Goal: Task Accomplishment & Management: Use online tool/utility

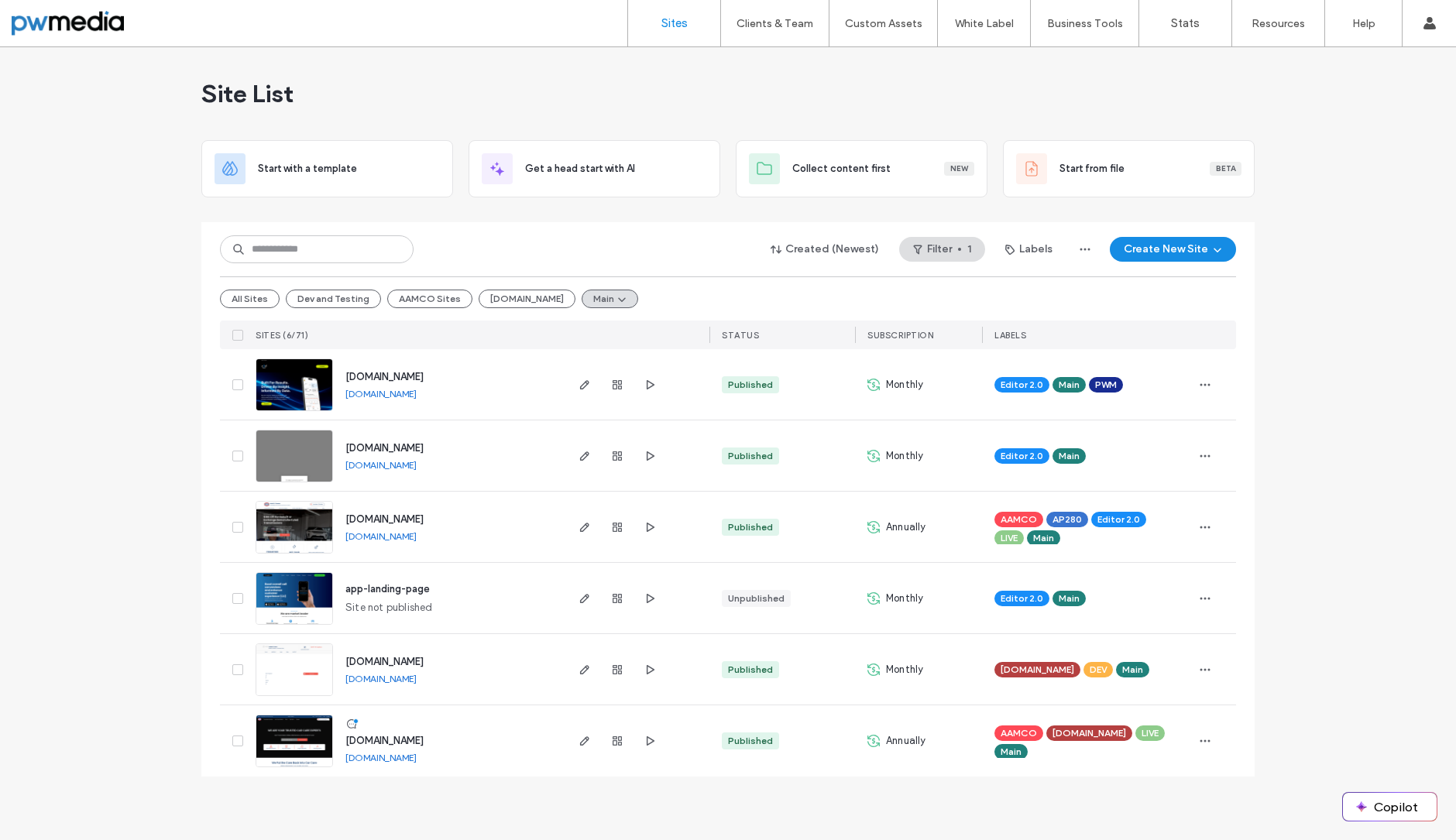
click at [299, 458] on img at bounding box center [294, 483] width 76 height 106
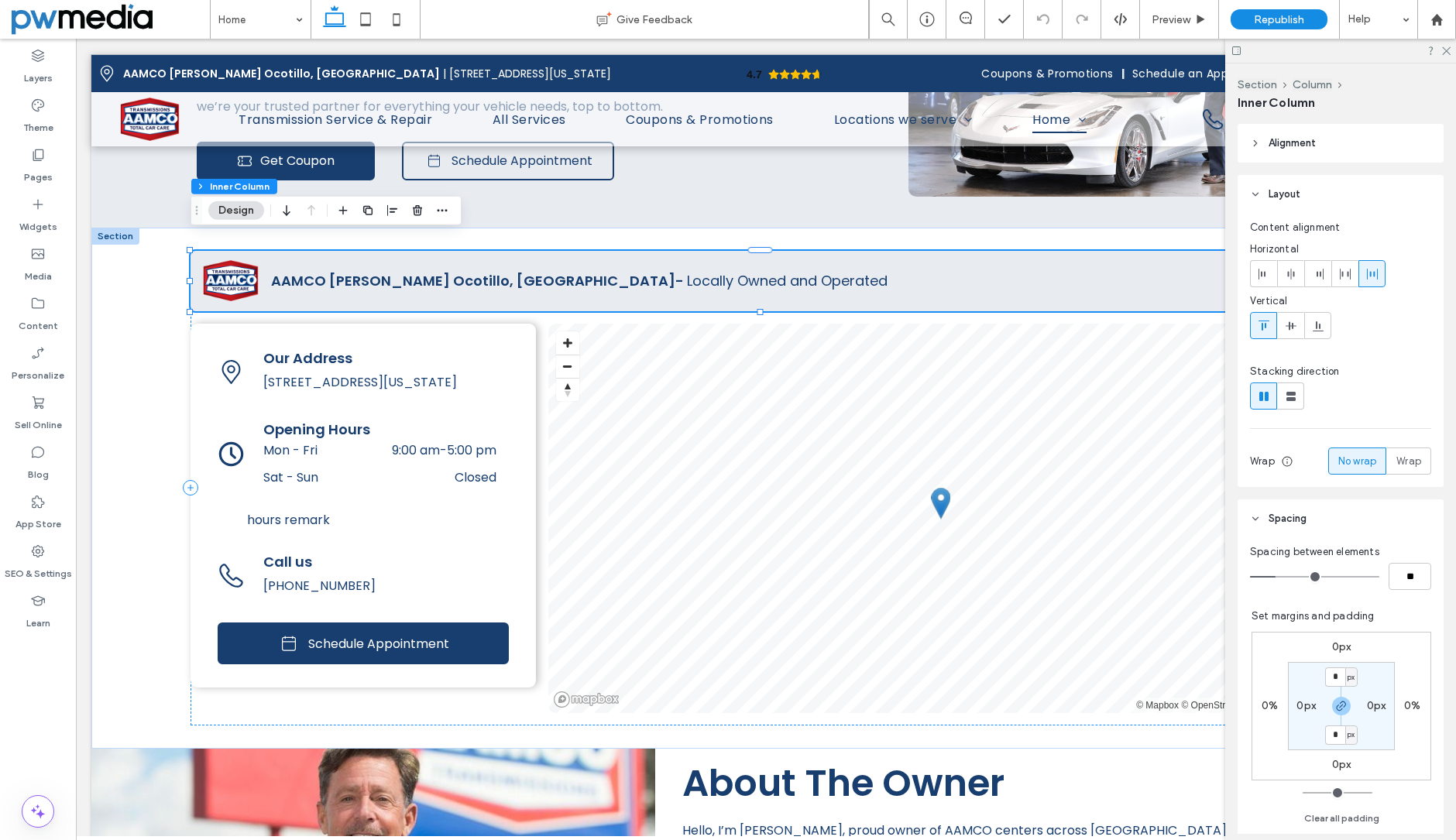
scroll to position [2662, 0]
click at [258, 251] on div at bounding box center [230, 281] width 80 height 61
click at [234, 260] on img at bounding box center [230, 280] width 55 height 41
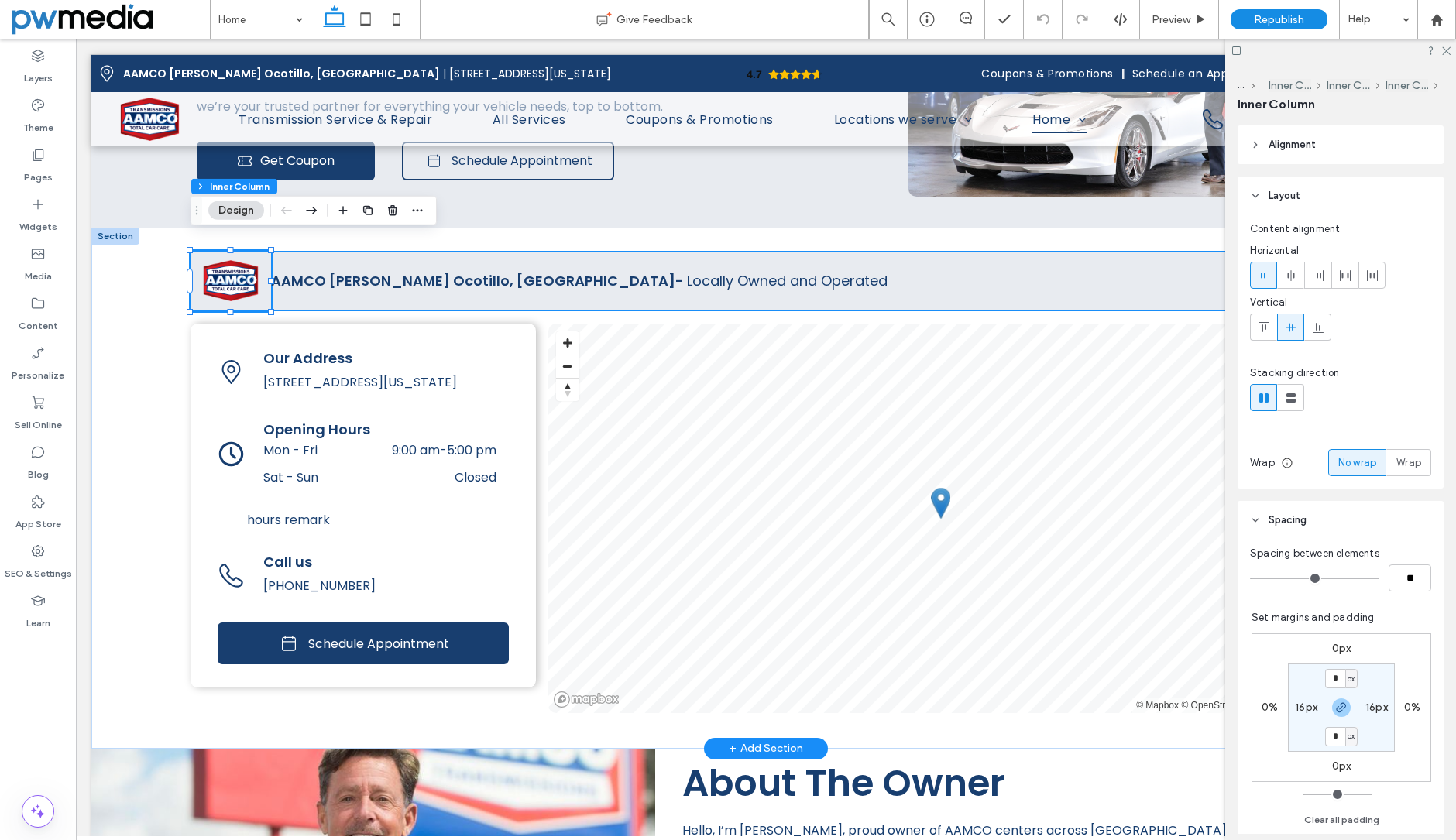
click at [234, 260] on img at bounding box center [230, 280] width 55 height 41
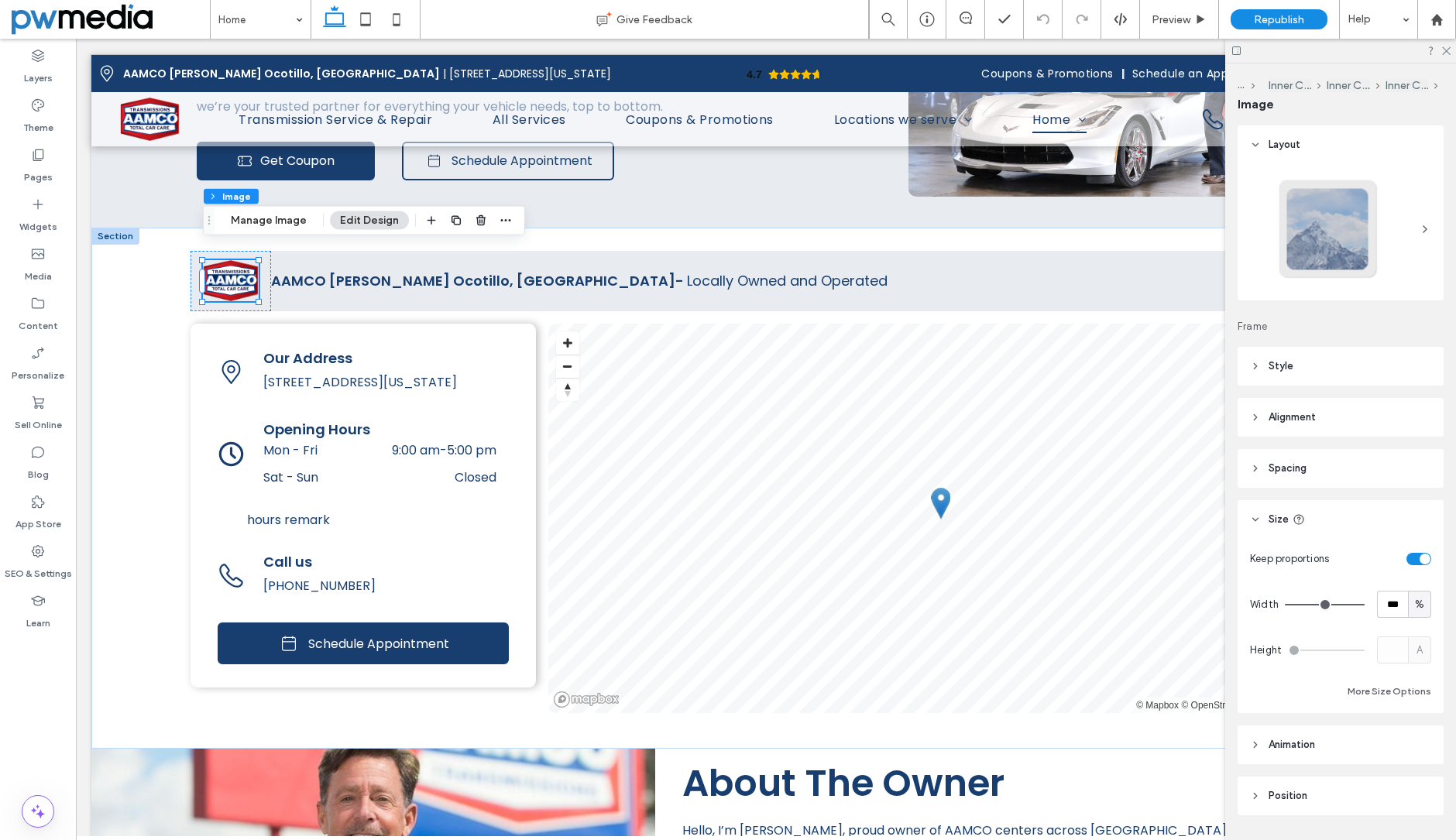
click at [1380, 228] on div at bounding box center [1341, 229] width 181 height 118
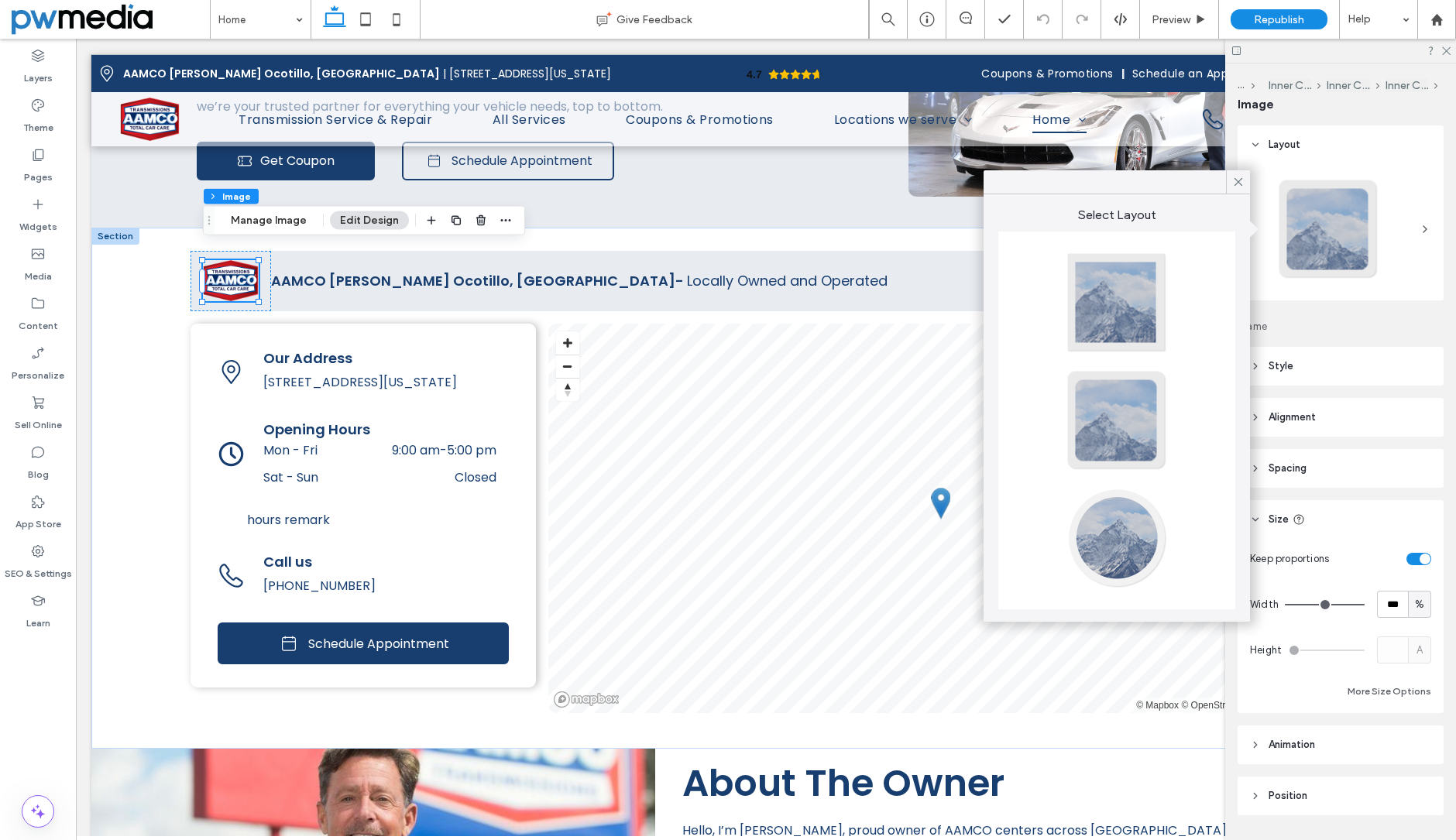
click at [1113, 516] on div at bounding box center [1117, 538] width 102 height 102
type input "**"
click at [1381, 607] on input "***" at bounding box center [1392, 604] width 31 height 27
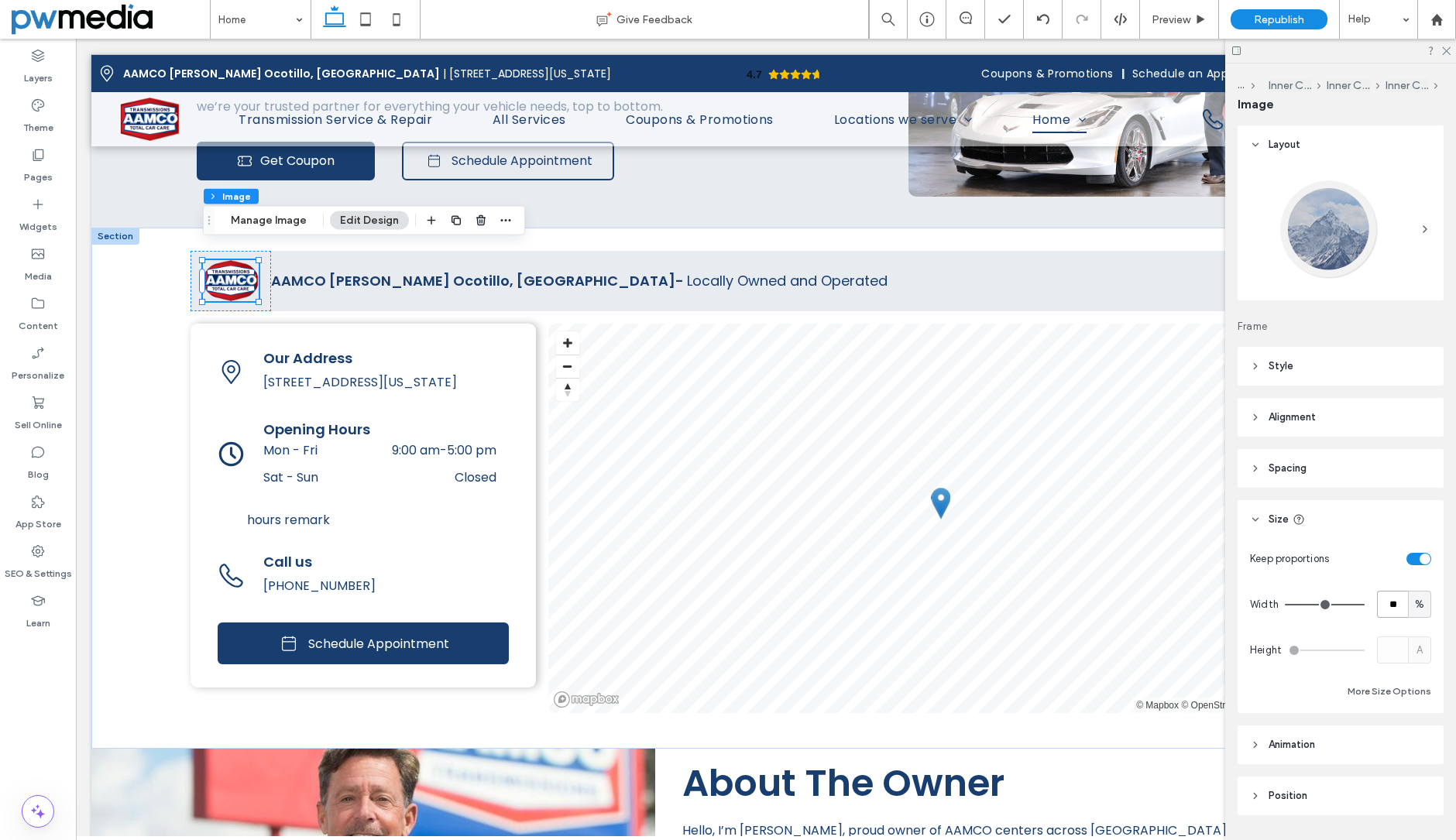
type input "**"
click at [1386, 623] on div "Keep proportions Width ** % Height A More Size Options" at bounding box center [1341, 623] width 181 height 156
click at [1388, 599] on input "**" at bounding box center [1392, 604] width 31 height 27
type input "***"
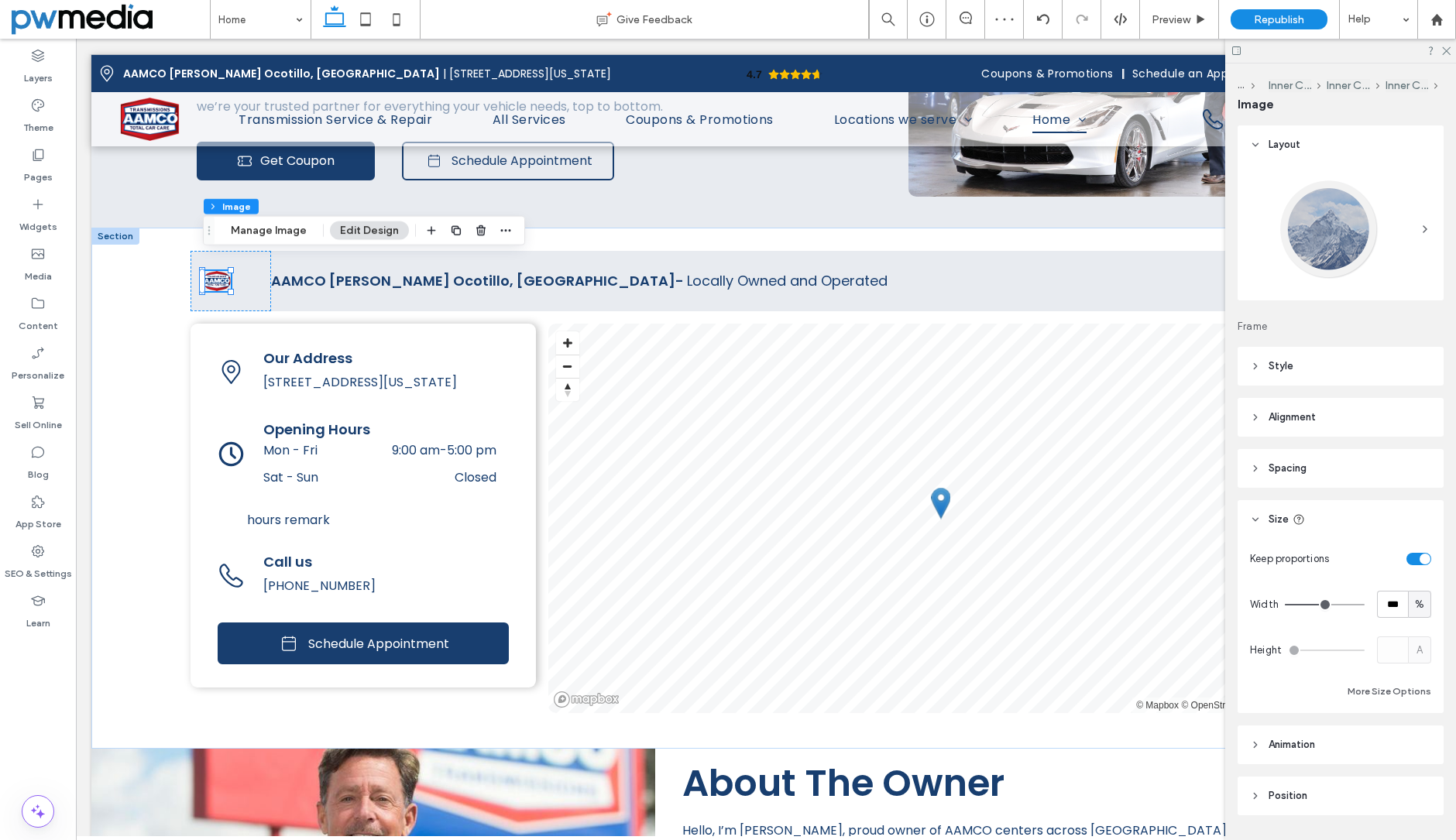
type input "***"
click at [1399, 577] on div "Keep proportions Width *** % Height A More Size Options" at bounding box center [1341, 623] width 181 height 156
click at [279, 224] on button "Manage Image" at bounding box center [269, 220] width 96 height 18
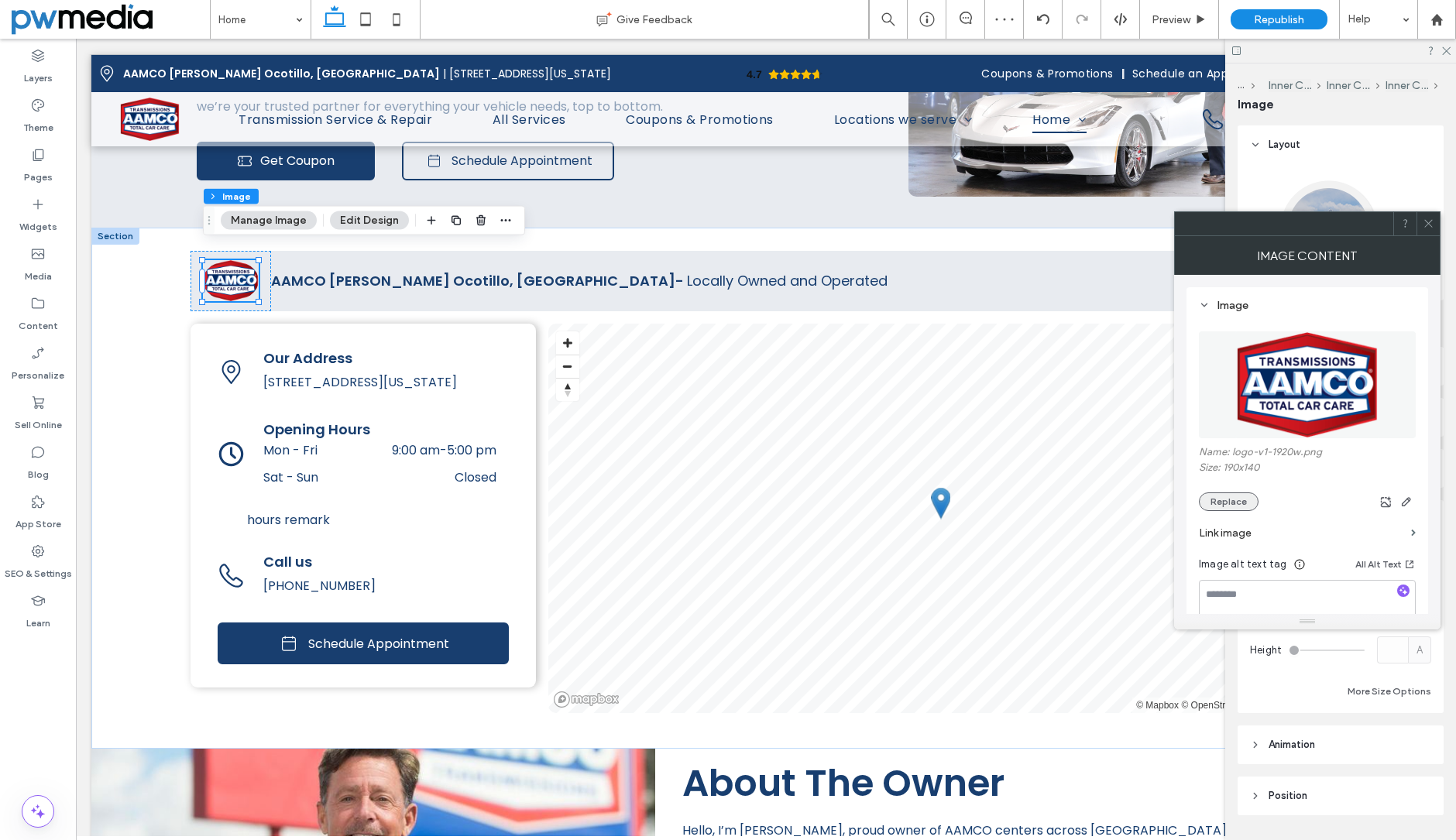
click at [1231, 502] on button "Replace" at bounding box center [1229, 501] width 60 height 18
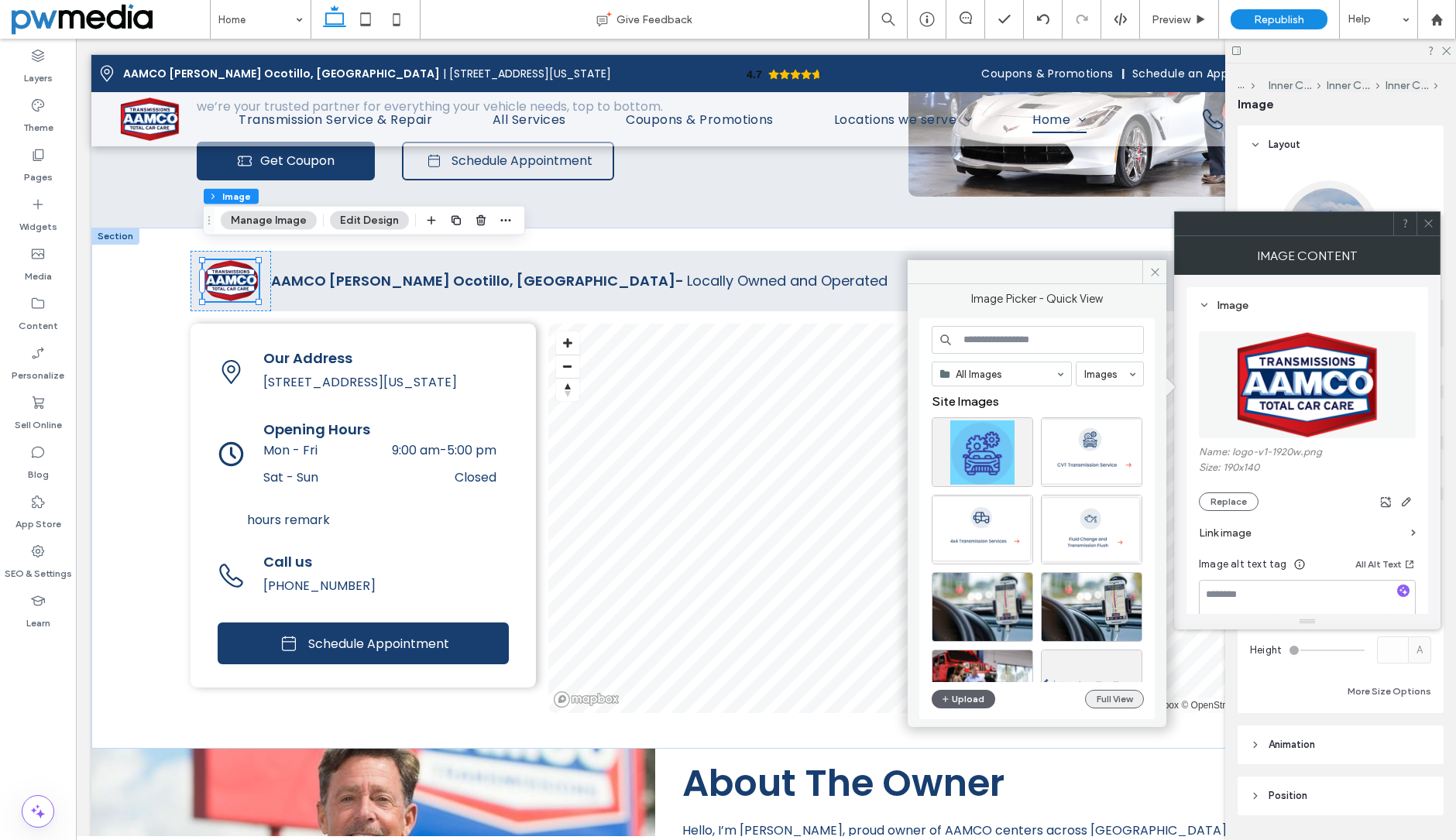
click at [1115, 704] on button "Full View" at bounding box center [1114, 699] width 59 height 18
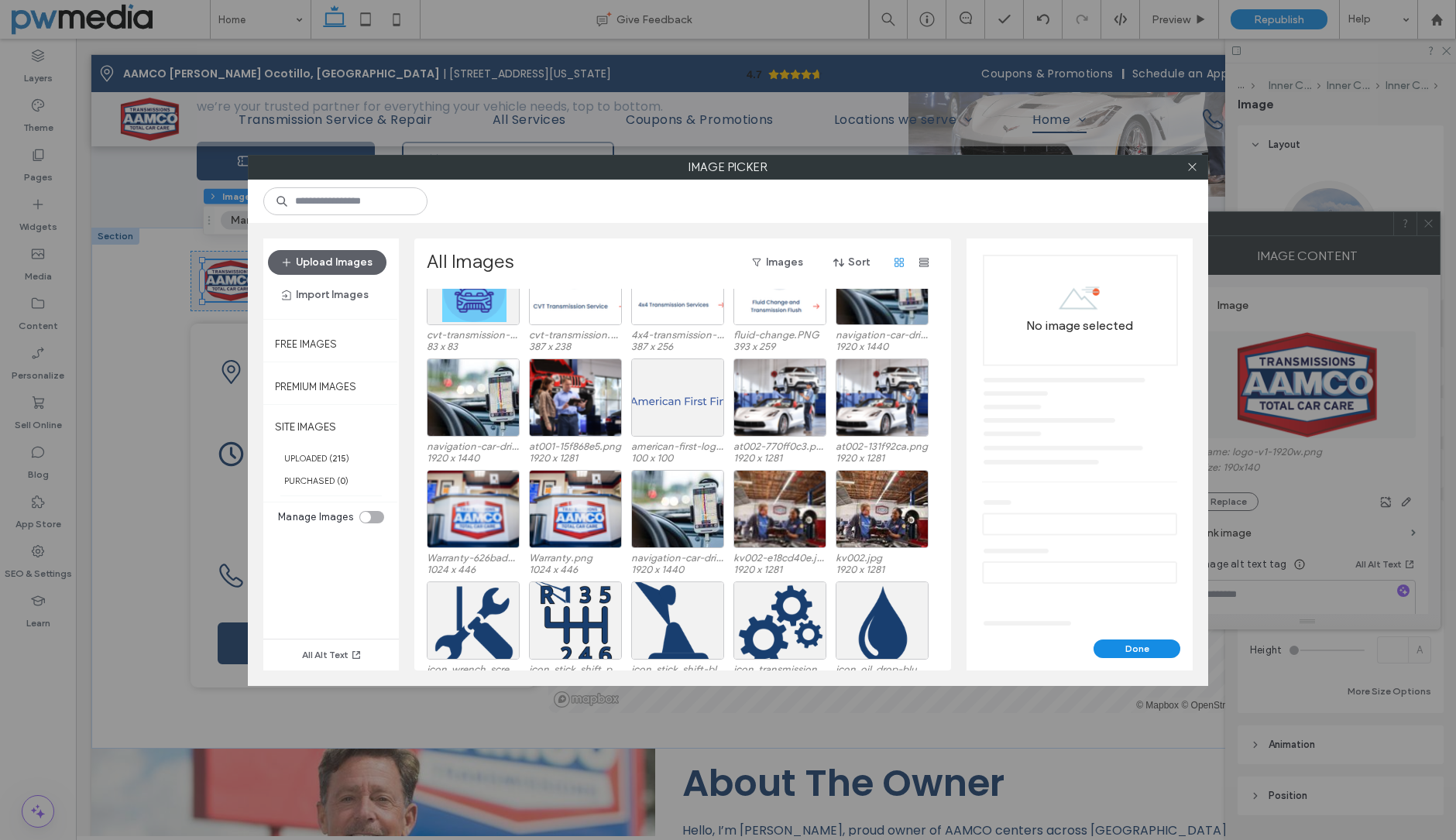
scroll to position [0, 0]
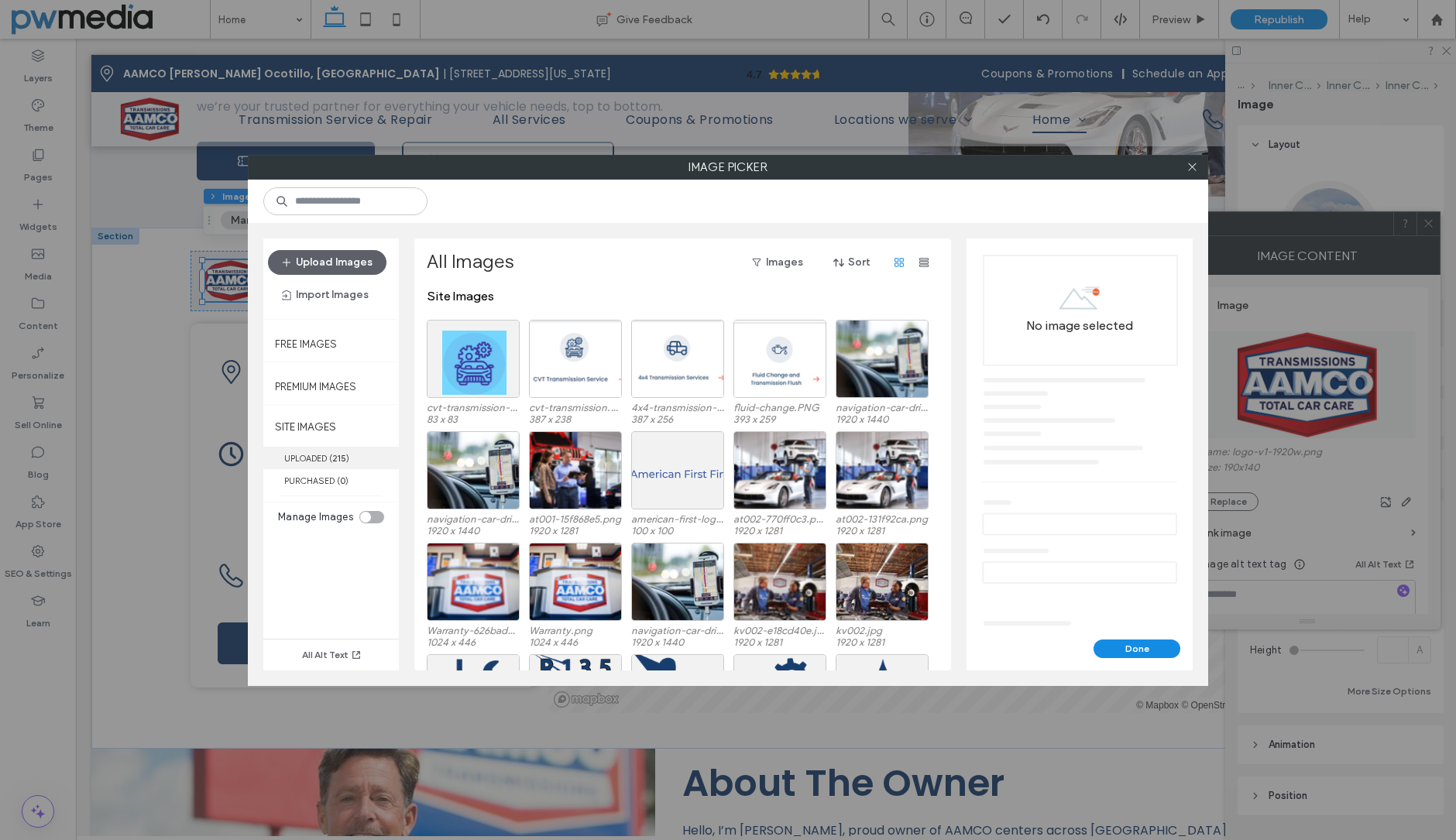
click at [324, 459] on label "UPLOADED ( 215 )" at bounding box center [331, 458] width 136 height 23
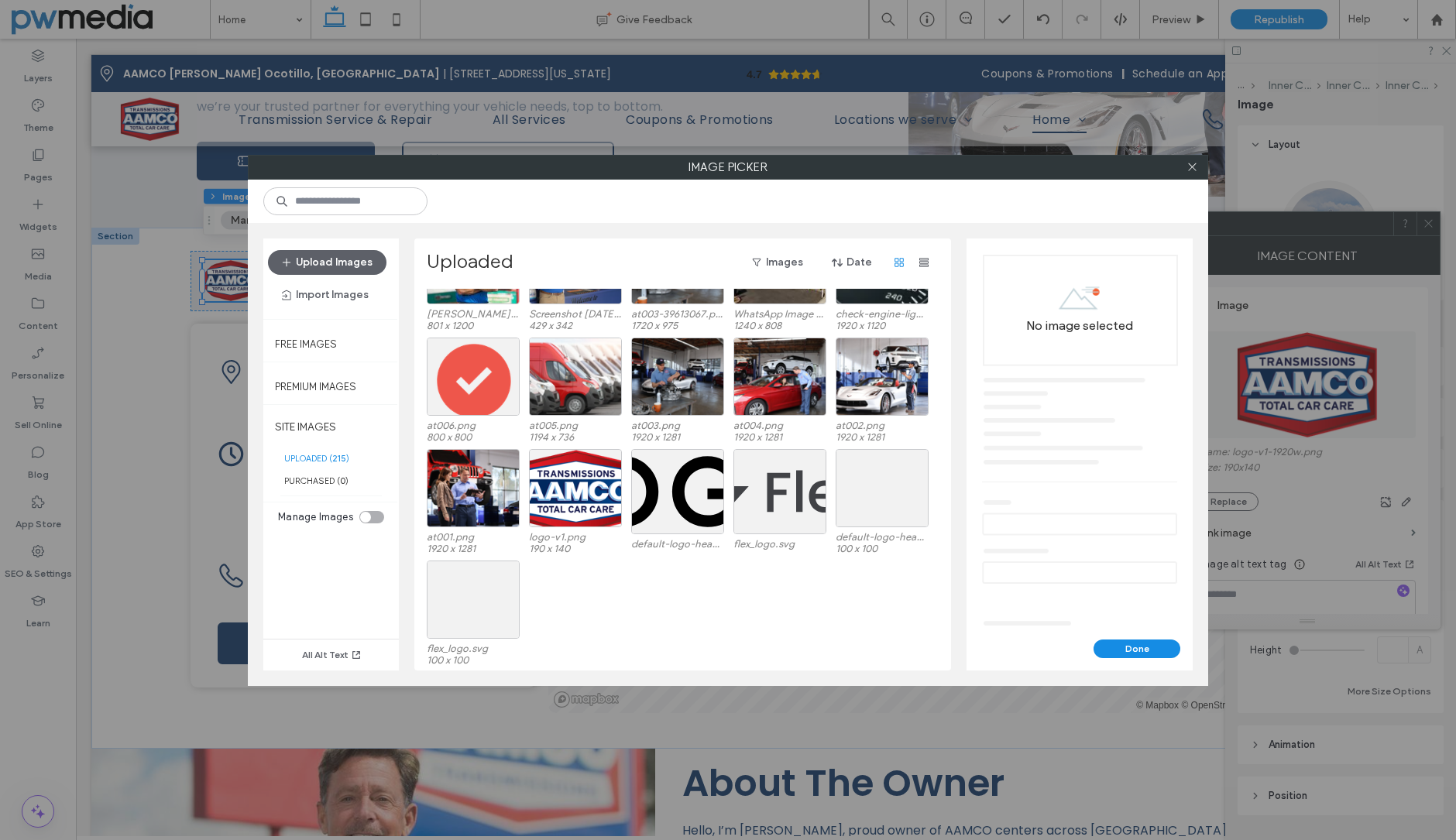
scroll to position [2295, 0]
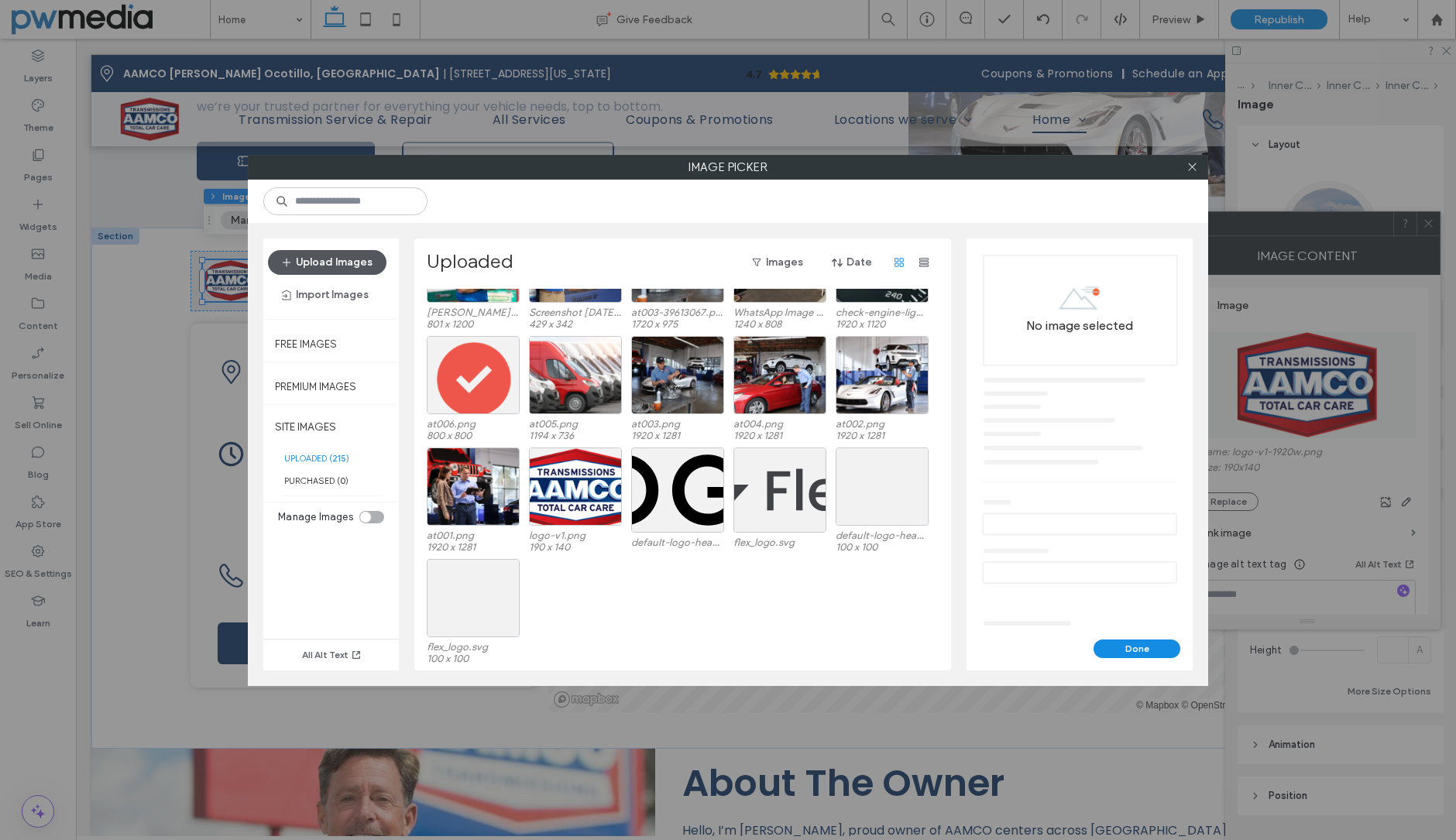
click at [336, 262] on button "Upload Images" at bounding box center [327, 262] width 119 height 25
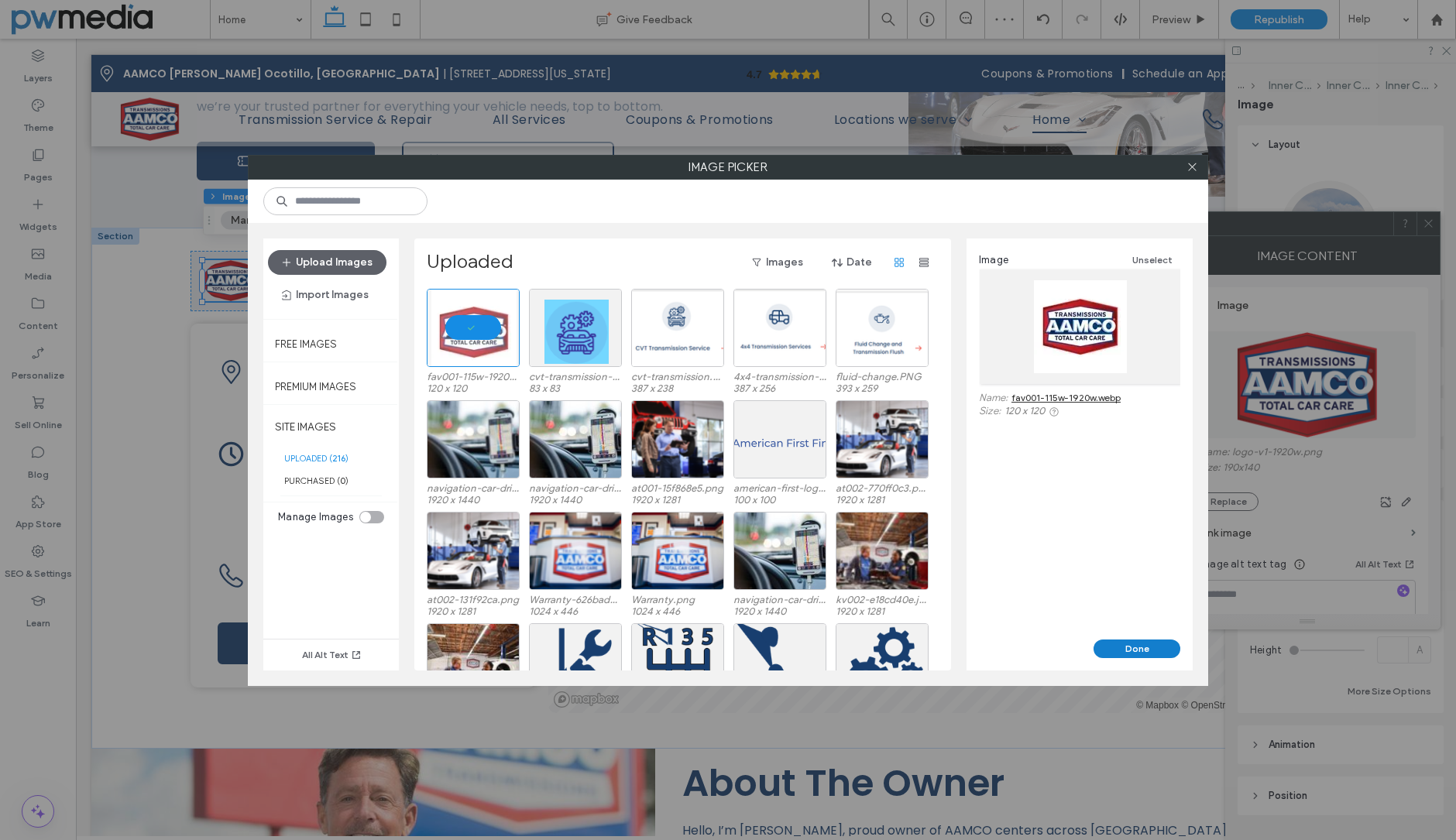
click at [1160, 650] on button "Done" at bounding box center [1137, 648] width 86 height 18
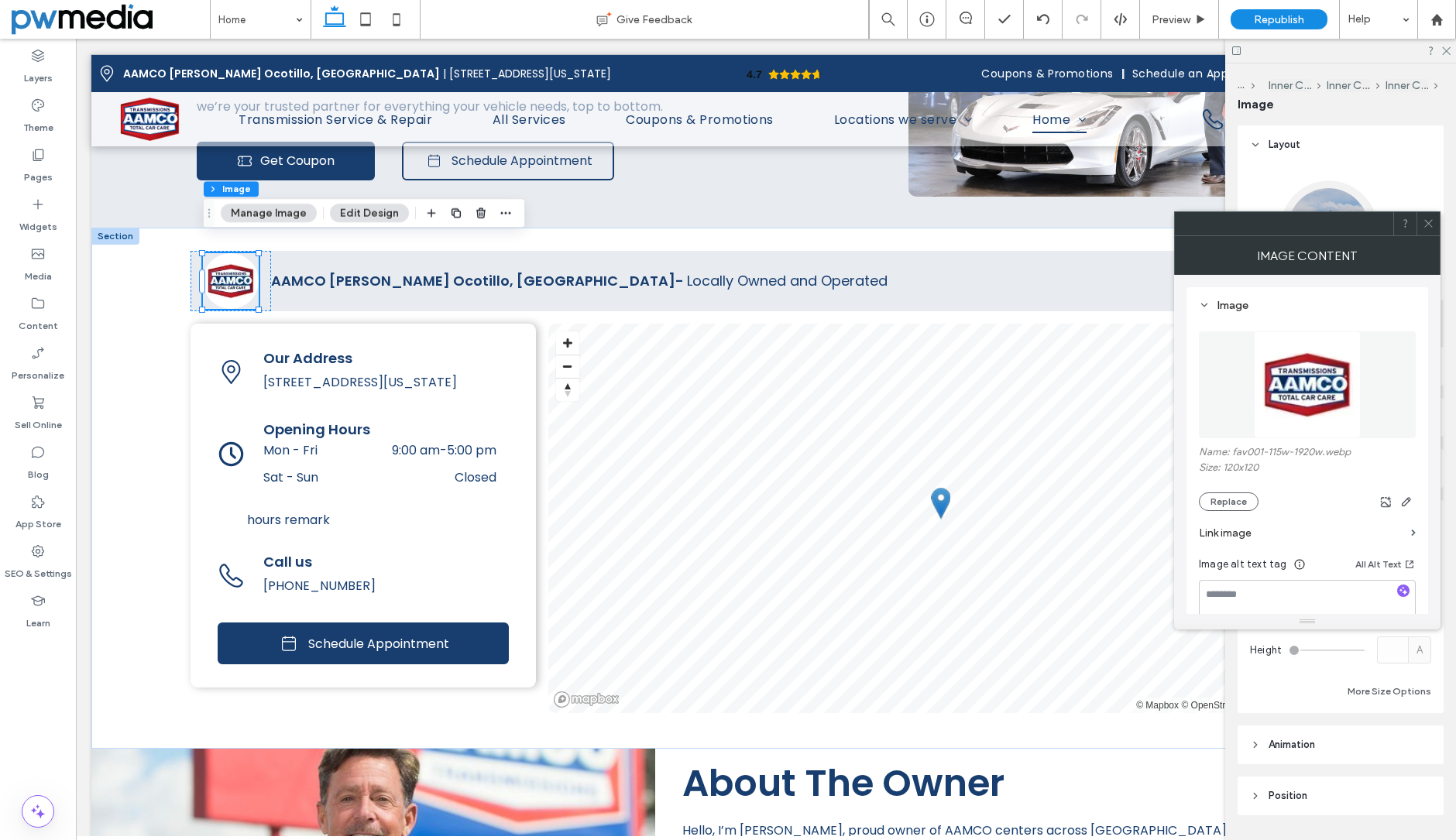
click at [1359, 718] on div "Layout Frame Style Cover Full image No repeat Position Do not optimize this ima…" at bounding box center [1345, 479] width 216 height 709
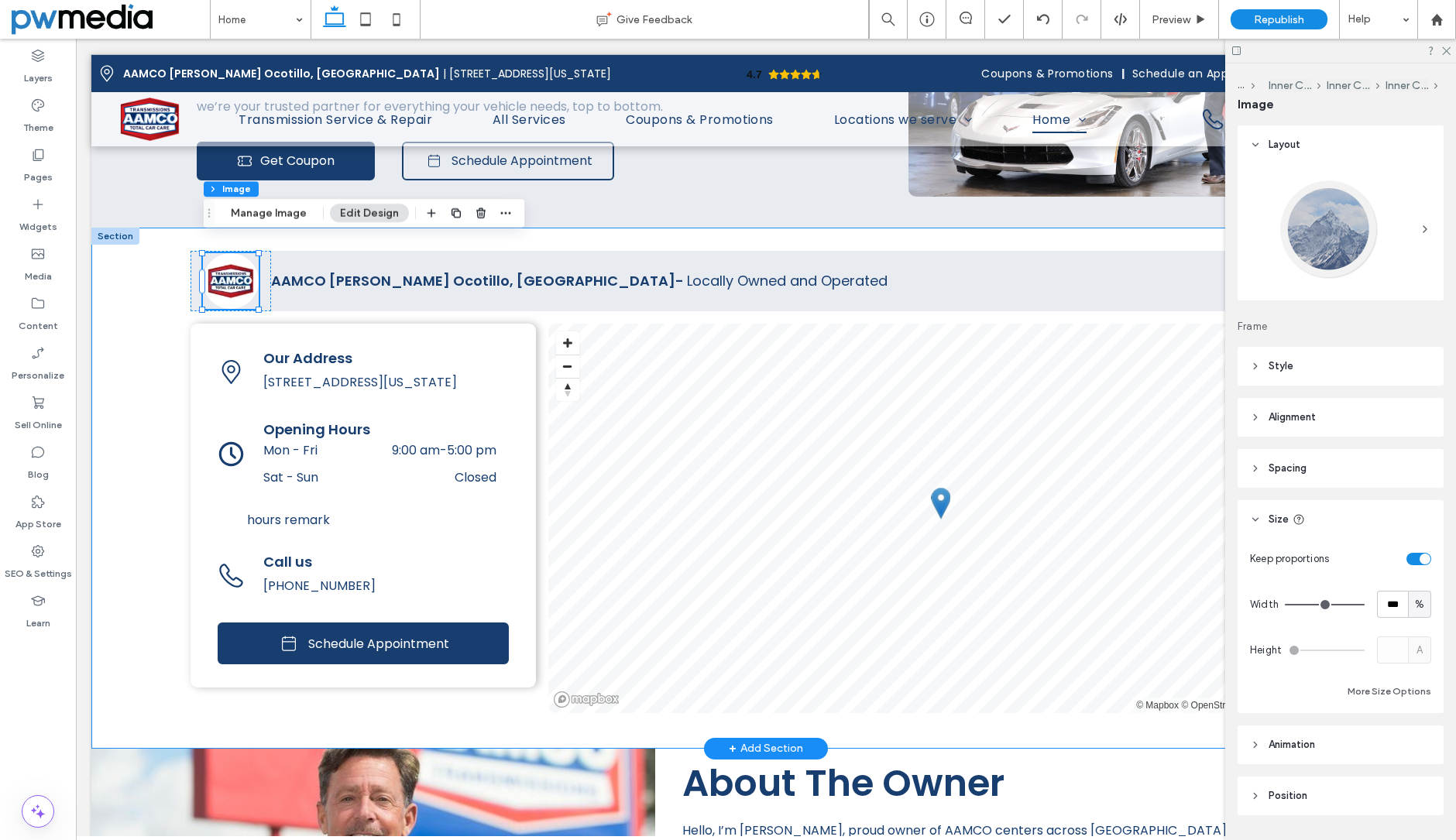
click at [158, 311] on div "4.7 Panel only seen by widget owner Edit widget Views 2%" at bounding box center [766, 489] width 1349 height 521
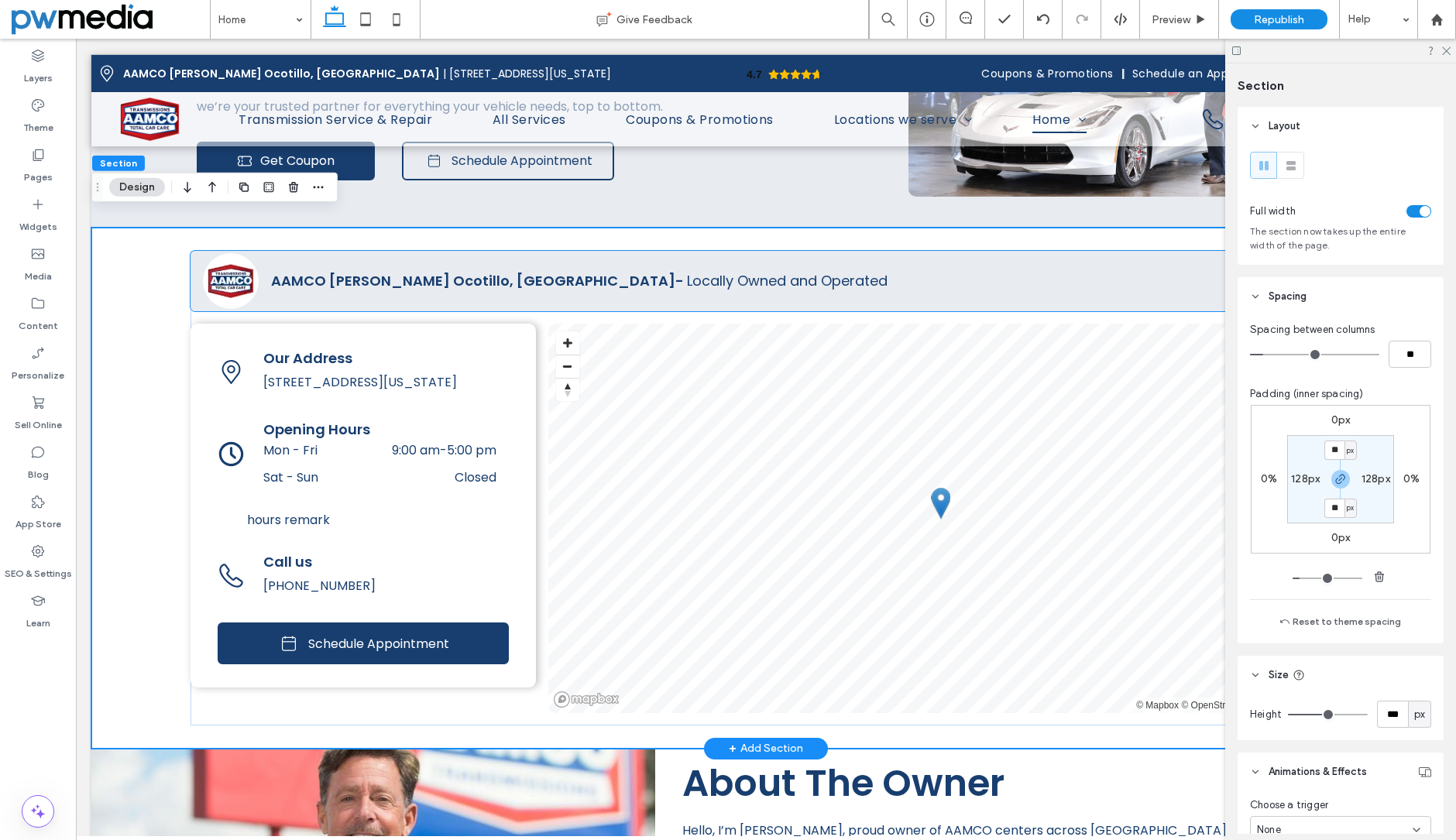
click at [230, 273] on img at bounding box center [230, 281] width 55 height 55
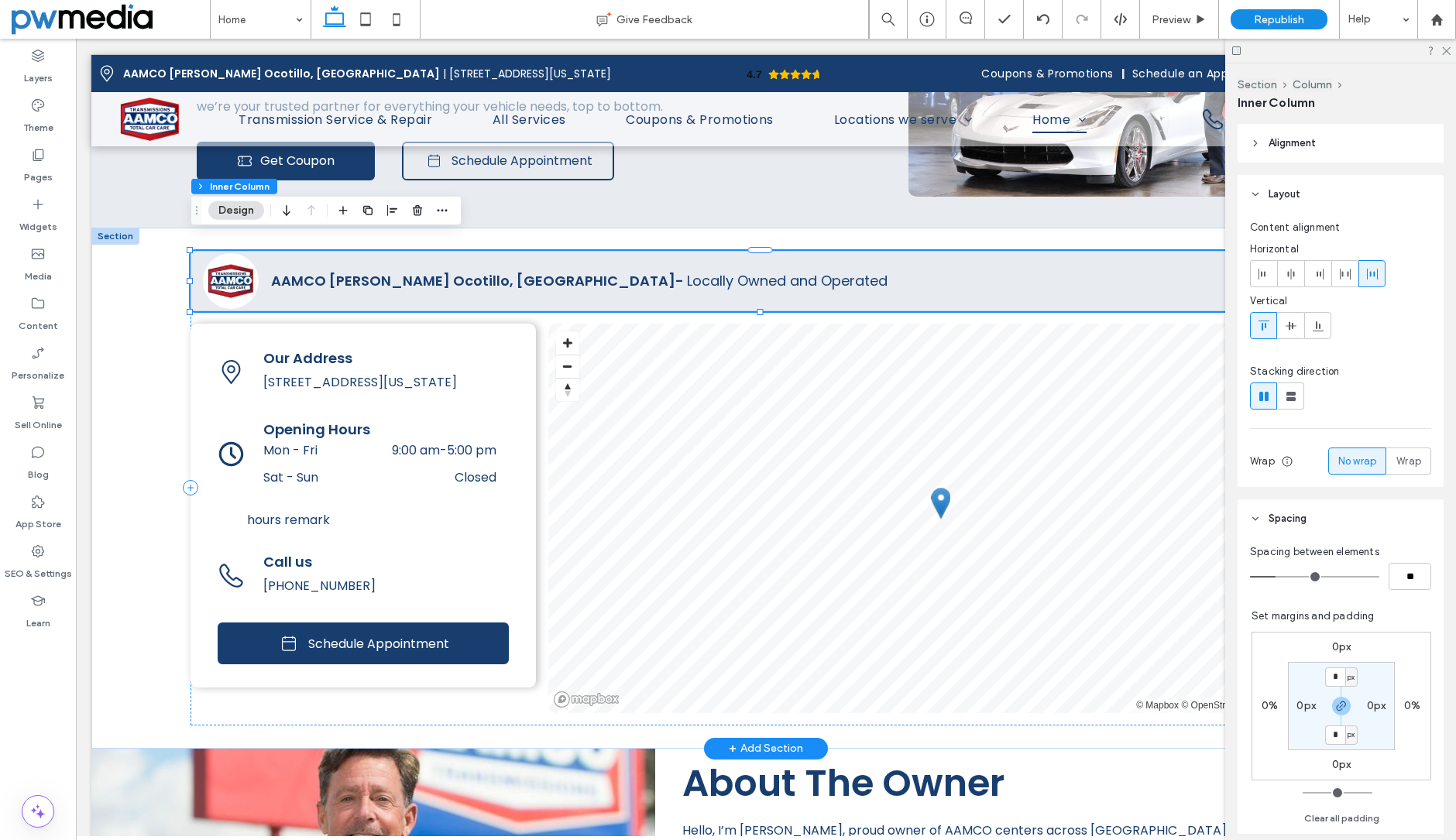
click at [230, 270] on img at bounding box center [230, 281] width 55 height 55
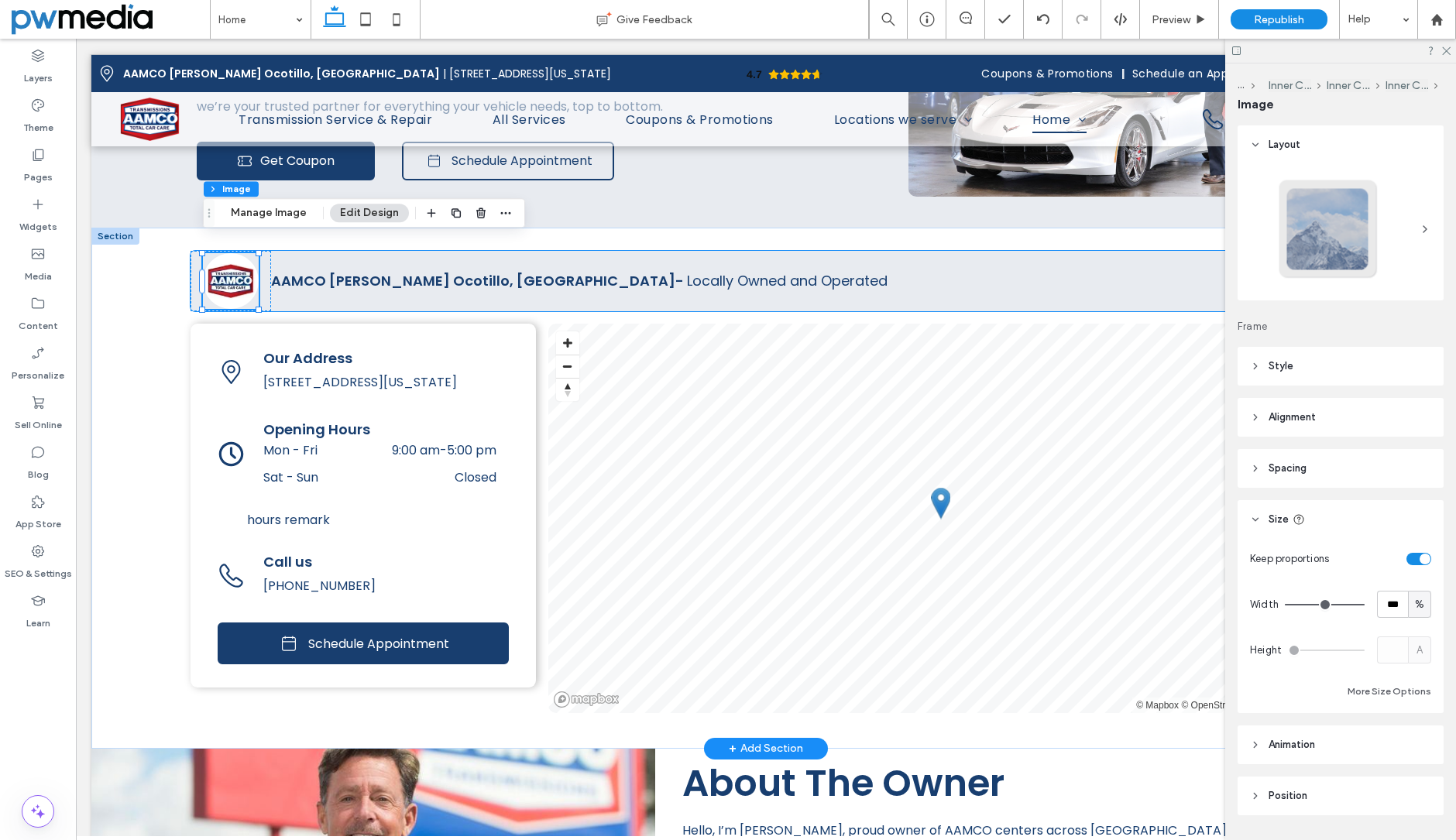
type input "**"
click at [230, 270] on img at bounding box center [230, 281] width 55 height 55
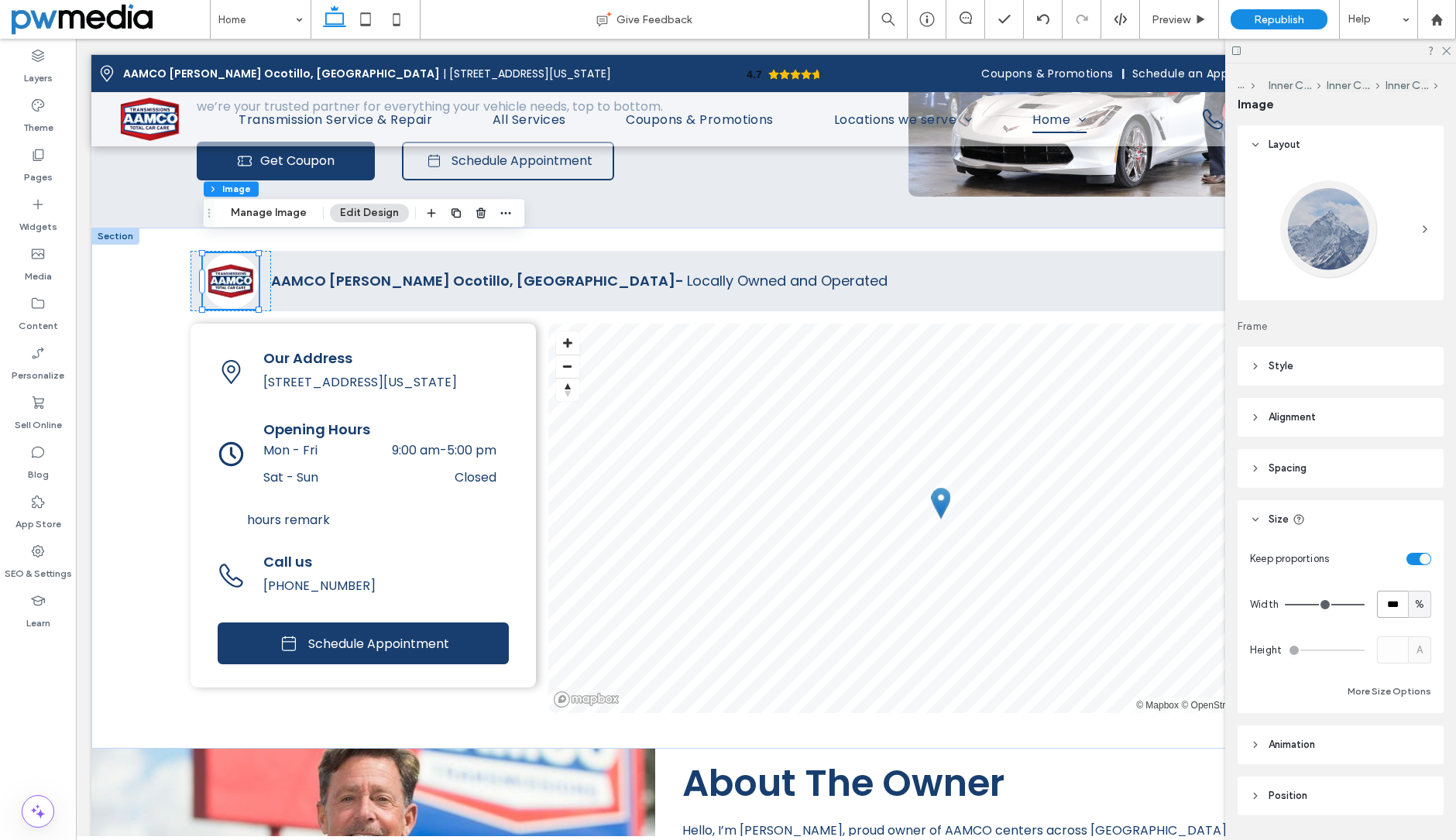
click at [1378, 603] on input "***" at bounding box center [1392, 604] width 31 height 27
type input "**"
click at [1368, 627] on div "Keep proportions Width ** % Height A More Size Options" at bounding box center [1341, 623] width 181 height 156
click at [140, 393] on div "4.7 Panel only seen by widget owner Edit widget Views 2%" at bounding box center [766, 489] width 1349 height 521
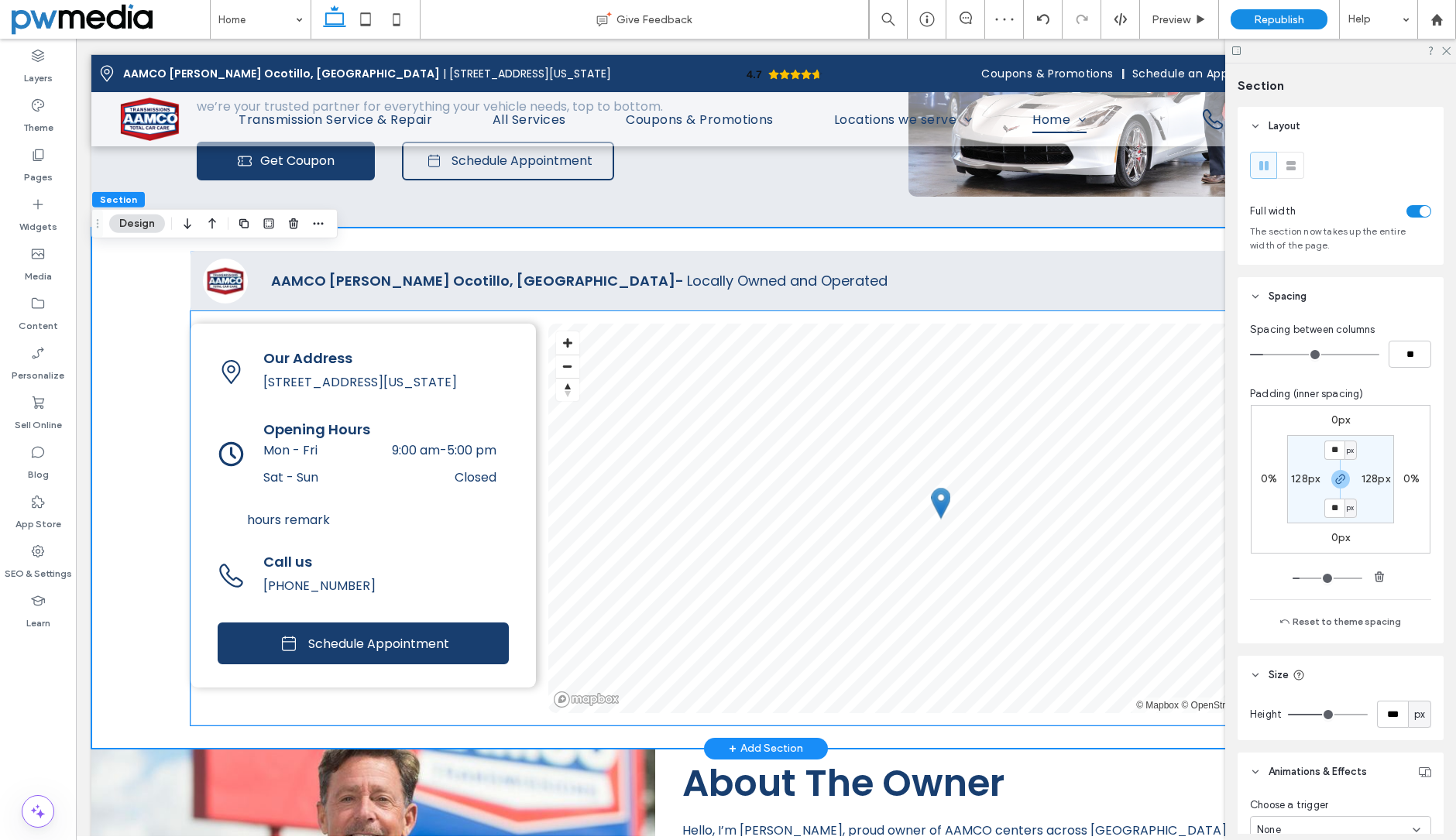
scroll to position [2507, 0]
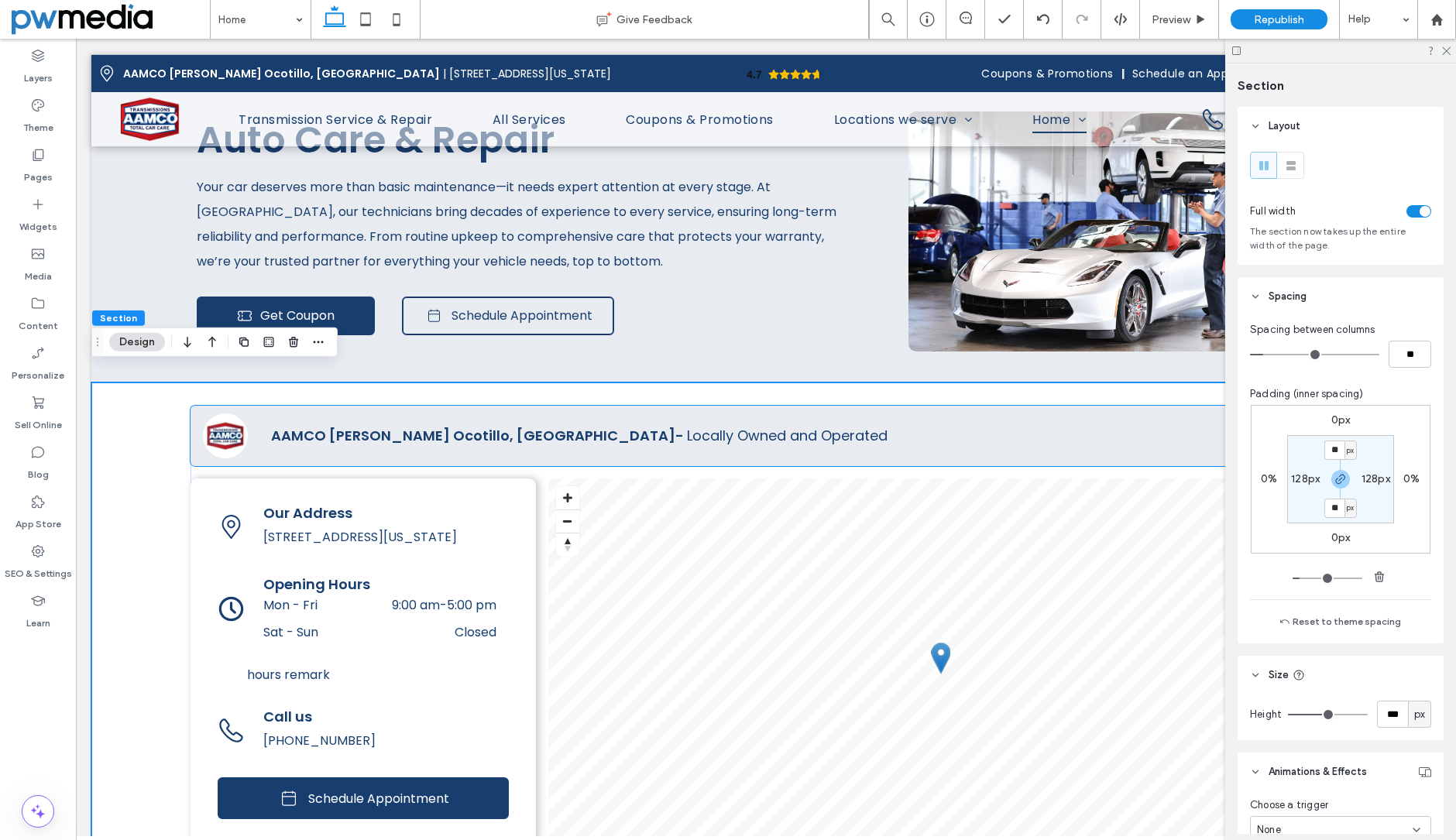
click at [240, 414] on img at bounding box center [225, 436] width 45 height 45
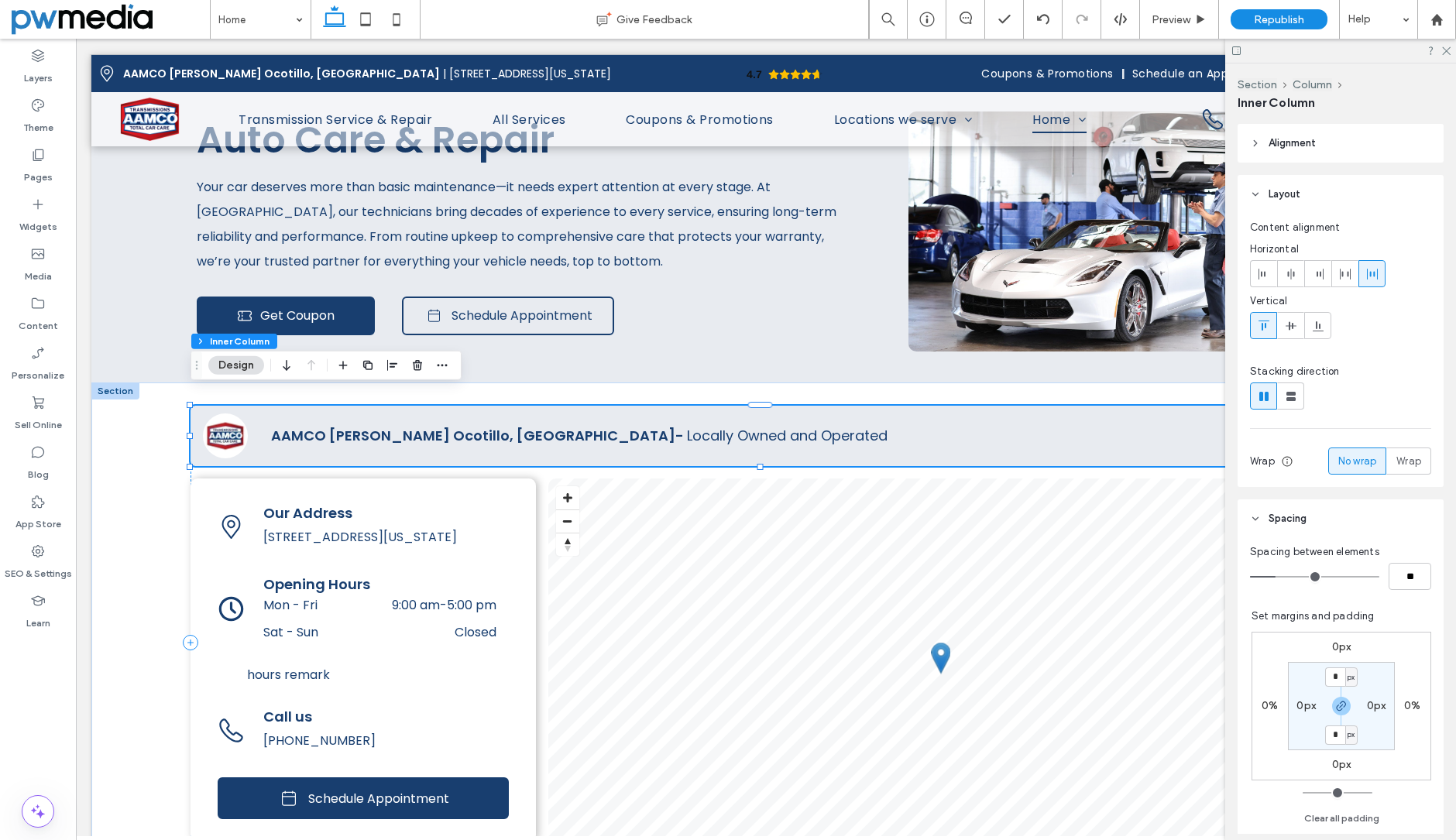
click at [248, 413] on div at bounding box center [230, 436] width 80 height 61
click at [156, 434] on div "4.7 Panel only seen by widget owner Edit widget Views 2%" at bounding box center [766, 643] width 1349 height 521
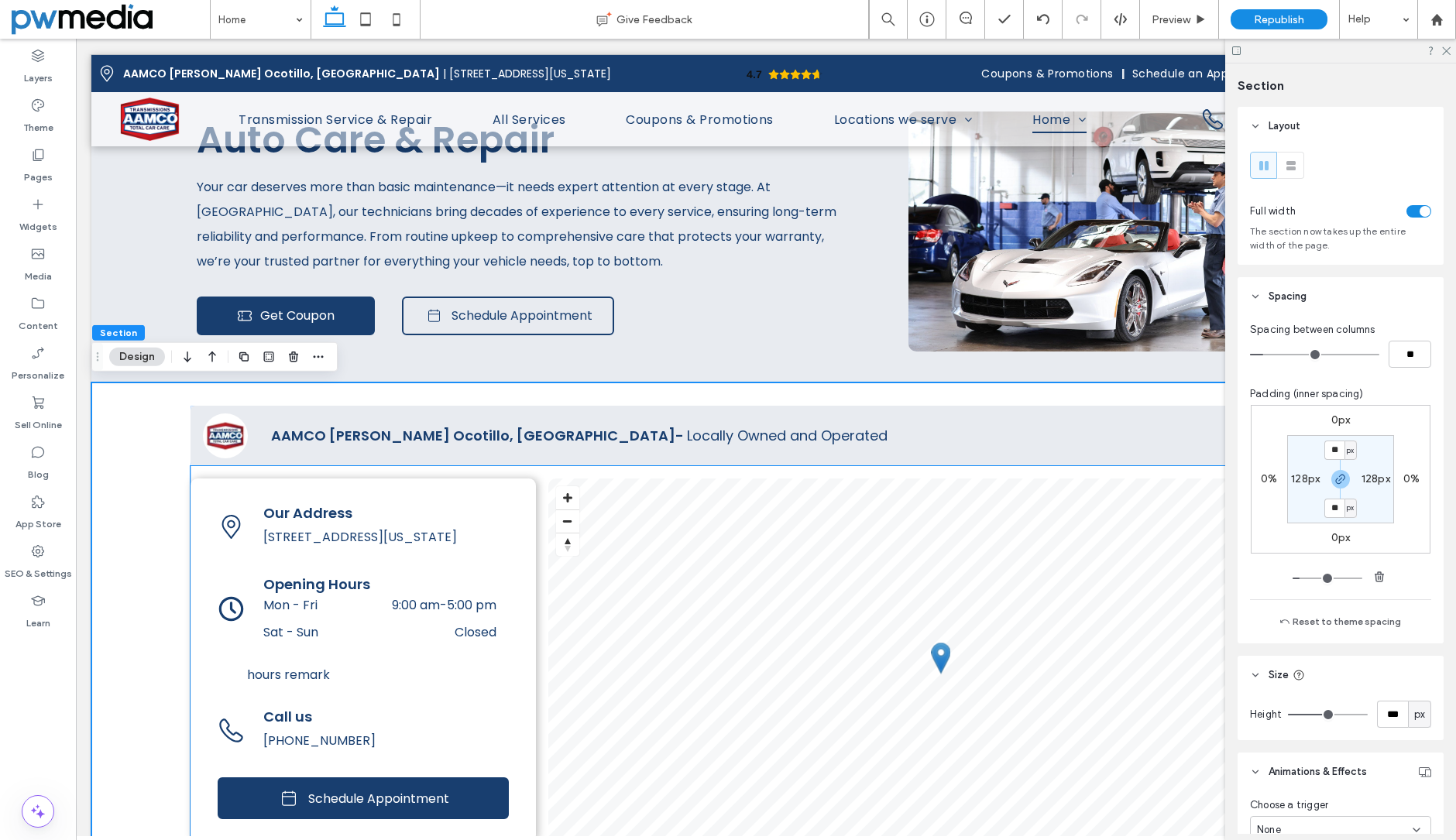
scroll to position [2275, 0]
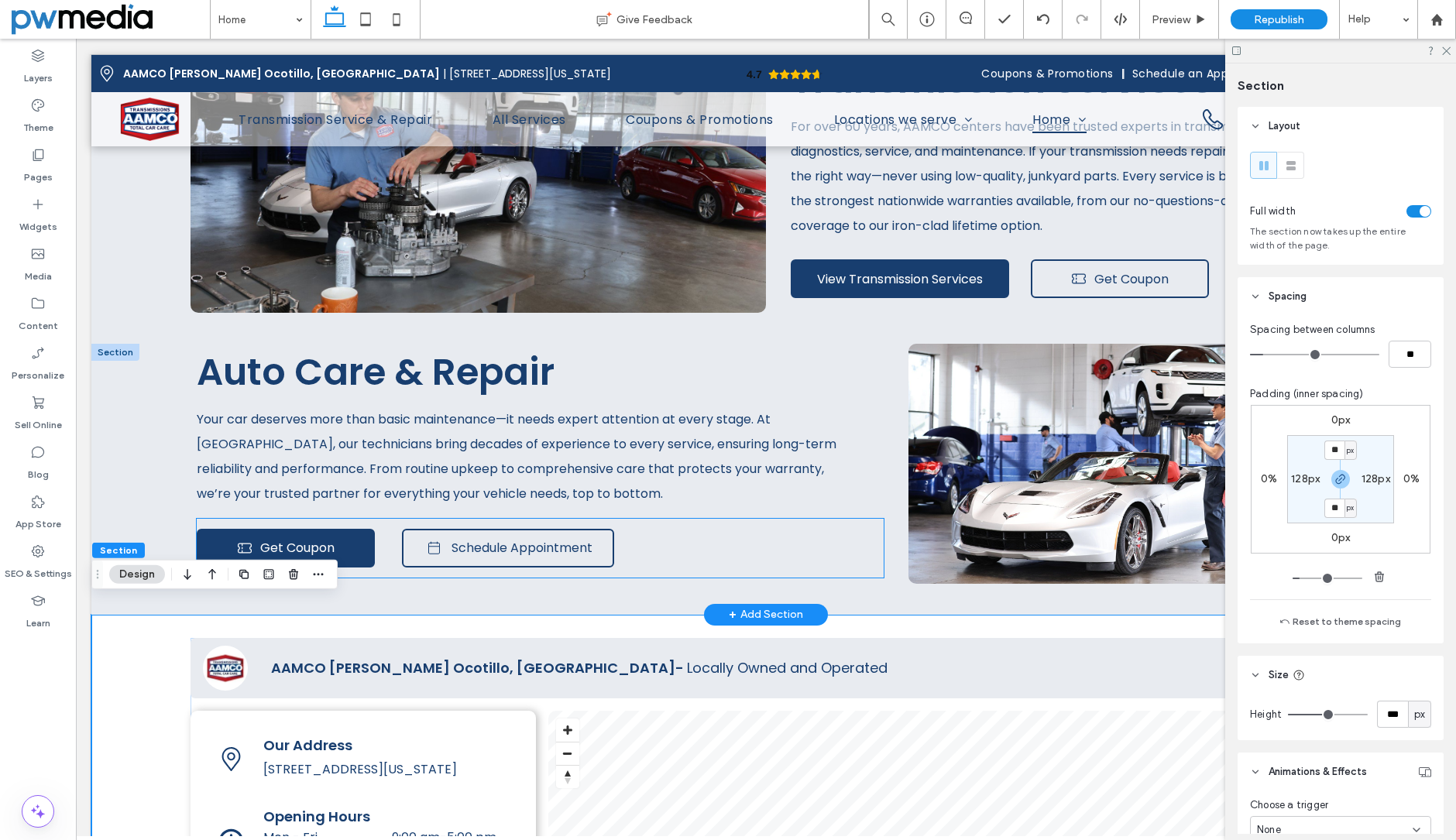
click at [685, 545] on div "Get Coupon Schedule Appointment" at bounding box center [540, 548] width 687 height 59
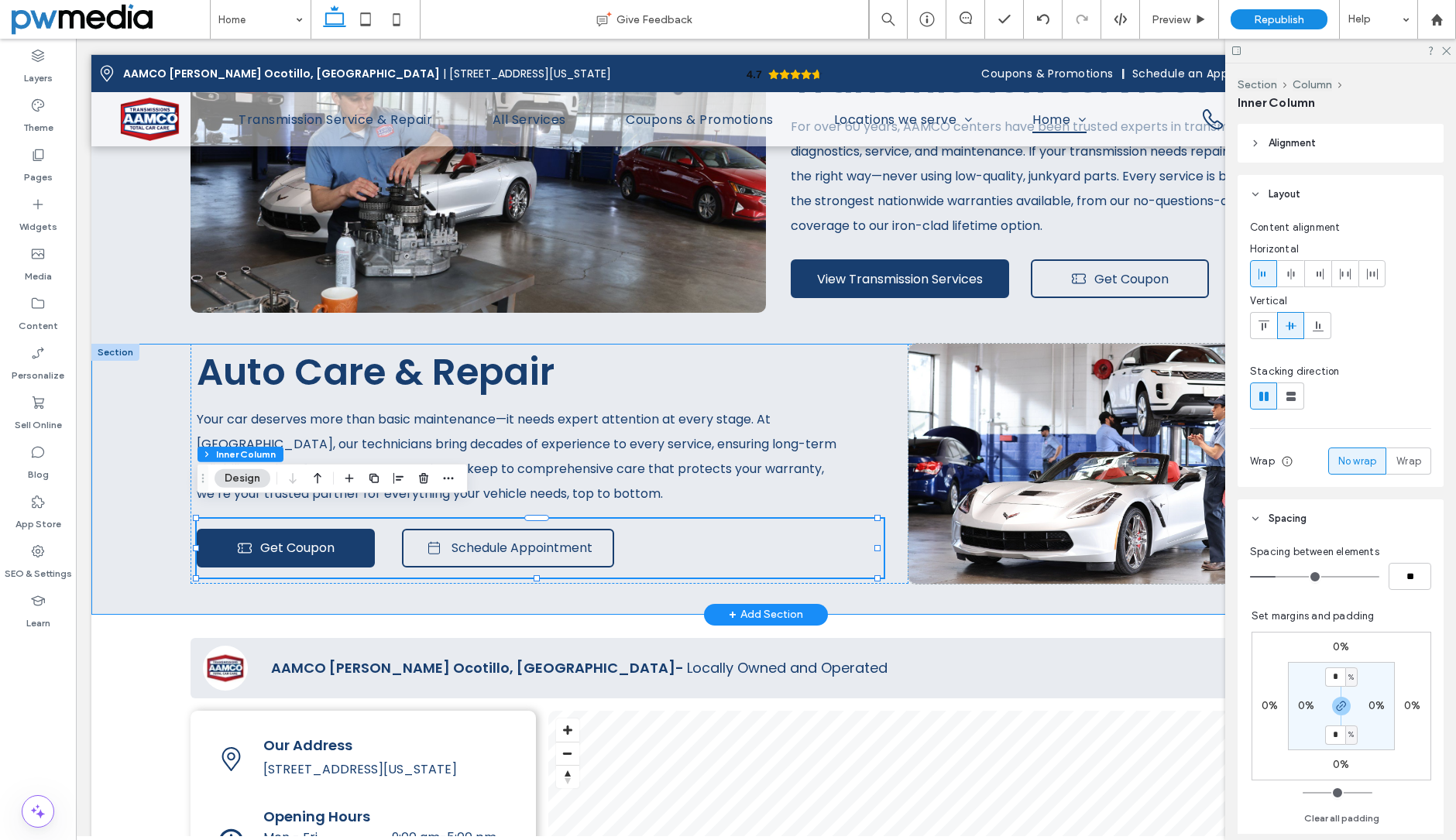
click at [104, 427] on div "Auto Care & Repair Your car deserves more than basic maintenance—it needs exper…" at bounding box center [766, 479] width 1349 height 271
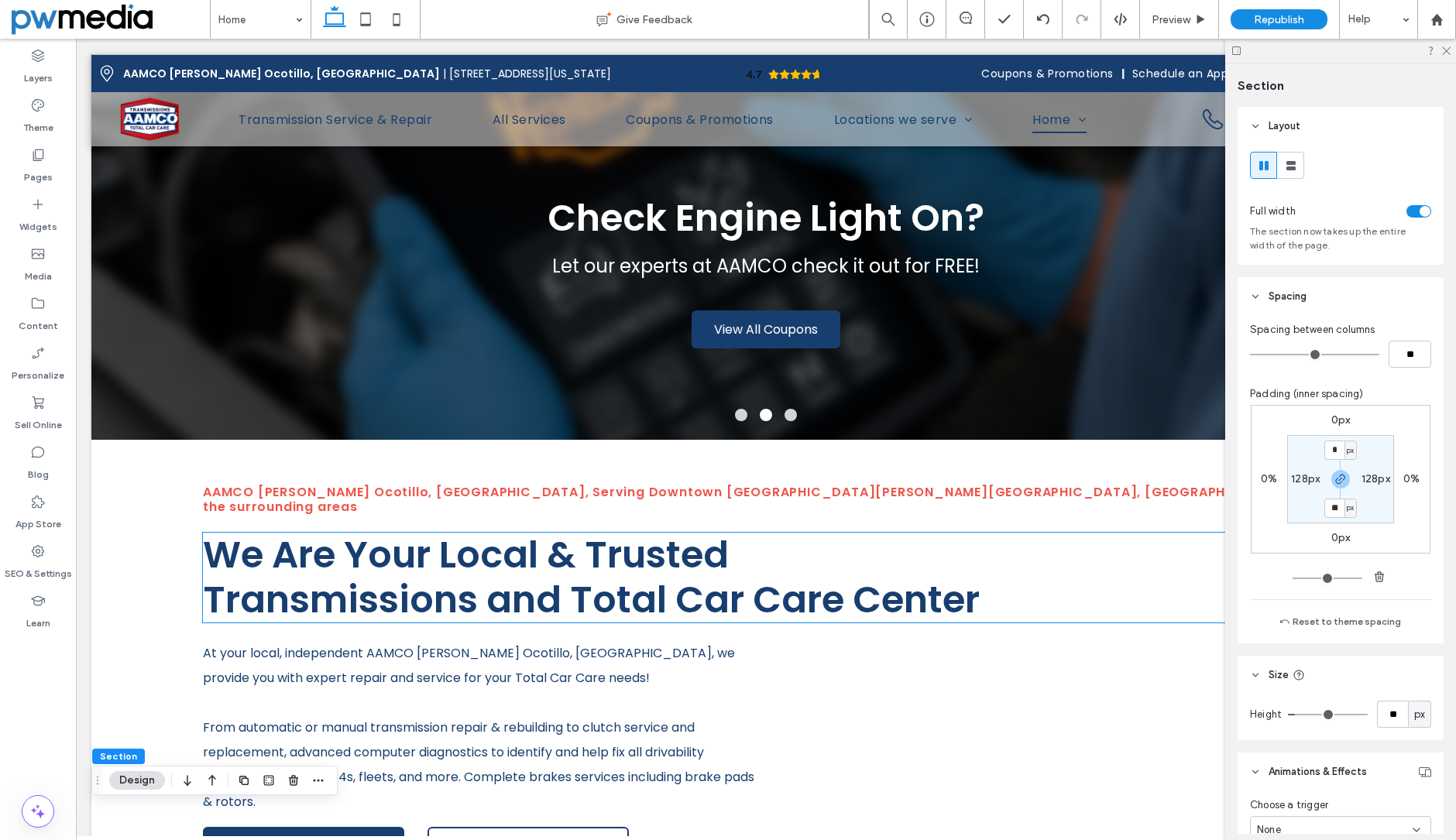
scroll to position [0, 0]
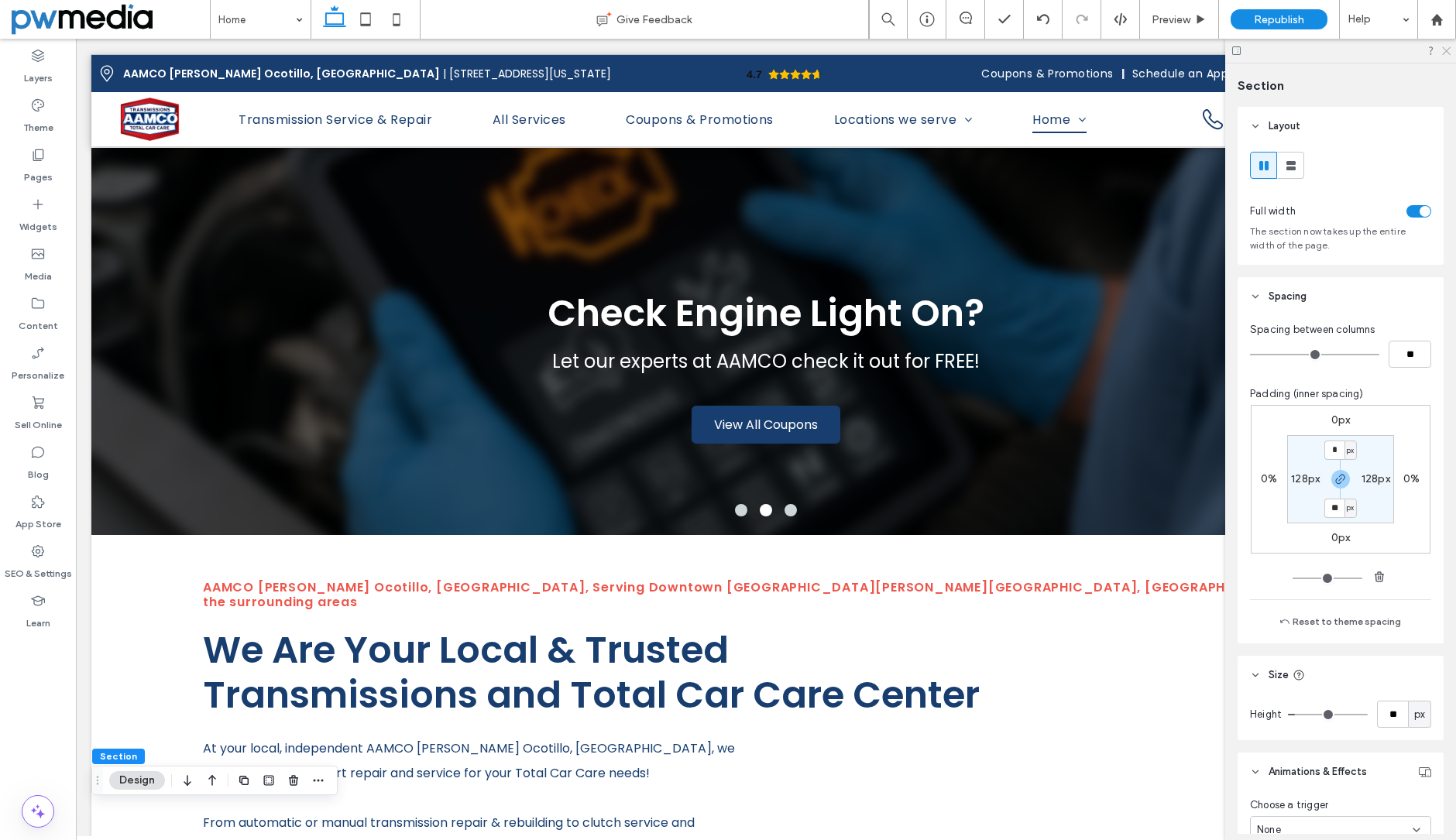
click at [1444, 52] on icon at bounding box center [1445, 49] width 10 height 10
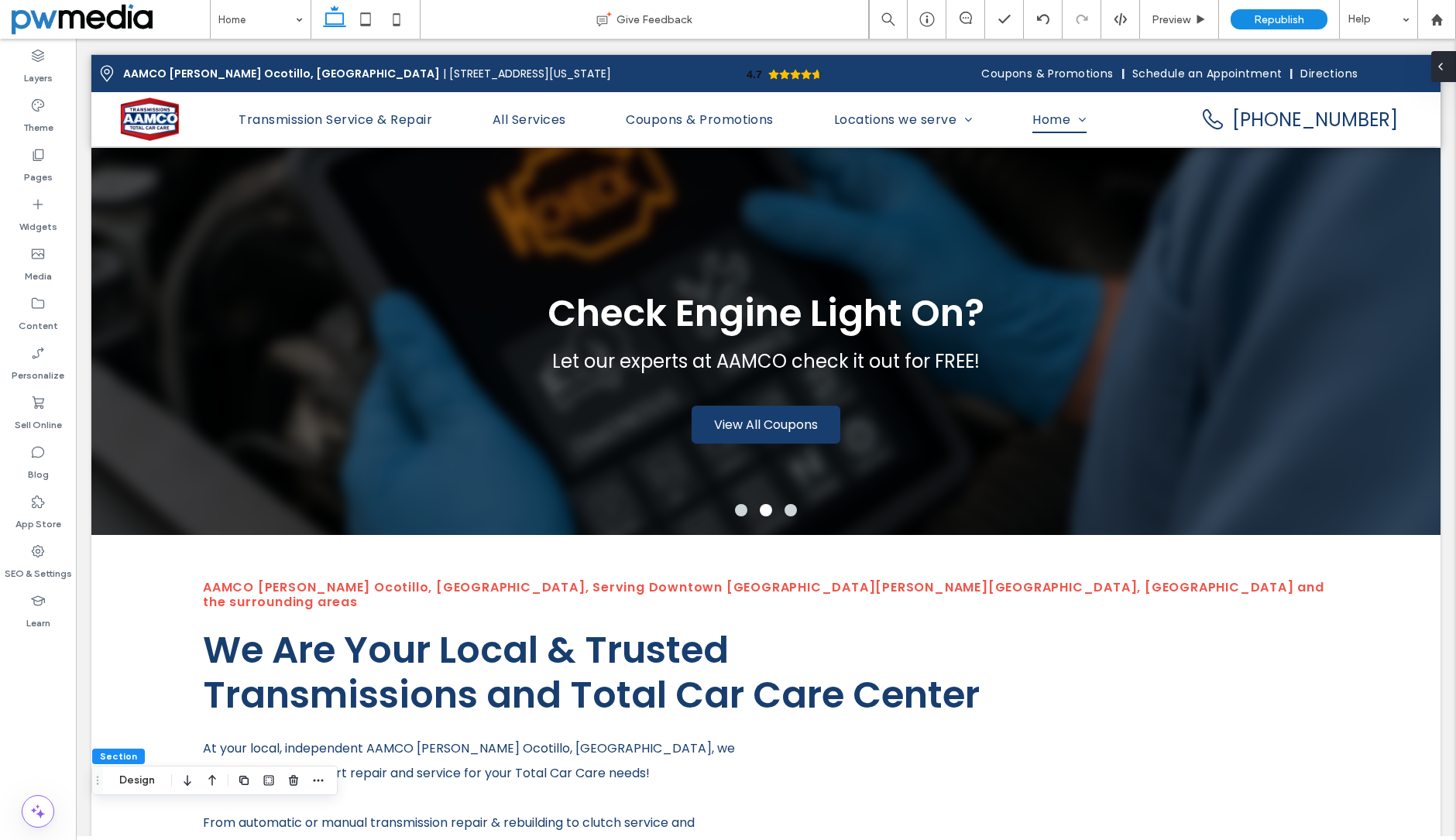
click at [1445, 68] on icon at bounding box center [1441, 67] width 12 height 12
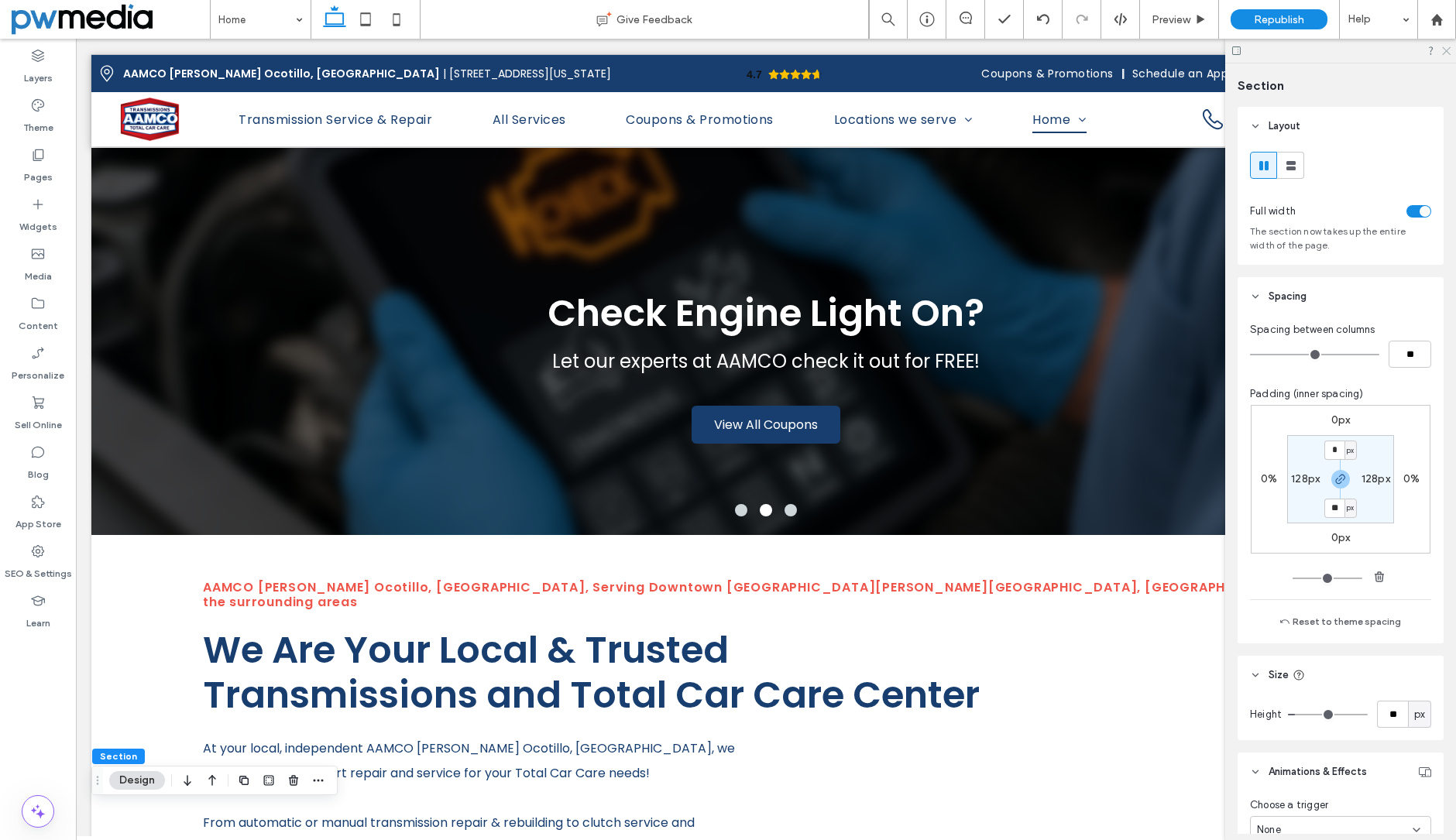
drag, startPoint x: 1446, startPoint y: 50, endPoint x: 1370, endPoint y: 11, distance: 85.4
click at [1446, 50] on use at bounding box center [1446, 52] width 9 height 9
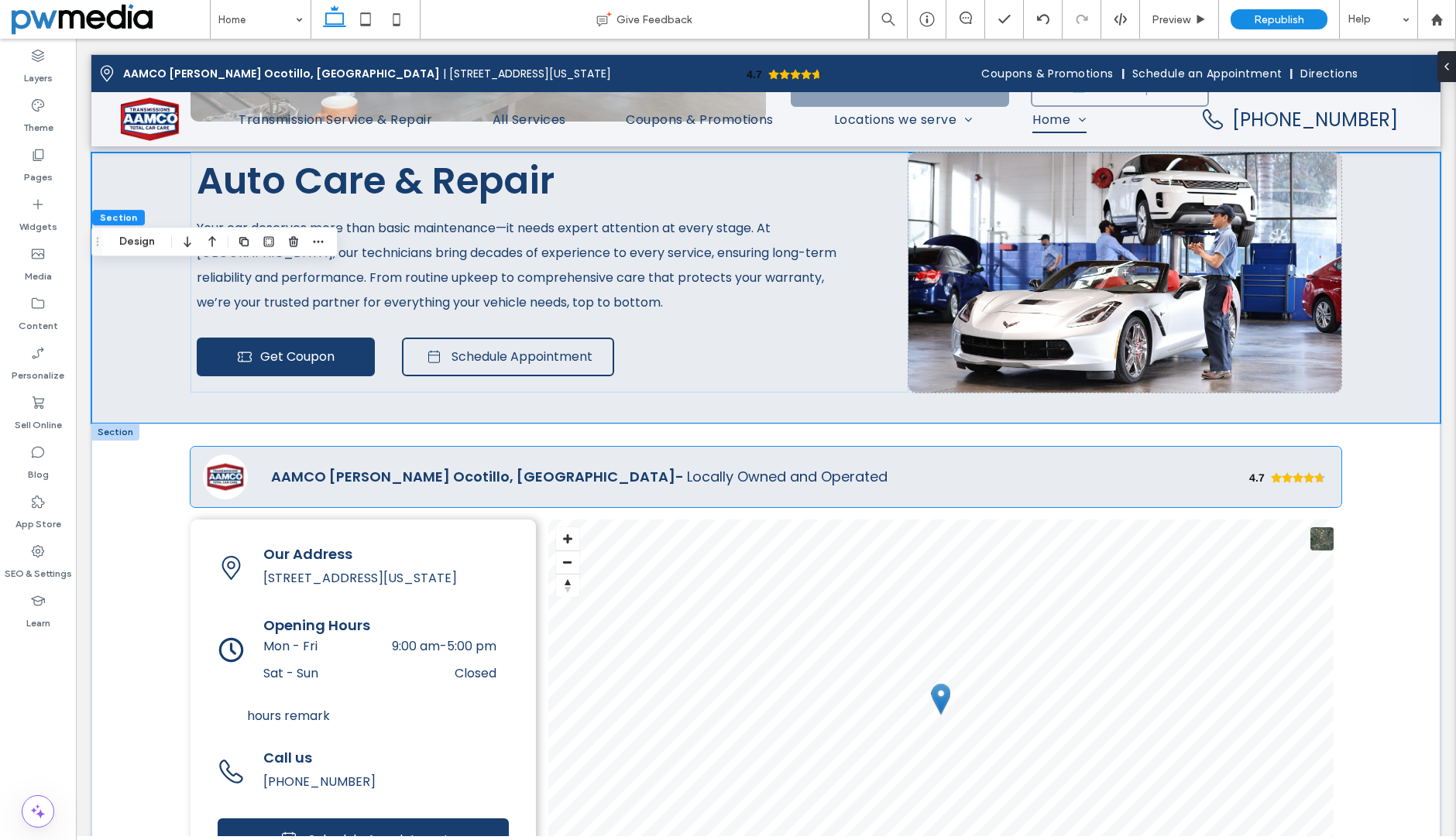
scroll to position [2478, 0]
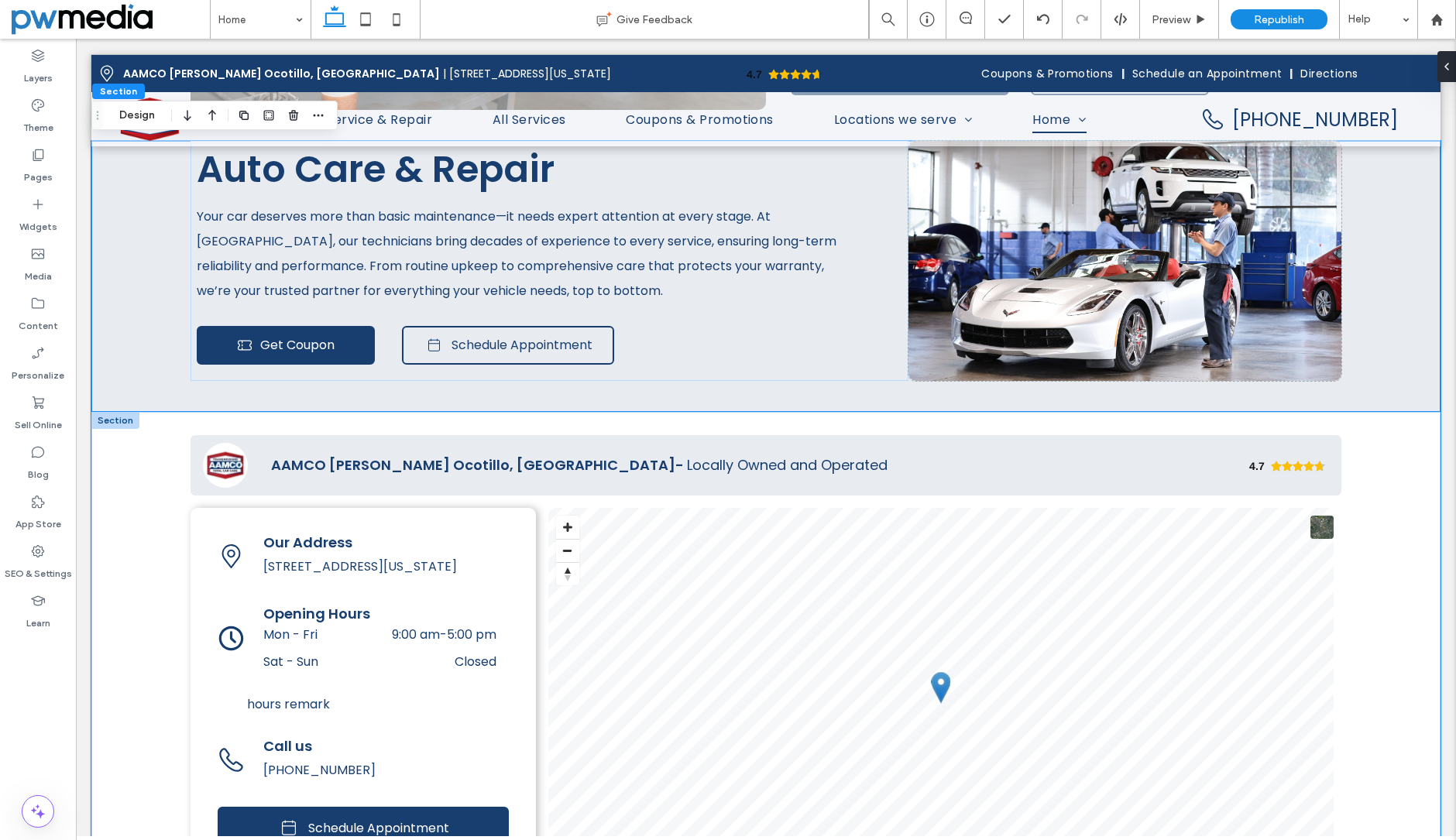
click at [144, 512] on div "4.7 Panel only seen by widget owner Edit widget Views 2%" at bounding box center [766, 673] width 1349 height 521
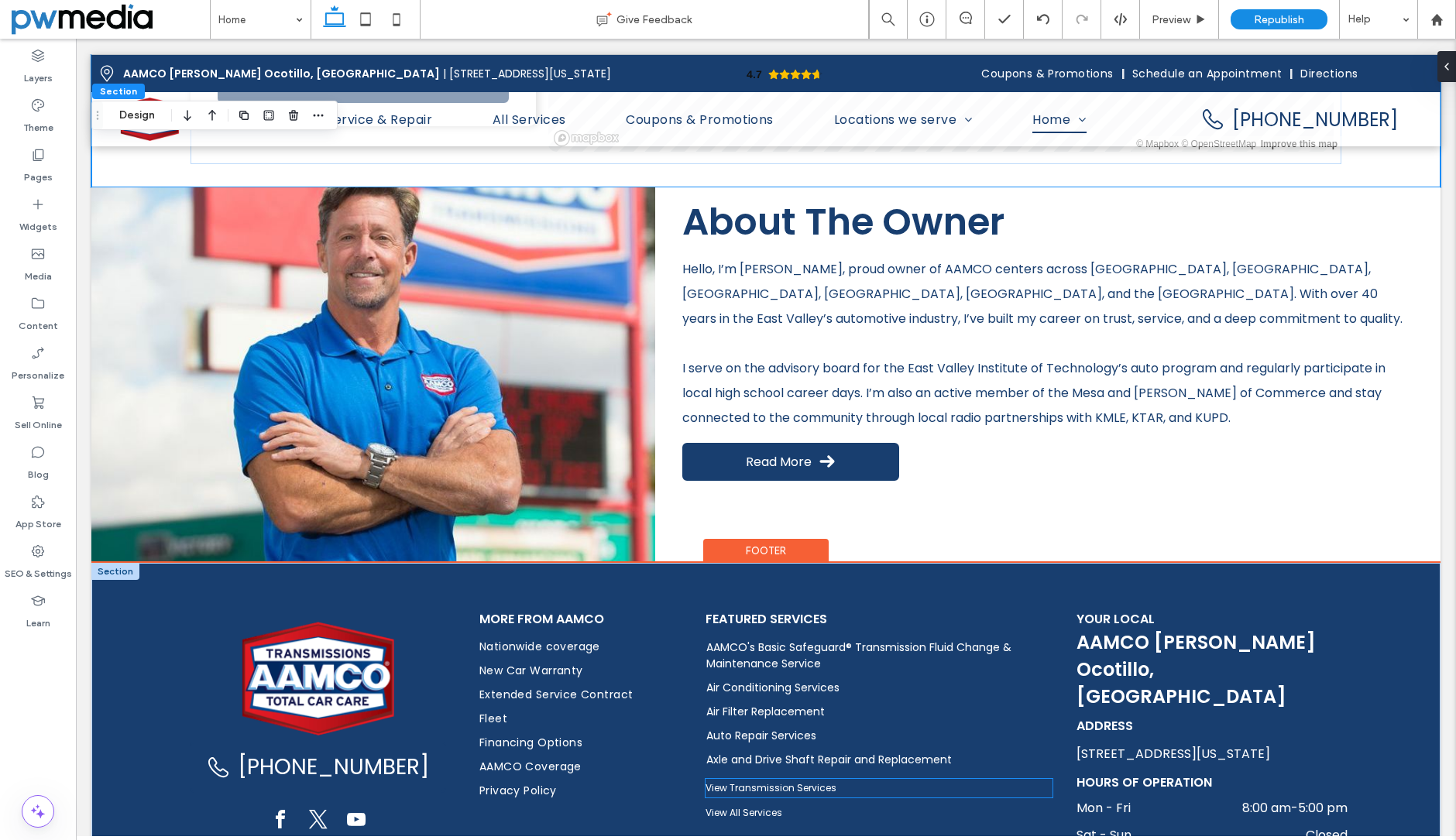
scroll to position [3014, 0]
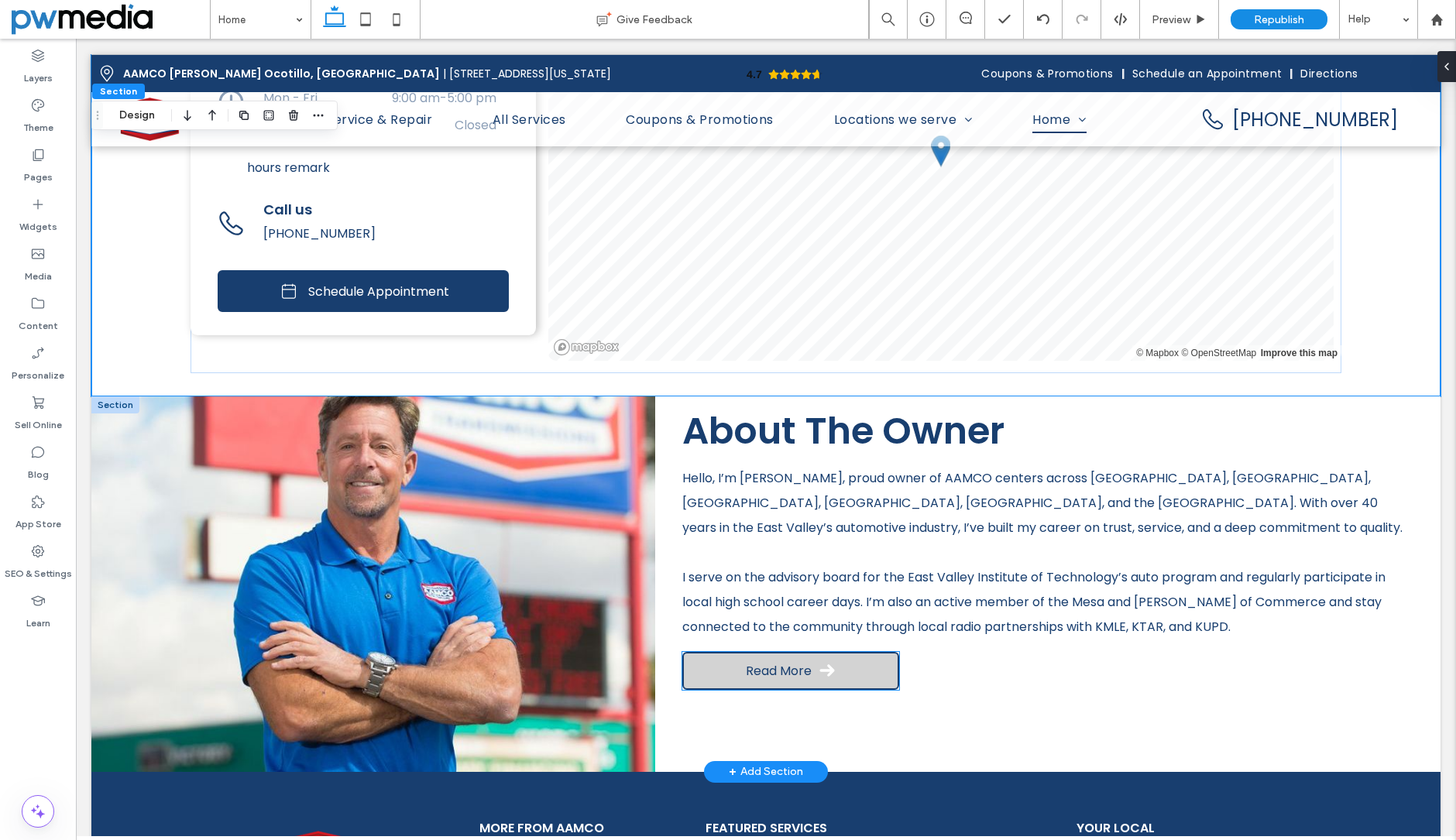
click at [865, 664] on link "Read More" at bounding box center [791, 670] width 217 height 38
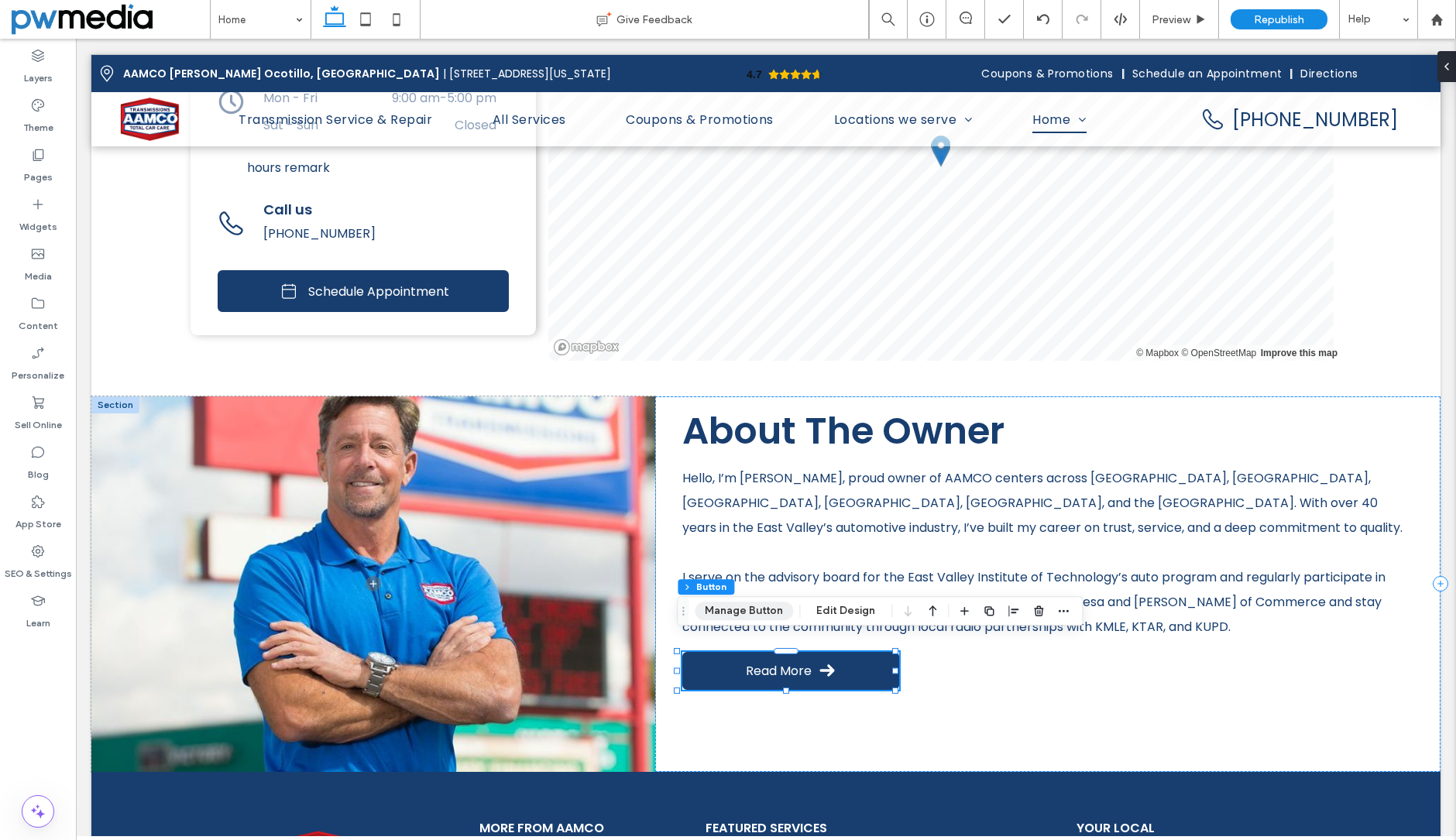
click at [735, 607] on button "Manage Button" at bounding box center [744, 610] width 99 height 18
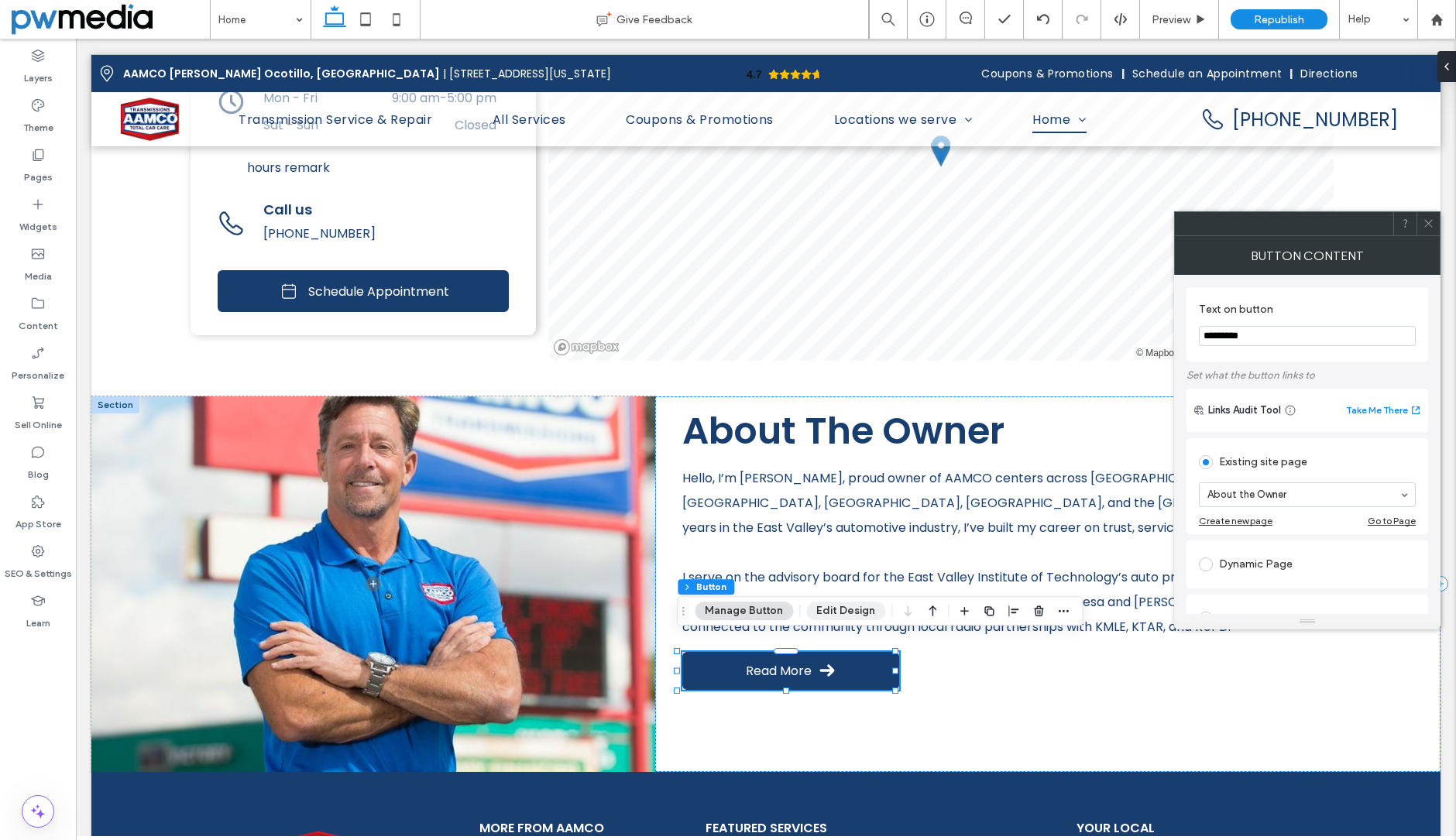
click at [863, 611] on button "Edit Design" at bounding box center [846, 610] width 79 height 18
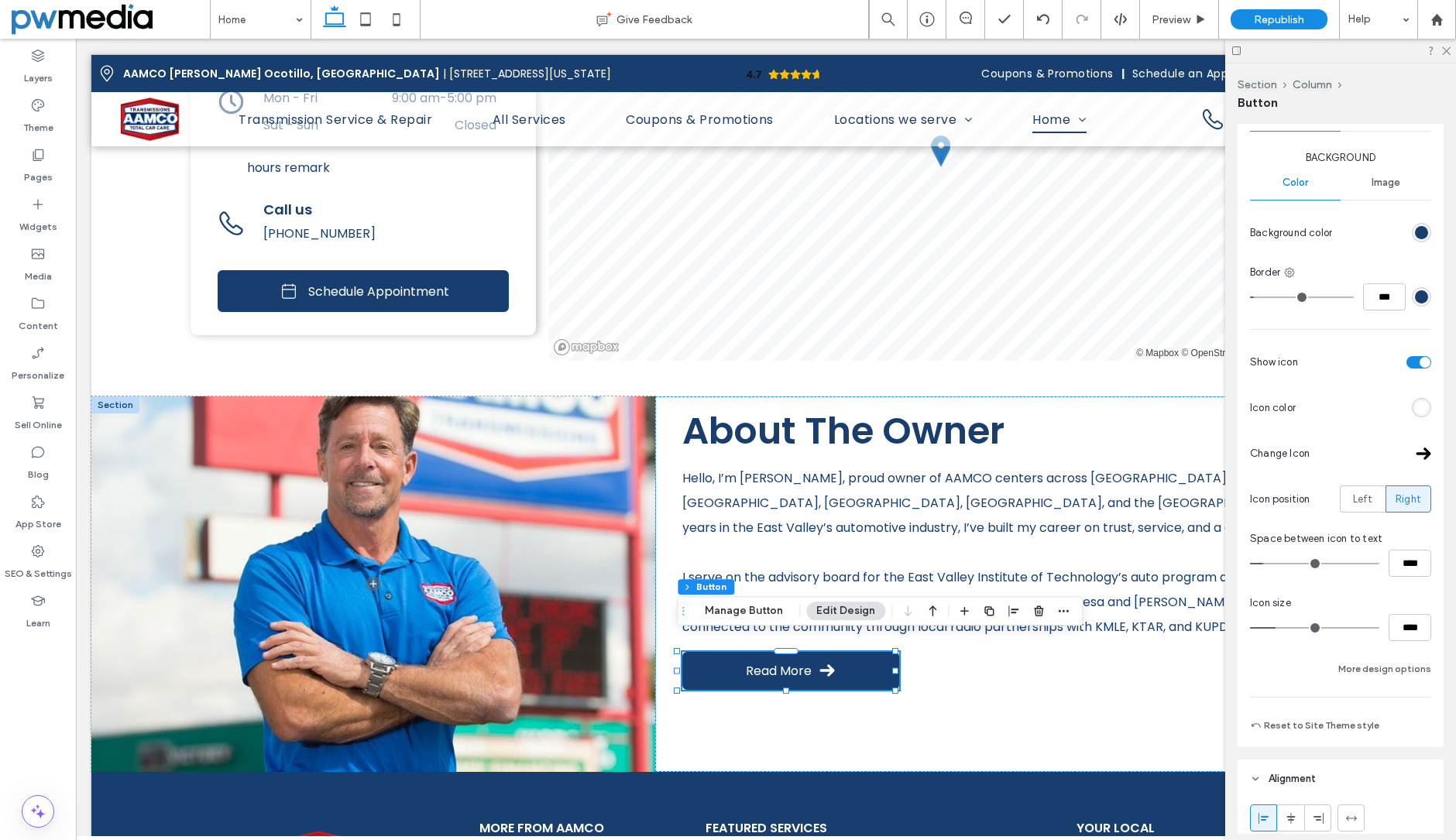
scroll to position [232, 0]
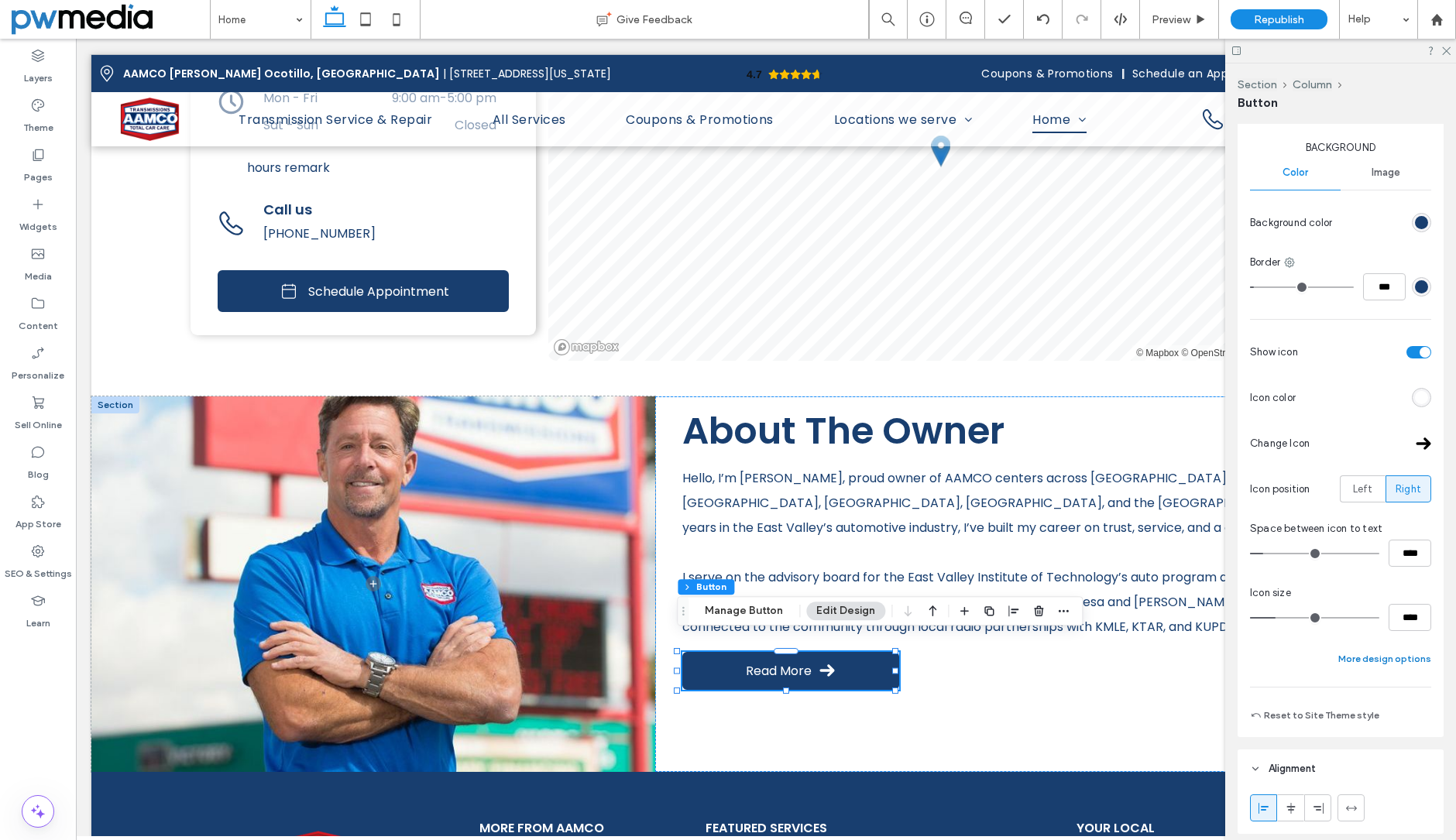
click at [1384, 663] on button "More design options" at bounding box center [1386, 659] width 93 height 18
click at [1385, 657] on button "Fewer design options" at bounding box center [1384, 659] width 95 height 18
click at [1383, 658] on button "More design options" at bounding box center [1386, 659] width 93 height 18
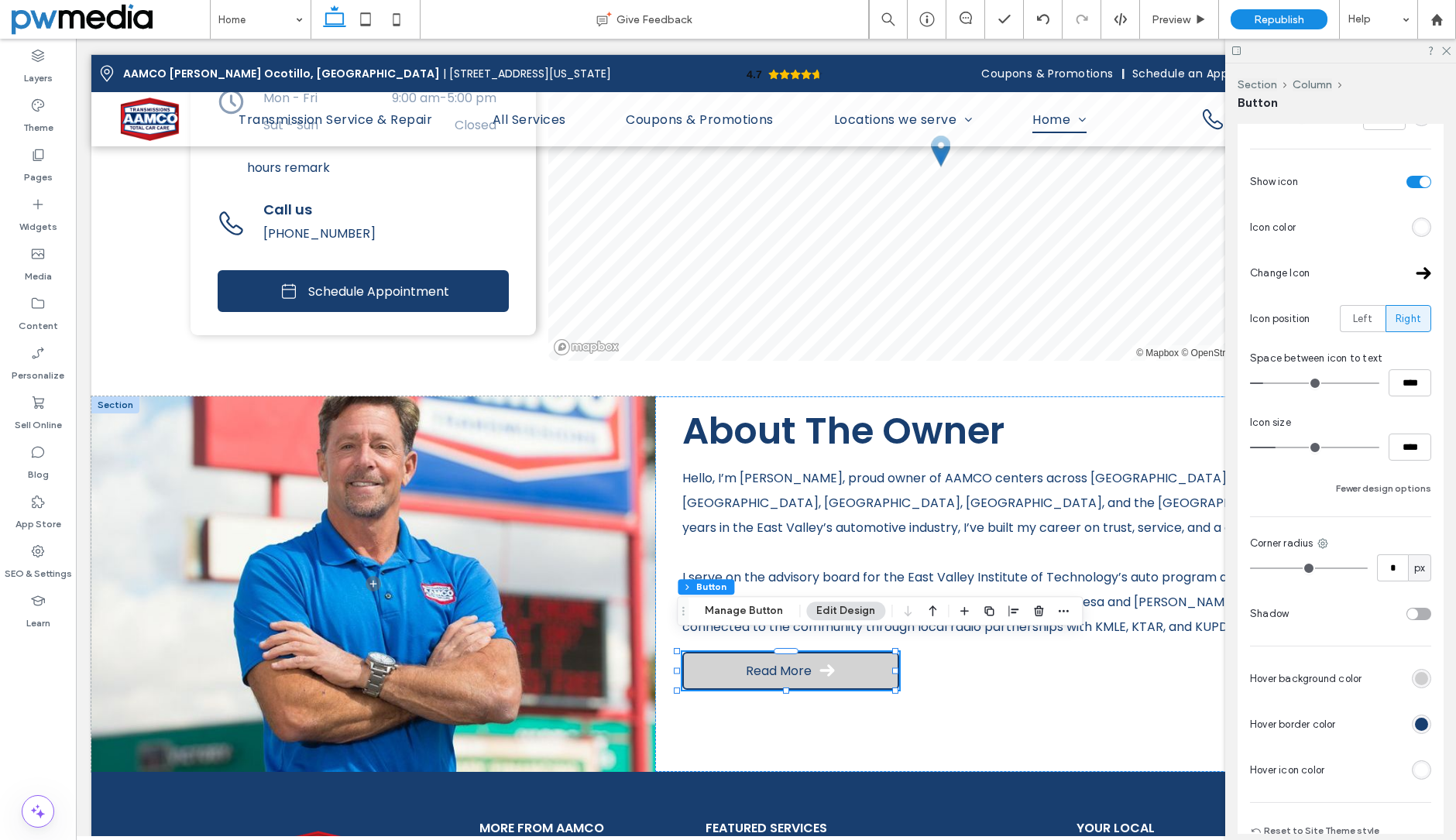
scroll to position [465, 0]
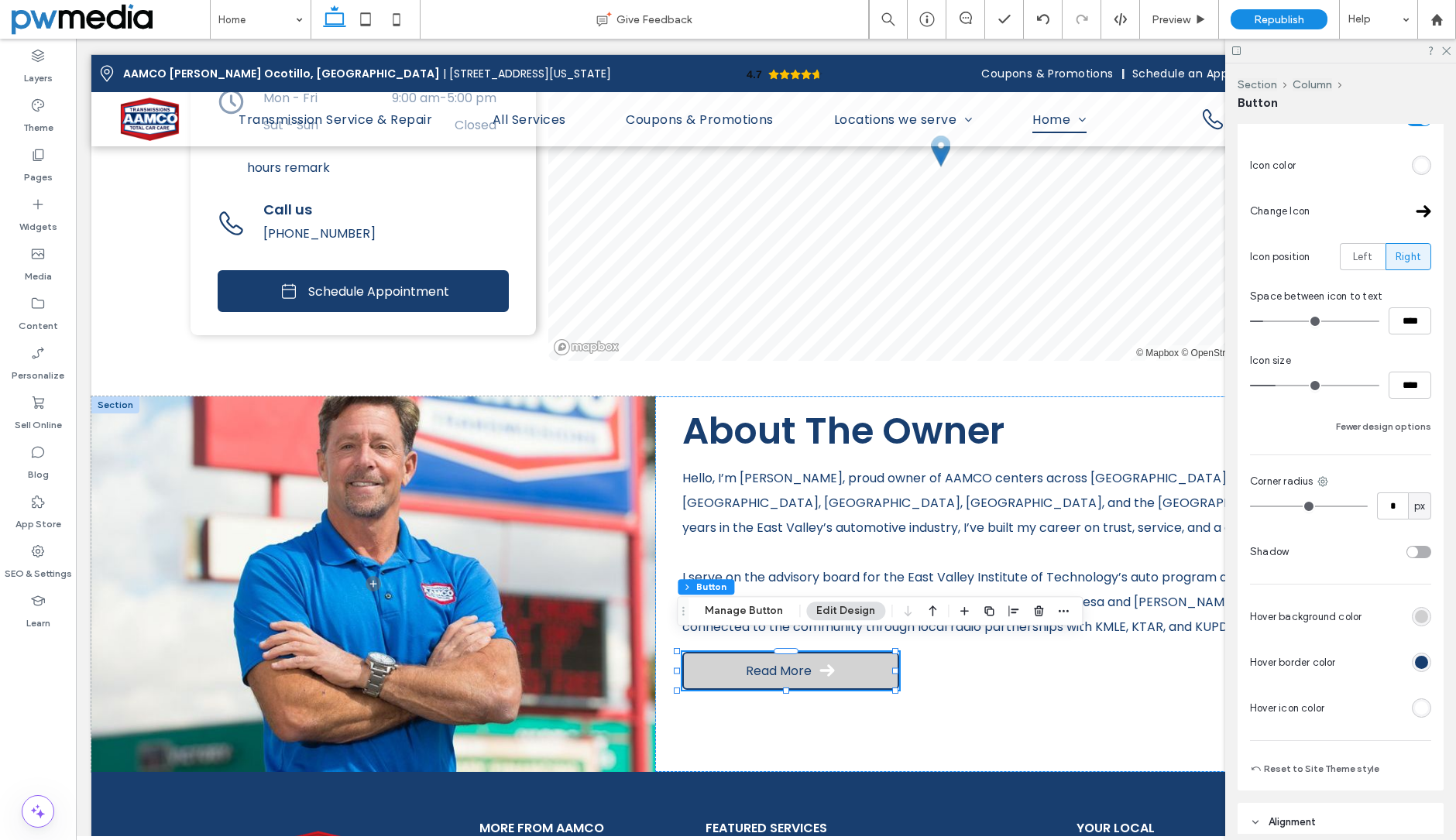
click at [1419, 708] on div "rgb(255, 255, 255)" at bounding box center [1422, 708] width 13 height 13
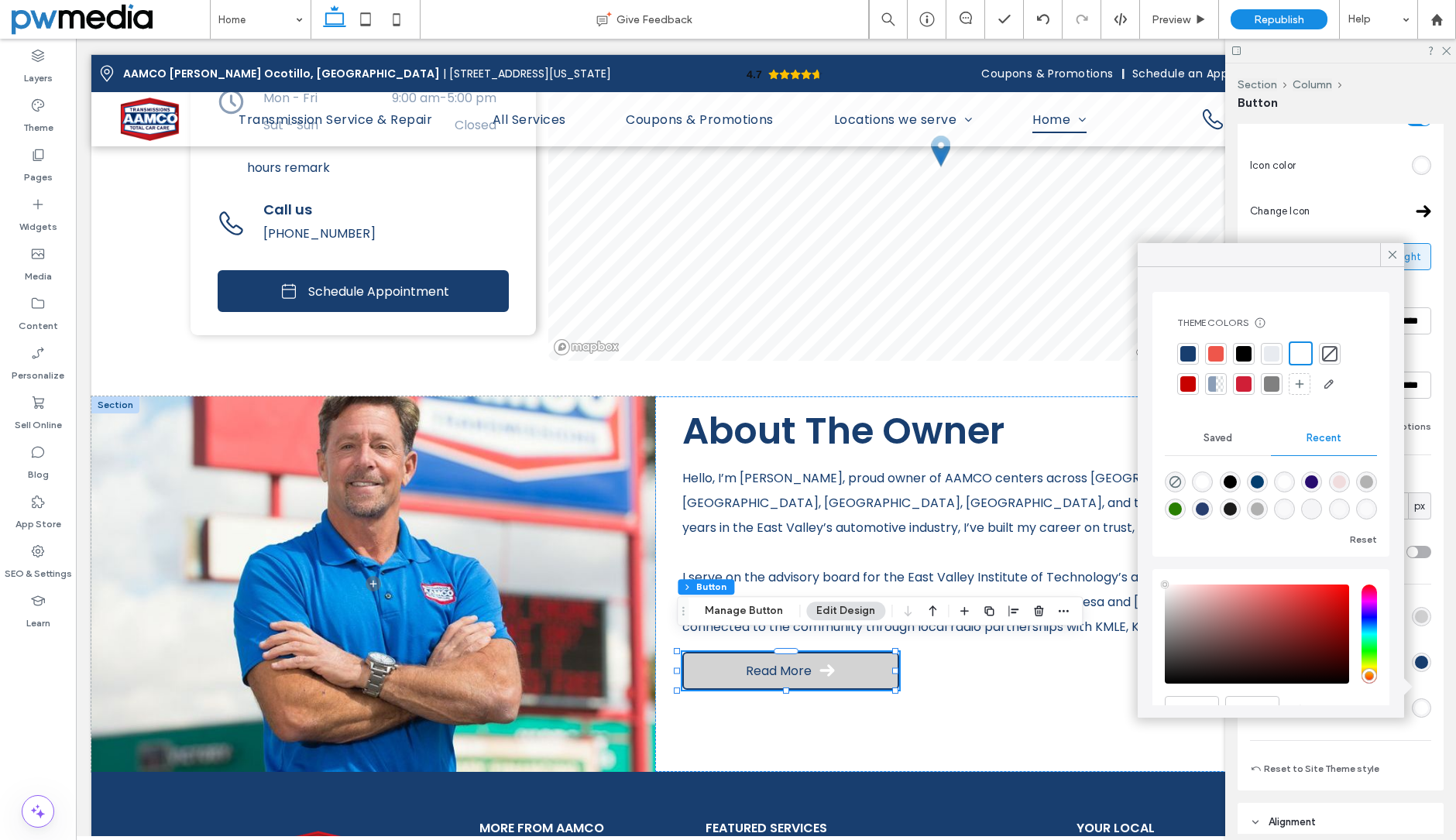
click at [1190, 352] on div at bounding box center [1188, 354] width 16 height 16
click at [1395, 254] on icon at bounding box center [1393, 254] width 14 height 14
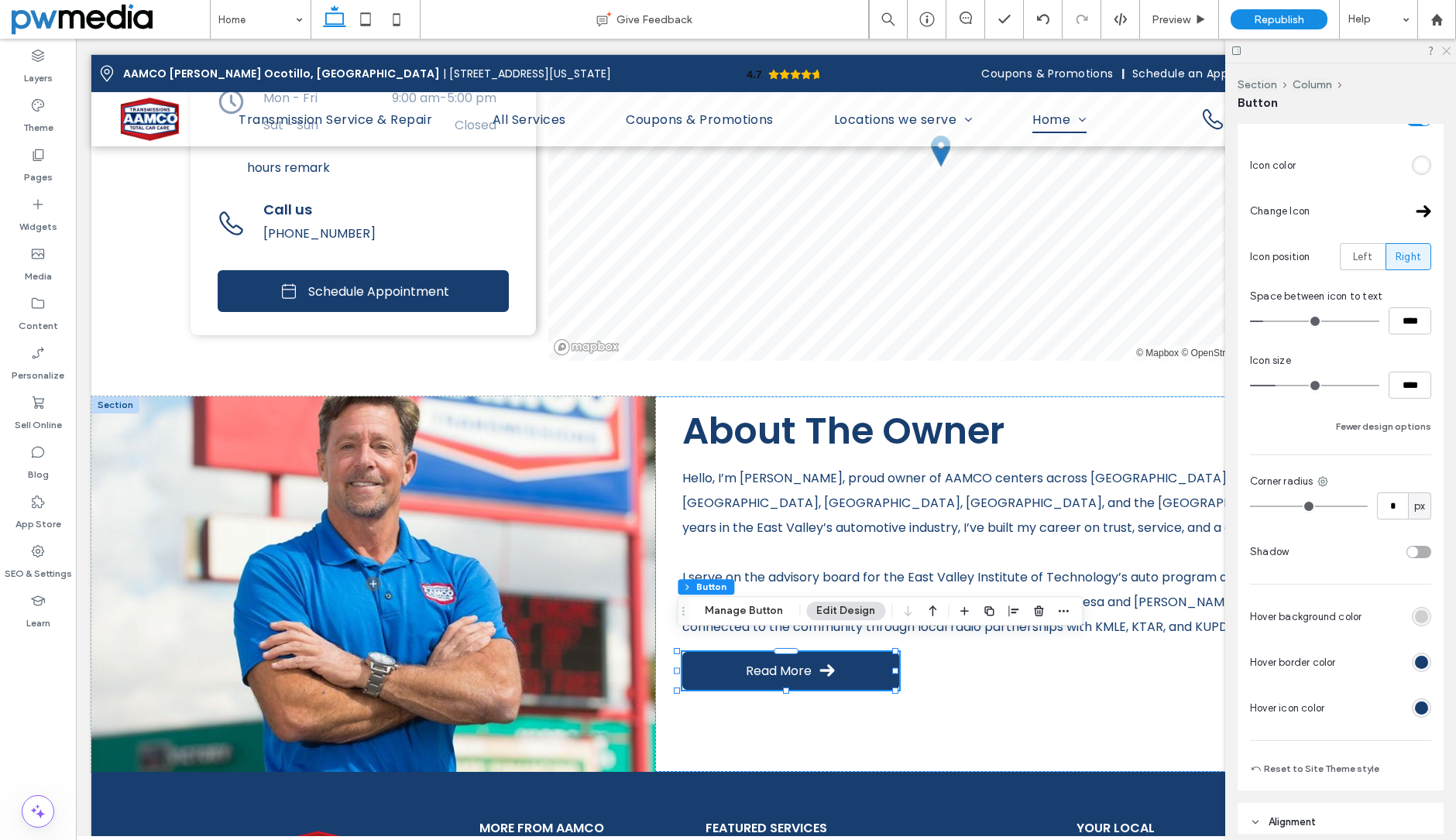
click at [1449, 52] on icon at bounding box center [1445, 49] width 10 height 10
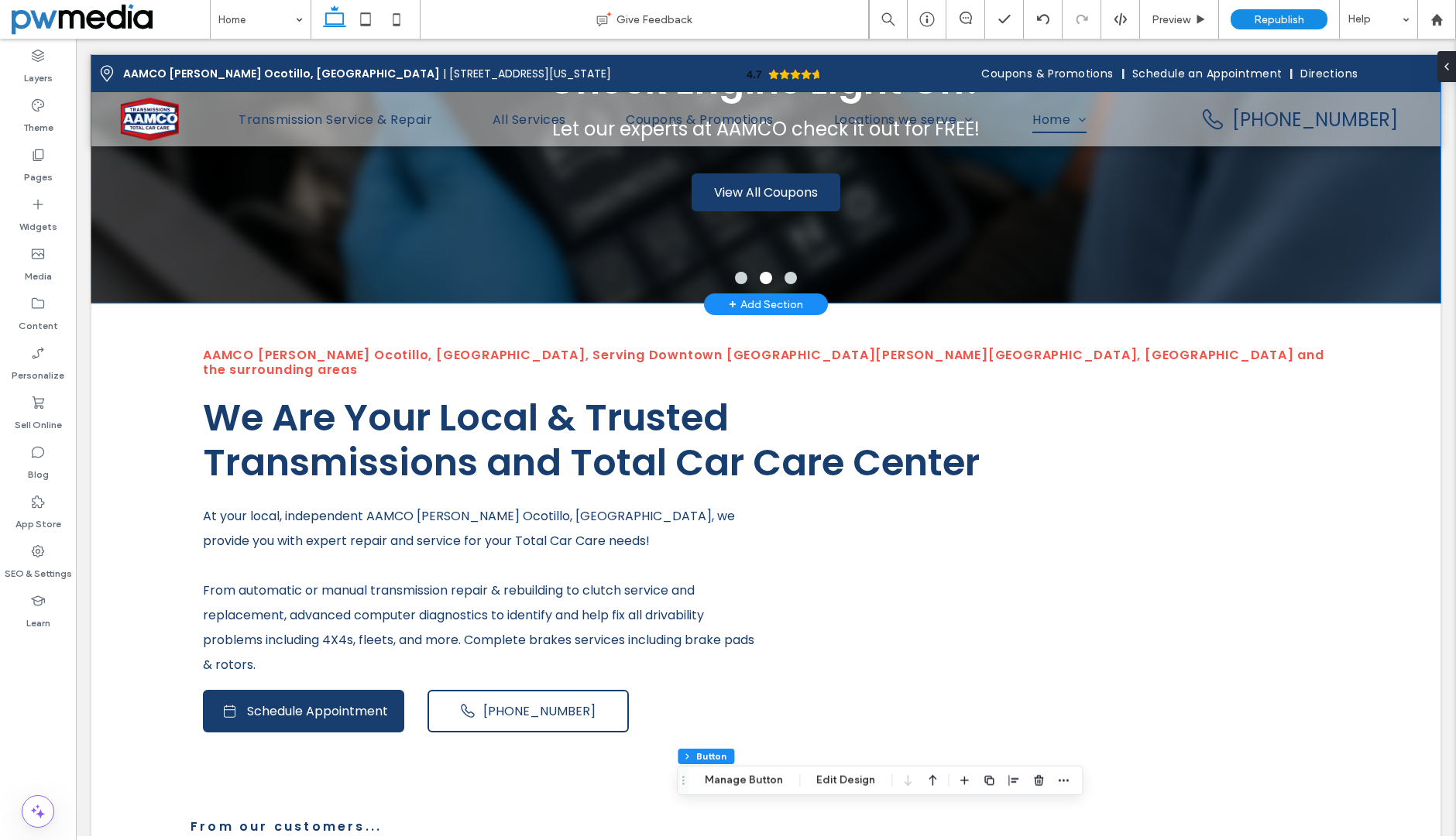
scroll to position [0, 0]
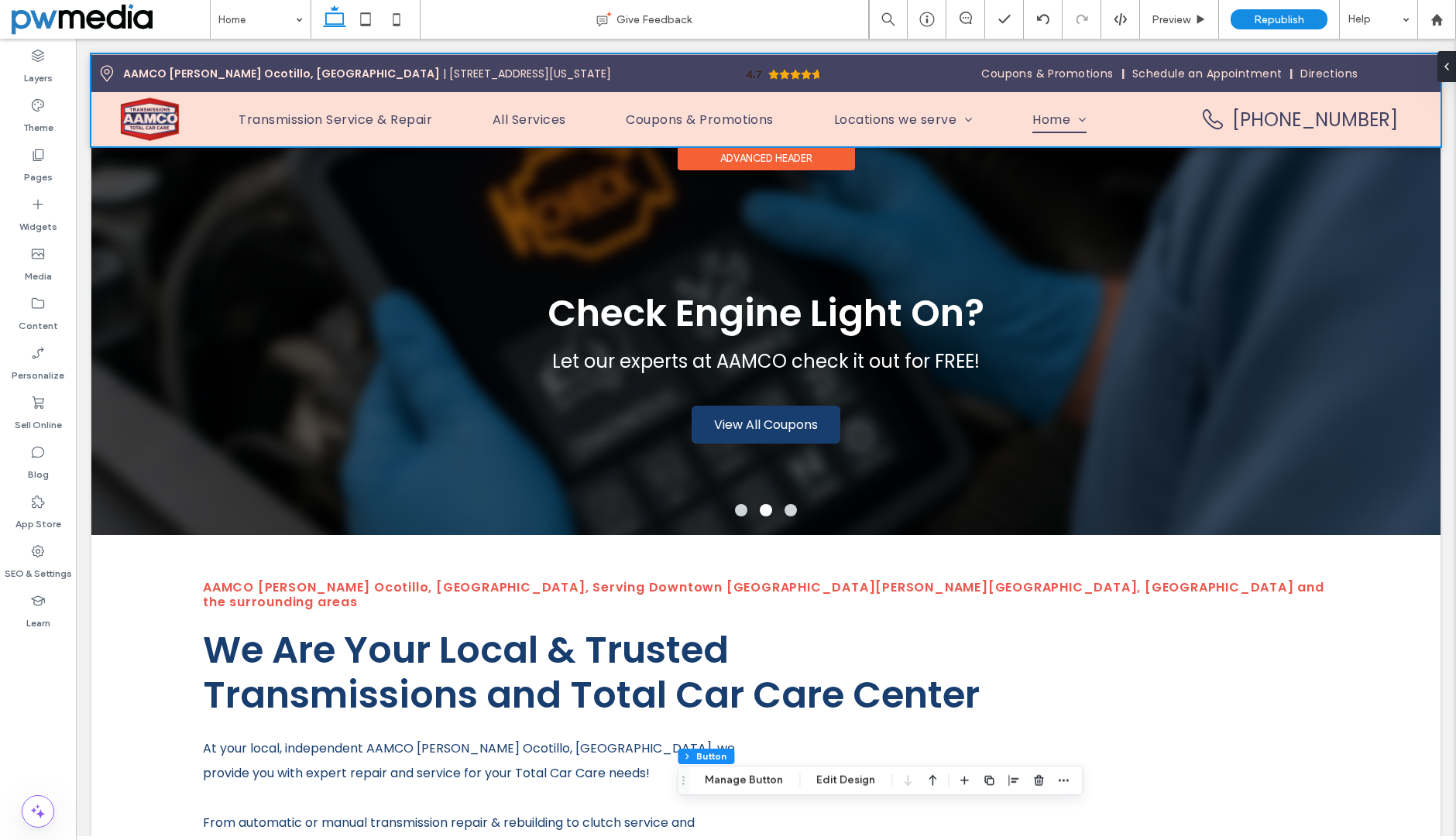
click at [174, 113] on div at bounding box center [766, 100] width 1349 height 92
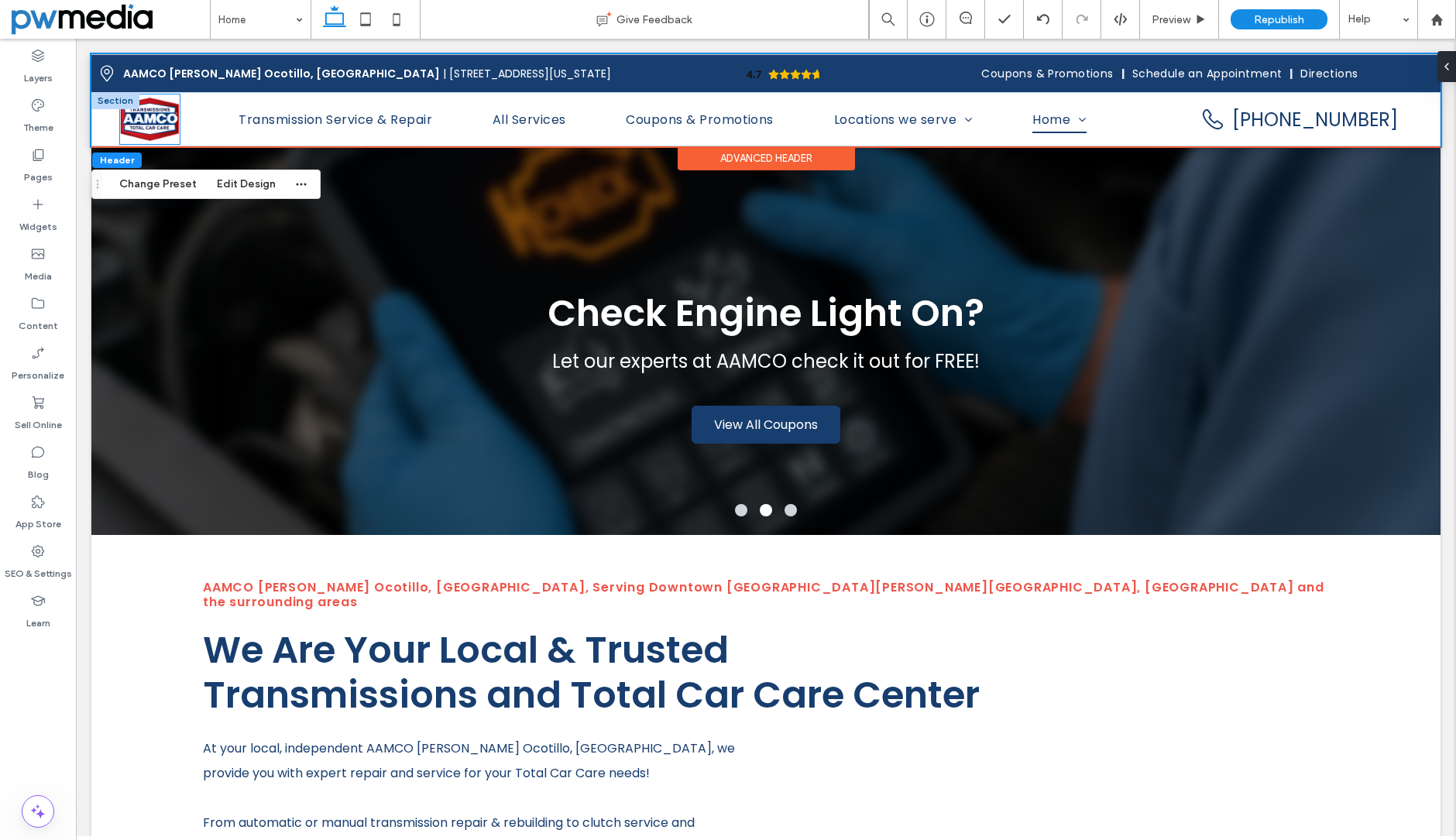
click at [158, 117] on img at bounding box center [150, 120] width 60 height 44
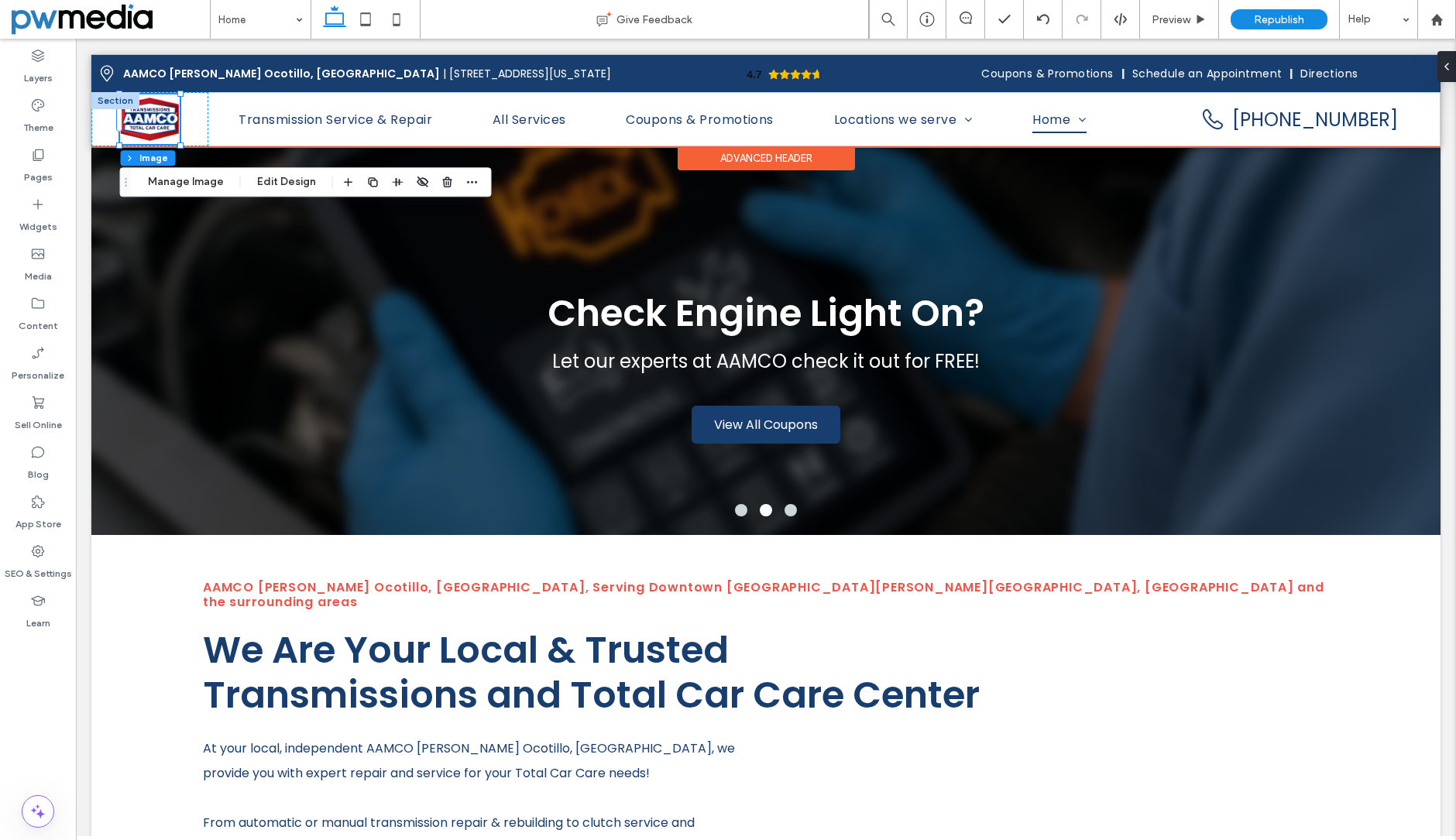
click at [158, 117] on img at bounding box center [150, 120] width 60 height 44
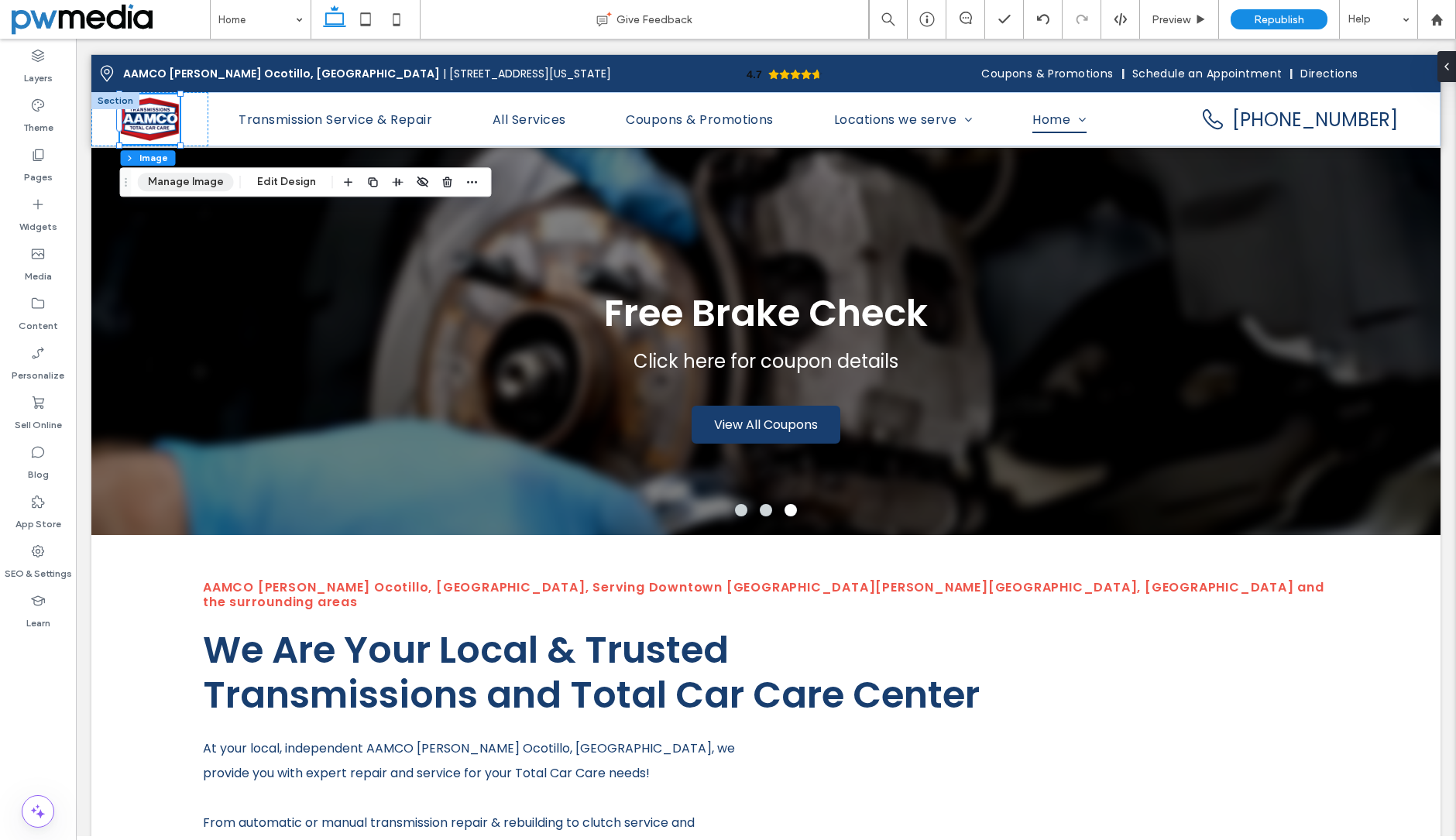
click at [184, 183] on button "Manage Image" at bounding box center [186, 181] width 96 height 18
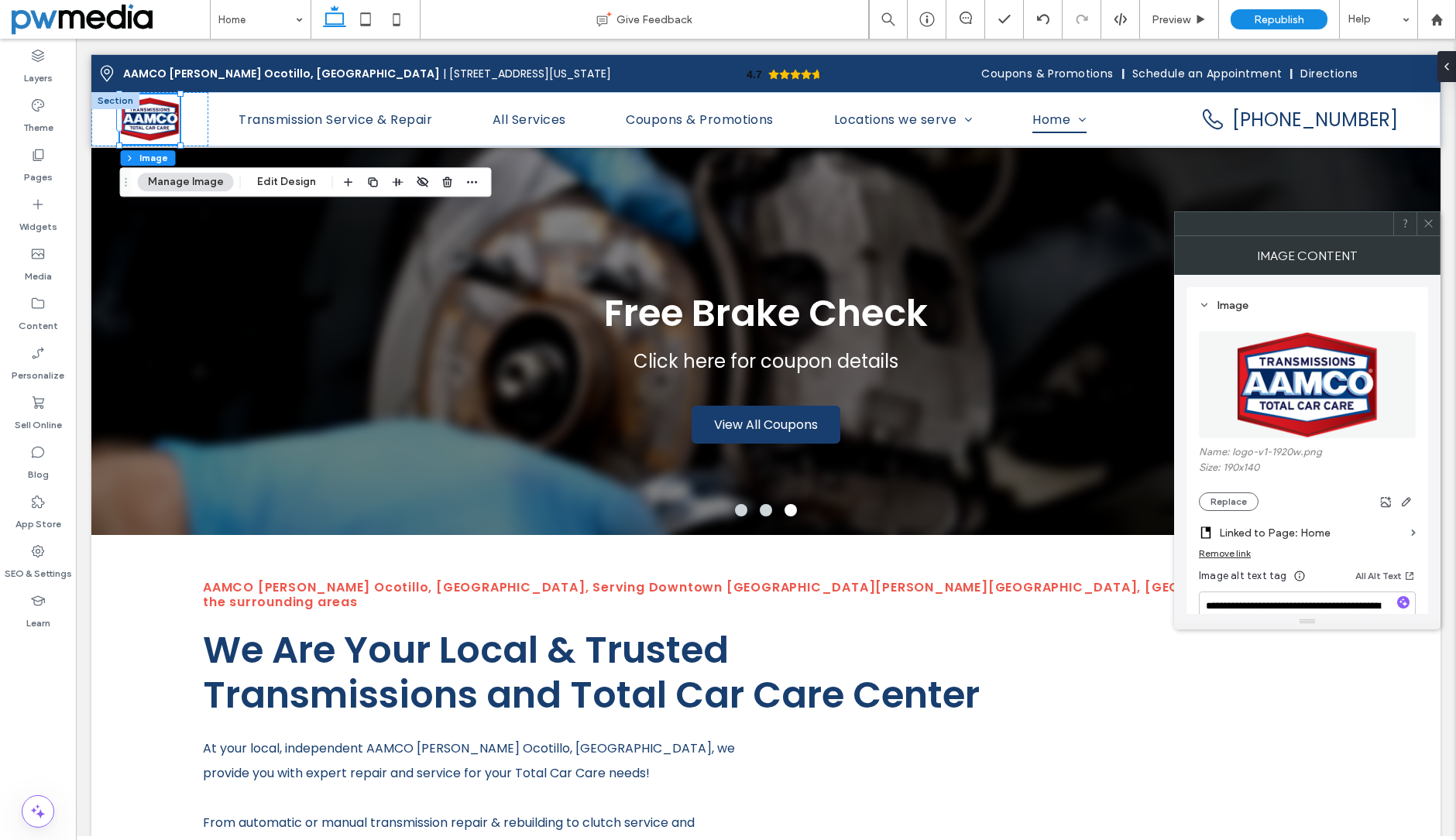
scroll to position [77, 0]
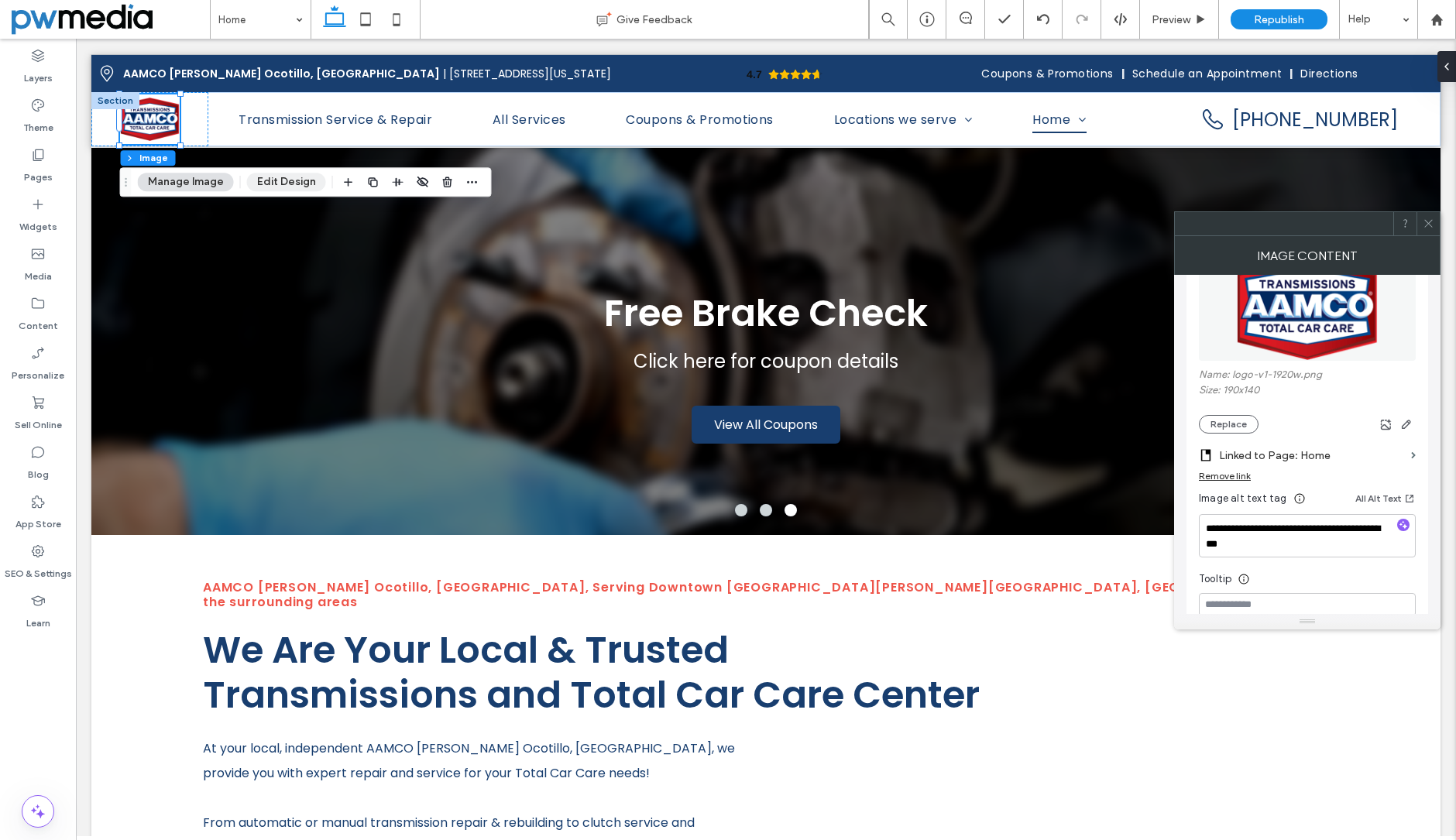
click at [299, 176] on button "Edit Design" at bounding box center [287, 181] width 79 height 18
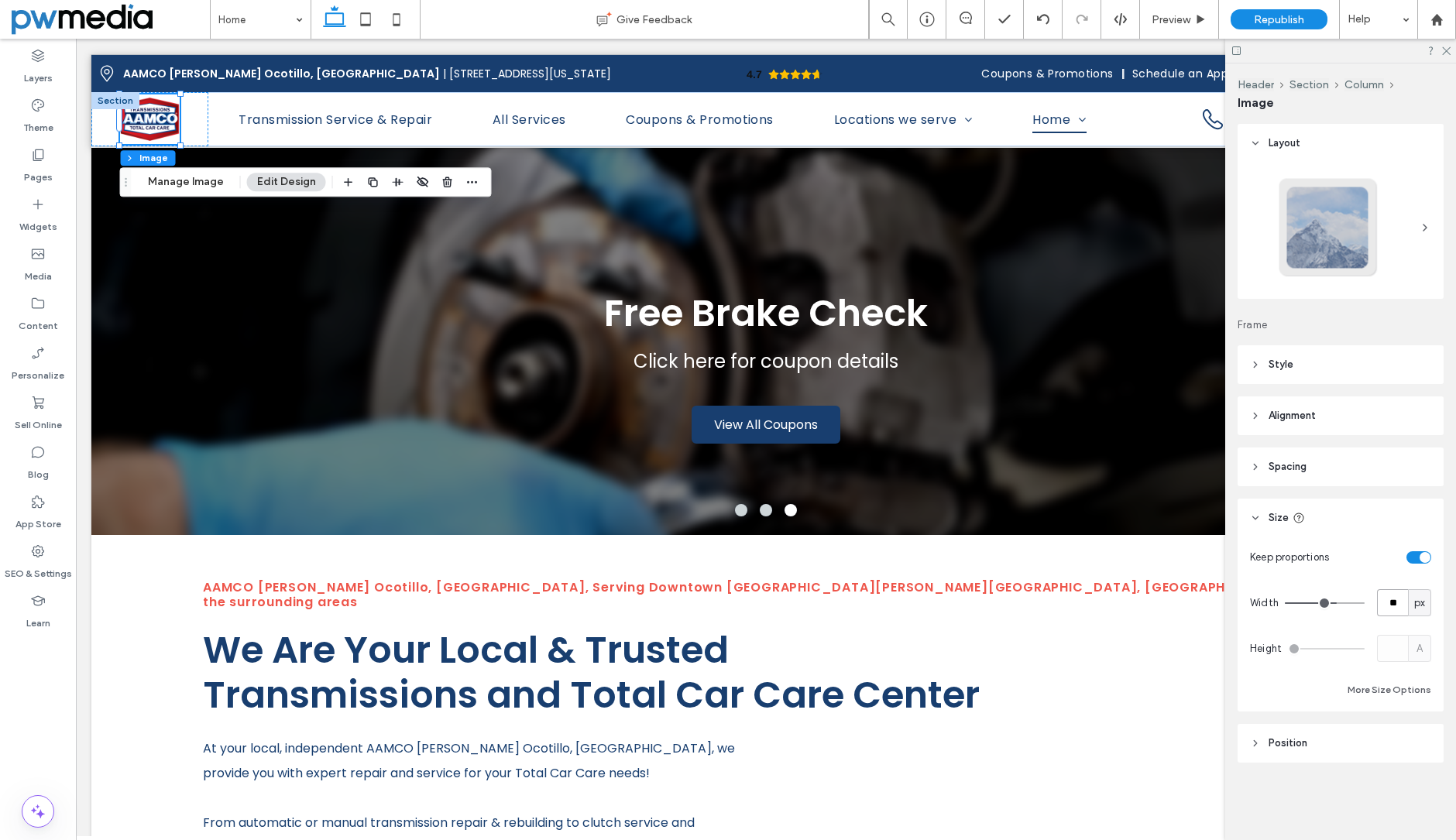
click at [1390, 602] on input "**" at bounding box center [1392, 602] width 31 height 27
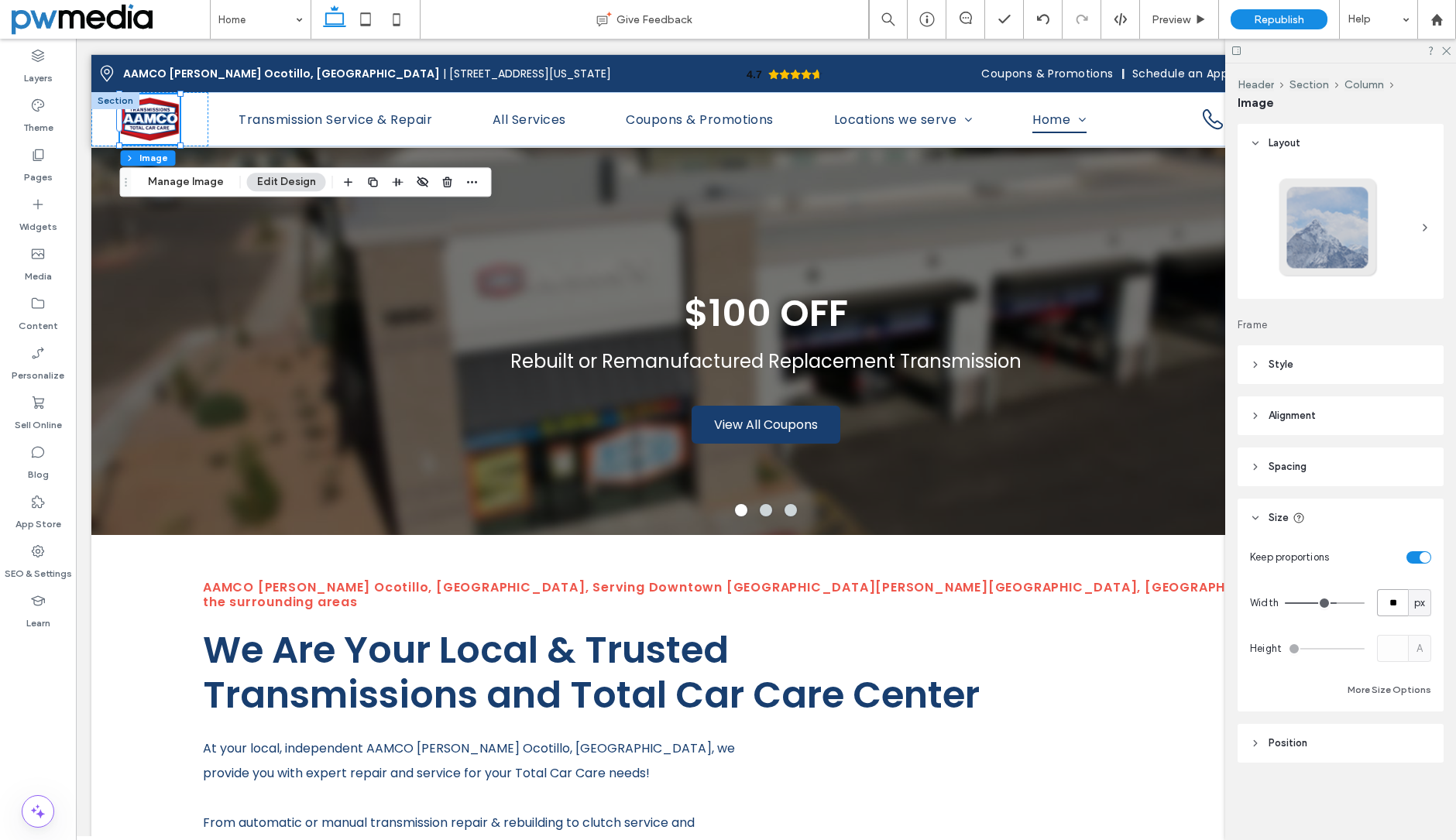
type input "**"
click at [1380, 573] on div "Keep proportions Width ** px Height A More Size Options" at bounding box center [1341, 621] width 181 height 156
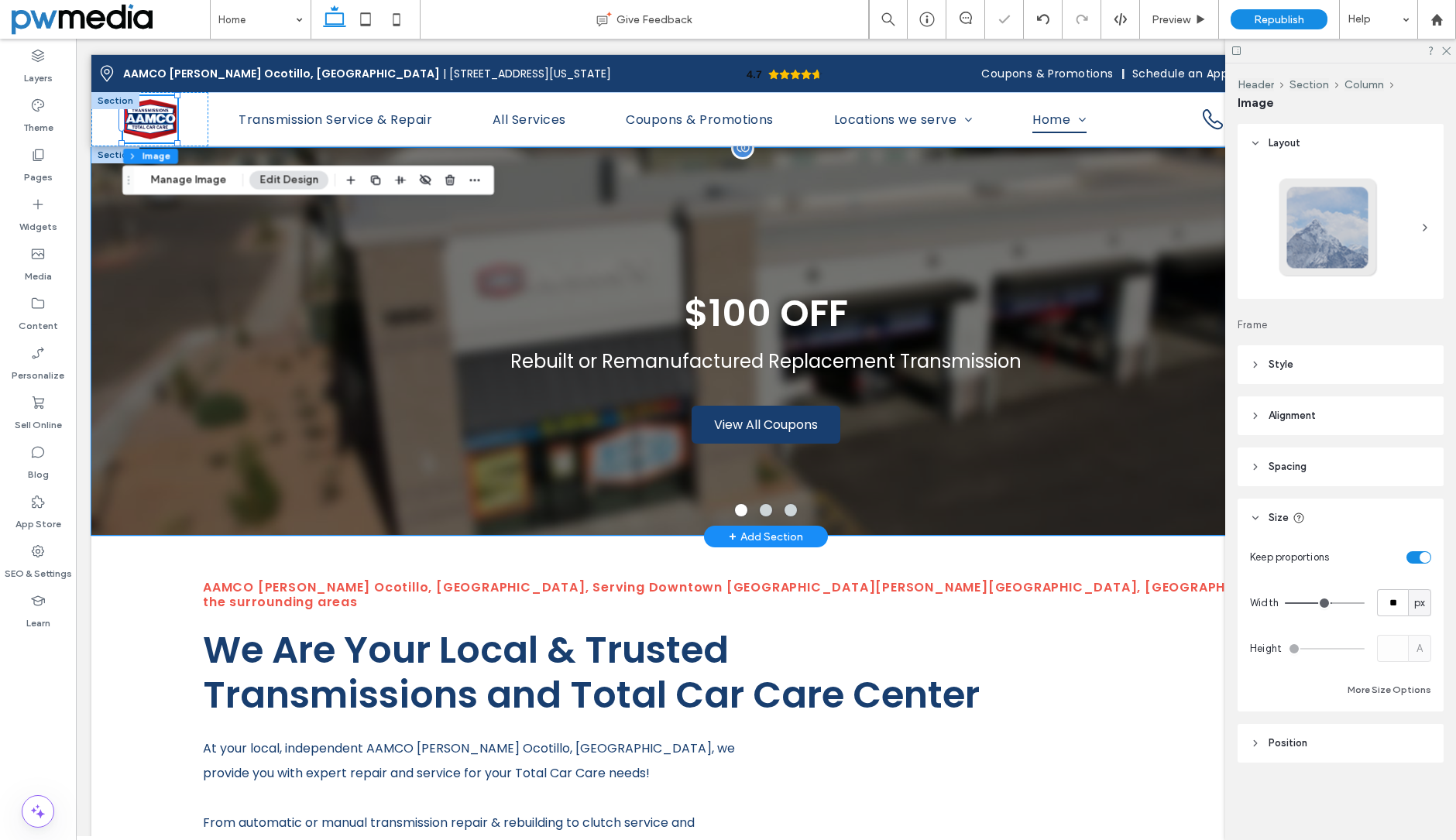
click at [230, 256] on div "$100 OFF Rebuilt or Remanufactured Replacement Transmission View All Coupons Vi…" at bounding box center [766, 351] width 1349 height 313
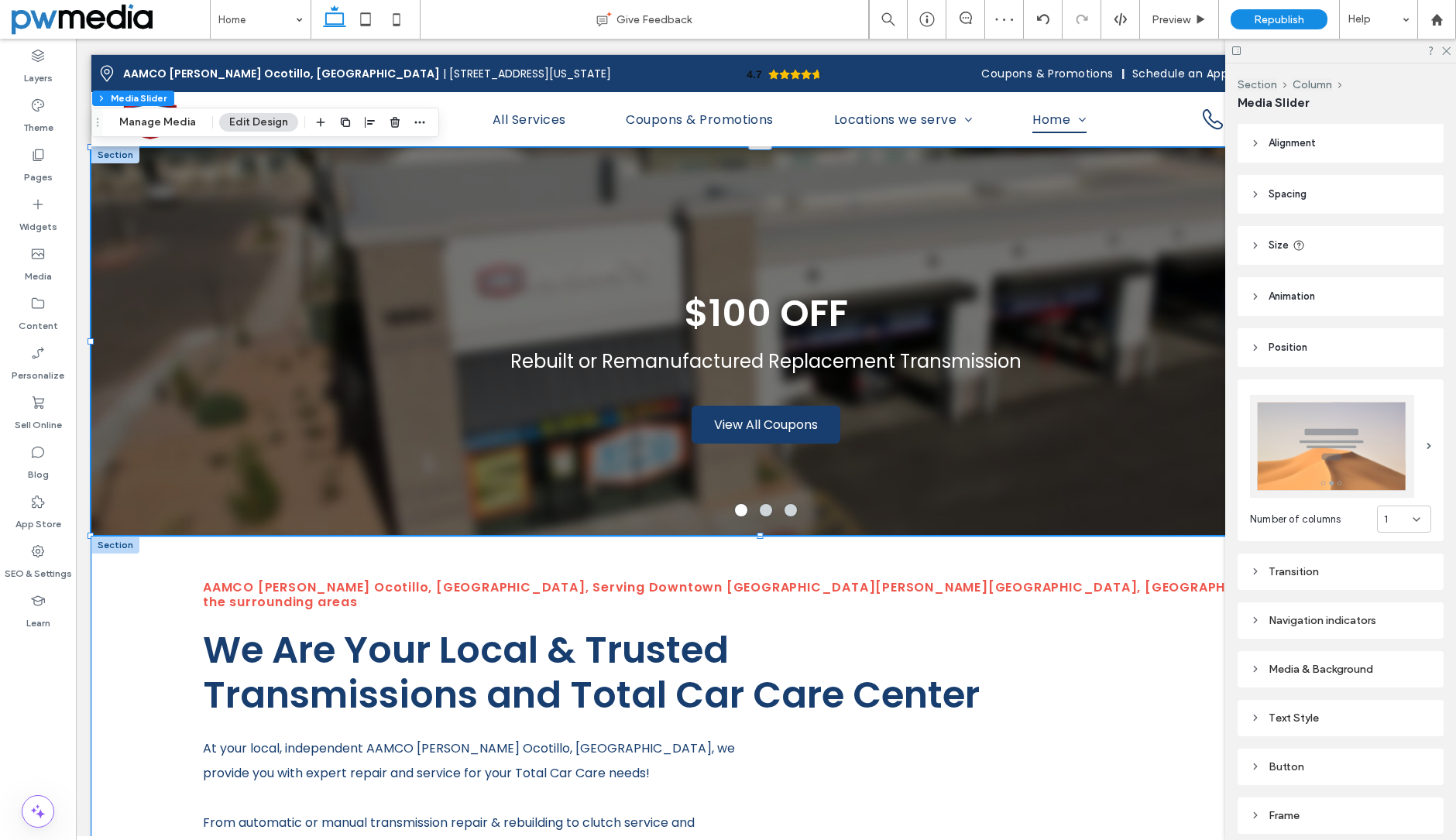
click at [595, 559] on div "AAMCO Chandler Ocotillo, AZ, Serving Downtown Chandler, Arden Park, San Marcos …" at bounding box center [766, 772] width 1349 height 472
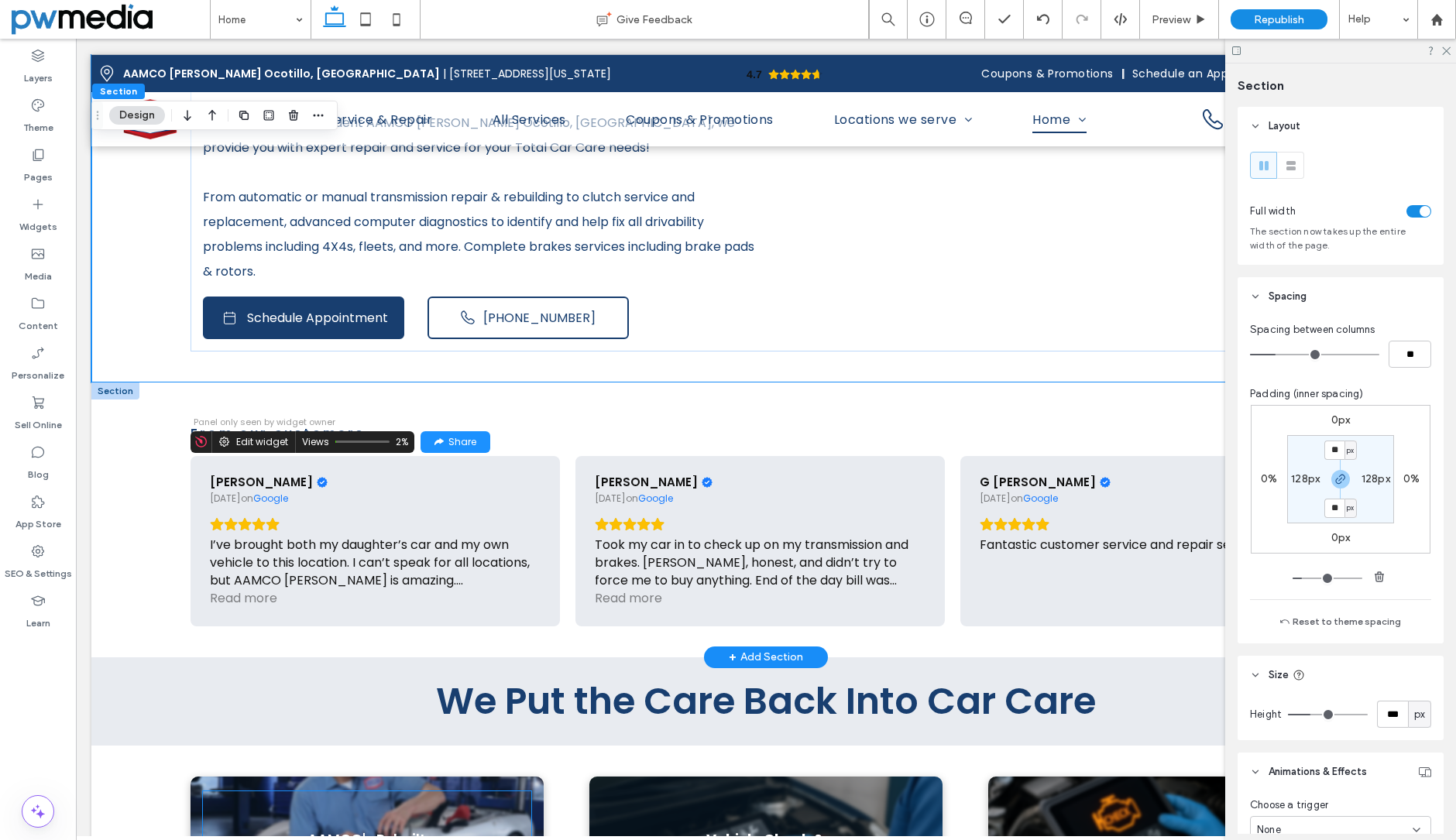
scroll to position [387, 0]
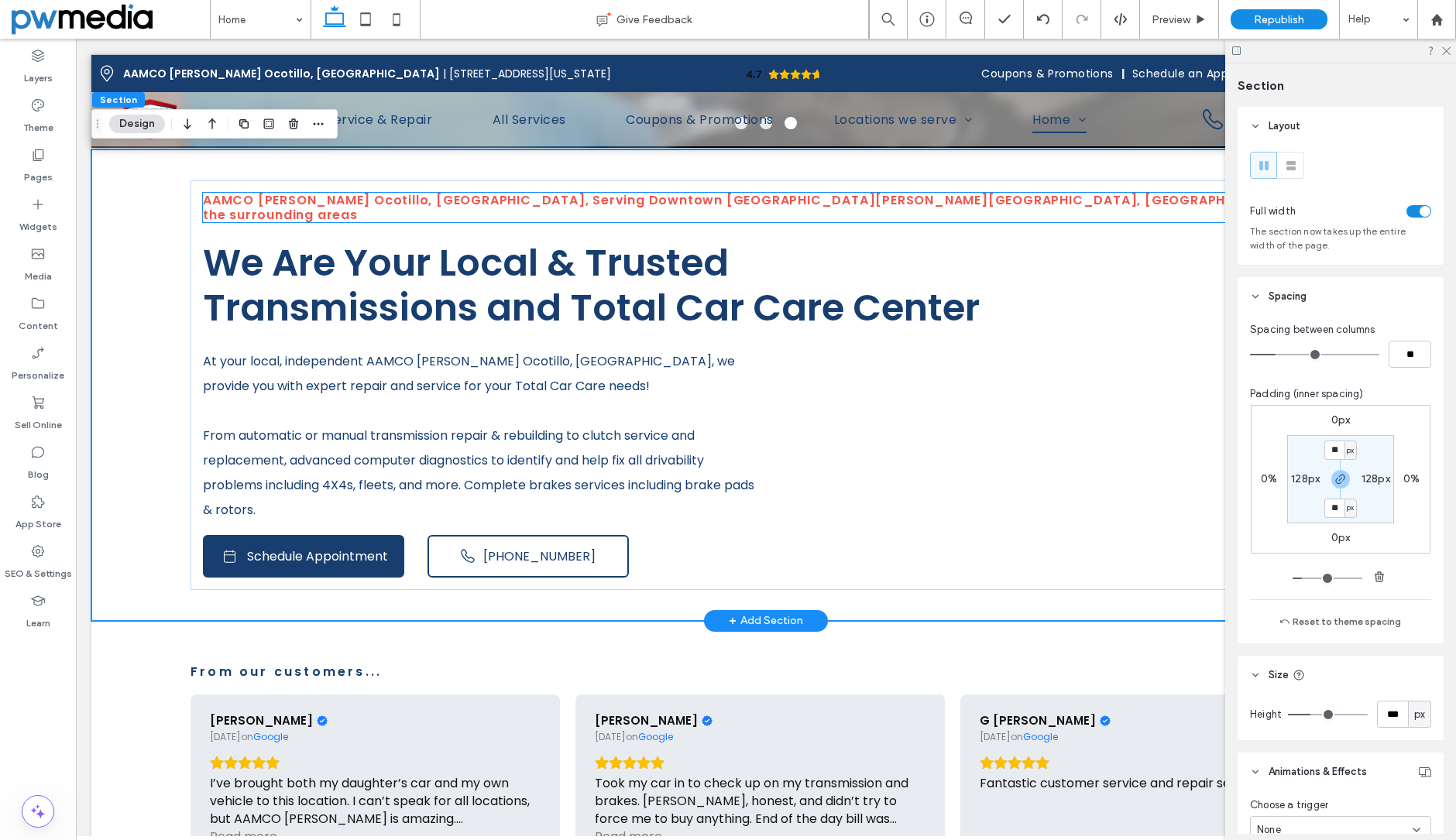
click at [422, 209] on span "AAMCO [PERSON_NAME] Ocotillo, [GEOGRAPHIC_DATA], Serving Downtown [GEOGRAPHIC_D…" at bounding box center [763, 207] width 1121 height 33
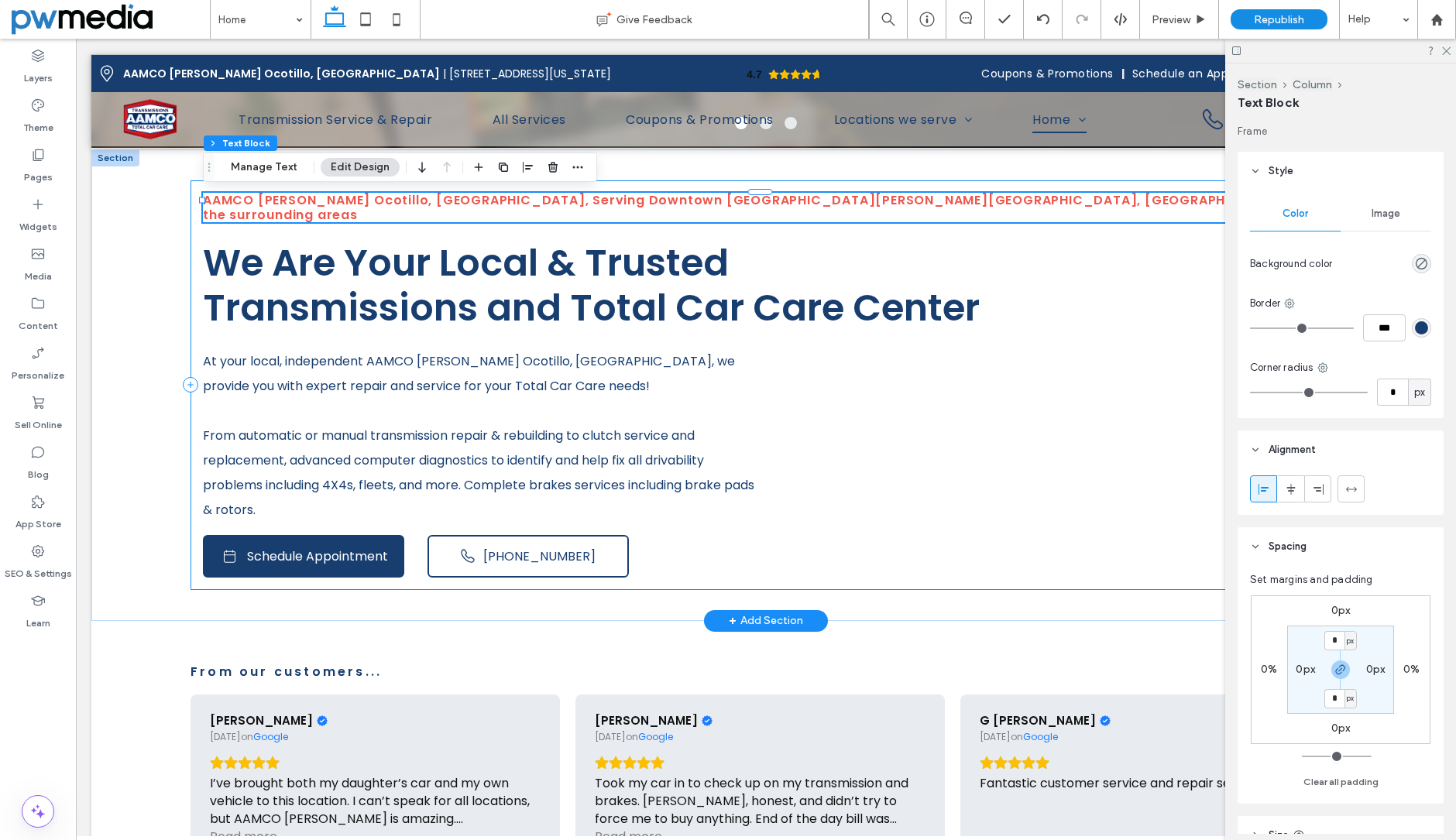
click at [318, 217] on div "AAMCO Chandler Ocotillo, AZ, Serving Downtown Chandler, Arden Park, San Marcos …" at bounding box center [765, 385] width 1151 height 409
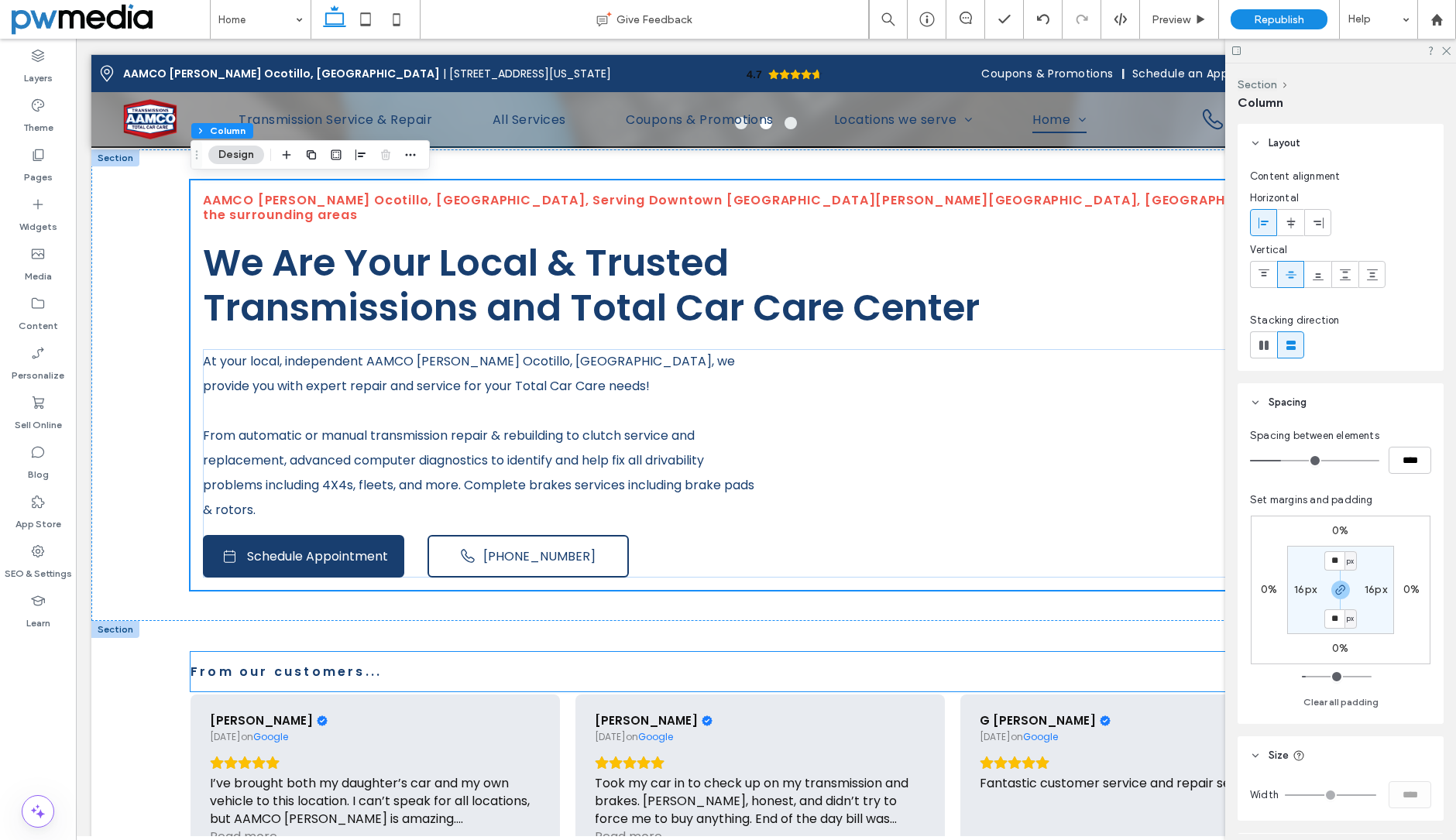
click at [382, 663] on span "From our customers..." at bounding box center [285, 672] width 191 height 18
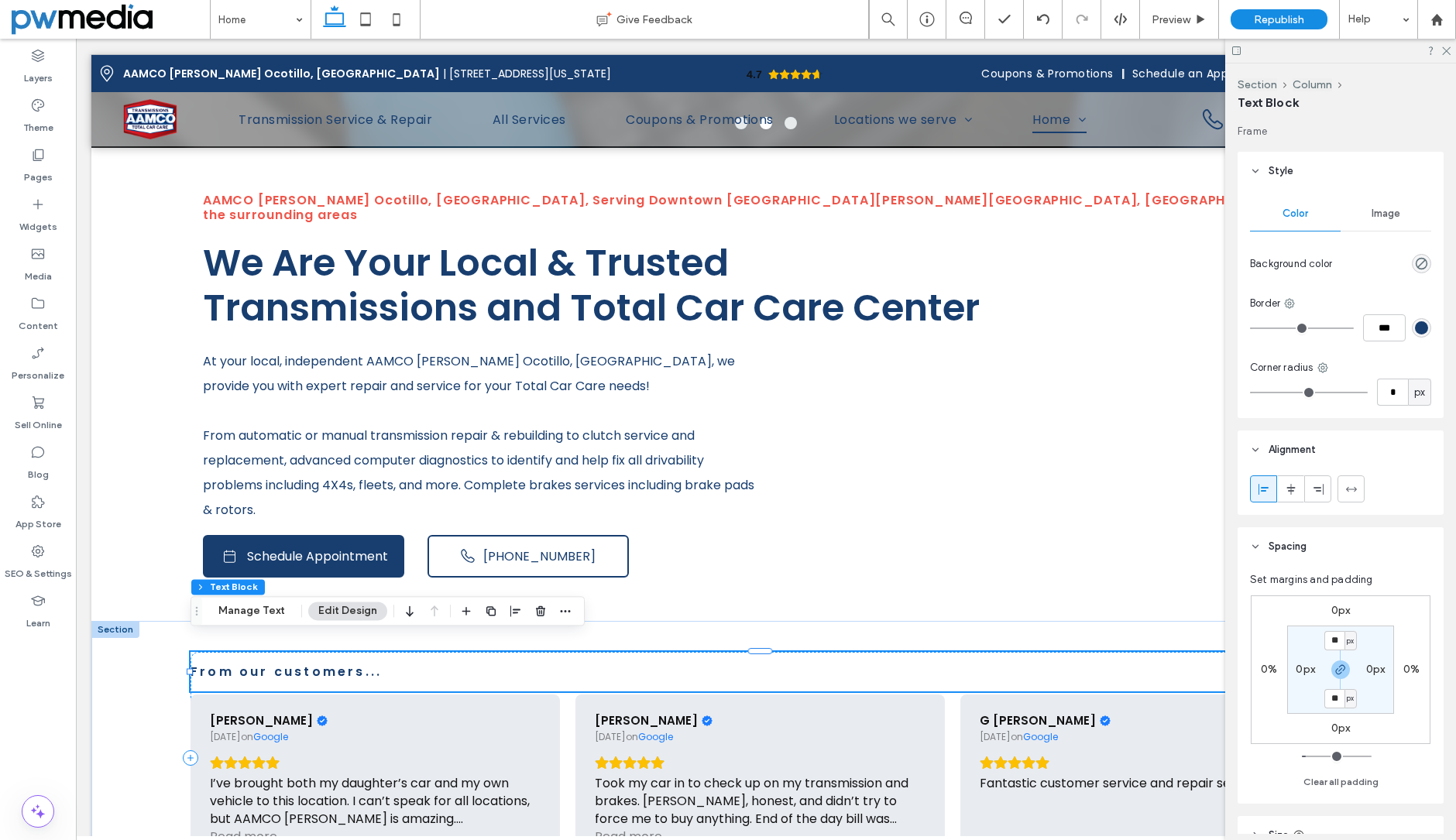
click at [369, 663] on span "From our customers..." at bounding box center [285, 672] width 191 height 18
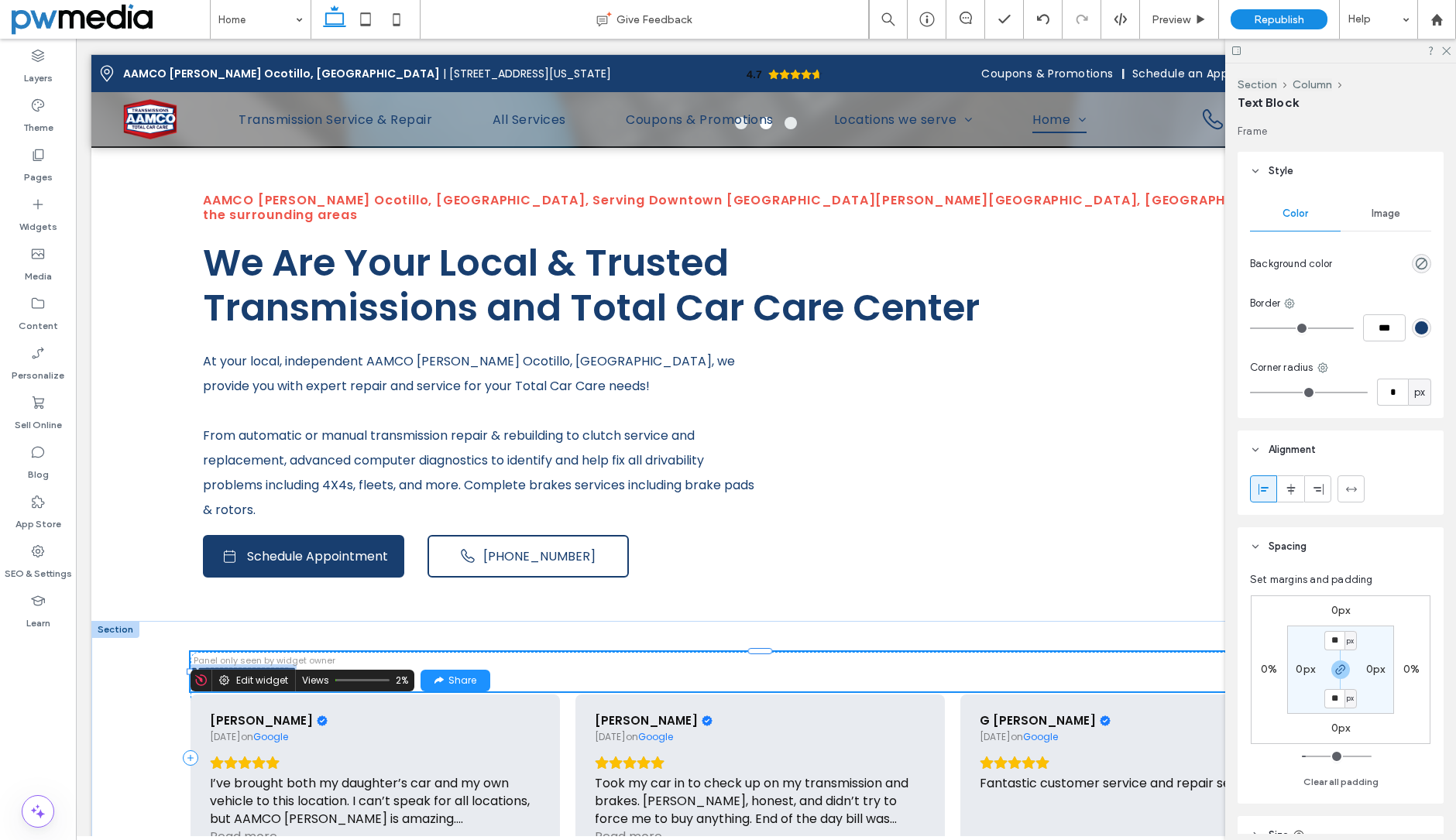
type input "*******"
type input "**"
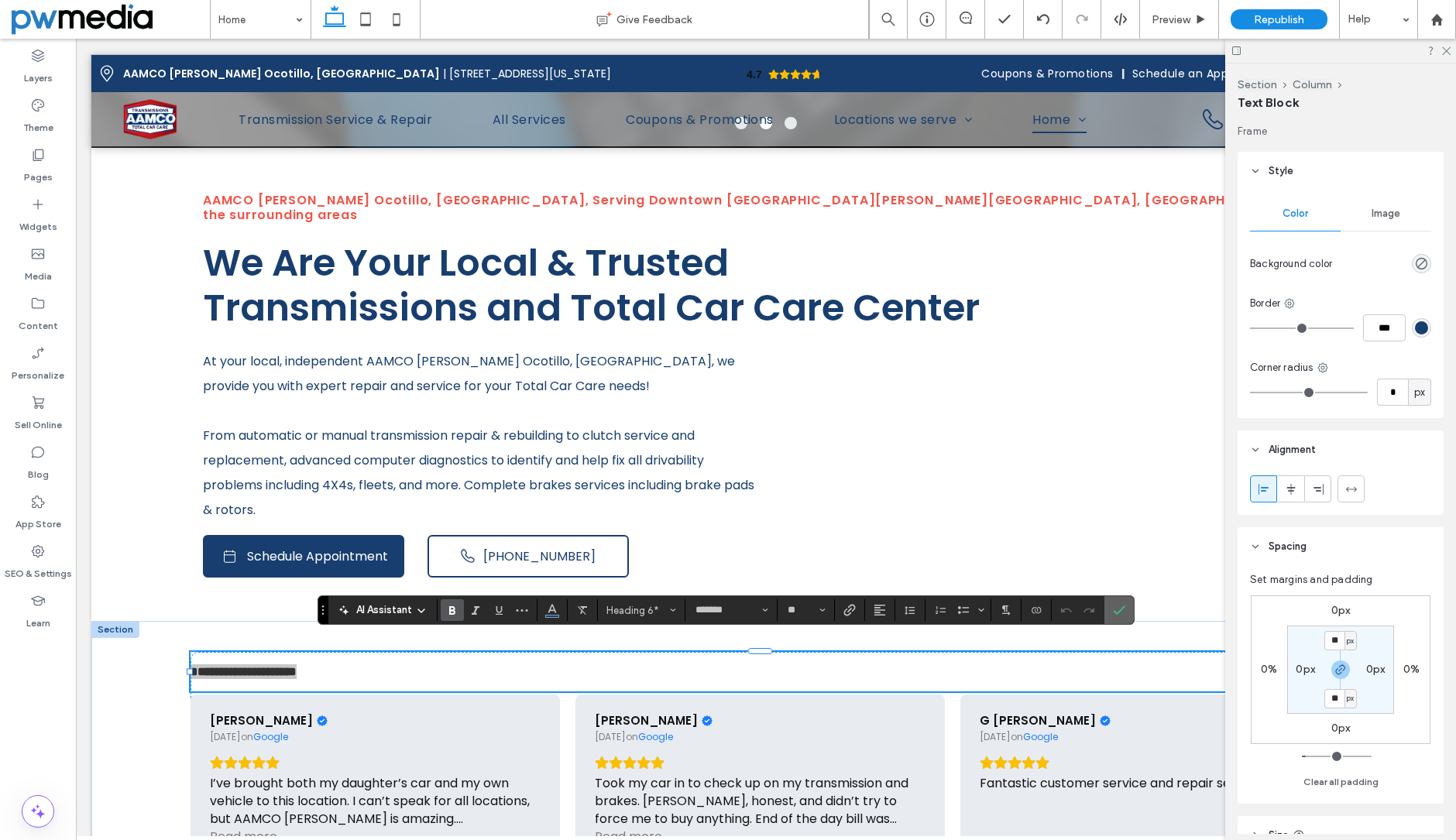
drag, startPoint x: 1125, startPoint y: 610, endPoint x: 1027, endPoint y: 571, distance: 105.5
click at [1125, 610] on icon "Confirm" at bounding box center [1120, 610] width 12 height 12
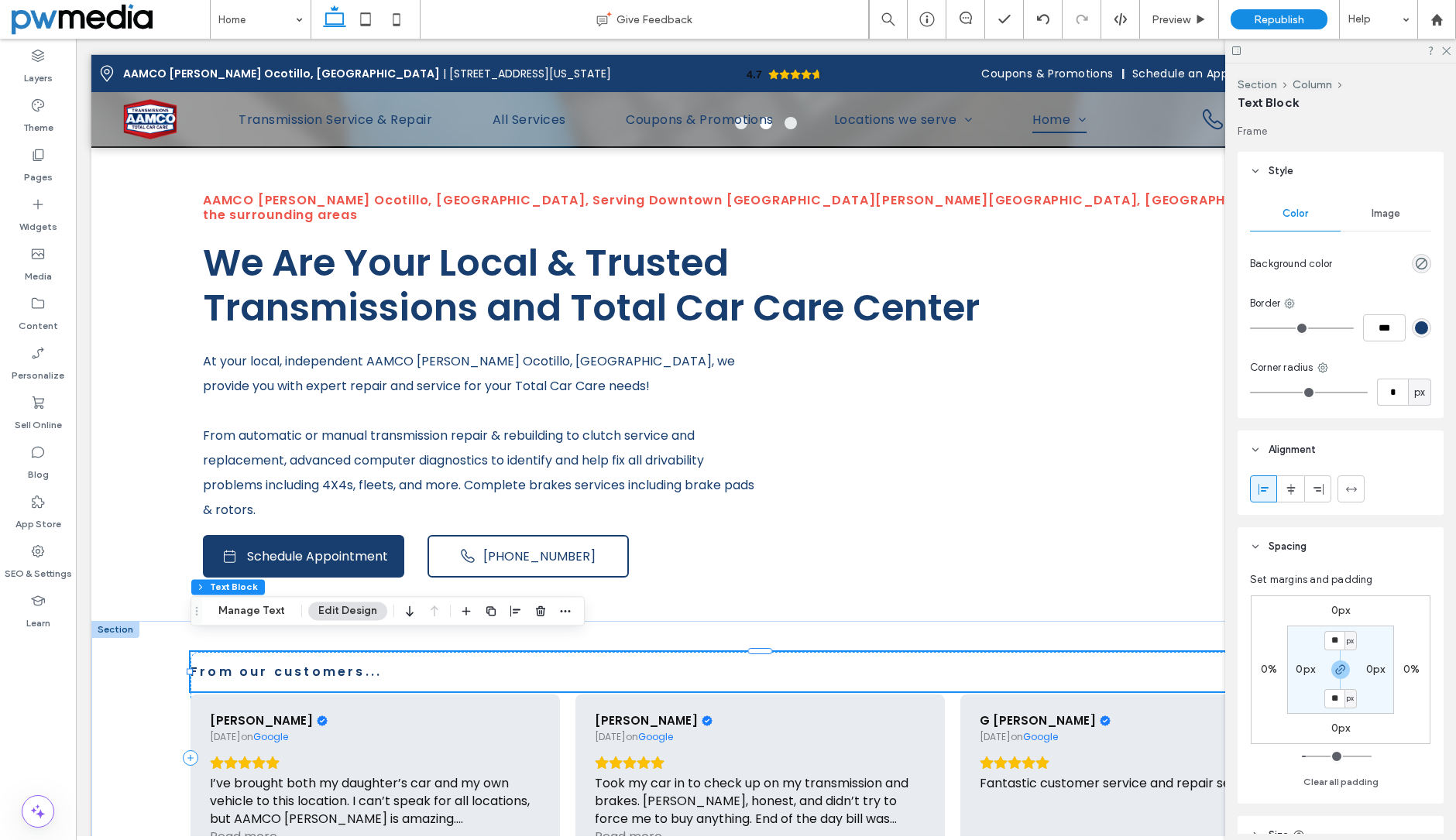
click at [357, 663] on span "From our customers..." at bounding box center [285, 672] width 191 height 18
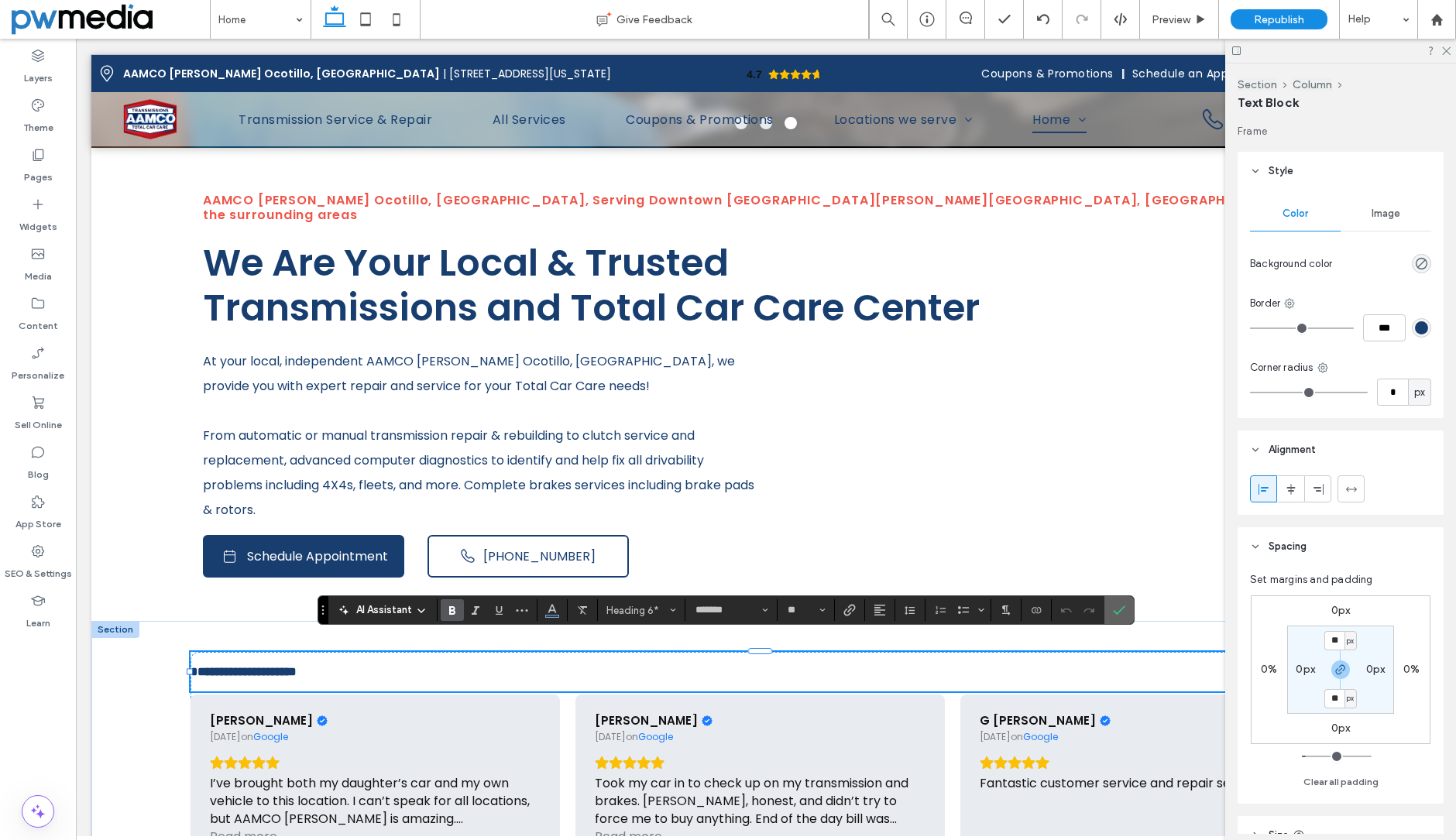
drag, startPoint x: 1120, startPoint y: 608, endPoint x: 706, endPoint y: 649, distance: 416.0
click at [1120, 608] on icon "Confirm" at bounding box center [1120, 610] width 12 height 12
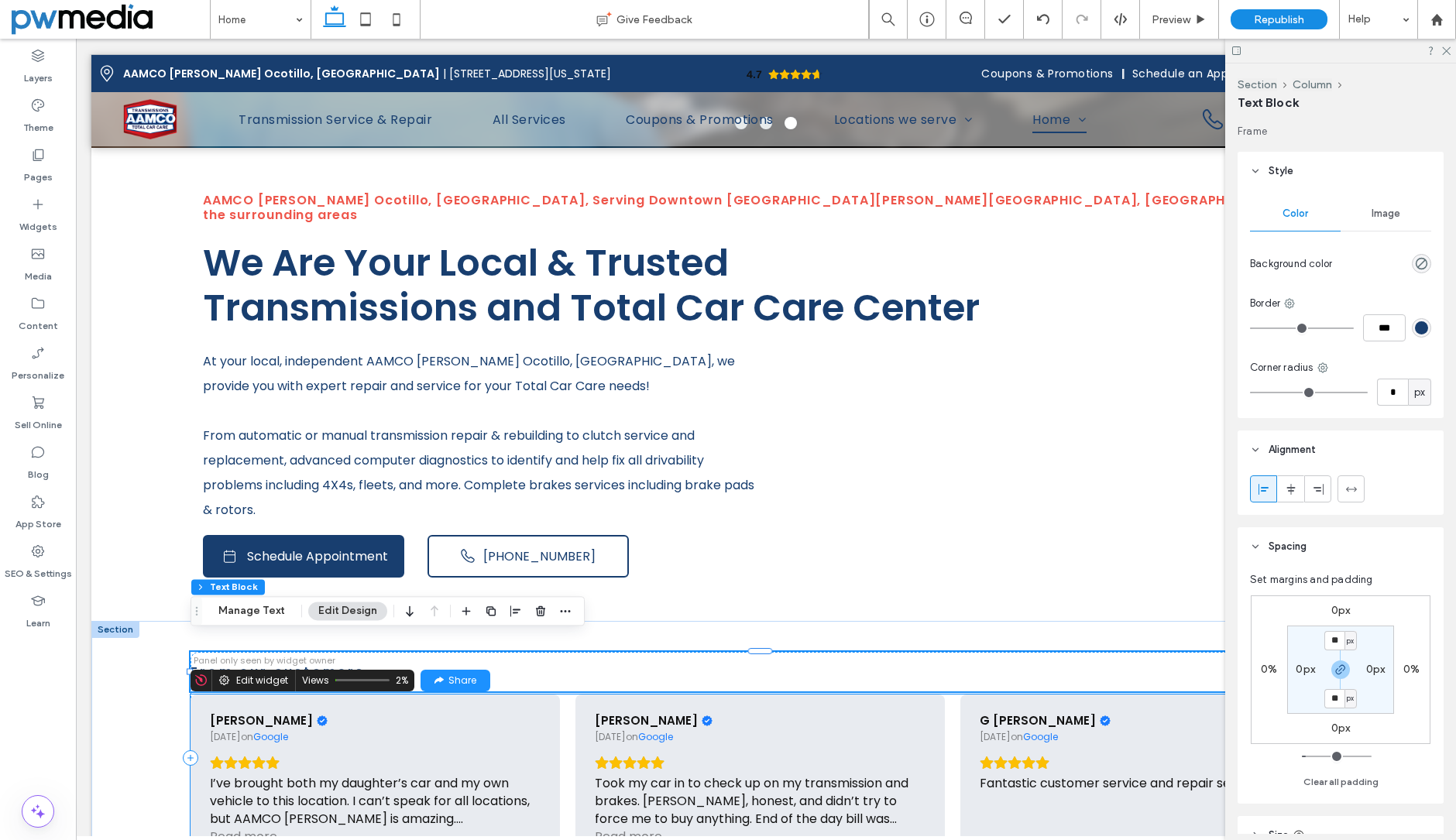
click at [730, 678] on div "Panel only seen by widget owner Edit widget Views 2% Share 🔥" at bounding box center [765, 682] width 1151 height 26
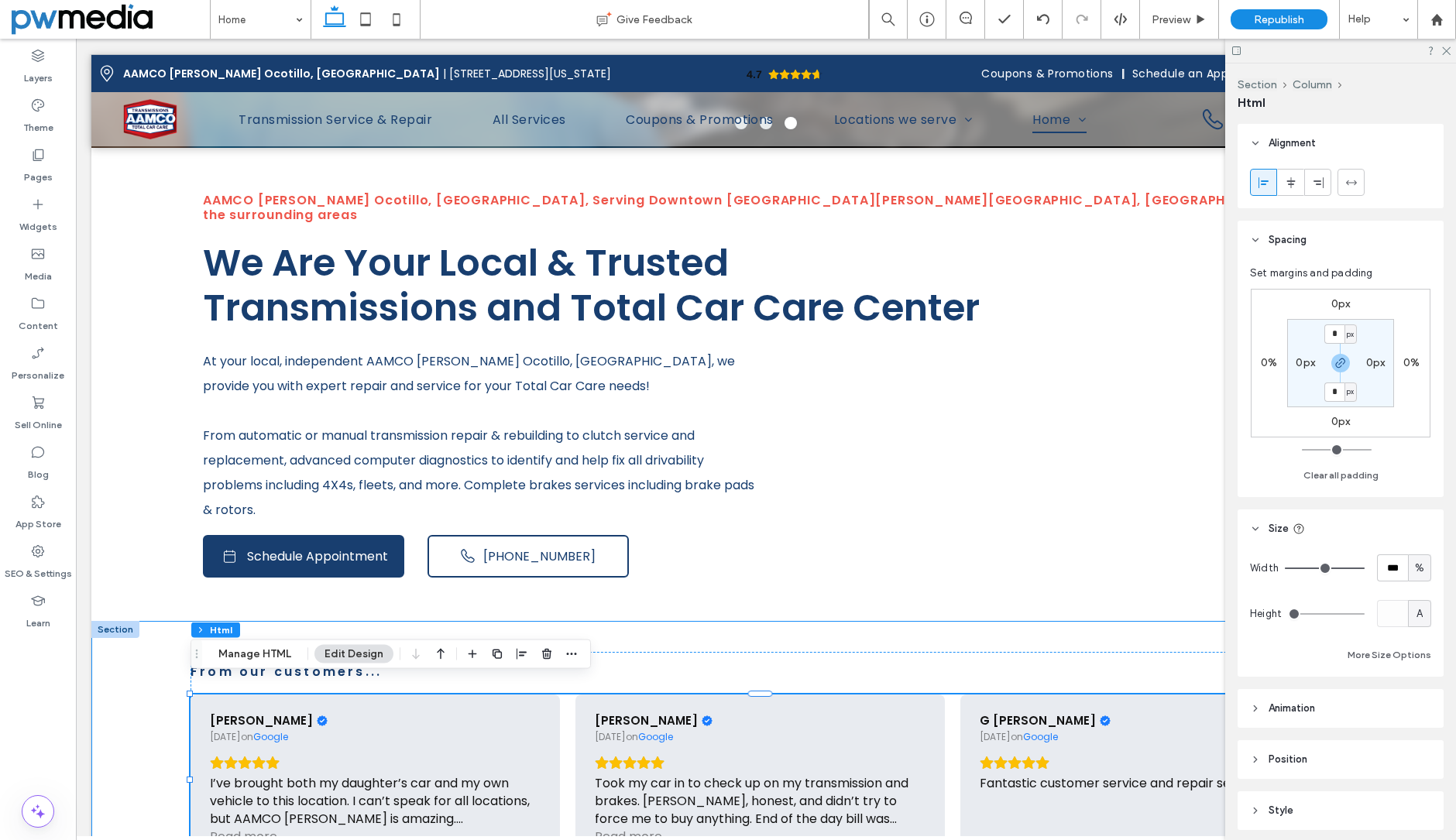
click at [148, 665] on div "From our customers... Ben Sigal 1 month ago on Google I’ve brought both my daug…" at bounding box center [766, 758] width 1349 height 275
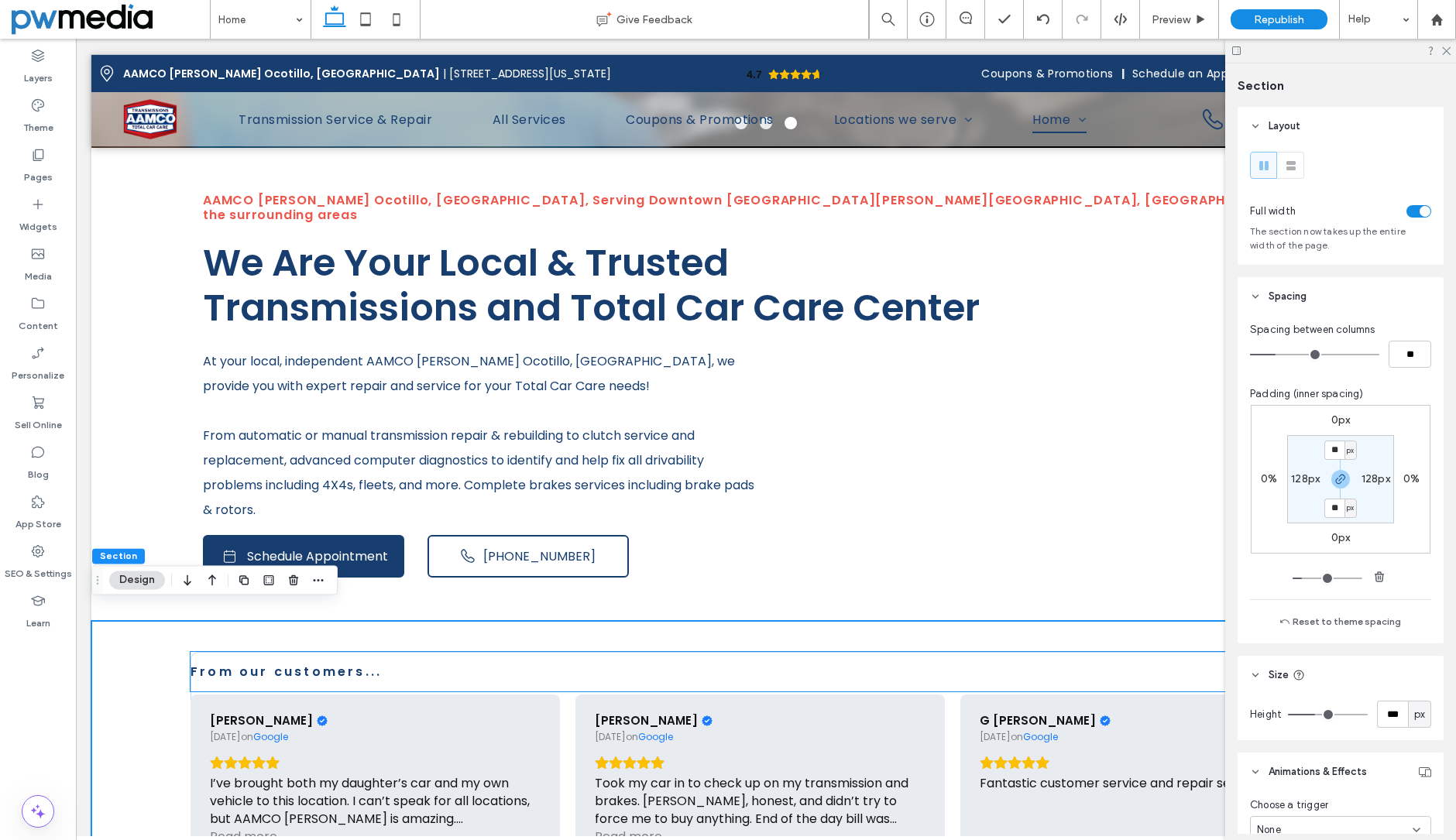
click at [516, 664] on h6 "From our customers..." at bounding box center [765, 671] width 1151 height 15
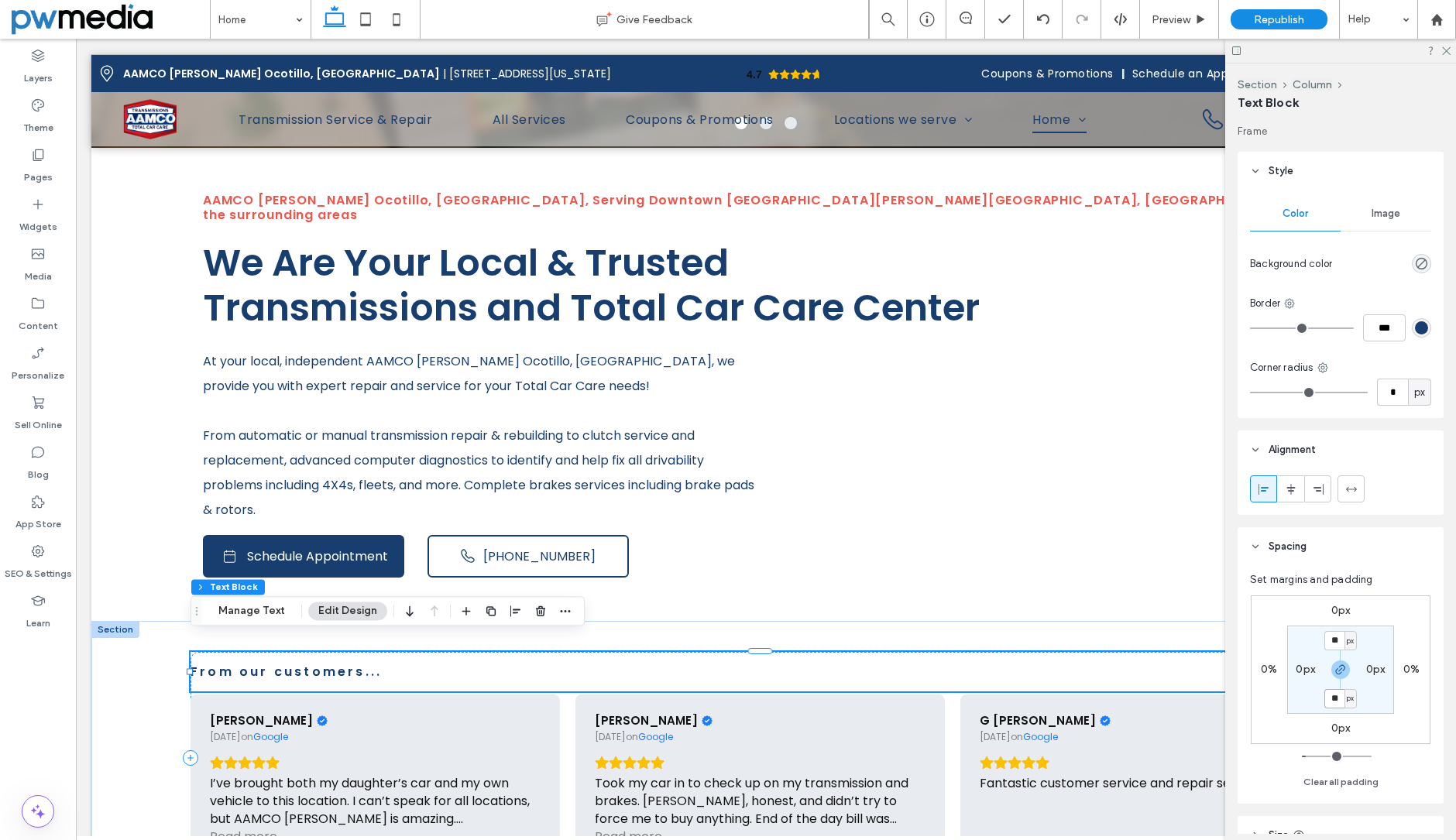
click at [1328, 697] on input "**" at bounding box center [1334, 699] width 20 height 19
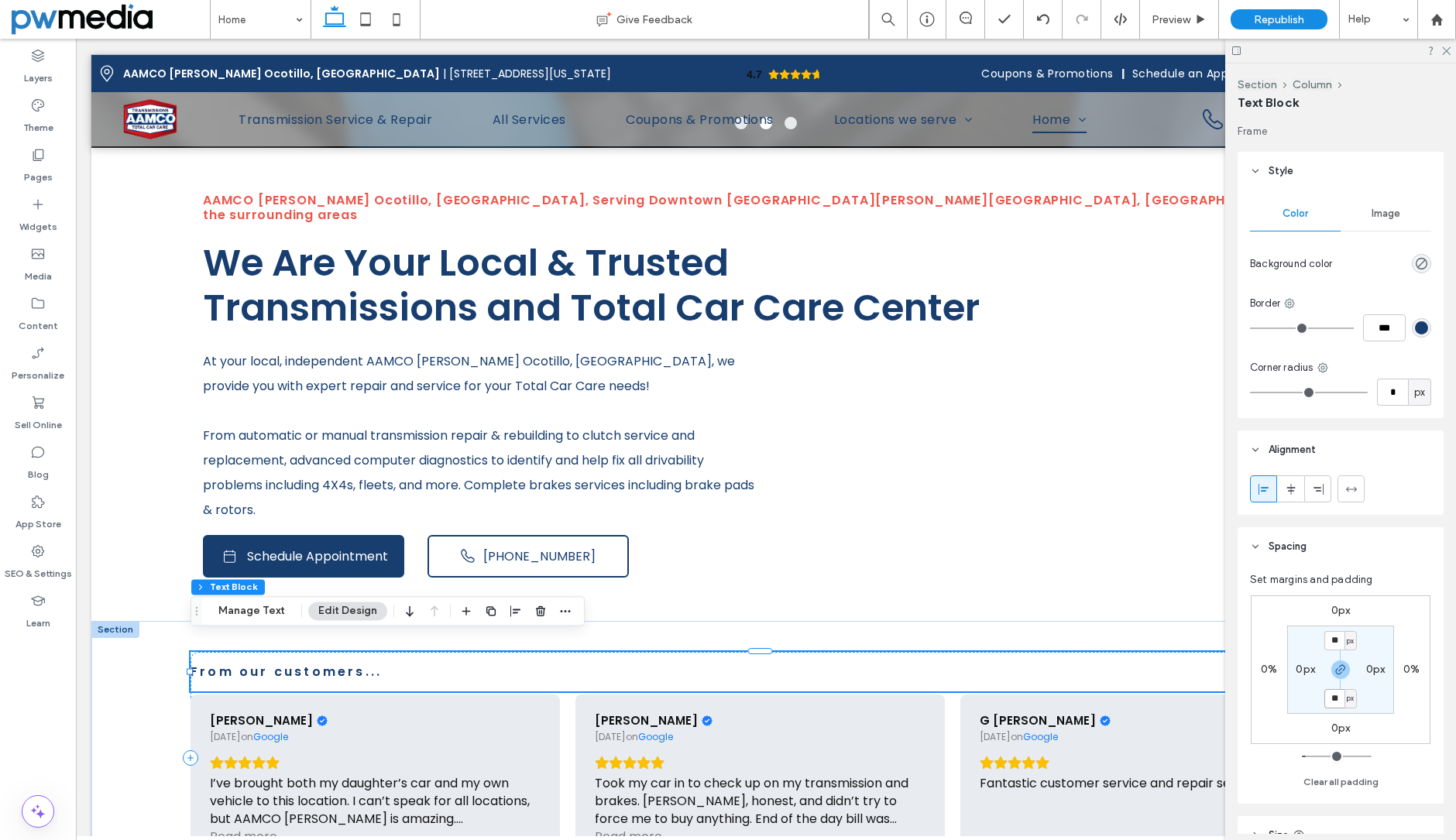
type input "**"
click at [1289, 722] on div "0px 0% 0px 0% ** px 0px ** px 0px" at bounding box center [1341, 669] width 180 height 149
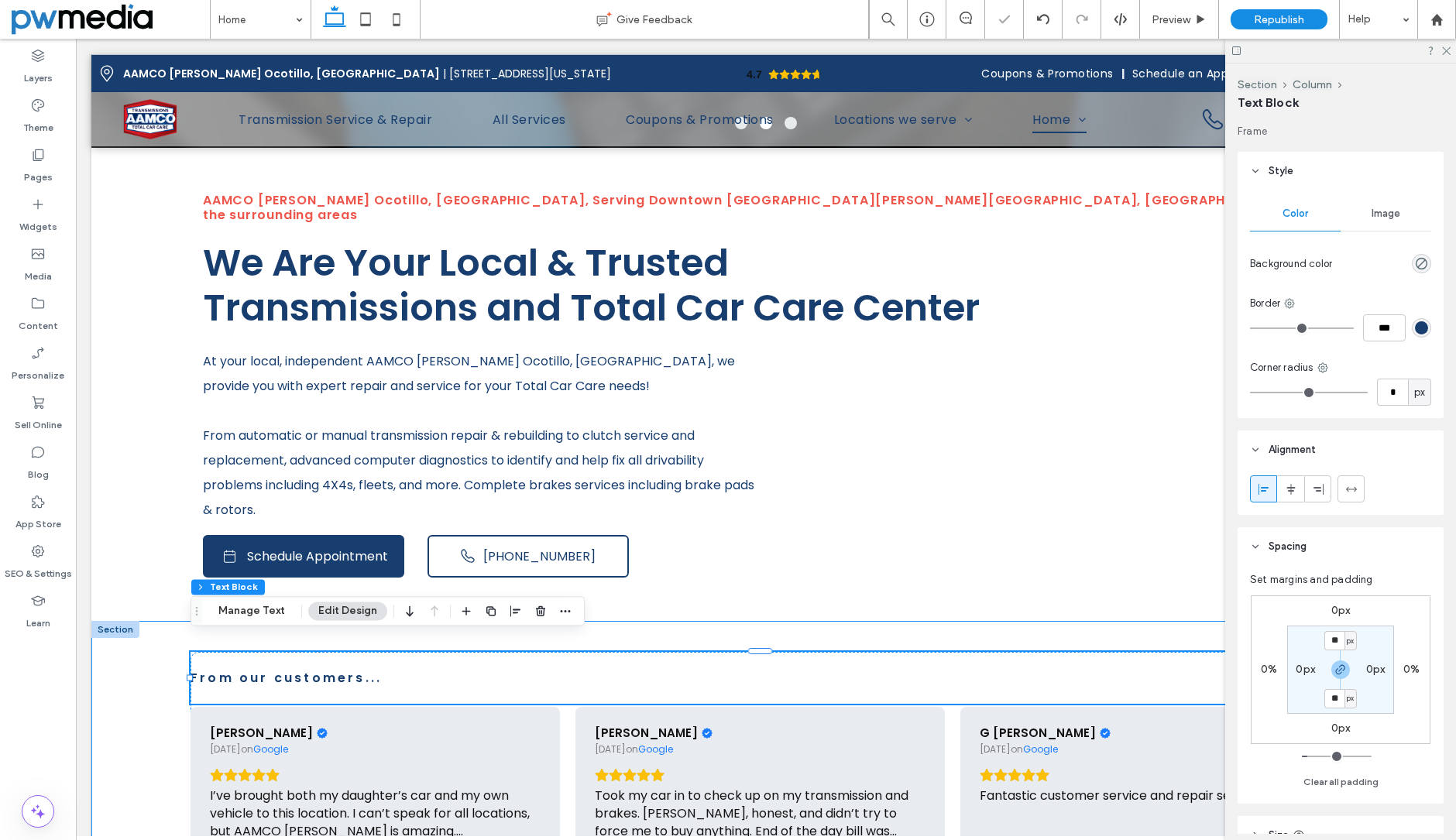
click at [158, 678] on div "From our customers... Ben Sigal 1 month ago on Google I’ve brought both my daug…" at bounding box center [766, 764] width 1349 height 287
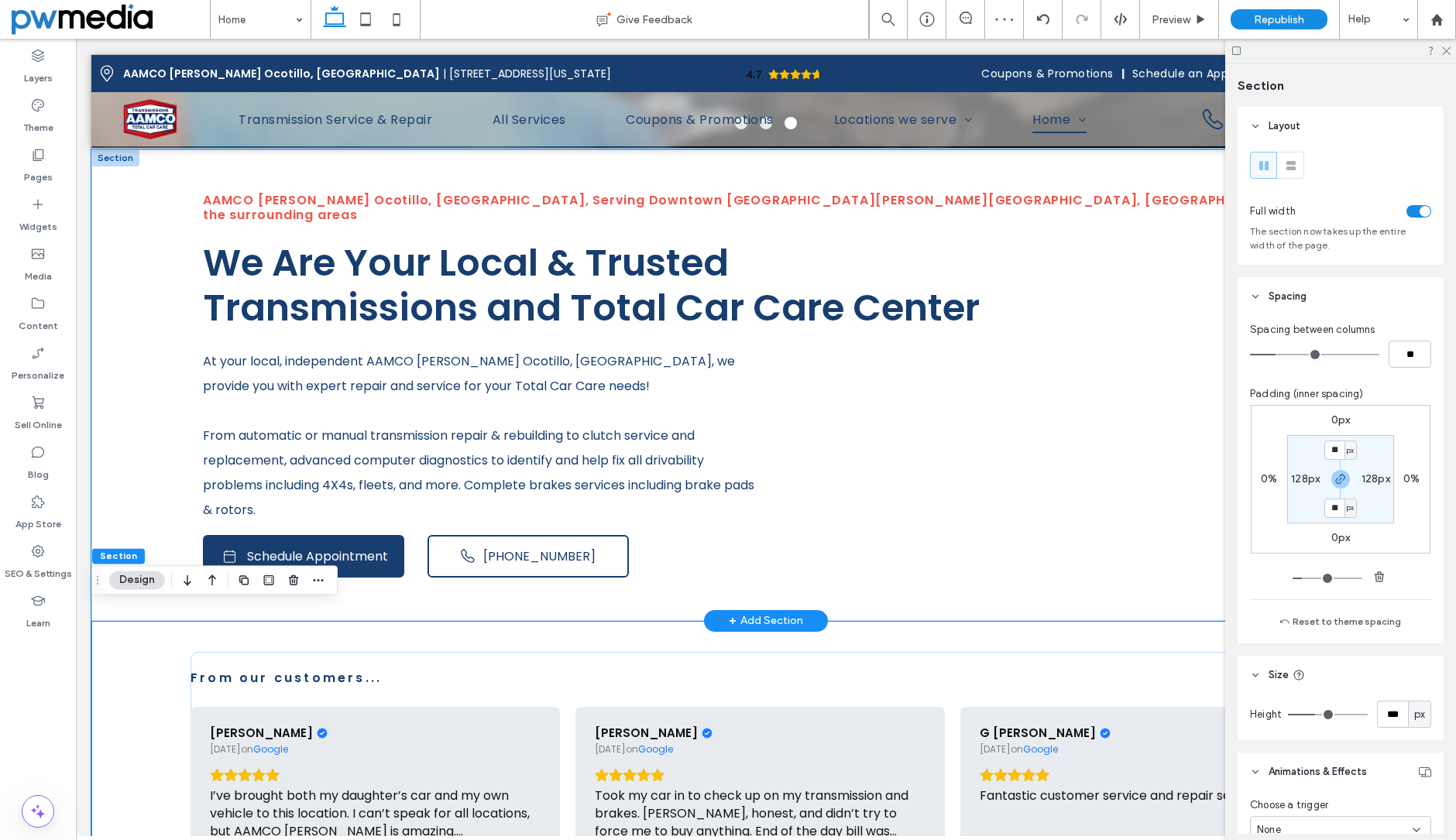
click at [1156, 173] on div "AAMCO Chandler Ocotillo, AZ, Serving Downtown Chandler, Arden Park, San Marcos …" at bounding box center [766, 386] width 1349 height 472
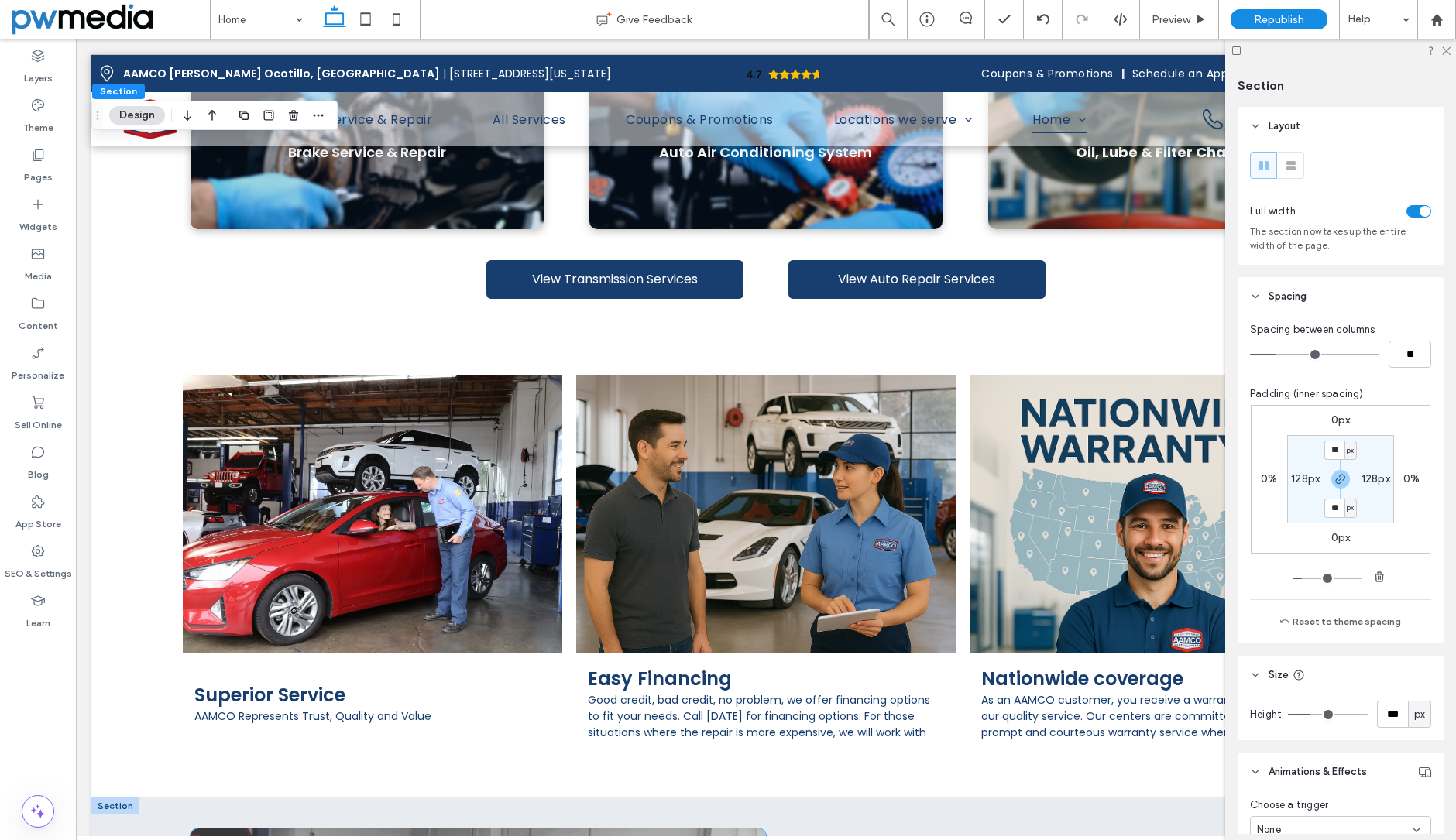
scroll to position [1471, 0]
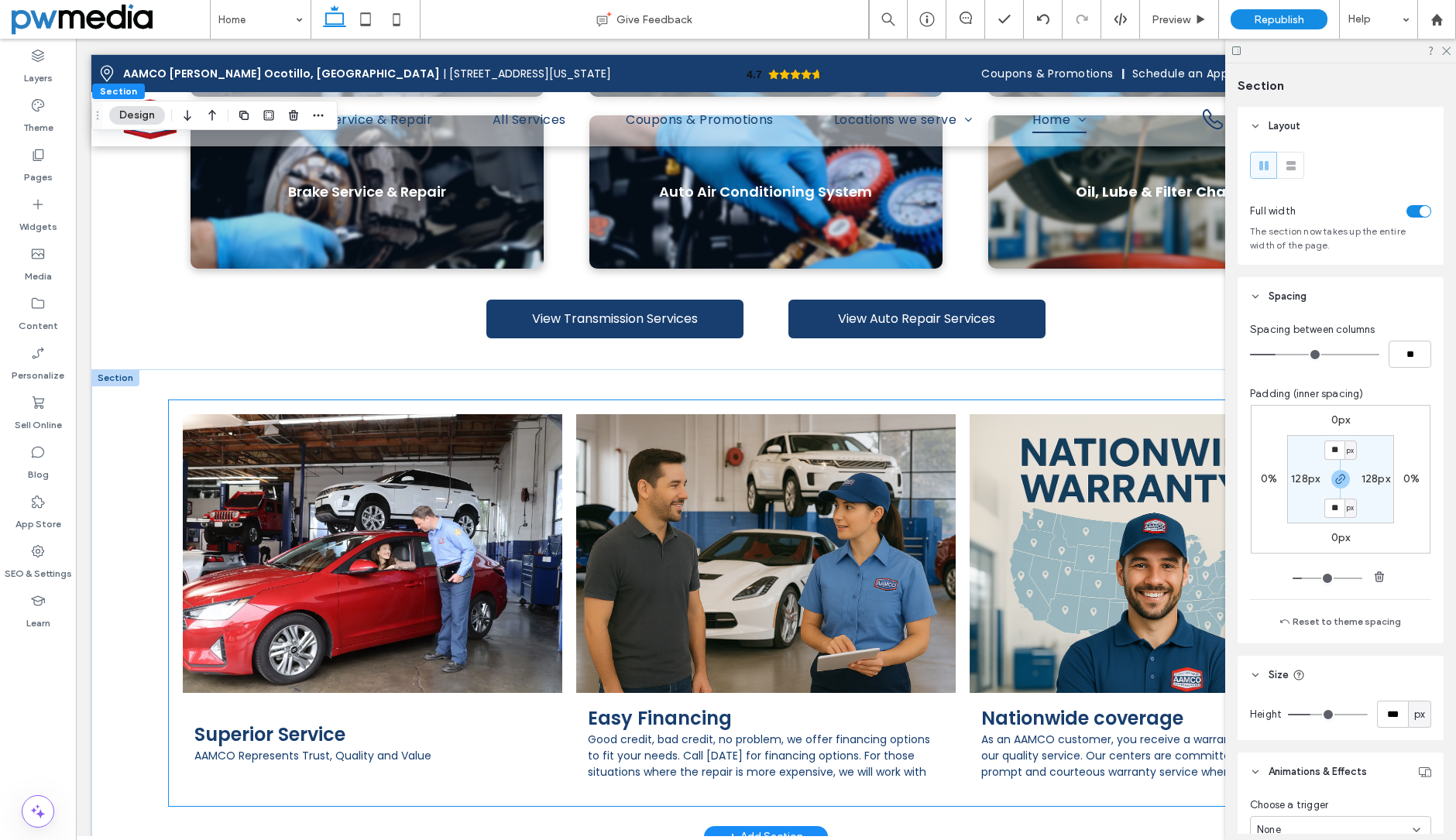
click at [394, 708] on span "Superior Service AAMCO Represents Trust, Quality and Value Button" at bounding box center [373, 742] width 380 height 99
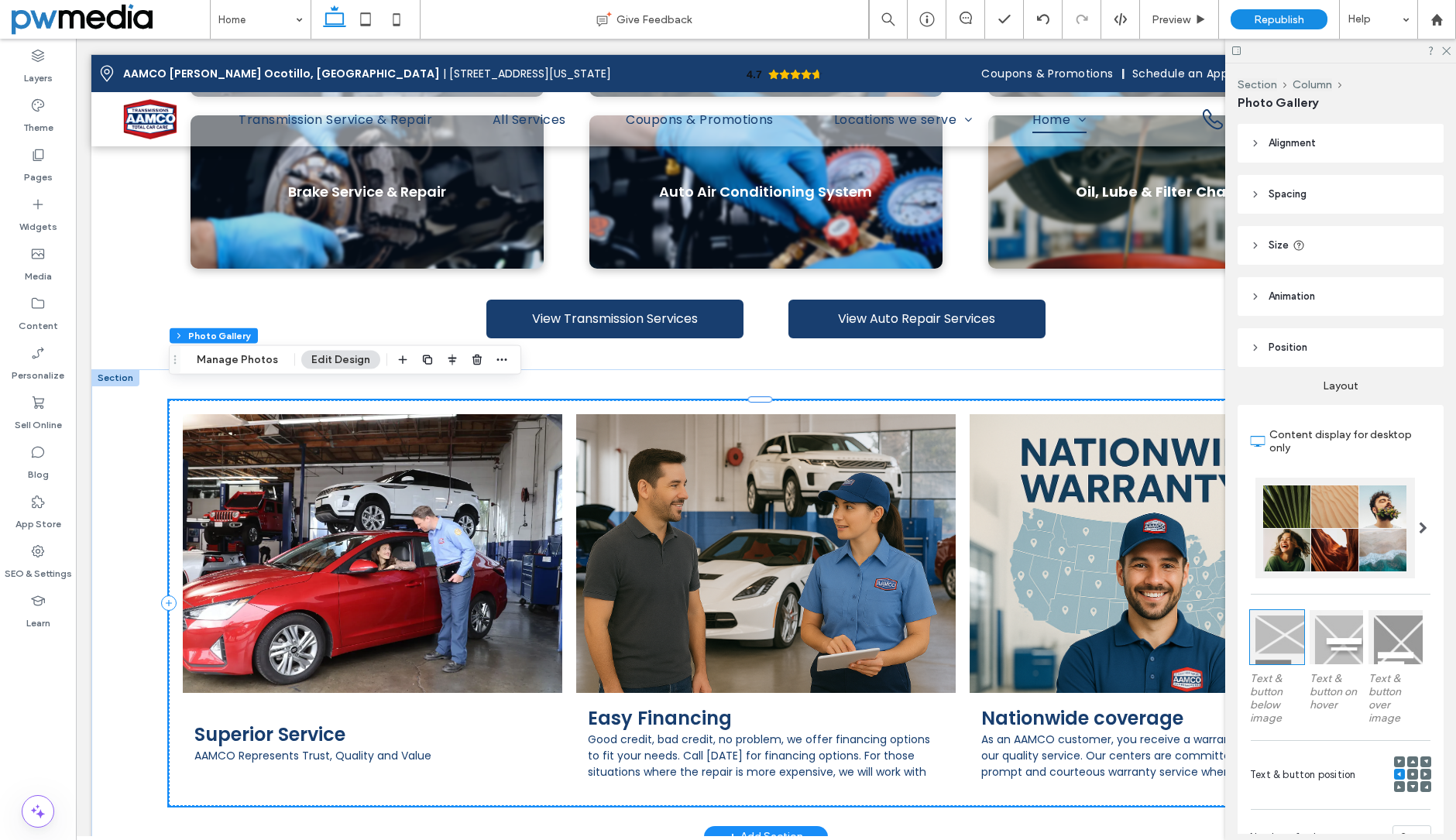
click at [394, 708] on span "Superior Service AAMCO Represents Trust, Quality and Value Button" at bounding box center [373, 742] width 380 height 99
click at [1410, 760] on use at bounding box center [1412, 762] width 4 height 4
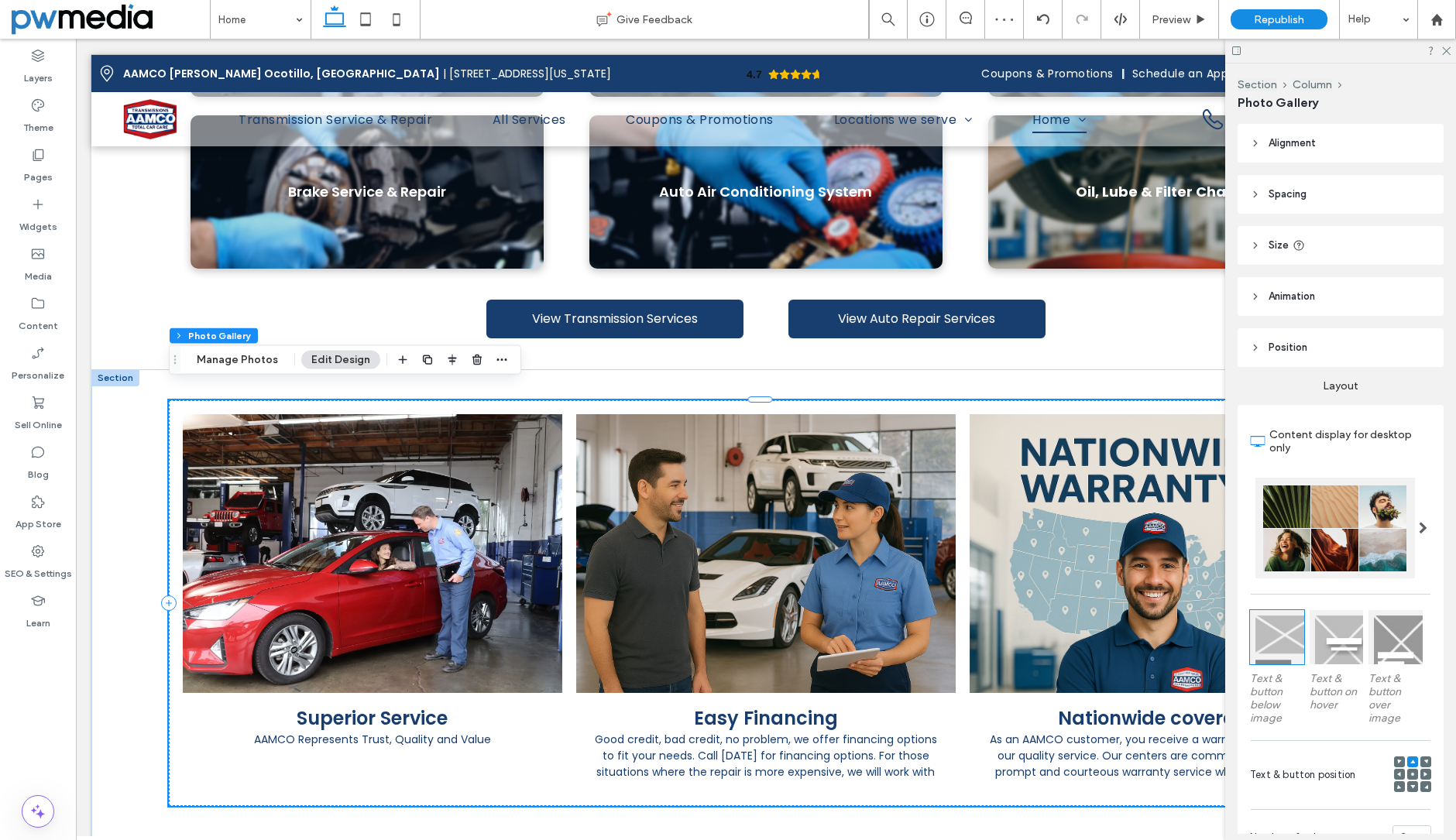
click at [1395, 759] on div at bounding box center [1400, 762] width 11 height 11
click at [1397, 761] on icon at bounding box center [1399, 762] width 4 height 4
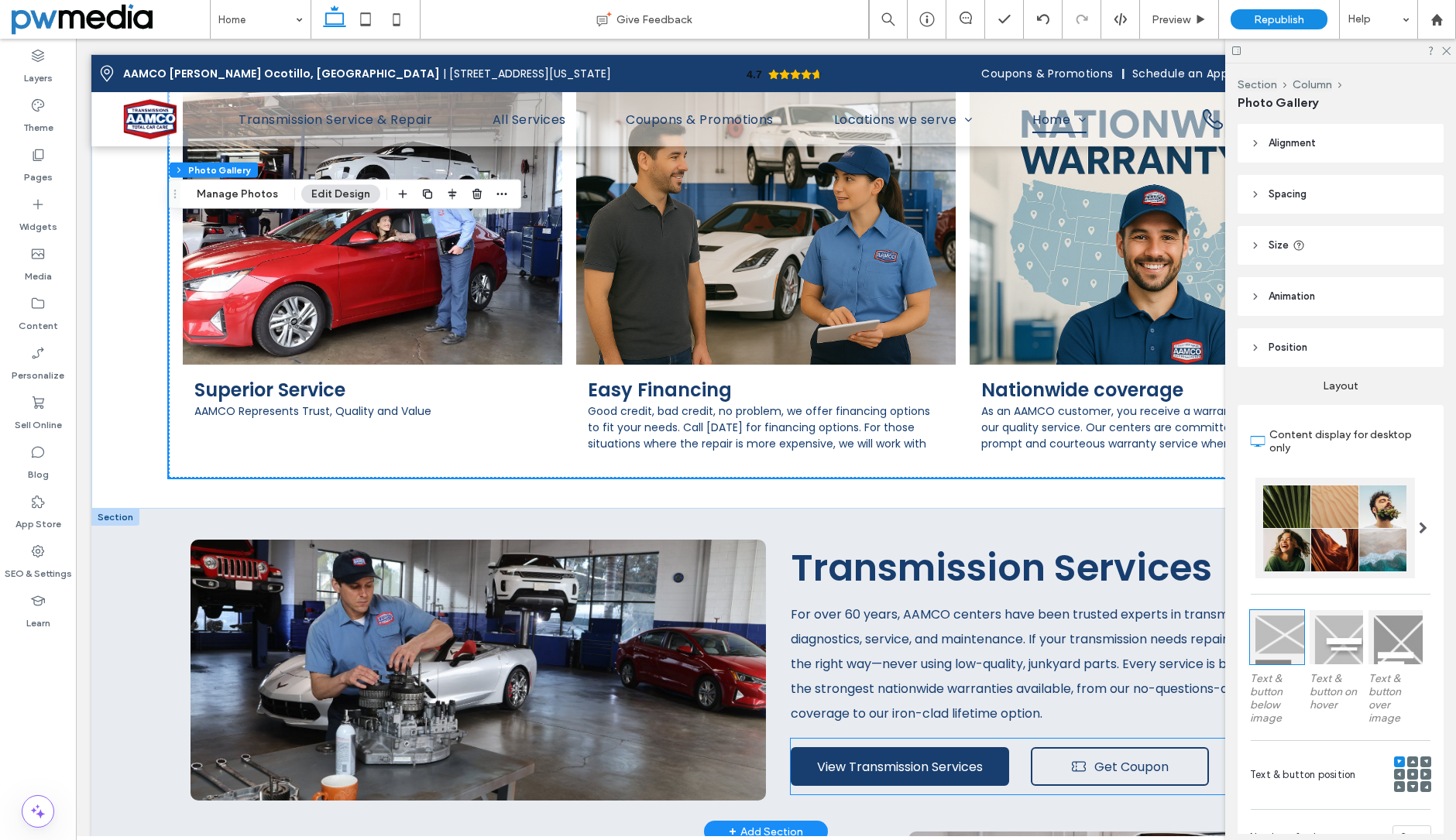
scroll to position [1858, 0]
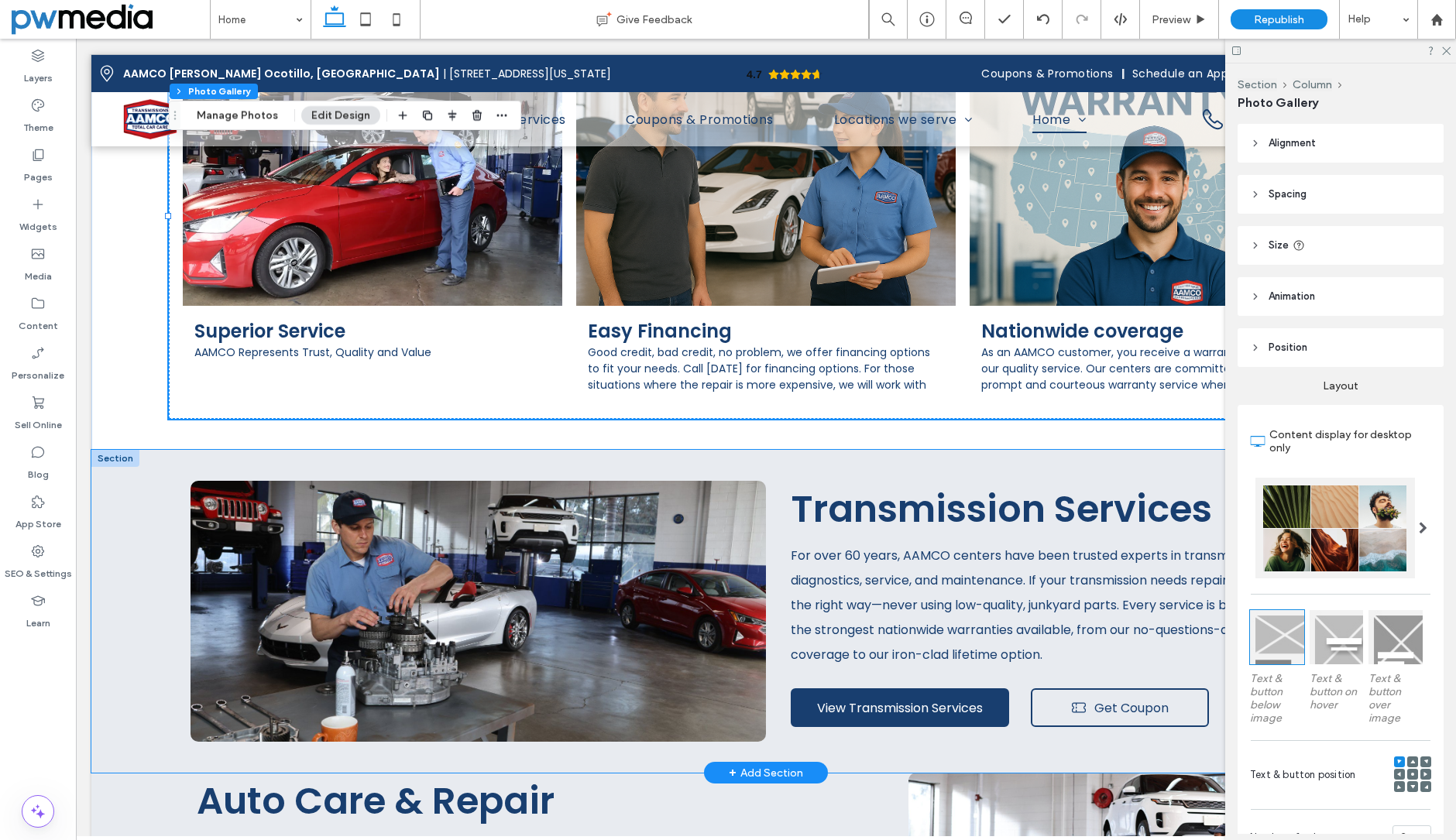
click at [144, 453] on div "Transmission Services For over 60 years, AAMCO centers have been trusted expert…" at bounding box center [766, 612] width 1349 height 324
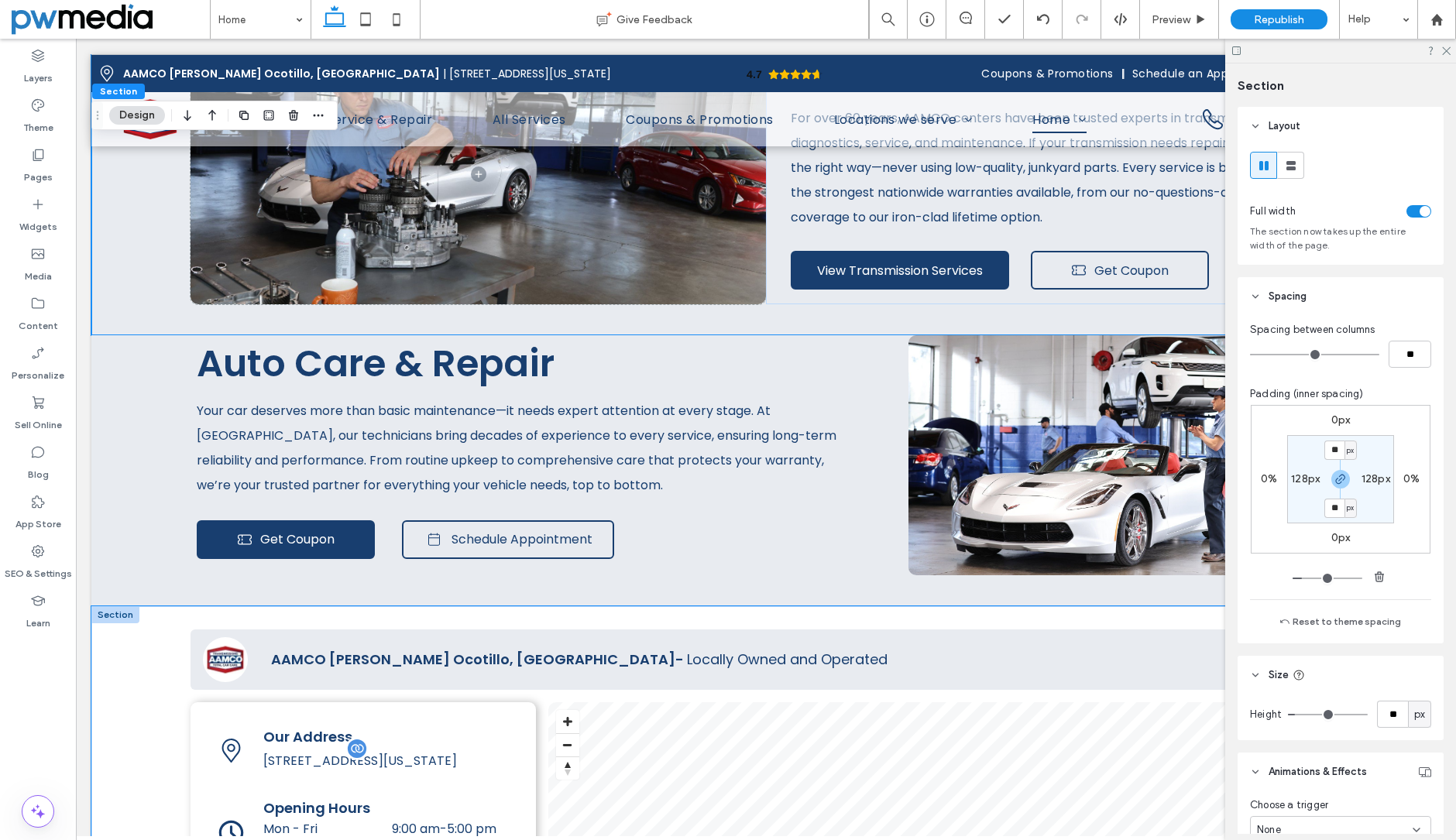
scroll to position [2323, 0]
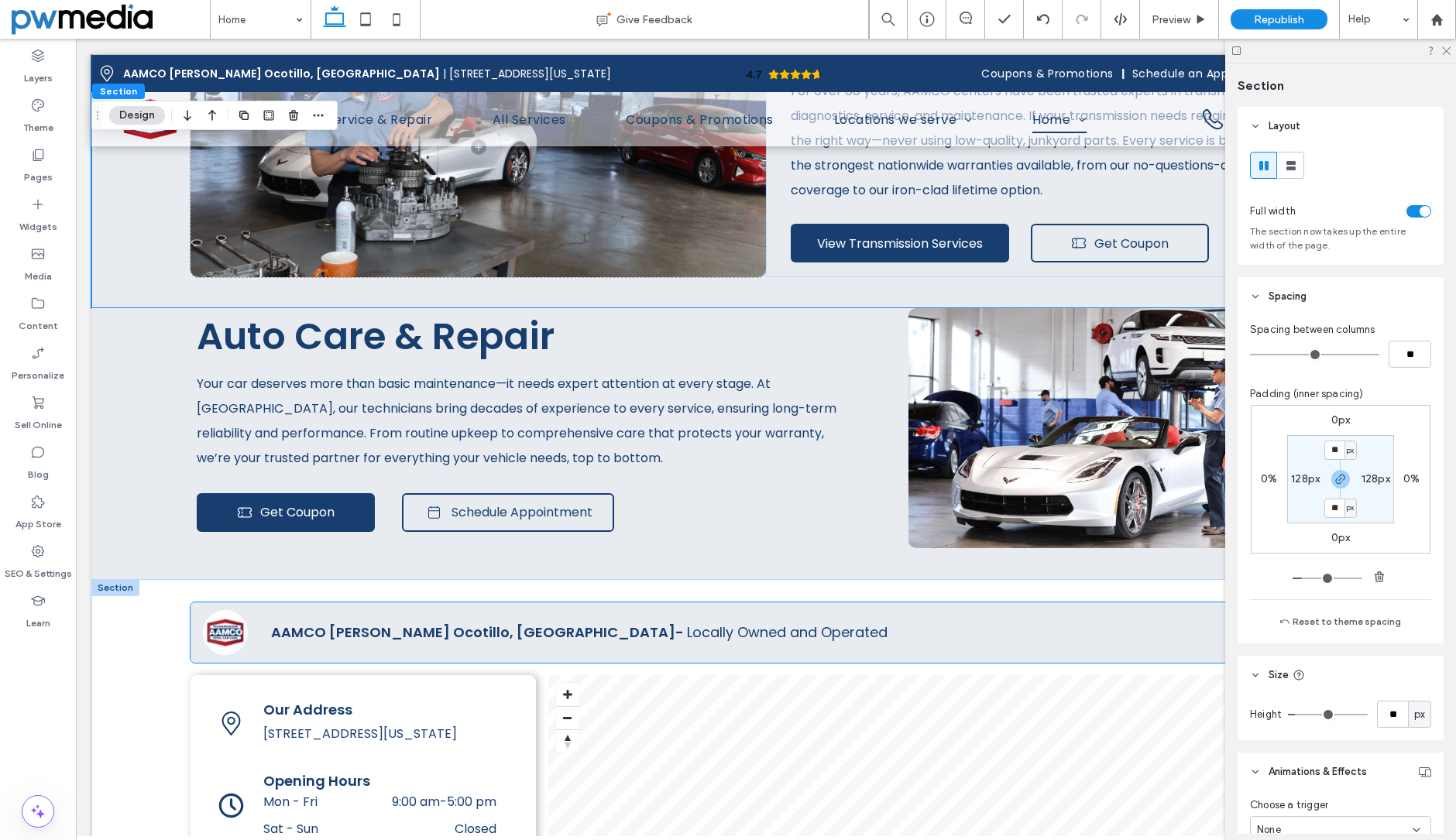
click at [905, 630] on div "AAMCO Chandler Ocotillo, AZ - Locally Owned and Operated" at bounding box center [749, 632] width 955 height 60
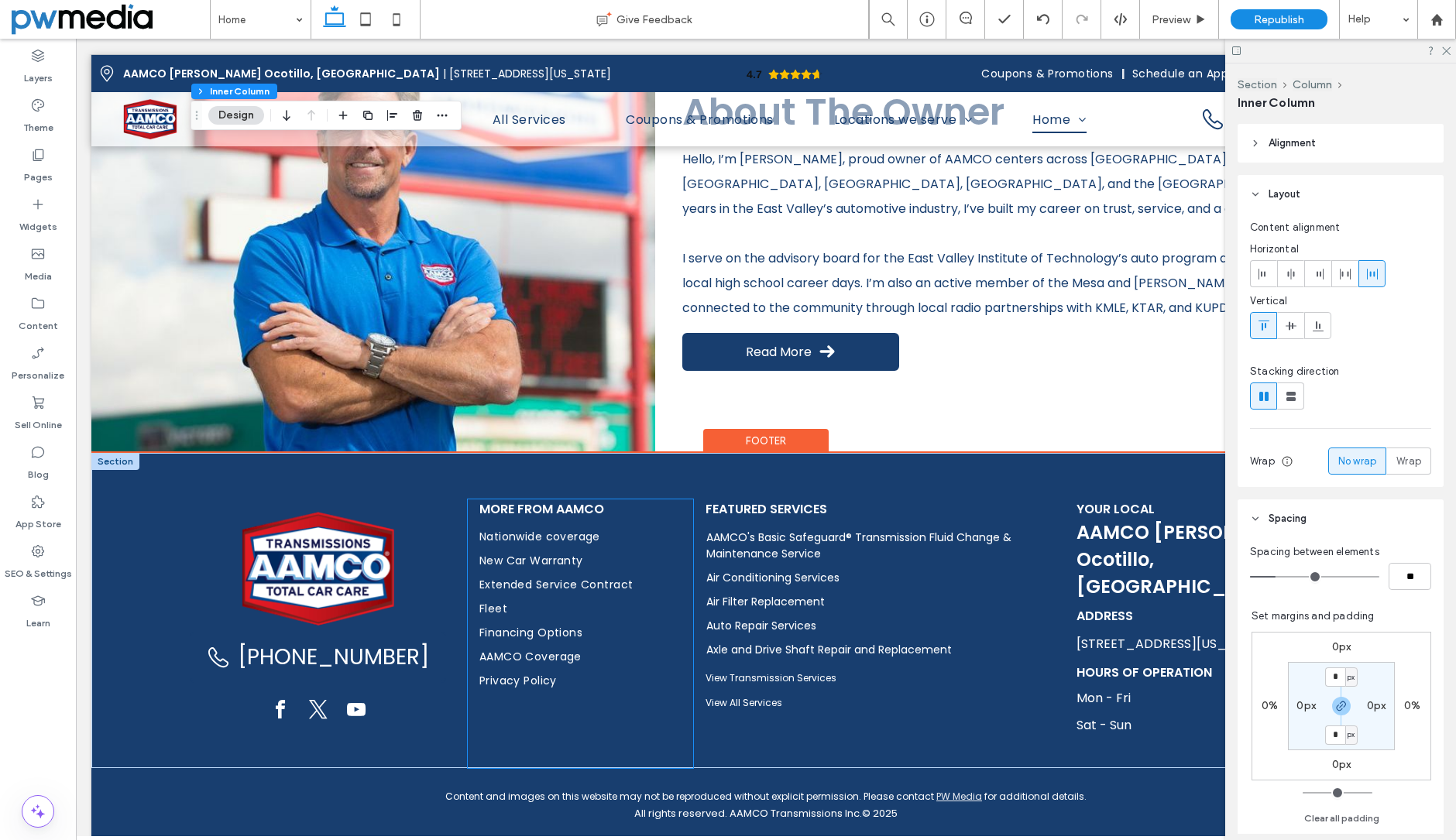
scroll to position [3348, 0]
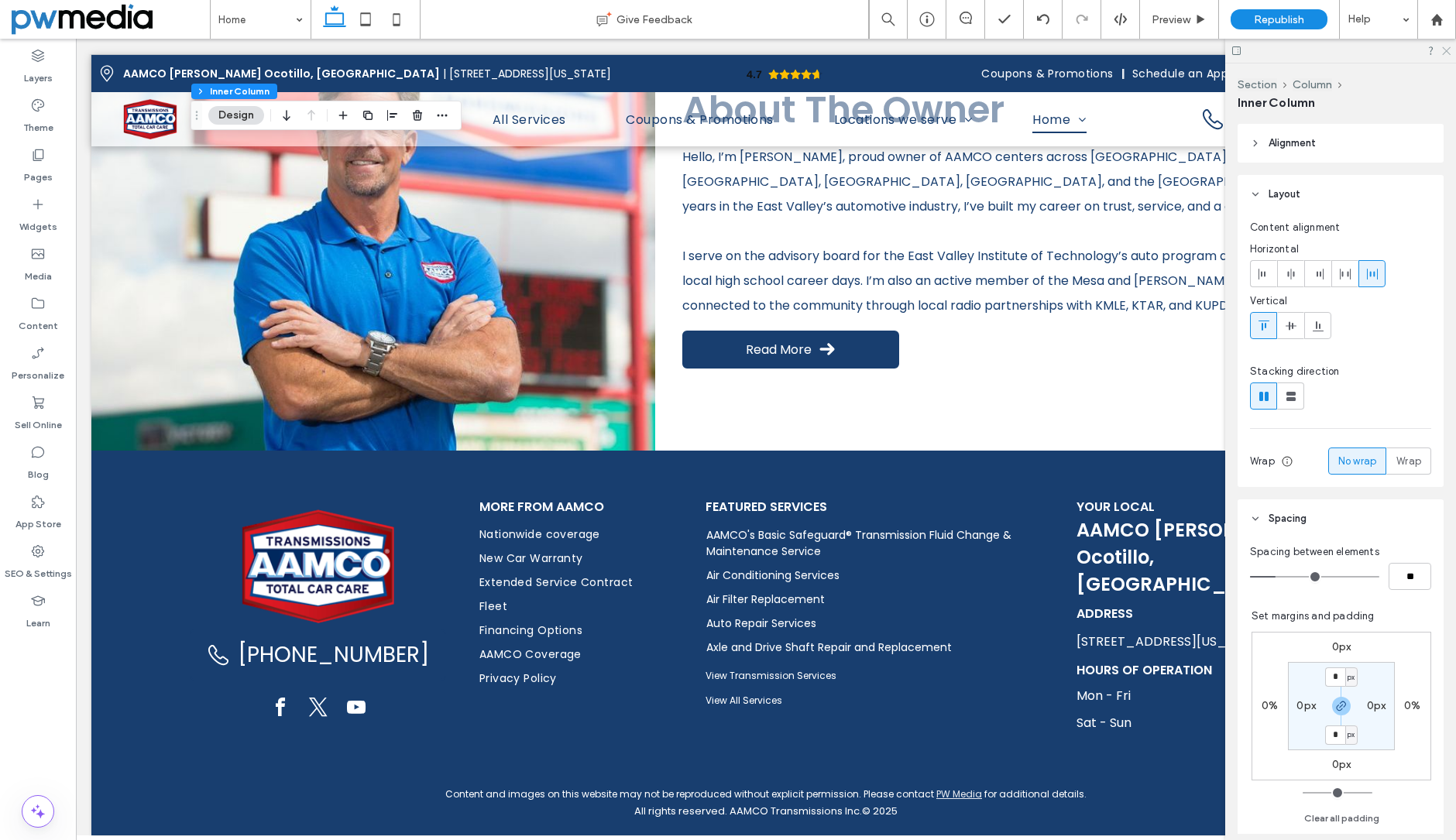
click at [1449, 53] on icon at bounding box center [1445, 49] width 10 height 10
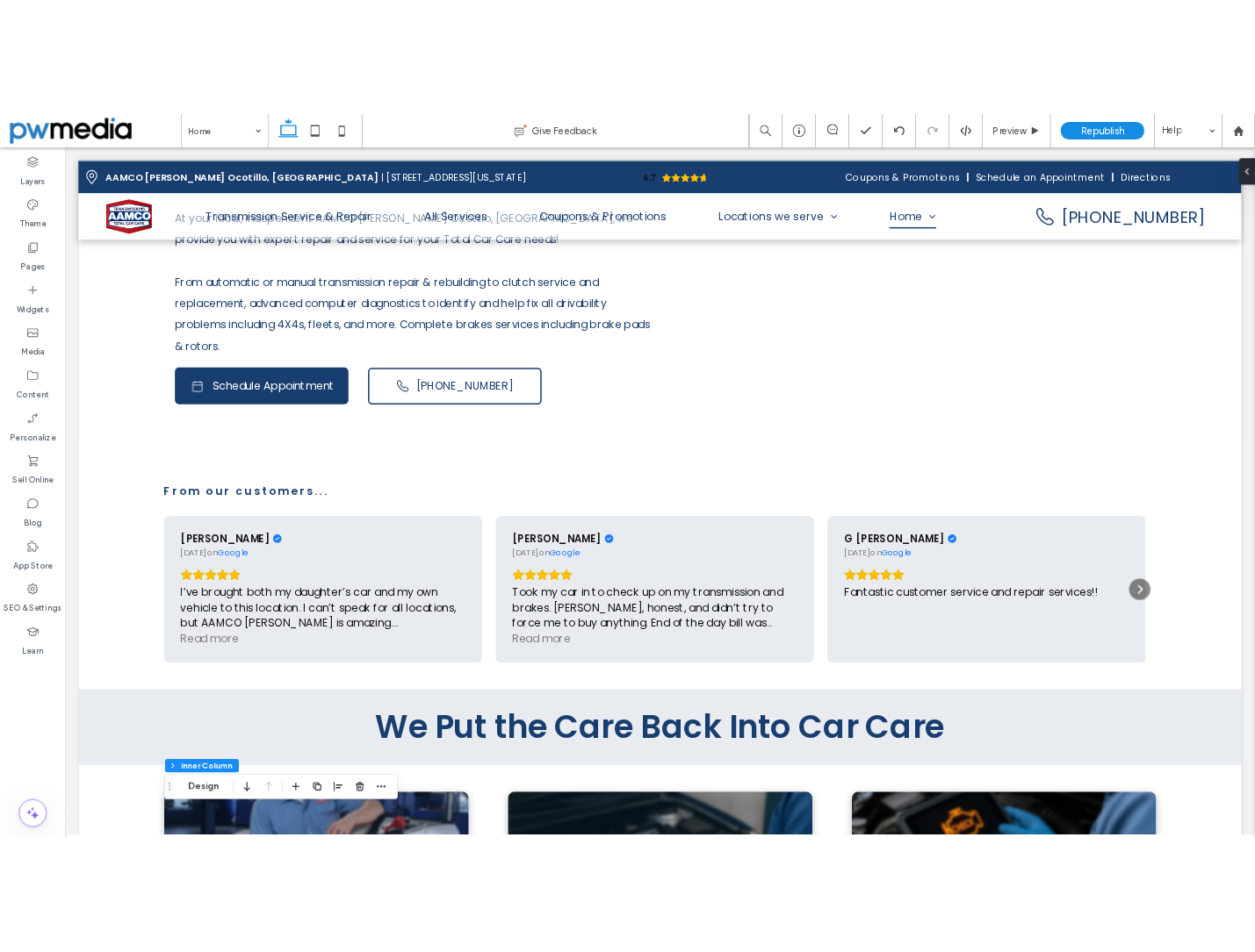
scroll to position [0, 0]
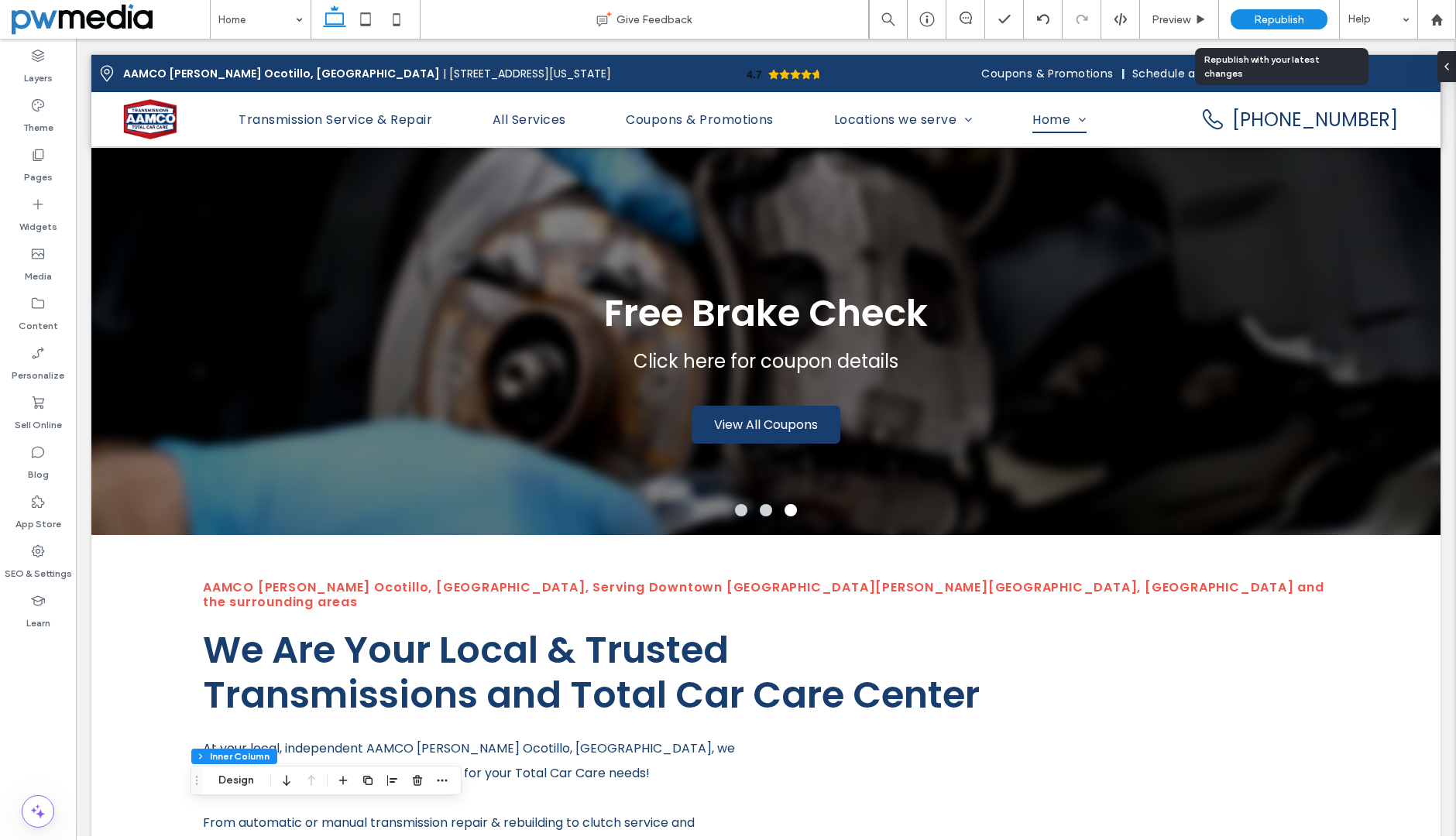
click at [1297, 16] on span "Republish" at bounding box center [1279, 19] width 50 height 13
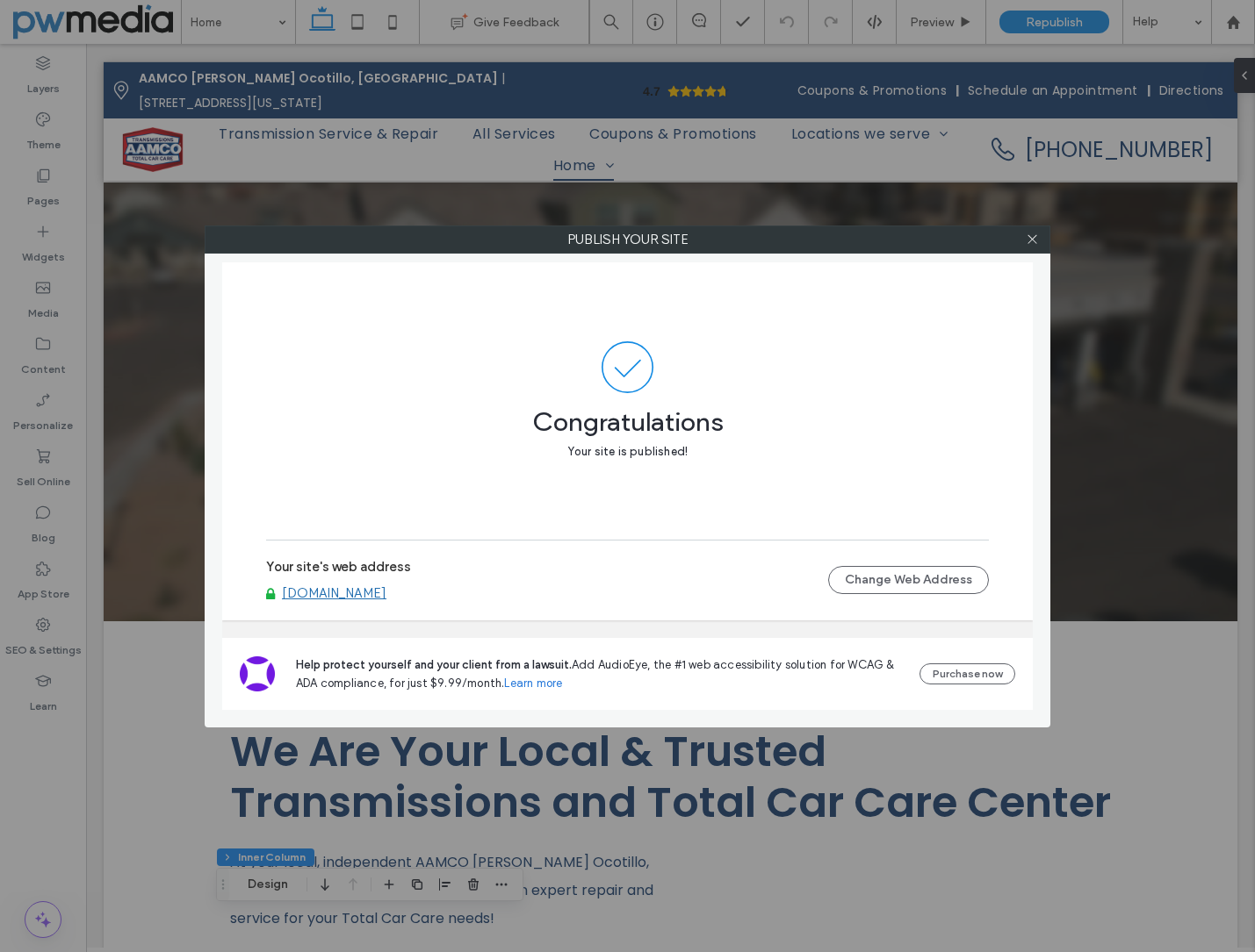
click at [1039, 238] on div at bounding box center [1031, 239] width 26 height 26
click at [1035, 238] on icon at bounding box center [1031, 238] width 13 height 13
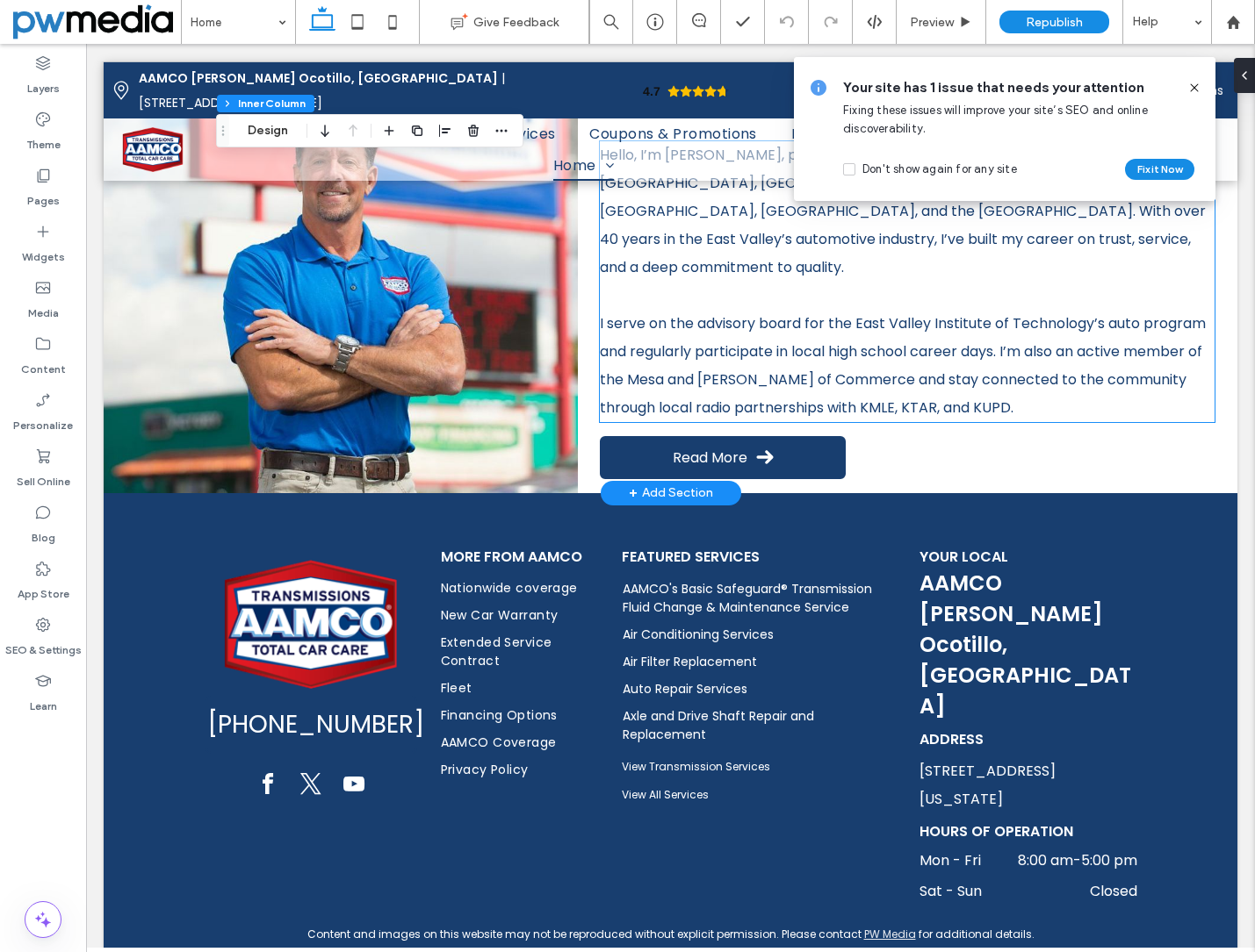
scroll to position [4111, 0]
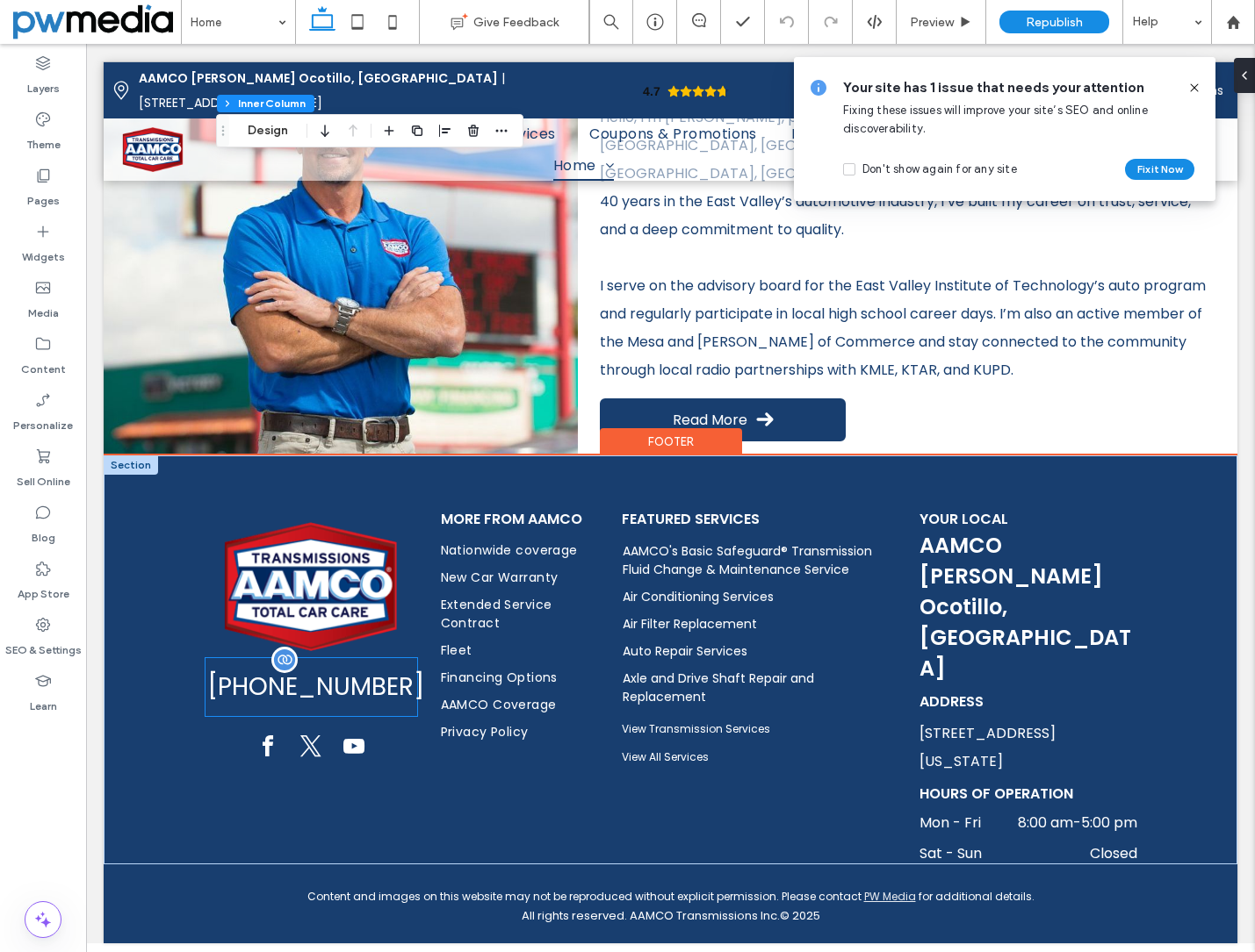
click at [314, 706] on span "[PHONE_NUMBER]" at bounding box center [315, 687] width 217 height 37
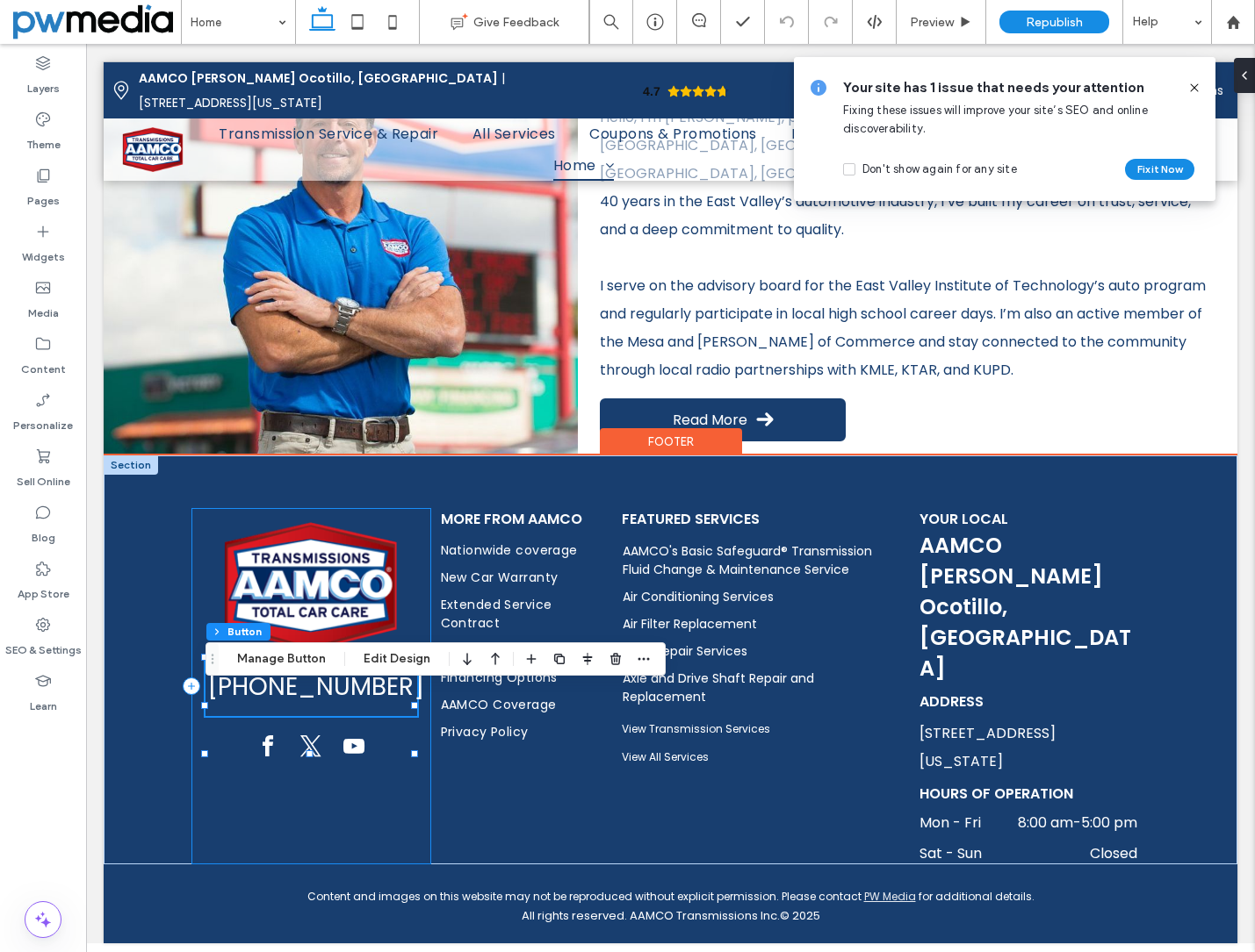
click at [405, 545] on div "[PHONE_NUMBER]" at bounding box center [312, 686] width 240 height 356
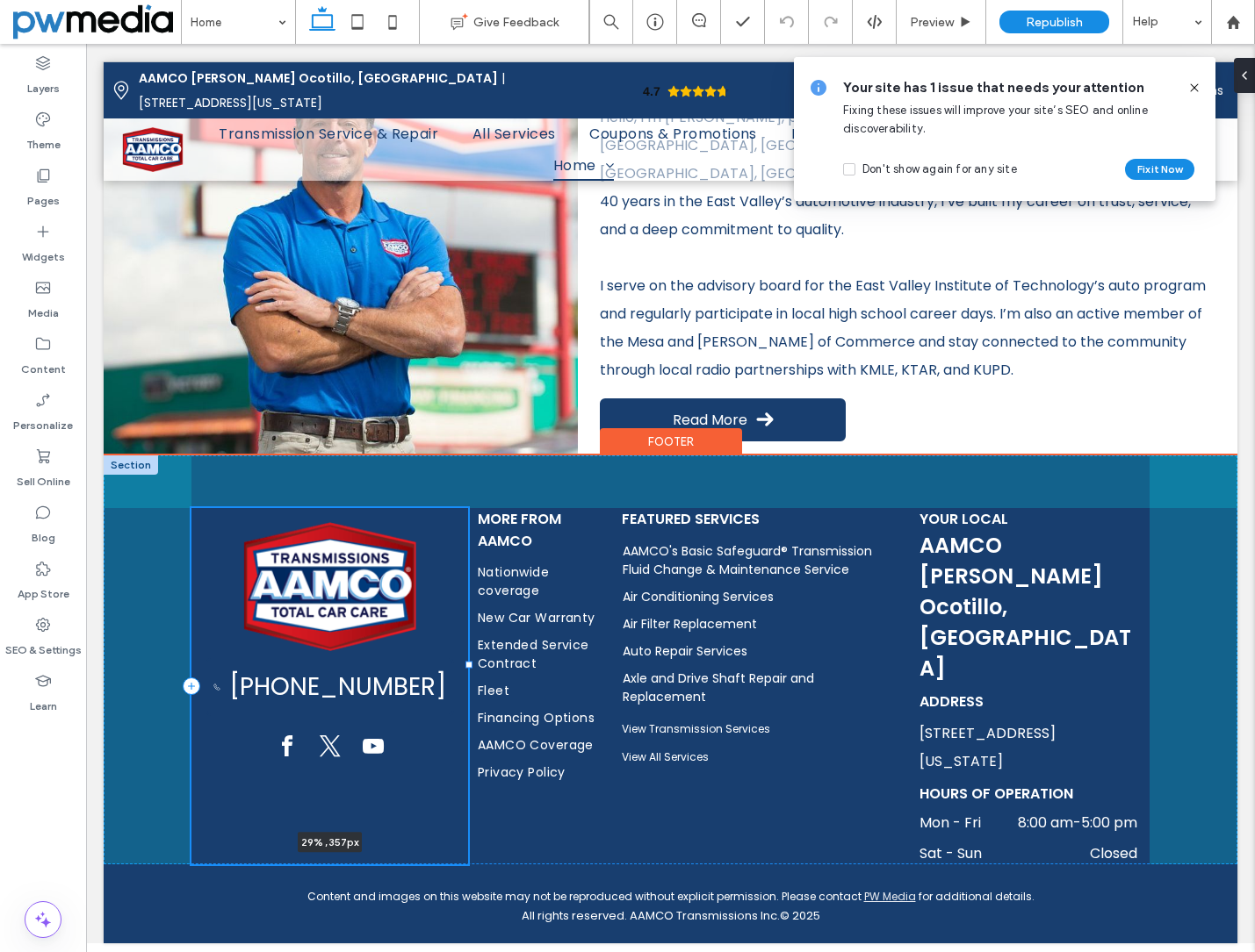
drag, startPoint x: 426, startPoint y: 694, endPoint x: 467, endPoint y: 690, distance: 41.2
click at [193, 509] on div at bounding box center [192, 508] width 1 height 1
type input "**"
type input "*****"
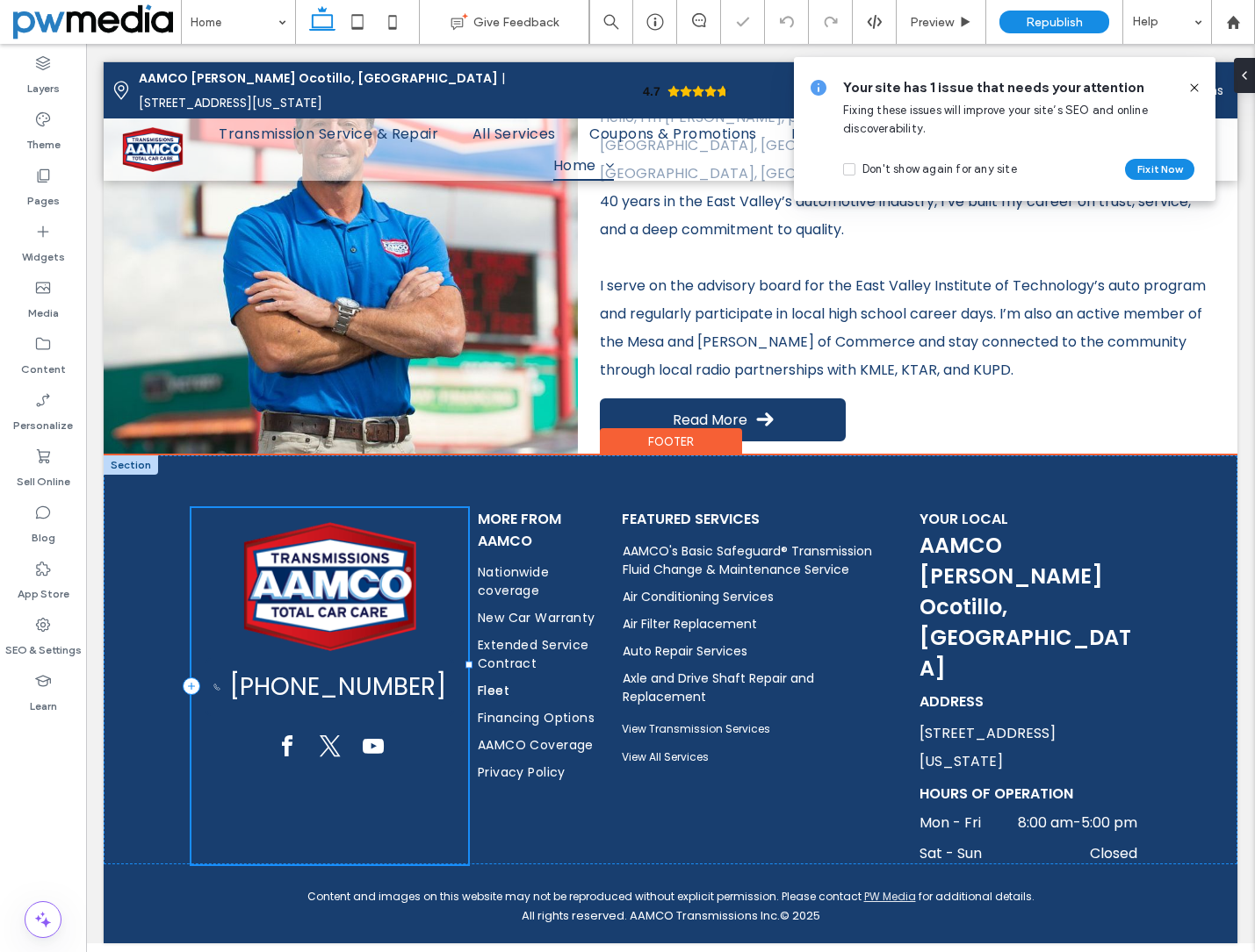
scroll to position [4102, 0]
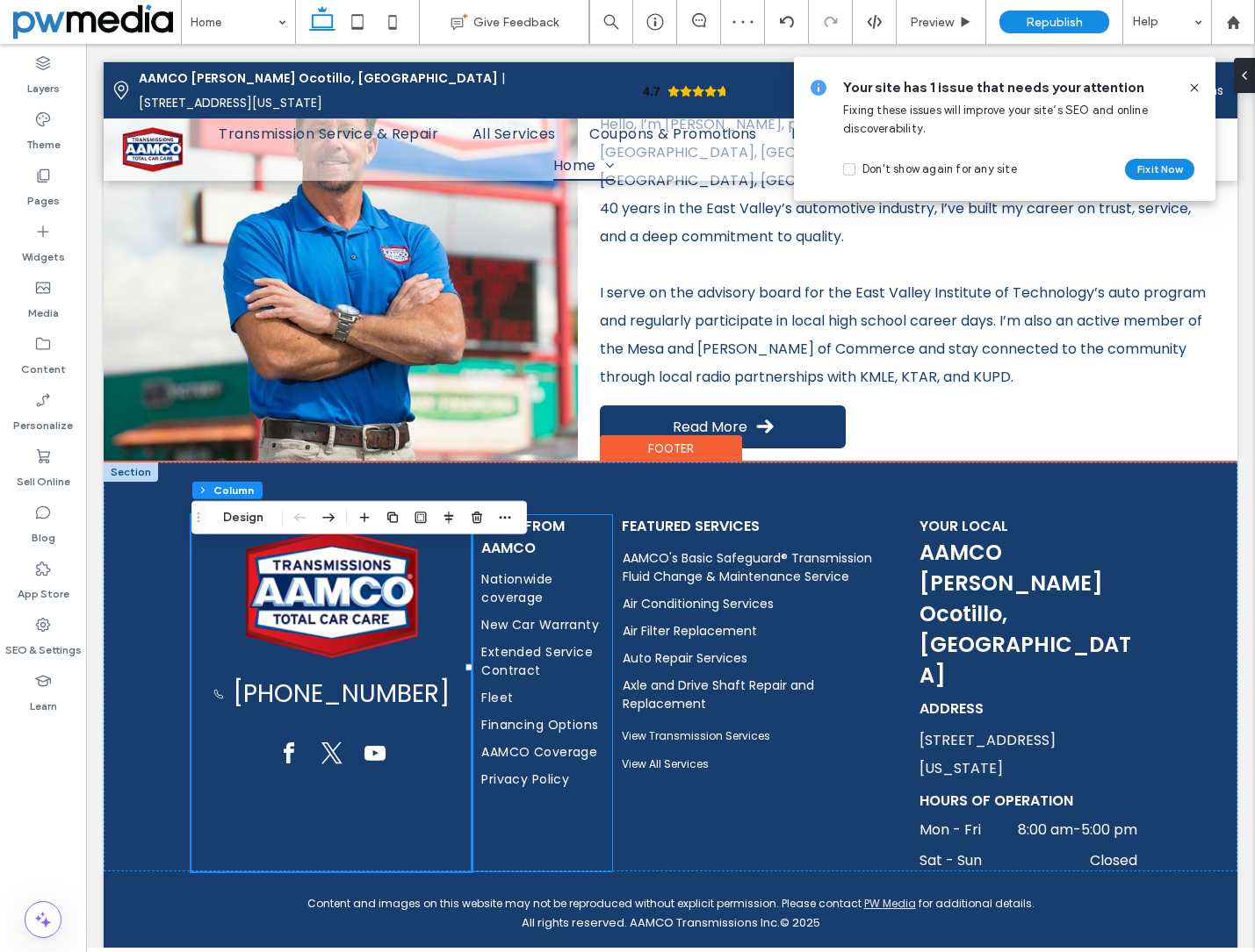
click at [601, 615] on div "More from AAMCO Nationwide coverage New Car Warranty Extended Service Contract …" at bounding box center [541, 693] width 141 height 356
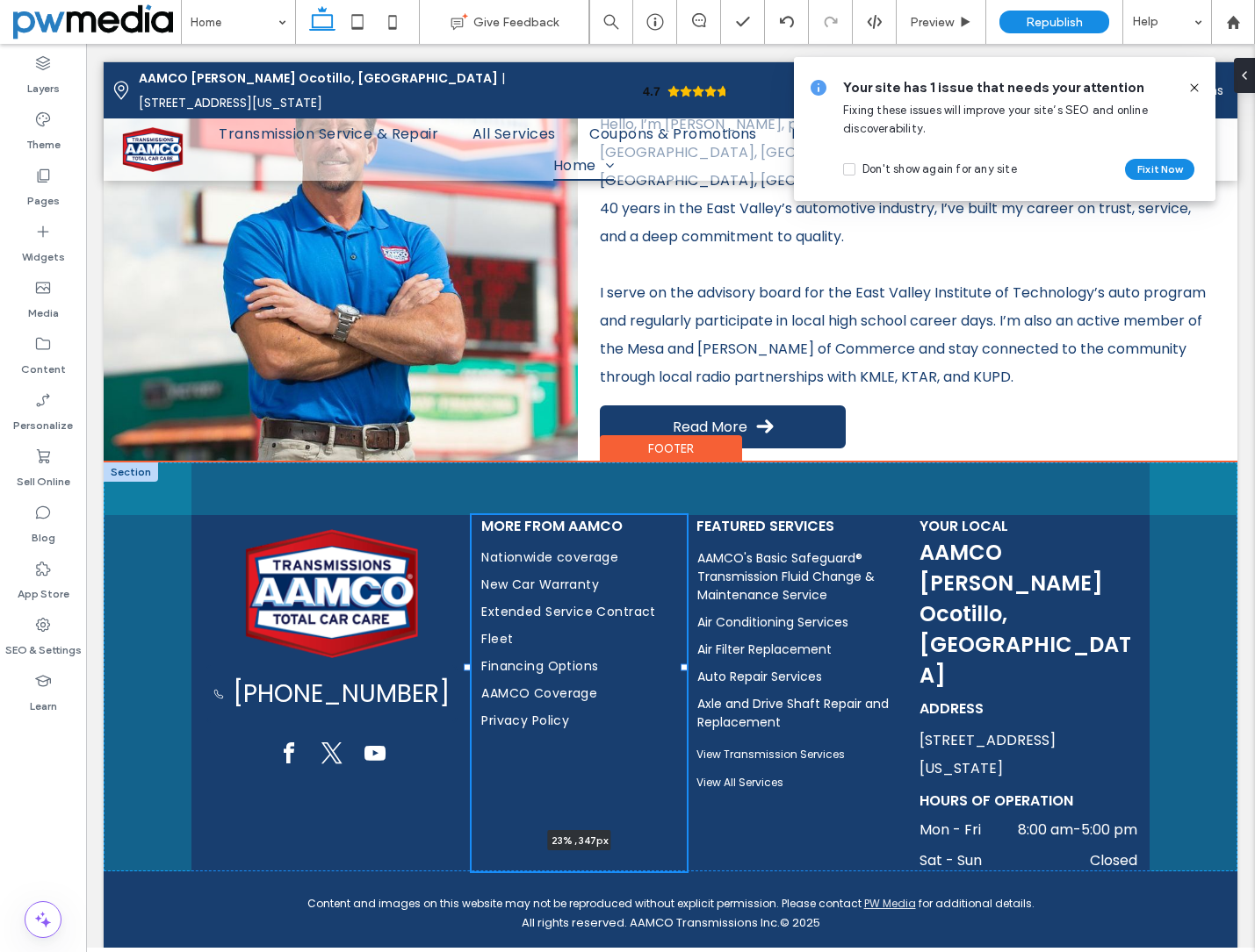
drag, startPoint x: 605, startPoint y: 697, endPoint x: 681, endPoint y: 693, distance: 76.1
click at [681, 693] on div "(480) 531-9582 More from AAMCO Nationwide coverage New Car Warranty Extended Se…" at bounding box center [670, 667] width 1133 height 409
type input "**"
type input "*****"
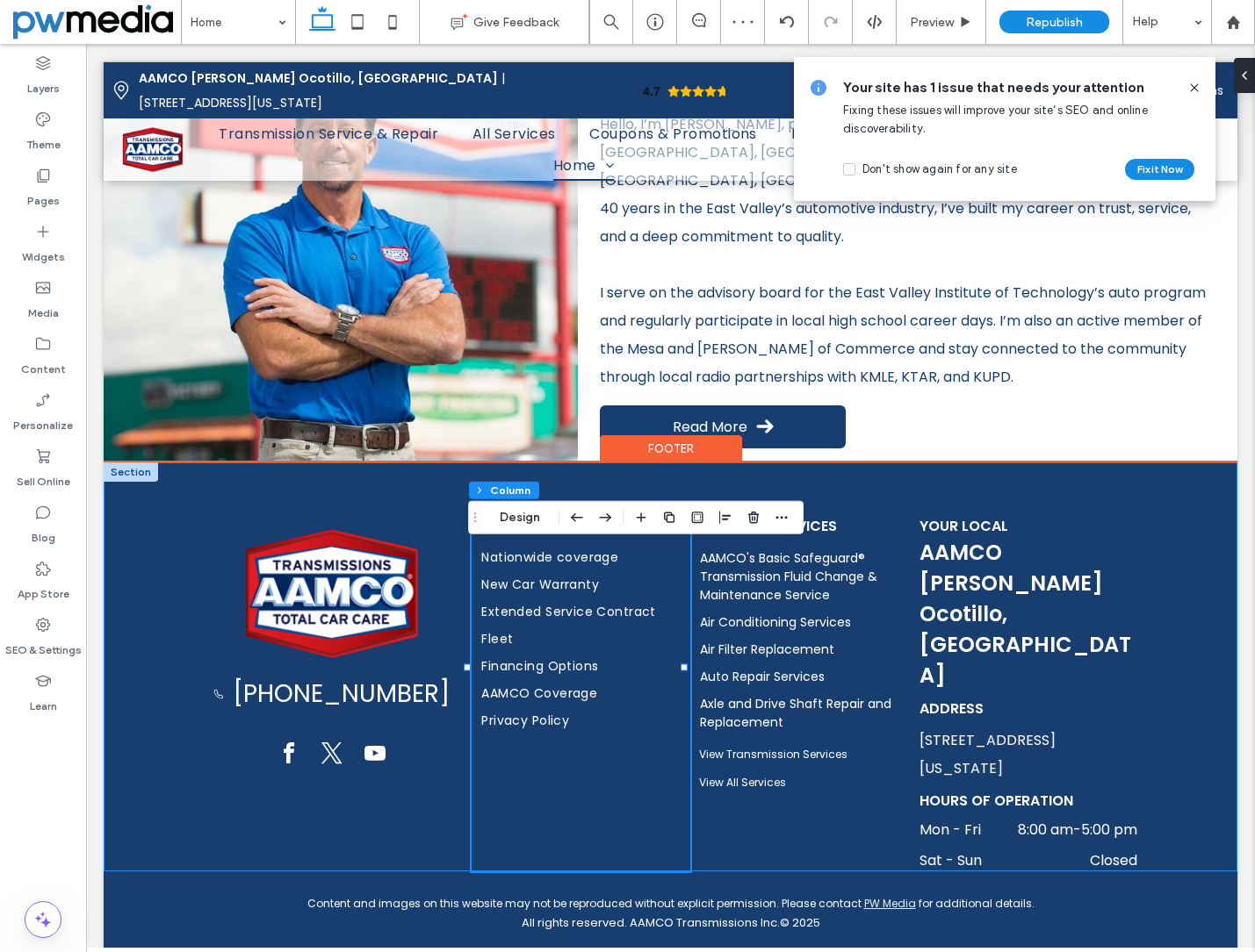
click at [184, 829] on div "(480) 531-9582 More from AAMCO Nationwide coverage New Car Warranty Extended Se…" at bounding box center [670, 667] width 1133 height 409
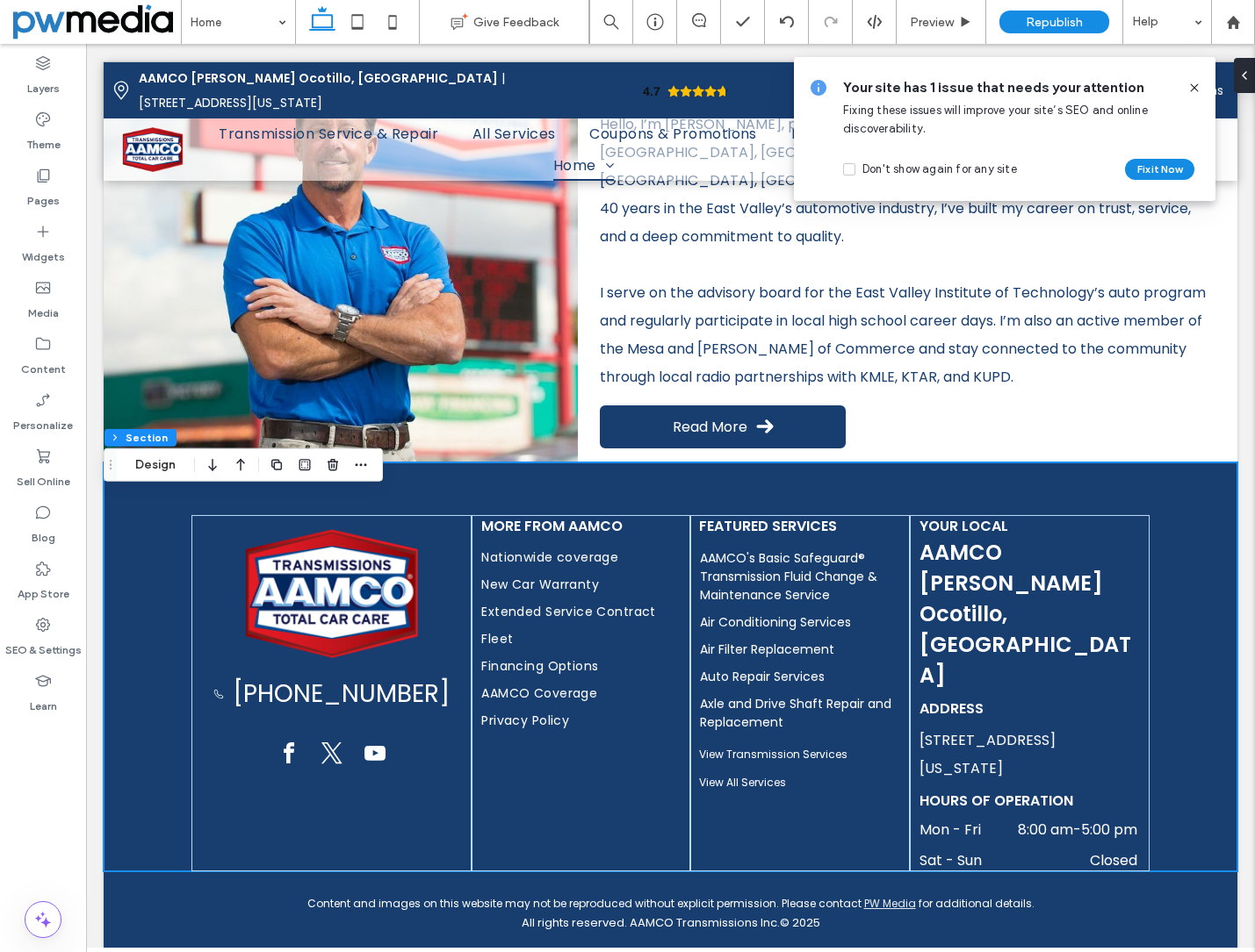
click at [1197, 92] on icon at bounding box center [1194, 88] width 14 height 14
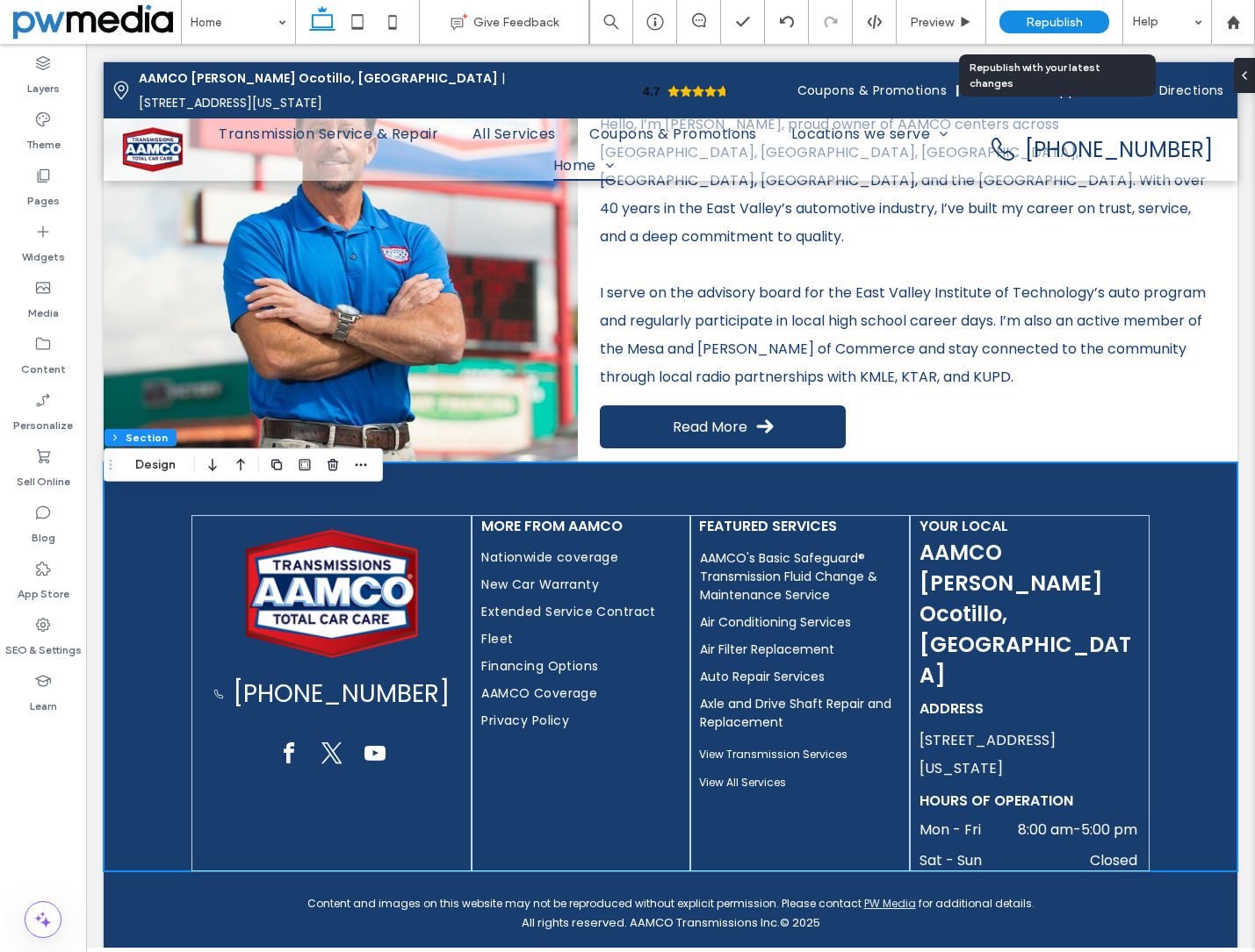
click at [1077, 23] on span "Republish" at bounding box center [1053, 22] width 57 height 15
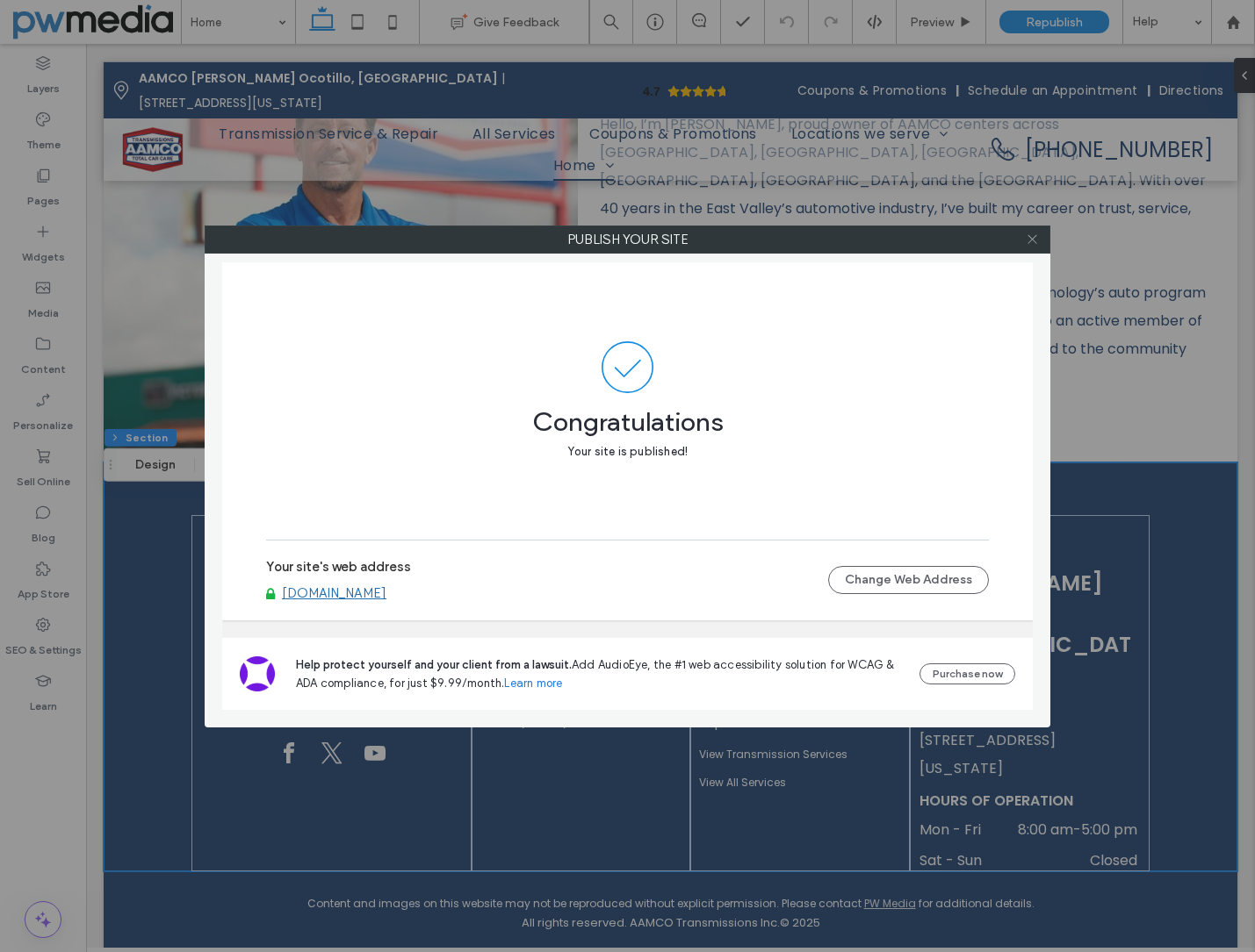
click at [1029, 242] on icon at bounding box center [1031, 238] width 13 height 13
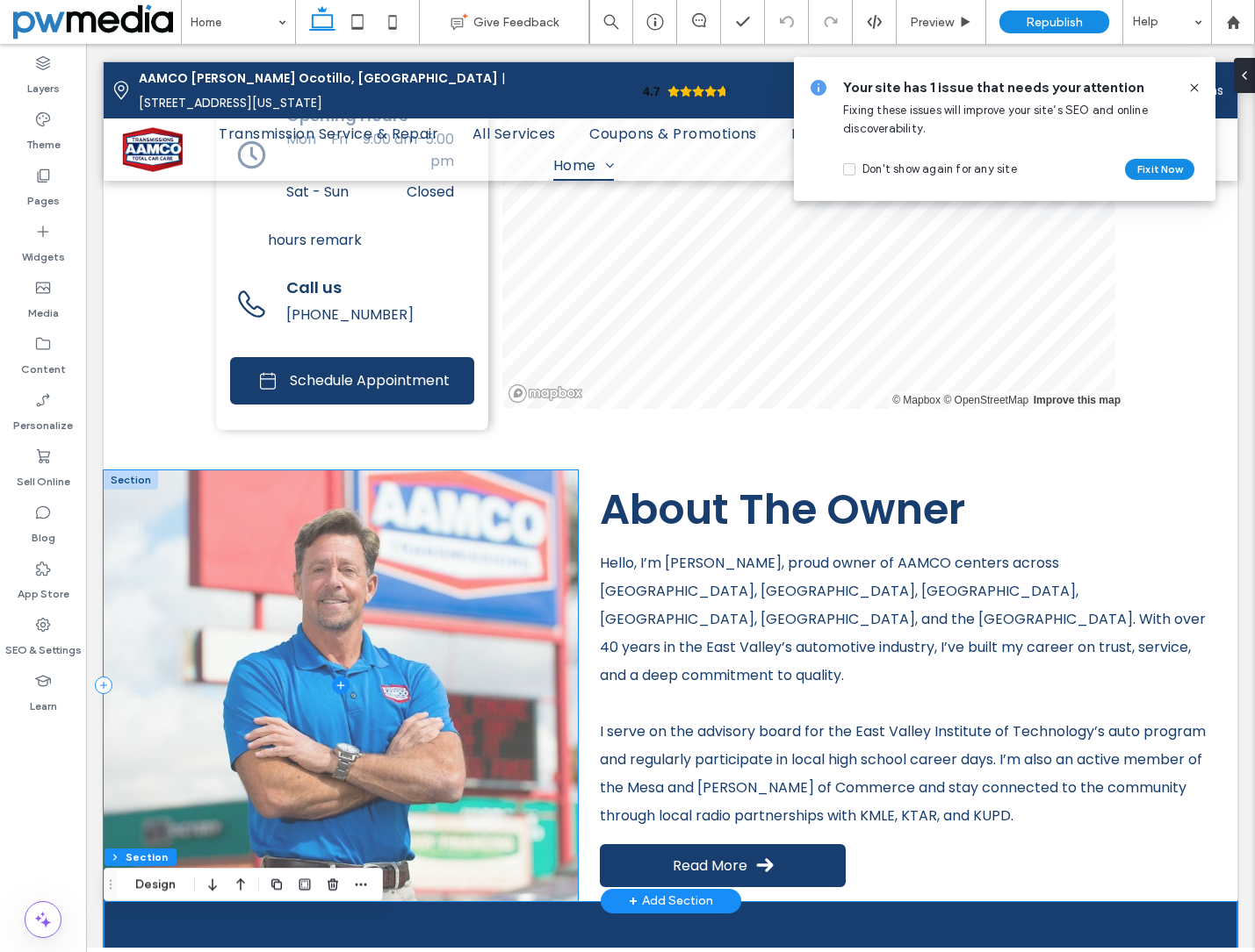
scroll to position [3225, 0]
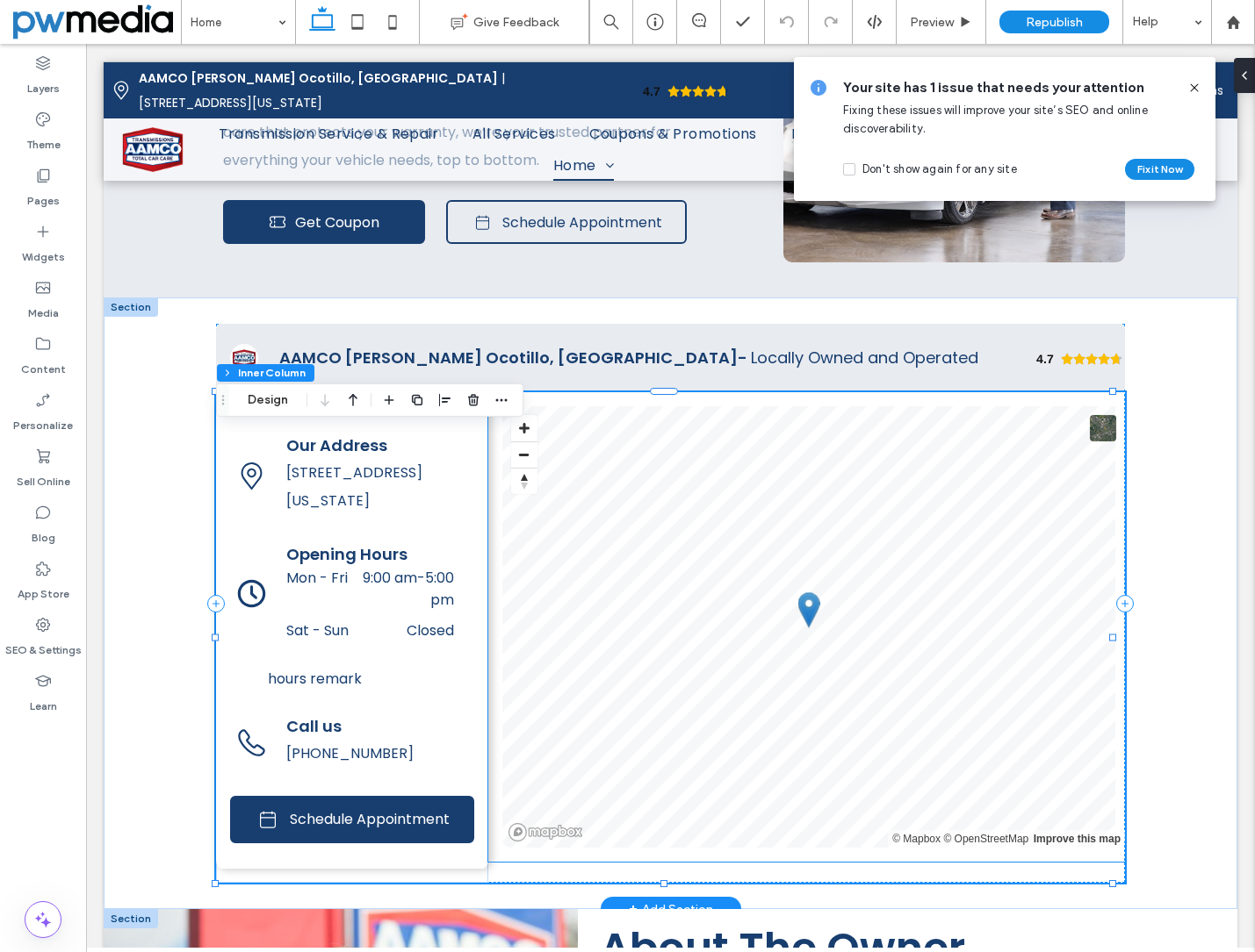
click at [488, 443] on div "© Mapbox © OpenStreetMap Improve this map" at bounding box center [807, 627] width 637 height 469
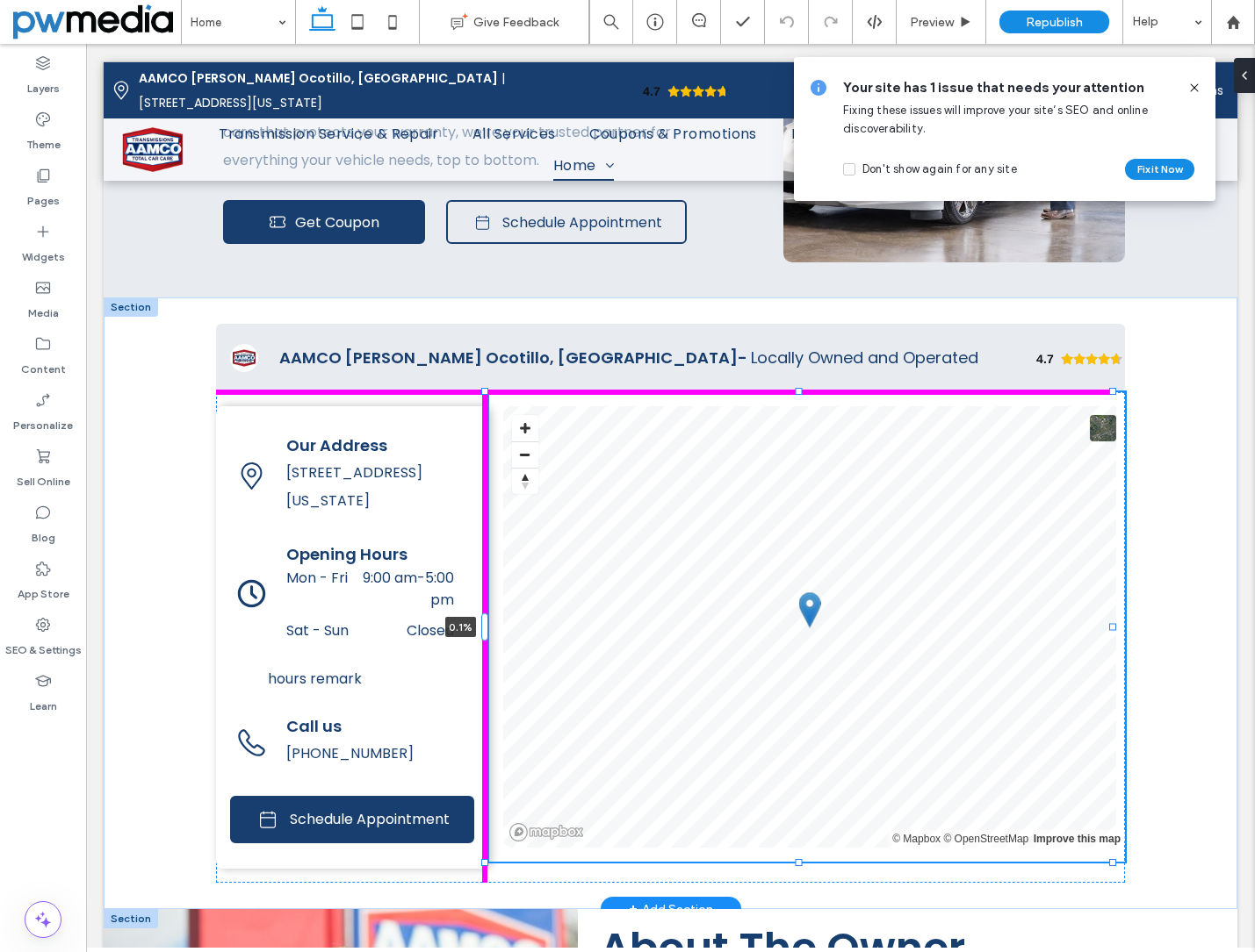
click at [489, 659] on div "4.7 Panel only seen by widget owner Edit widget Views 2%" at bounding box center [670, 603] width 1133 height 612
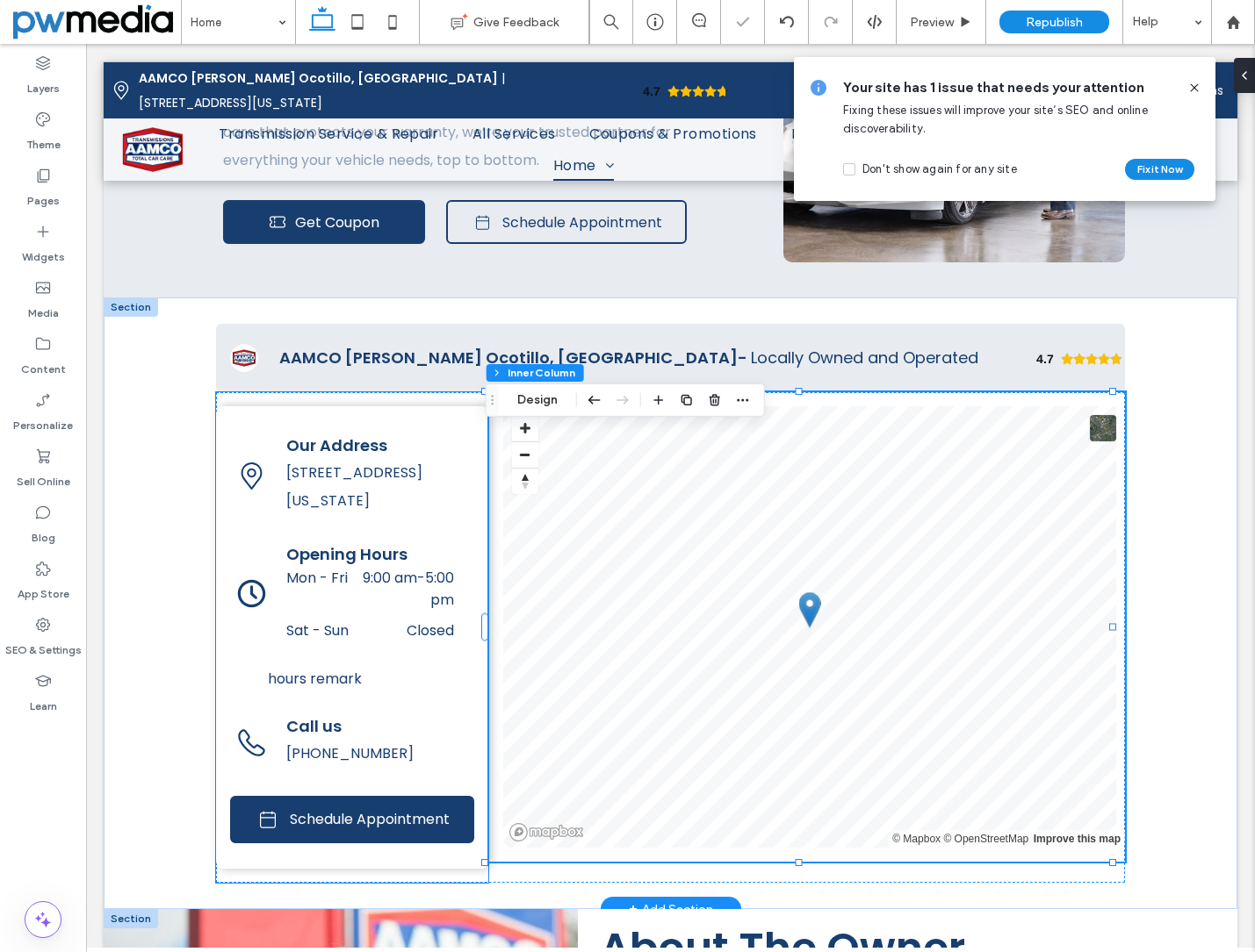
click at [460, 434] on div "Our Address 1880 S Arizona Ave, Chandler, AZ 85286 Opening Hours Mon - Fri 9:00…" at bounding box center [351, 638] width 273 height 491
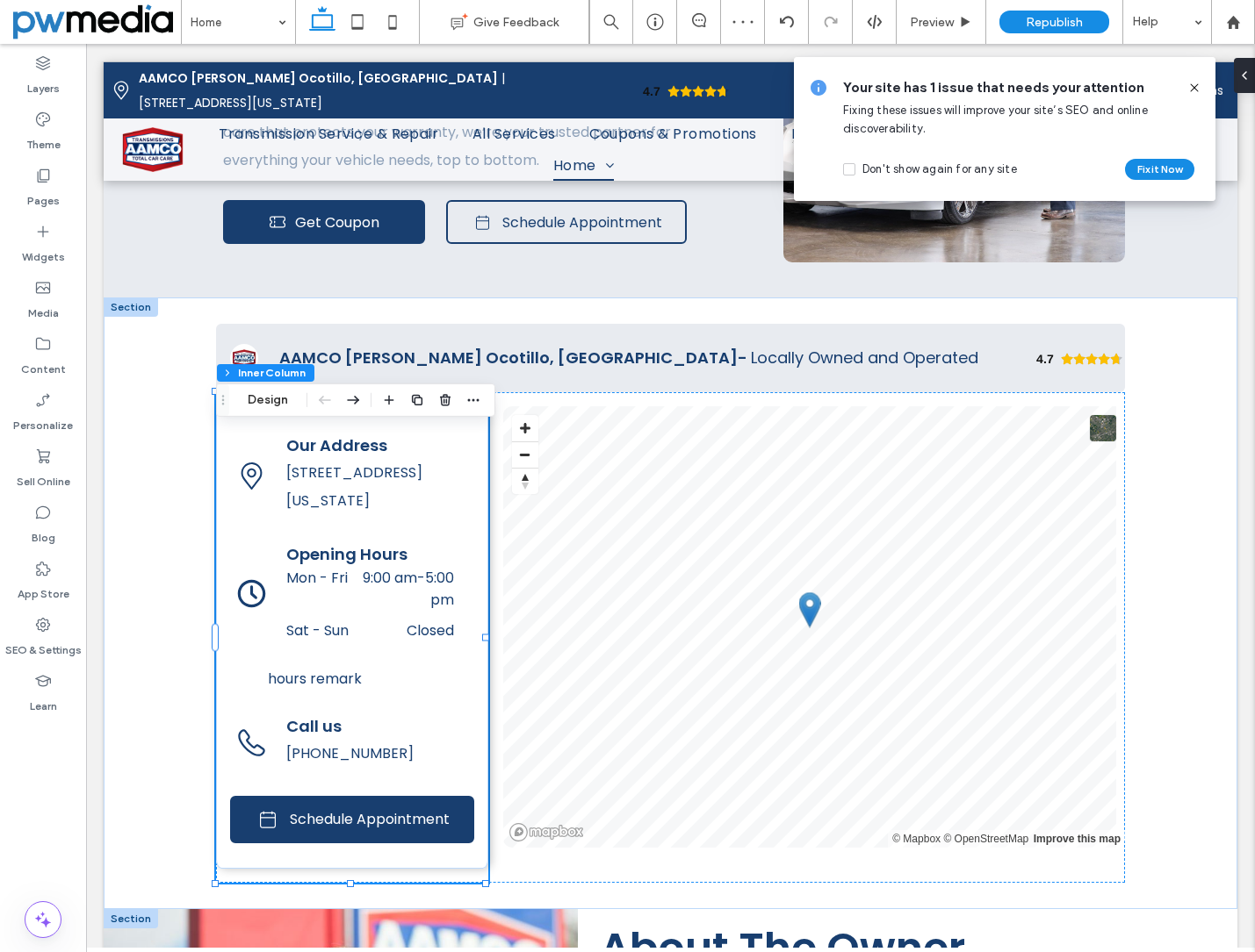
drag, startPoint x: 1195, startPoint y: 89, endPoint x: 1124, endPoint y: 40, distance: 86.3
click at [1195, 89] on use at bounding box center [1194, 88] width 8 height 8
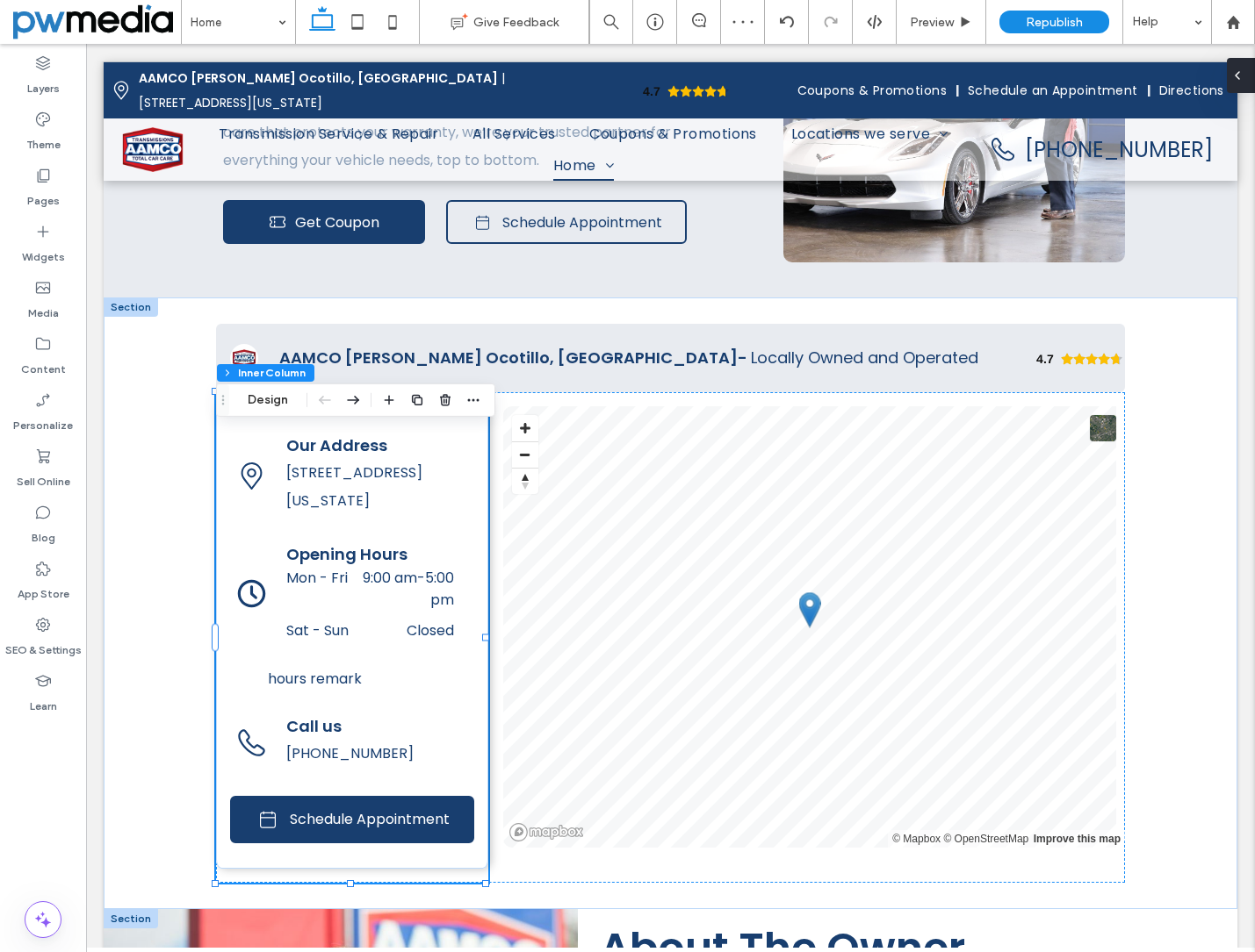
click at [1239, 76] on icon at bounding box center [1237, 76] width 14 height 14
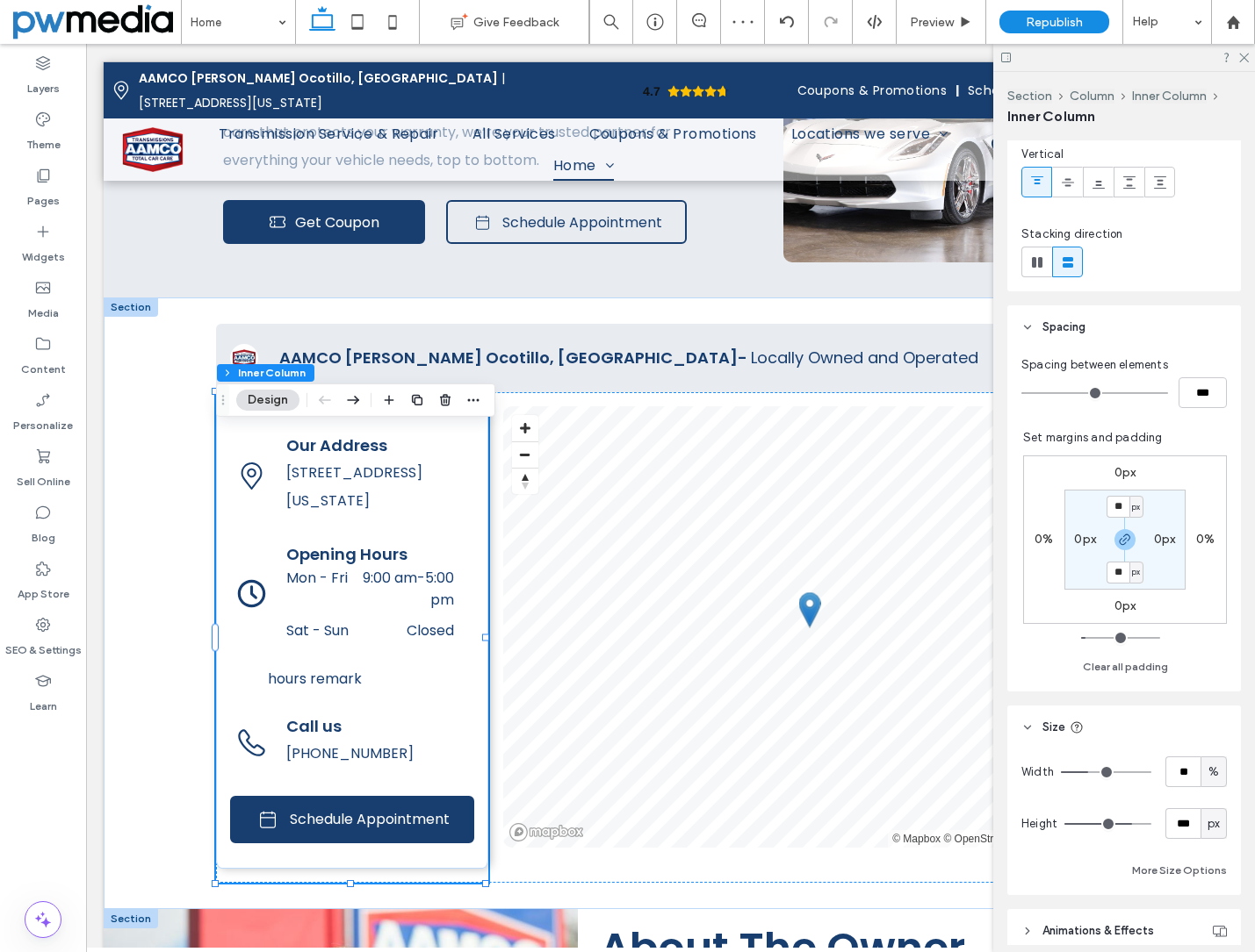
scroll to position [351, 0]
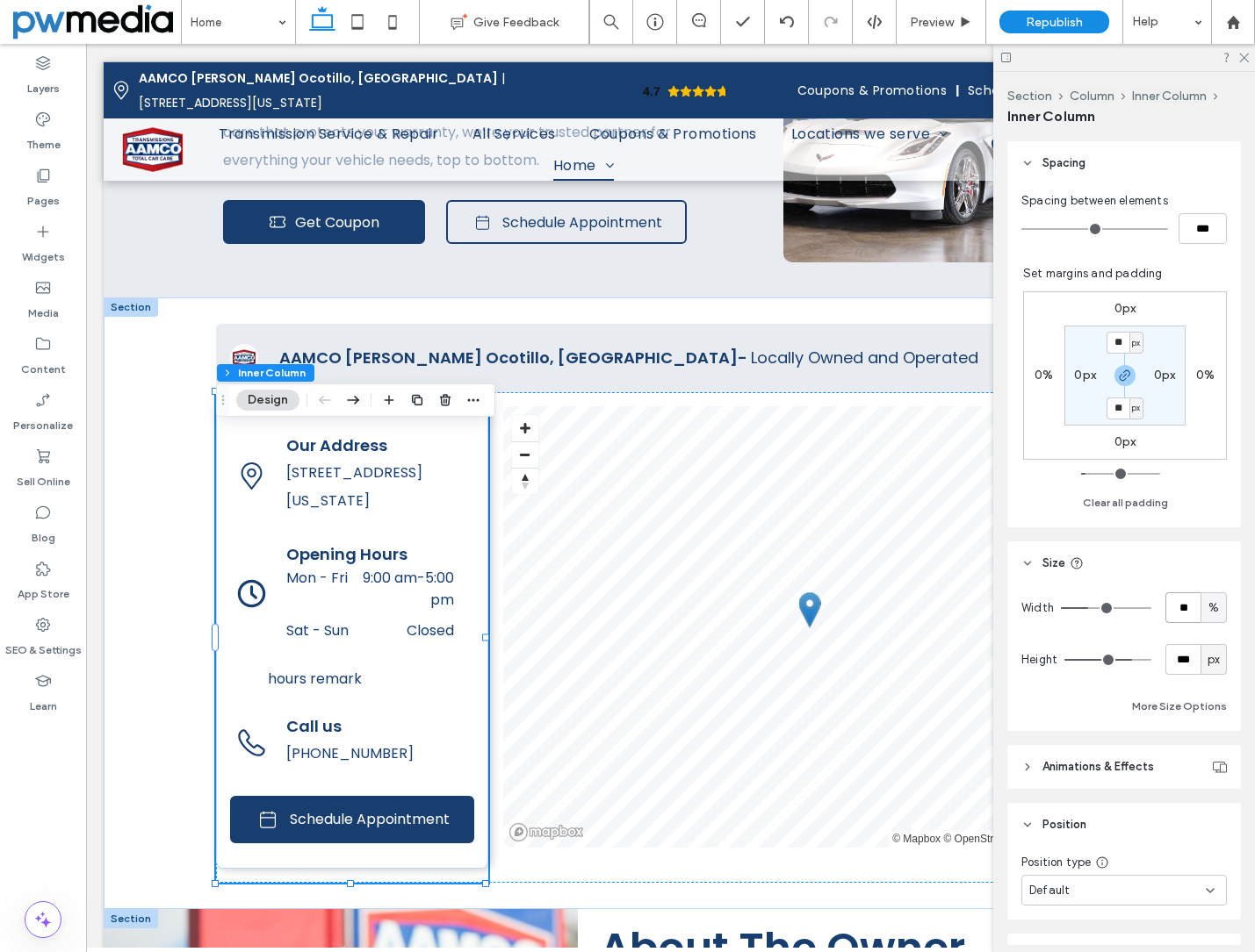
click at [1185, 599] on input "**" at bounding box center [1182, 608] width 35 height 31
type input "**"
click at [1171, 572] on header "Size" at bounding box center [1124, 564] width 234 height 44
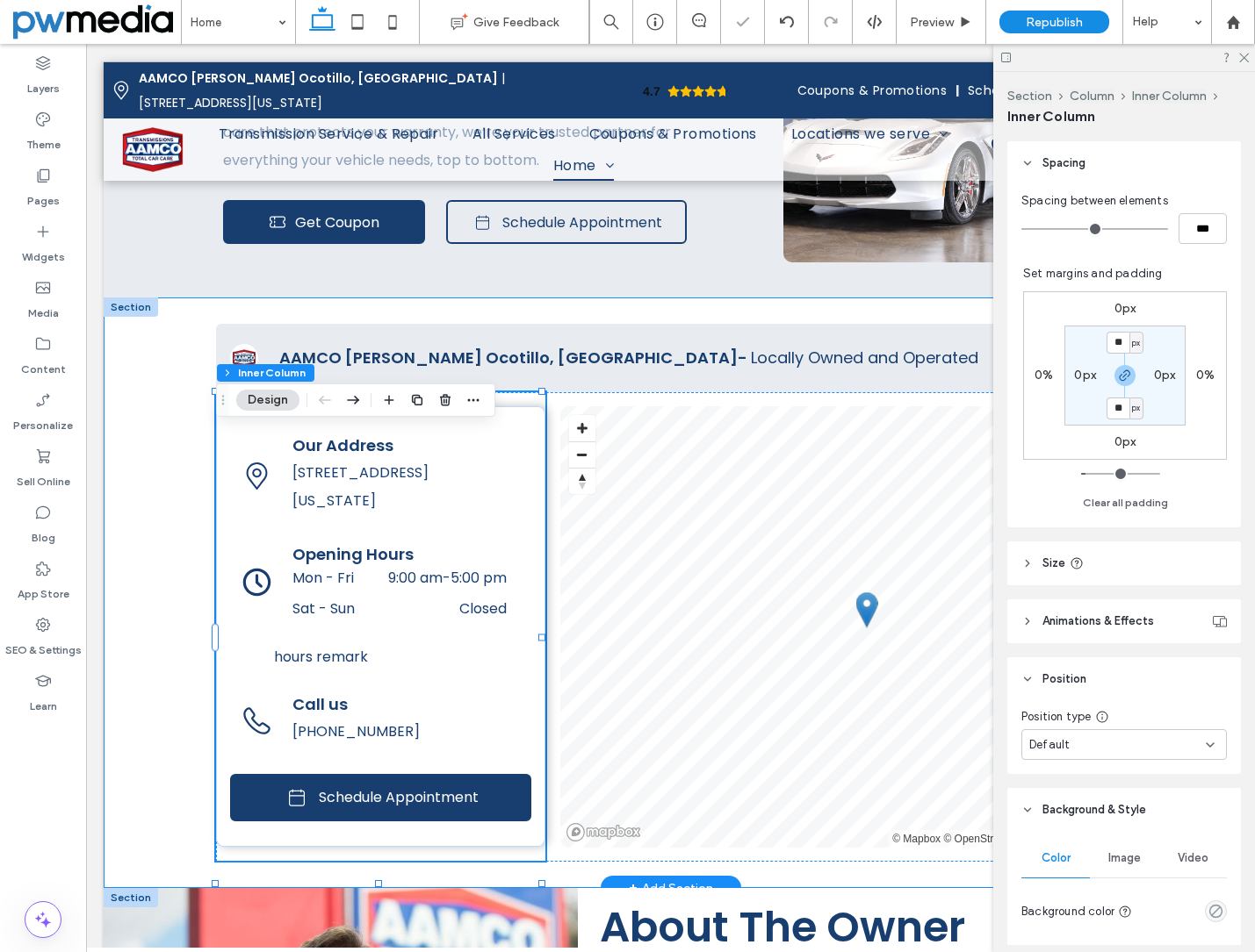
click at [149, 464] on div "4.7 Panel only seen by widget owner Edit widget Views 2%" at bounding box center [670, 593] width 1133 height 591
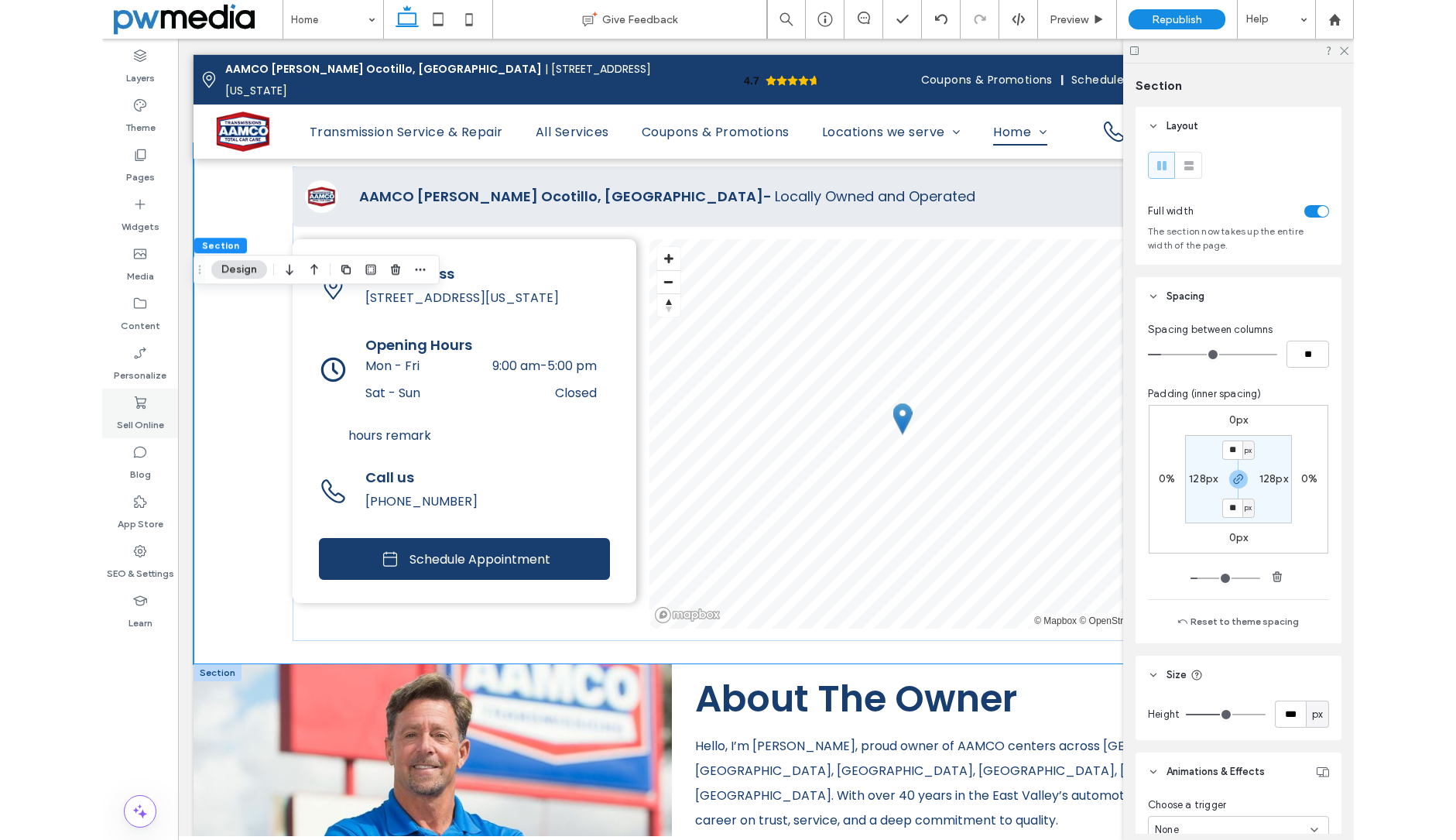
scroll to position [2642, 0]
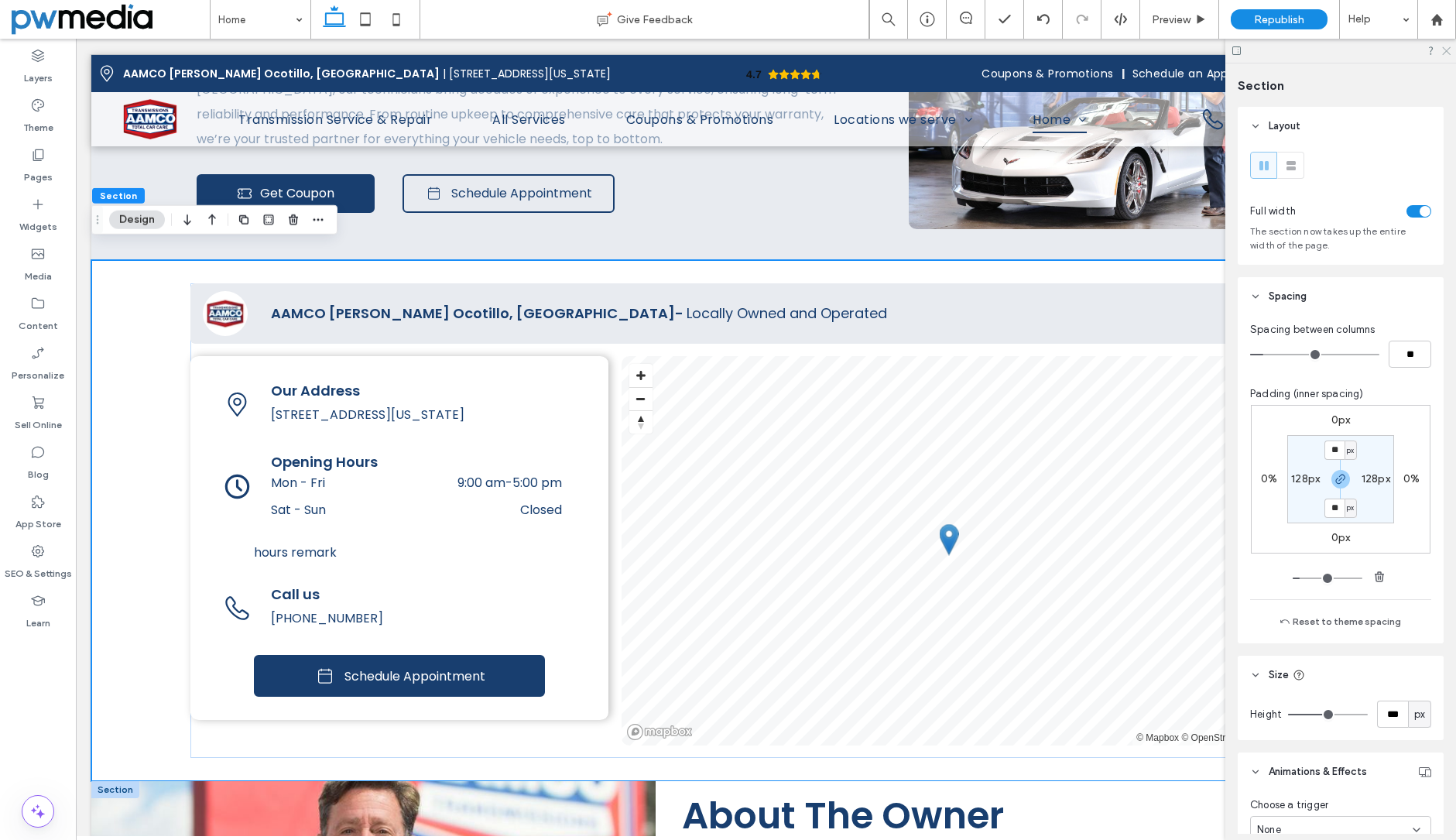
click at [1447, 52] on icon at bounding box center [1445, 49] width 10 height 10
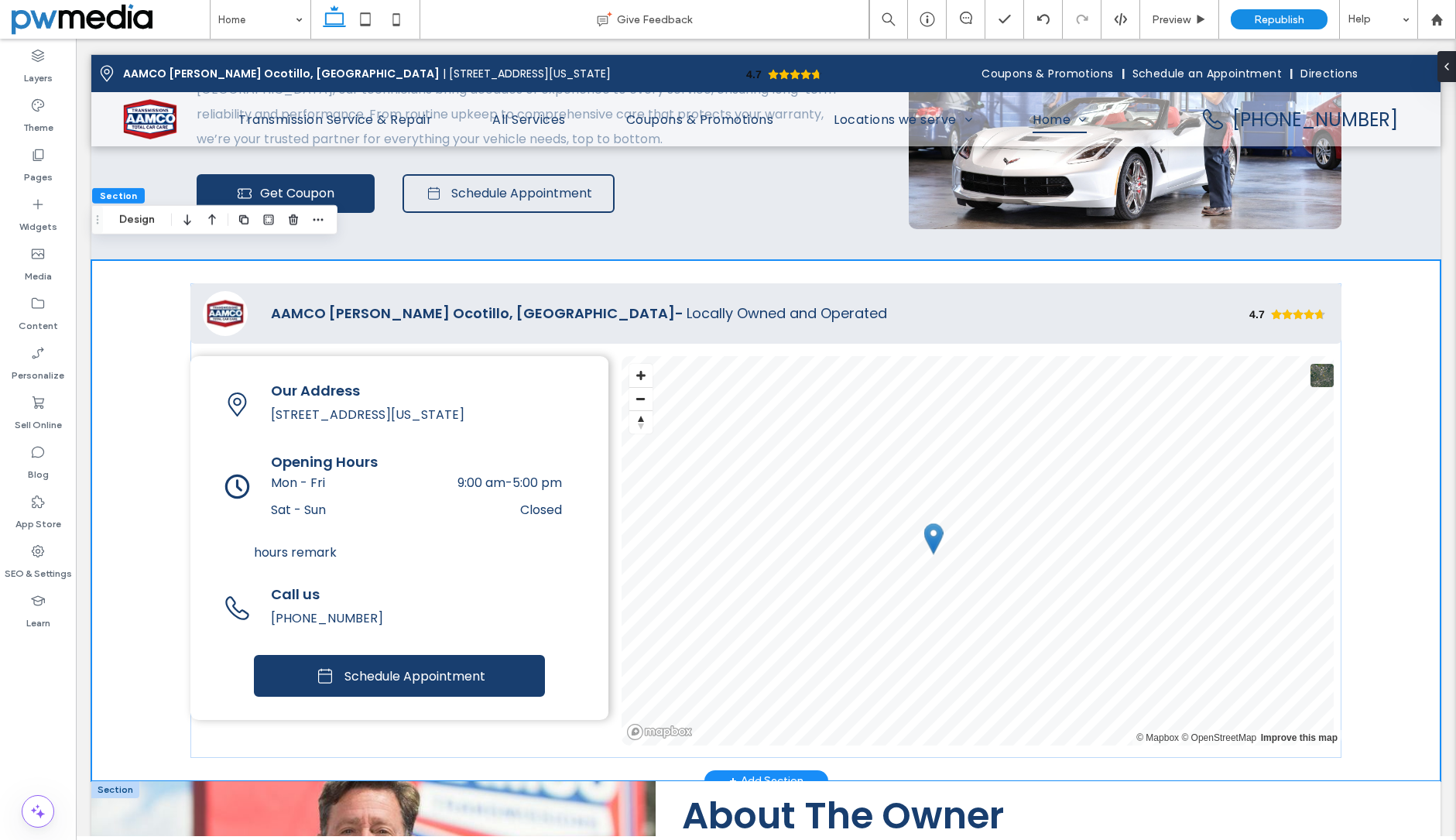
click at [1401, 571] on div "4.7 Panel only seen by widget owner Edit widget Views 2%" at bounding box center [766, 520] width 1349 height 521
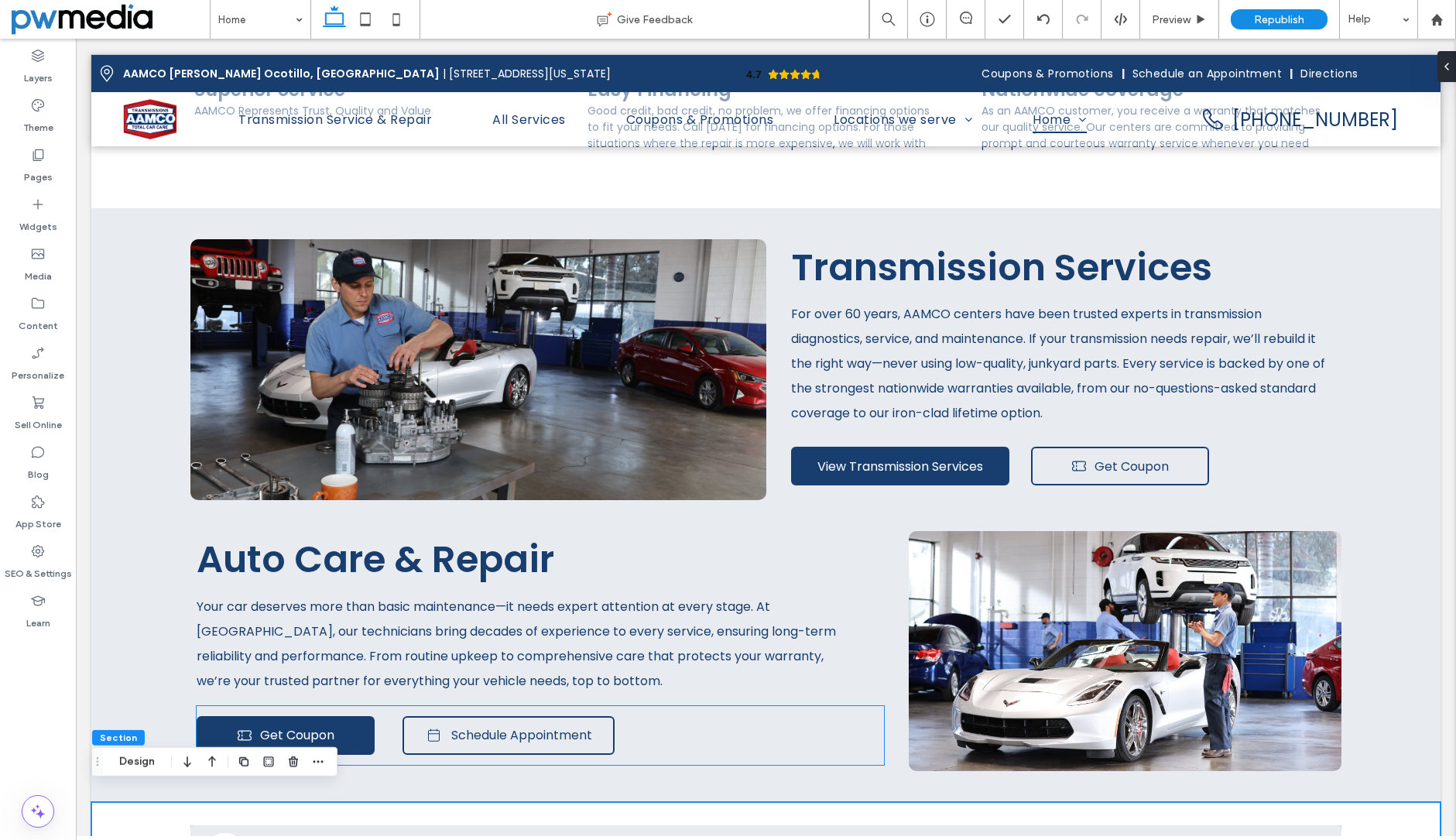
scroll to position [1635, 0]
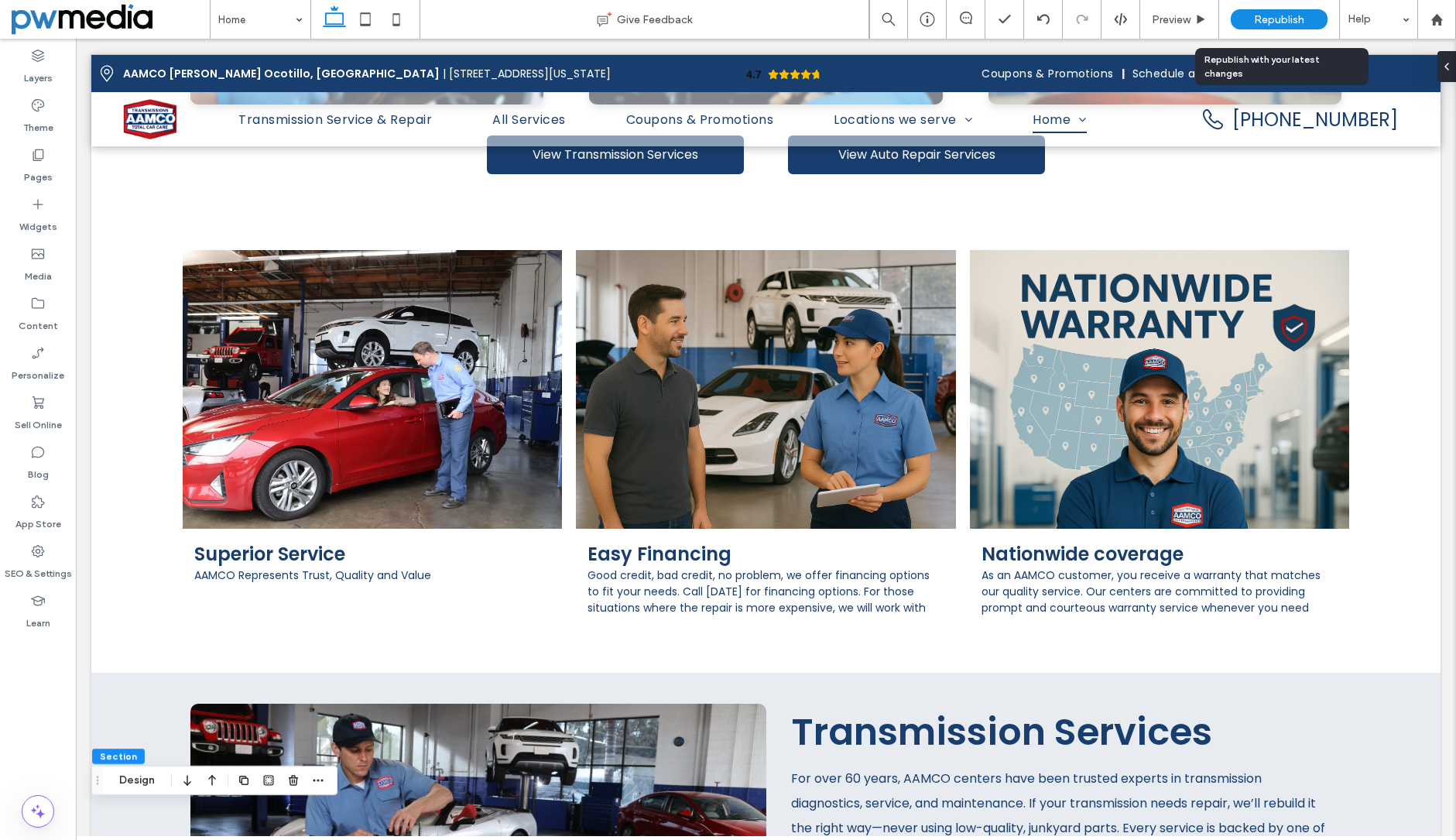
click at [1290, 19] on span "Republish" at bounding box center [1279, 19] width 50 height 13
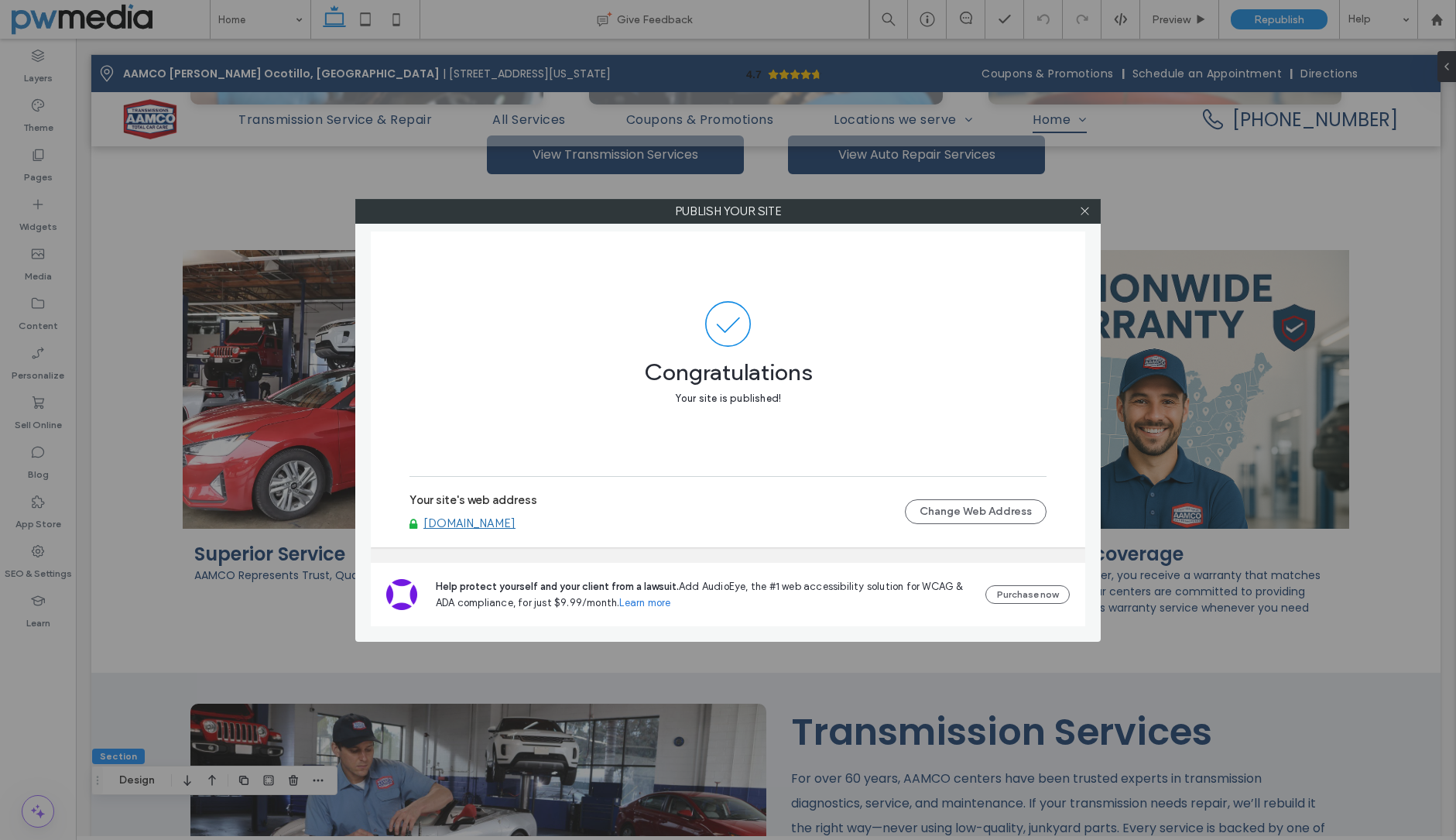
click at [1091, 209] on div at bounding box center [1085, 211] width 23 height 23
click at [1087, 208] on icon at bounding box center [1085, 210] width 11 height 11
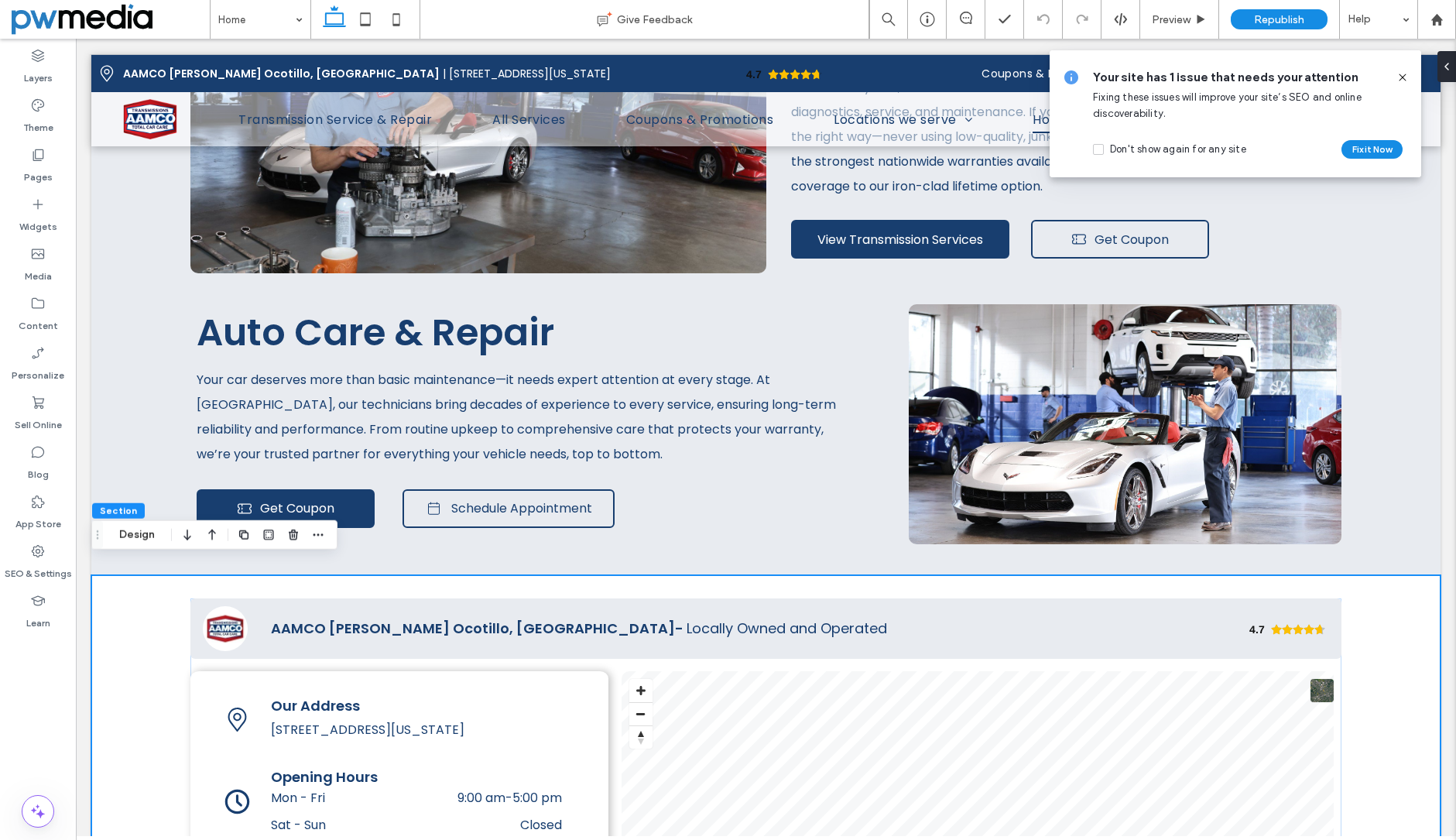
scroll to position [2332, 0]
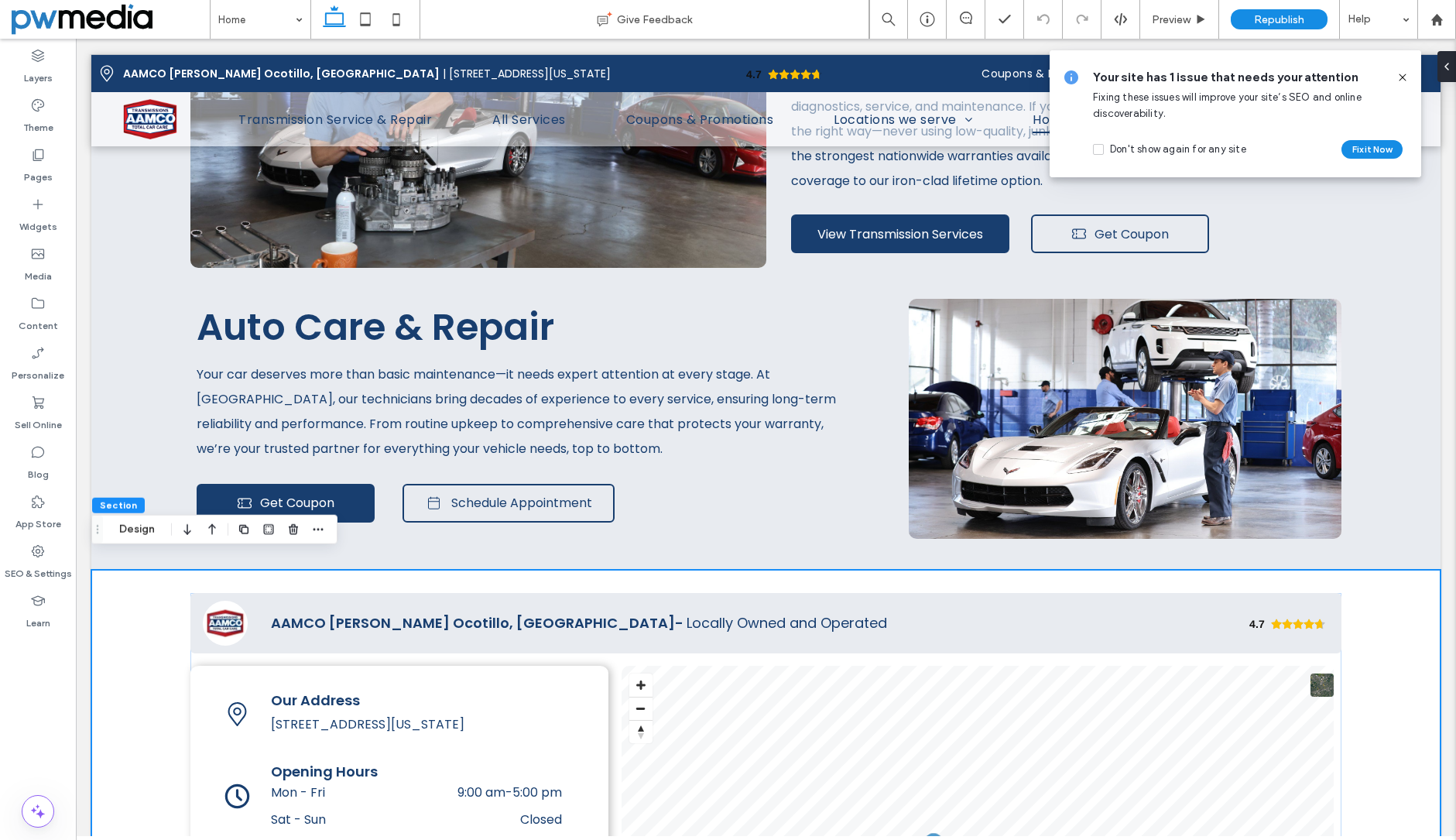
click at [1396, 77] on icon at bounding box center [1402, 77] width 12 height 12
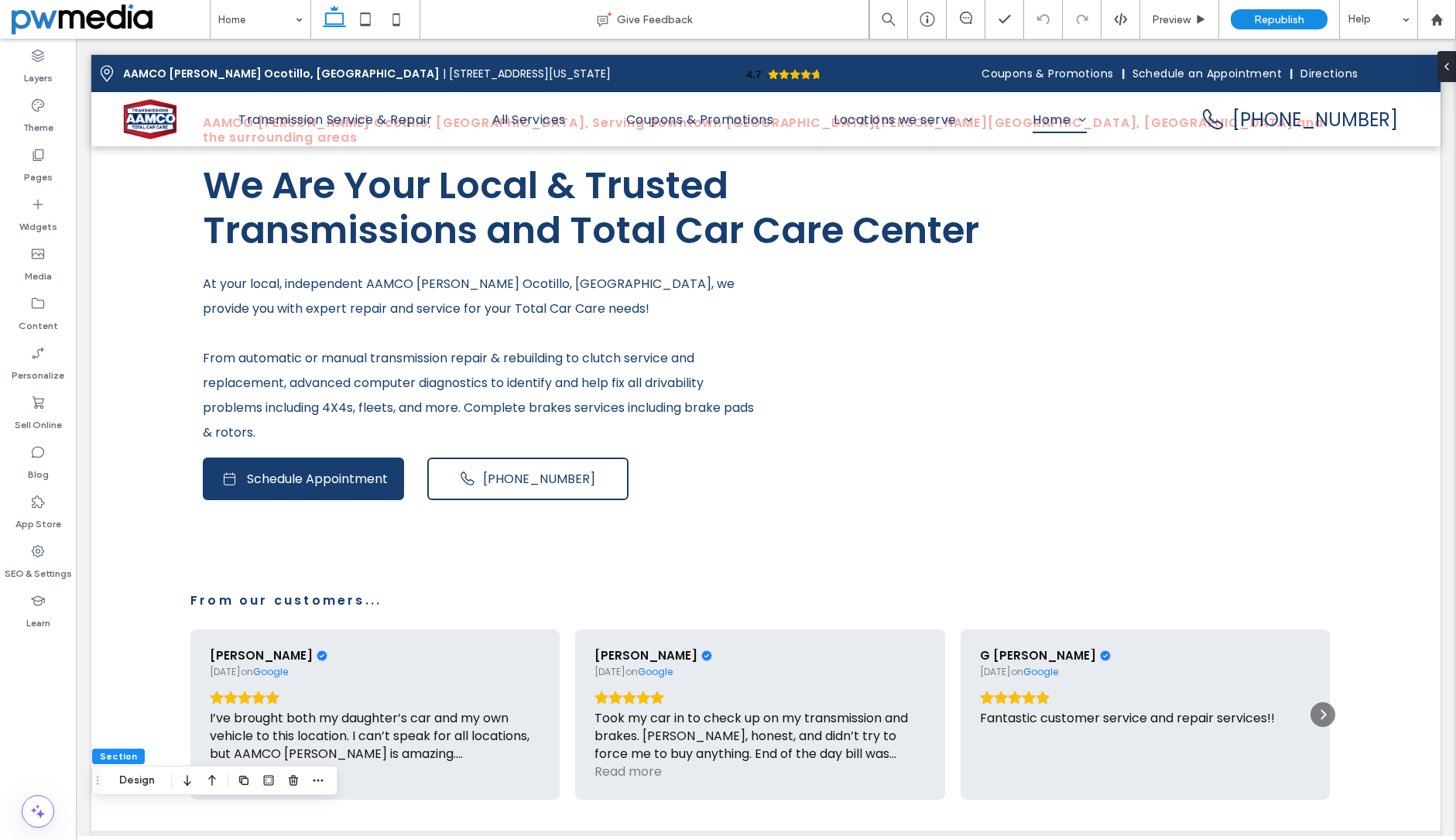
scroll to position [0, 0]
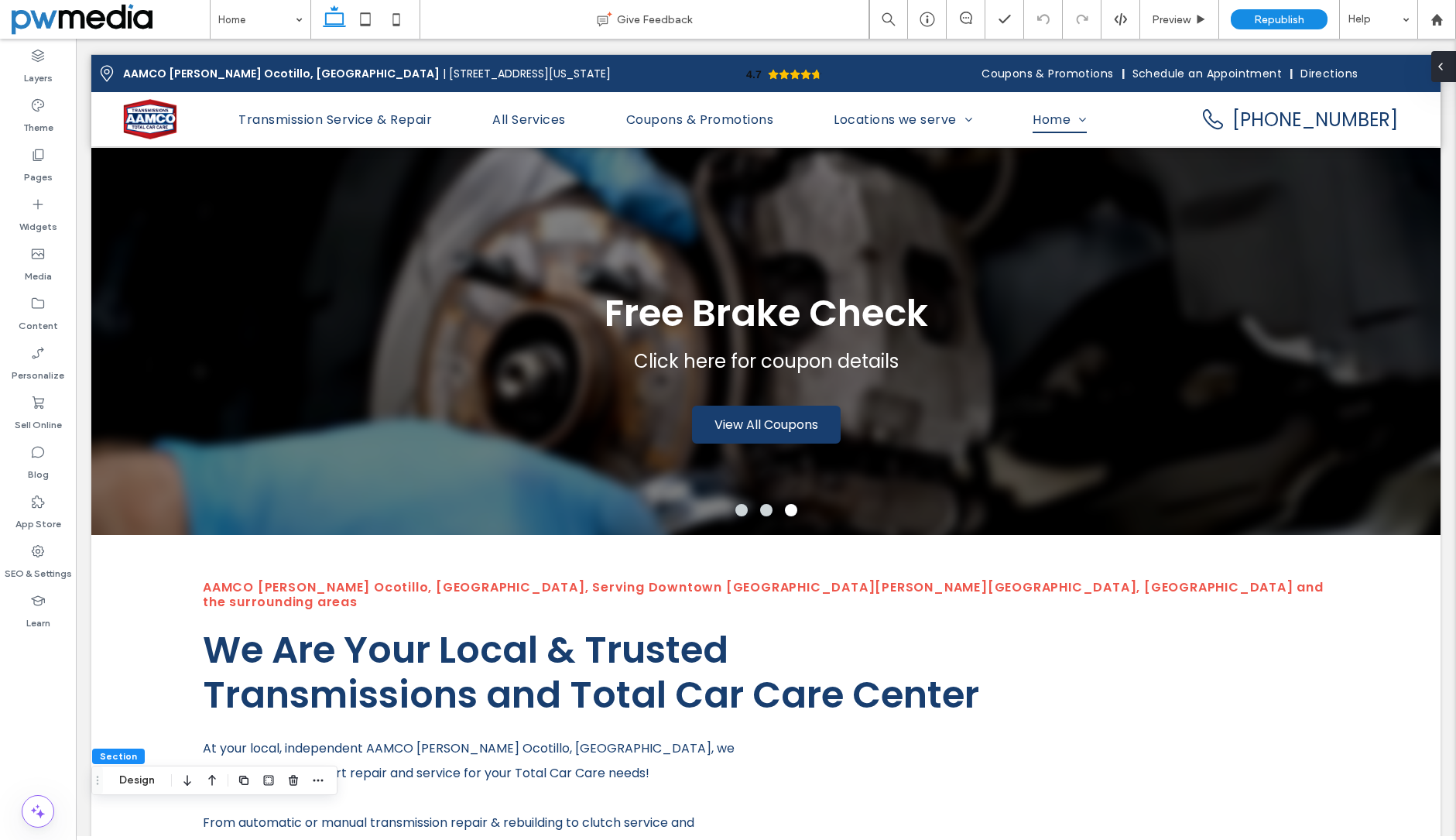
click at [1448, 71] on div at bounding box center [1444, 66] width 25 height 31
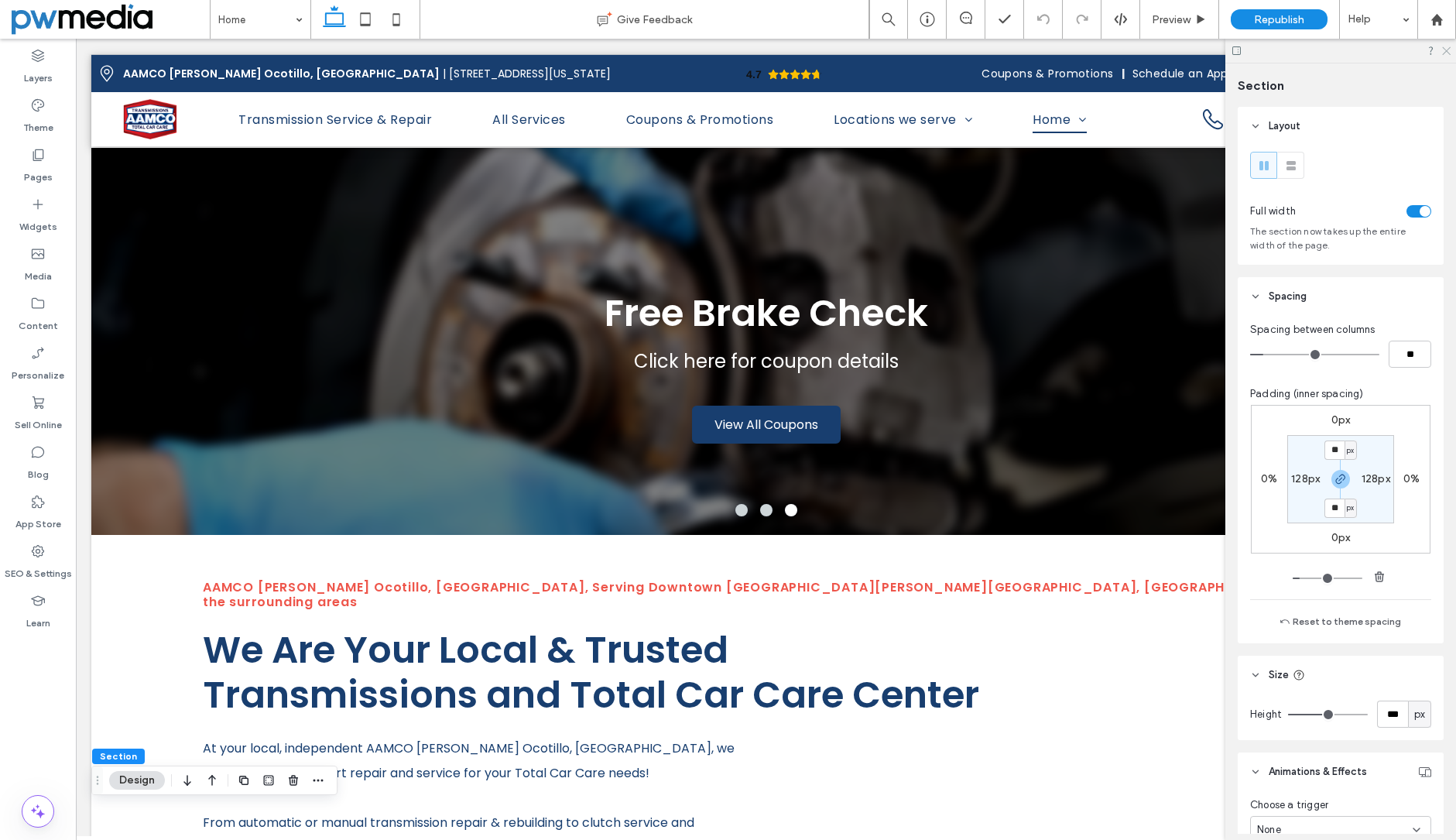
drag, startPoint x: 1447, startPoint y: 52, endPoint x: 1148, endPoint y: 230, distance: 348.0
click at [1447, 52] on use at bounding box center [1446, 52] width 9 height 9
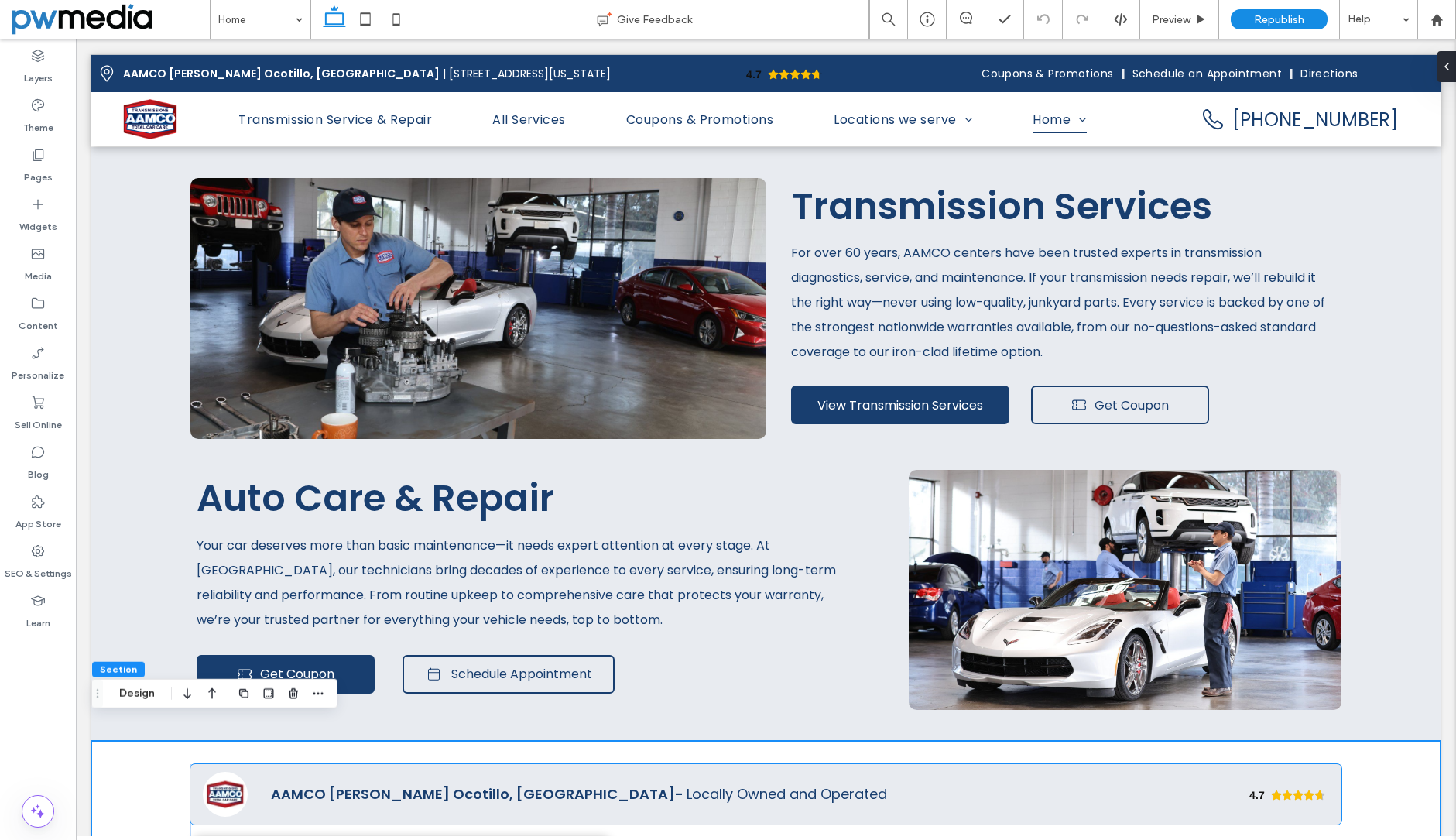
scroll to position [2168, 0]
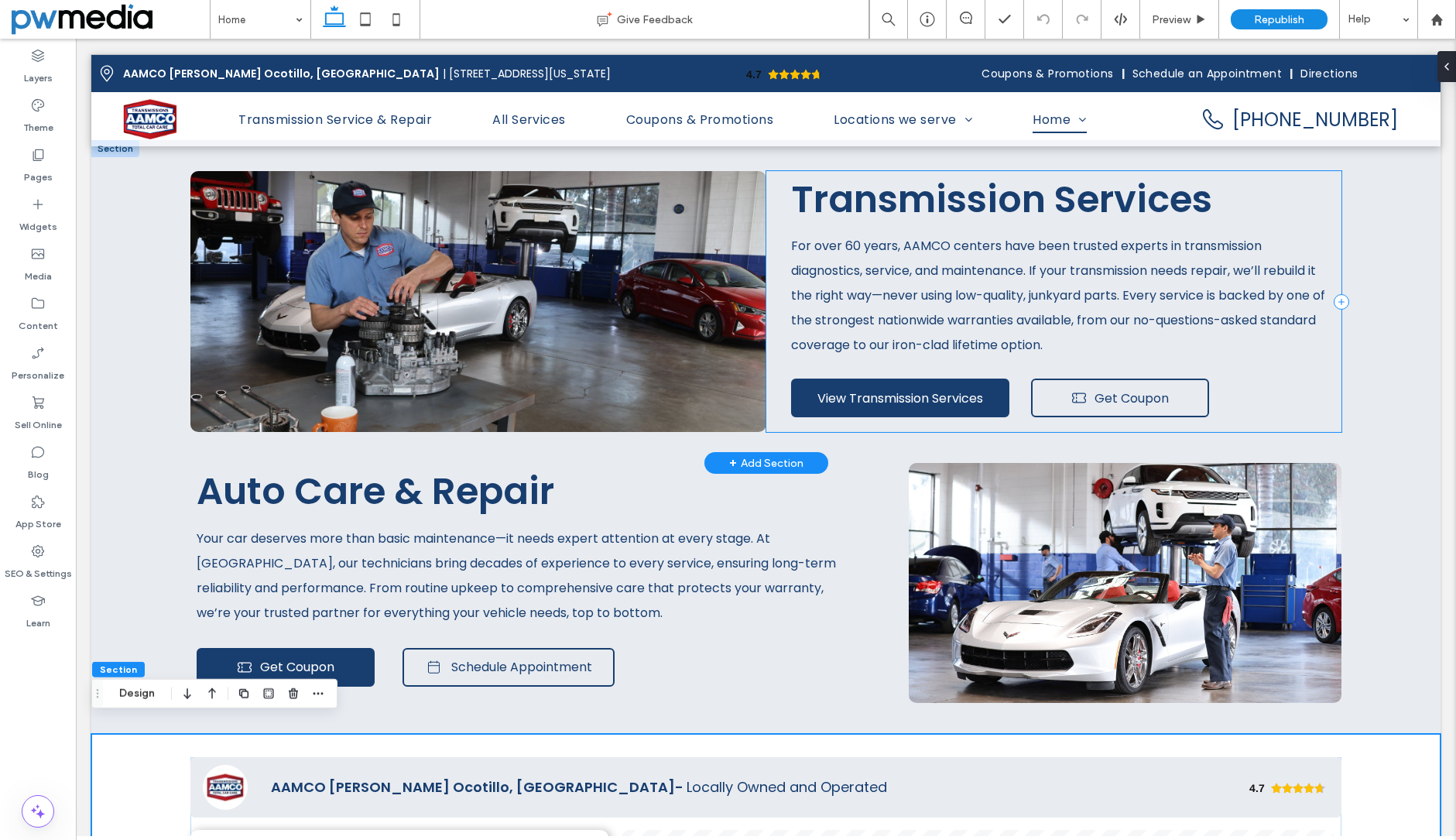
click at [773, 324] on div "Transmission Services For over 60 years, AAMCO centers have been trusted expert…" at bounding box center [1055, 301] width 576 height 262
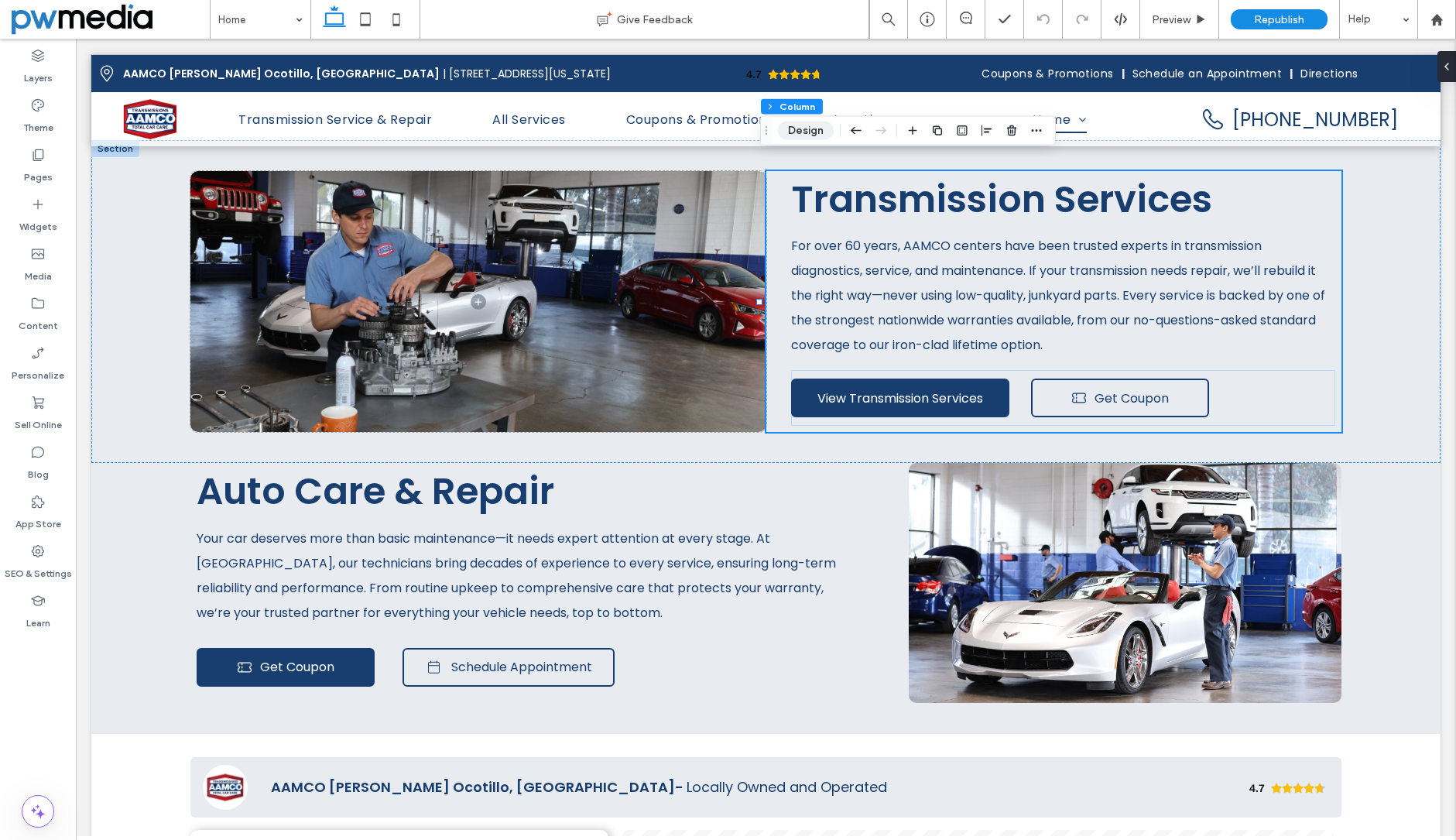
click at [798, 138] on button "Design" at bounding box center [805, 130] width 55 height 18
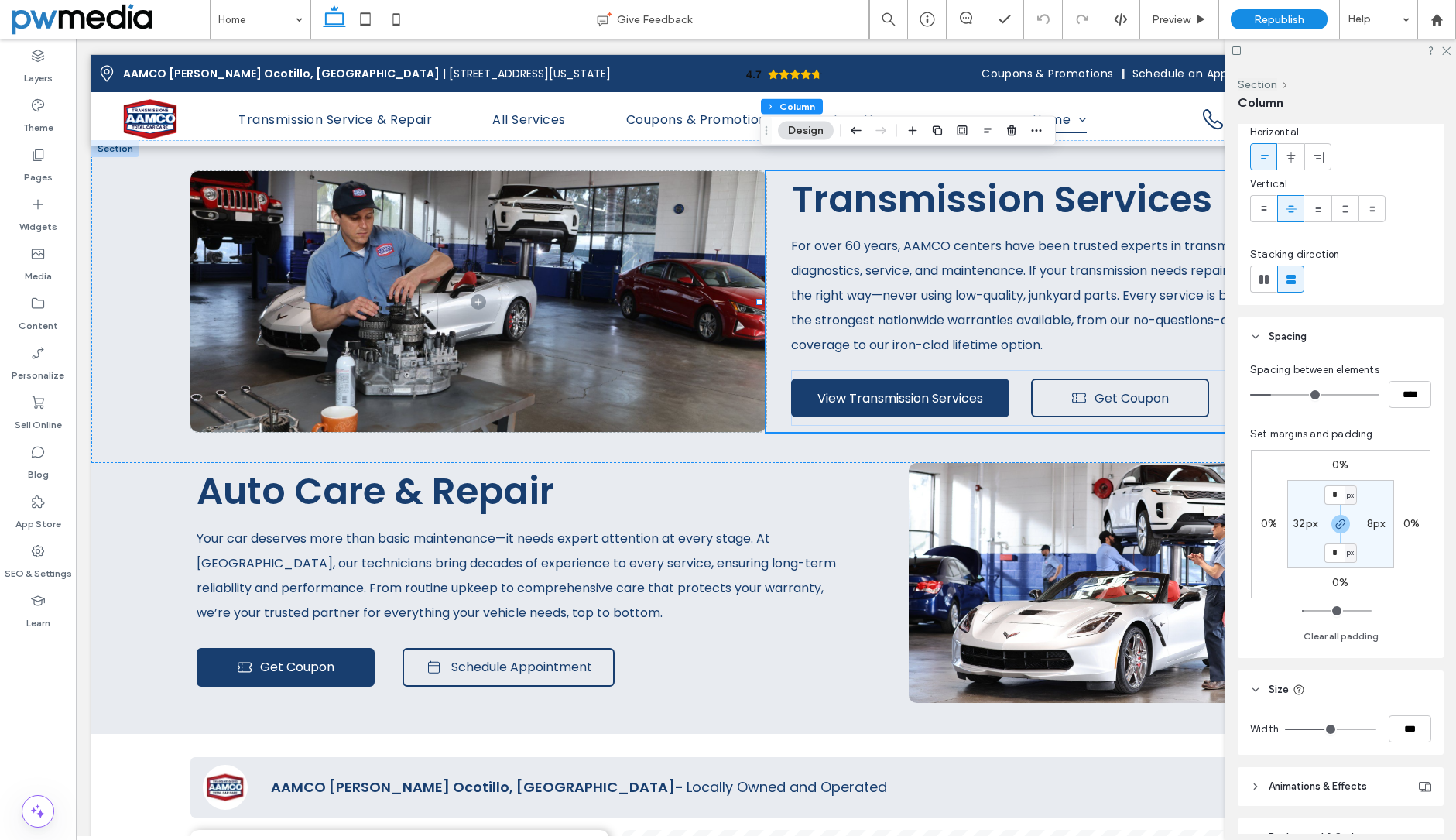
scroll to position [151, 0]
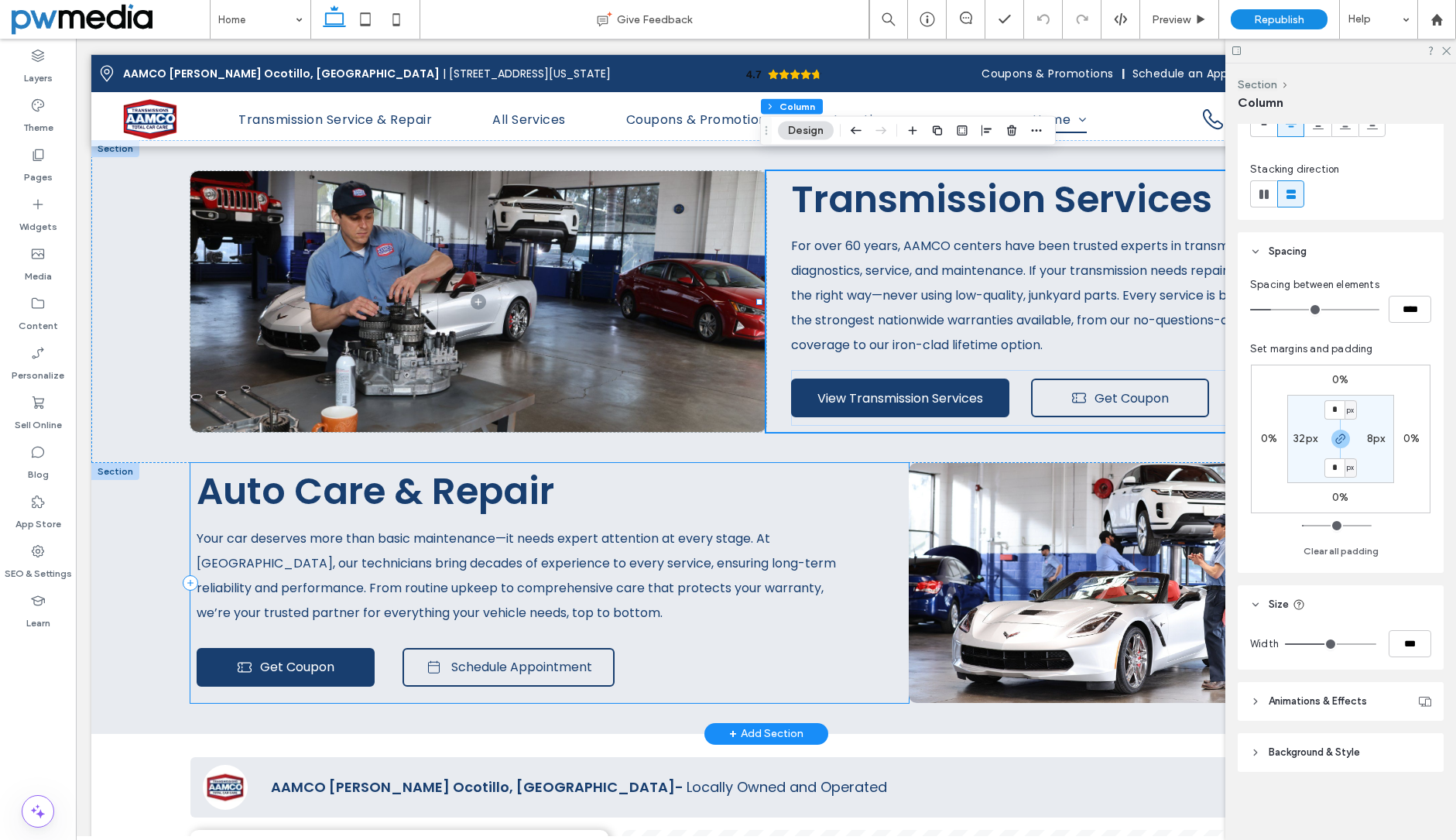
click at [885, 463] on div "Auto Care & Repair Your car deserves more than basic maintenance—it needs exper…" at bounding box center [549, 583] width 718 height 240
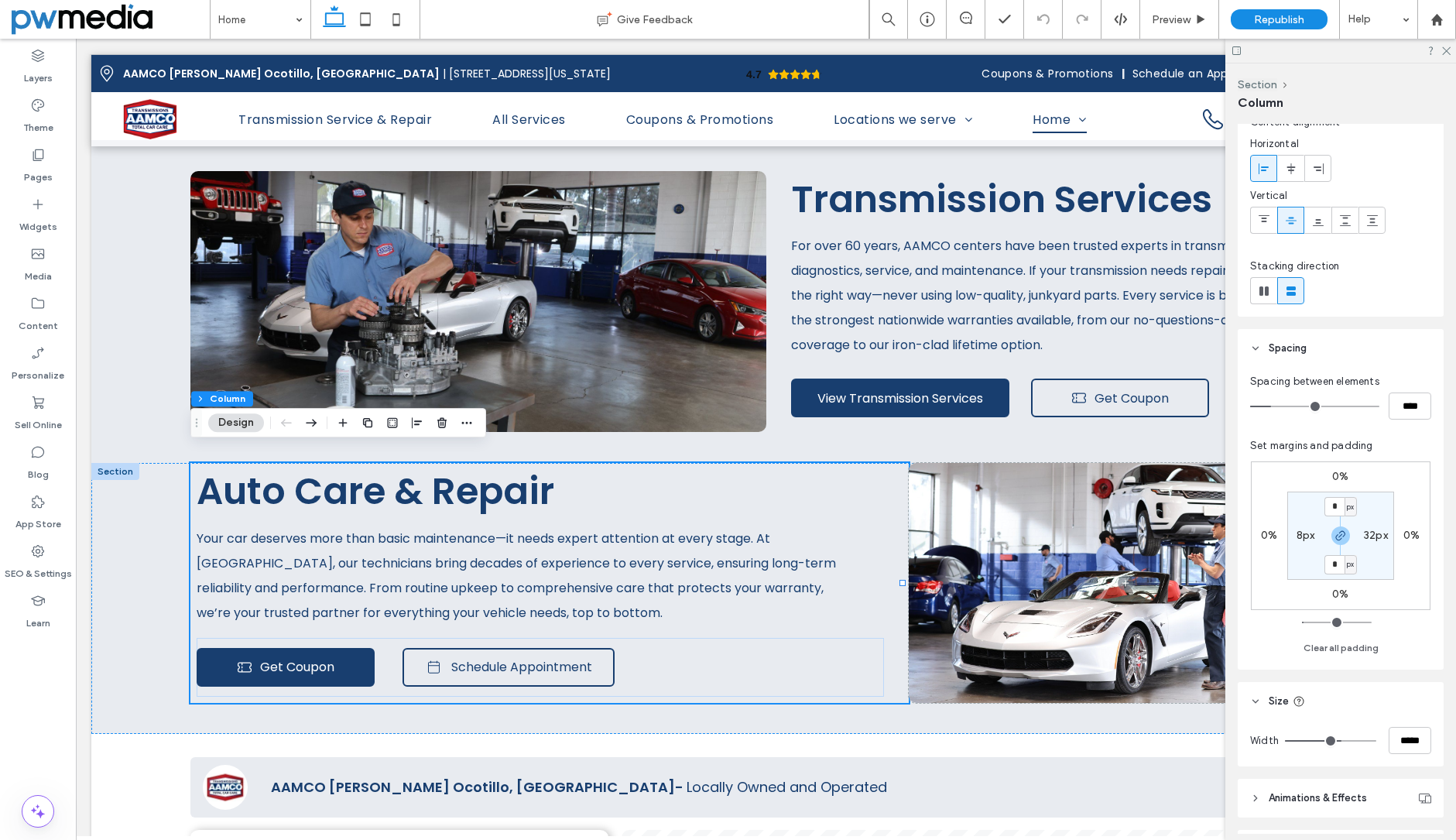
scroll to position [77, 0]
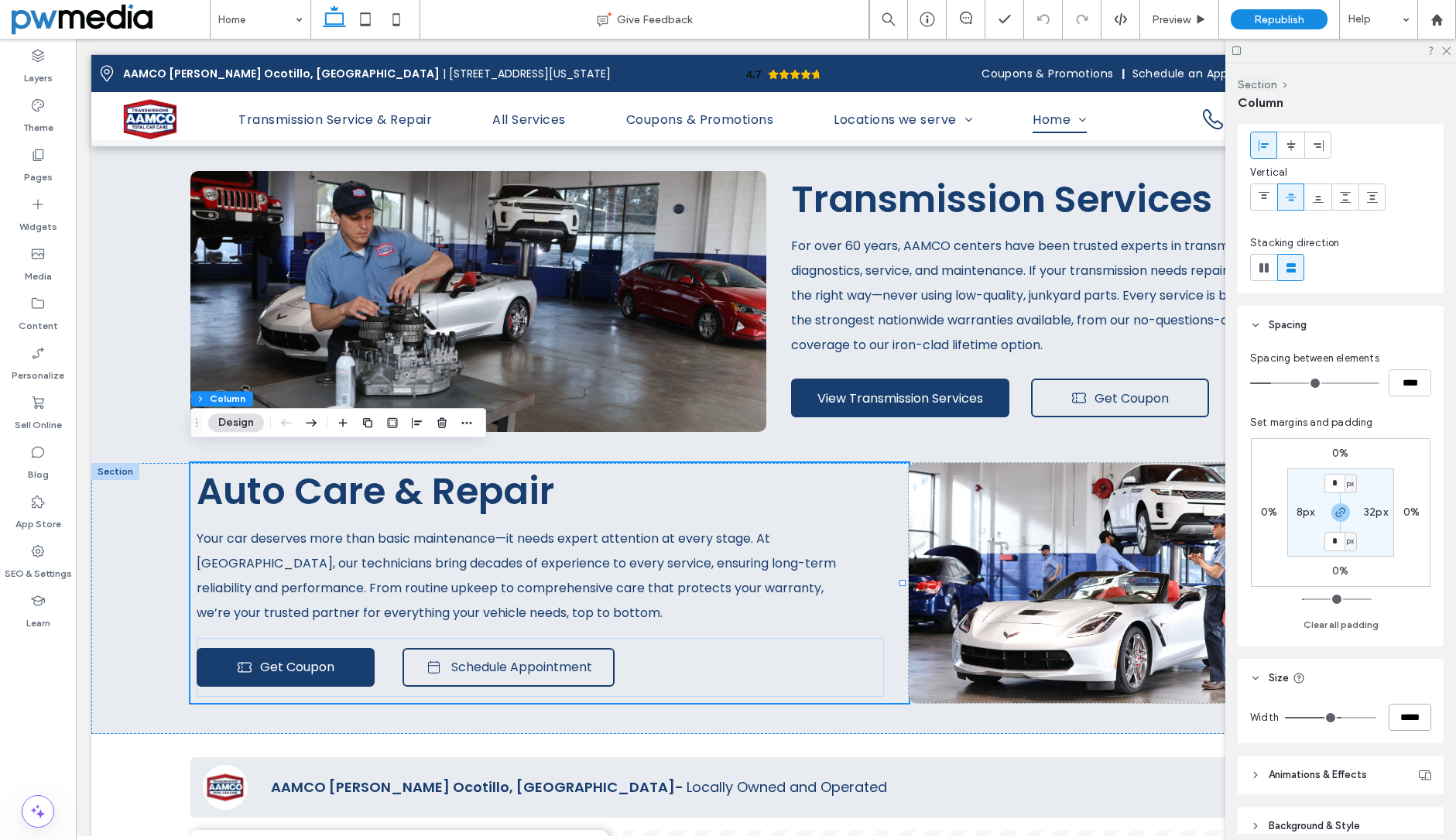
click at [1402, 717] on input "*****" at bounding box center [1410, 717] width 42 height 27
type input "**"
type input "***"
click at [1407, 742] on div "Width ***" at bounding box center [1341, 720] width 206 height 46
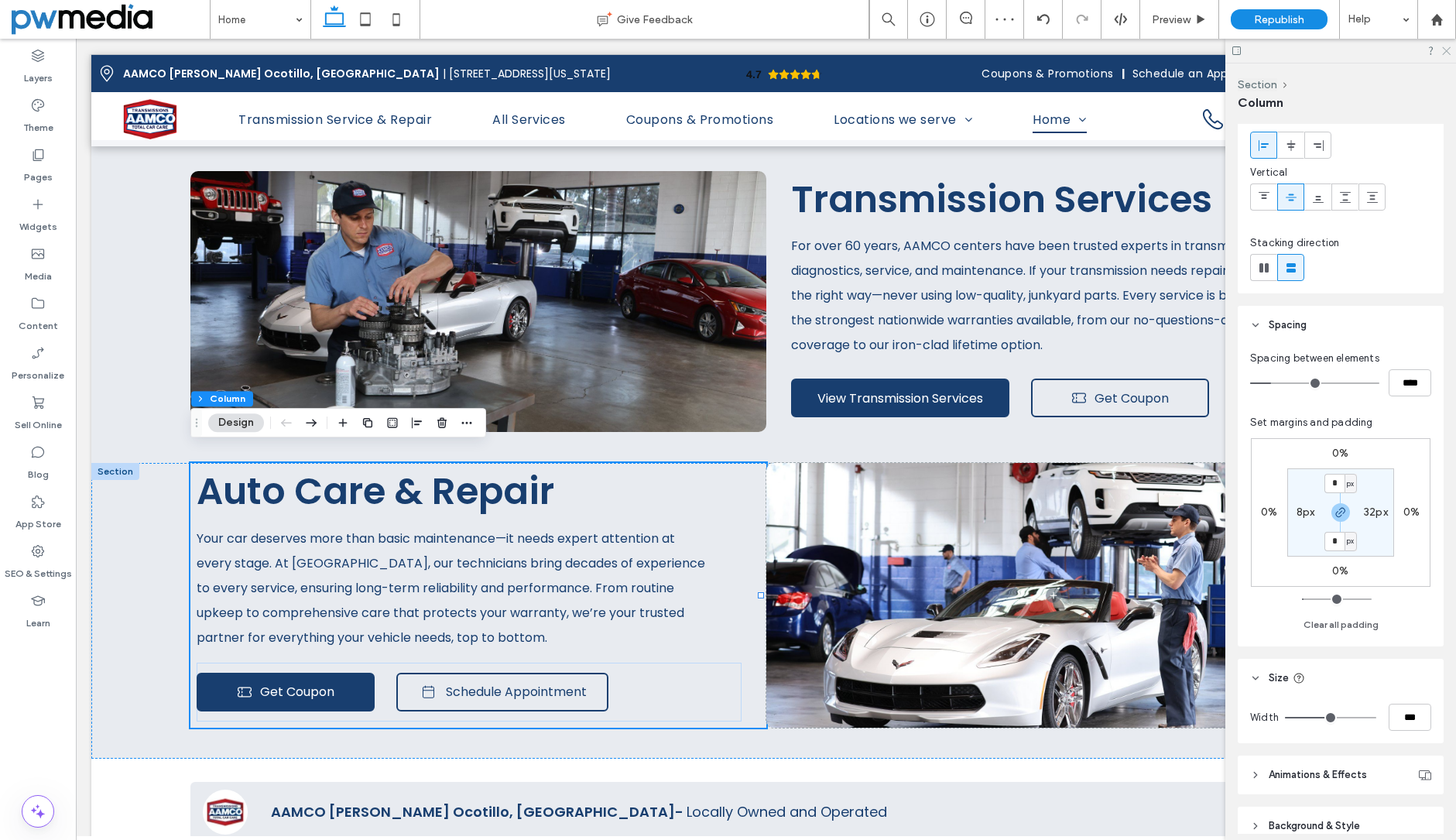
click at [1449, 49] on icon at bounding box center [1445, 49] width 10 height 10
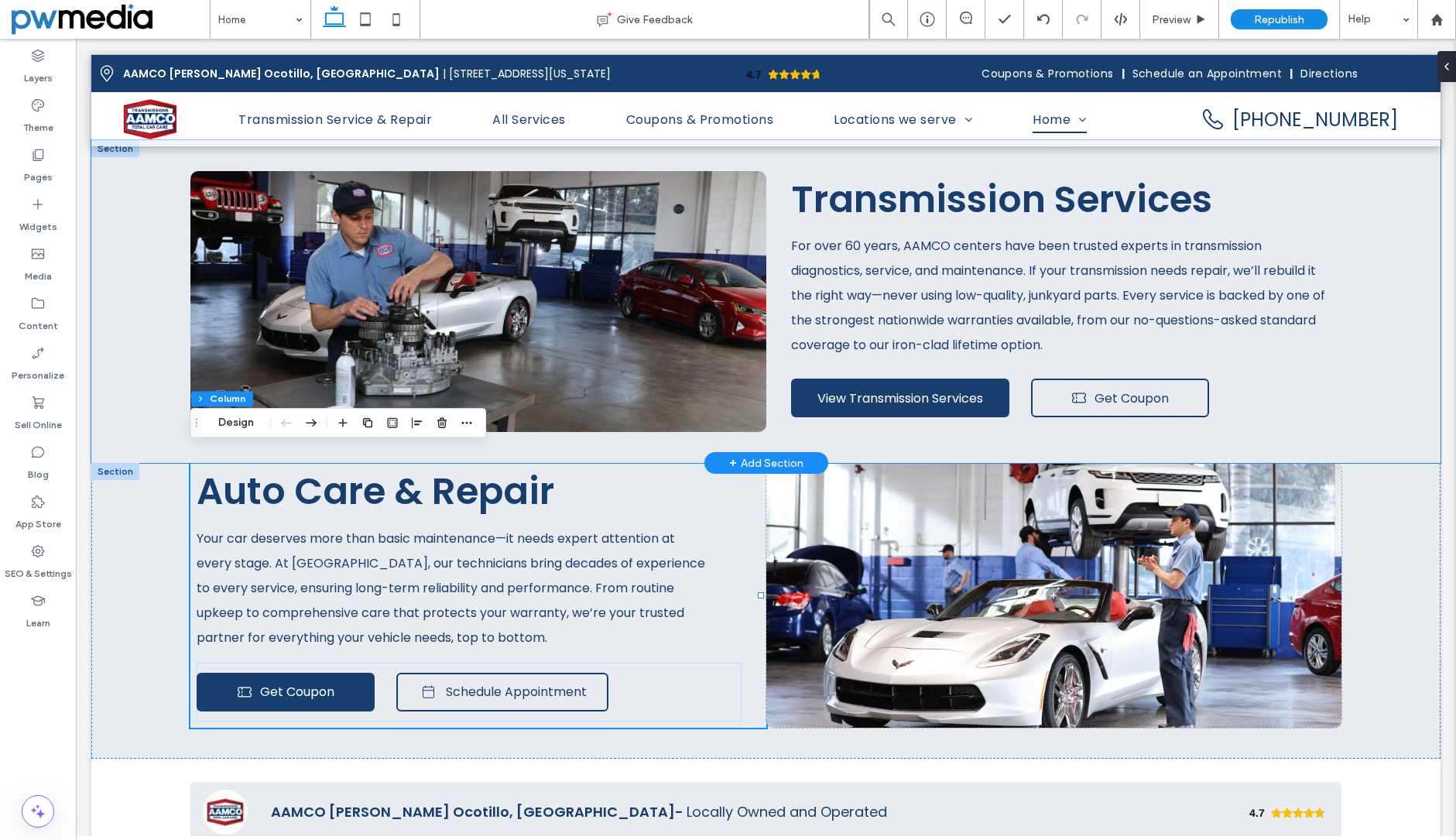
click at [154, 266] on div "Transmission Services For over 60 years, AAMCO centers have been trusted expert…" at bounding box center [766, 302] width 1349 height 324
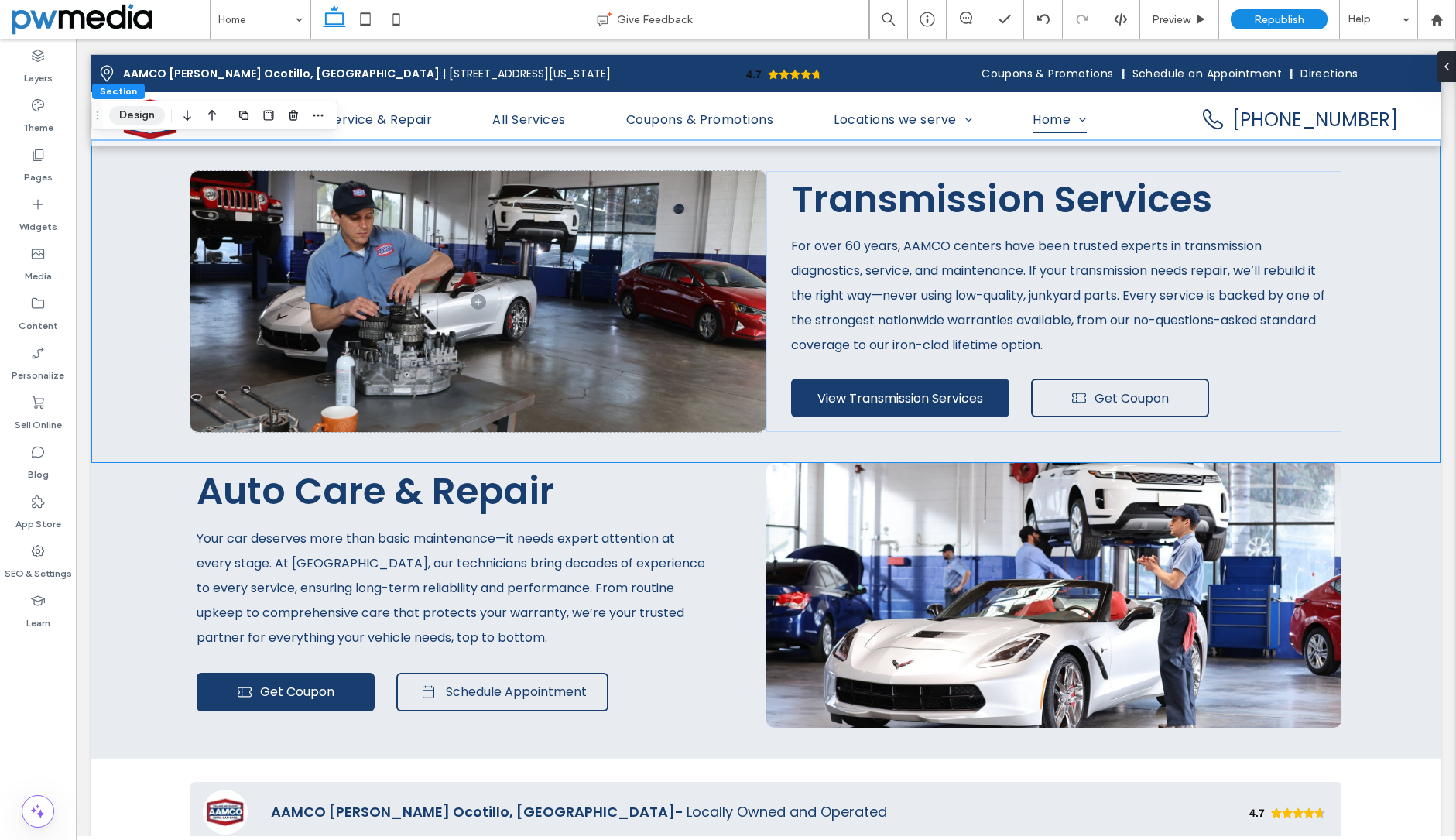
click at [143, 119] on button "Design" at bounding box center [136, 114] width 55 height 18
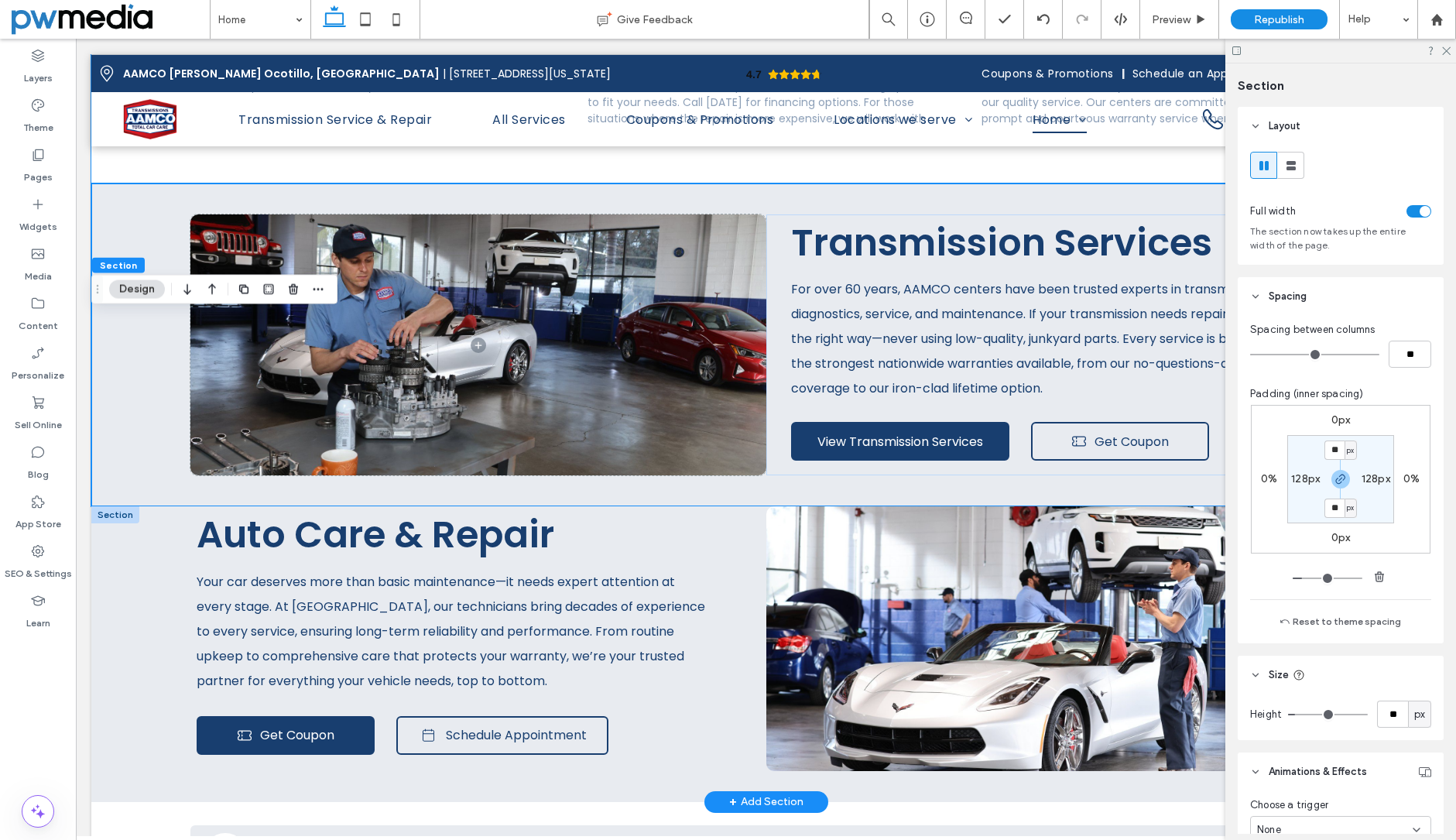
scroll to position [2168, 0]
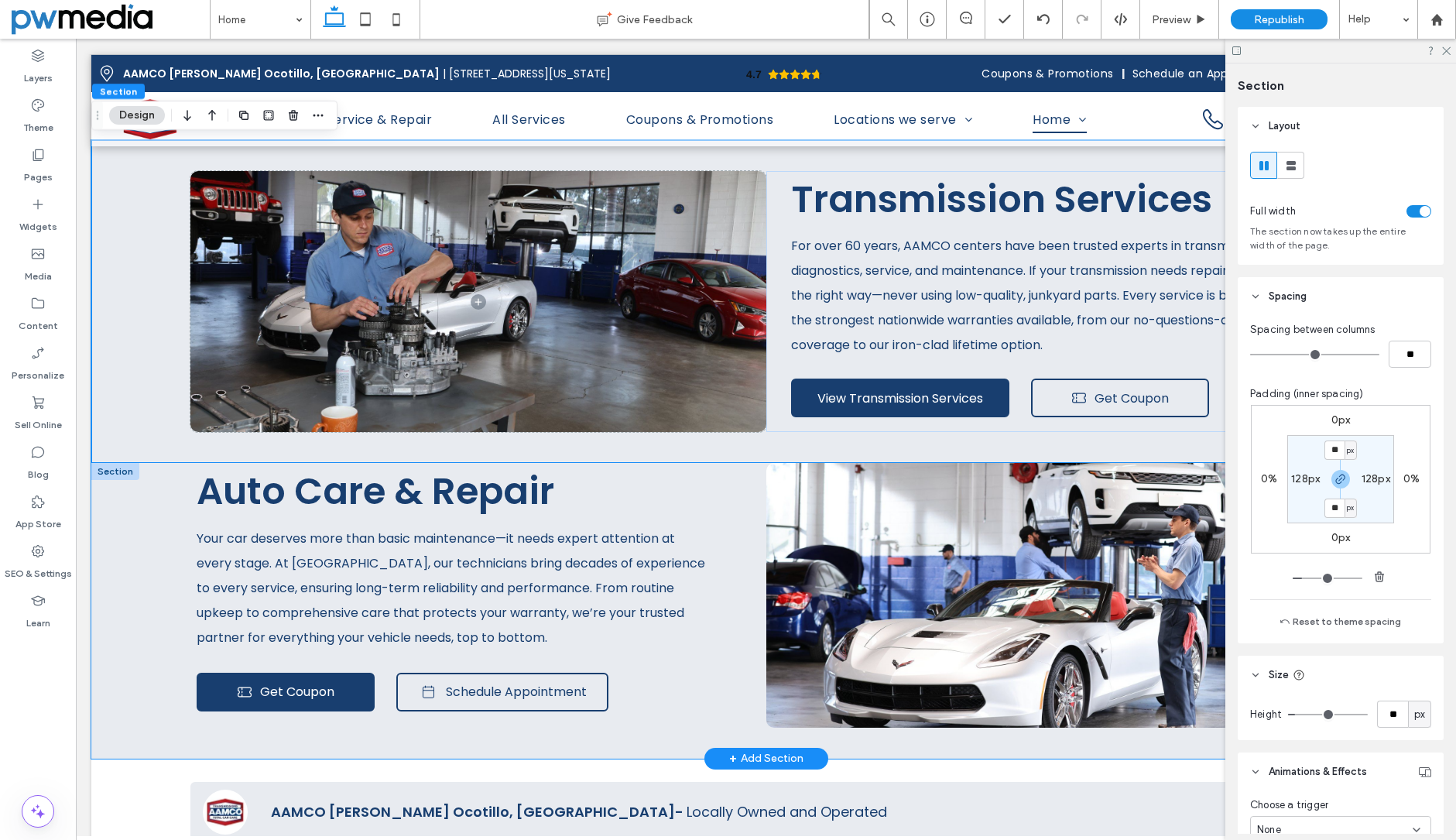
click at [135, 556] on div "Auto Care & Repair Your car deserves more than basic maintenance—it needs exper…" at bounding box center [766, 611] width 1349 height 296
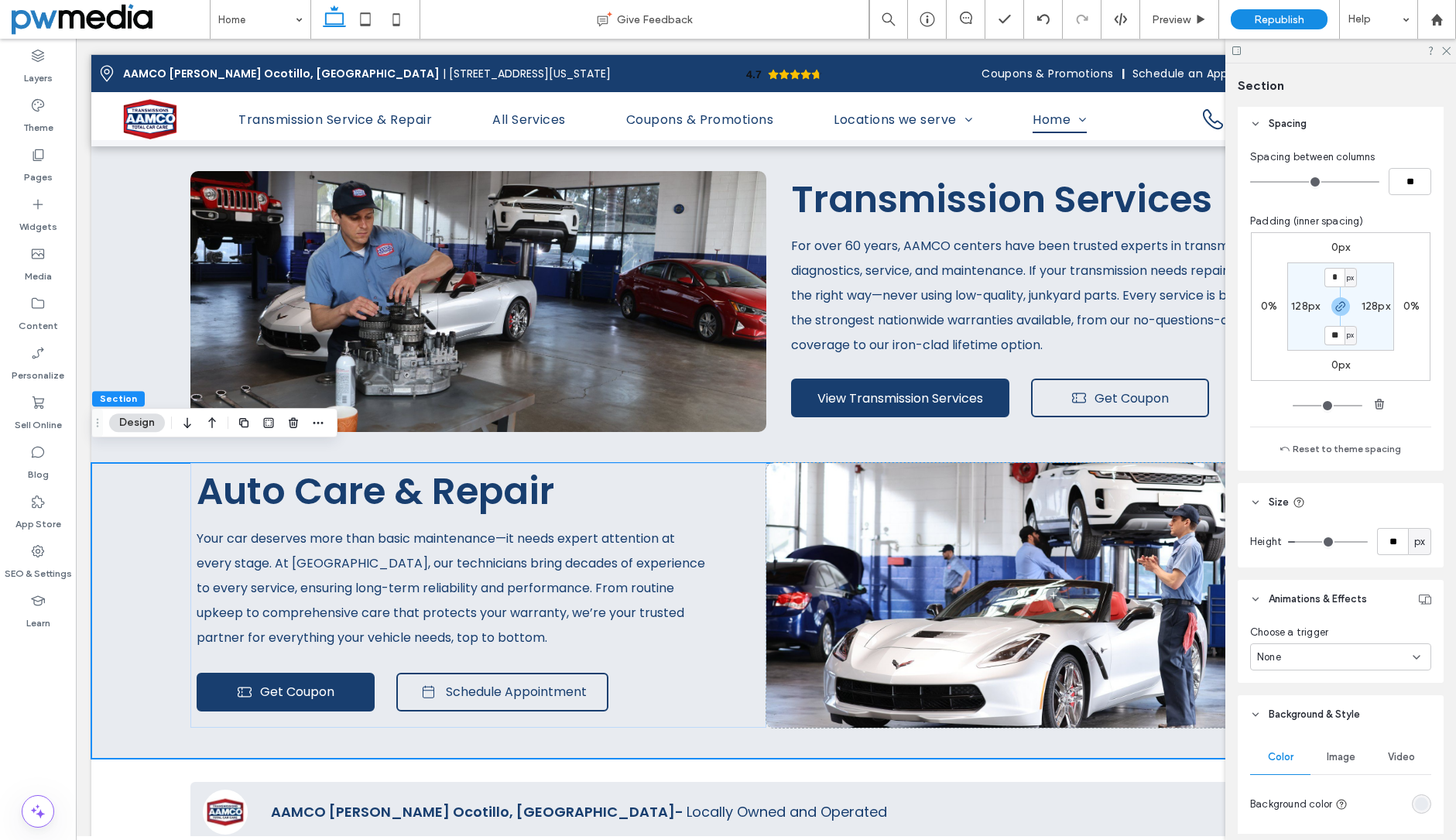
scroll to position [232, 0]
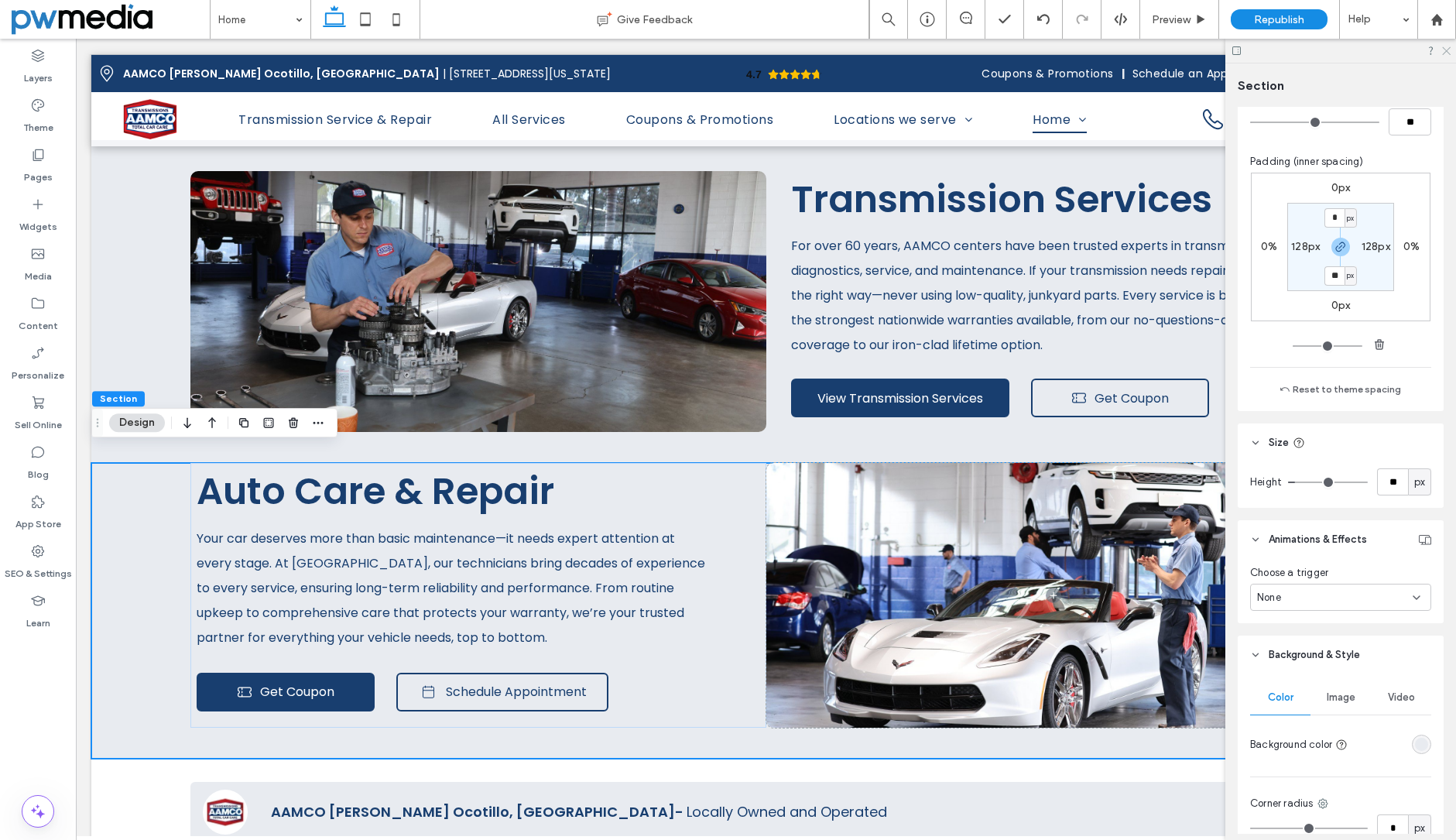
click at [1447, 46] on icon at bounding box center [1445, 49] width 10 height 10
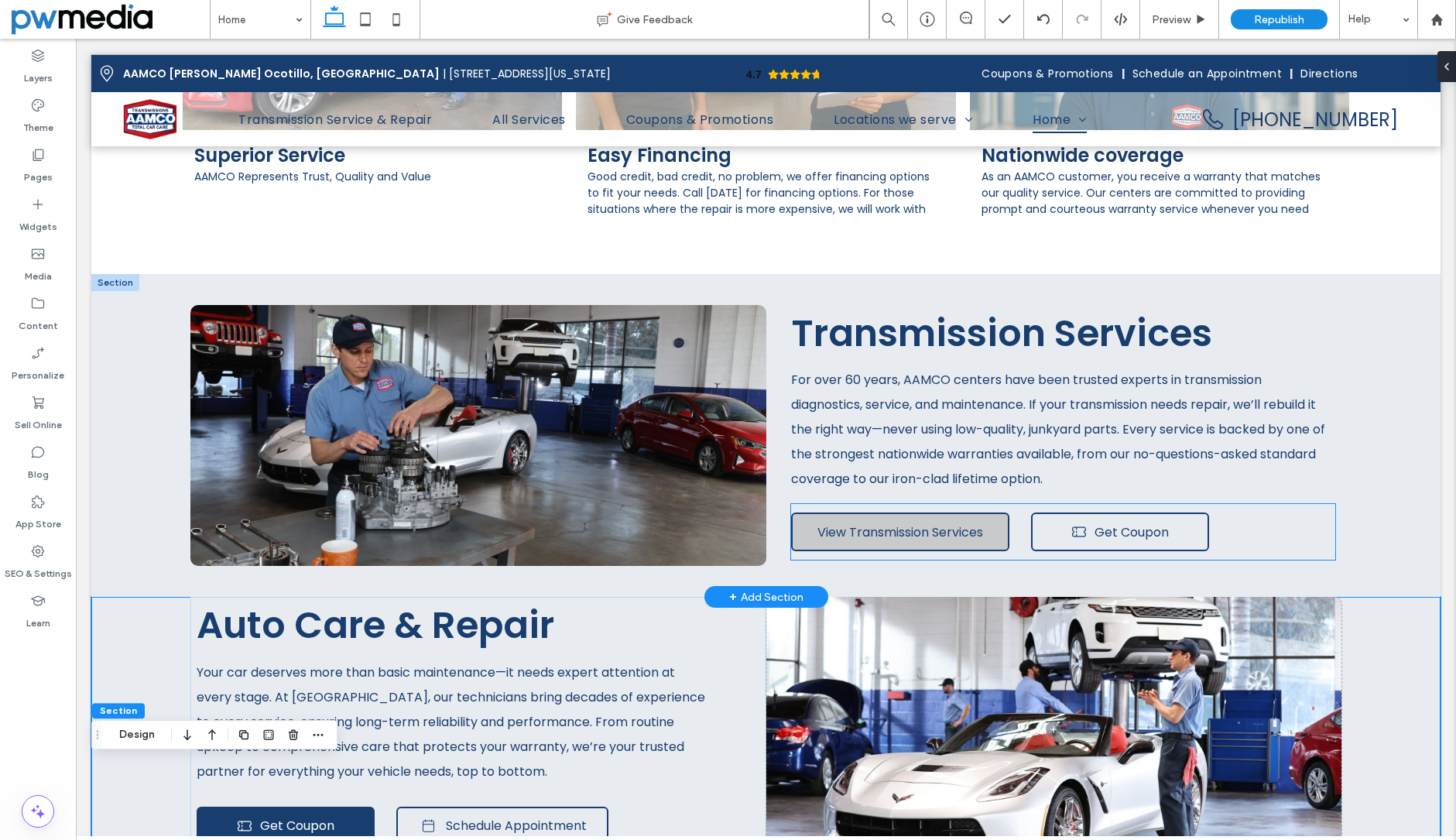
scroll to position [1781, 0]
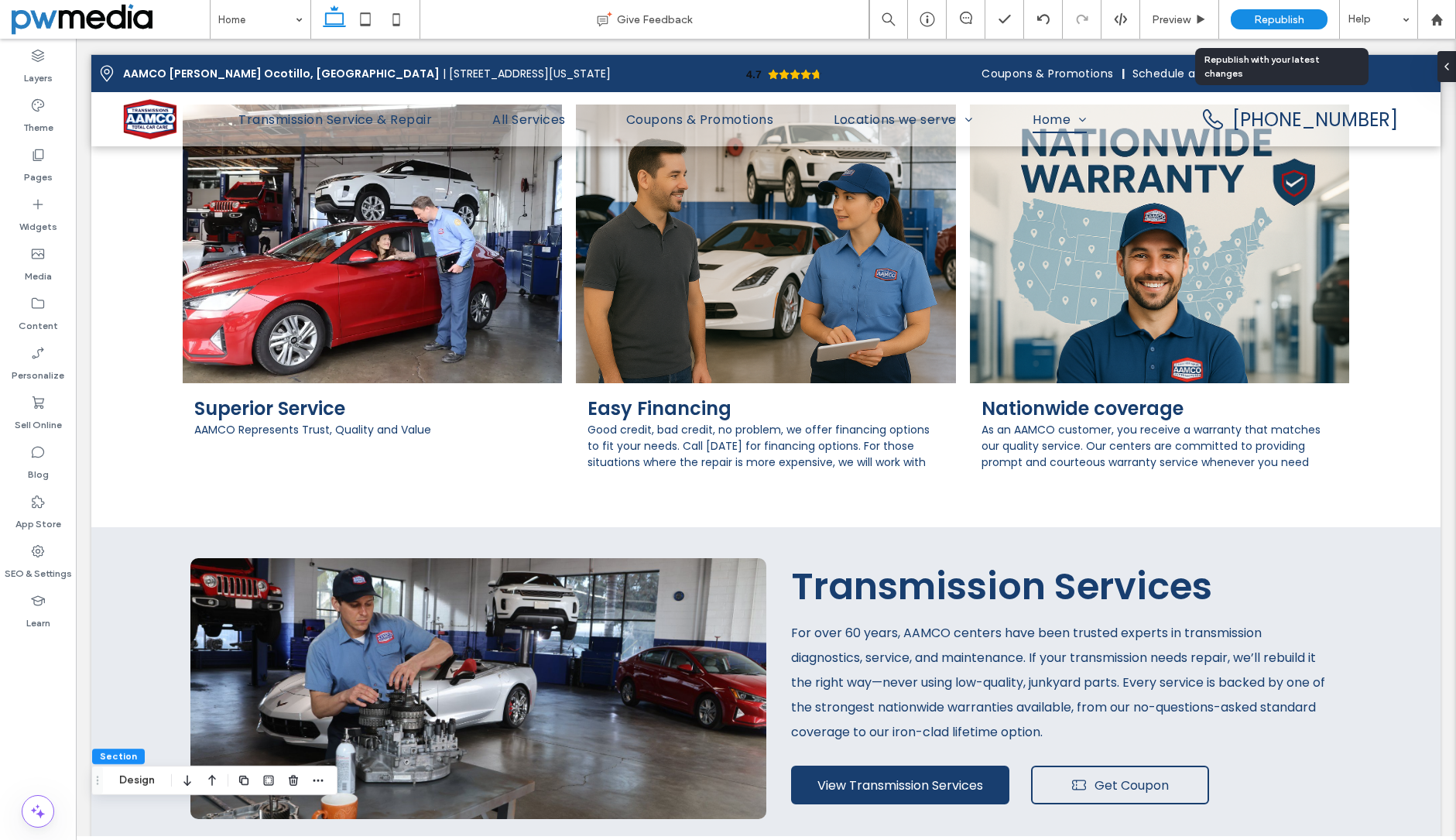
click at [1293, 23] on span "Republish" at bounding box center [1279, 19] width 50 height 13
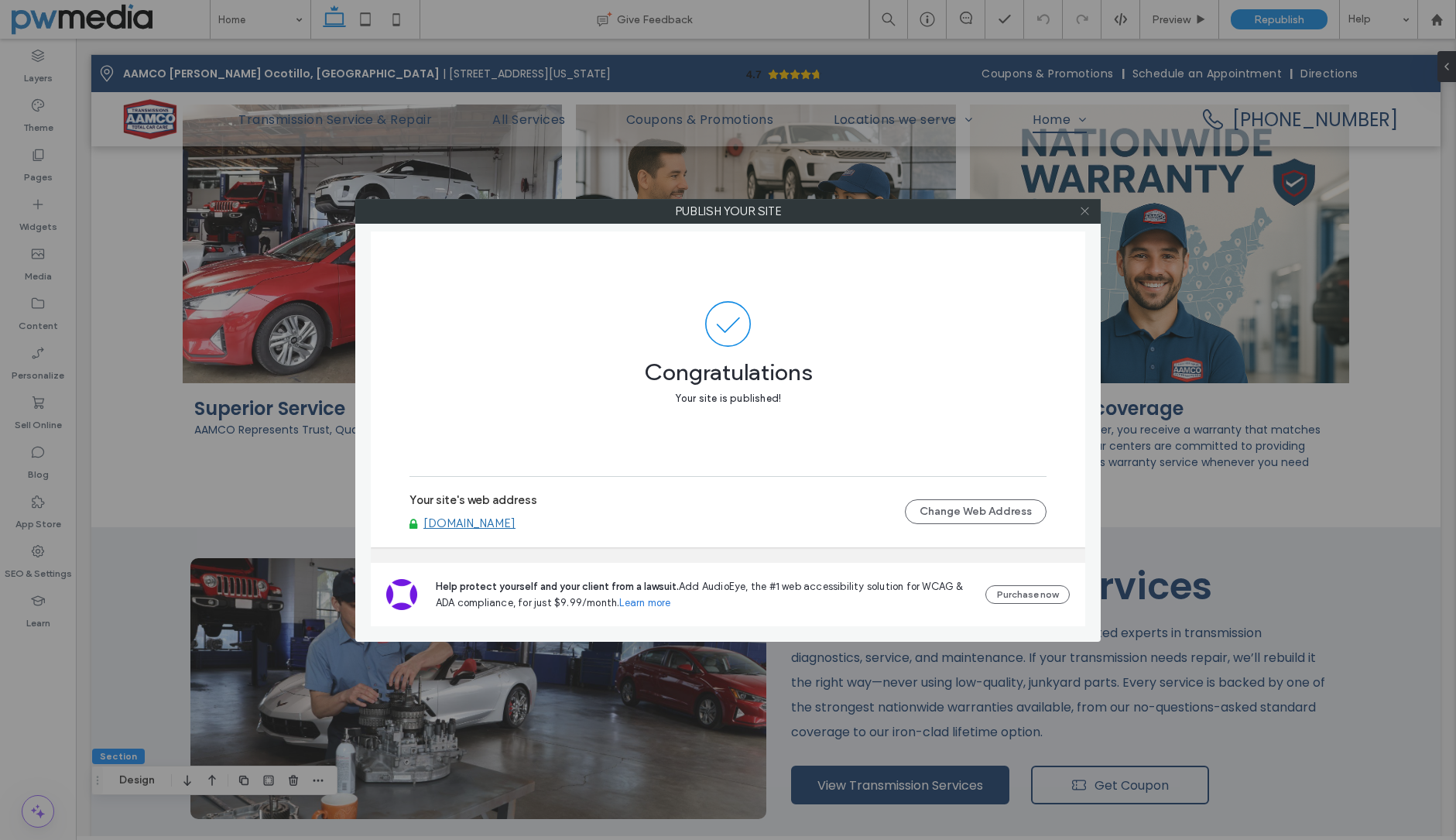
click at [1086, 209] on icon at bounding box center [1085, 210] width 11 height 11
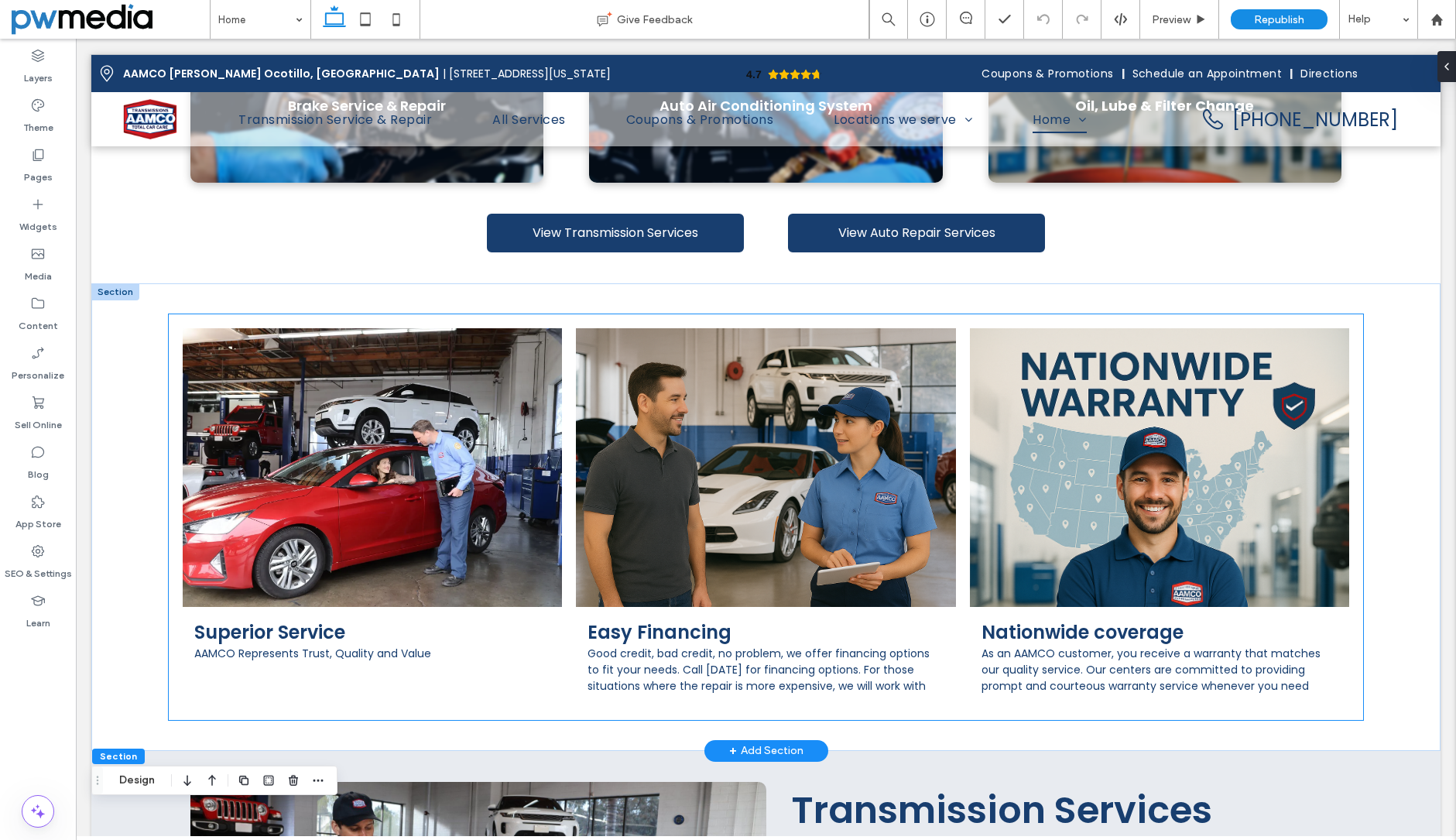
scroll to position [1549, 0]
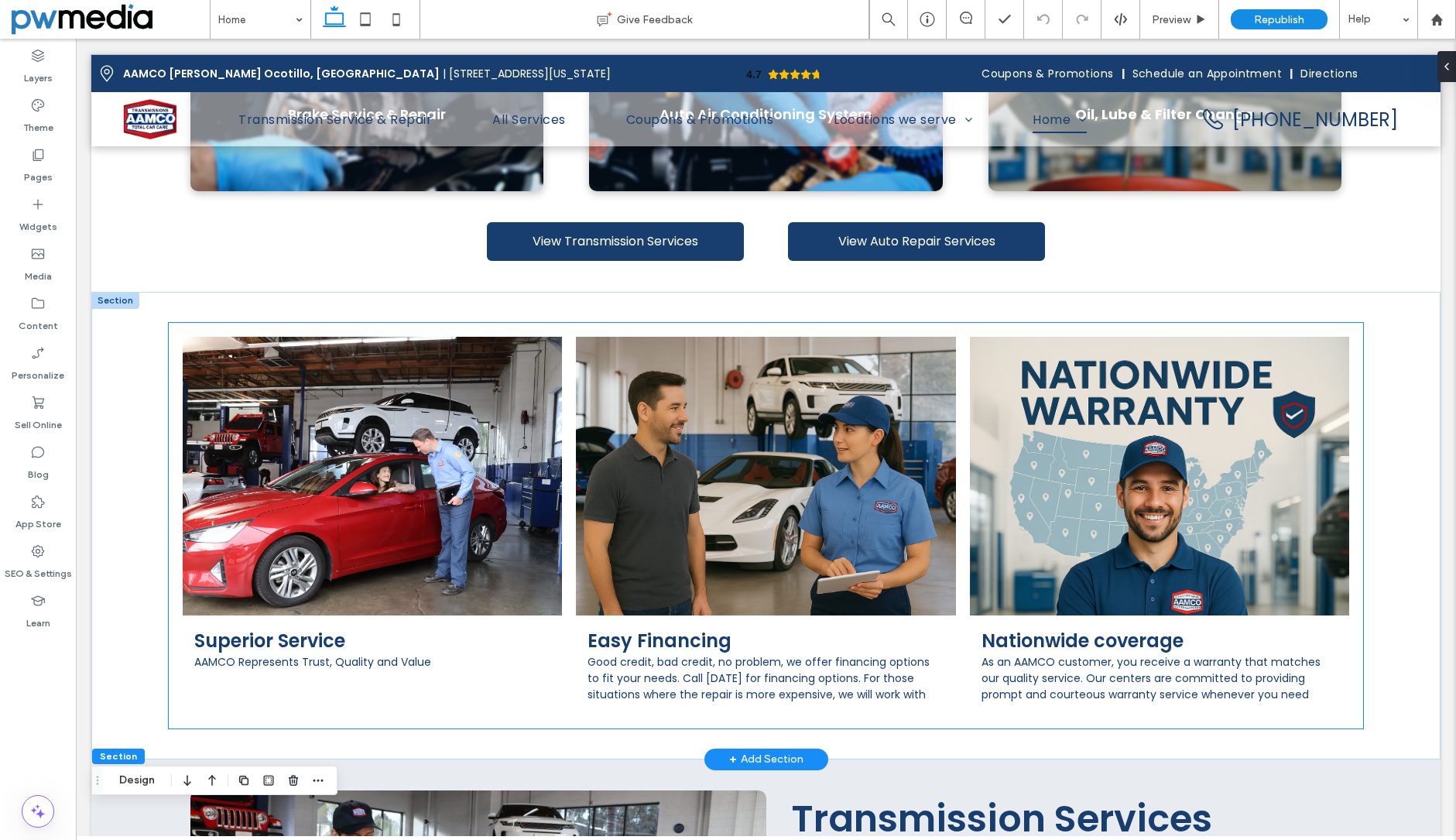
click at [343, 405] on link at bounding box center [372, 476] width 379 height 279
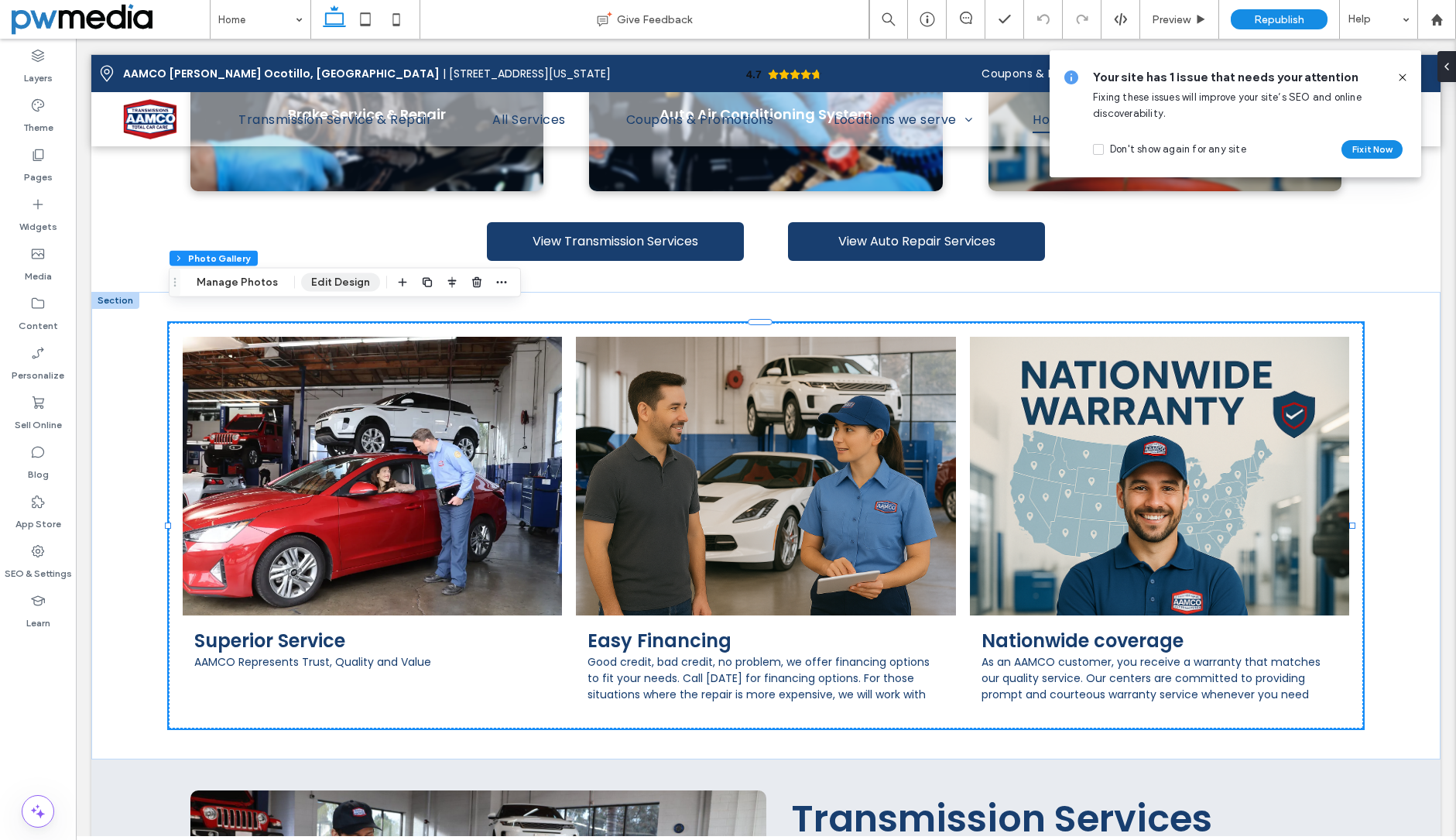
click at [343, 283] on button "Edit Design" at bounding box center [341, 282] width 79 height 18
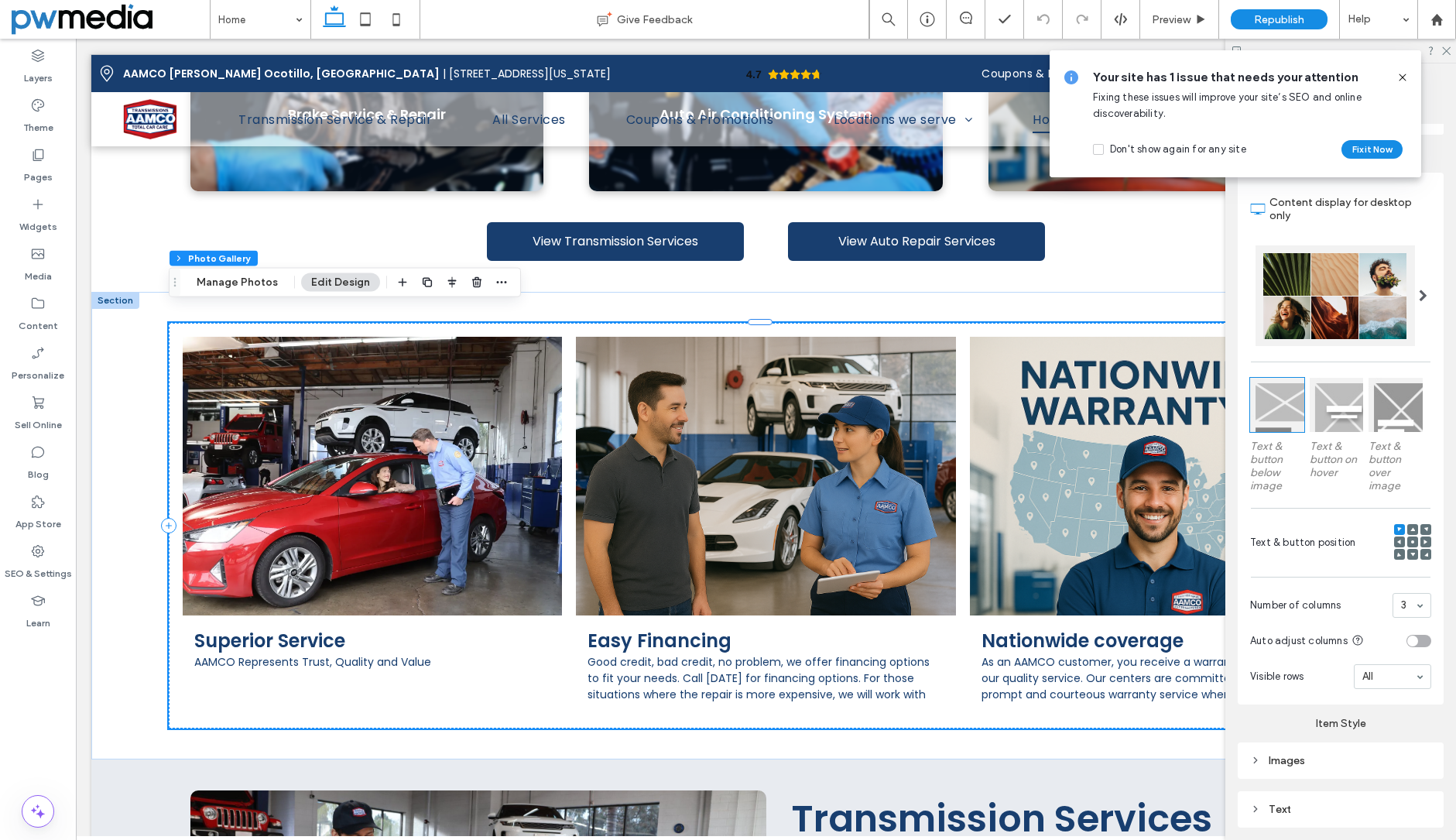
scroll to position [386, 0]
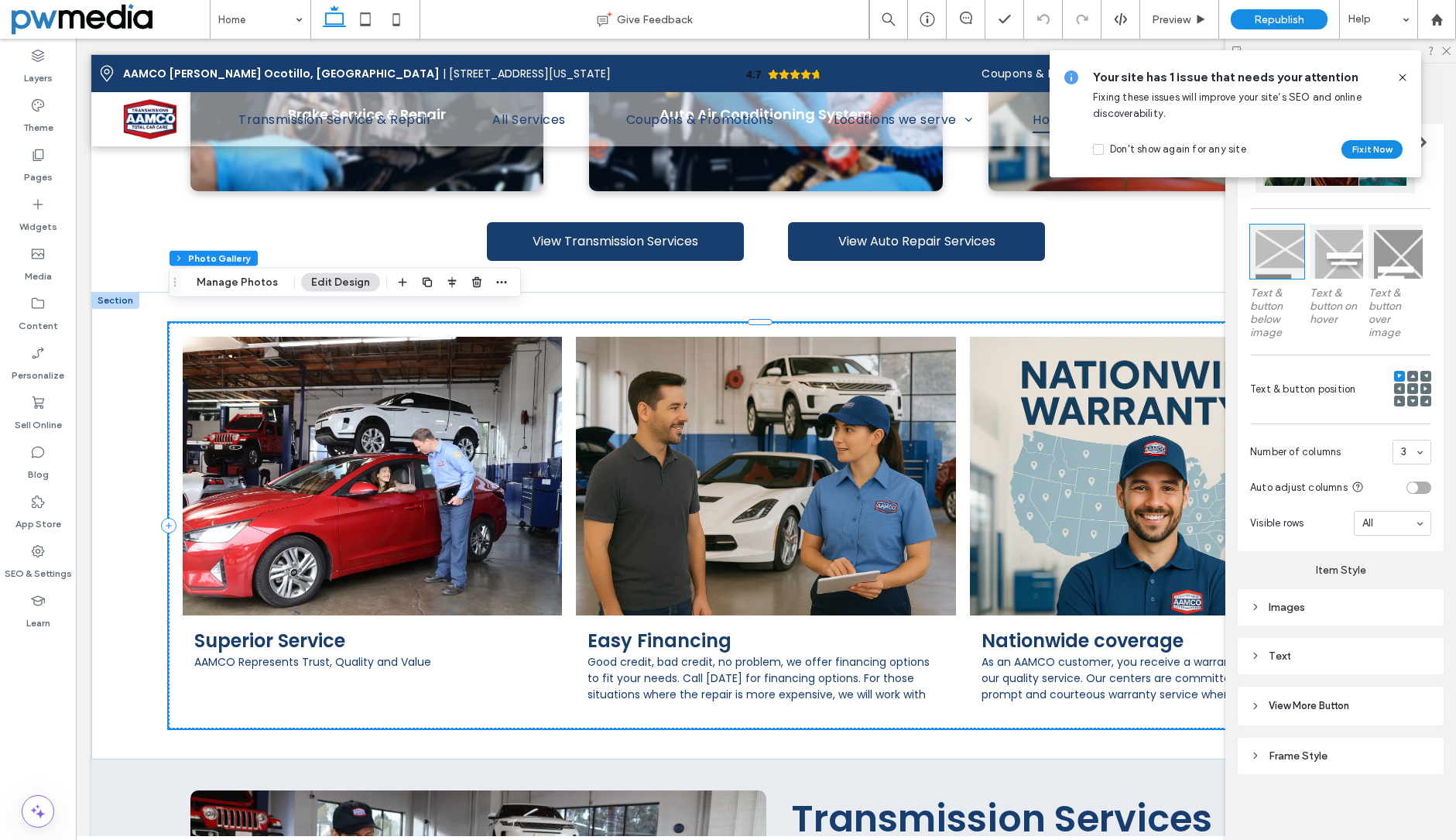
click at [1291, 605] on div "Images" at bounding box center [1341, 607] width 181 height 13
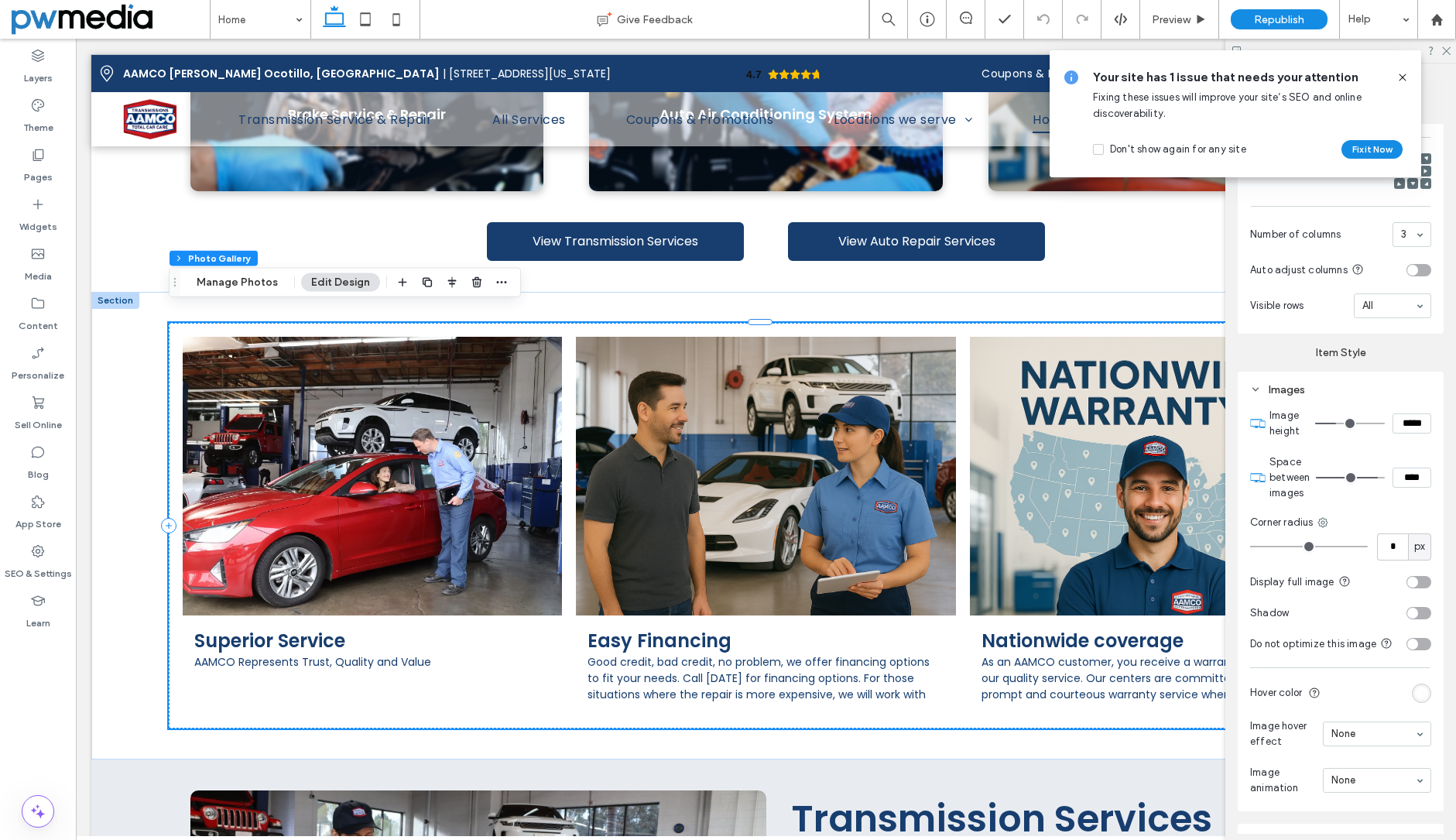
scroll to position [618, 0]
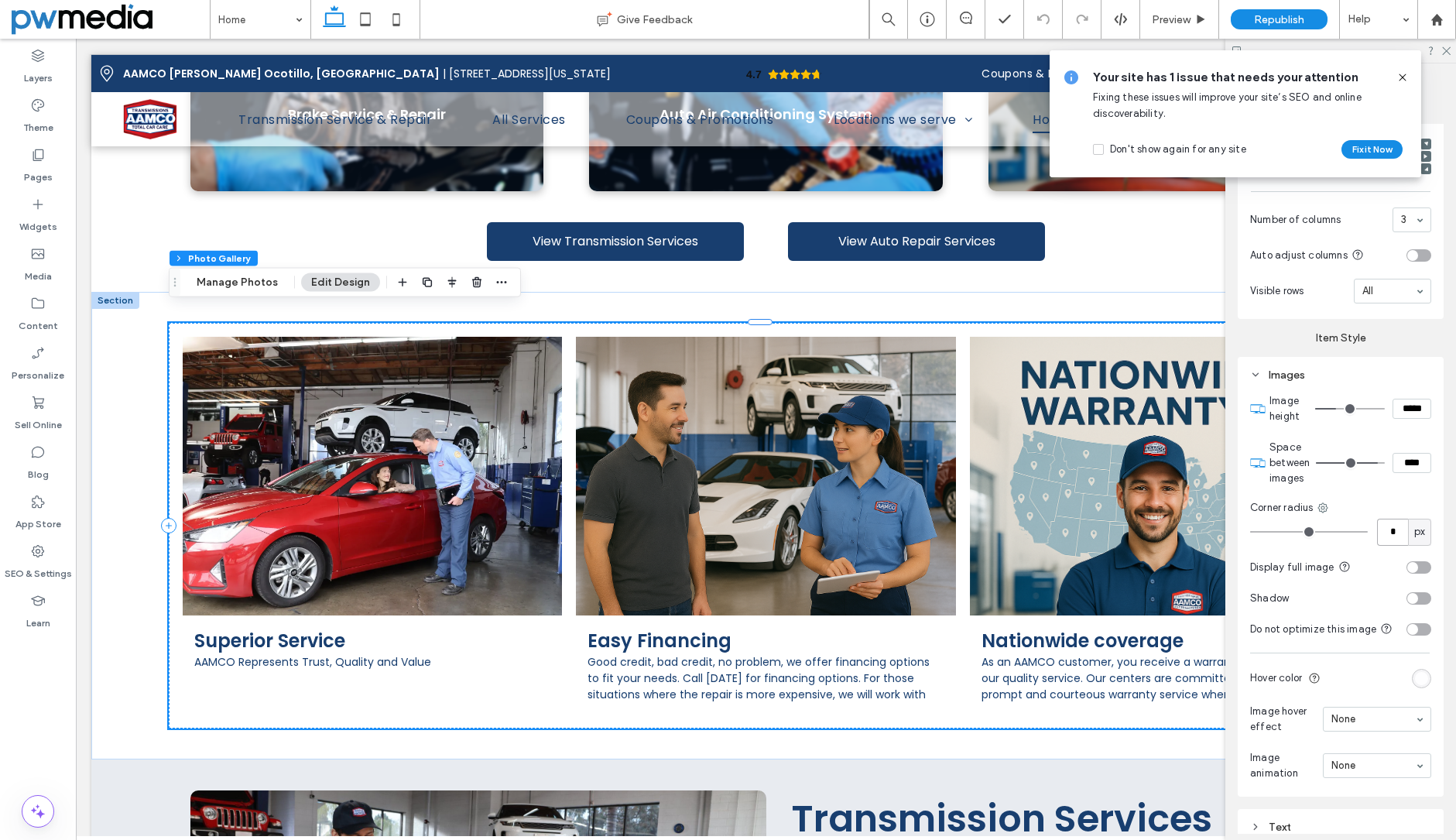
click at [1385, 531] on input "*" at bounding box center [1392, 532] width 31 height 27
type input "*"
click at [1389, 500] on div "Corner radius" at bounding box center [1341, 508] width 181 height 16
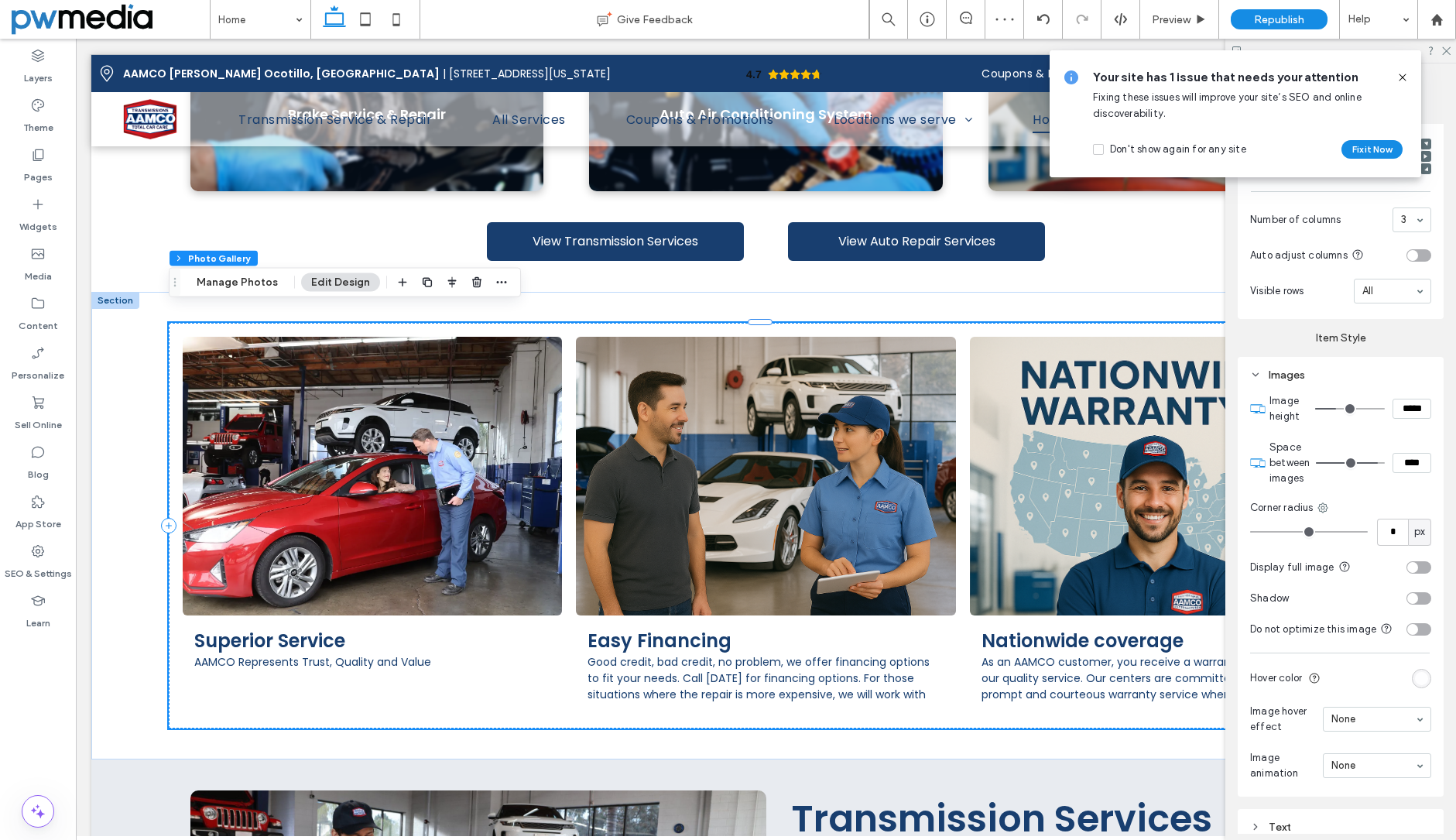
click at [1408, 595] on div "toggle" at bounding box center [1413, 599] width 11 height 11
click at [1407, 595] on div "toggle" at bounding box center [1419, 599] width 25 height 12
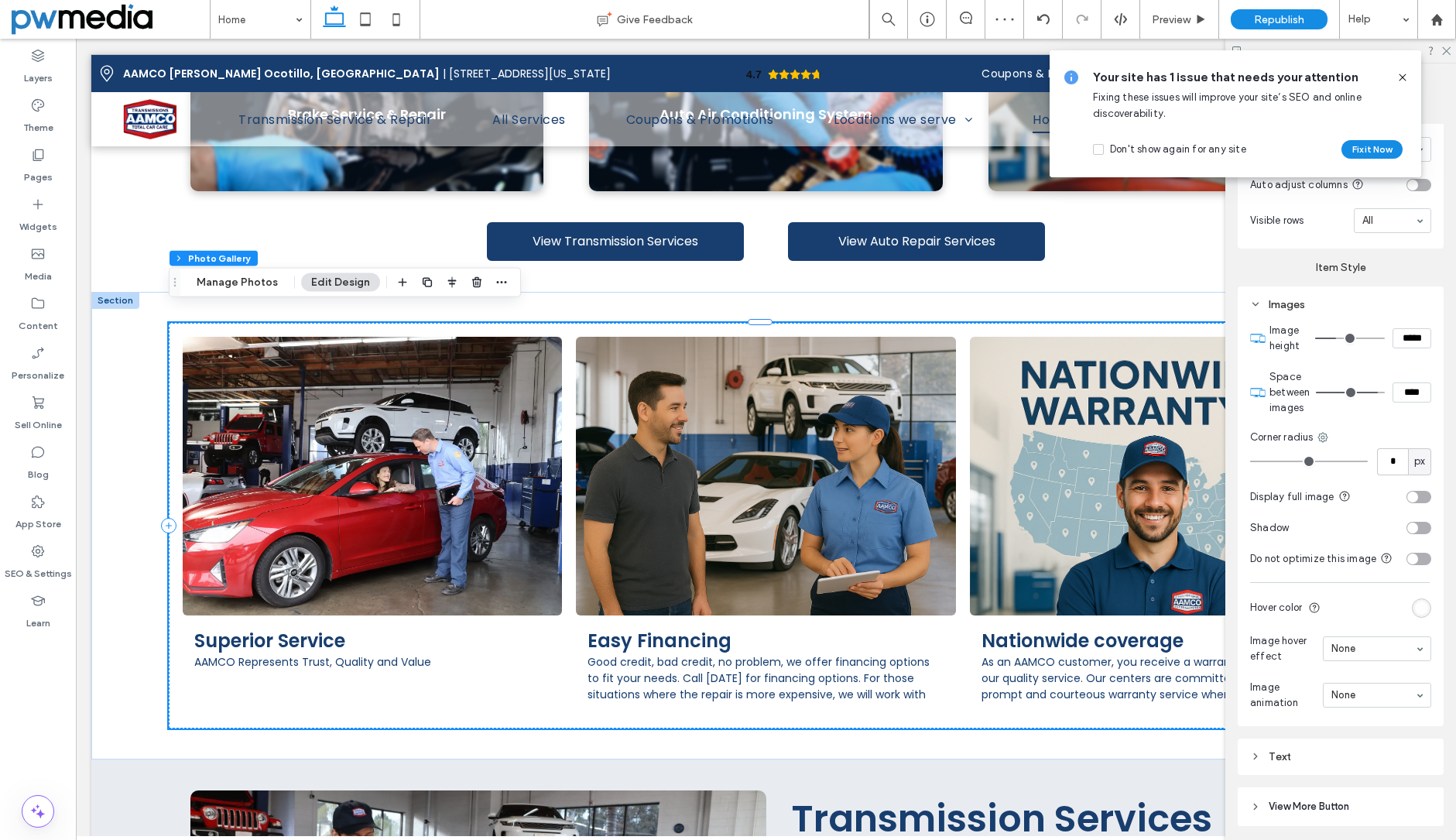
scroll to position [805, 0]
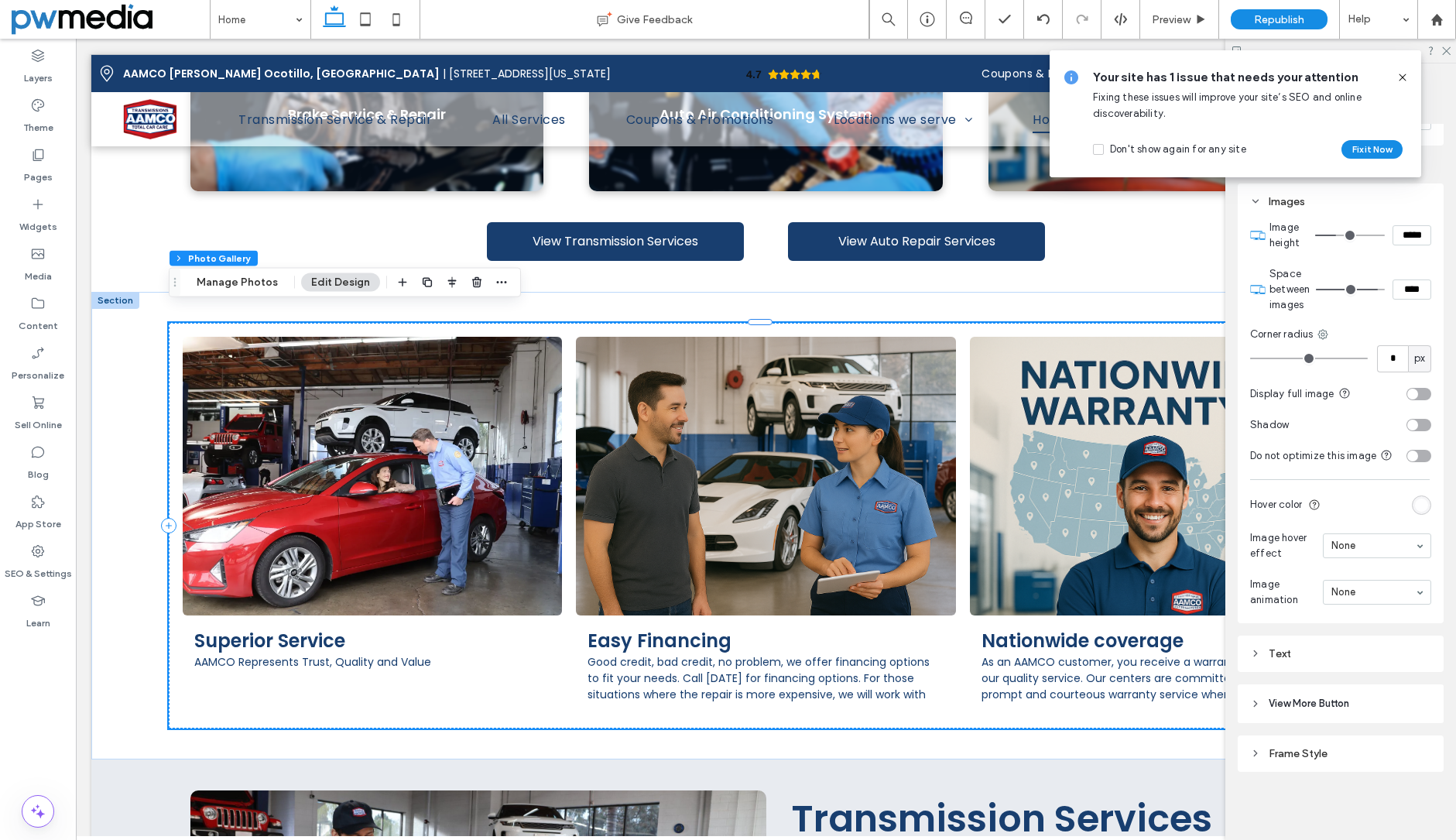
click at [1402, 76] on icon at bounding box center [1402, 77] width 12 height 12
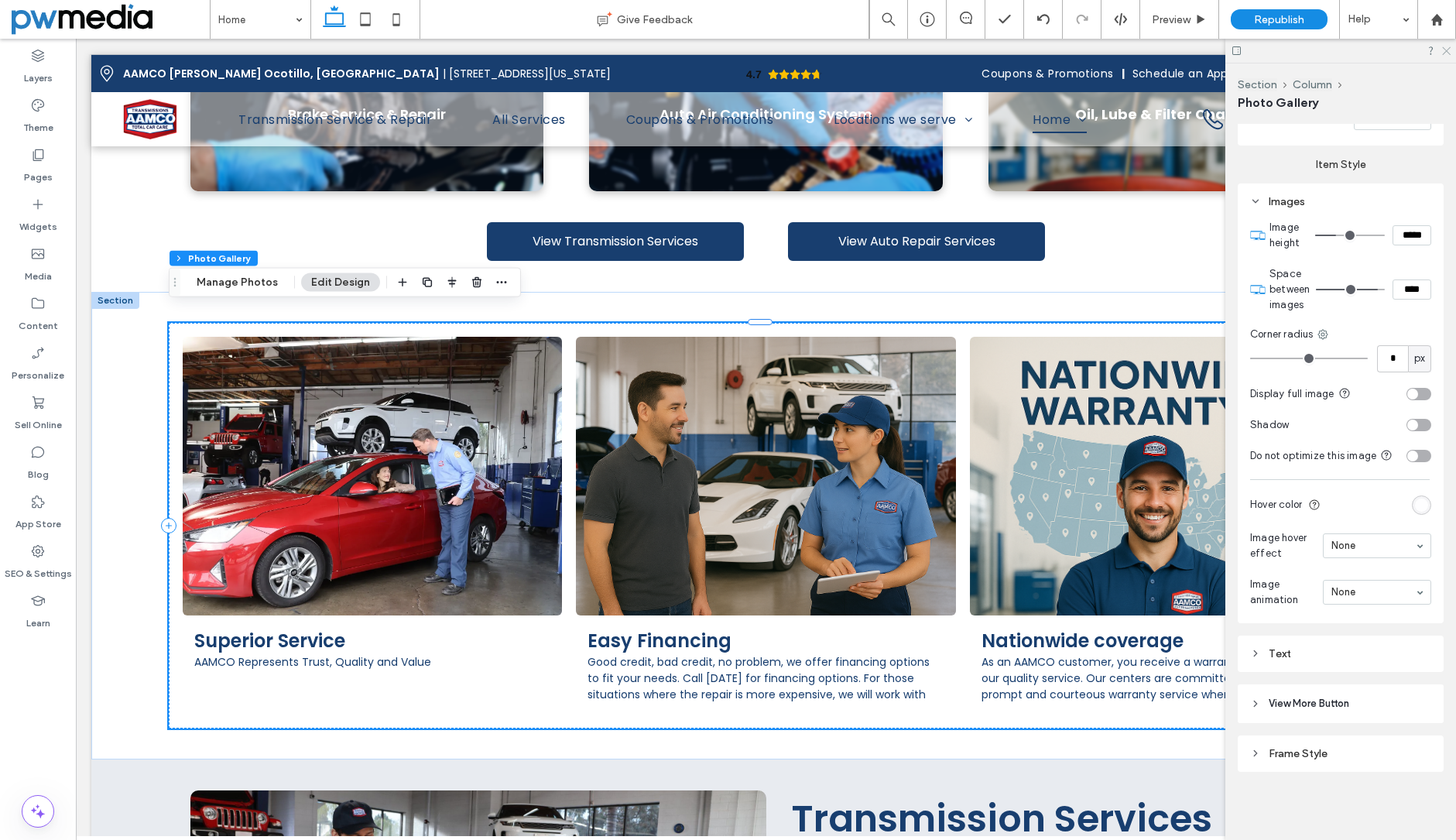
drag, startPoint x: 1445, startPoint y: 49, endPoint x: 1330, endPoint y: 42, distance: 115.2
click at [1445, 49] on use at bounding box center [1446, 52] width 9 height 9
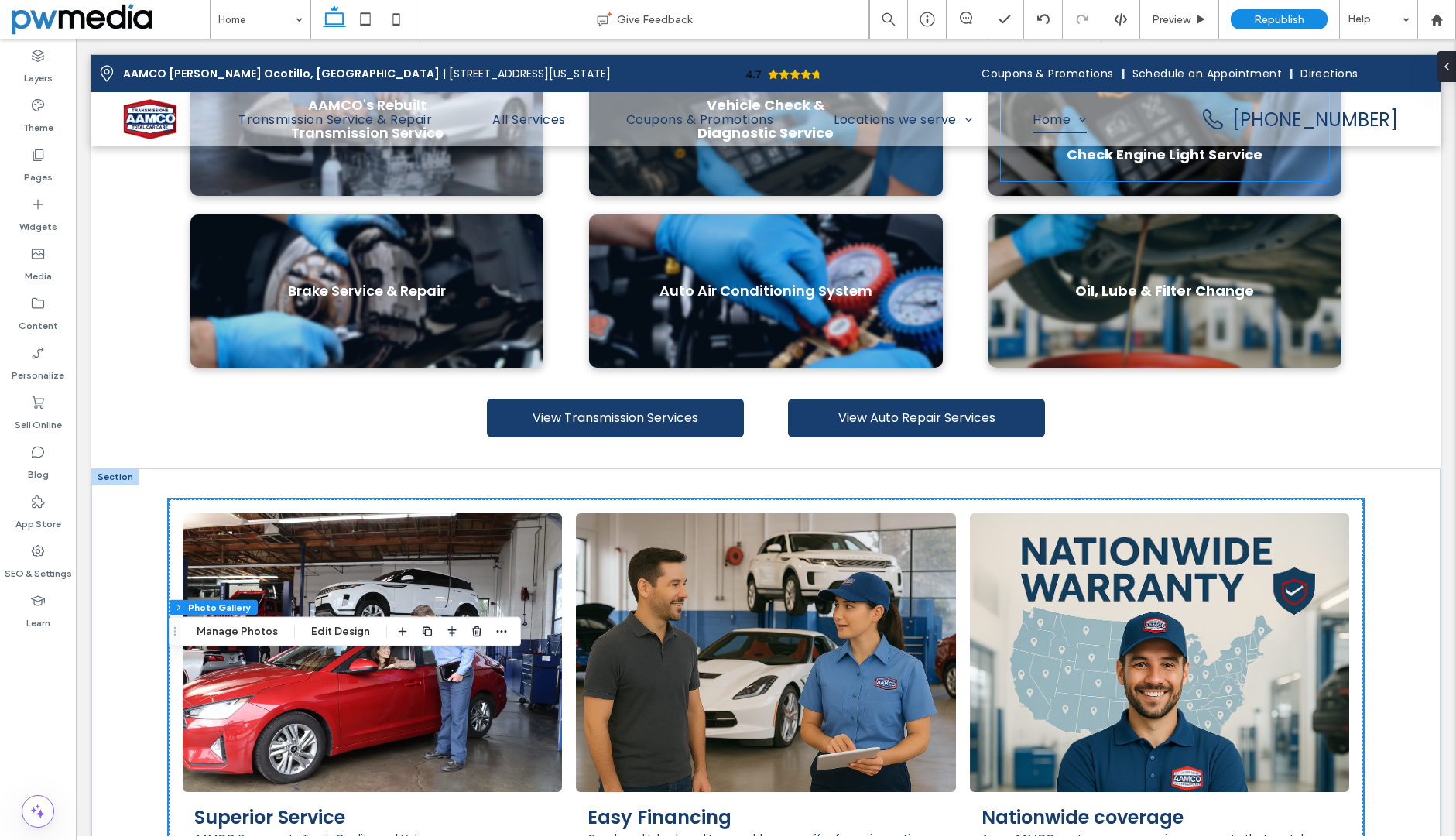
scroll to position [1161, 0]
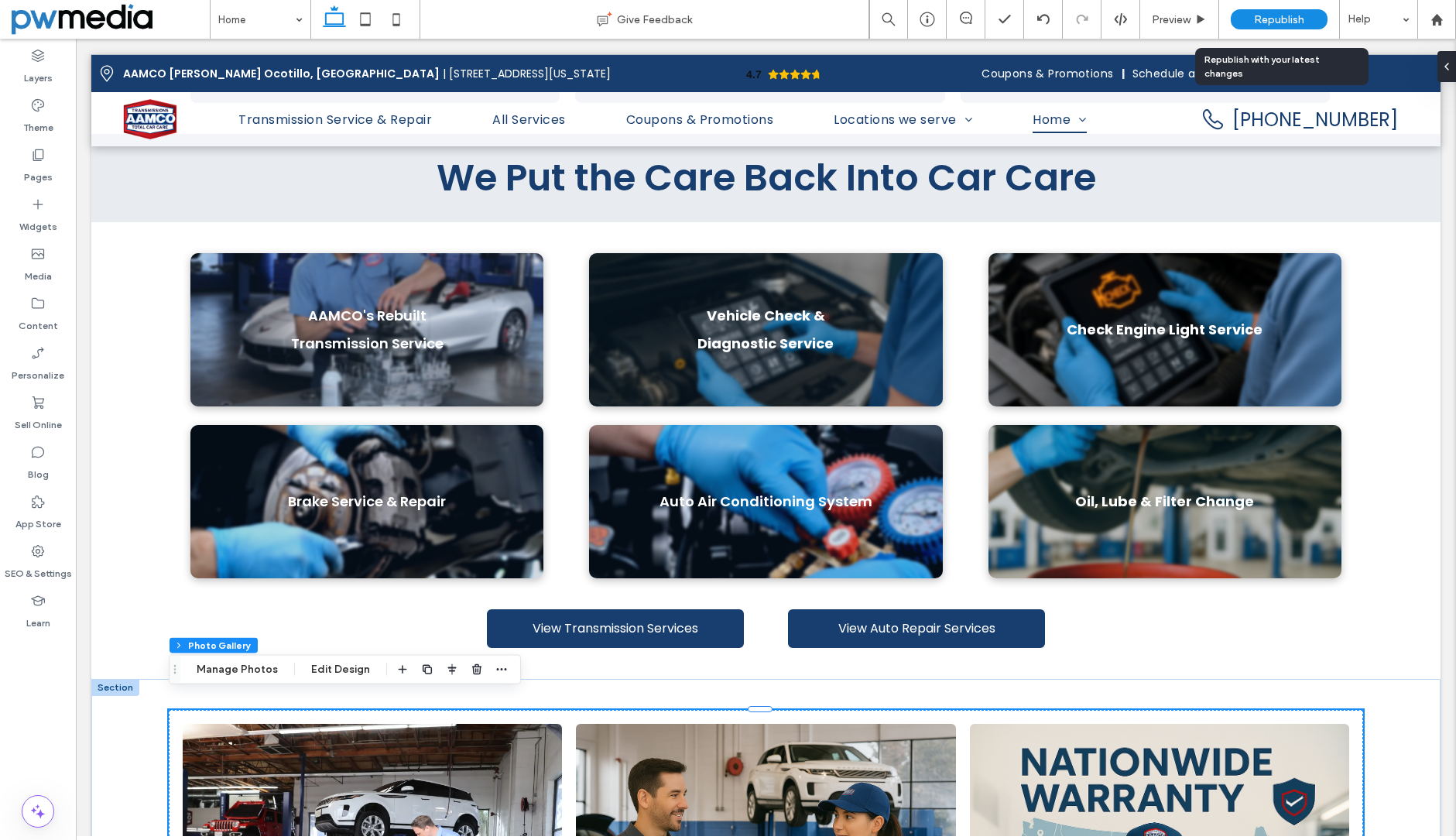
click at [1255, 14] on span "Republish" at bounding box center [1279, 19] width 50 height 13
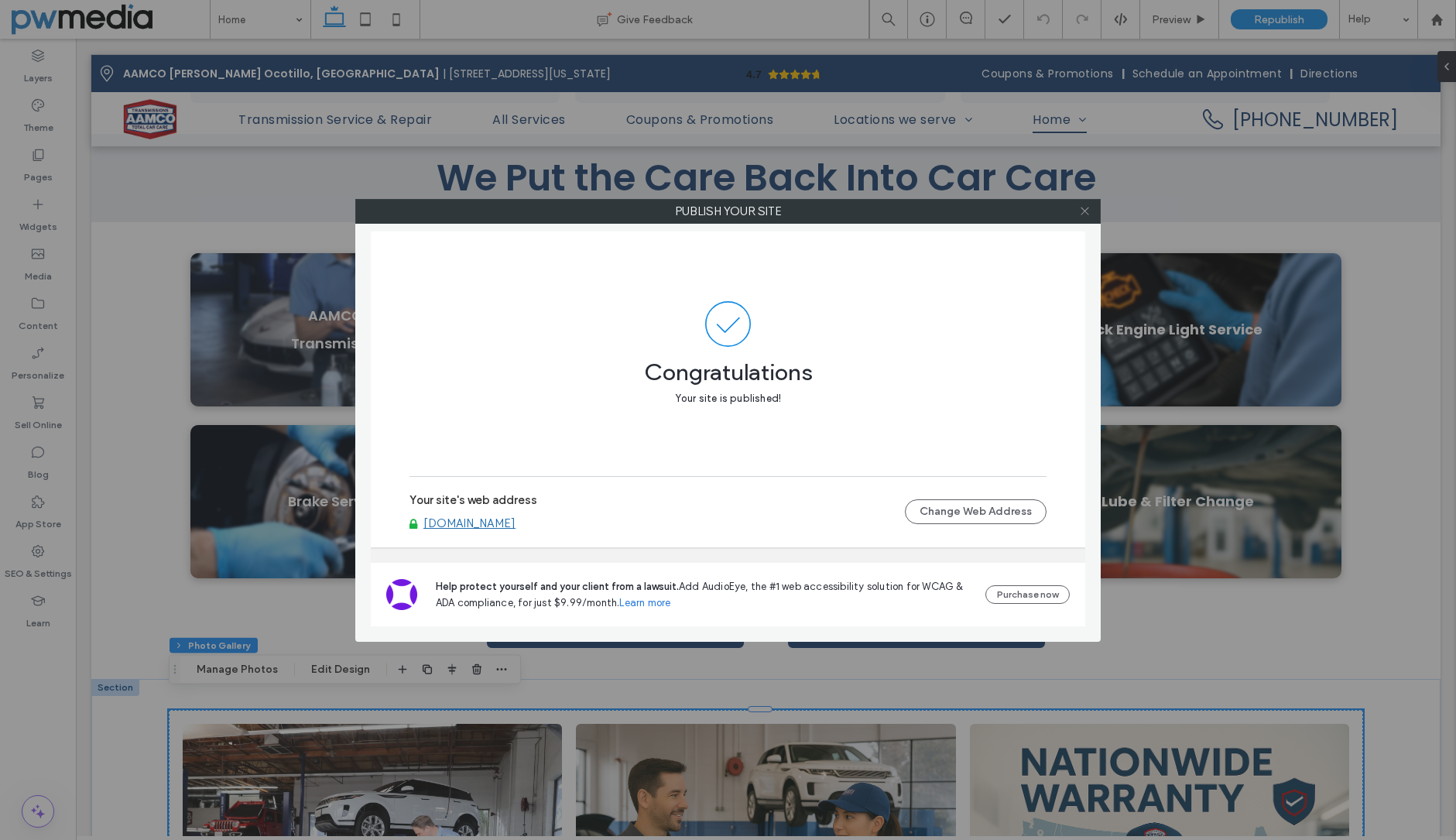
click at [1081, 210] on icon at bounding box center [1085, 210] width 11 height 11
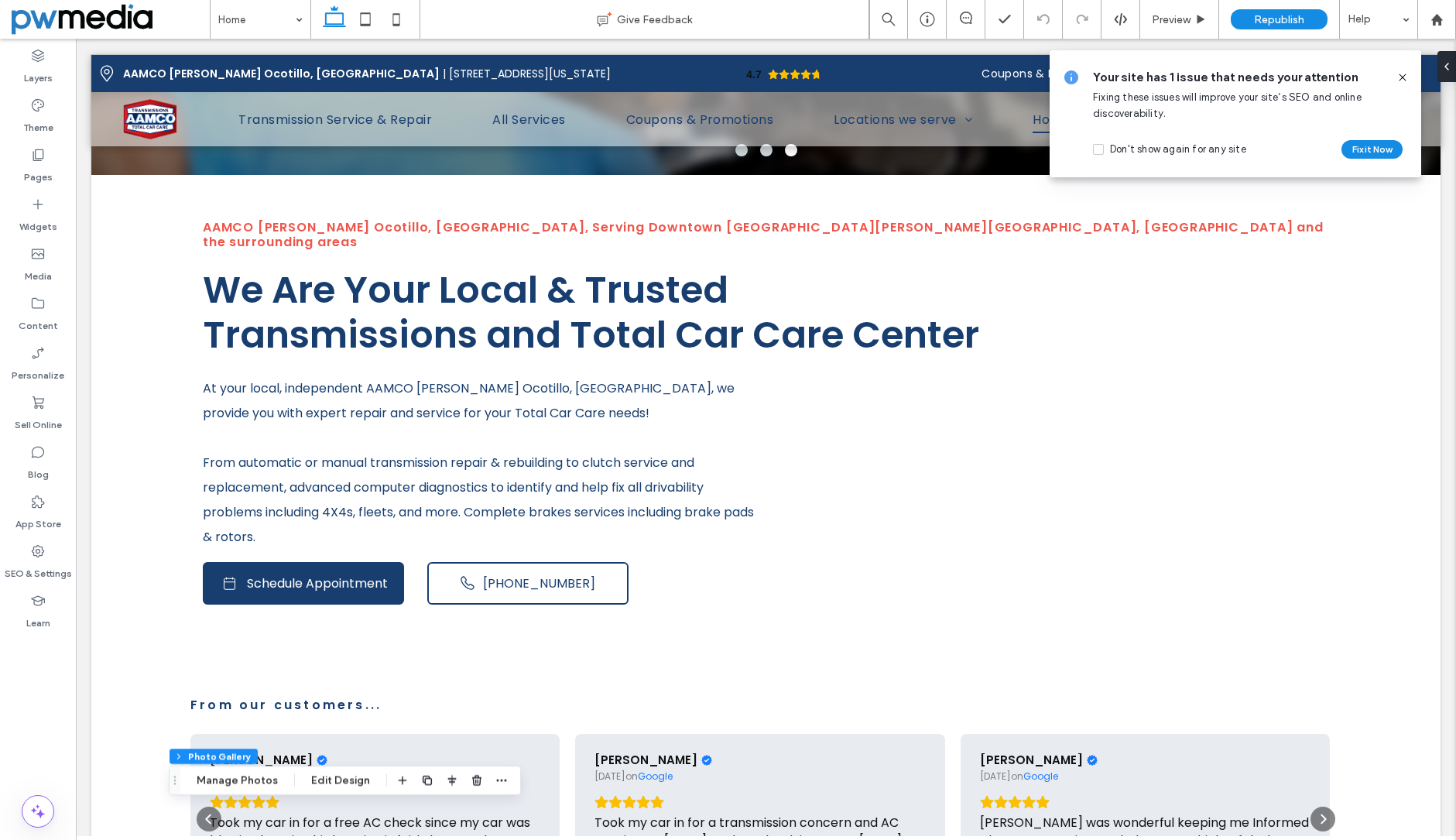
scroll to position [0, 0]
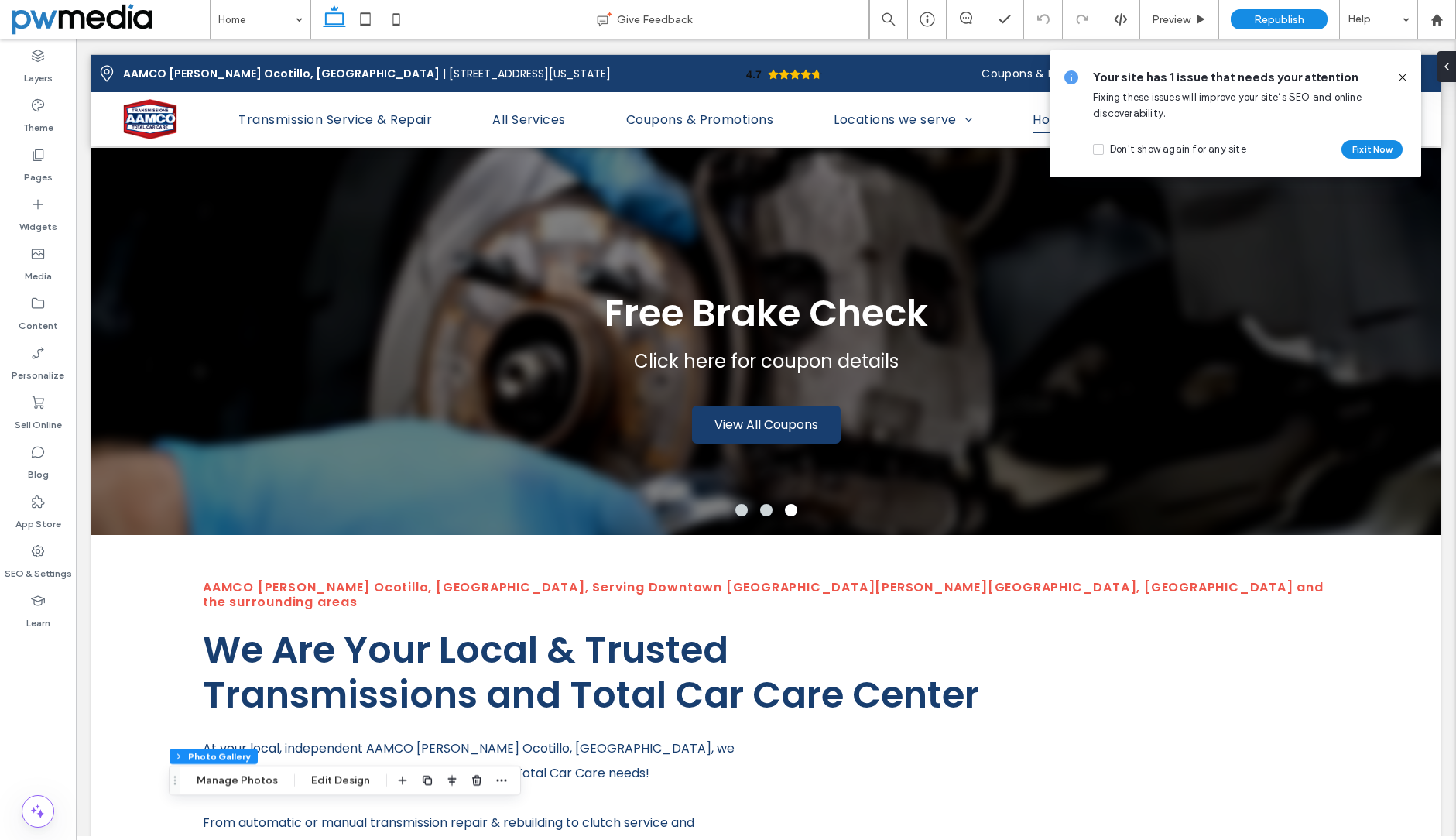
drag, startPoint x: 1448, startPoint y: 185, endPoint x: 1192, endPoint y: 181, distance: 256.0
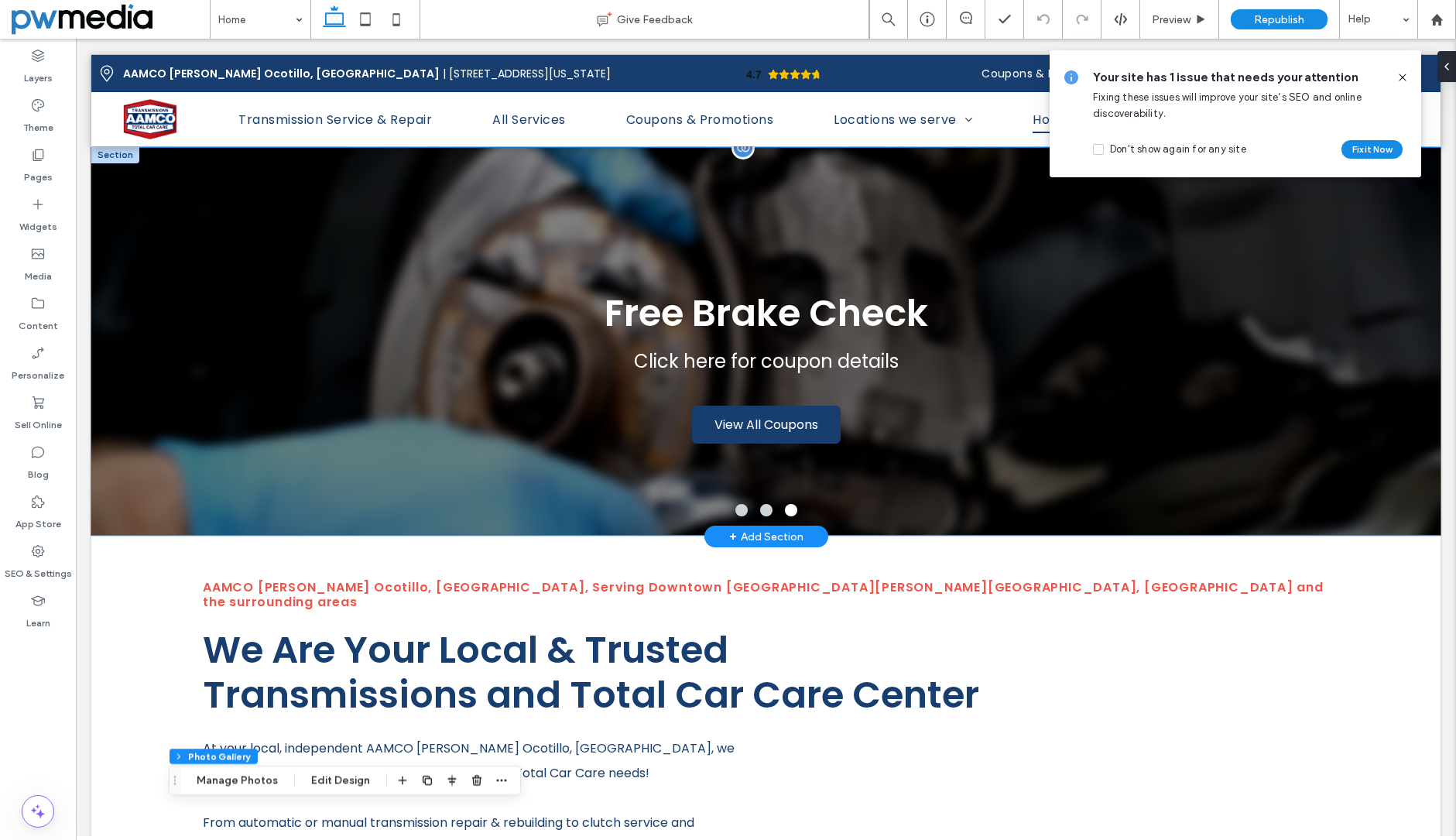
click at [242, 192] on div at bounding box center [766, 342] width 1349 height 387
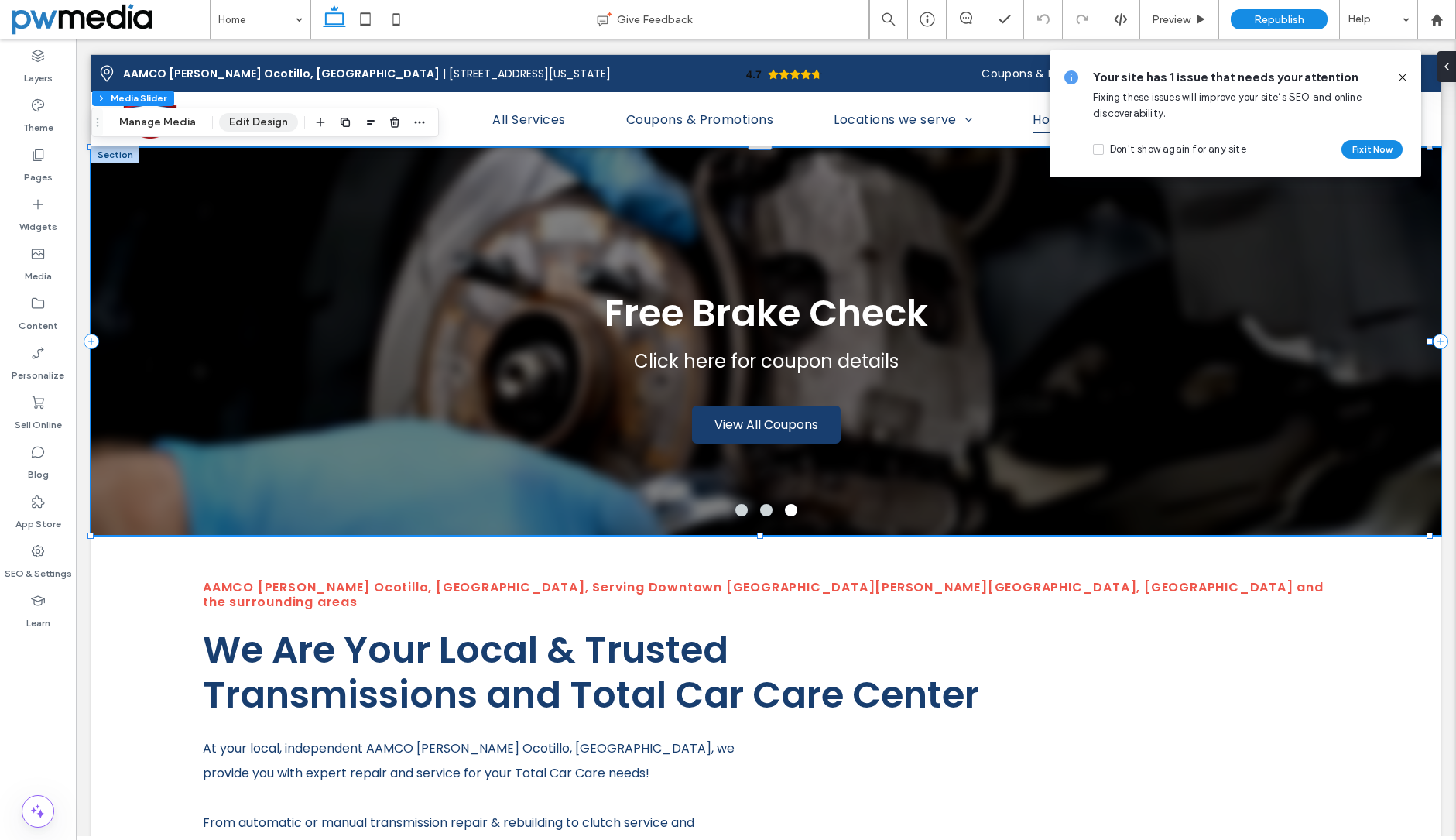
click at [270, 122] on button "Edit Design" at bounding box center [259, 122] width 79 height 18
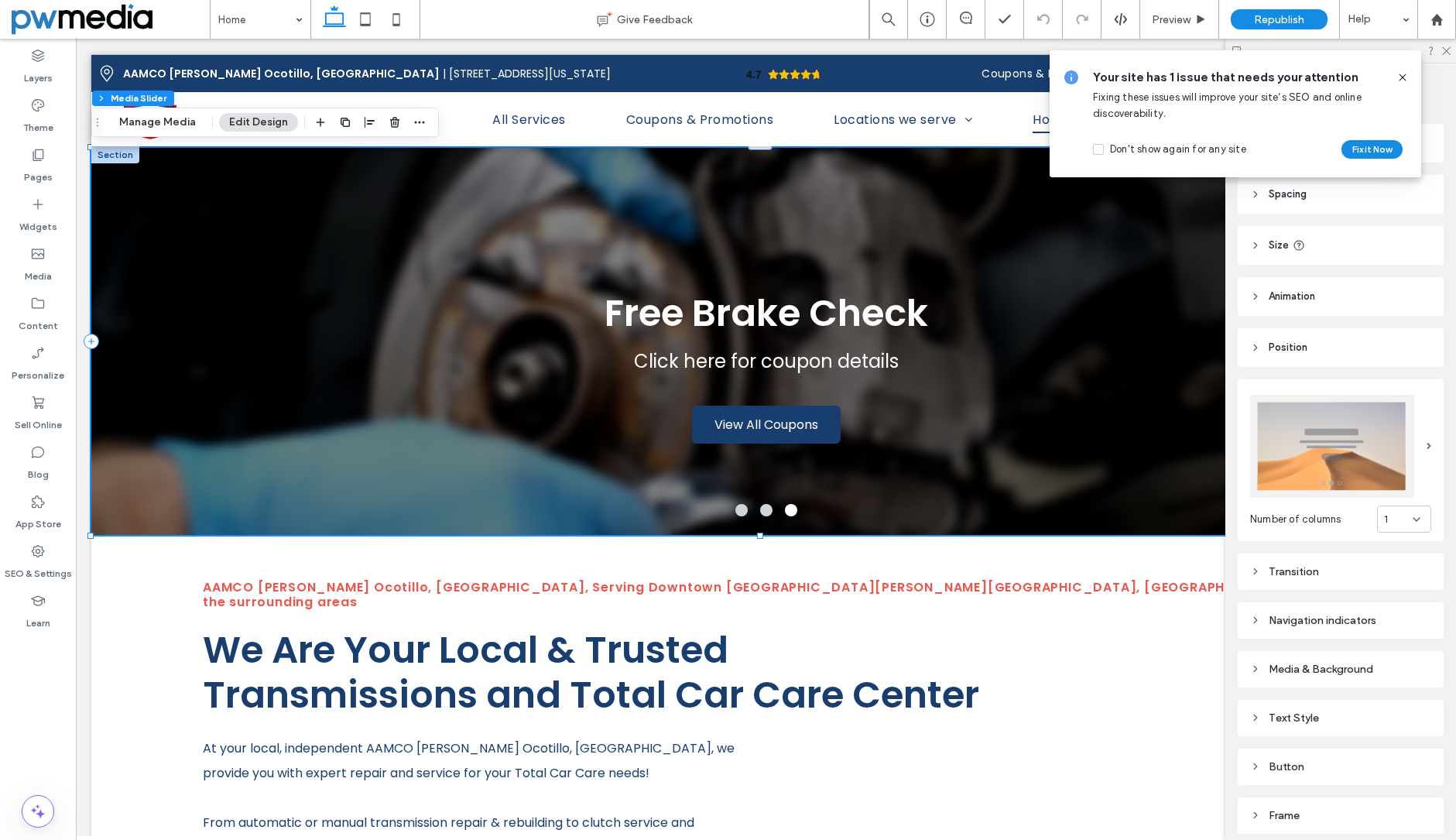
scroll to position [56, 0]
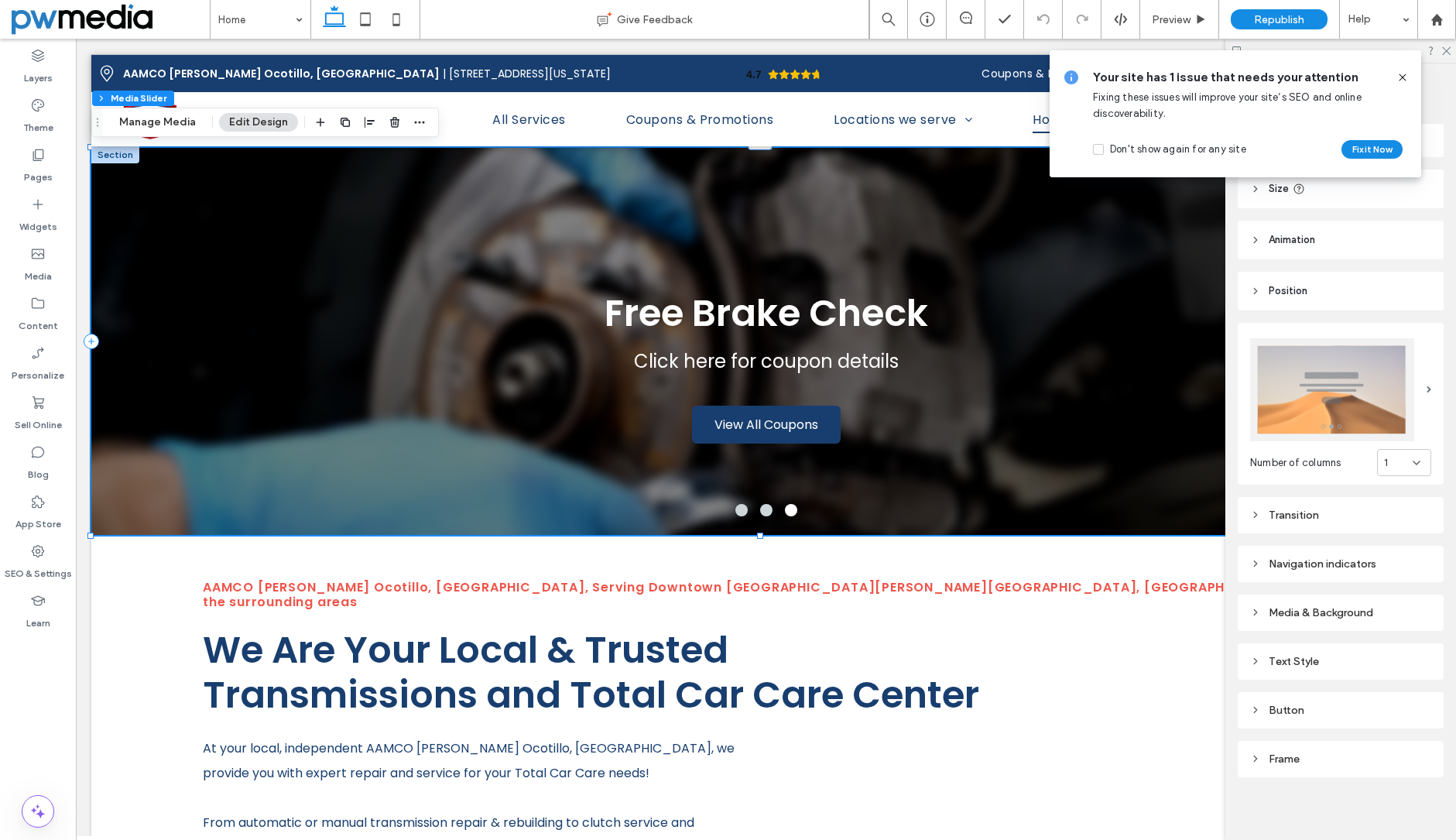
click at [1296, 741] on div "Frame" at bounding box center [1341, 759] width 206 height 36
click at [1293, 753] on div "Frame" at bounding box center [1341, 759] width 181 height 13
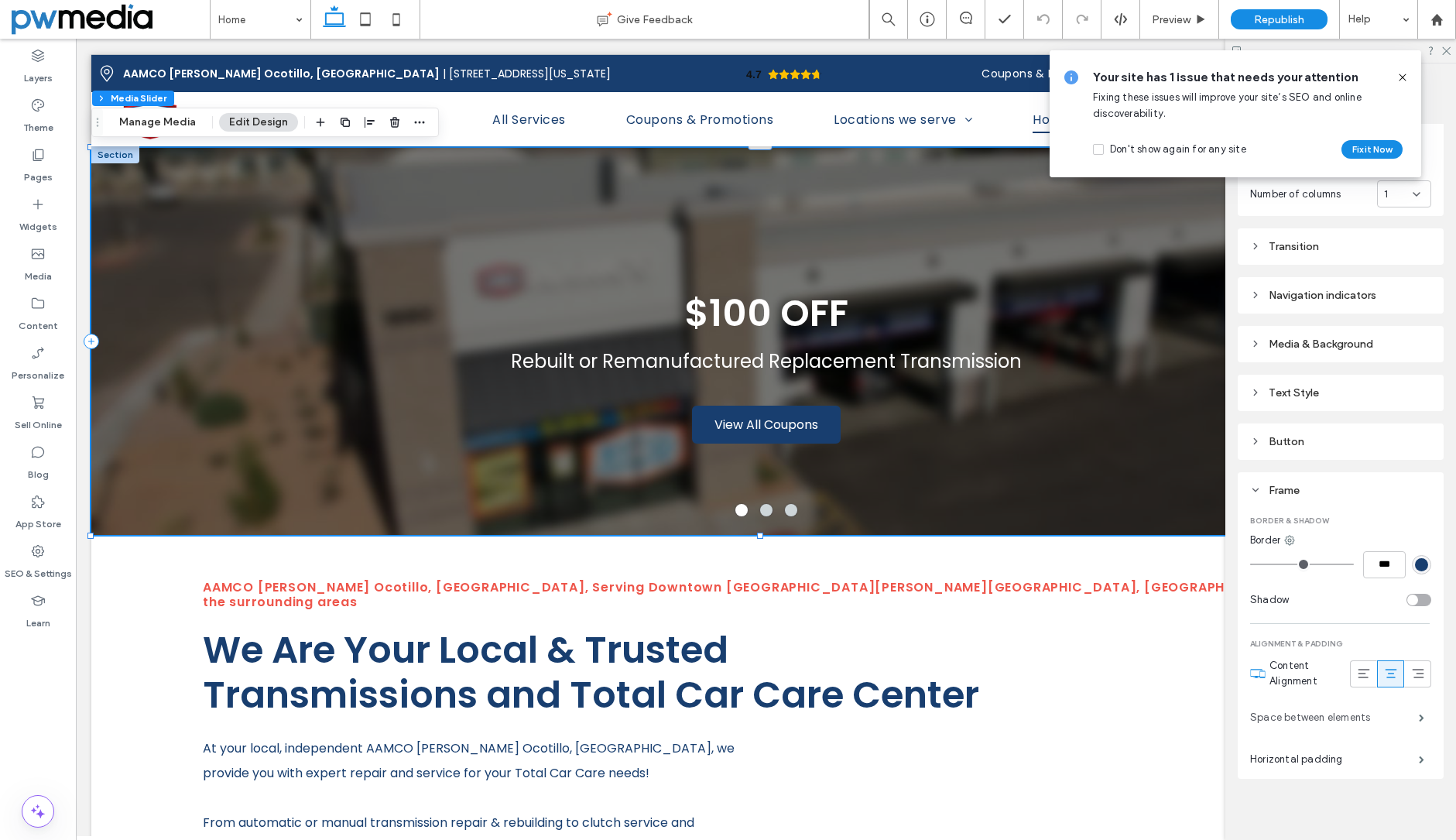
scroll to position [327, 0]
click at [1323, 710] on label "Space between elements" at bounding box center [1335, 716] width 169 height 31
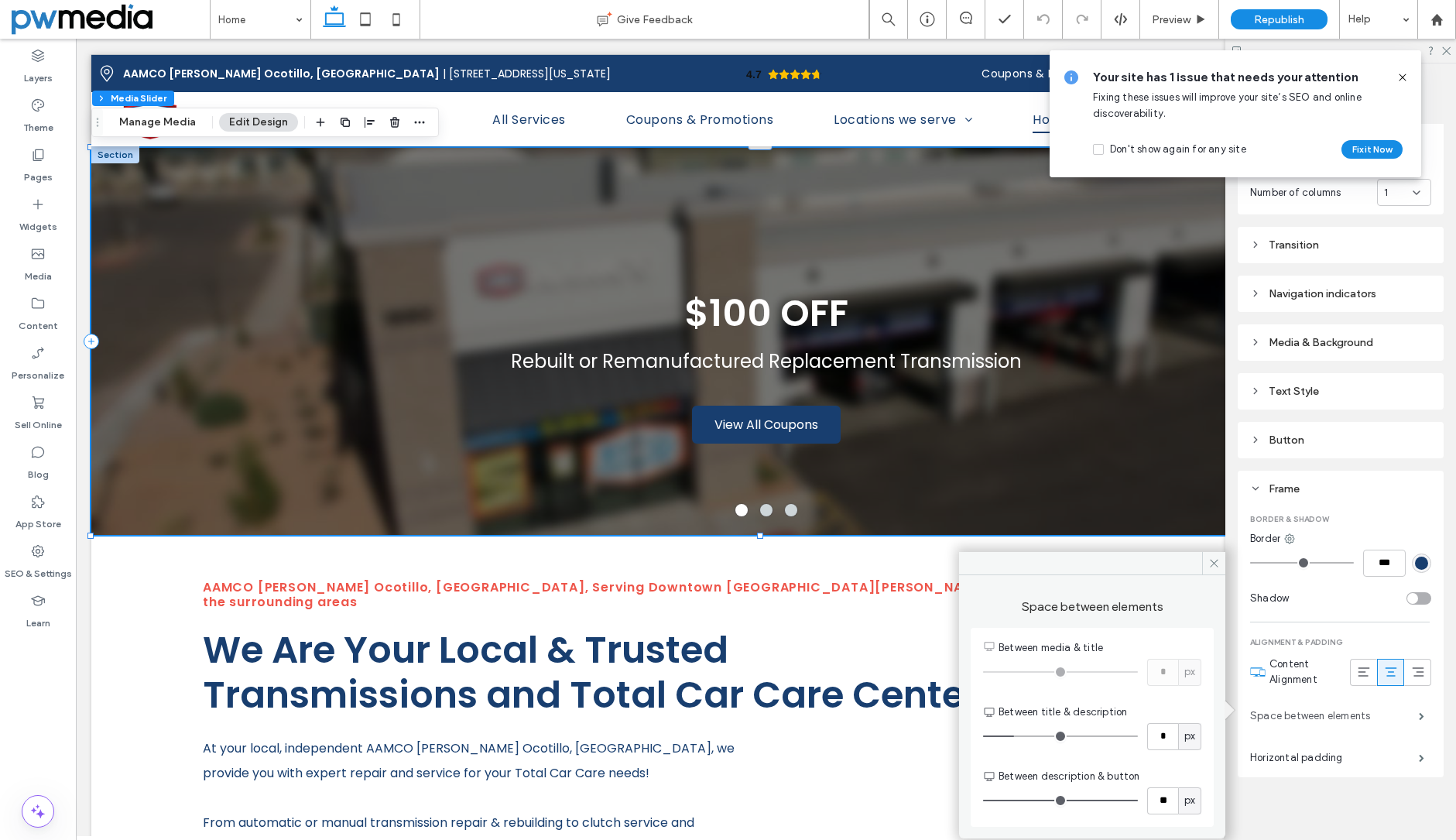
click at [1323, 710] on label "Space between elements" at bounding box center [1335, 716] width 169 height 31
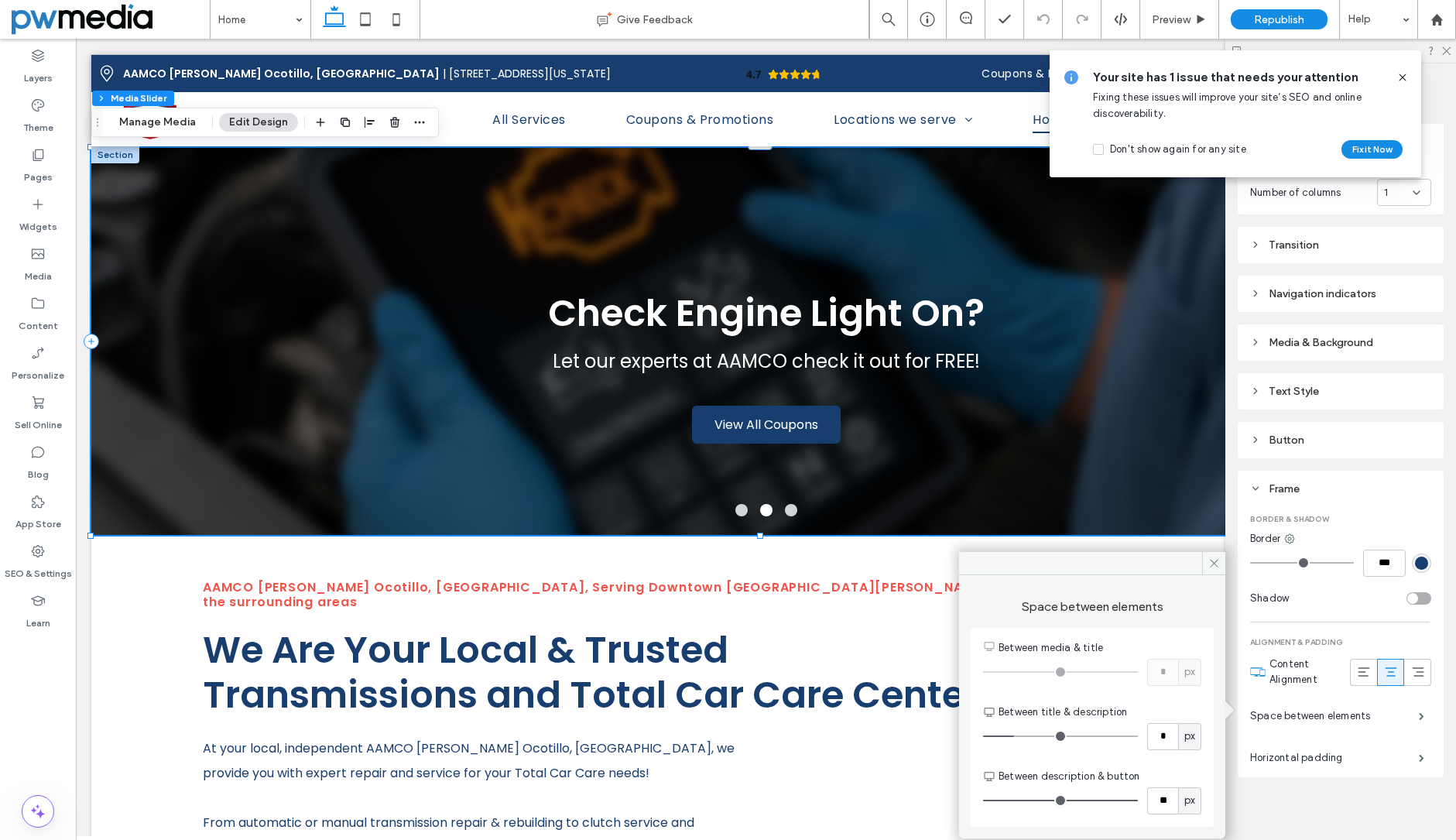
click at [1351, 791] on div "Alignment Spacing Set margins and padding 0px 0% 0px 0% * px 0px * px 0px Clear…" at bounding box center [1345, 479] width 216 height 710
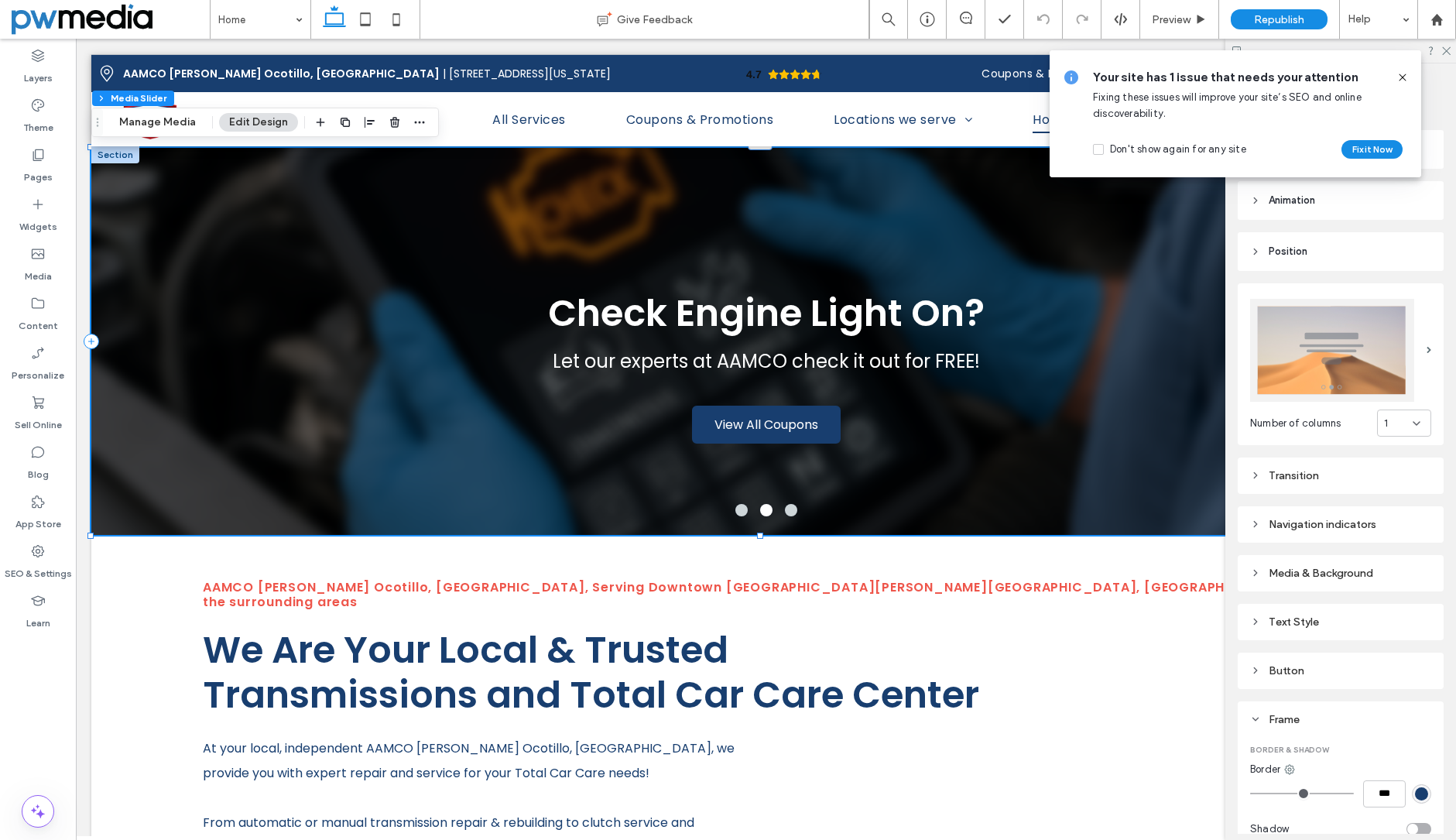
scroll to position [0, 0]
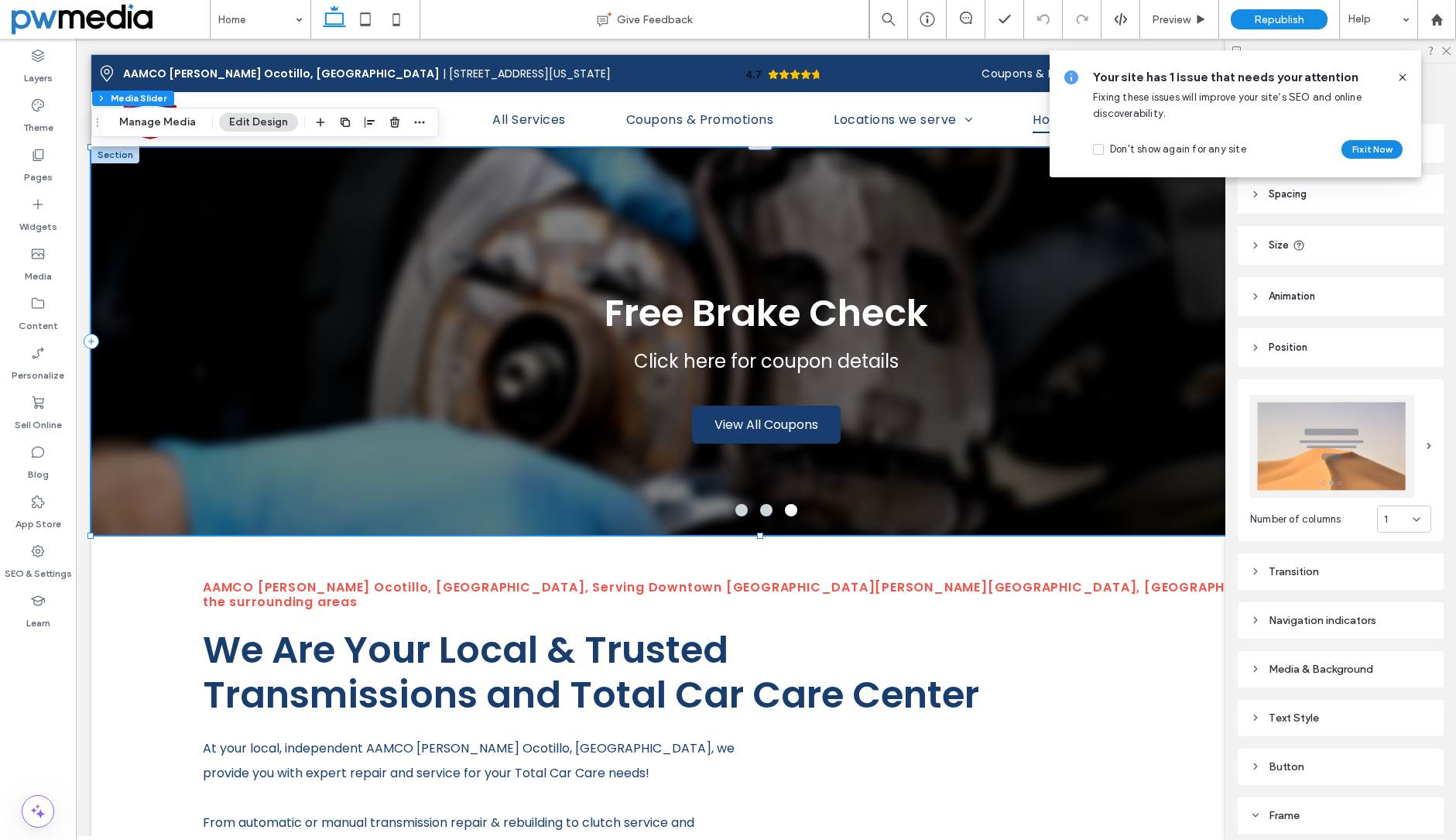
click at [1284, 349] on span "Position" at bounding box center [1288, 348] width 39 height 16
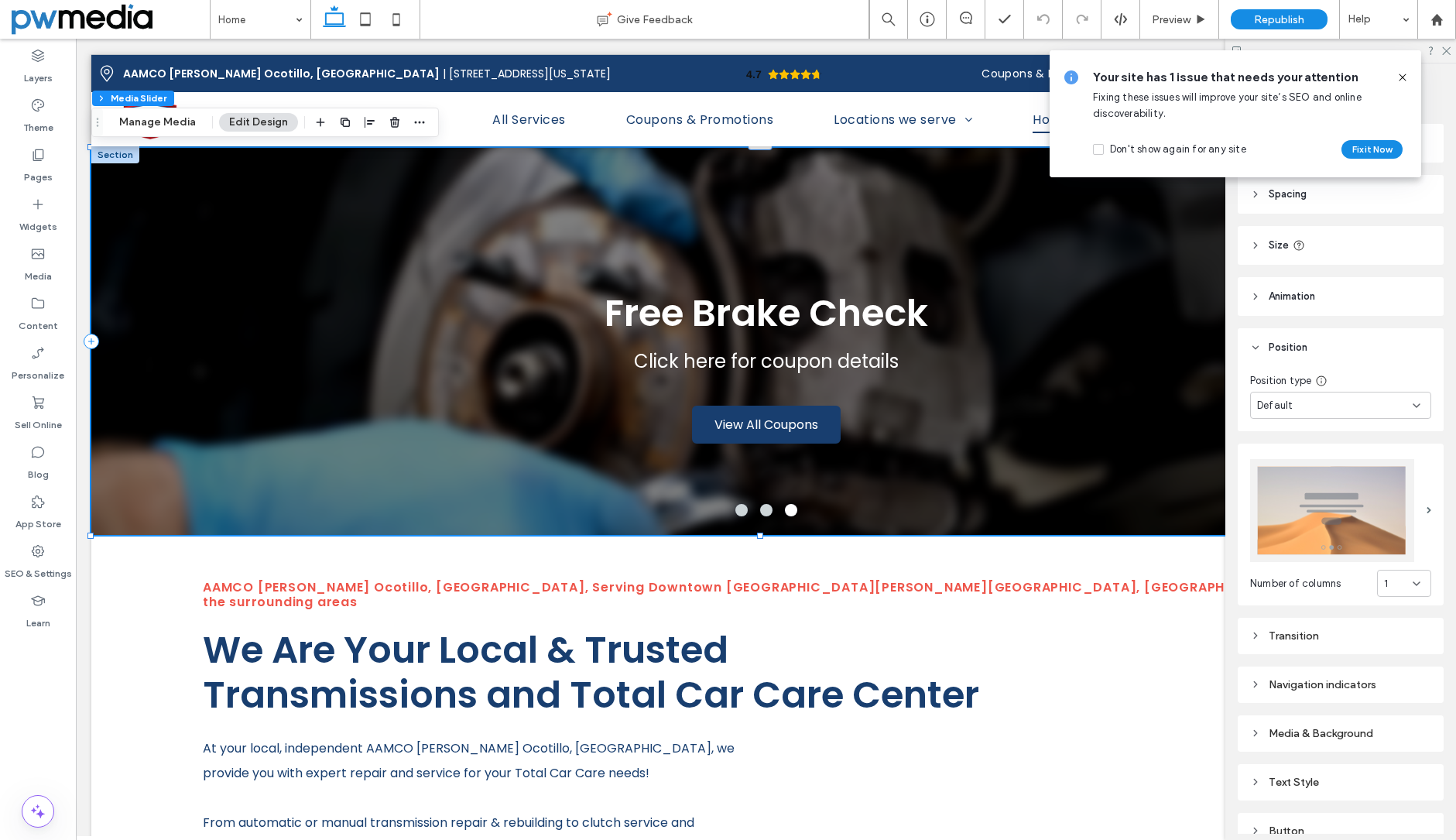
click at [1408, 79] on icon at bounding box center [1402, 77] width 12 height 12
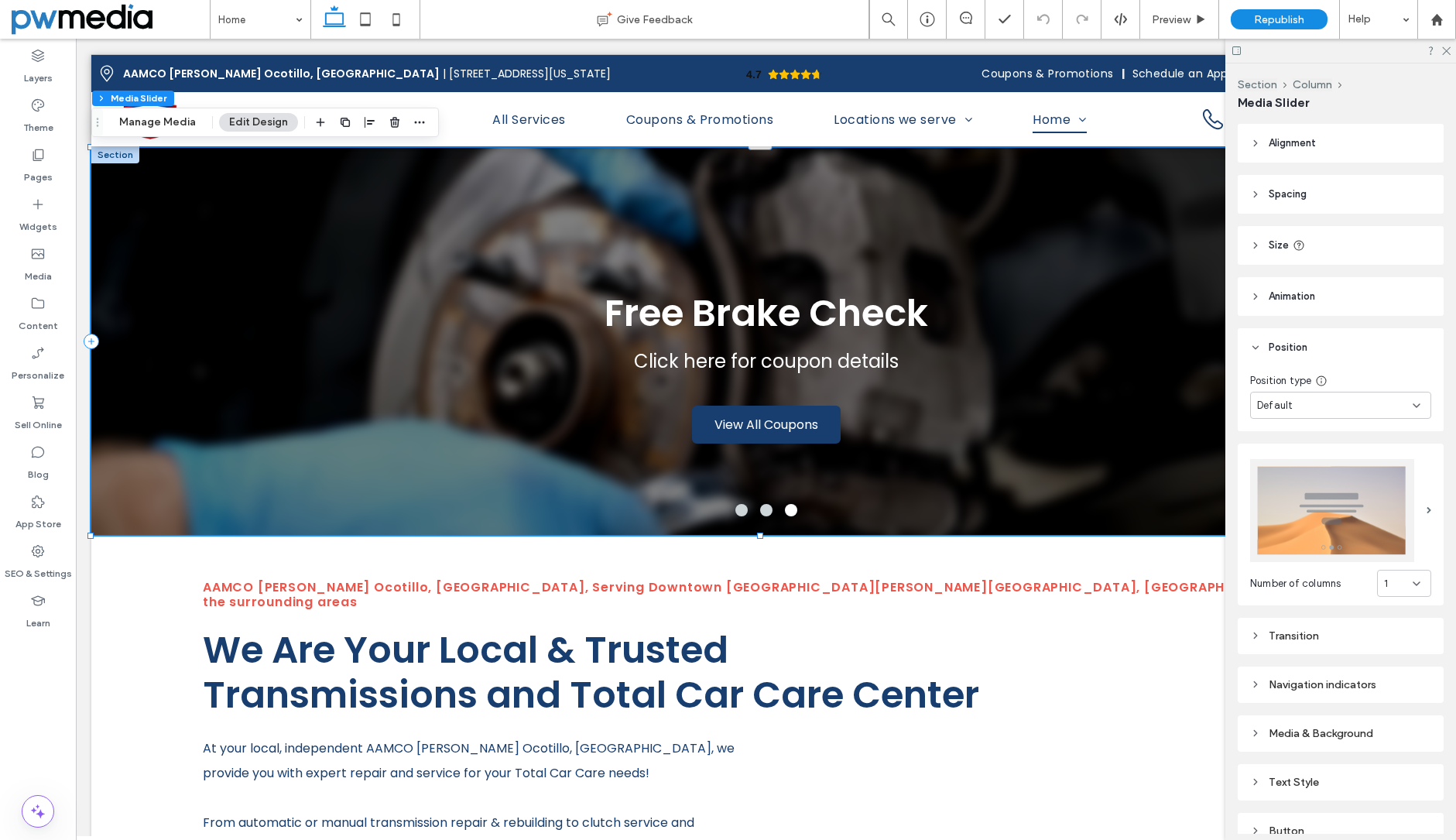
click at [1276, 240] on span "Size" at bounding box center [1278, 246] width 20 height 16
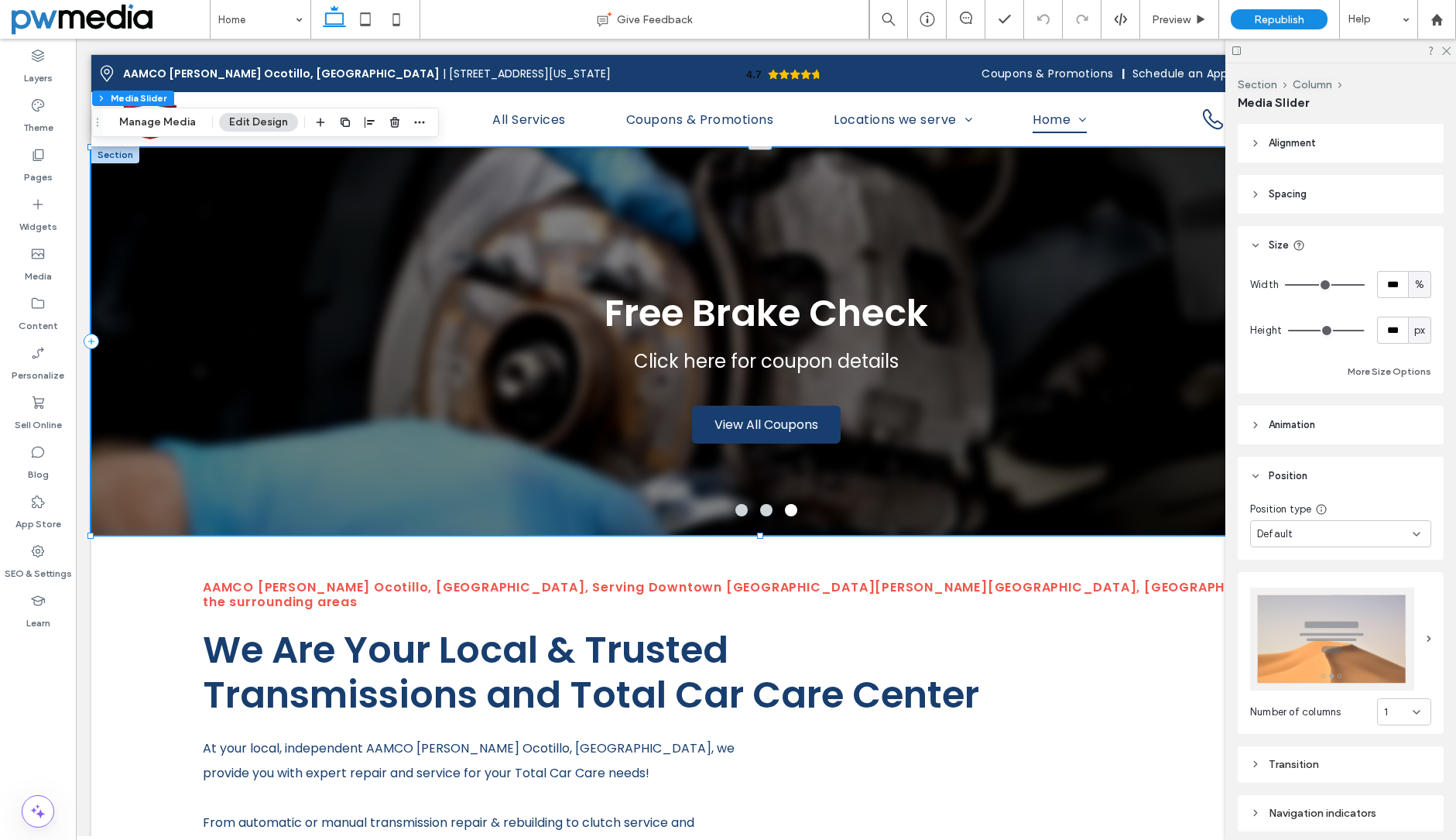
click at [1291, 189] on span "Spacing" at bounding box center [1287, 195] width 38 height 16
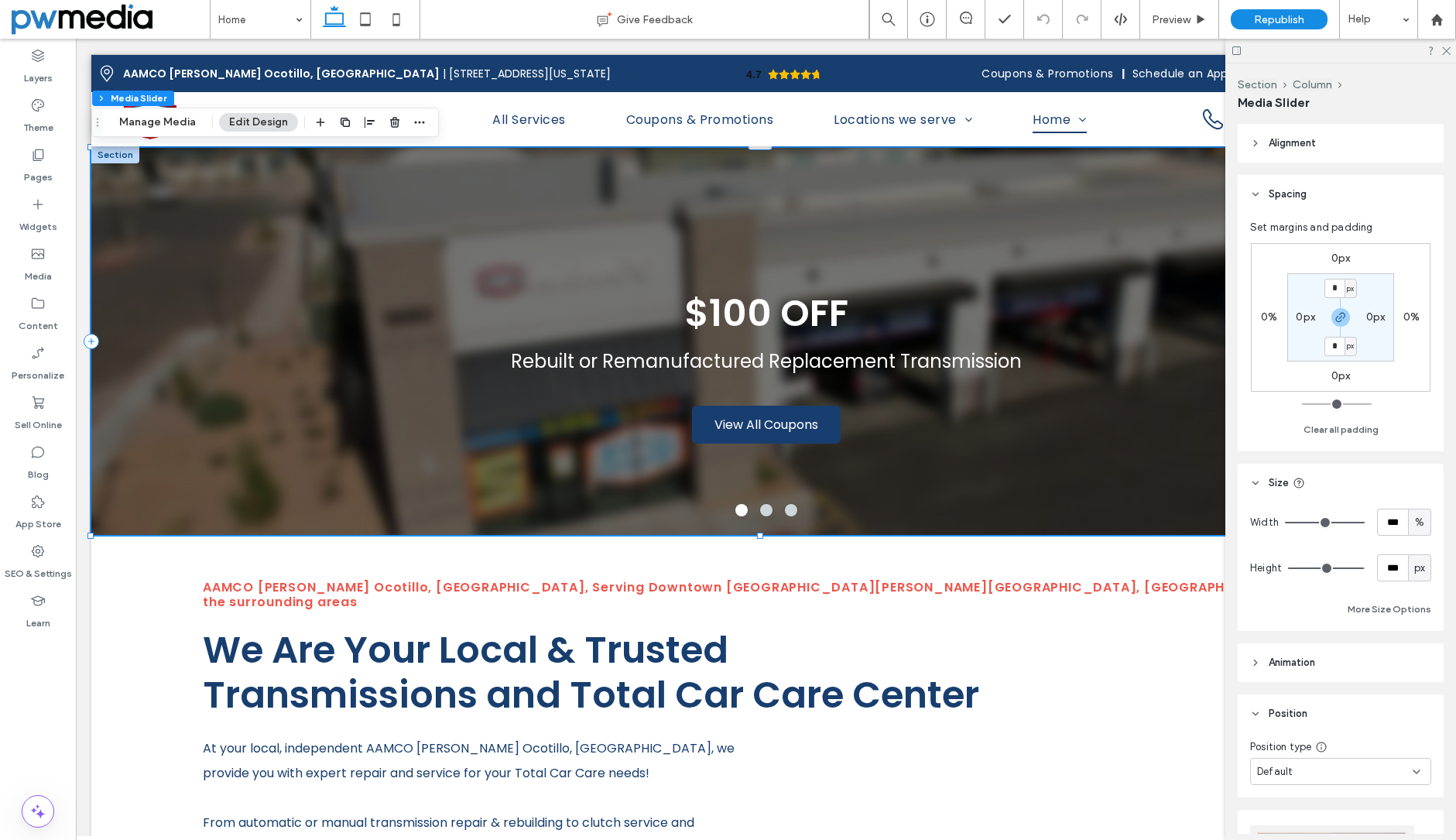
click at [1288, 152] on header "Alignment" at bounding box center [1341, 144] width 206 height 39
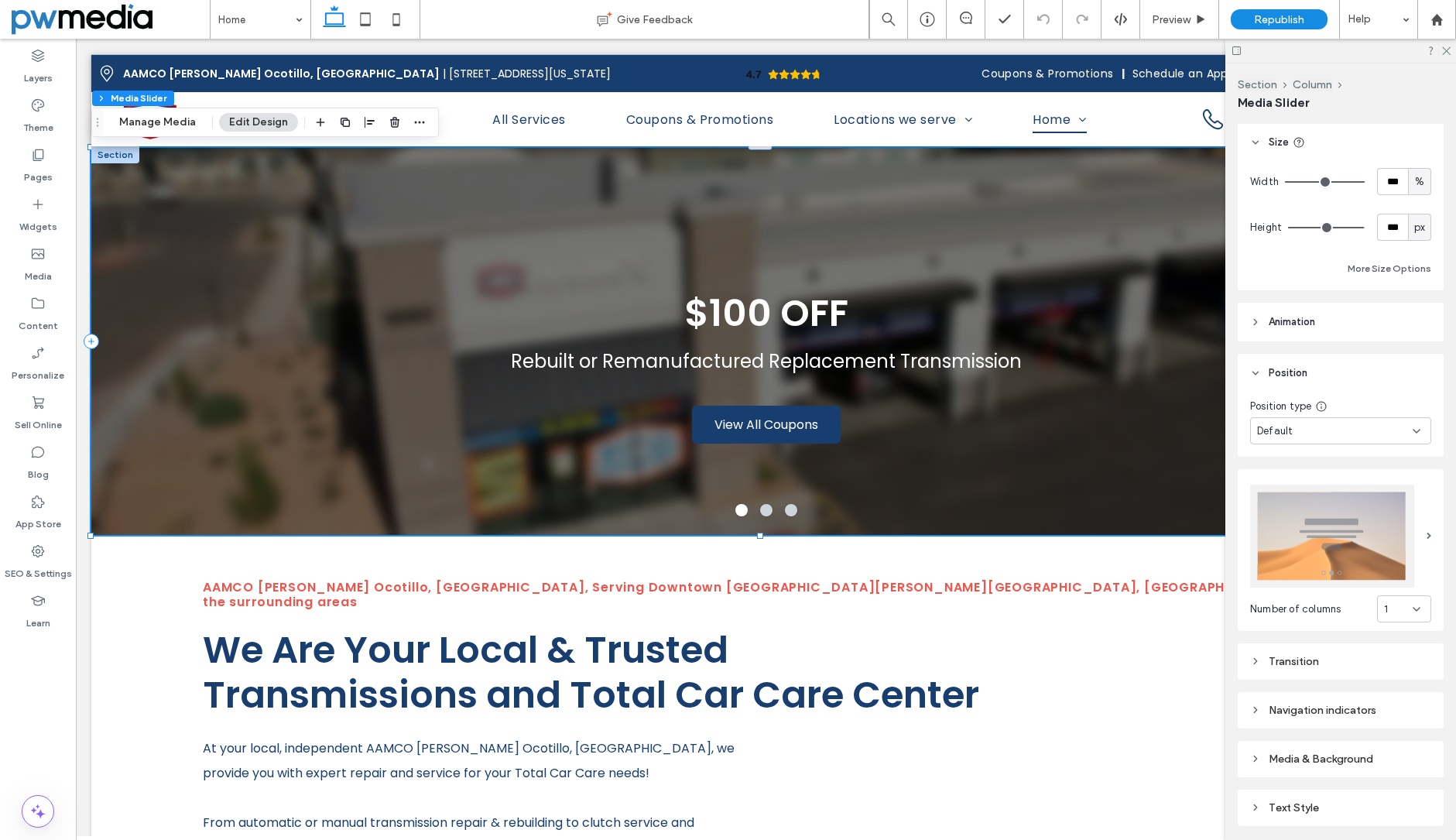
scroll to position [387, 0]
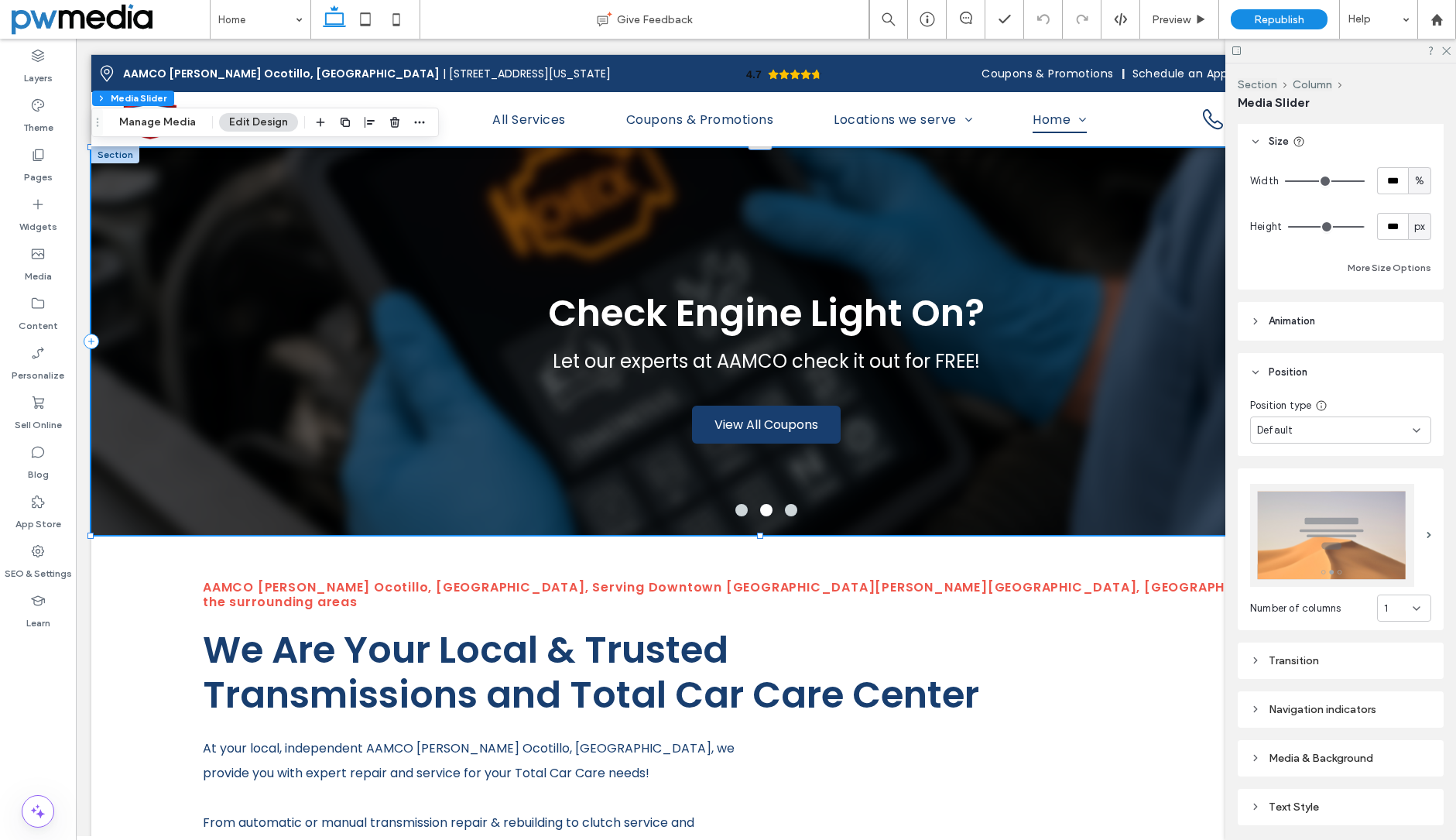
click at [1312, 323] on span "Animation" at bounding box center [1291, 321] width 47 height 16
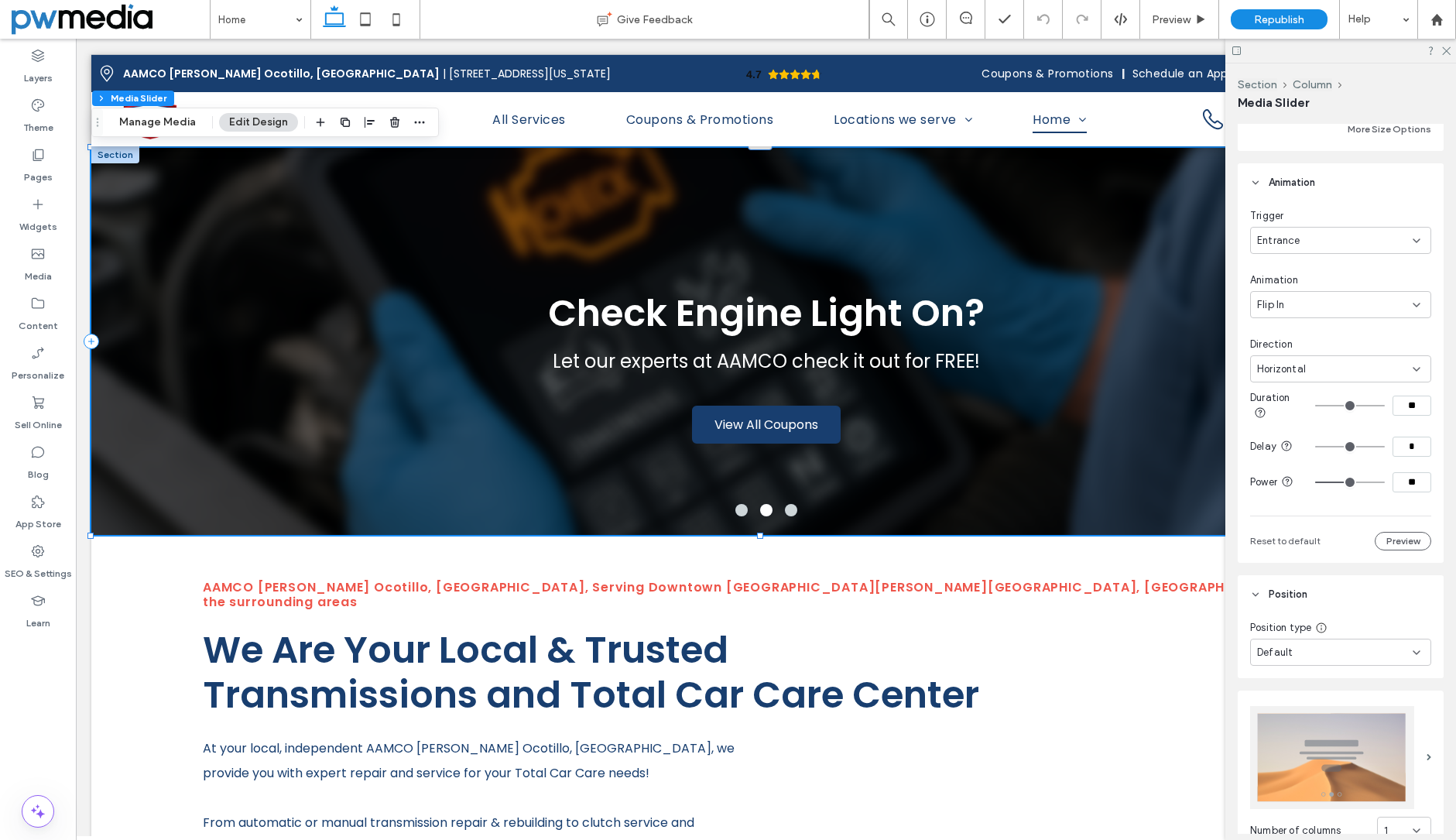
scroll to position [696, 0]
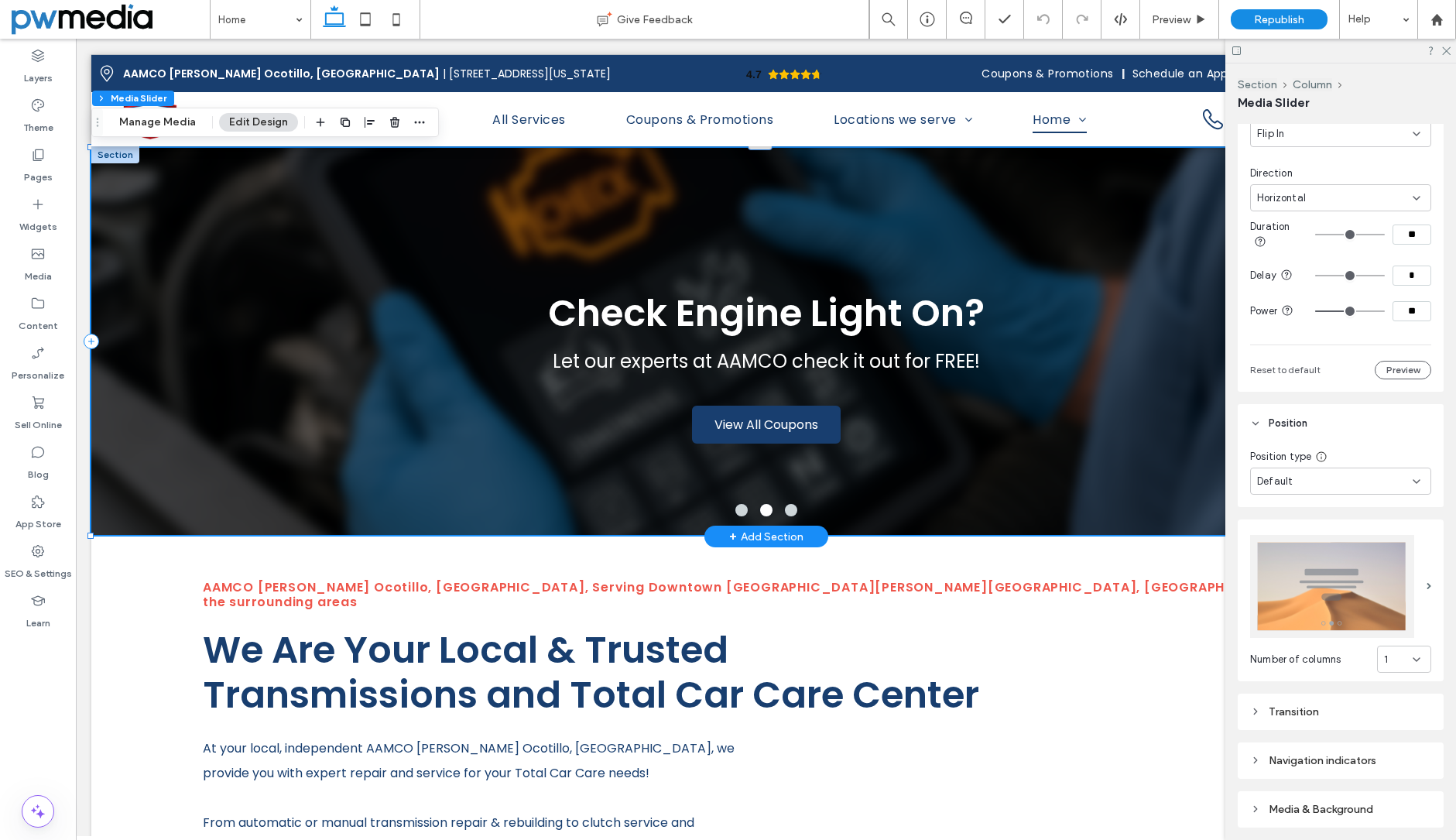
click at [125, 156] on div at bounding box center [115, 154] width 48 height 17
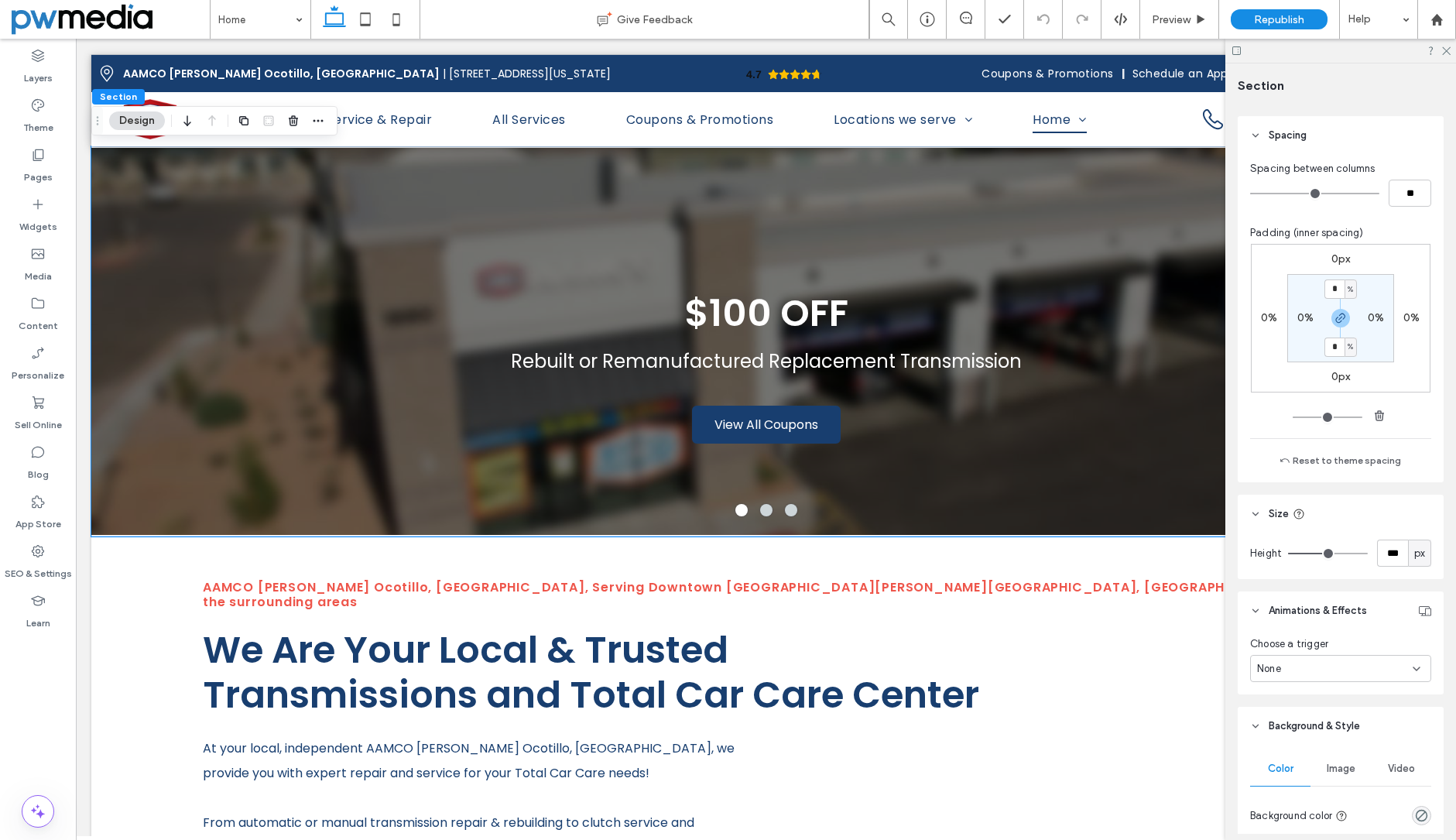
scroll to position [0, 0]
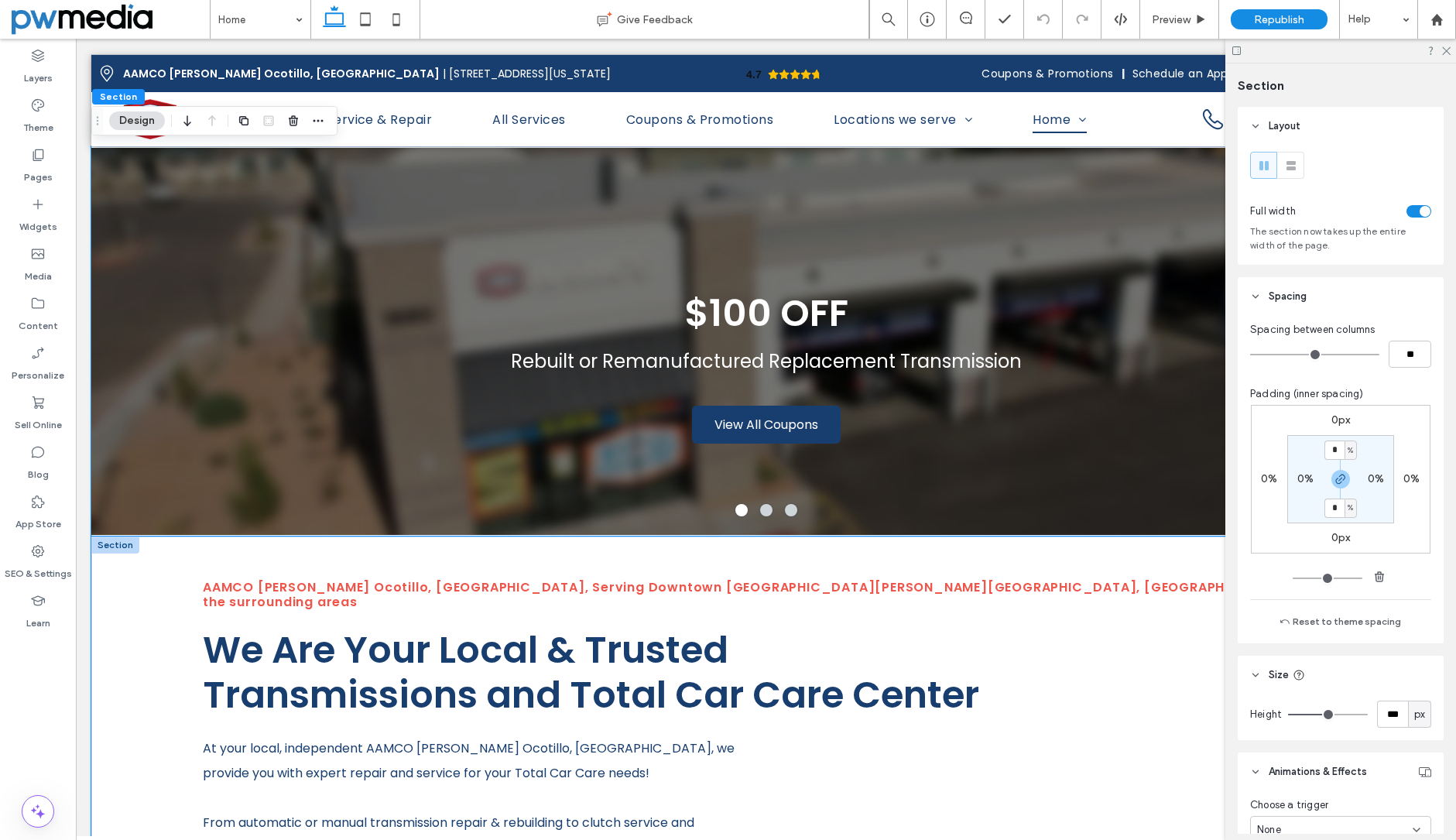
click at [146, 554] on div "AAMCO Chandler Ocotillo, AZ, Serving Downtown Chandler, Arden Park, San Marcos …" at bounding box center [766, 772] width 1349 height 472
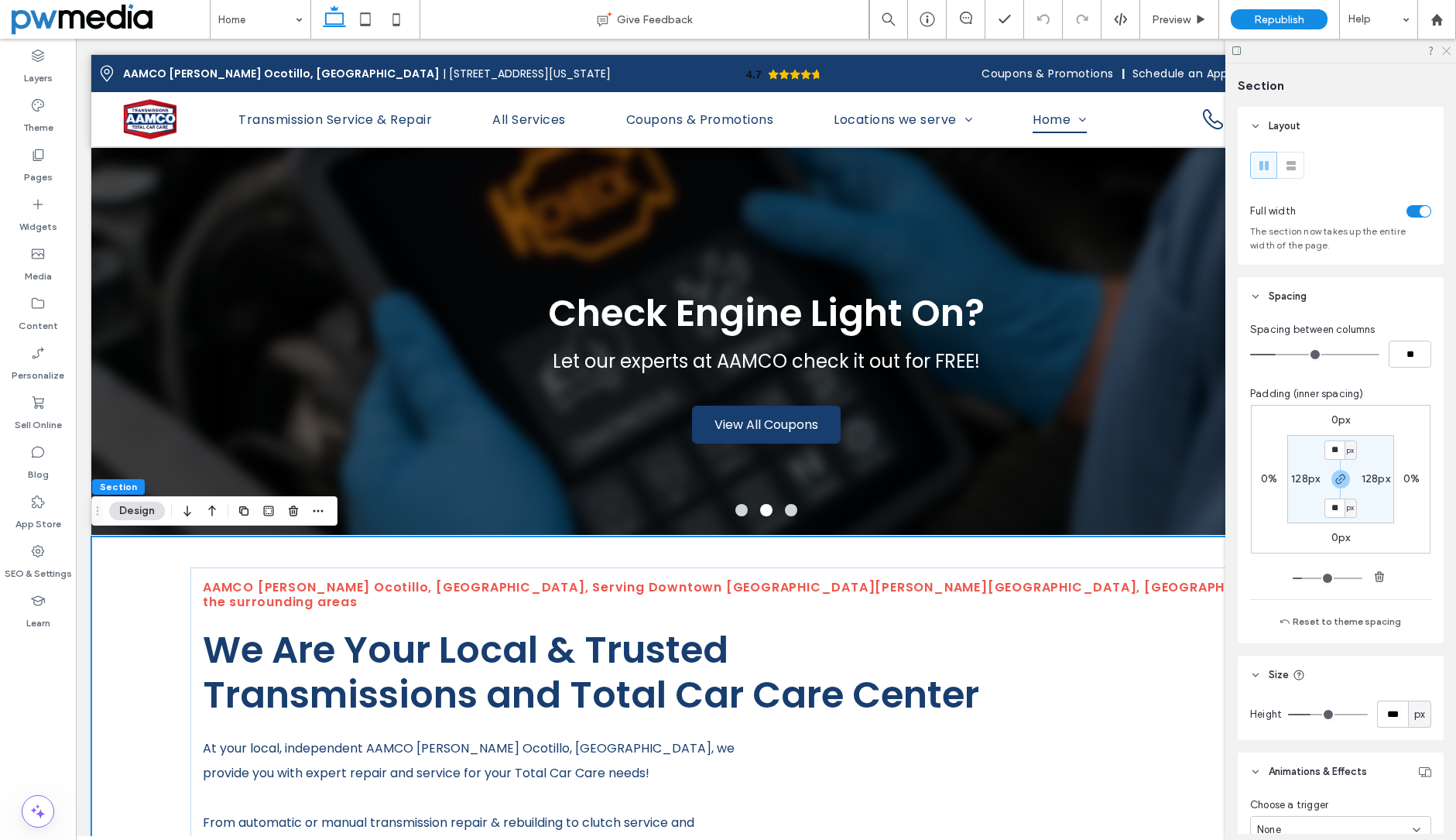
drag, startPoint x: 1445, startPoint y: 48, endPoint x: 1349, endPoint y: 32, distance: 97.3
click at [1445, 48] on icon at bounding box center [1445, 49] width 10 height 10
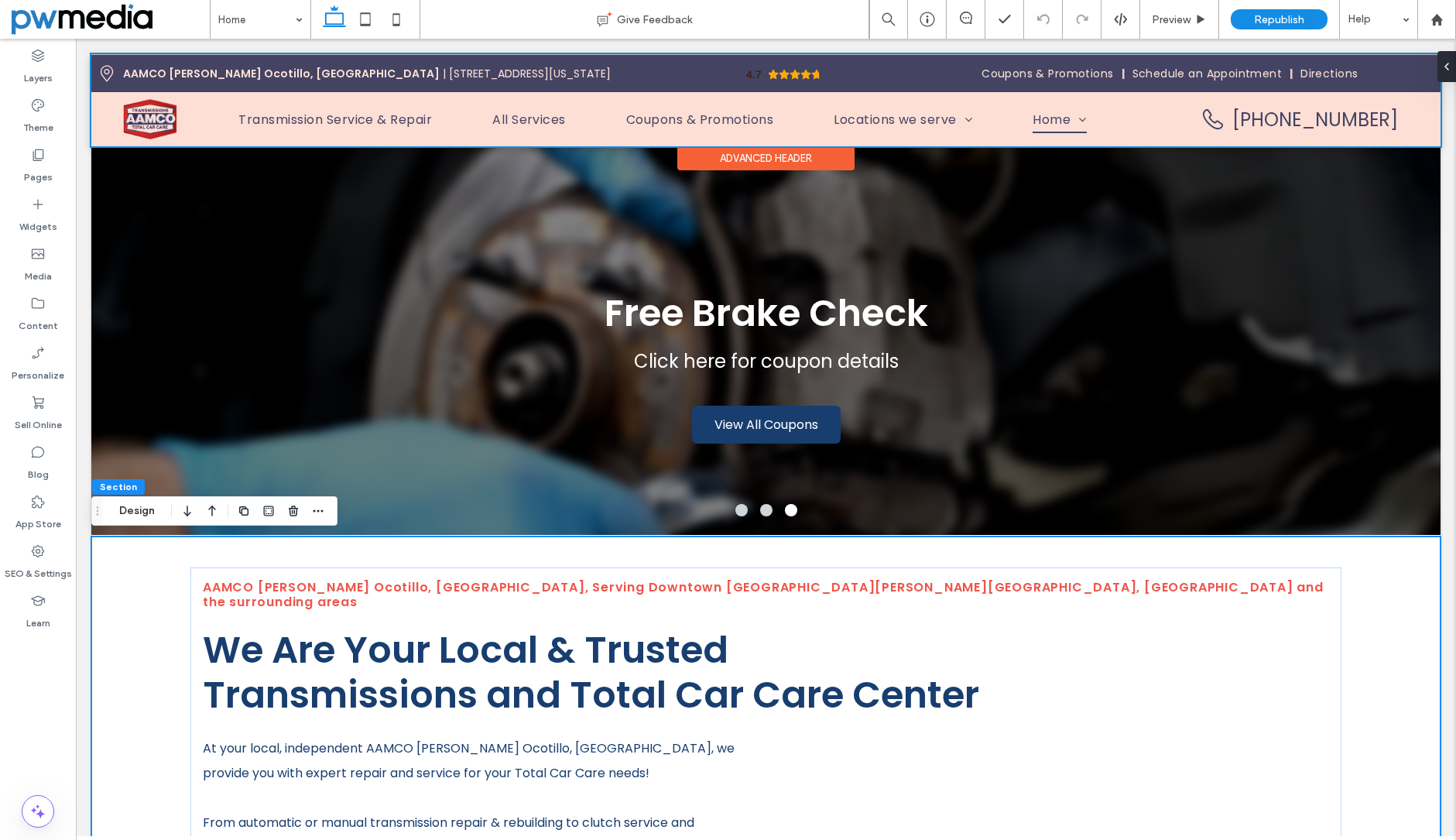
click at [584, 72] on div at bounding box center [766, 100] width 1349 height 92
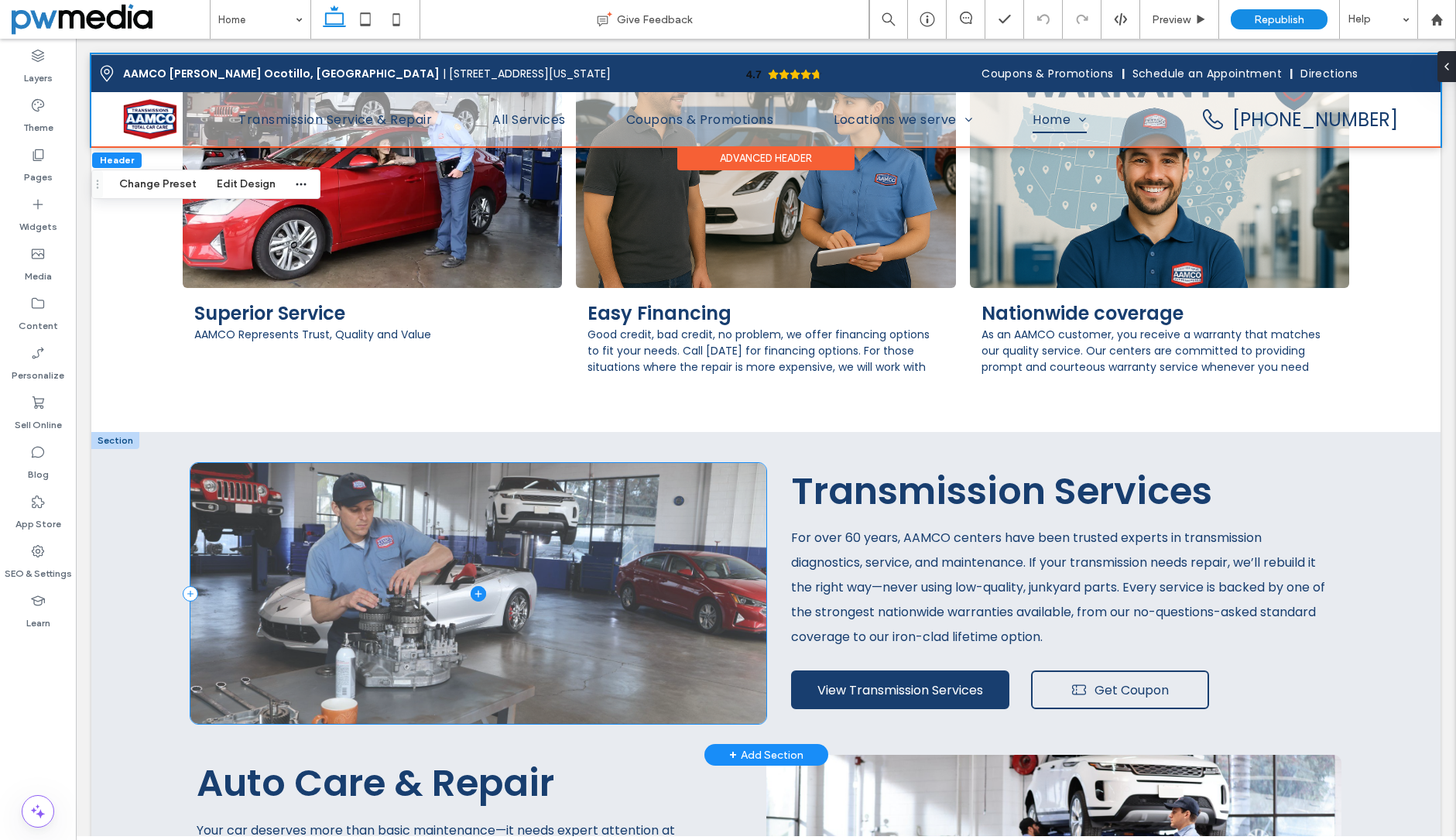
scroll to position [1781, 0]
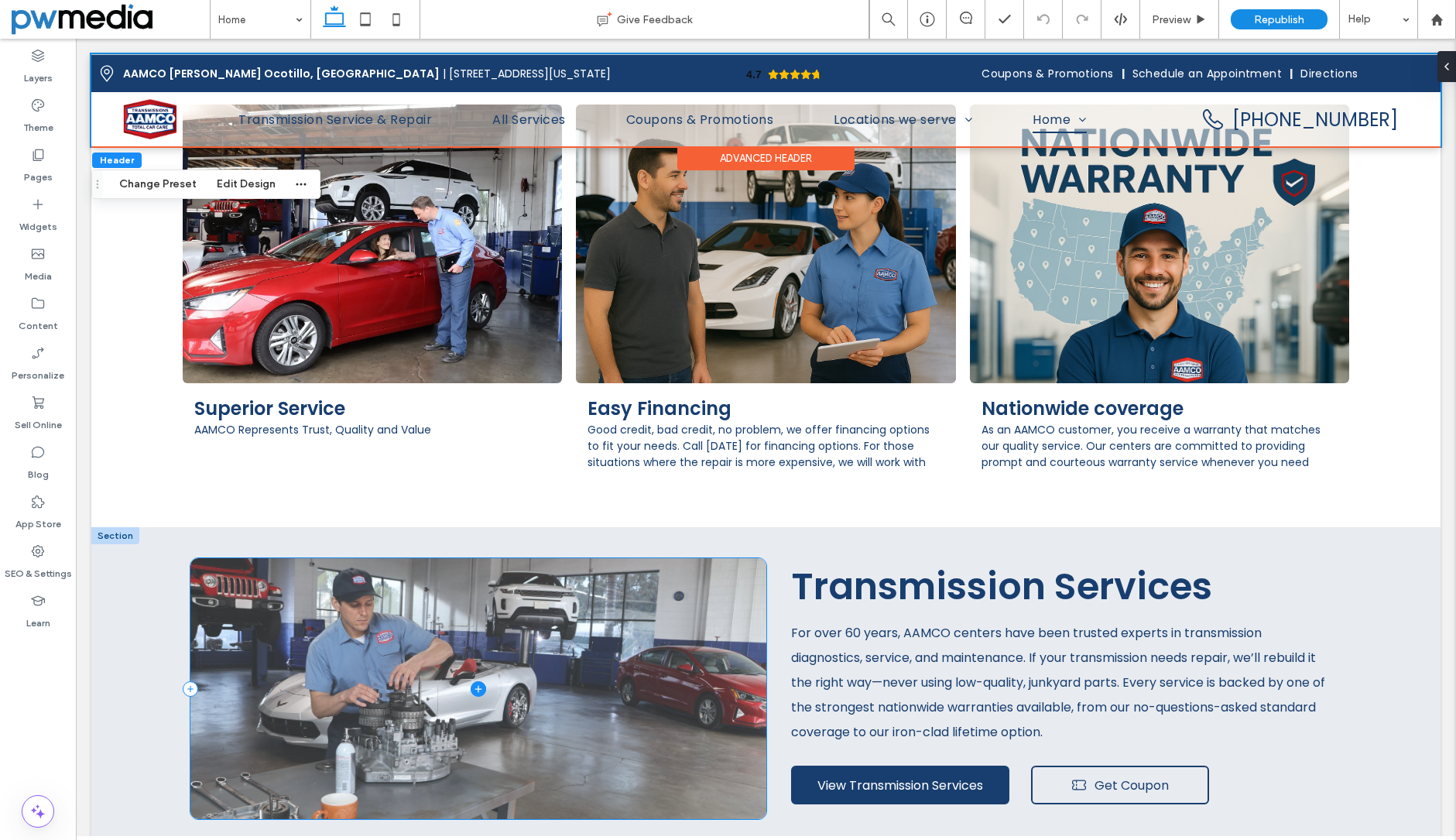
click at [744, 574] on span at bounding box center [478, 689] width 576 height 262
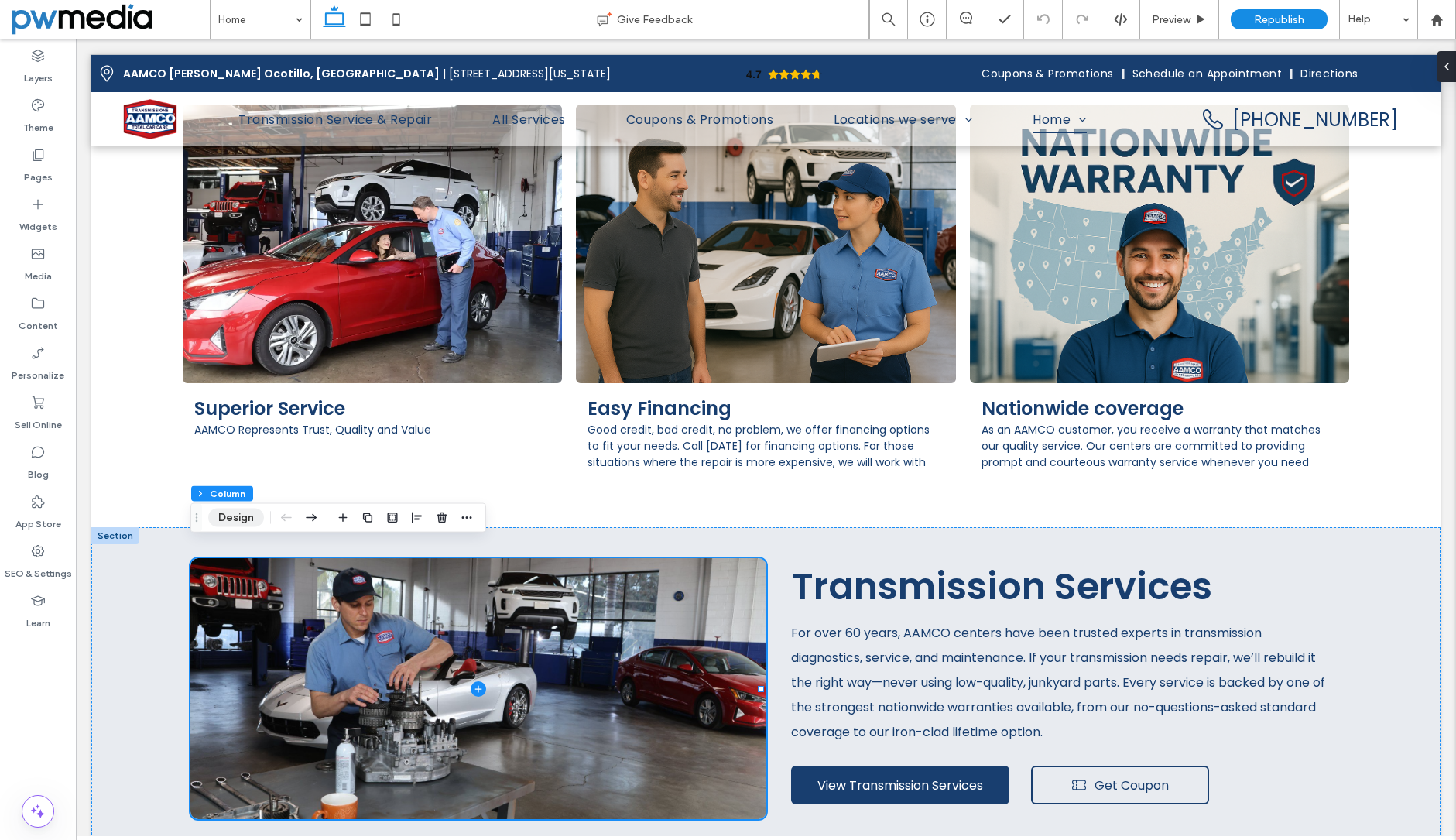
click at [240, 518] on button "Design" at bounding box center [236, 518] width 55 height 18
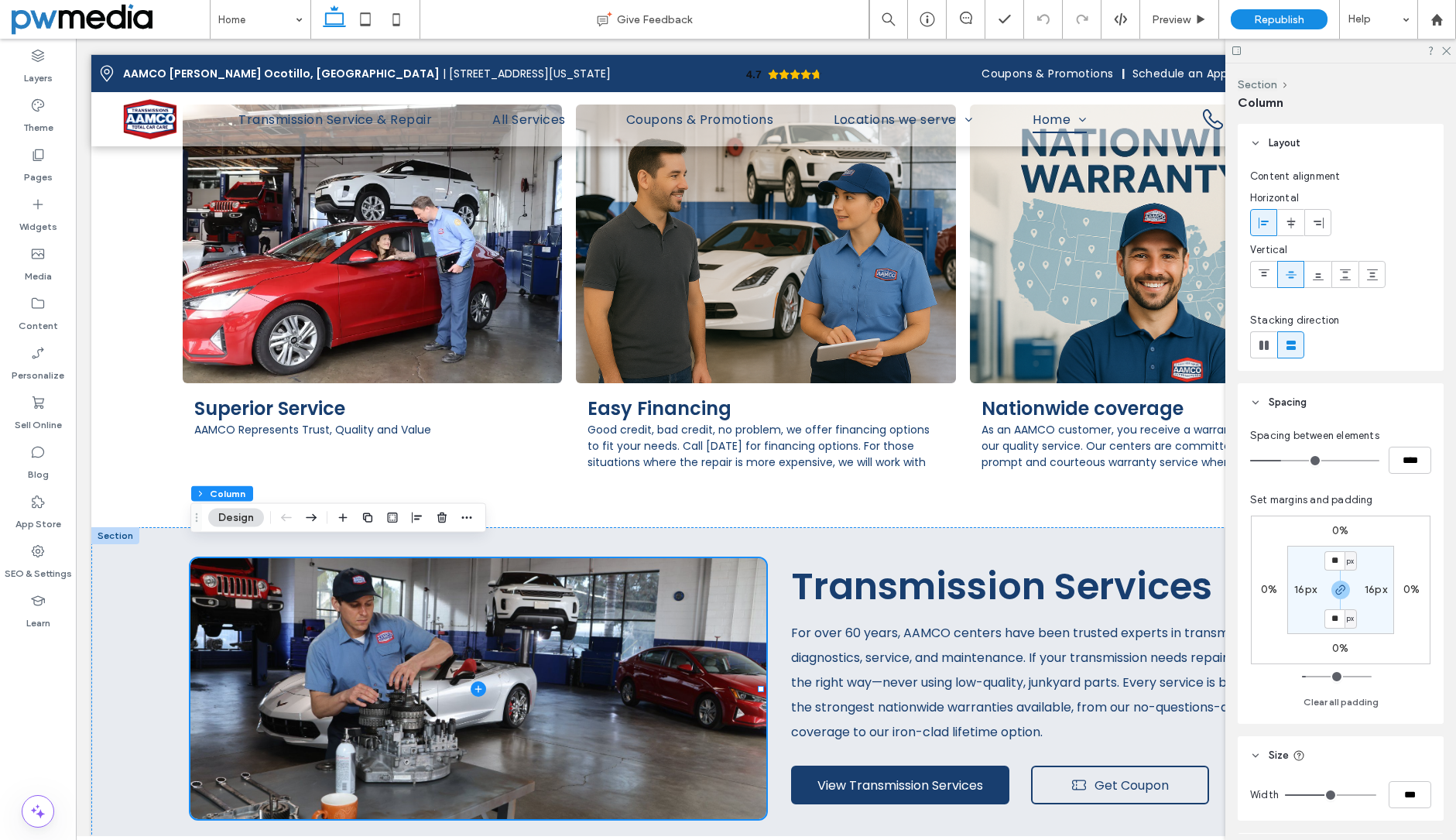
scroll to position [151, 0]
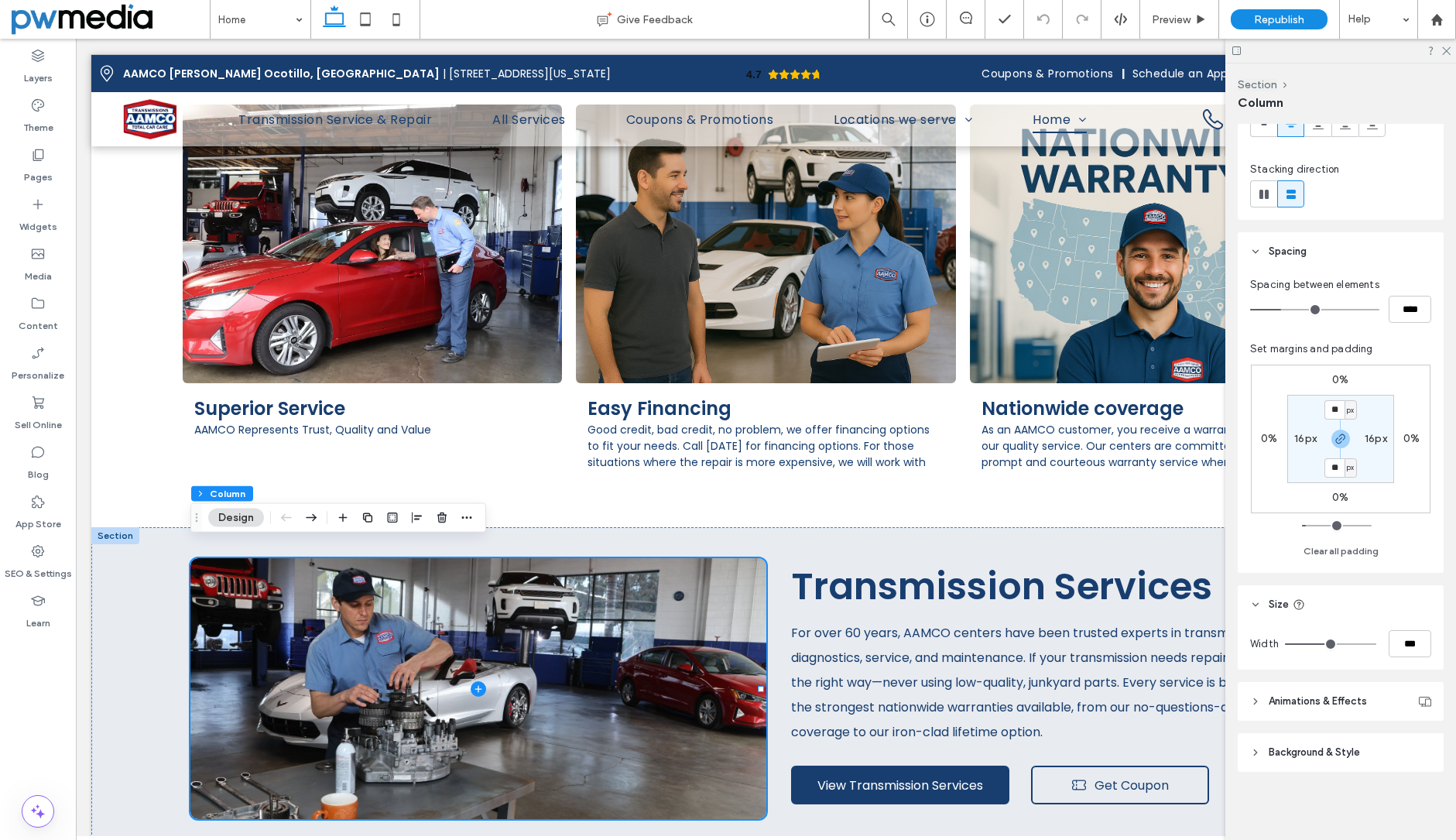
click at [1320, 746] on span "Background & Style" at bounding box center [1314, 753] width 92 height 16
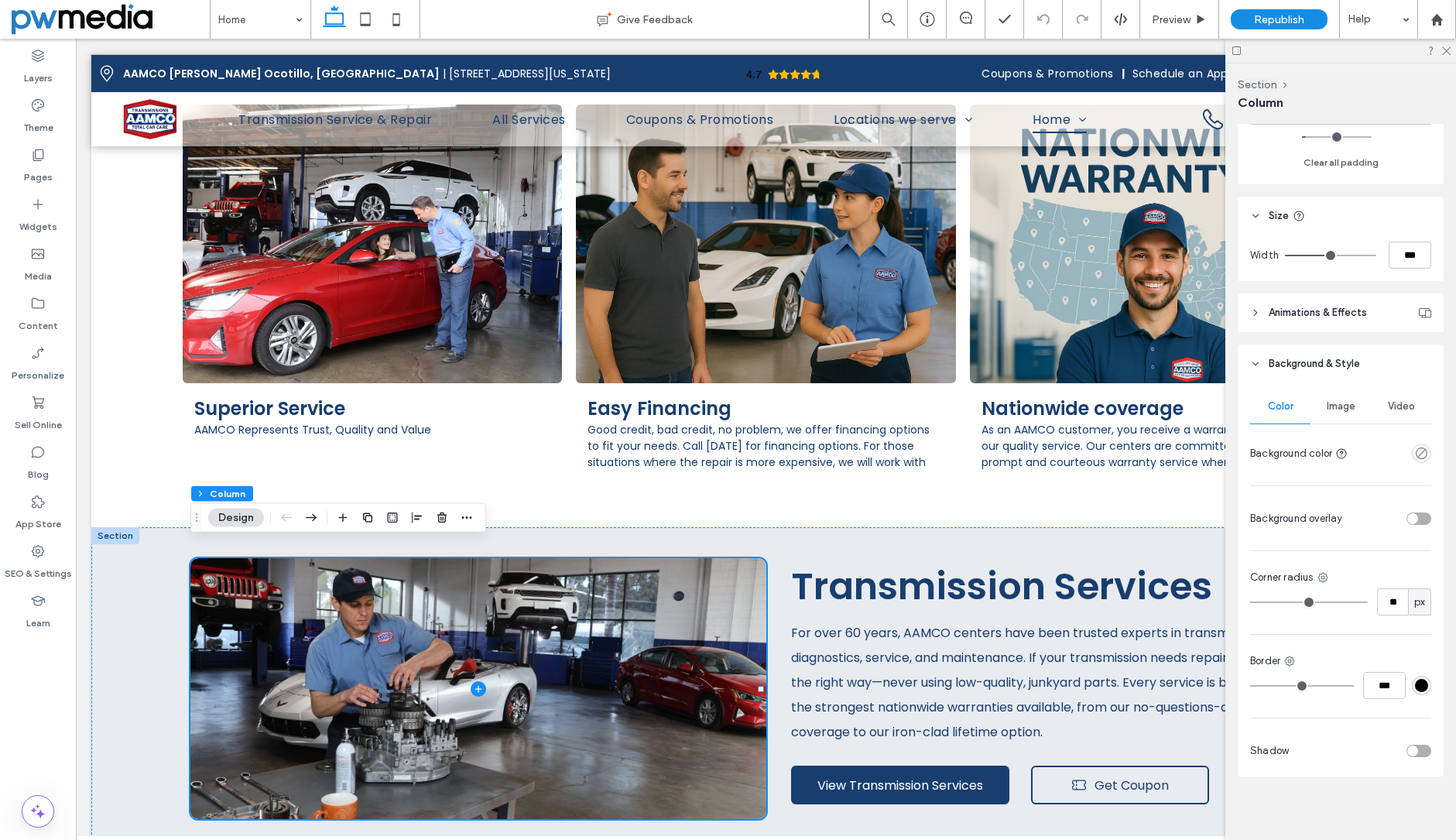
scroll to position [544, 0]
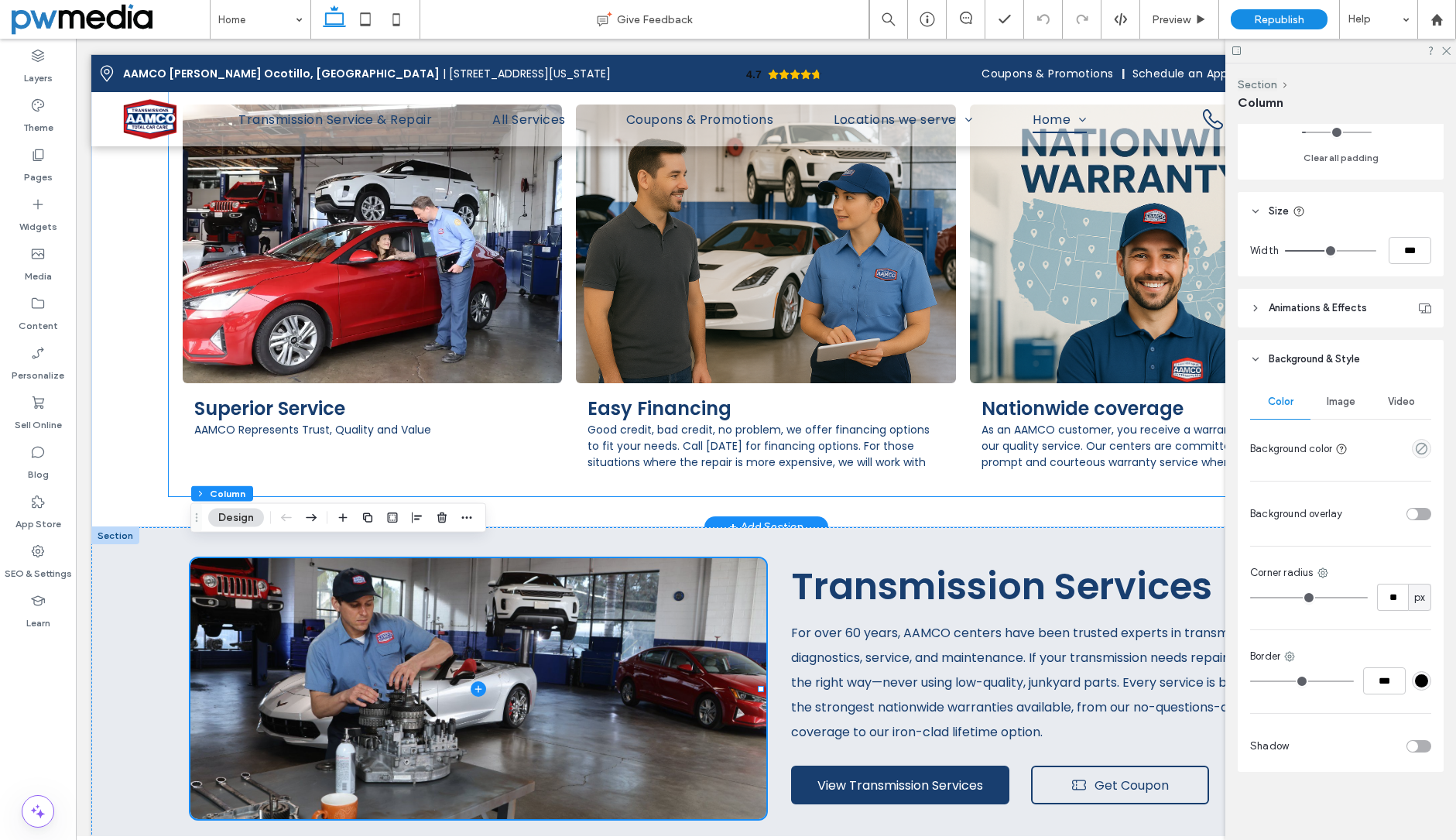
click at [329, 252] on link at bounding box center [372, 244] width 379 height 279
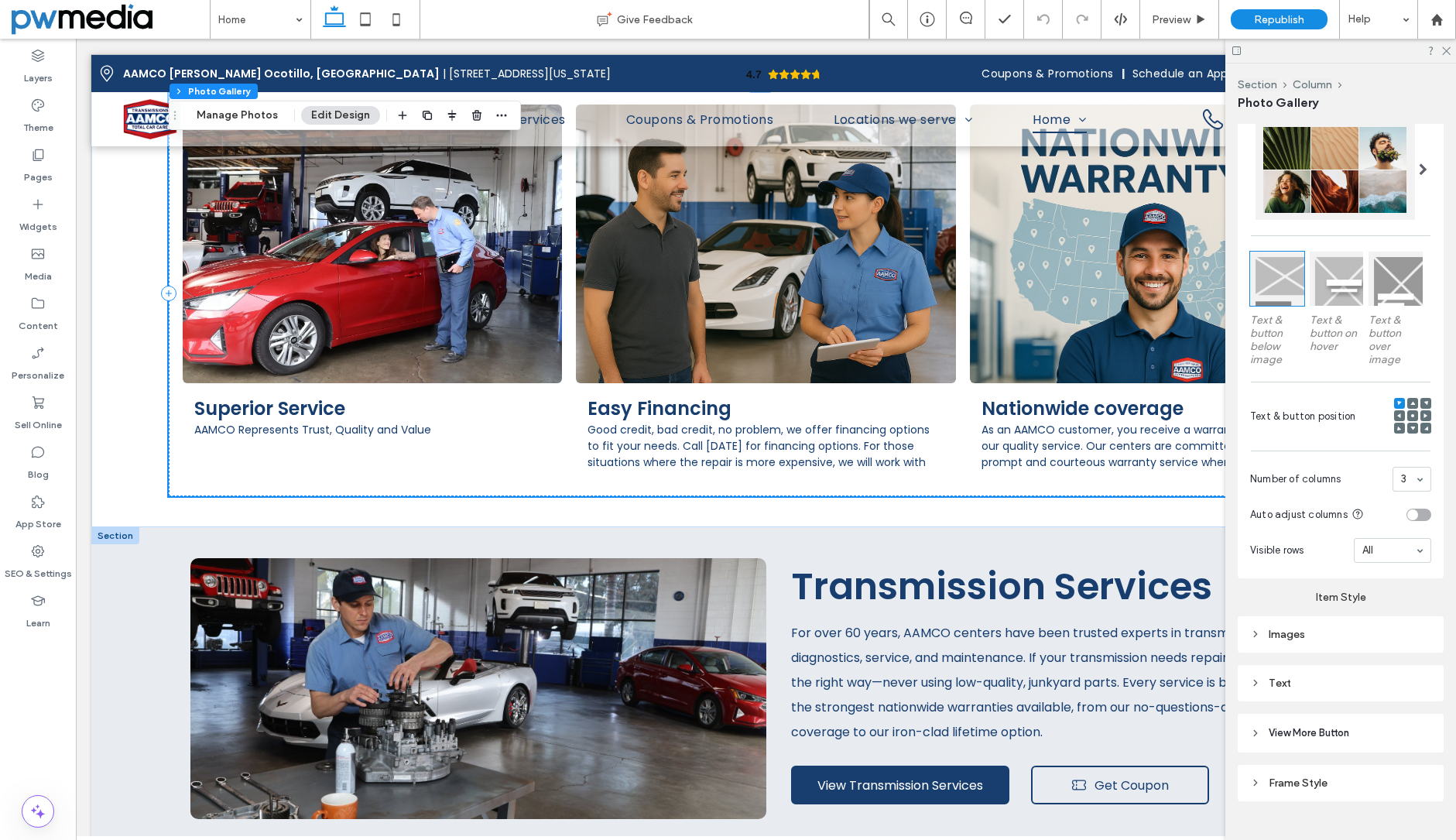
scroll to position [386, 0]
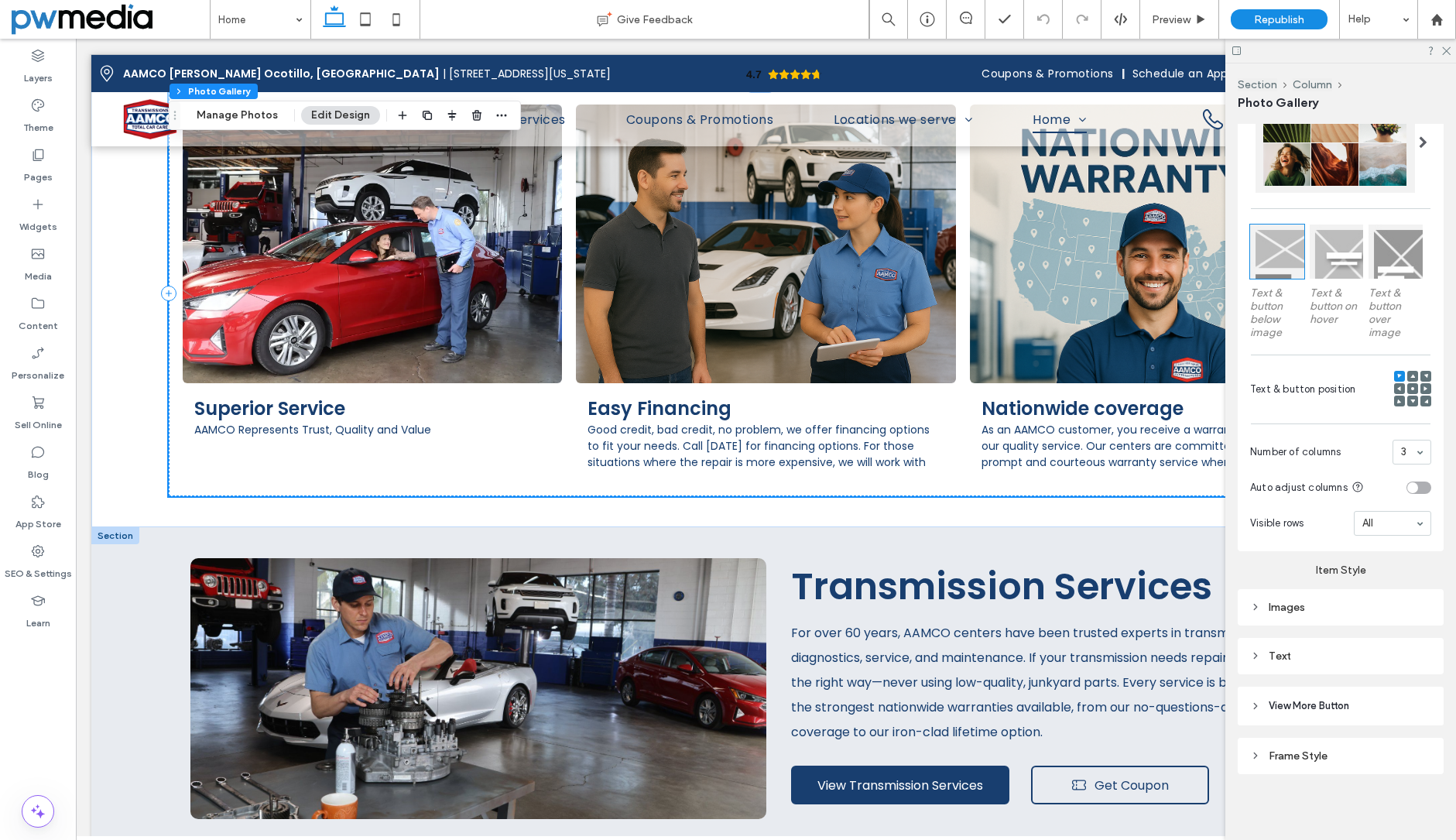
click at [1307, 756] on div "Frame Style" at bounding box center [1341, 755] width 181 height 13
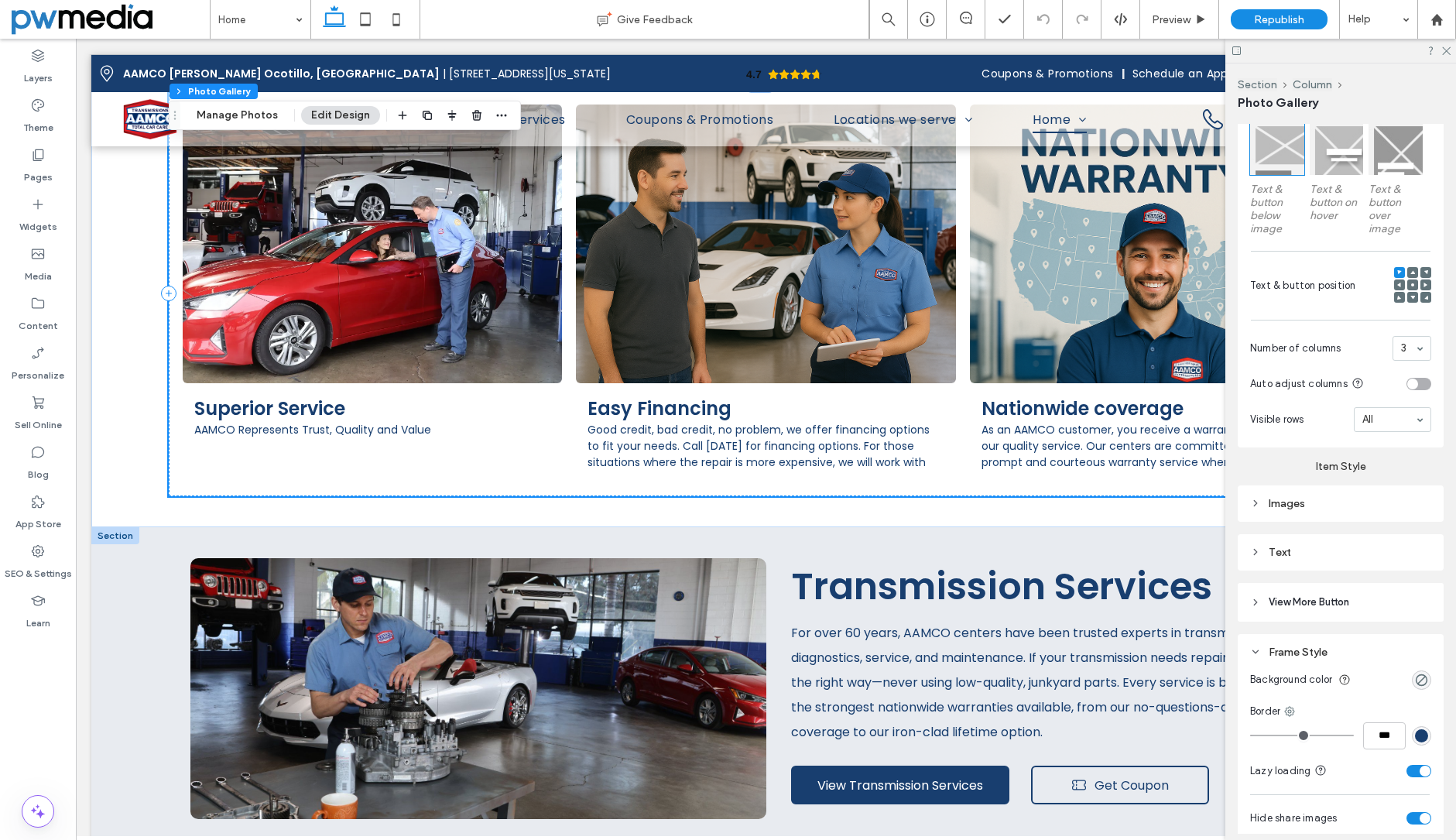
scroll to position [556, 0]
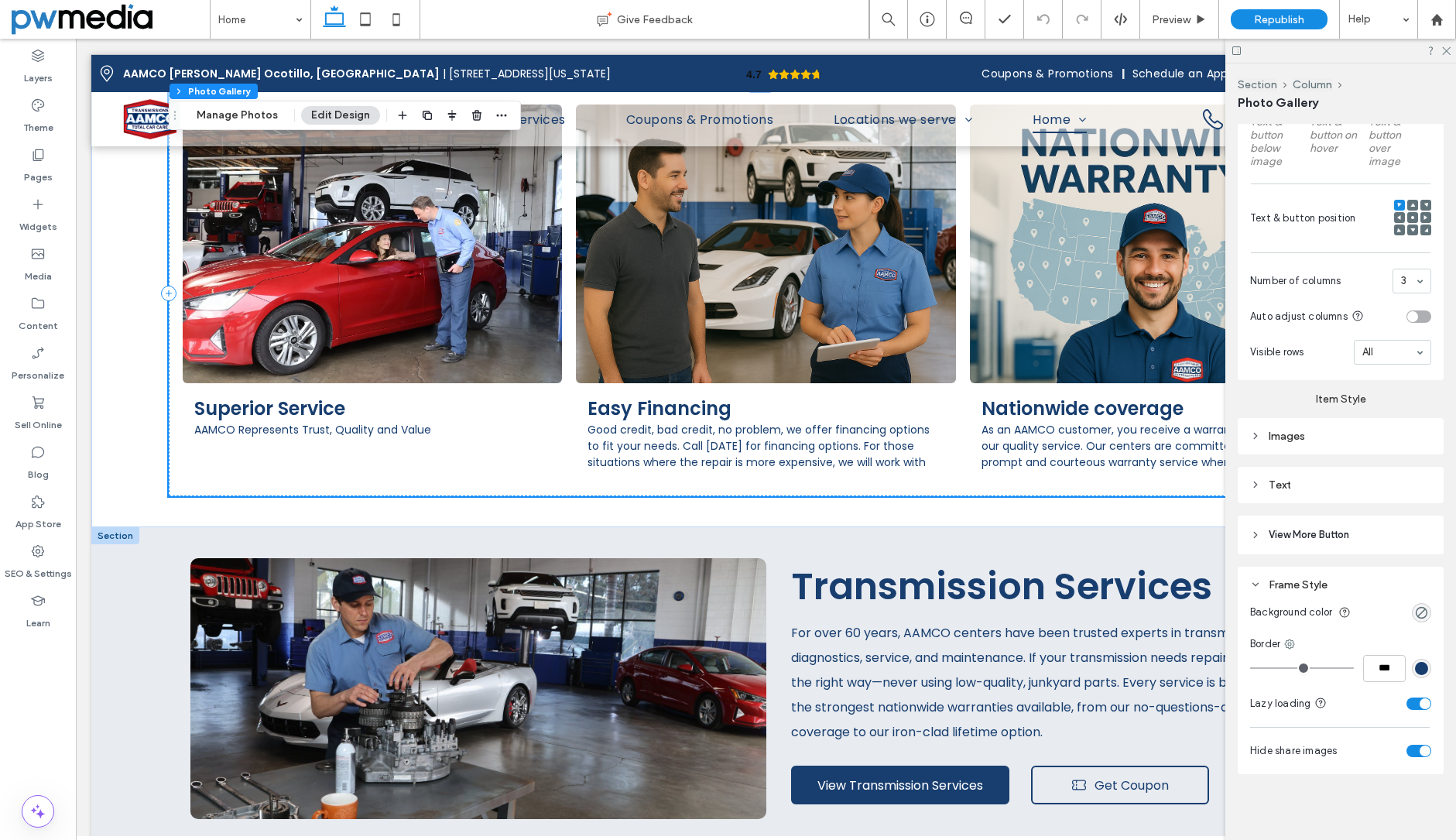
click at [1284, 434] on div "Images" at bounding box center [1341, 436] width 181 height 13
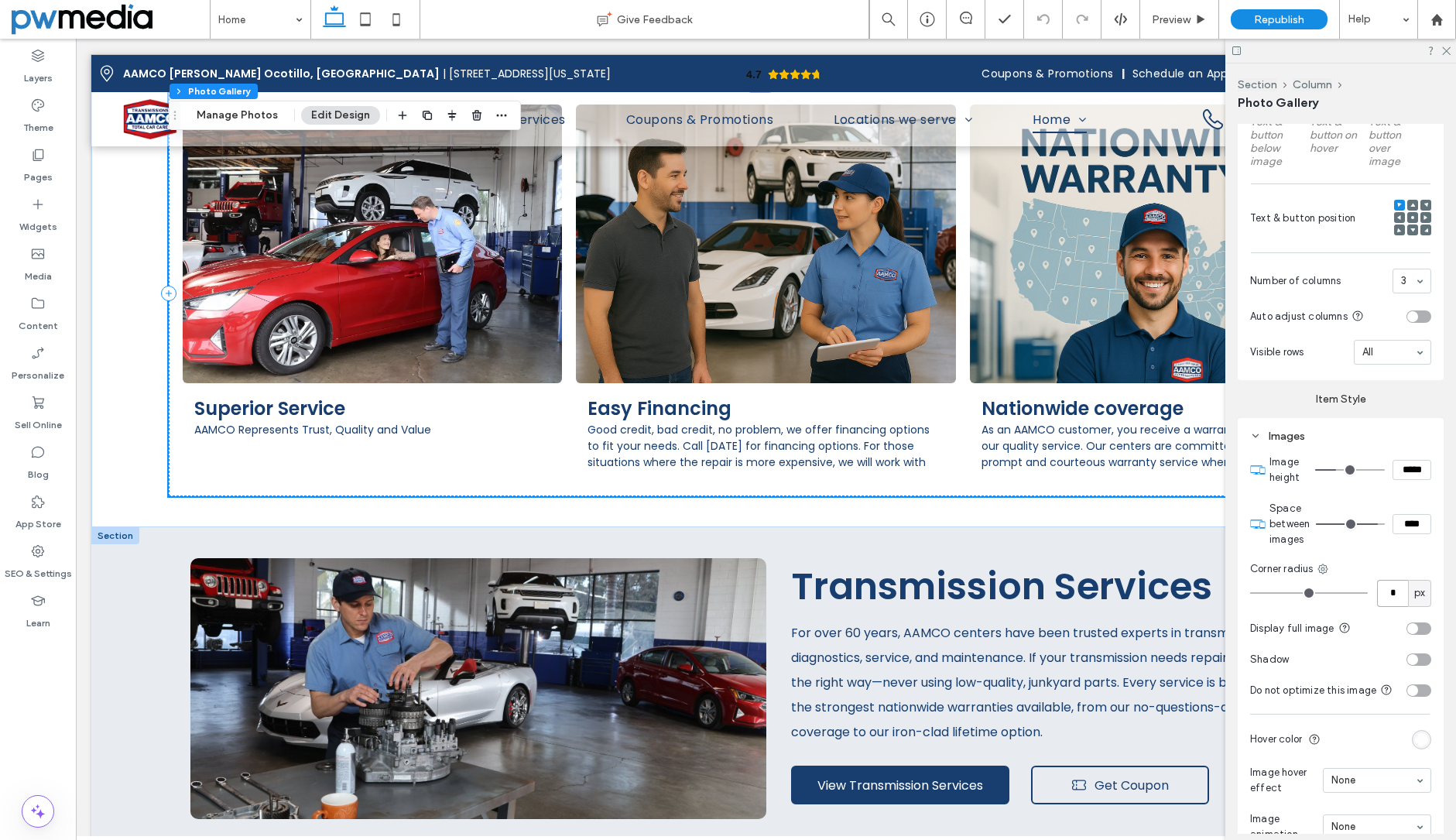
click at [1381, 593] on input "*" at bounding box center [1392, 593] width 31 height 27
type input "**"
click at [1379, 607] on div "Image height ***** Space between images **** Corner radius ** px Display full i…" at bounding box center [1341, 648] width 181 height 403
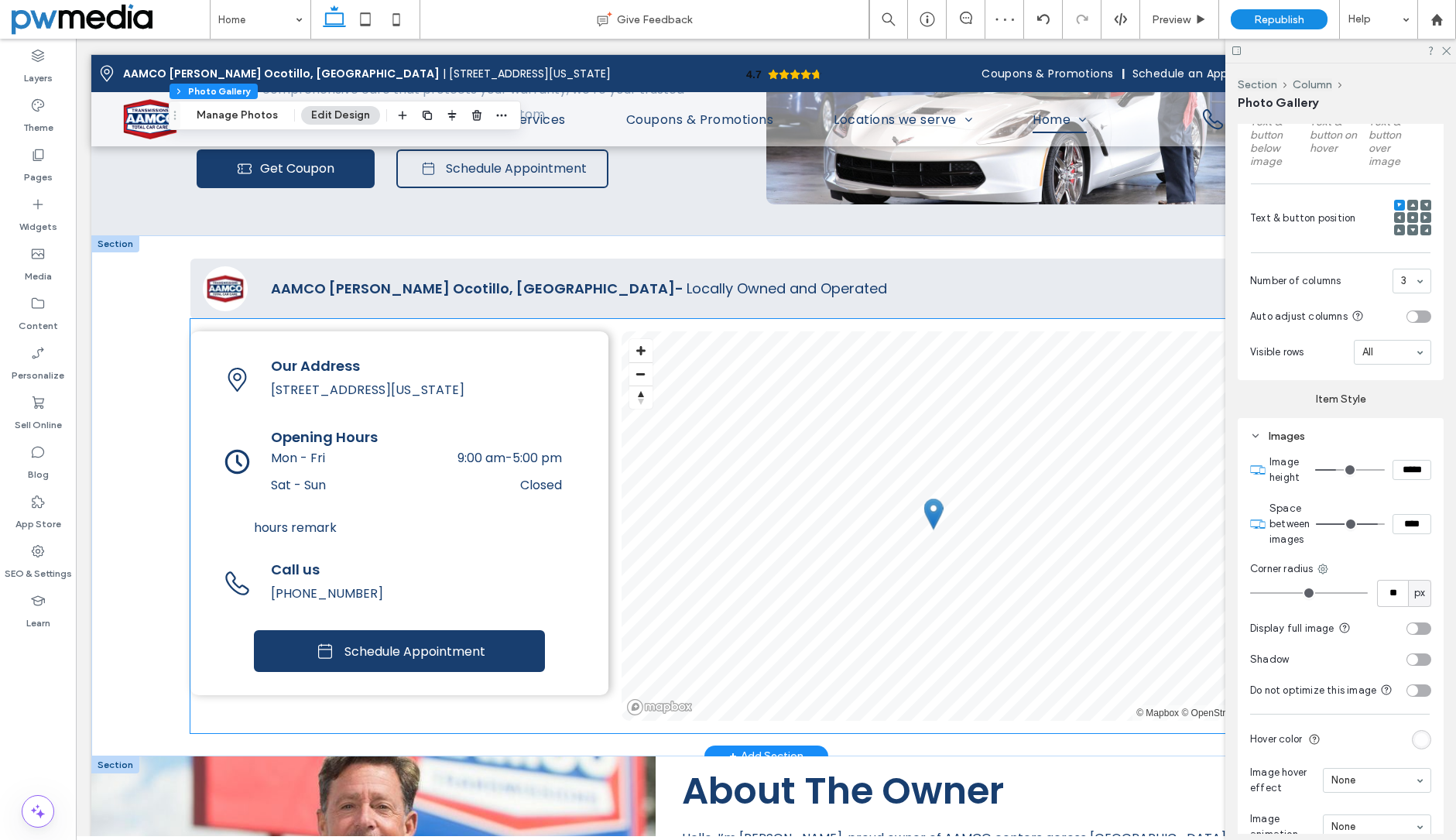
scroll to position [2710, 0]
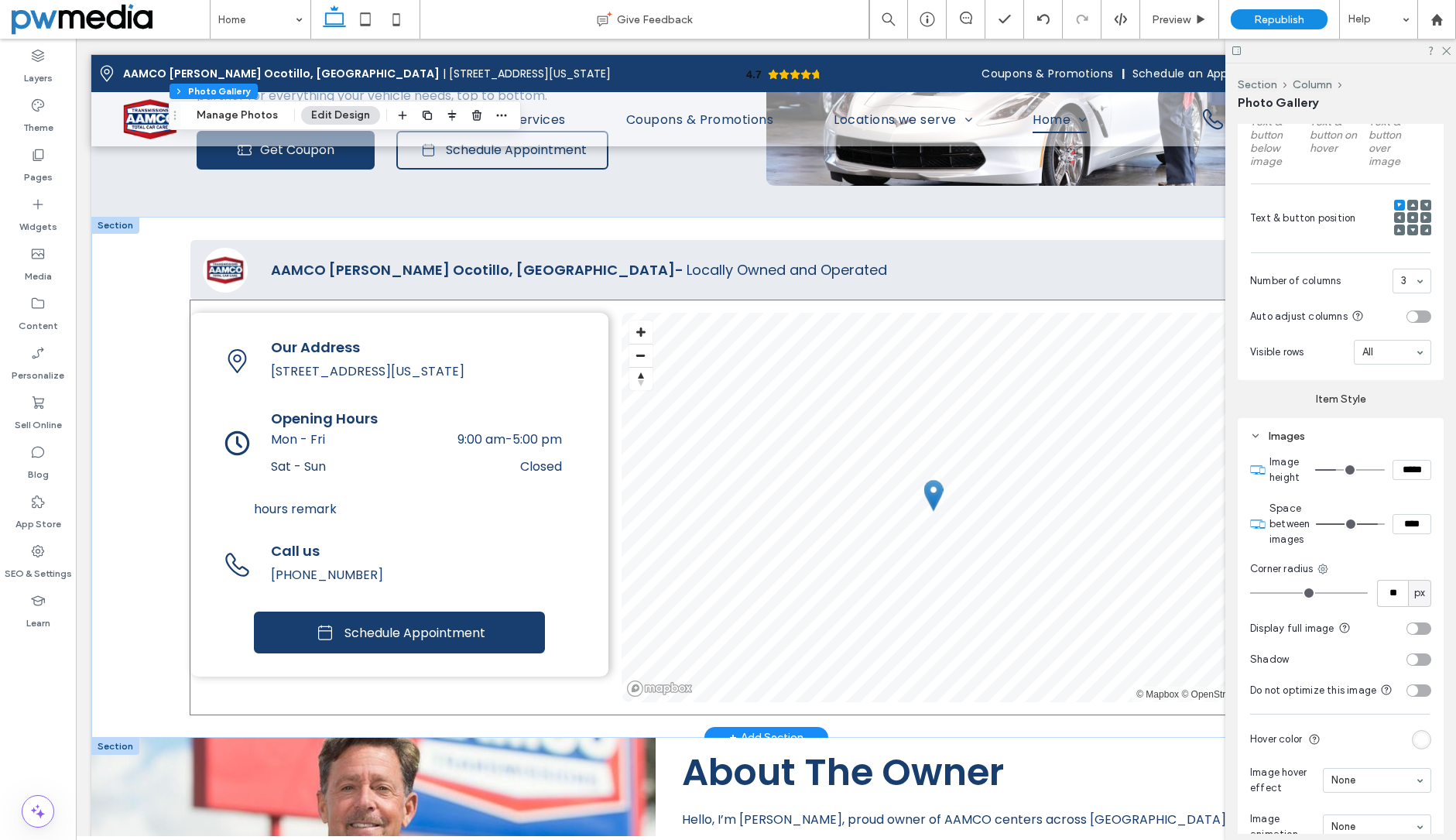
click at [593, 332] on div "Our Address 1880 S Arizona Ave, Chandler, AZ 85286 Opening Hours Mon - Fri 9:00…" at bounding box center [399, 494] width 418 height 364
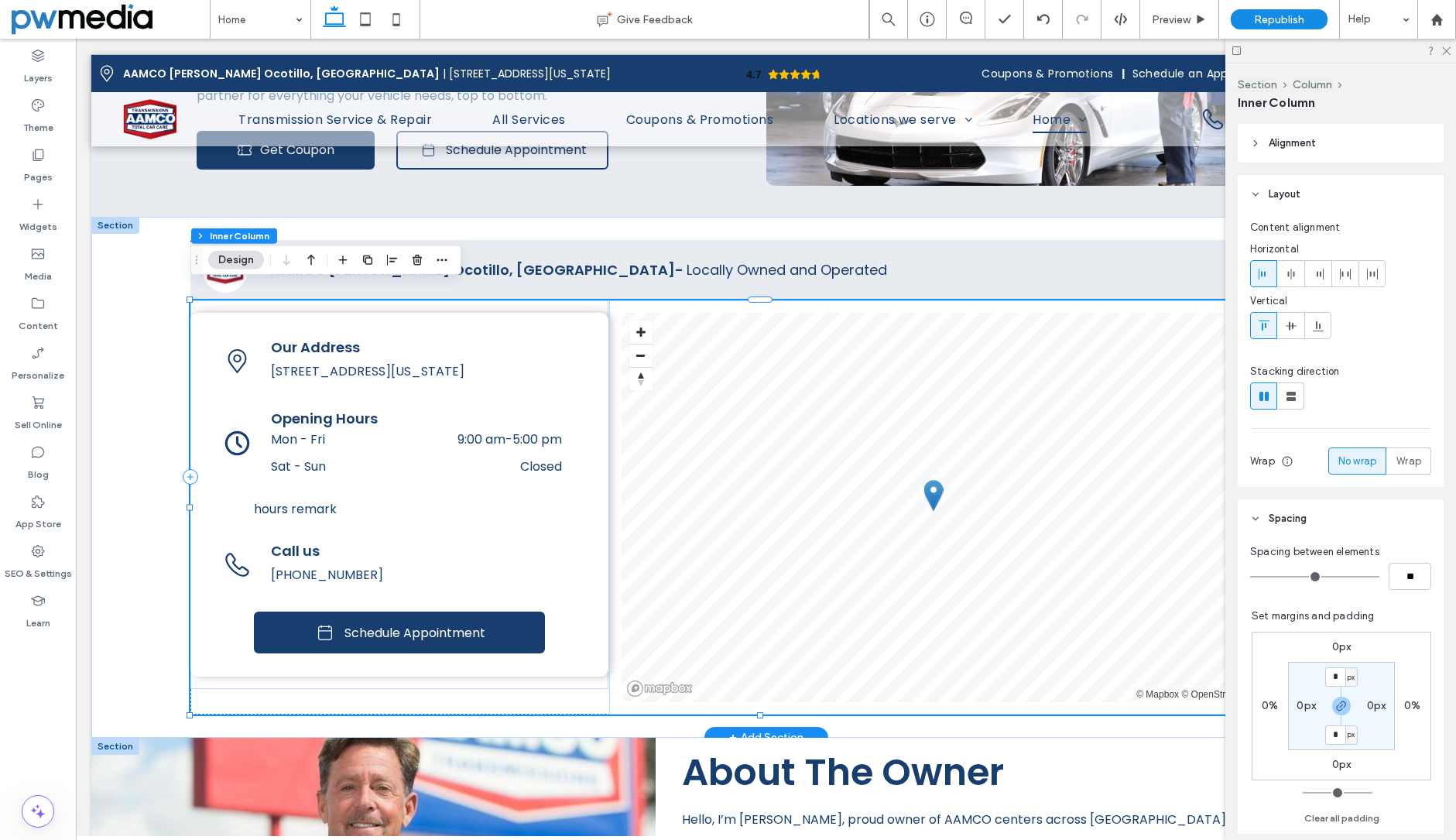
click at [593, 332] on div "Our Address 1880 S Arizona Ave, Chandler, AZ 85286 Opening Hours Mon - Fri 9:00…" at bounding box center [399, 494] width 418 height 364
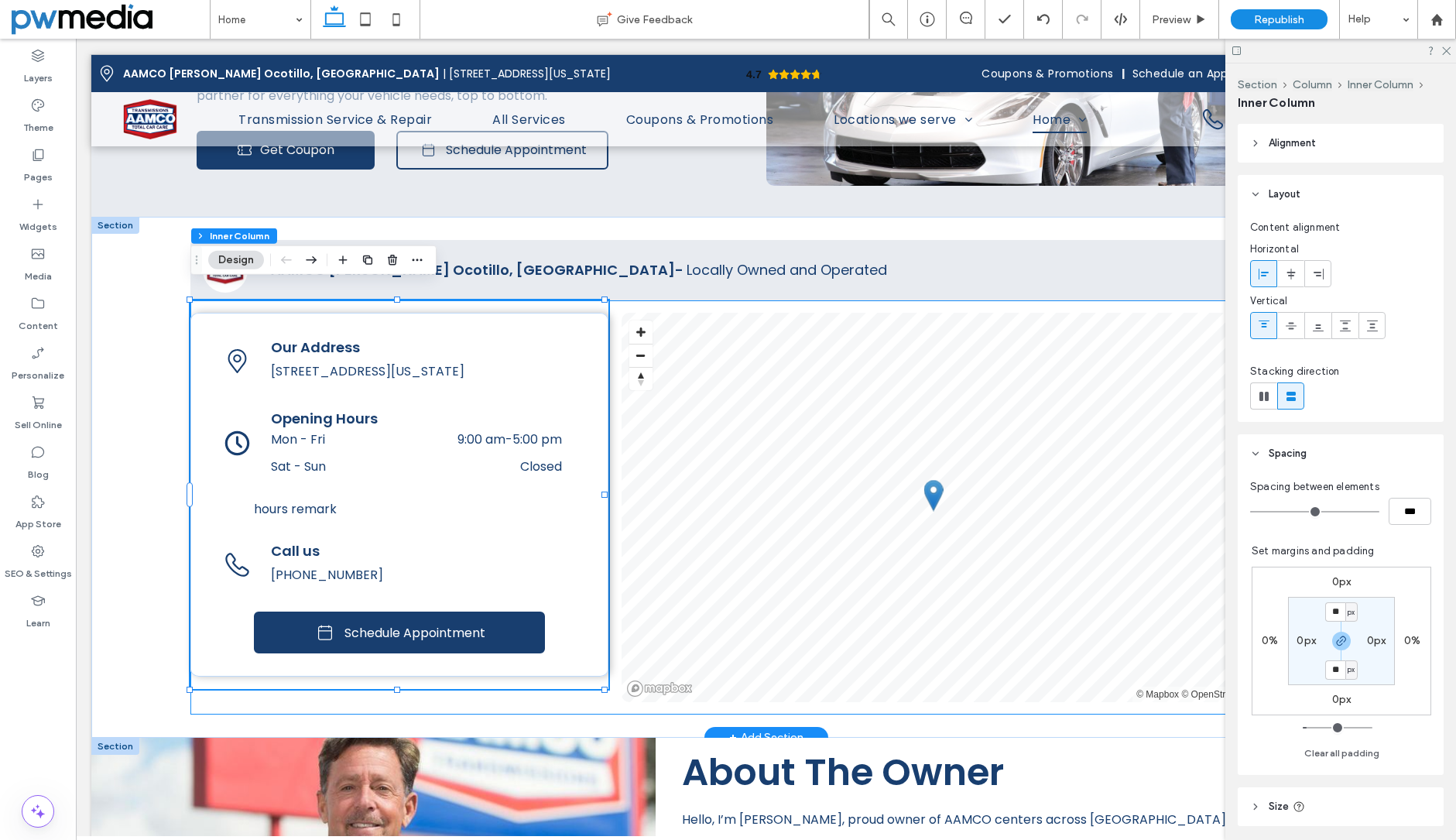
click at [593, 332] on div "Our Address 1880 S Arizona Ave, Chandler, AZ 85286 Opening Hours Mon - Fri 9:00…" at bounding box center [399, 494] width 418 height 364
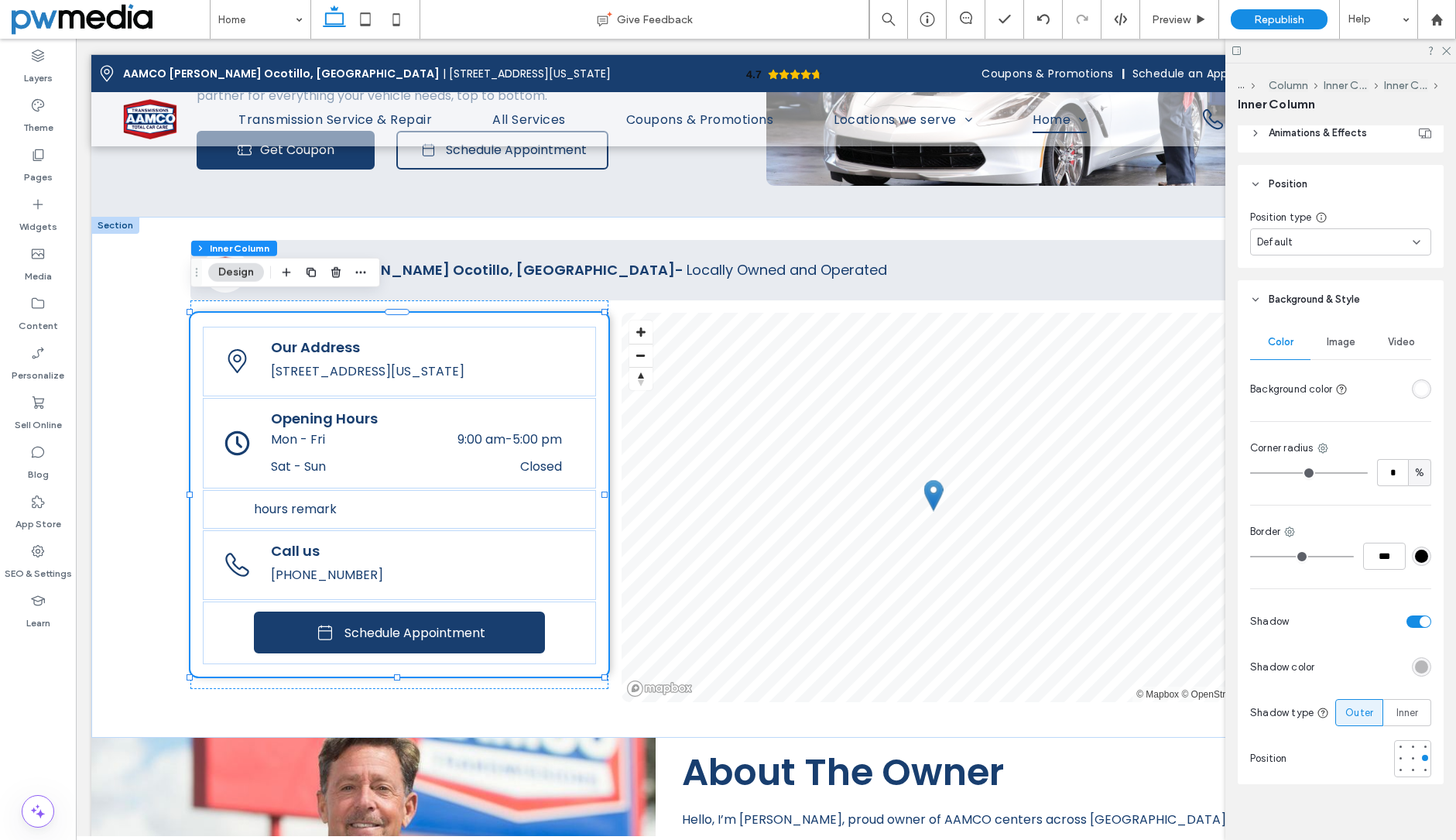
scroll to position [742, 0]
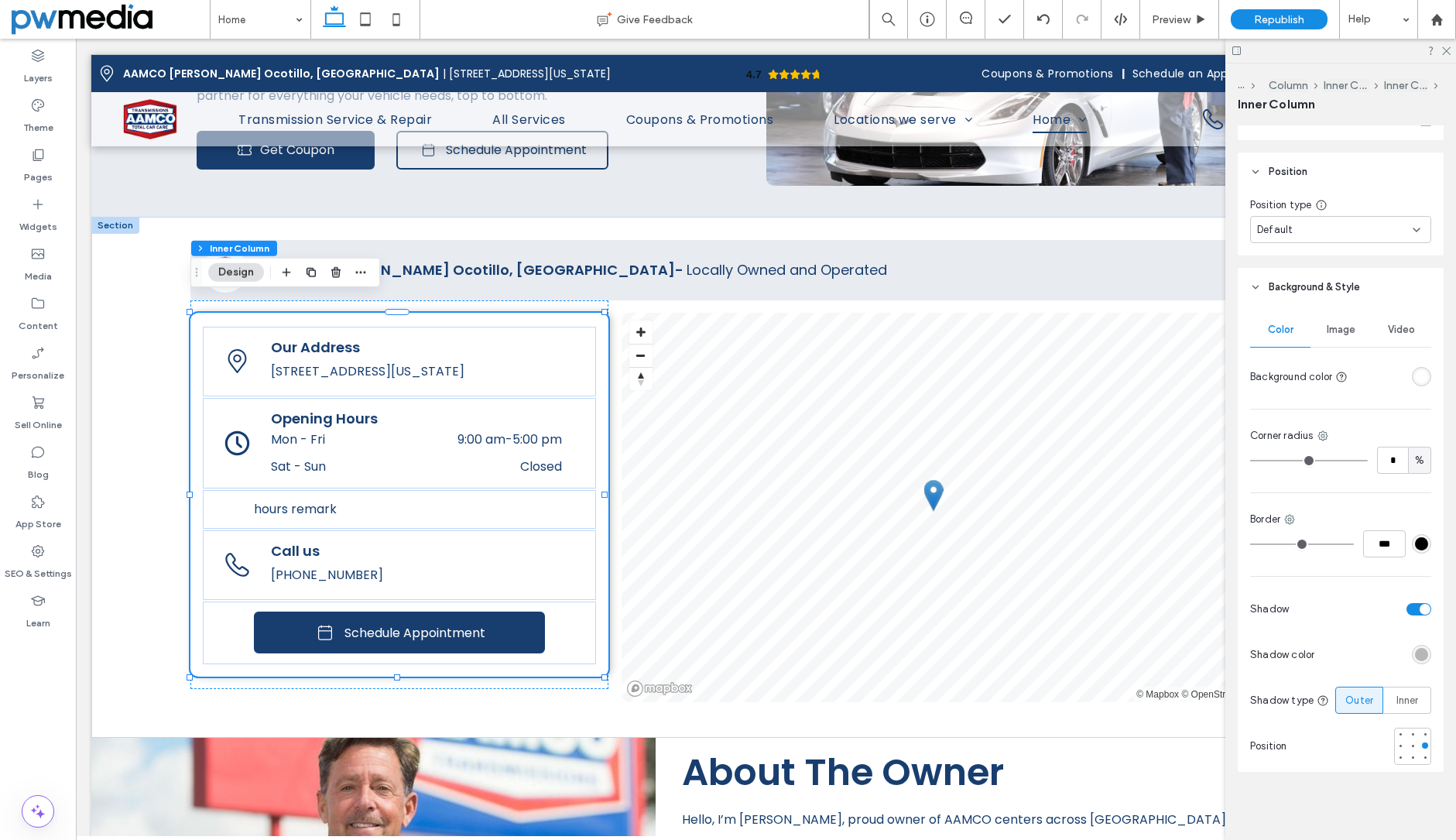
click at [1421, 453] on div "%" at bounding box center [1420, 460] width 23 height 27
click at [1411, 484] on span "px" at bounding box center [1412, 484] width 11 height 16
click at [1387, 459] on input "*" at bounding box center [1392, 460] width 31 height 27
type input "**"
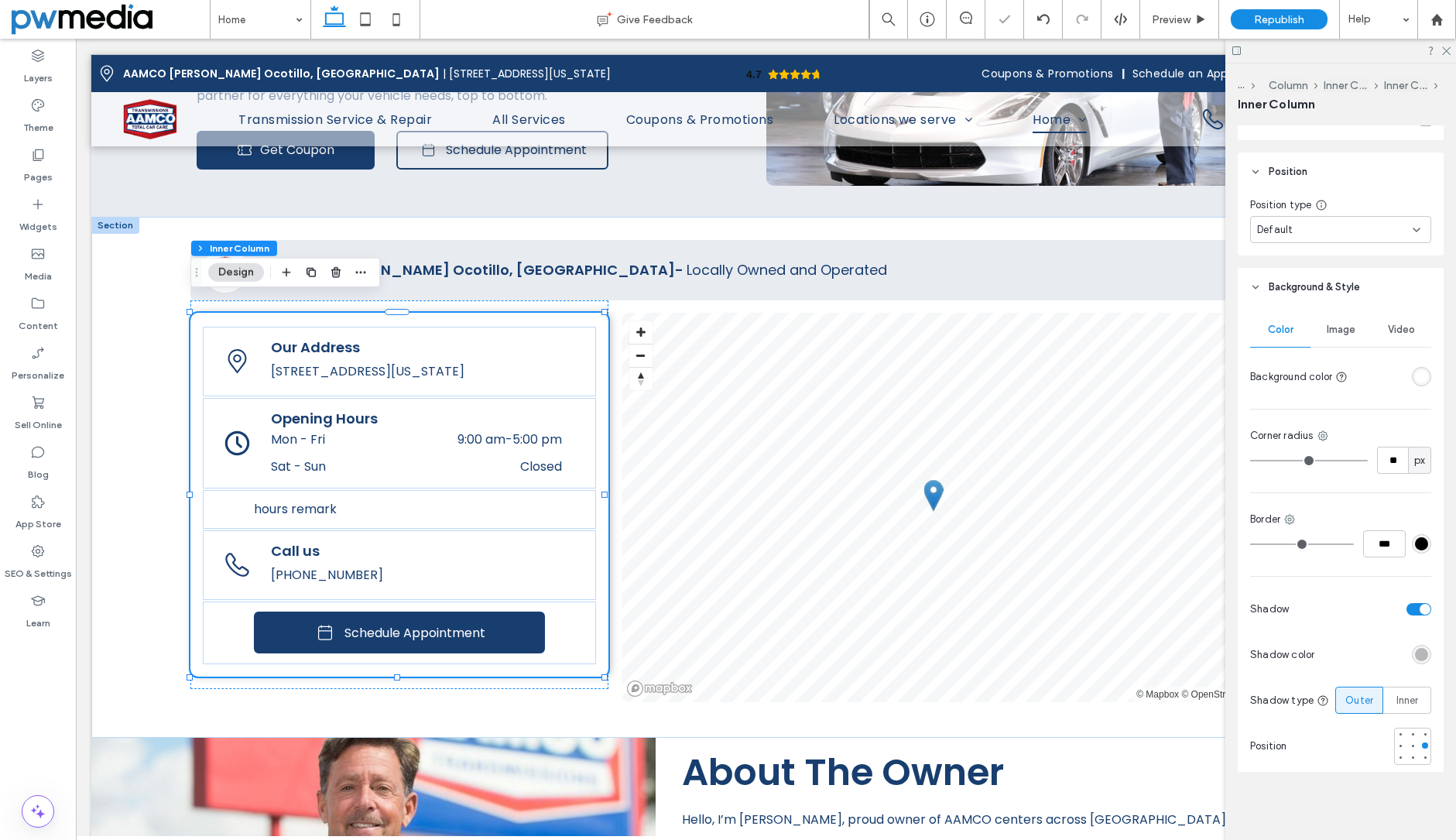
click at [1384, 475] on div "Color Image Video Background color Corner radius ** px Border *** Shadow Shadow…" at bounding box center [1341, 539] width 206 height 465
click at [644, 343] on button "Zoom out" at bounding box center [641, 355] width 23 height 23
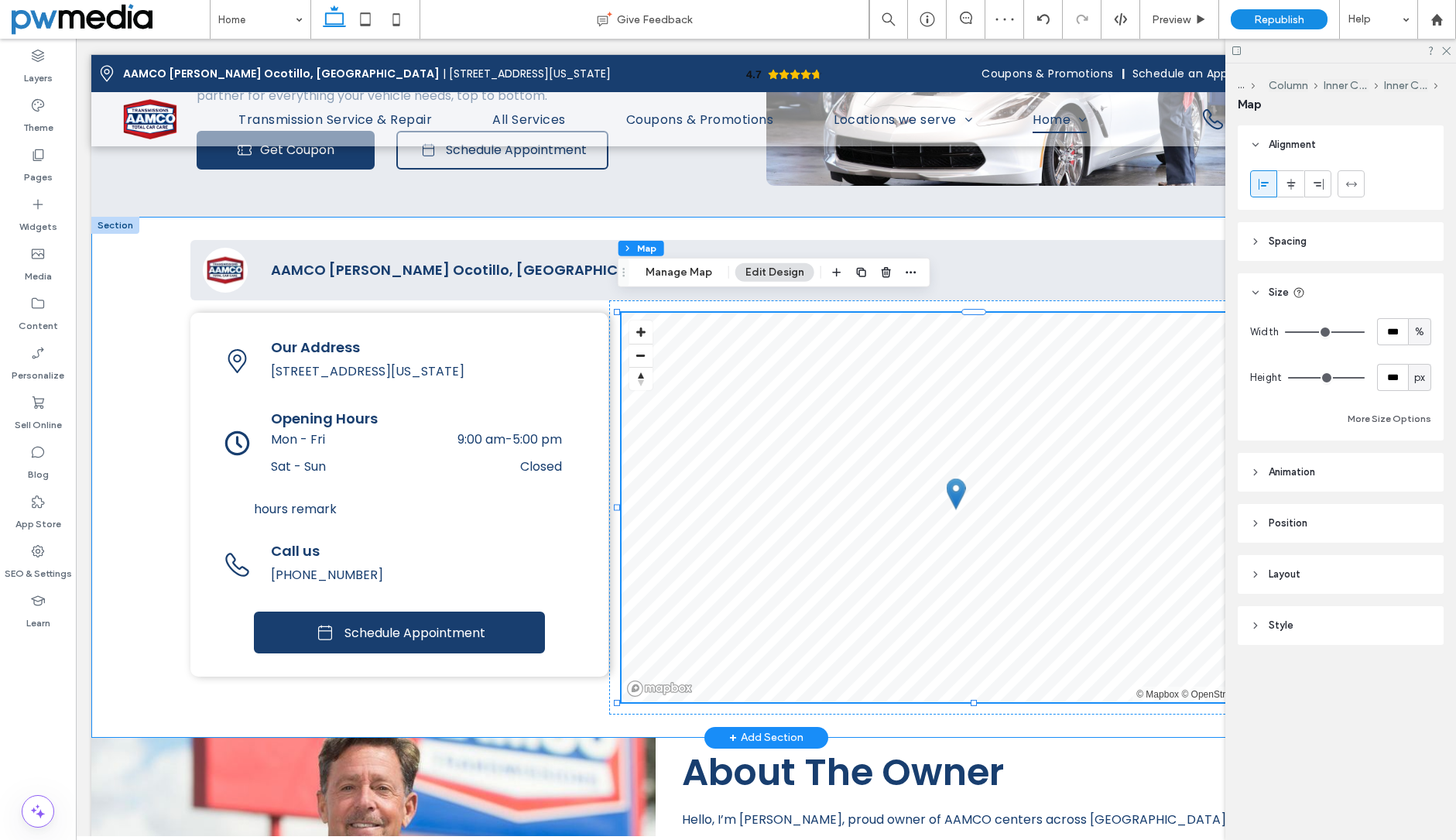
click at [165, 389] on div "4.7 Panel only seen by widget owner Edit widget Views 2%" at bounding box center [766, 477] width 1349 height 521
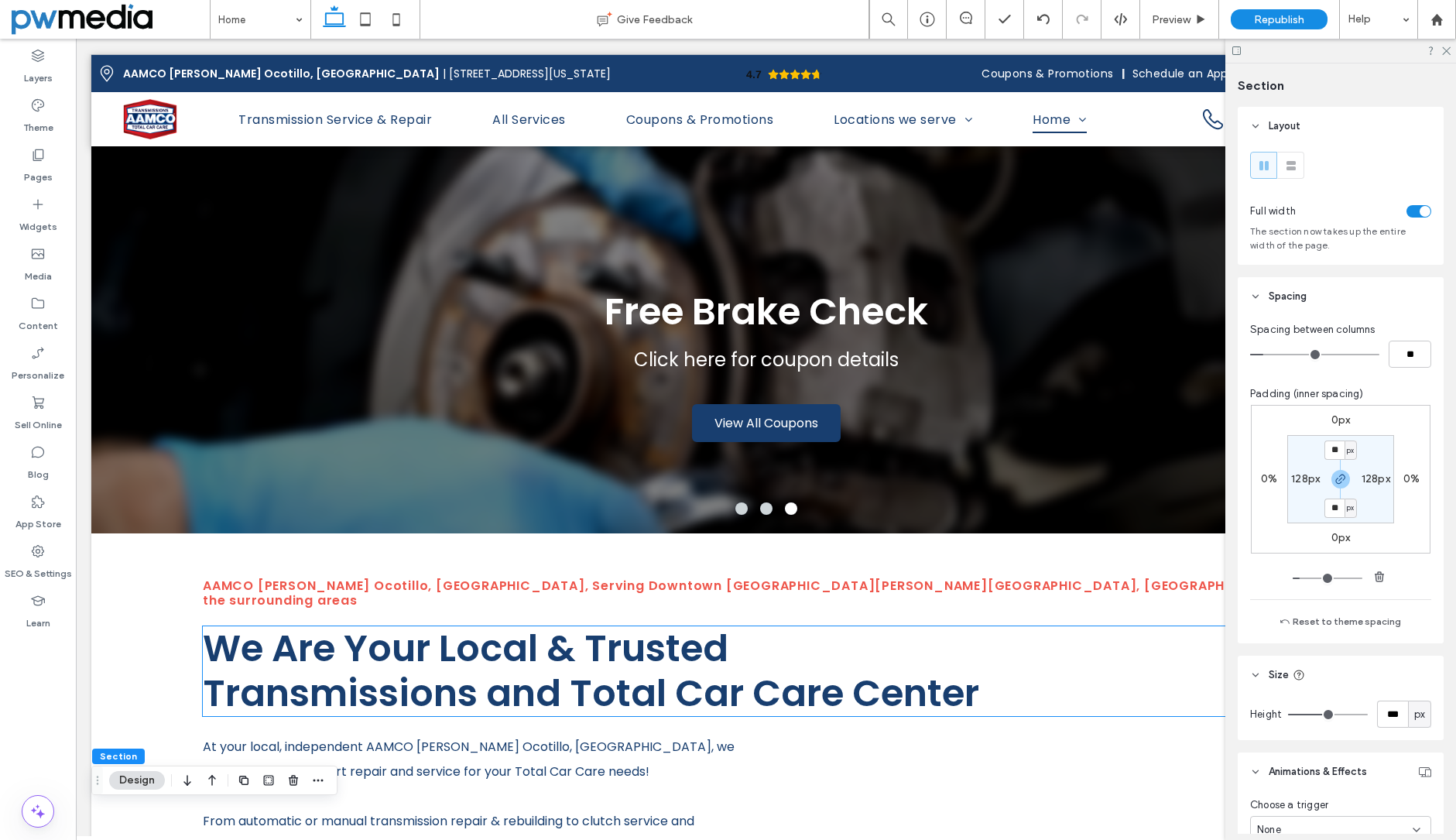
scroll to position [0, 0]
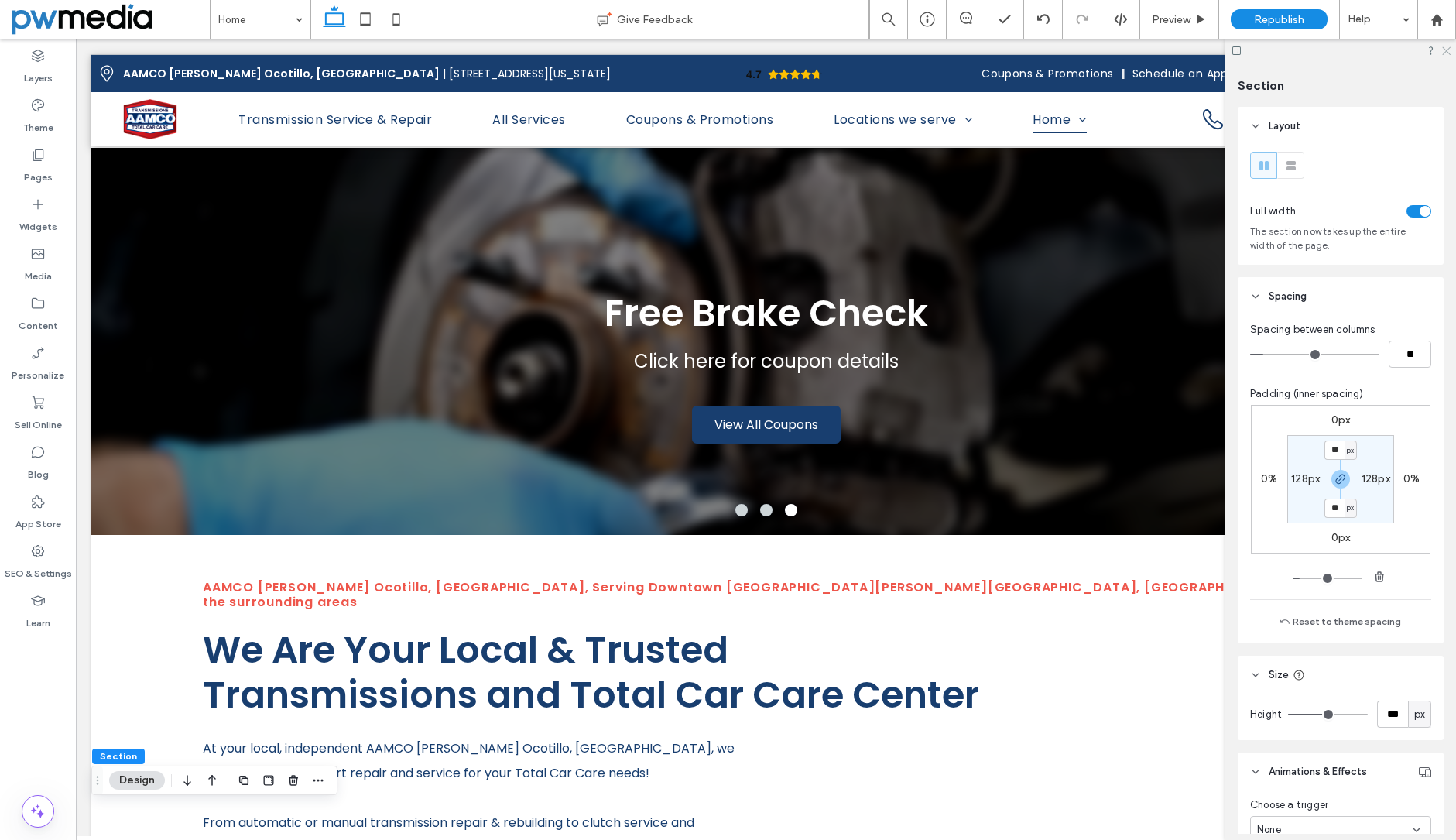
click at [1449, 48] on icon at bounding box center [1445, 49] width 10 height 10
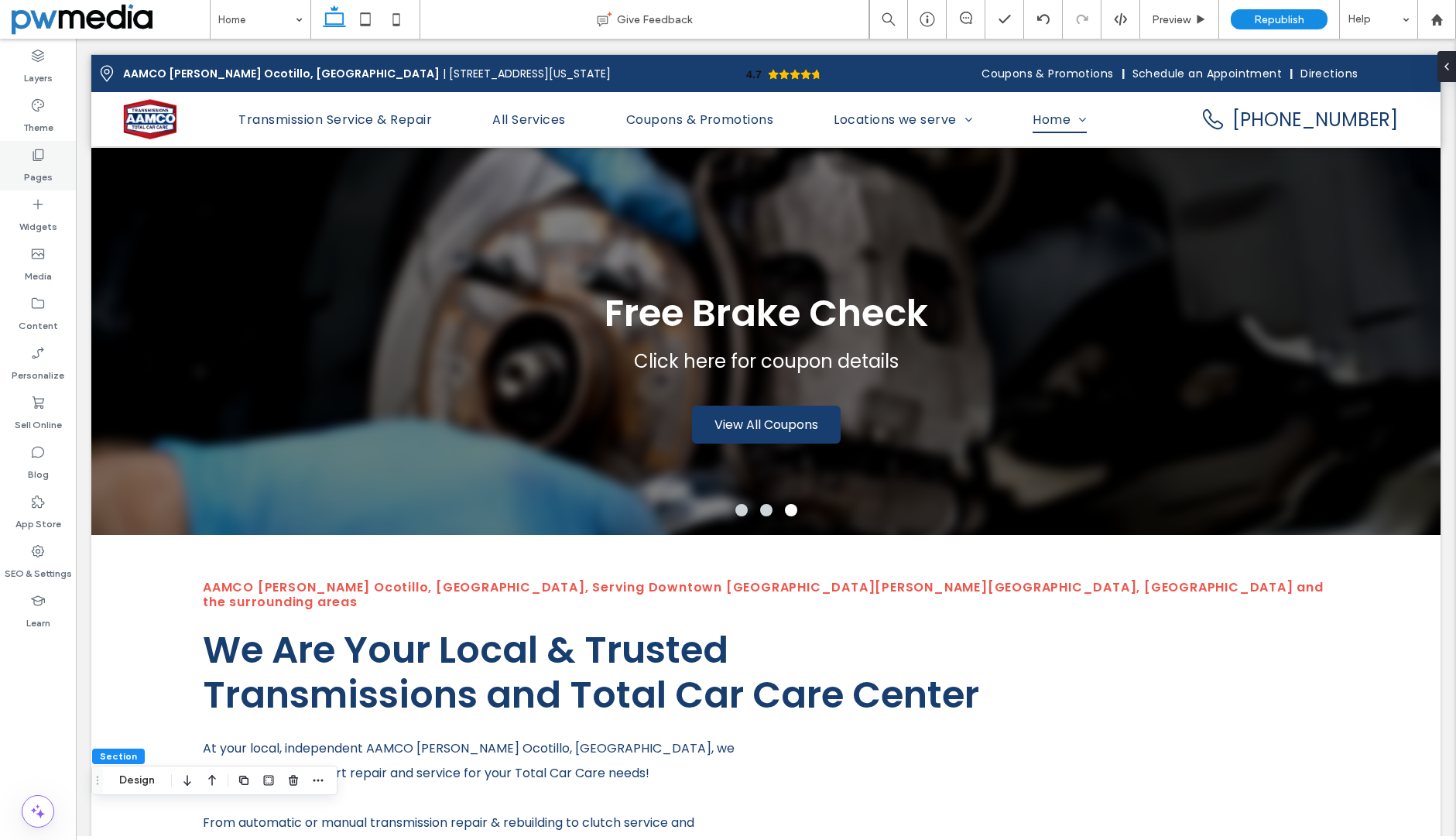
click at [48, 151] on div "Pages" at bounding box center [38, 166] width 76 height 49
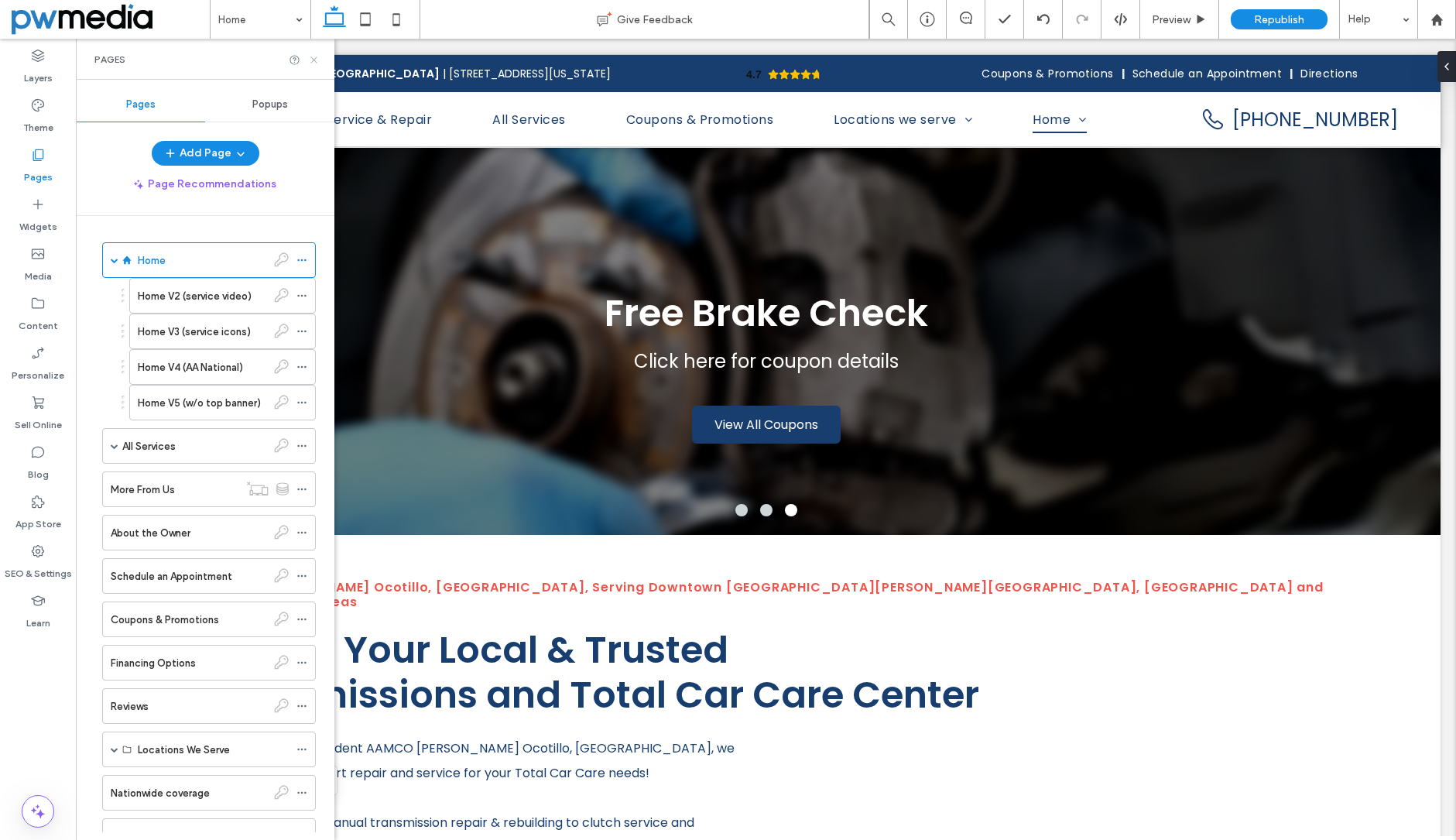
click at [310, 59] on icon at bounding box center [313, 60] width 11 height 11
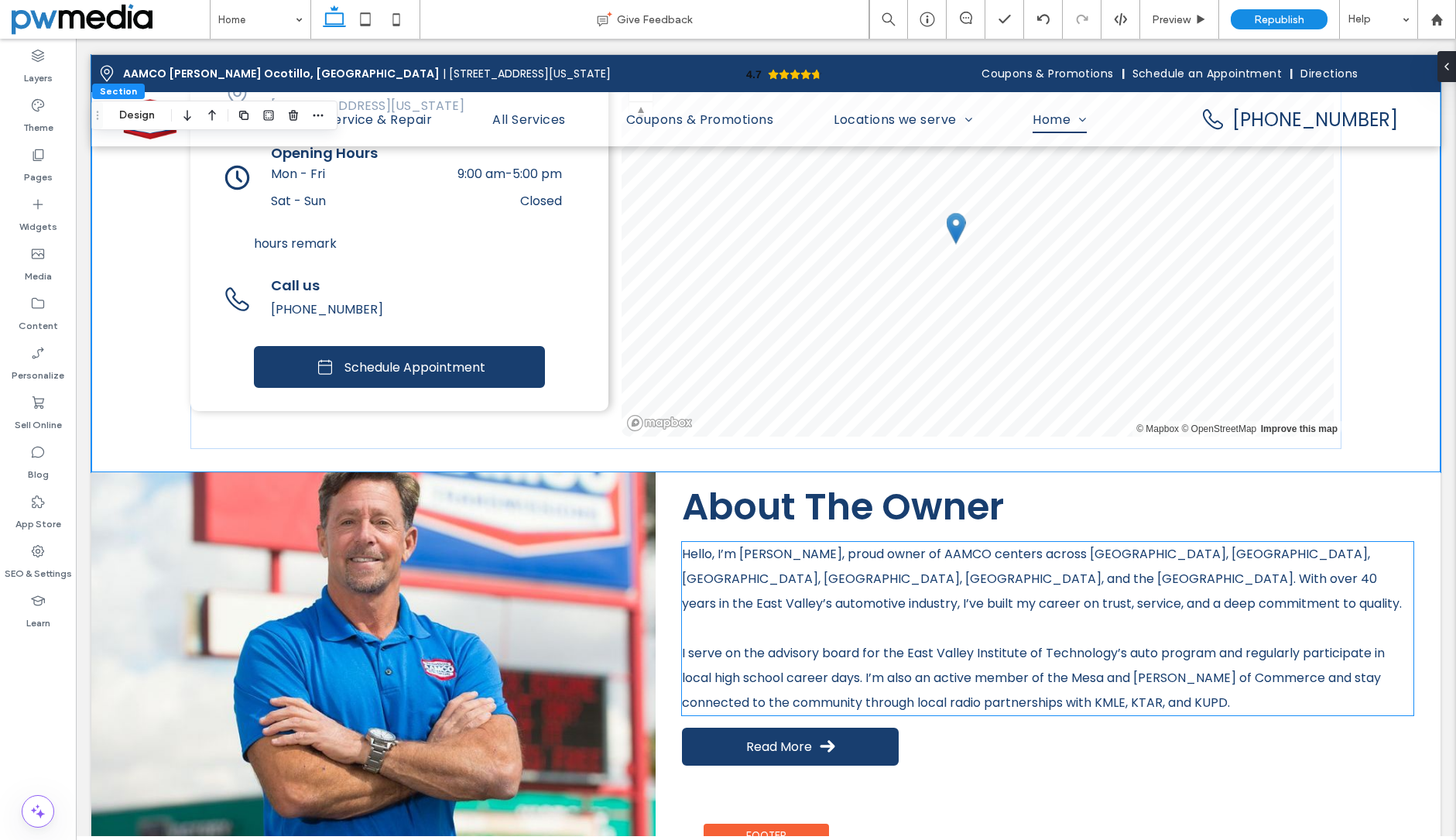
scroll to position [3361, 0]
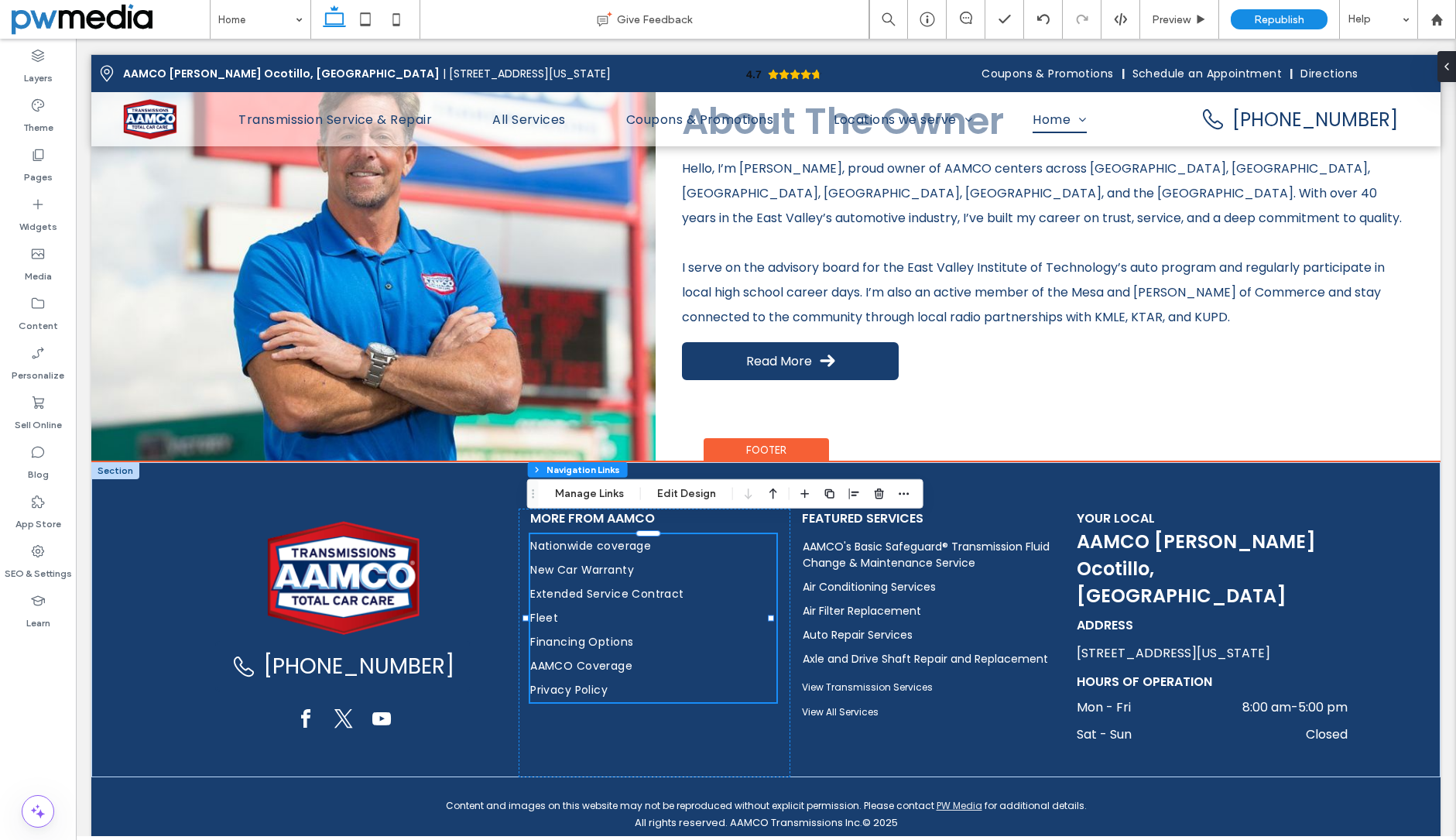
type input "***"
type input "****"
click at [739, 538] on link "Nationwide coverage" at bounding box center [653, 546] width 246 height 24
click at [688, 491] on button "Edit Design" at bounding box center [687, 493] width 79 height 18
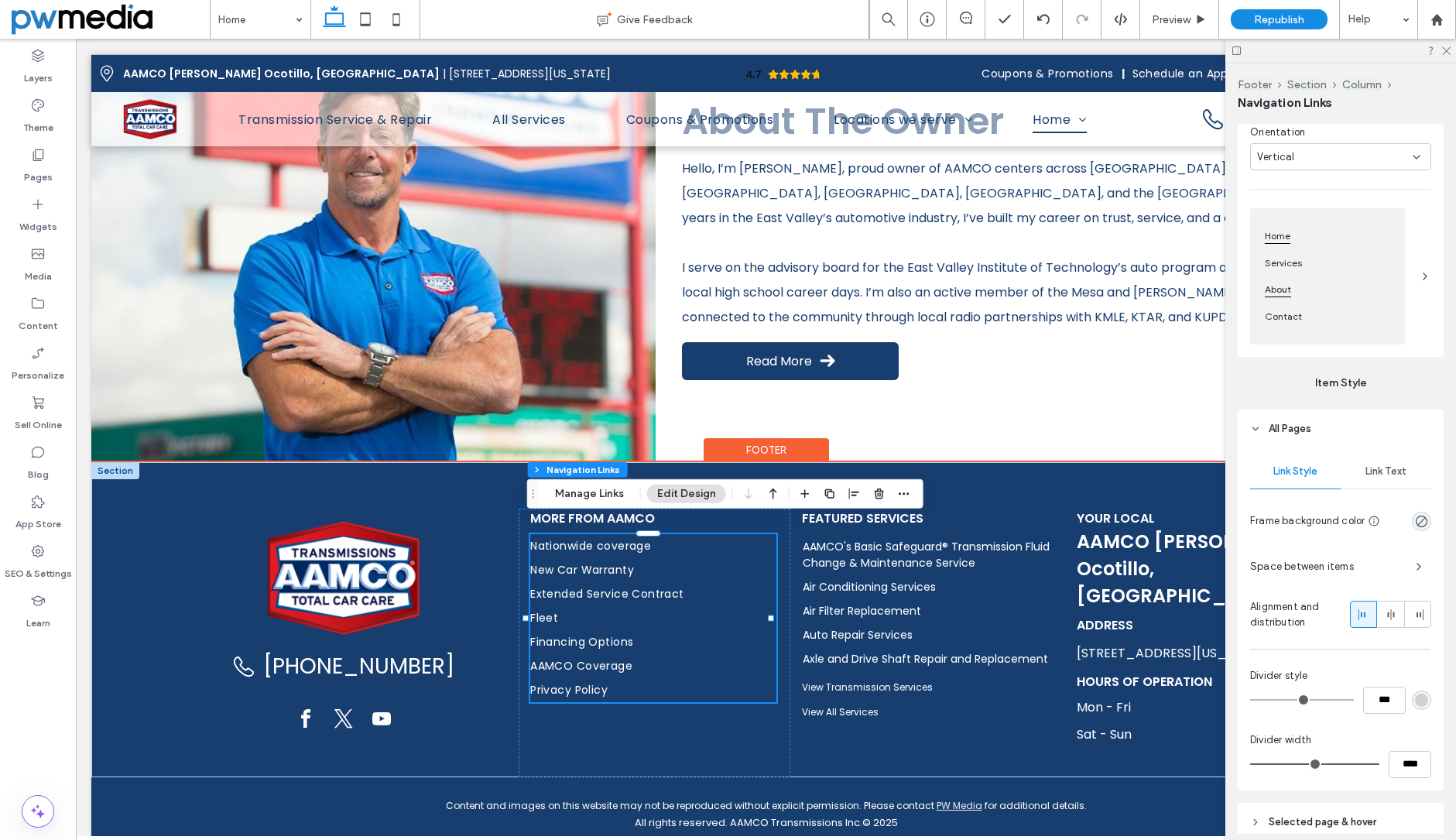
scroll to position [360, 0]
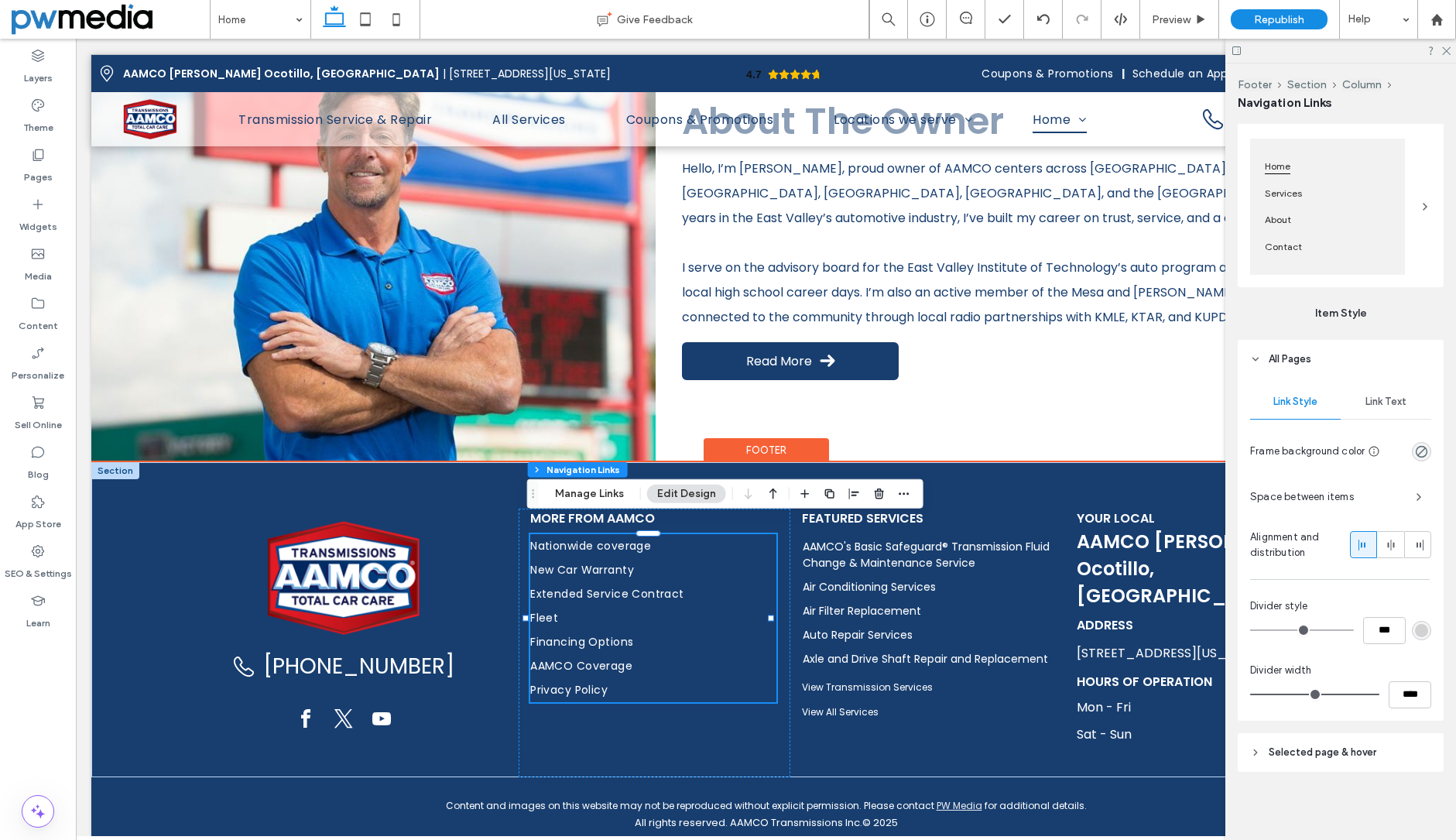
click at [1304, 752] on span "Selected page & hover" at bounding box center [1322, 753] width 107 height 16
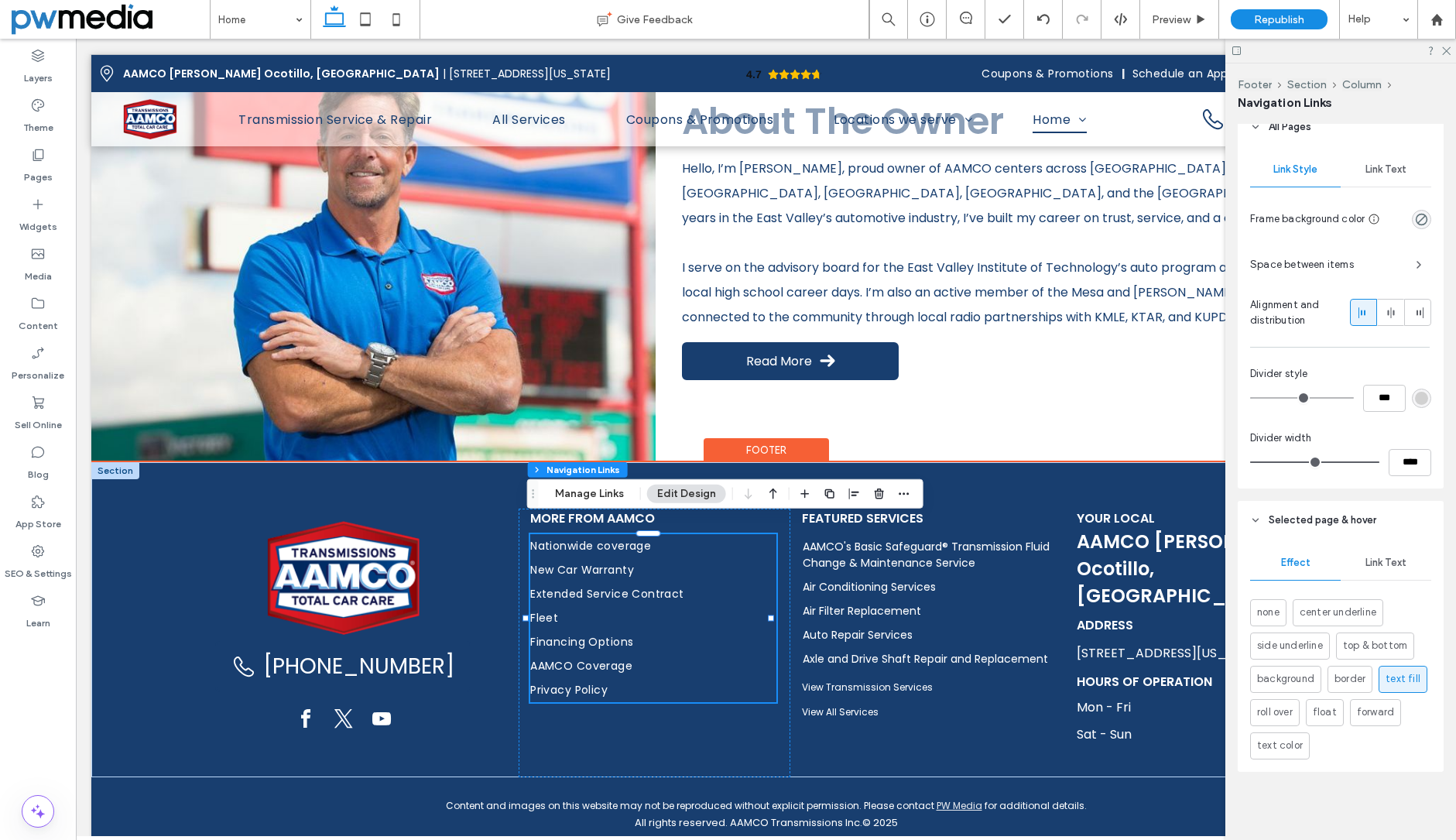
click at [1379, 569] on div "Link Text" at bounding box center [1386, 563] width 91 height 34
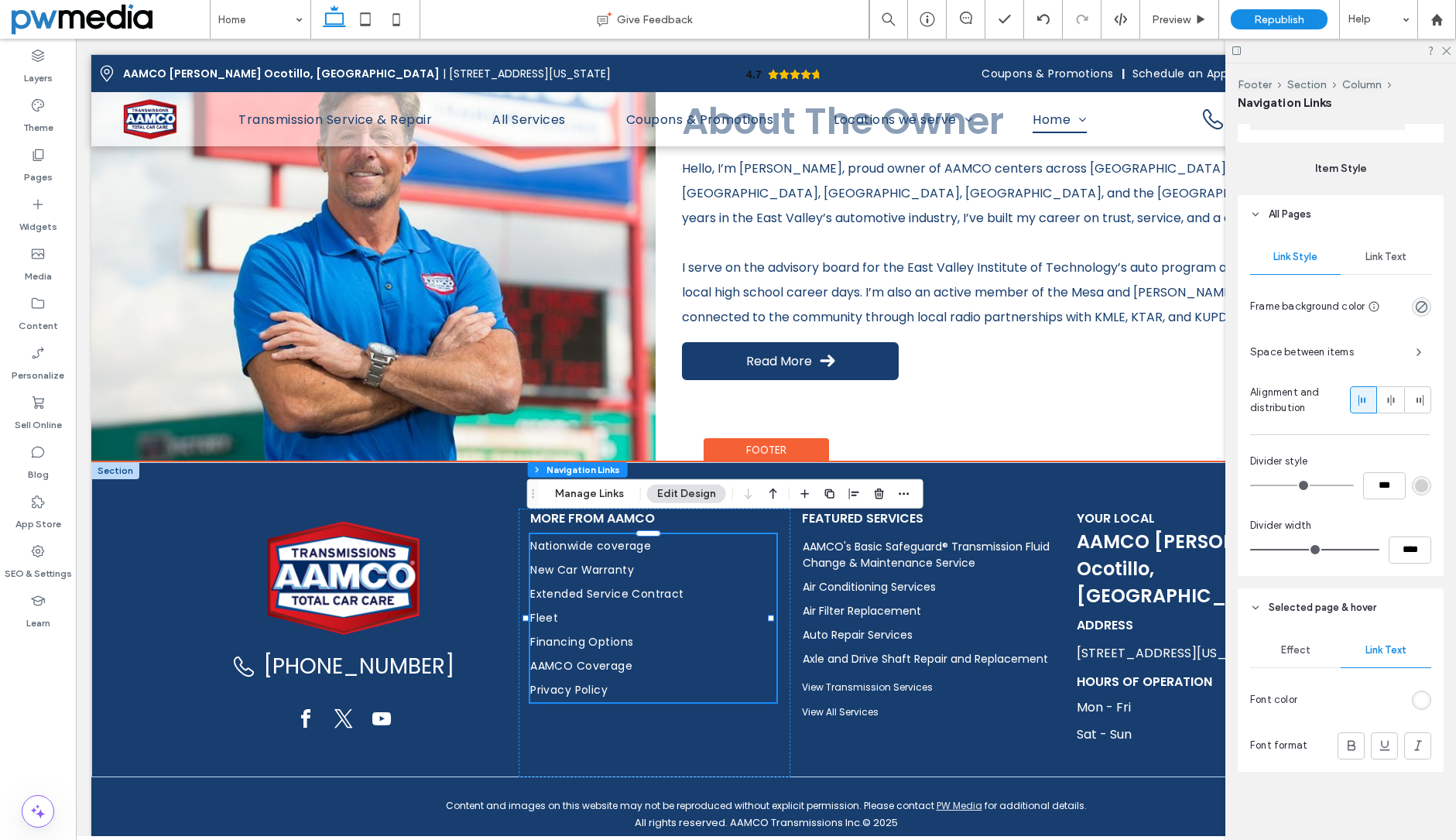
scroll to position [505, 0]
click at [1390, 256] on span "Link Text" at bounding box center [1386, 257] width 41 height 12
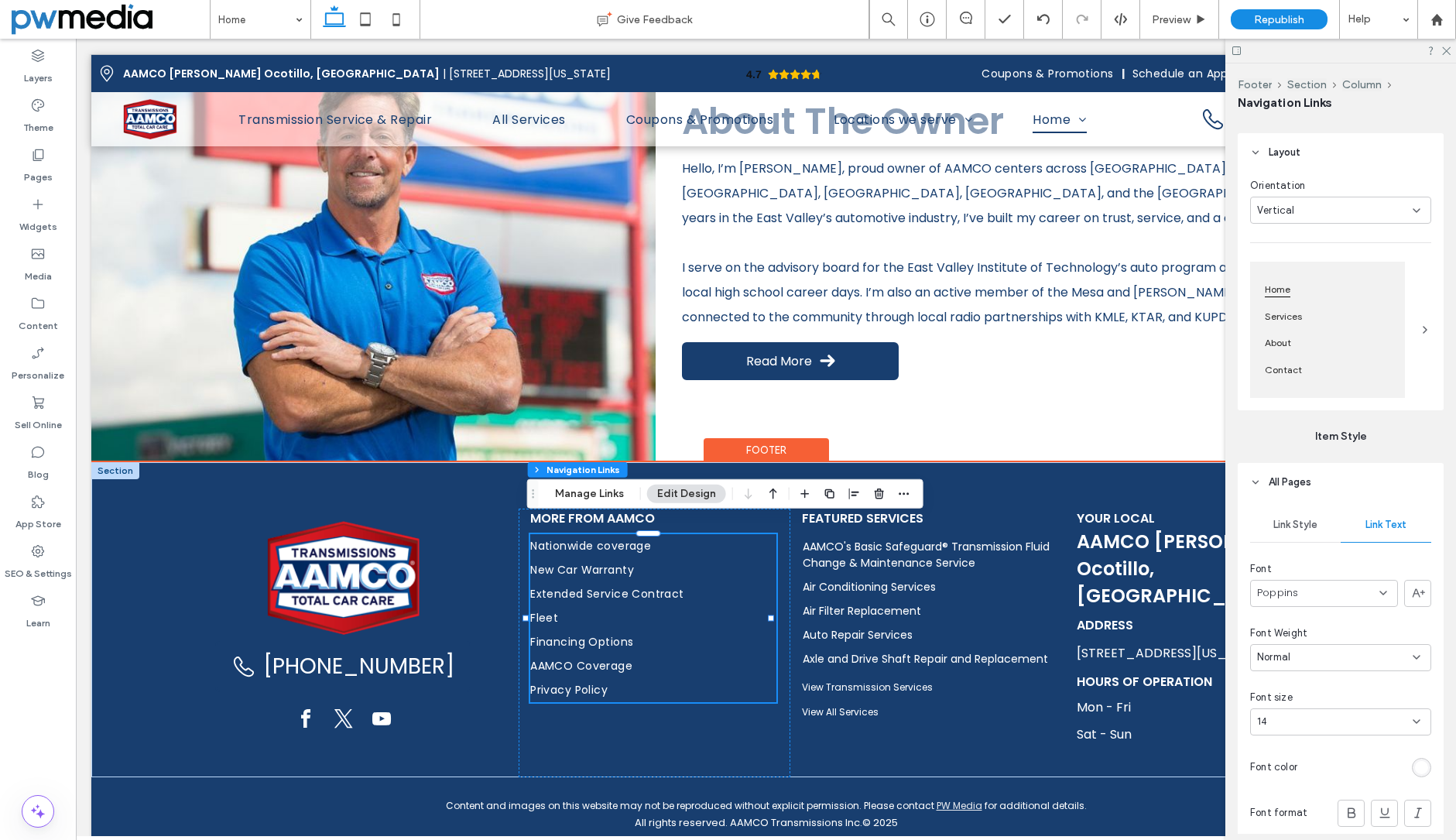
scroll to position [236, 0]
click at [1444, 54] on use at bounding box center [1446, 52] width 9 height 9
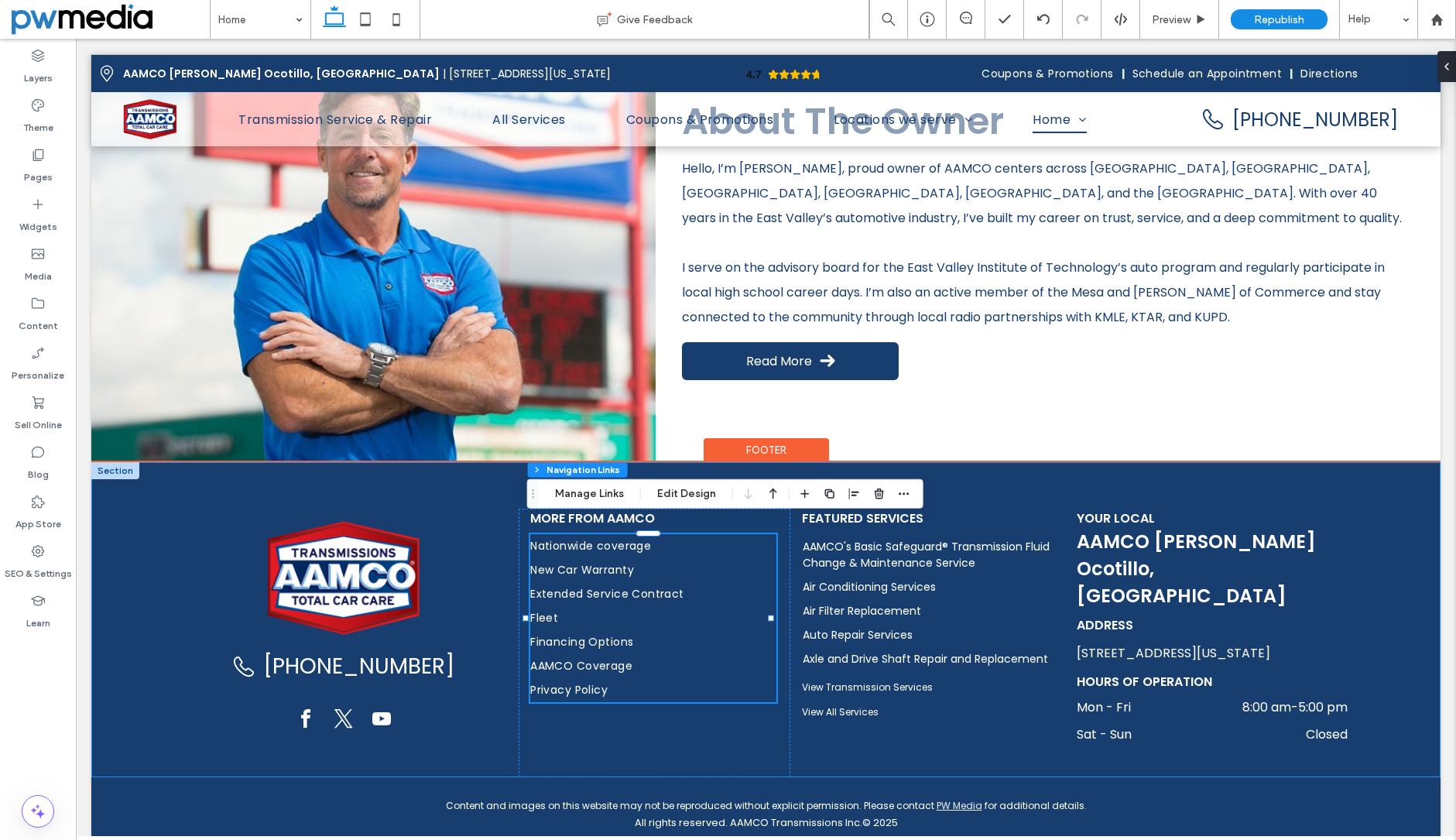
click at [154, 508] on div "(480) 531-9582 More from AAMCO Nationwide coverage New Car Warranty Extended Se…" at bounding box center [766, 620] width 1349 height 315
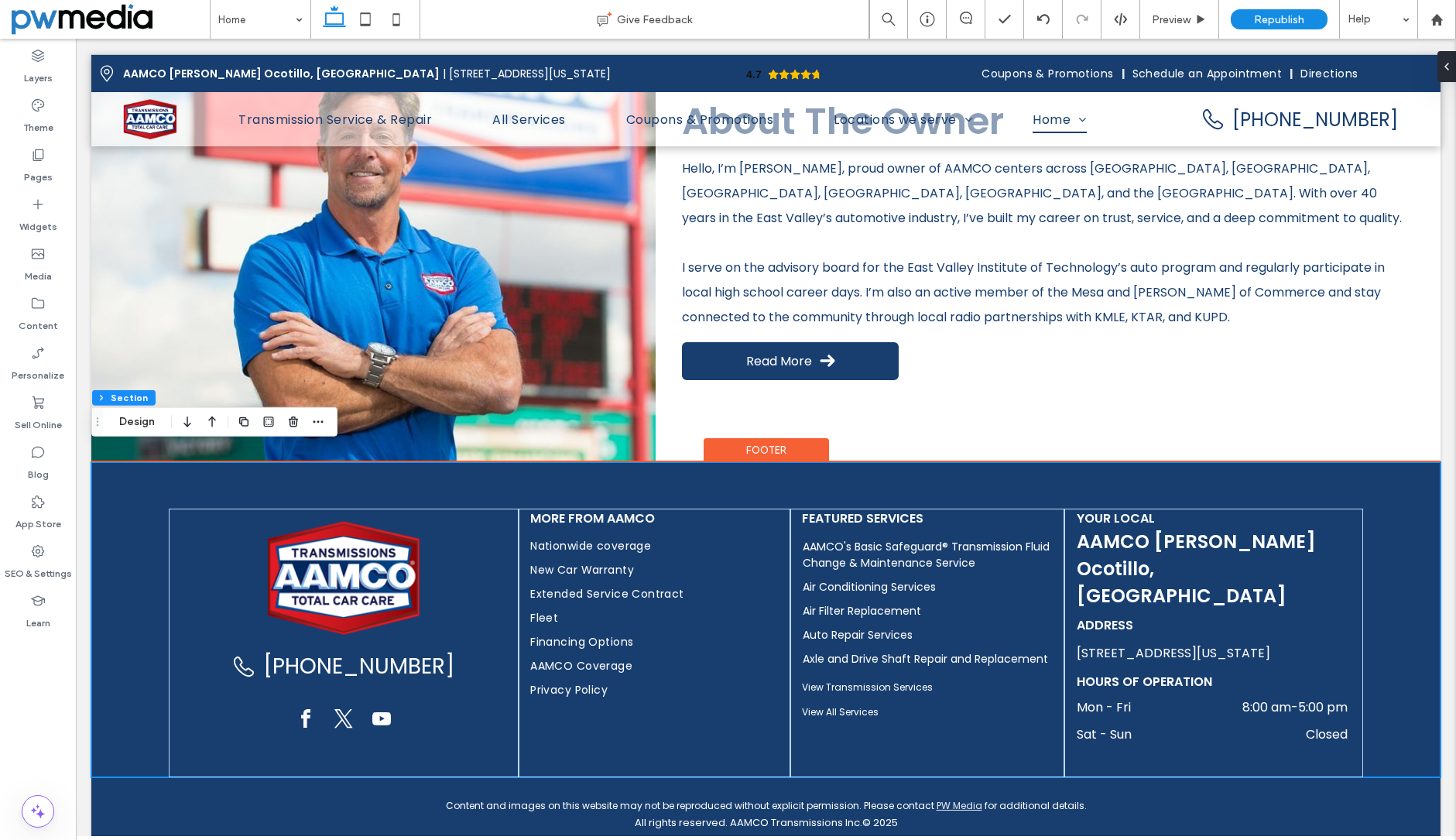
click at [741, 465] on div "(480) 531-9582 More from AAMCO Nationwide coverage New Car Warranty Extended Se…" at bounding box center [766, 620] width 1349 height 315
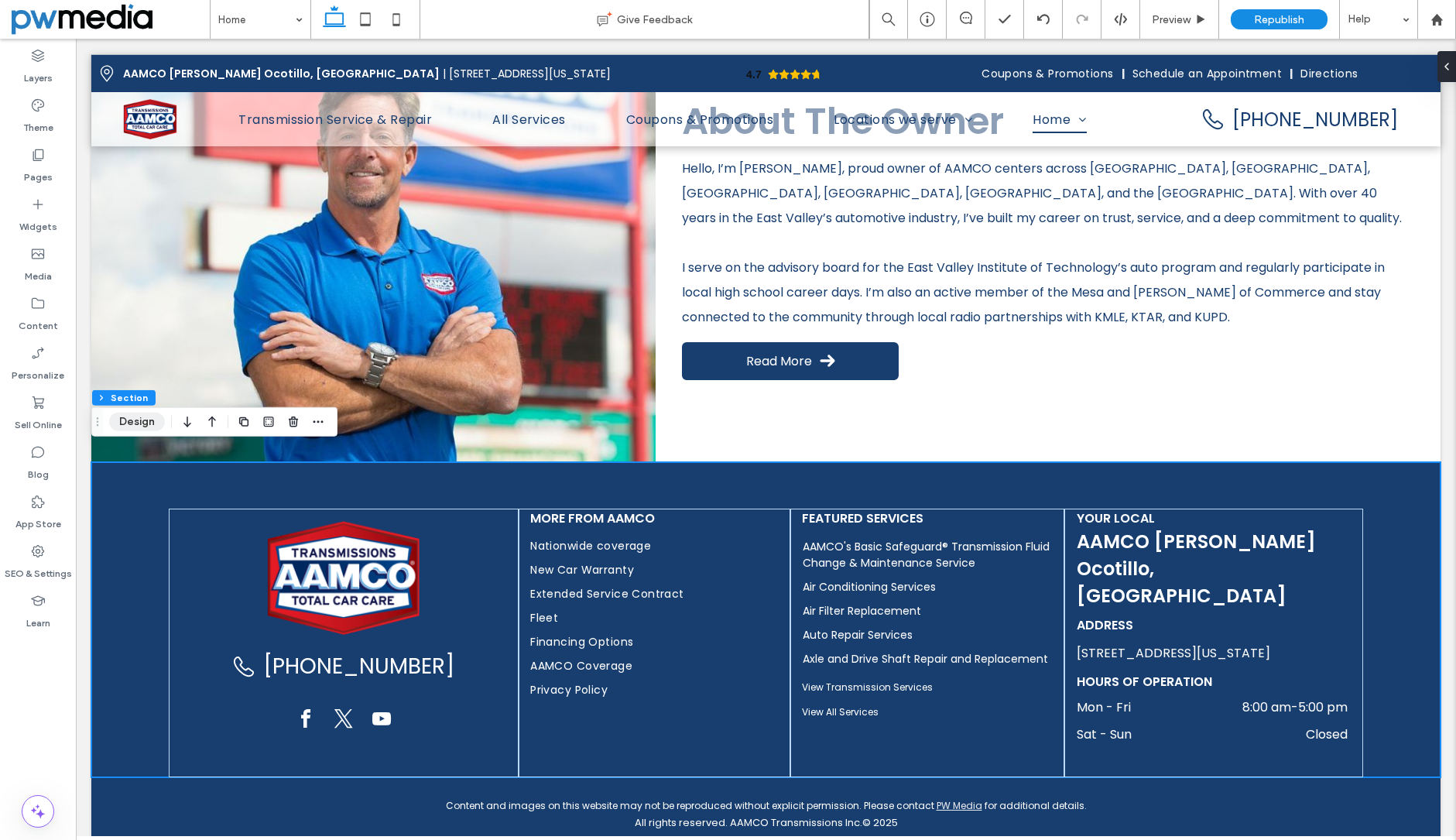
click at [154, 424] on button "Design" at bounding box center [136, 422] width 55 height 18
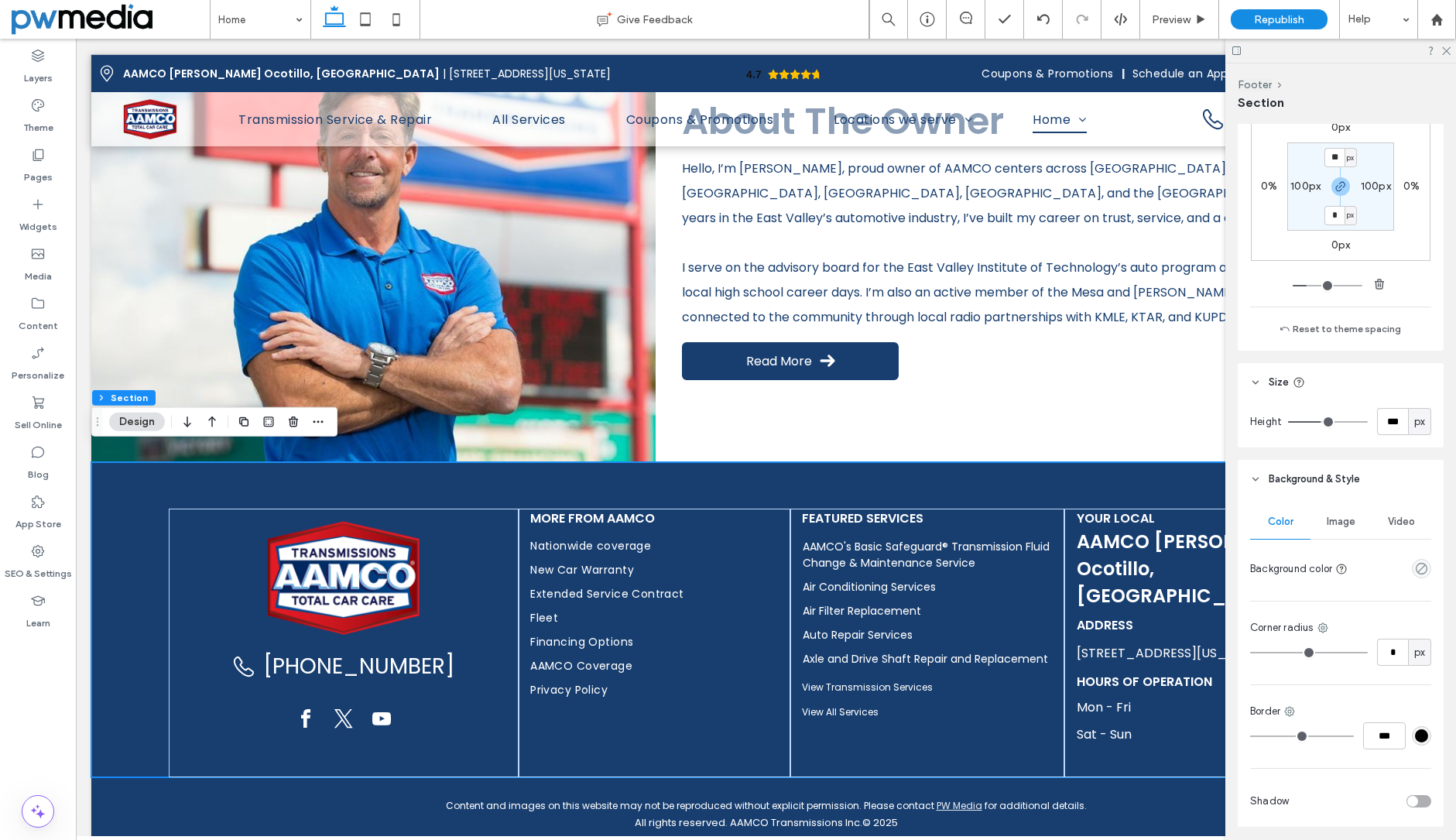
scroll to position [0, 0]
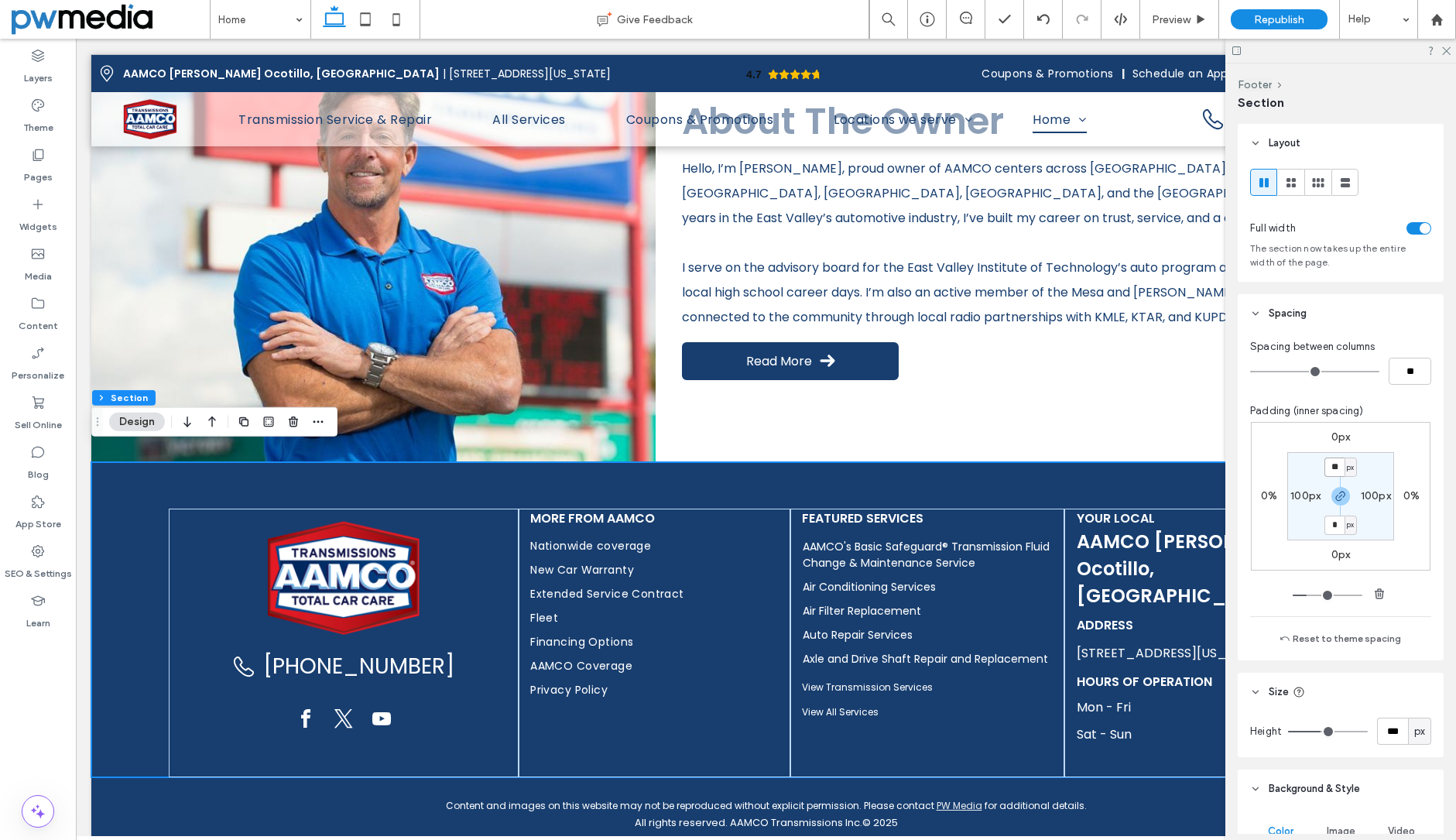
click at [1325, 469] on input "**" at bounding box center [1335, 468] width 20 height 19
type input "**"
click at [1380, 528] on section "** px 100px ** px 100px" at bounding box center [1340, 497] width 107 height 88
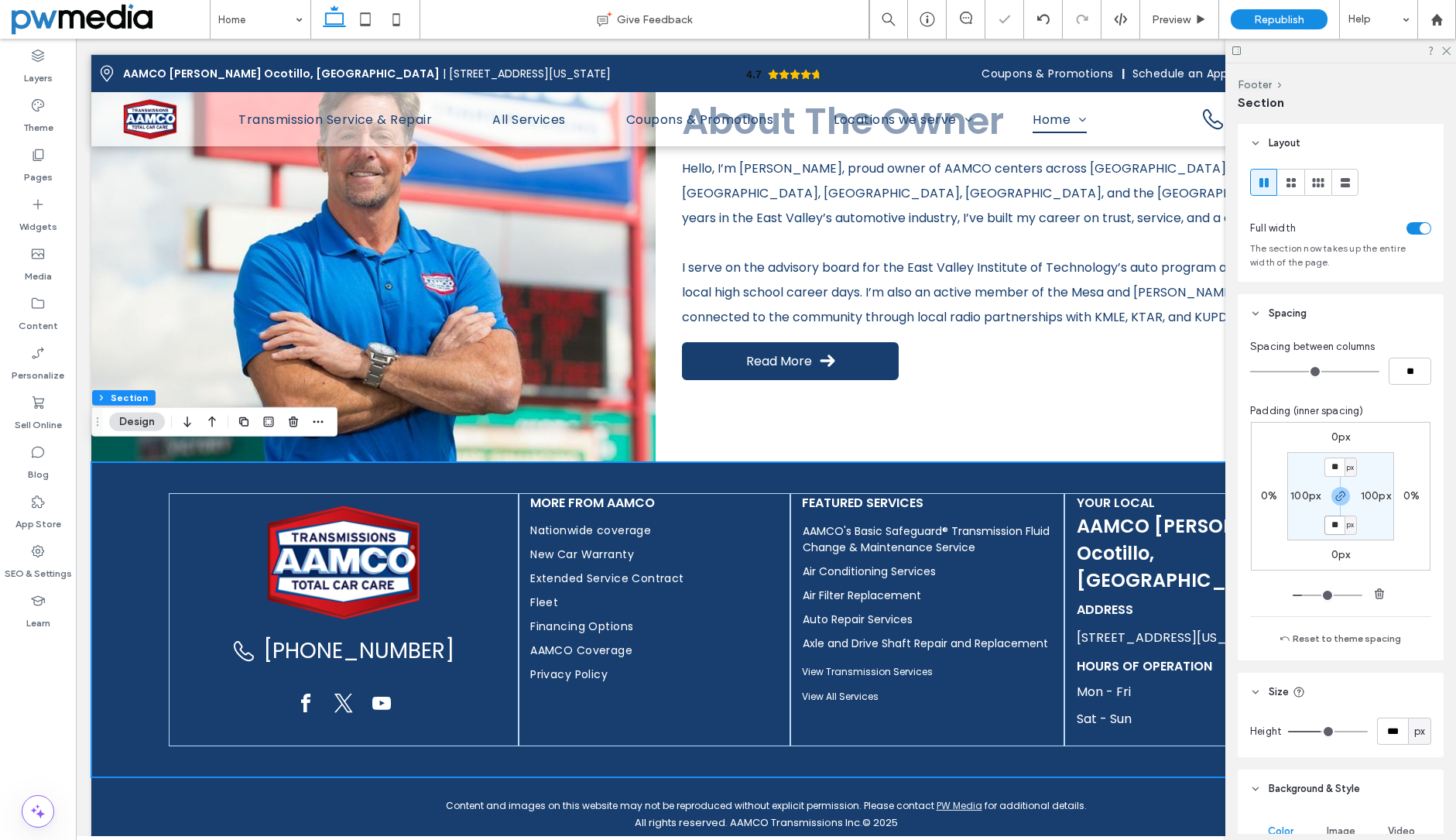
click at [1325, 524] on input "**" at bounding box center [1335, 526] width 20 height 19
click at [1335, 497] on icon "button" at bounding box center [1341, 497] width 12 height 12
click at [1333, 527] on label "40px" at bounding box center [1341, 524] width 26 height 13
type input "*"
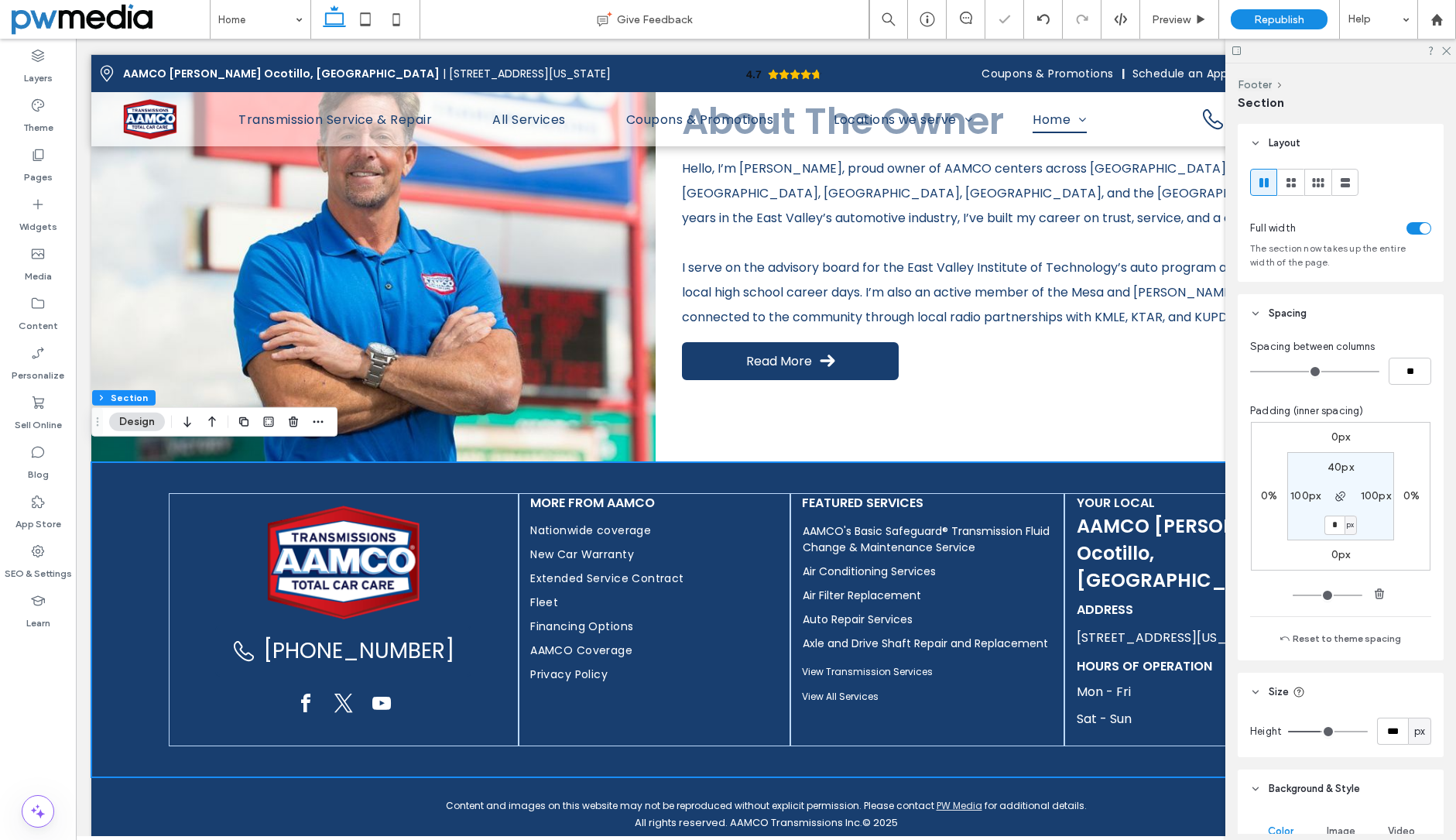
click at [1389, 535] on div "0px 0% 0px 0% 40px 100px * px 100px" at bounding box center [1341, 496] width 180 height 149
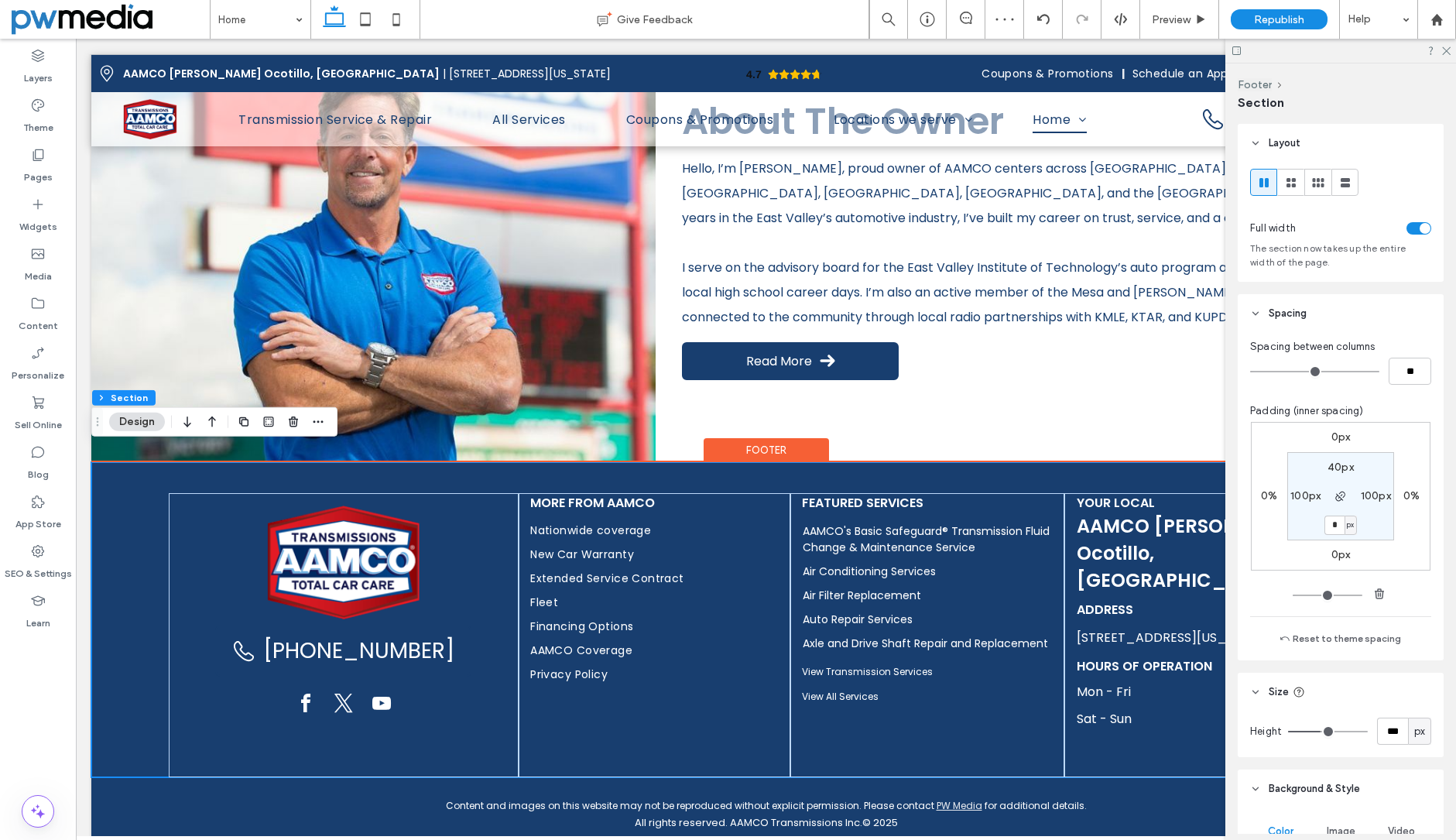
click at [109, 506] on div "(480) 531-9582 More from AAMCO Nationwide coverage New Car Warranty Extended Se…" at bounding box center [766, 620] width 1349 height 315
click at [119, 704] on div "(480) 531-9582 More from AAMCO Nationwide coverage New Car Warranty Extended Se…" at bounding box center [766, 620] width 1349 height 315
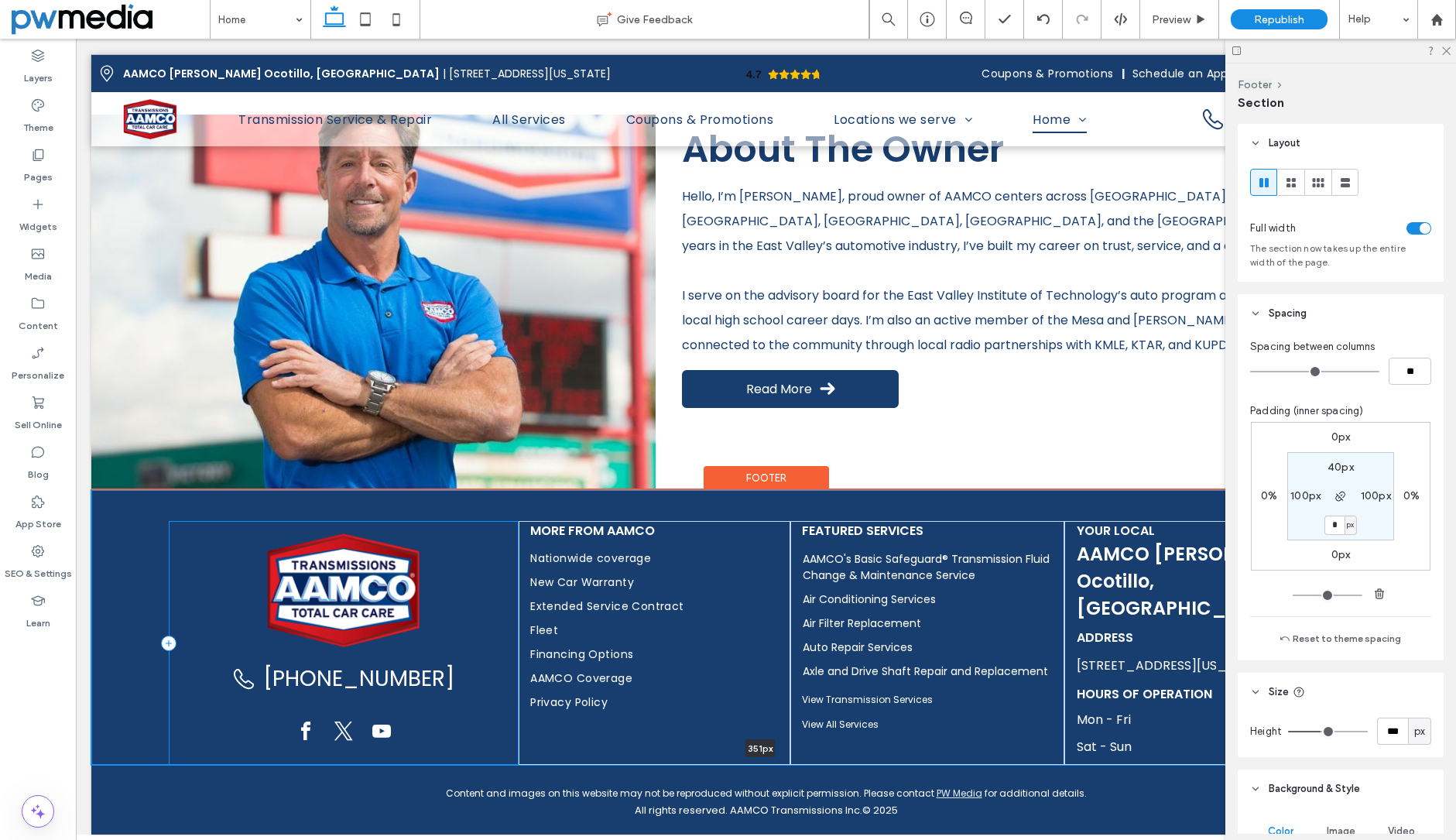
scroll to position [3333, 0]
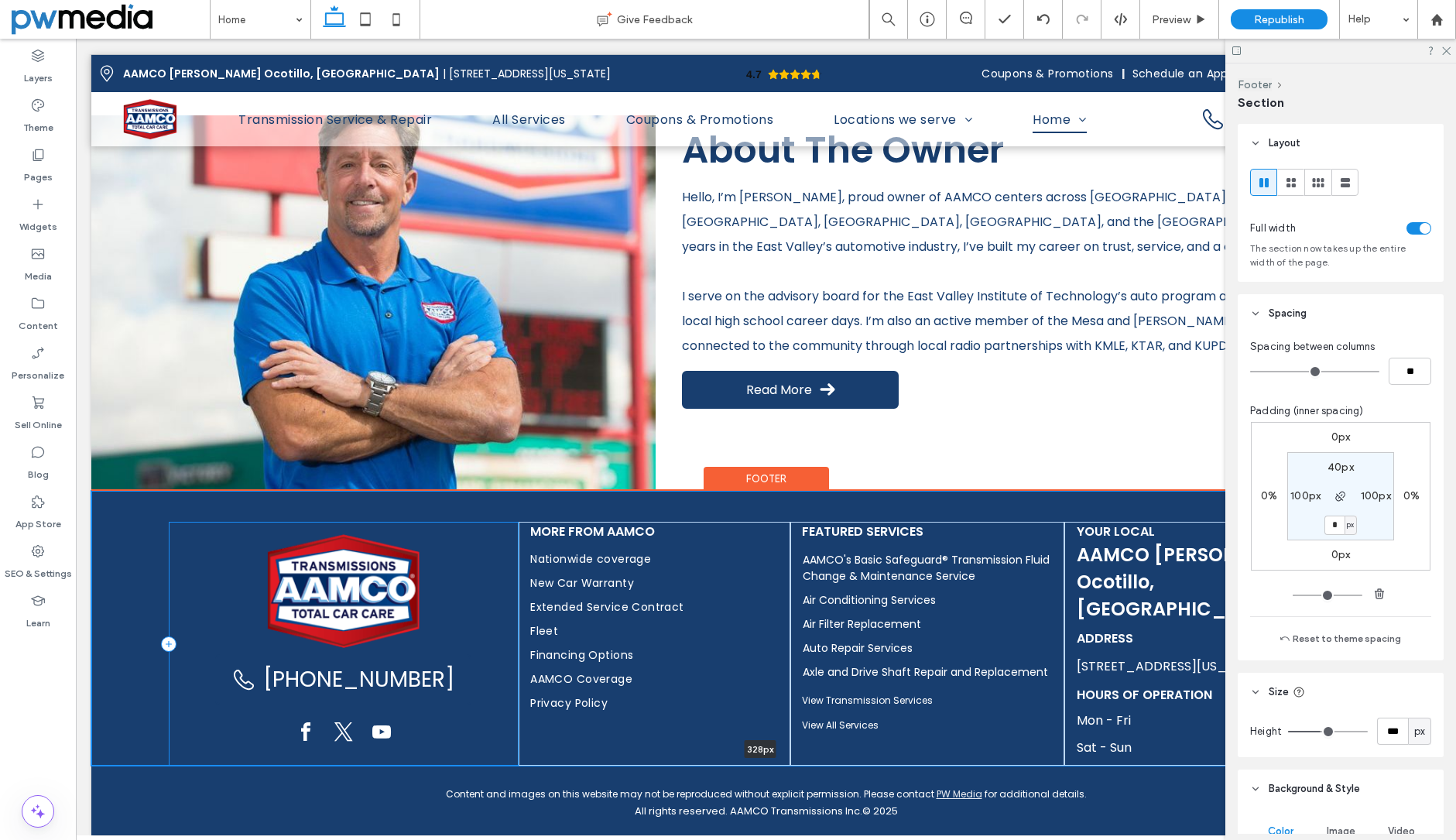
drag, startPoint x: 818, startPoint y: 763, endPoint x: 829, endPoint y: 703, distance: 61.0
click at [829, 703] on div "(480) 531-9582 More from AAMCO Nationwide coverage New Car Warranty Extended Se…" at bounding box center [766, 629] width 1349 height 275
type input "***"
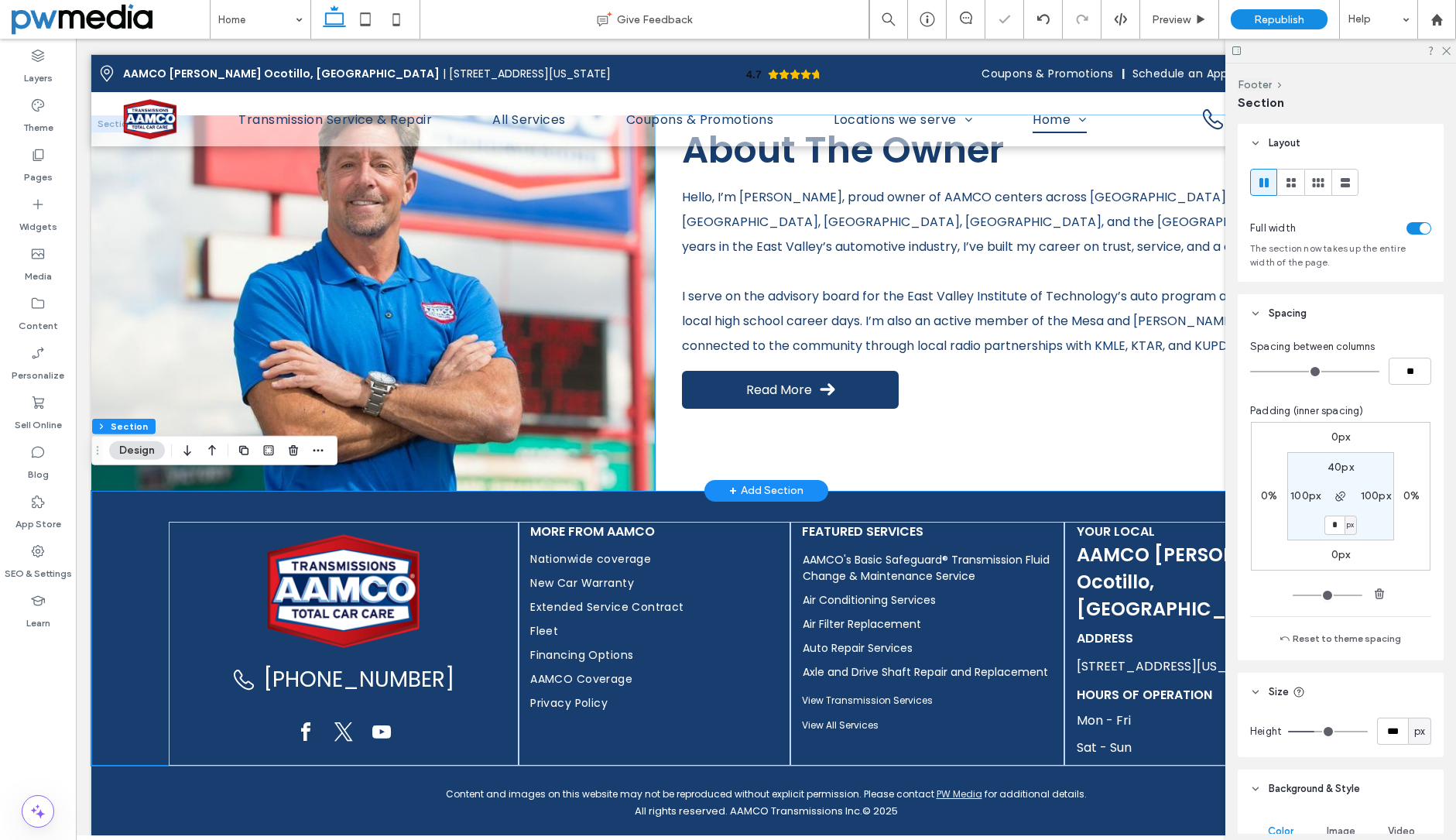
click at [1158, 428] on div "About The Owner Hello, I’m Wayne Martella, proud owner of AAMCO centers across …" at bounding box center [1048, 303] width 785 height 375
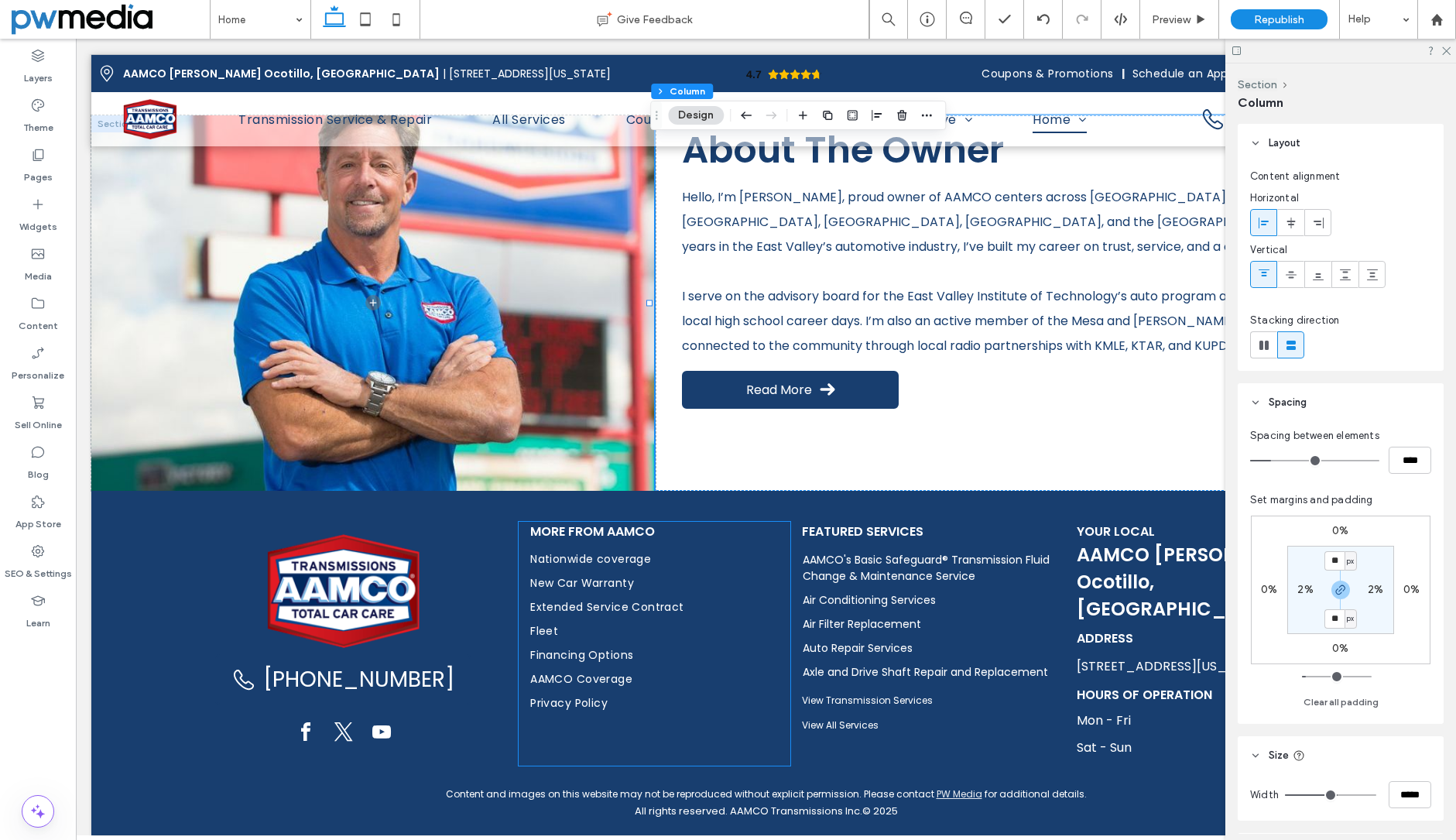
click at [776, 522] on div "More from AAMCO Nationwide coverage New Car Warranty Extended Service Contract …" at bounding box center [654, 644] width 272 height 244
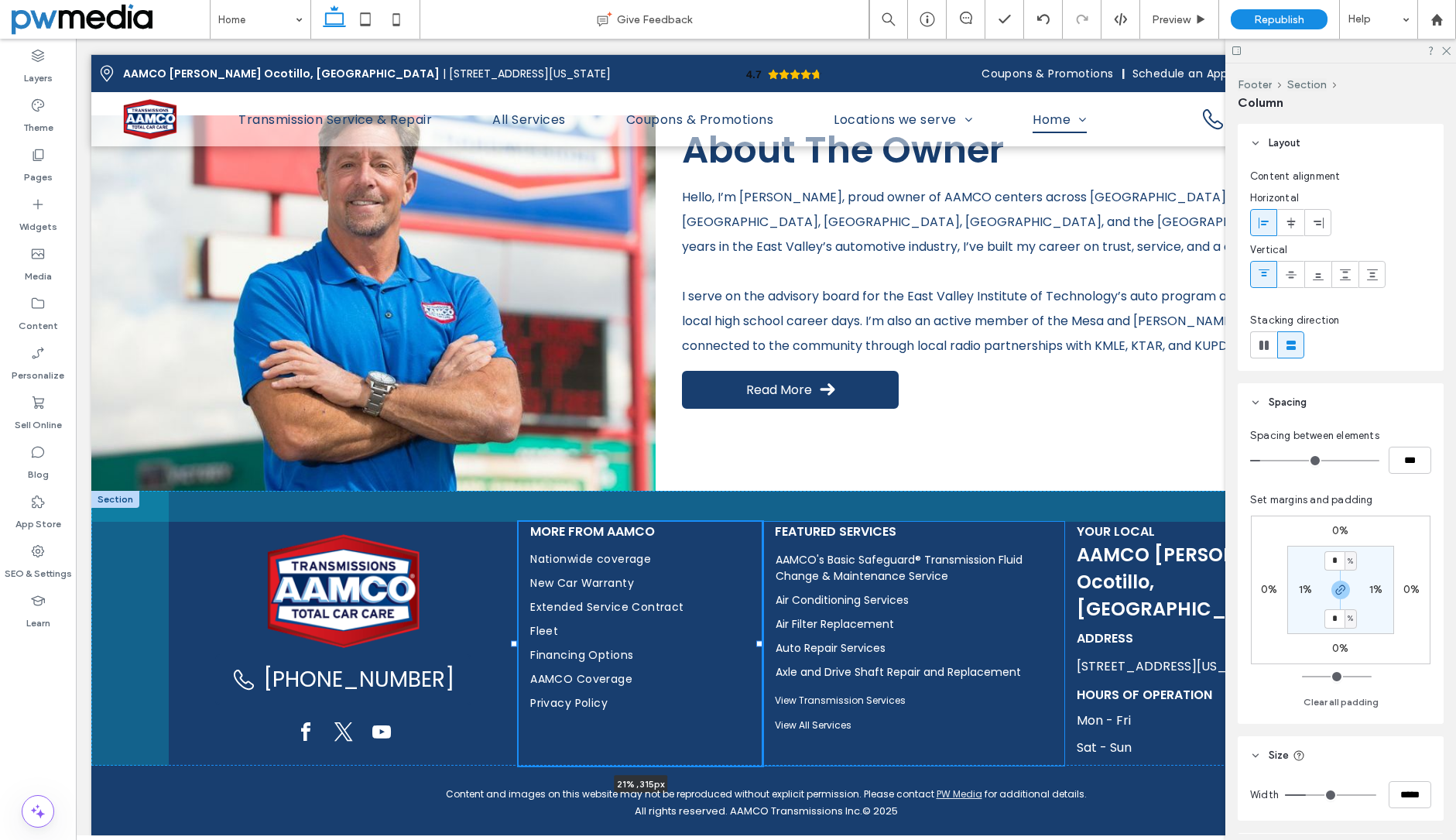
drag, startPoint x: 783, startPoint y: 627, endPoint x: 759, endPoint y: 626, distance: 24.0
click at [759, 640] on div at bounding box center [759, 643] width 6 height 6
type input "**"
type input "*****"
drag, startPoint x: 760, startPoint y: 630, endPoint x: 773, endPoint y: 630, distance: 13.0
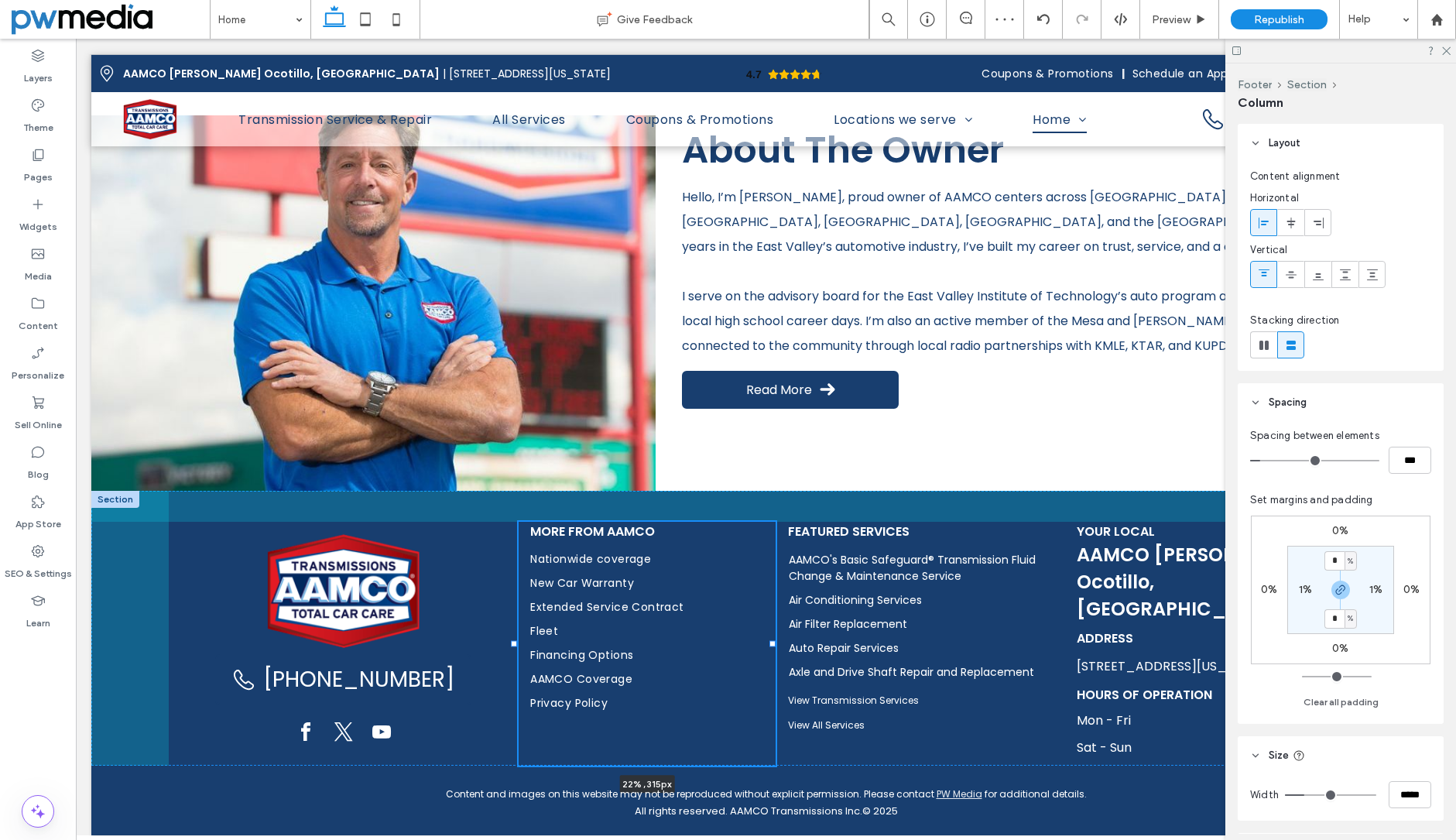
click at [773, 640] on div at bounding box center [772, 643] width 6 height 6
type input "**"
type input "*****"
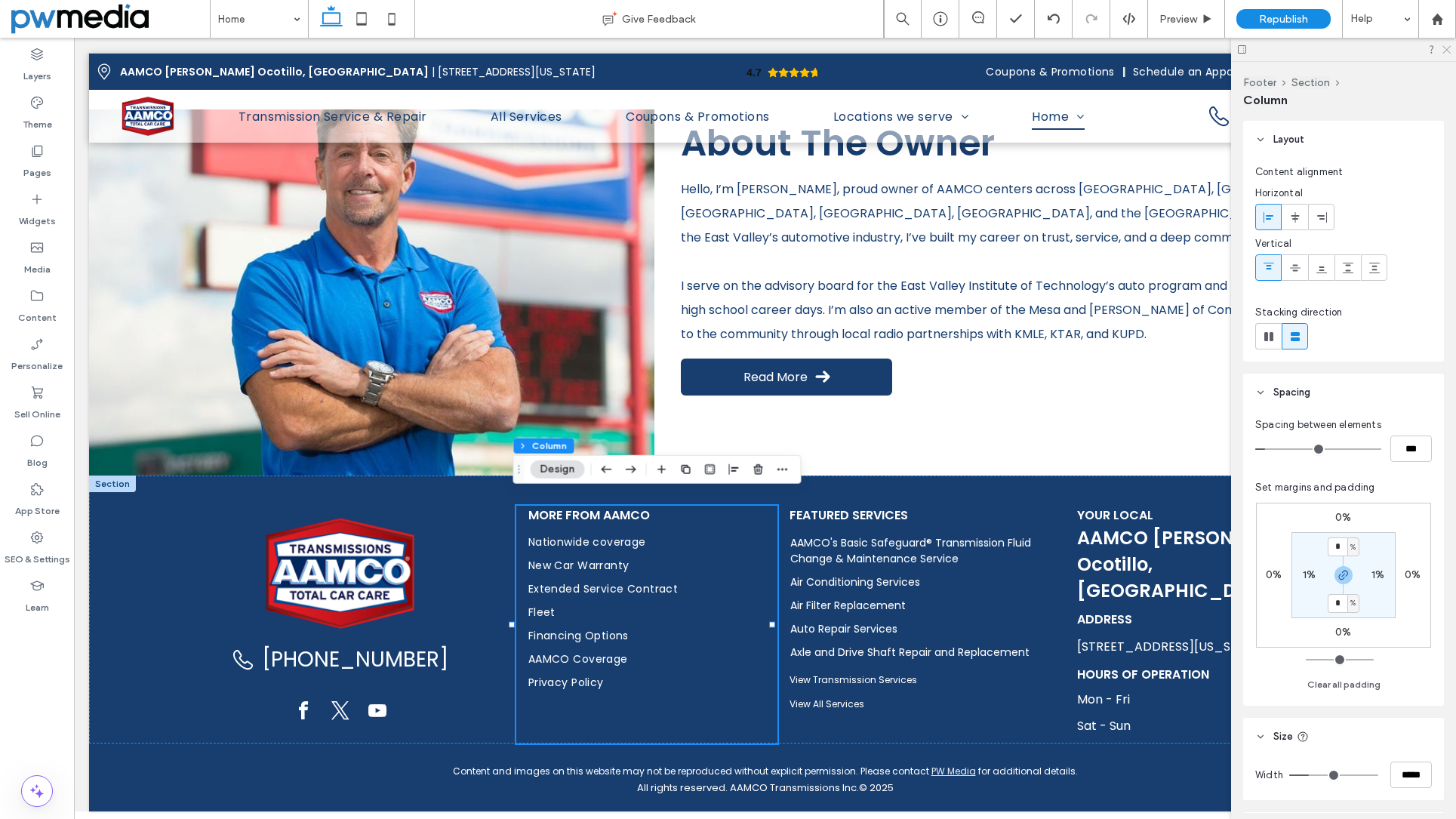
click at [1419, 49] on use at bounding box center [1447, 51] width 9 height 9
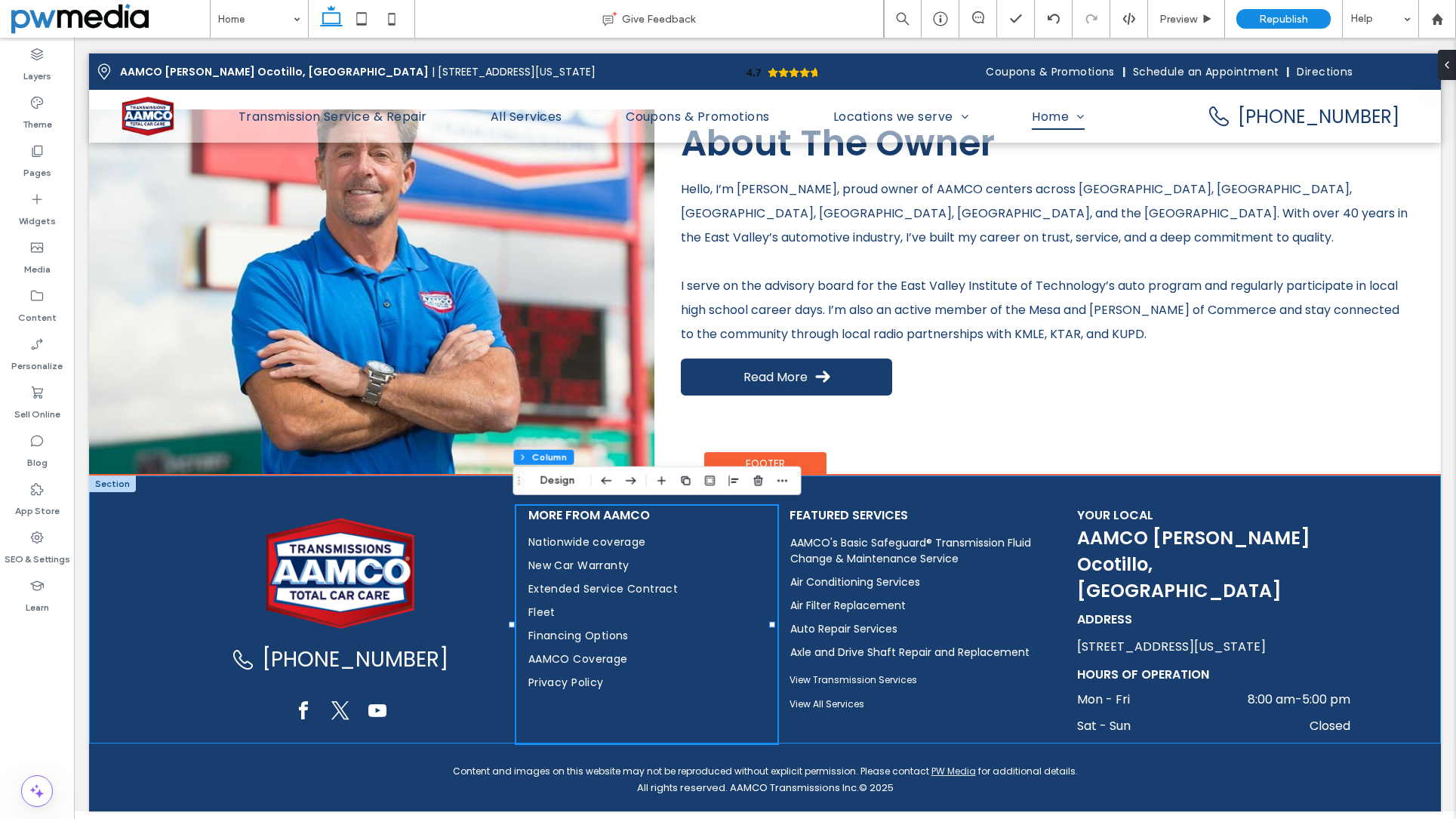
click at [108, 535] on div "(480) 531-9582 More from AAMCO Nationwide coverage New Car Warranty Extended Se…" at bounding box center [765, 610] width 1352 height 268
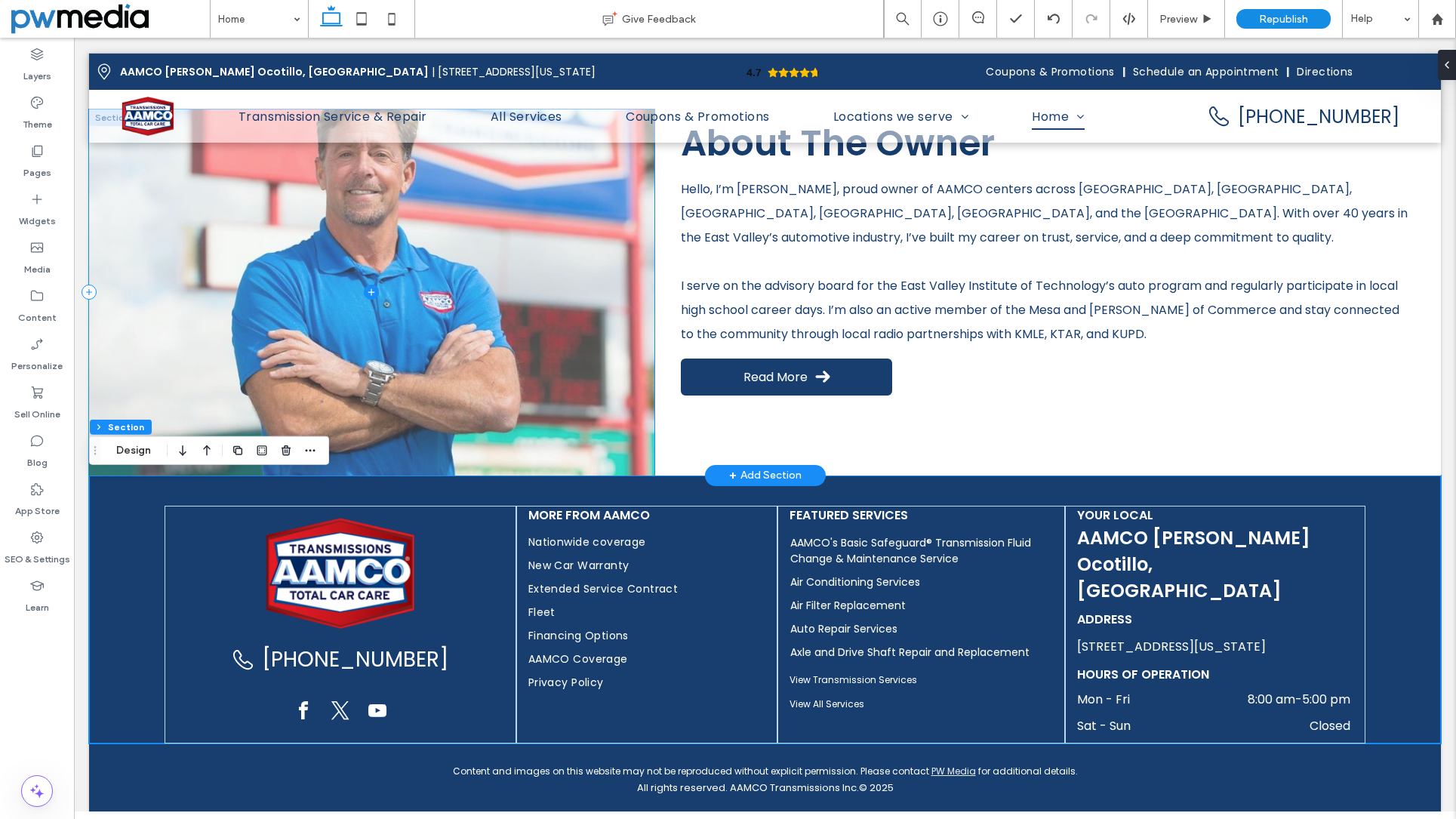
click at [206, 401] on span at bounding box center [372, 293] width 566 height 366
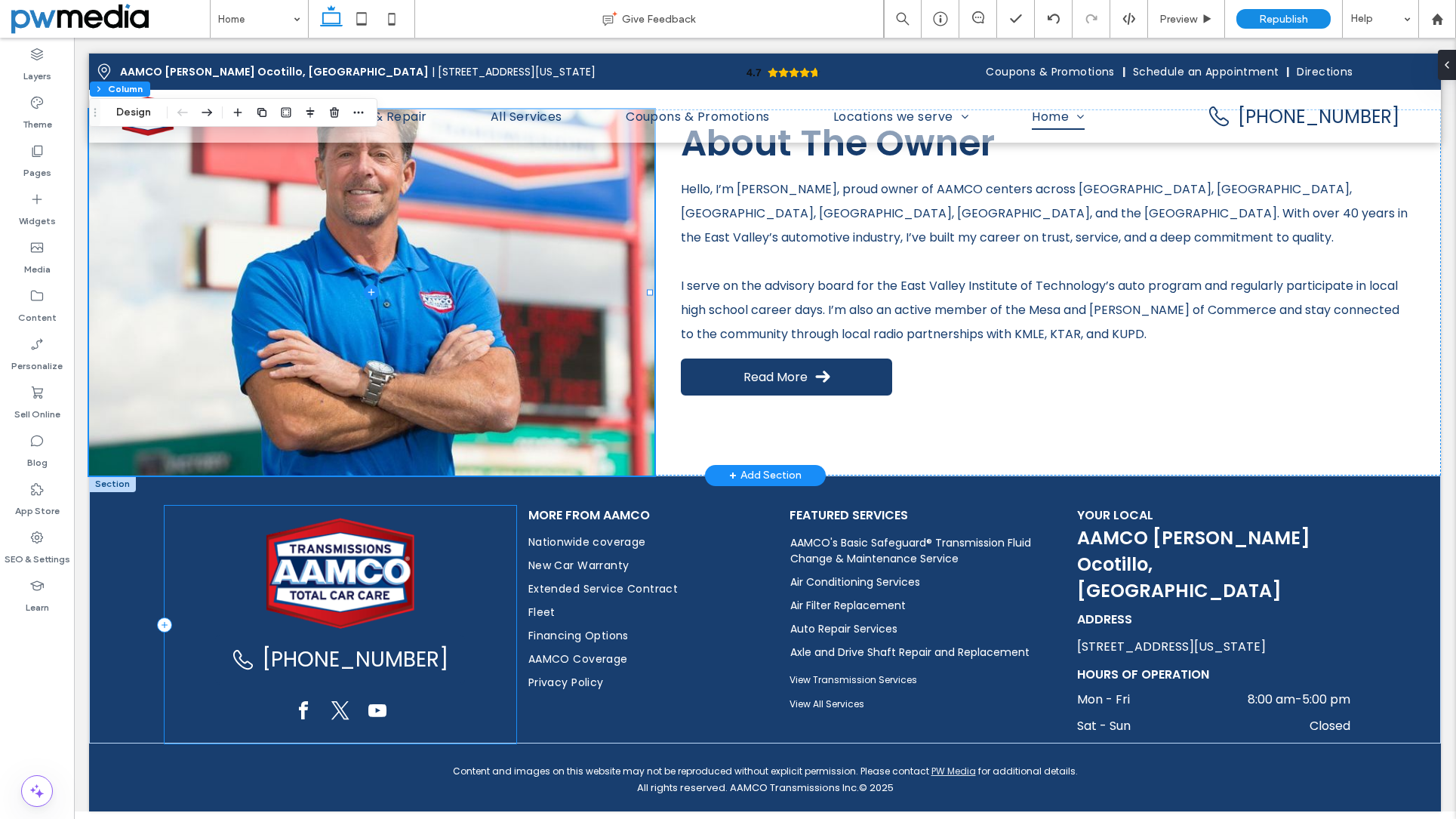
click at [480, 510] on div "[PHONE_NUMBER]" at bounding box center [341, 624] width 352 height 238
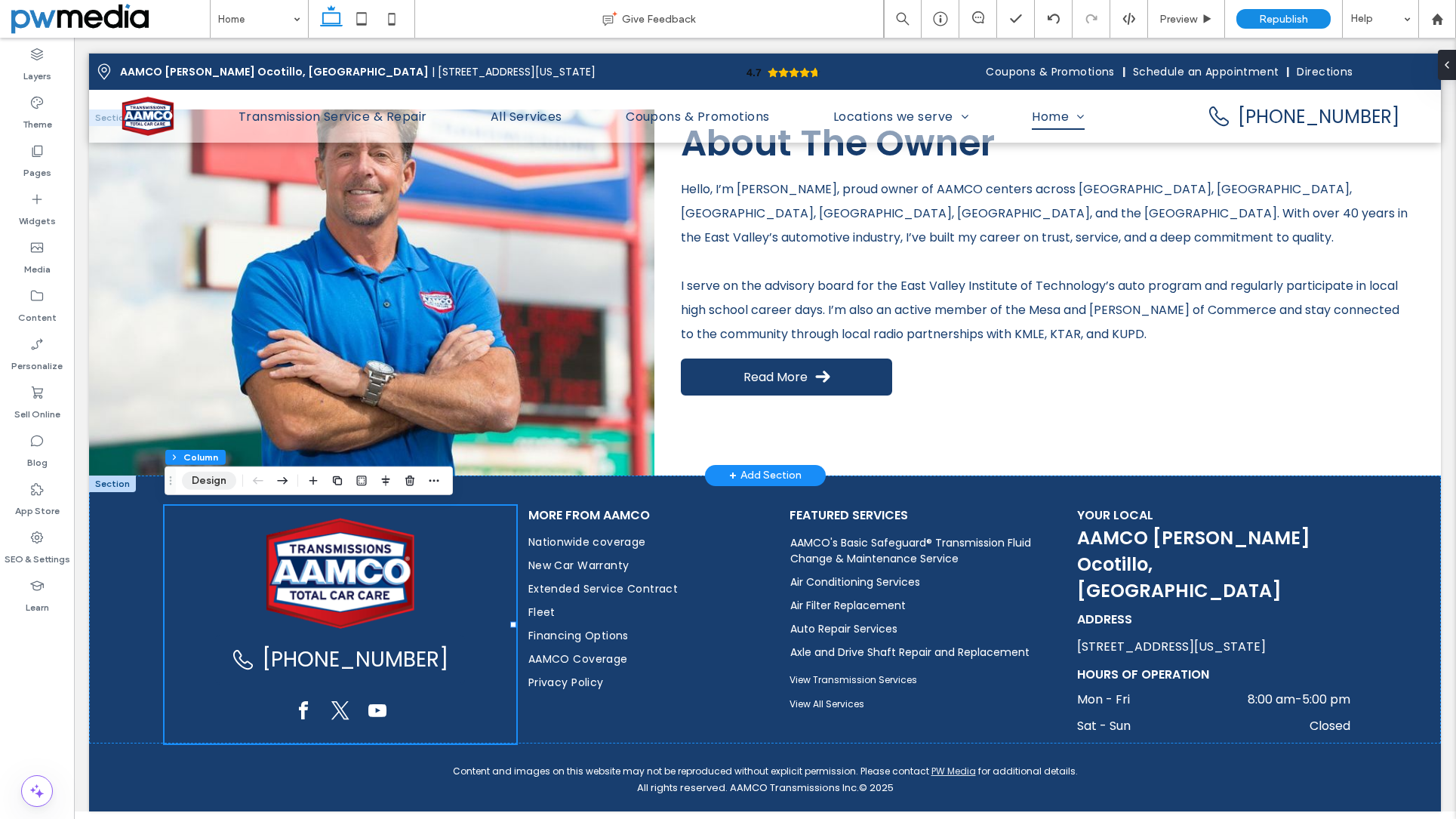
click at [222, 479] on button "Design" at bounding box center [209, 481] width 54 height 18
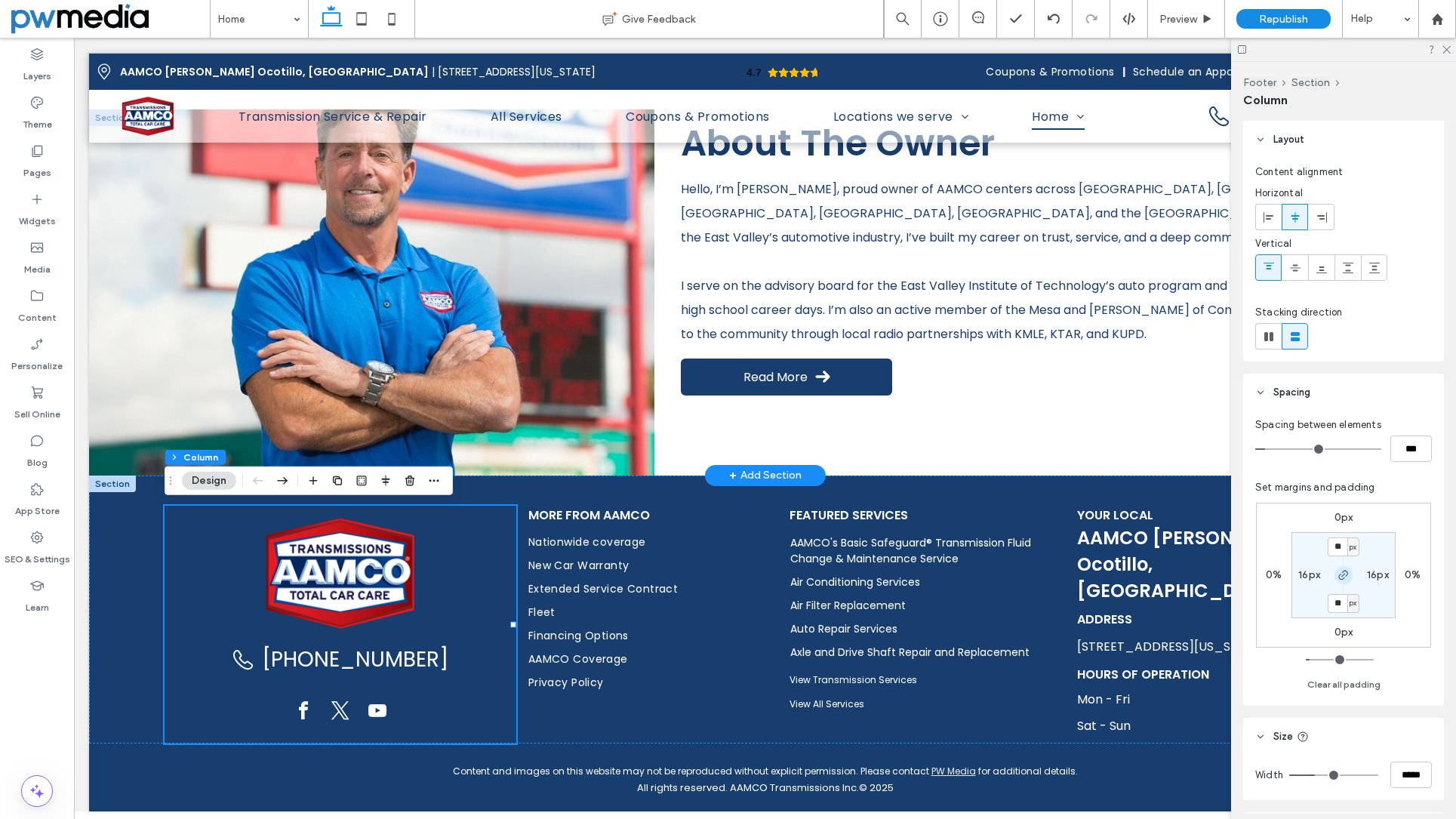
click at [1345, 575] on icon "button" at bounding box center [1344, 575] width 12 height 12
click at [1334, 544] on input "**" at bounding box center [1338, 547] width 20 height 19
type input "*"
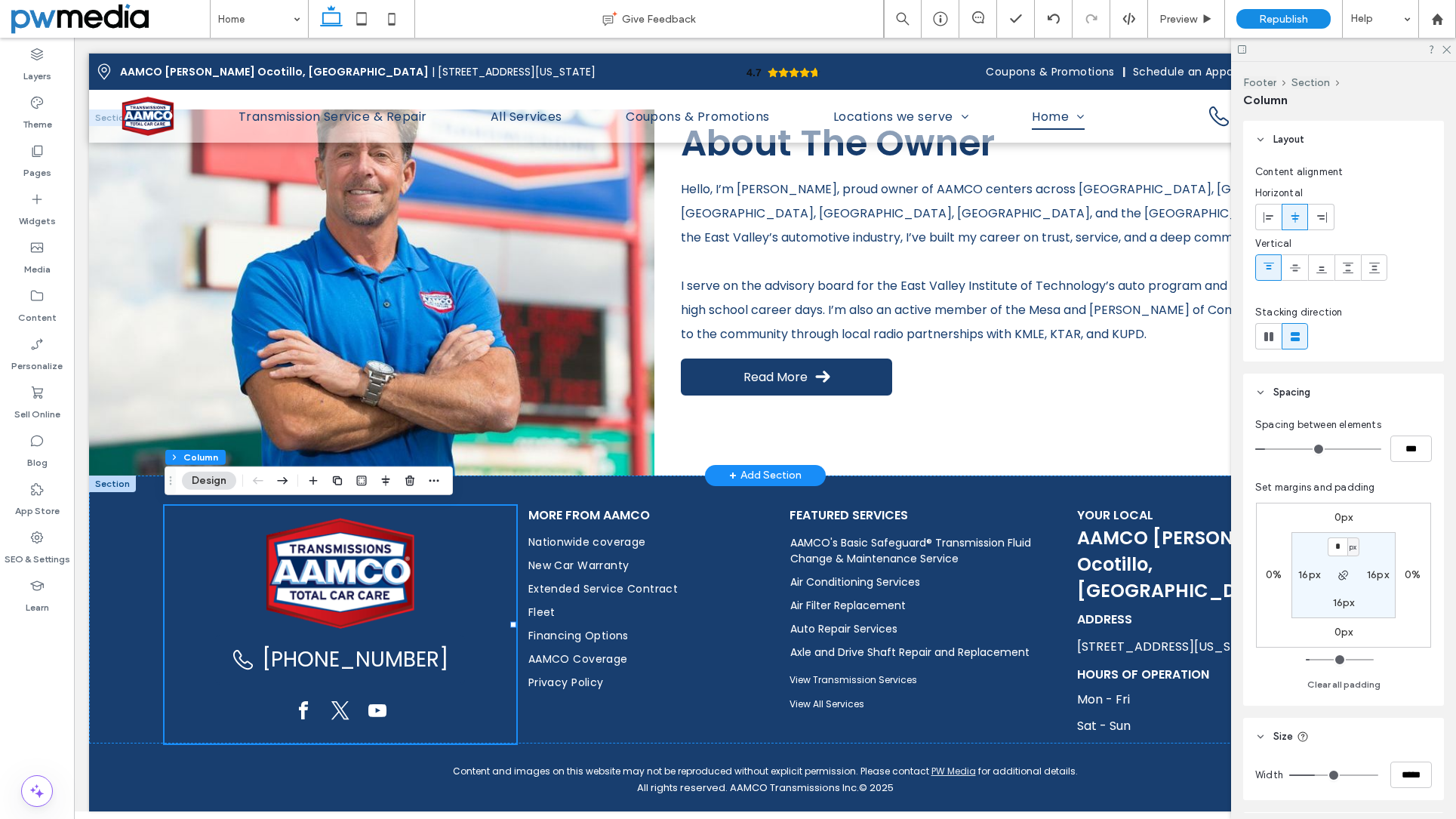
click at [1299, 542] on section "* px 16px 16px 16px" at bounding box center [1344, 575] width 104 height 86
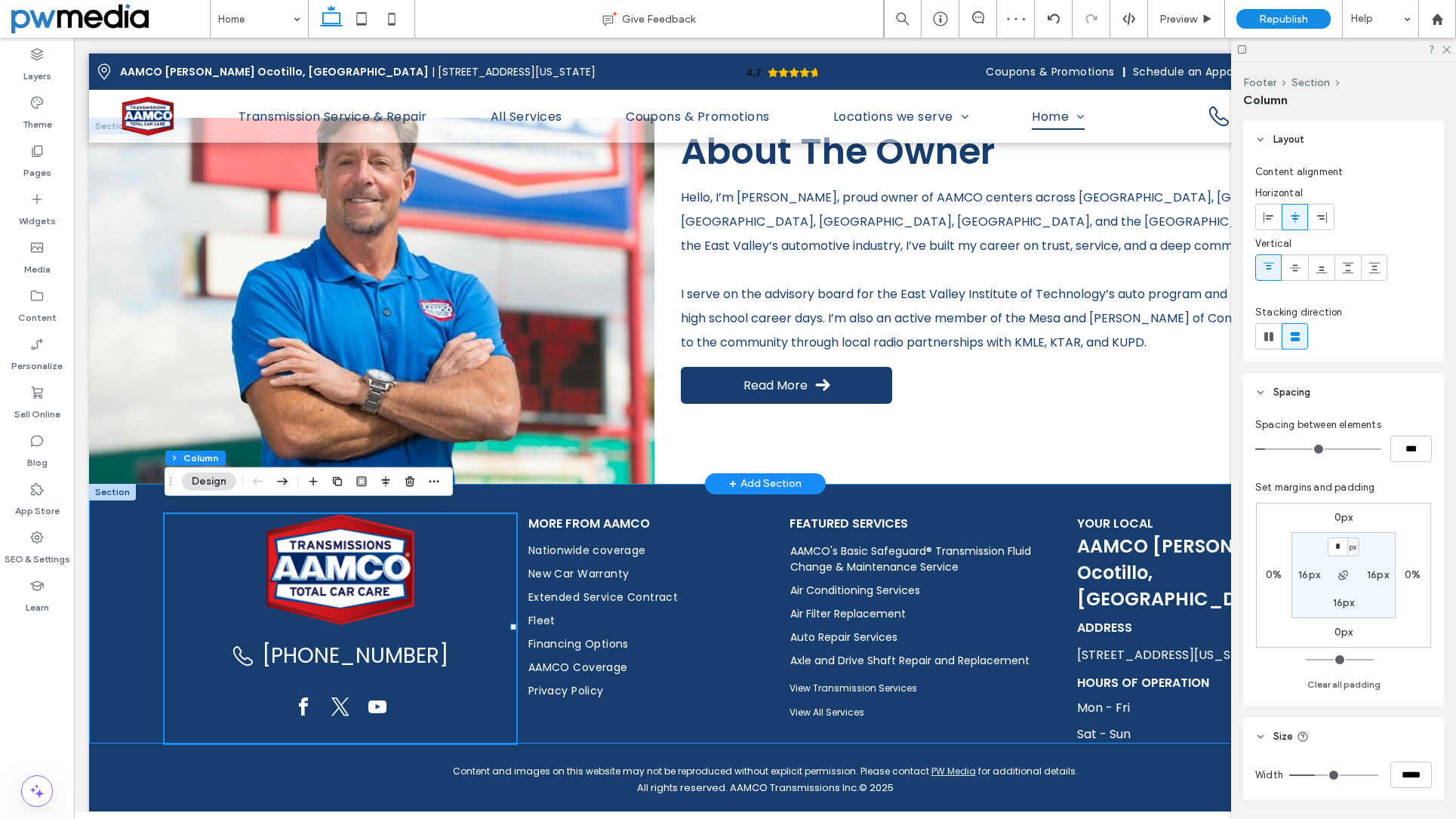
click at [132, 569] on div "(480) 531-9582 More from AAMCO Nationwide coverage New Car Warranty Extended Se…" at bounding box center [765, 614] width 1352 height 259
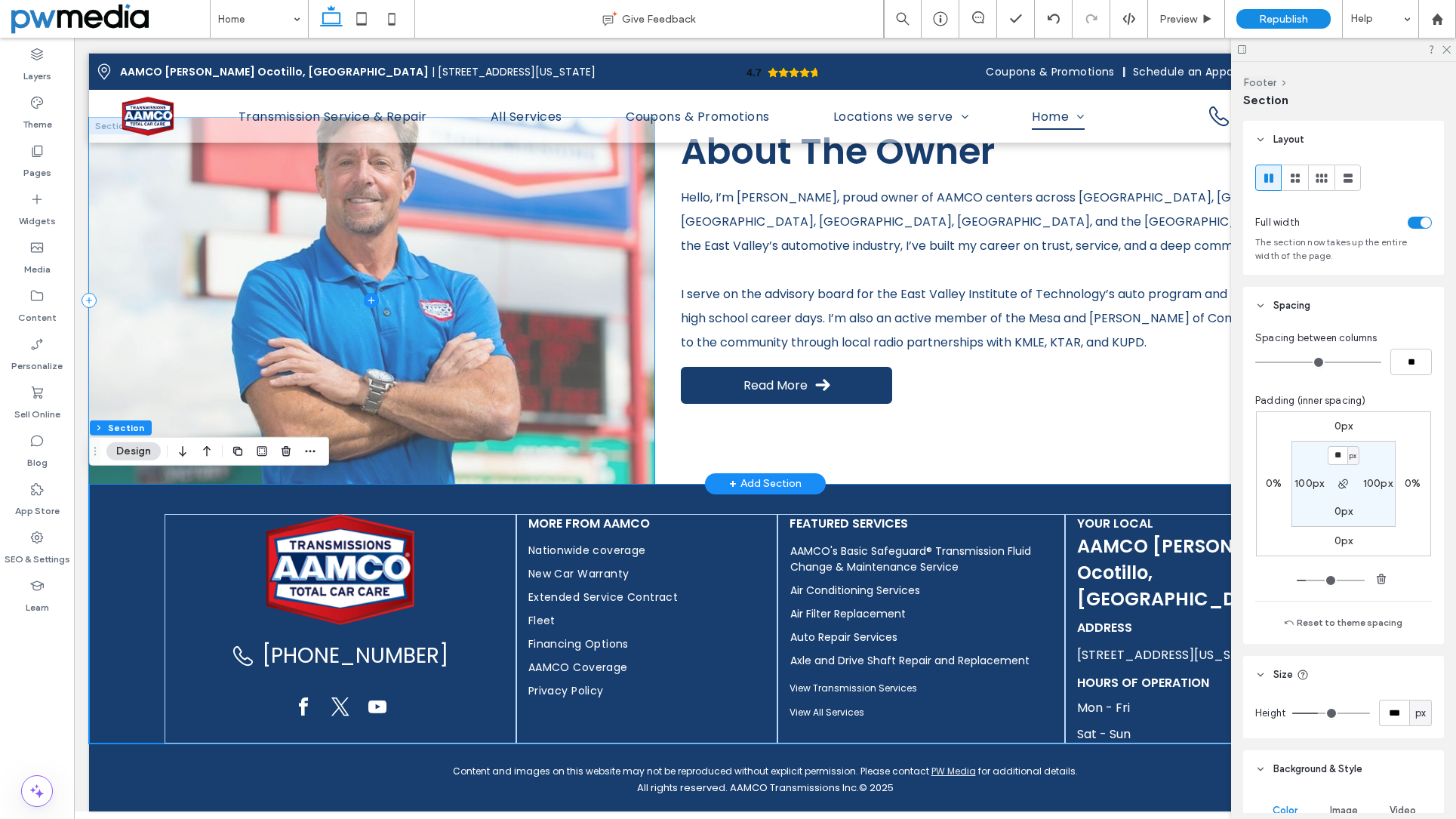
click at [599, 297] on span at bounding box center [372, 300] width 566 height 366
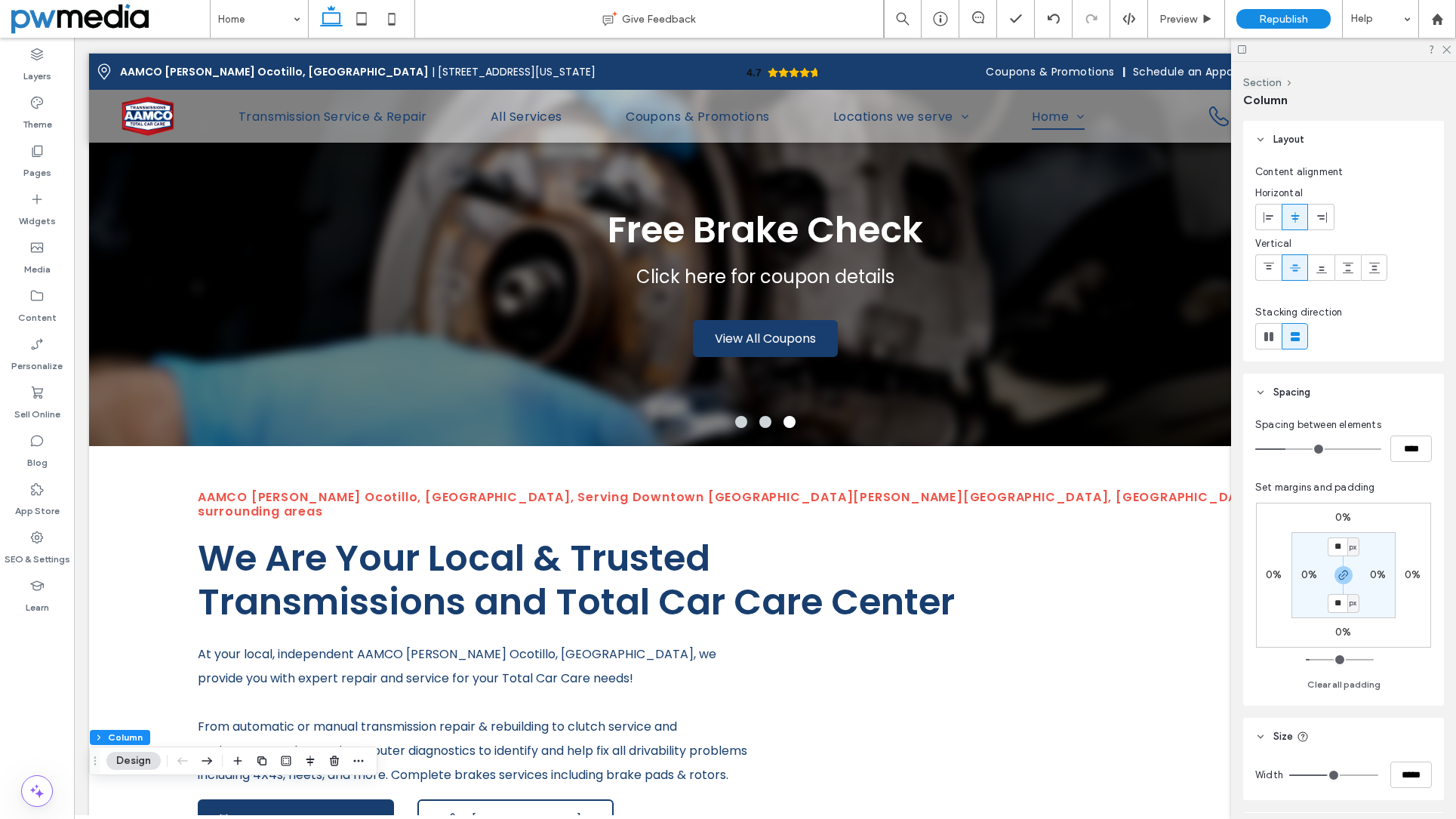
scroll to position [0, 0]
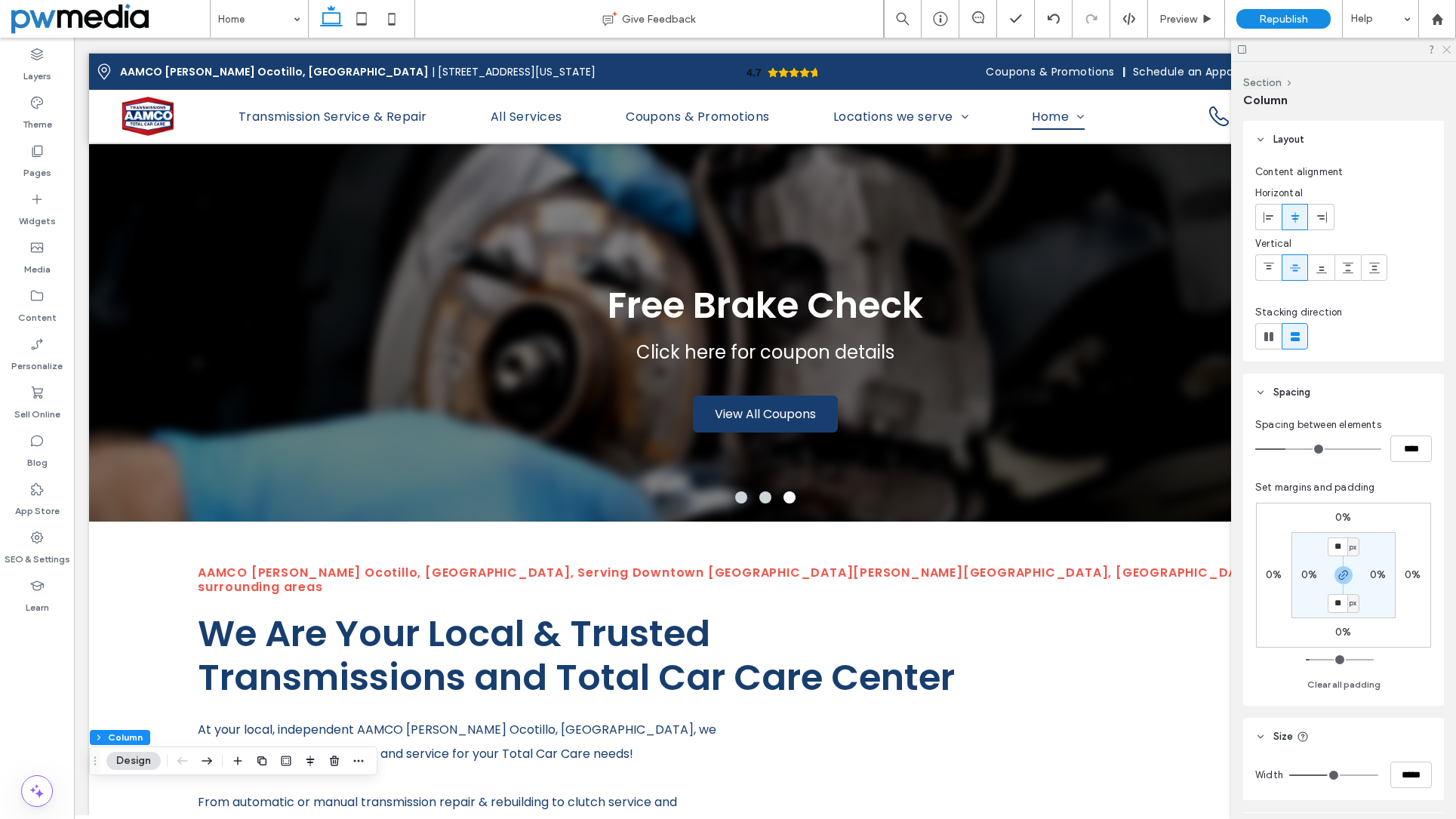
click at [1419, 51] on use at bounding box center [1447, 51] width 9 height 9
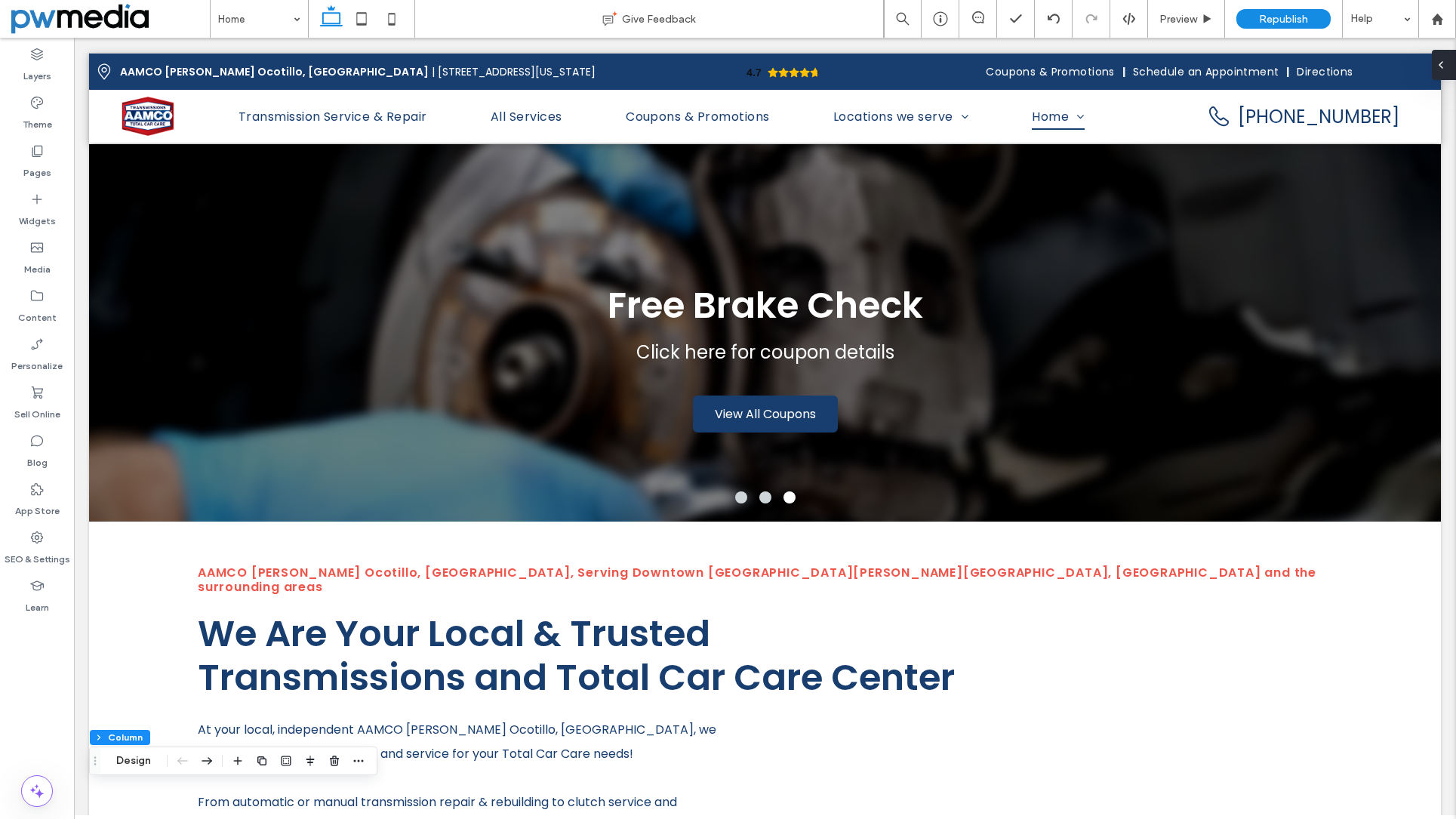
click at [1419, 58] on span at bounding box center [1441, 64] width 12 height 30
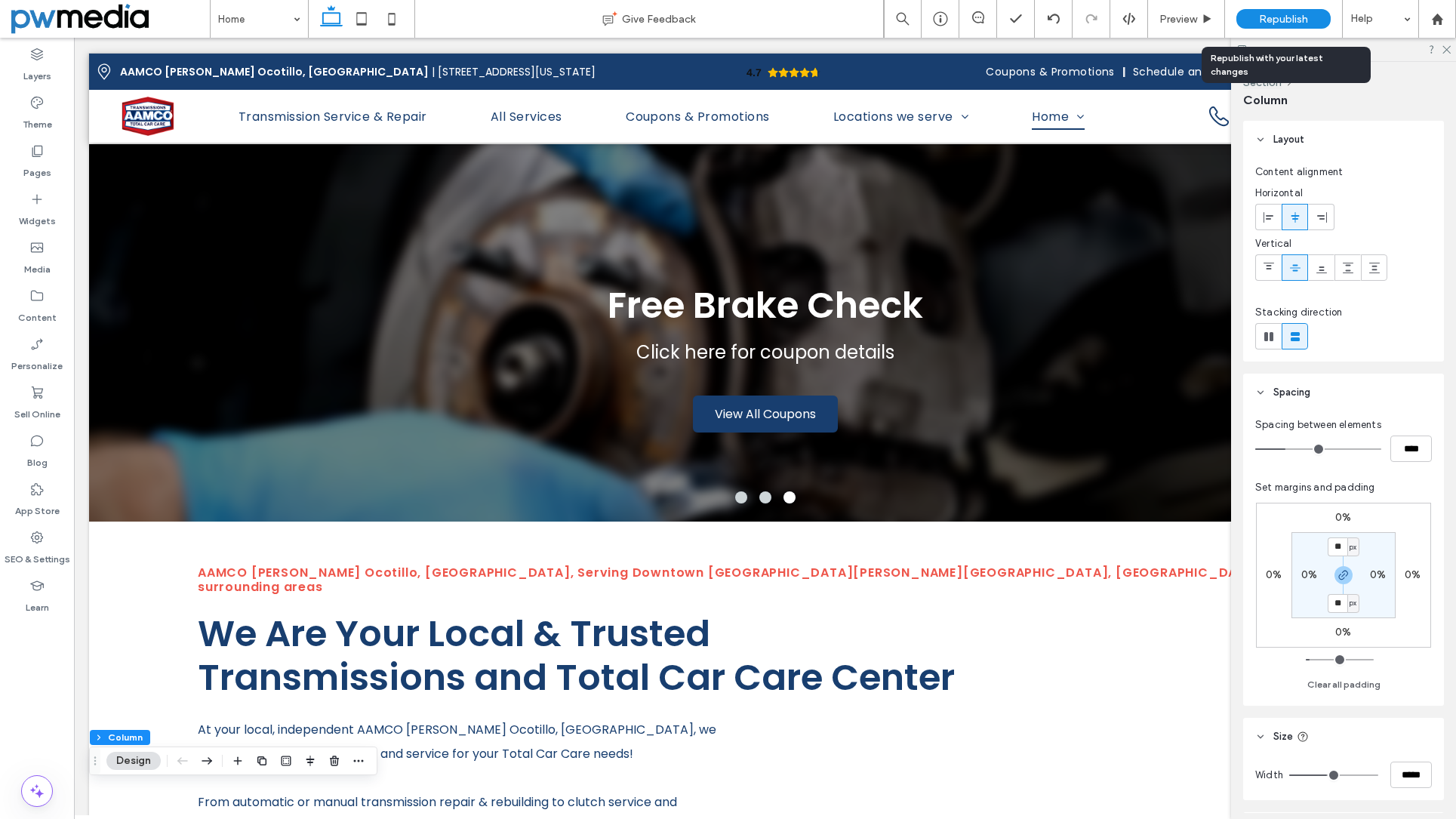
click at [1299, 20] on span "Republish" at bounding box center [1283, 19] width 49 height 13
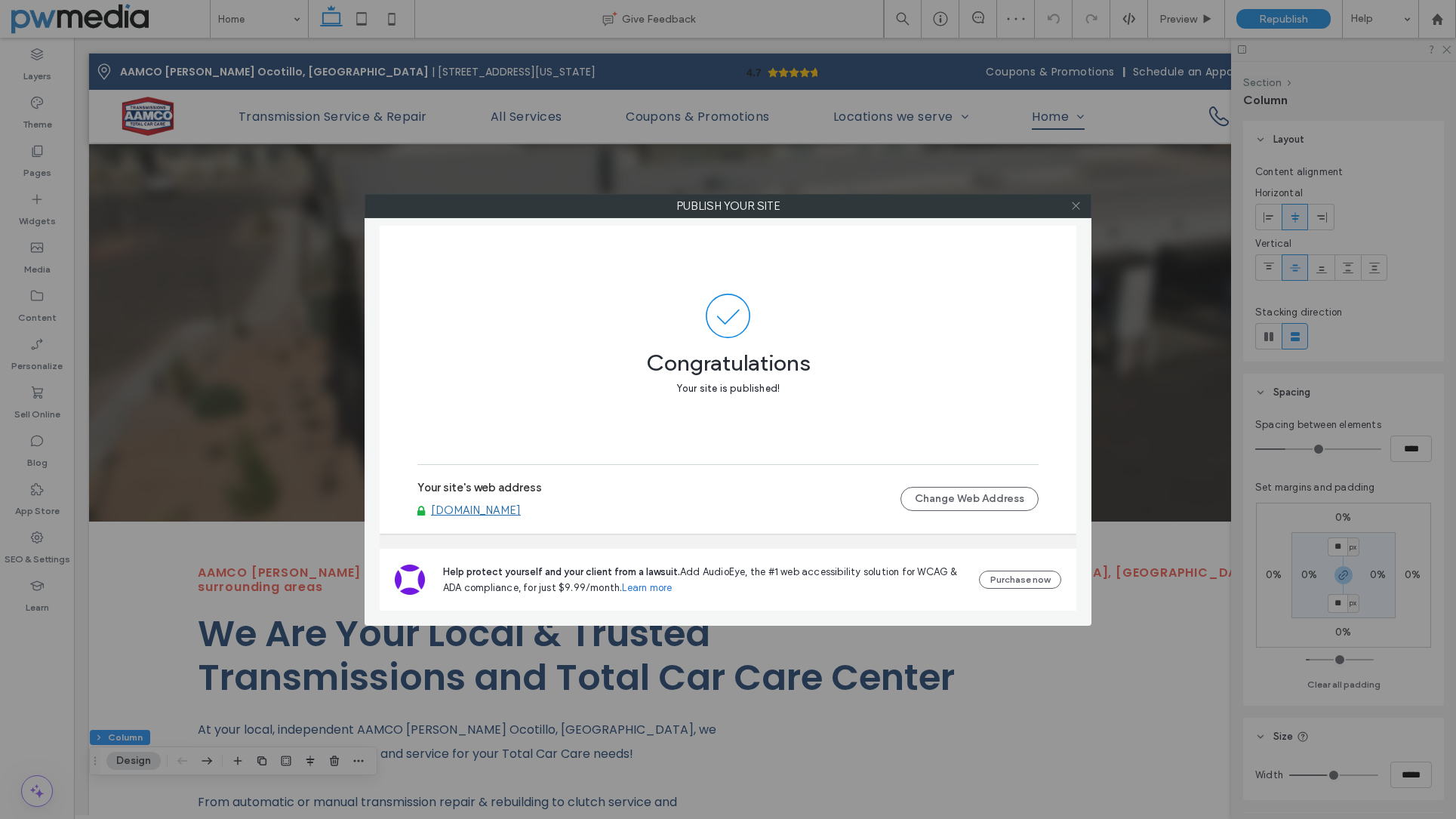
click at [1076, 205] on icon at bounding box center [1076, 205] width 11 height 11
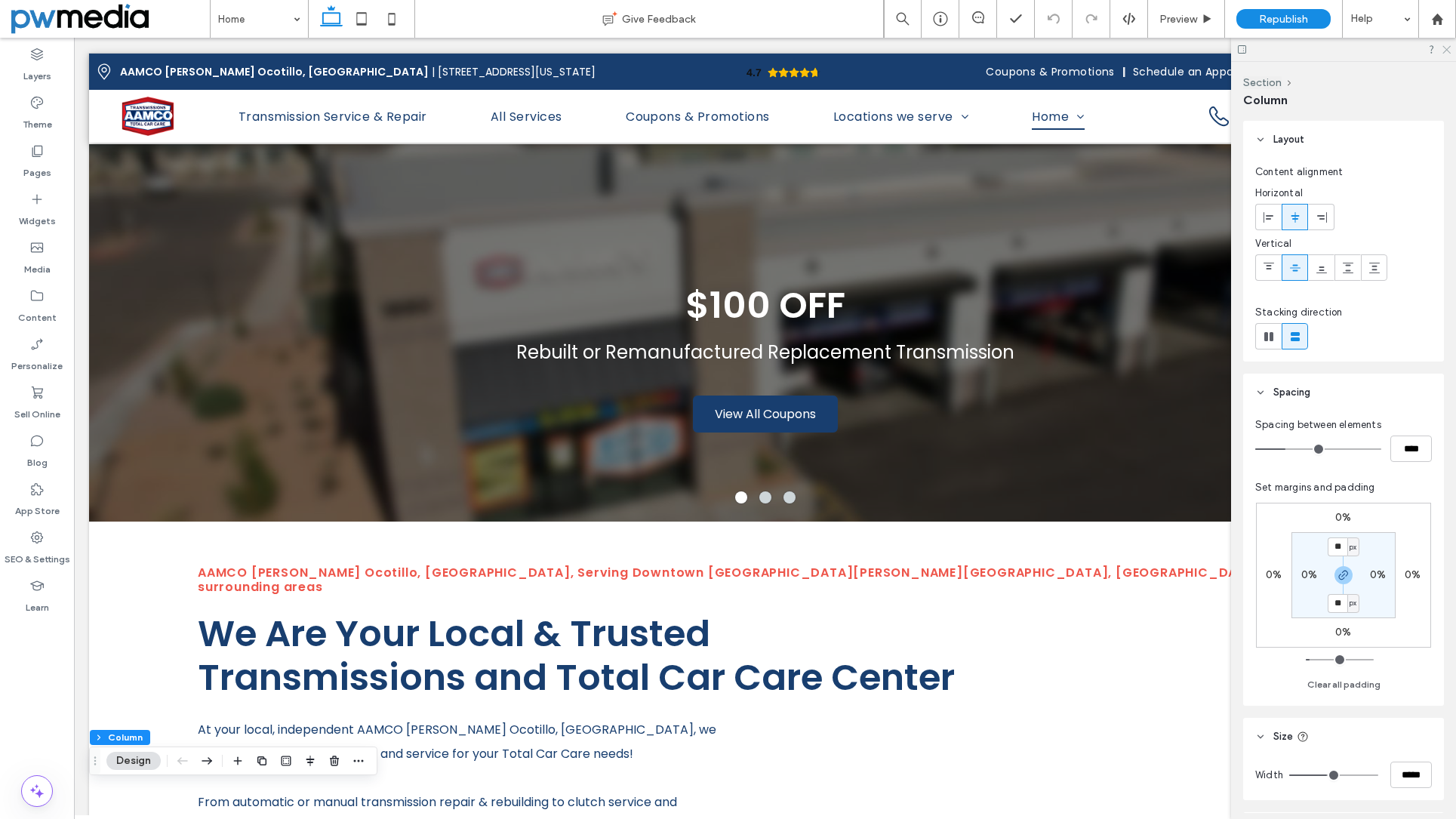
click at [1419, 49] on icon at bounding box center [1446, 48] width 9 height 9
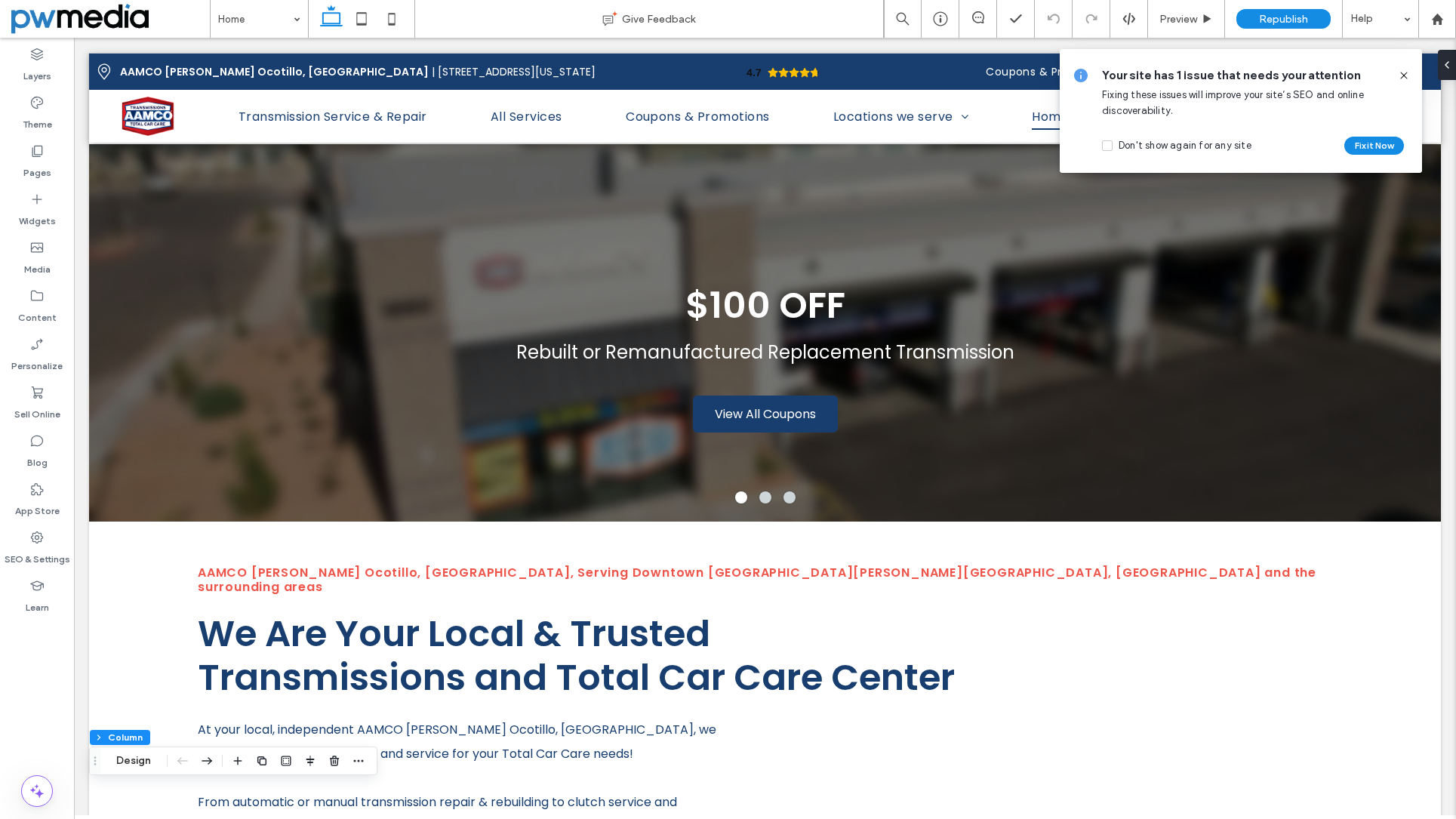
drag, startPoint x: 1400, startPoint y: 70, endPoint x: 1327, endPoint y: 32, distance: 82.3
click at [1400, 70] on icon at bounding box center [1404, 76] width 12 height 12
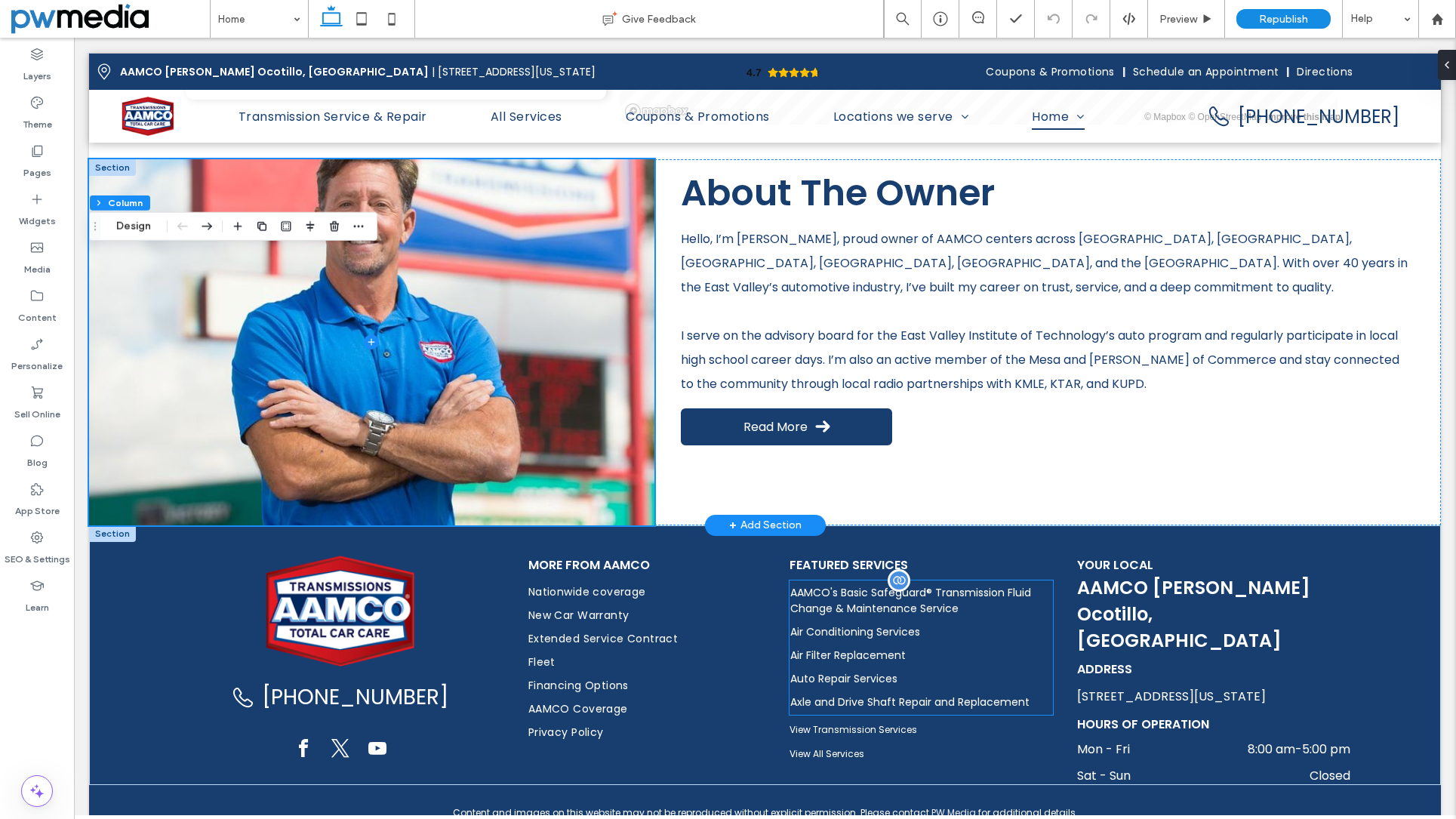
scroll to position [3225, 0]
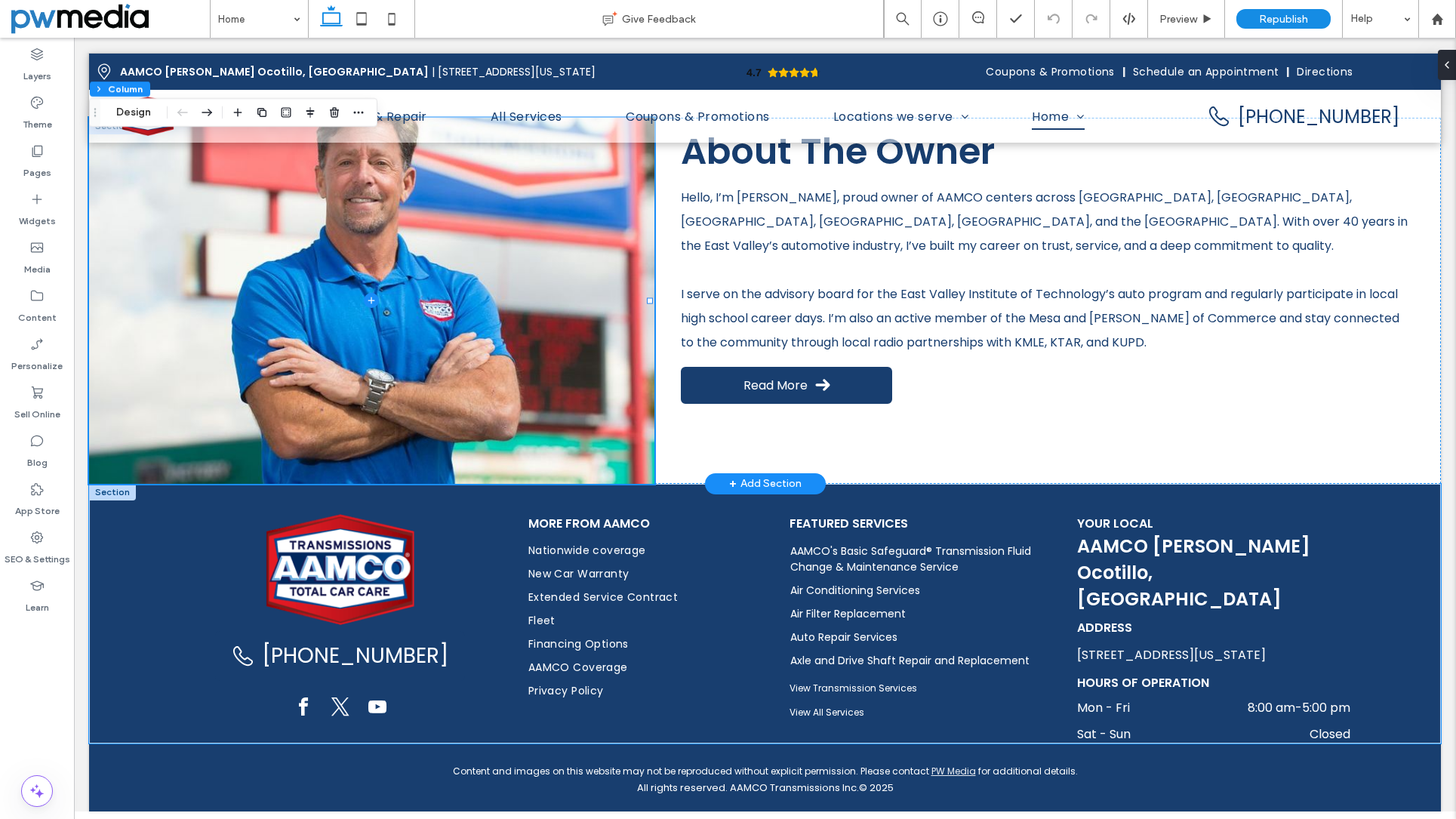
click at [147, 568] on div "(480) 531-9582 More from AAMCO Nationwide coverage New Car Warranty Extended Se…" at bounding box center [765, 614] width 1352 height 259
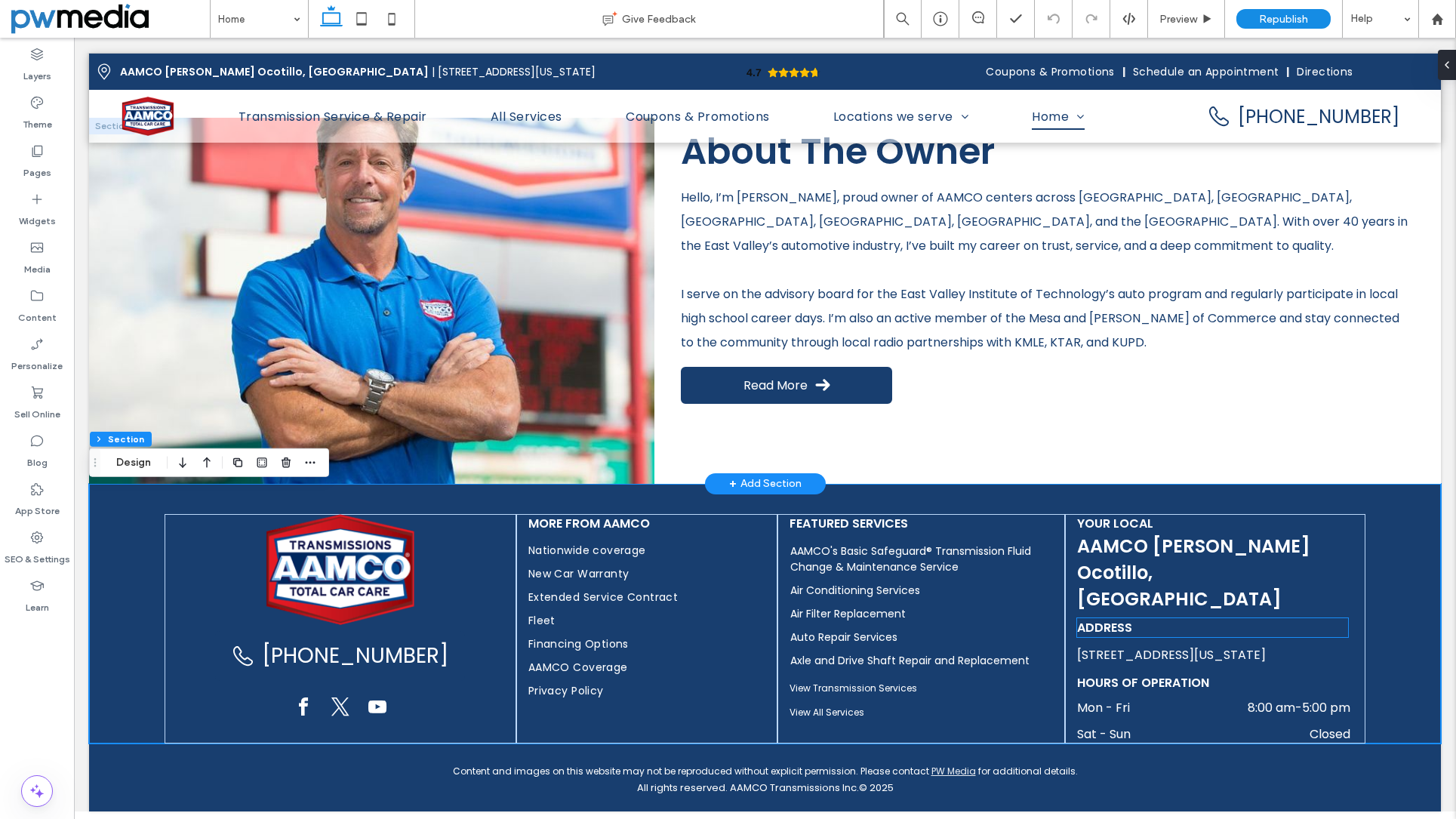
click at [1148, 618] on h3 "Address" at bounding box center [1213, 628] width 271 height 19
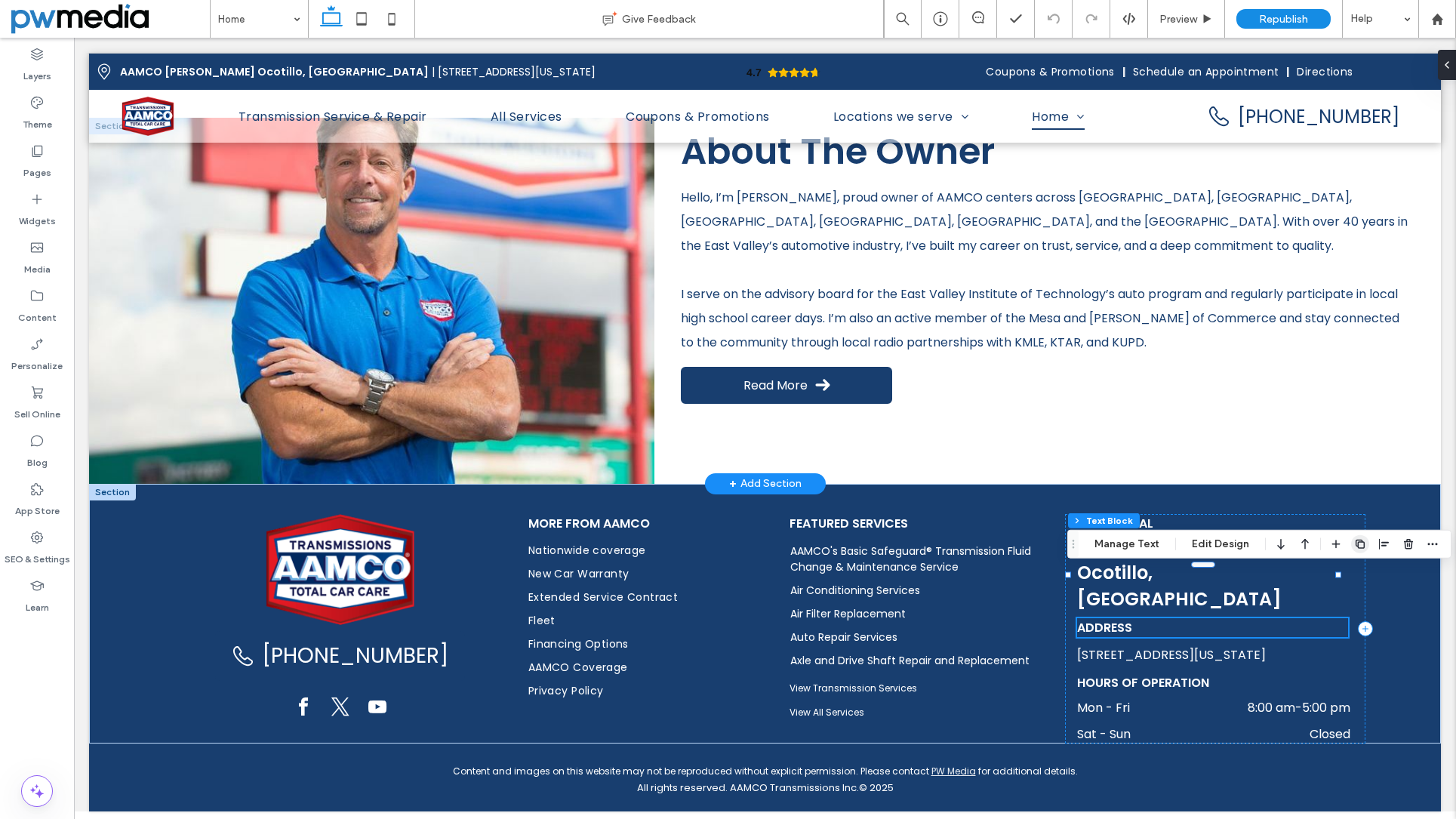
click at [1356, 545] on use "button" at bounding box center [1360, 544] width 9 height 9
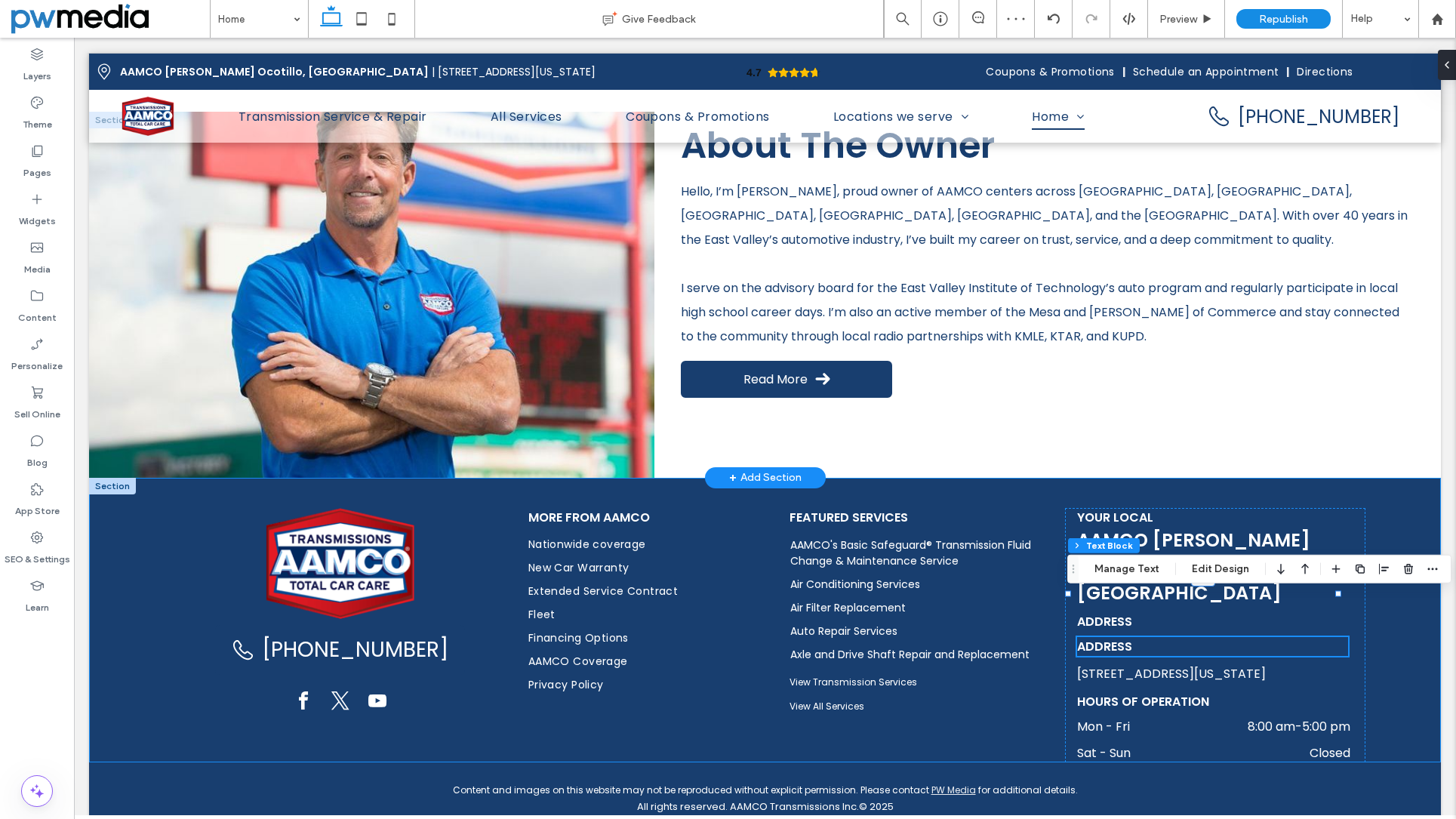
click at [1001, 504] on div "(480) 531-9582 More from AAMCO Nationwide coverage New Car Warranty Extended Se…" at bounding box center [765, 621] width 1352 height 285
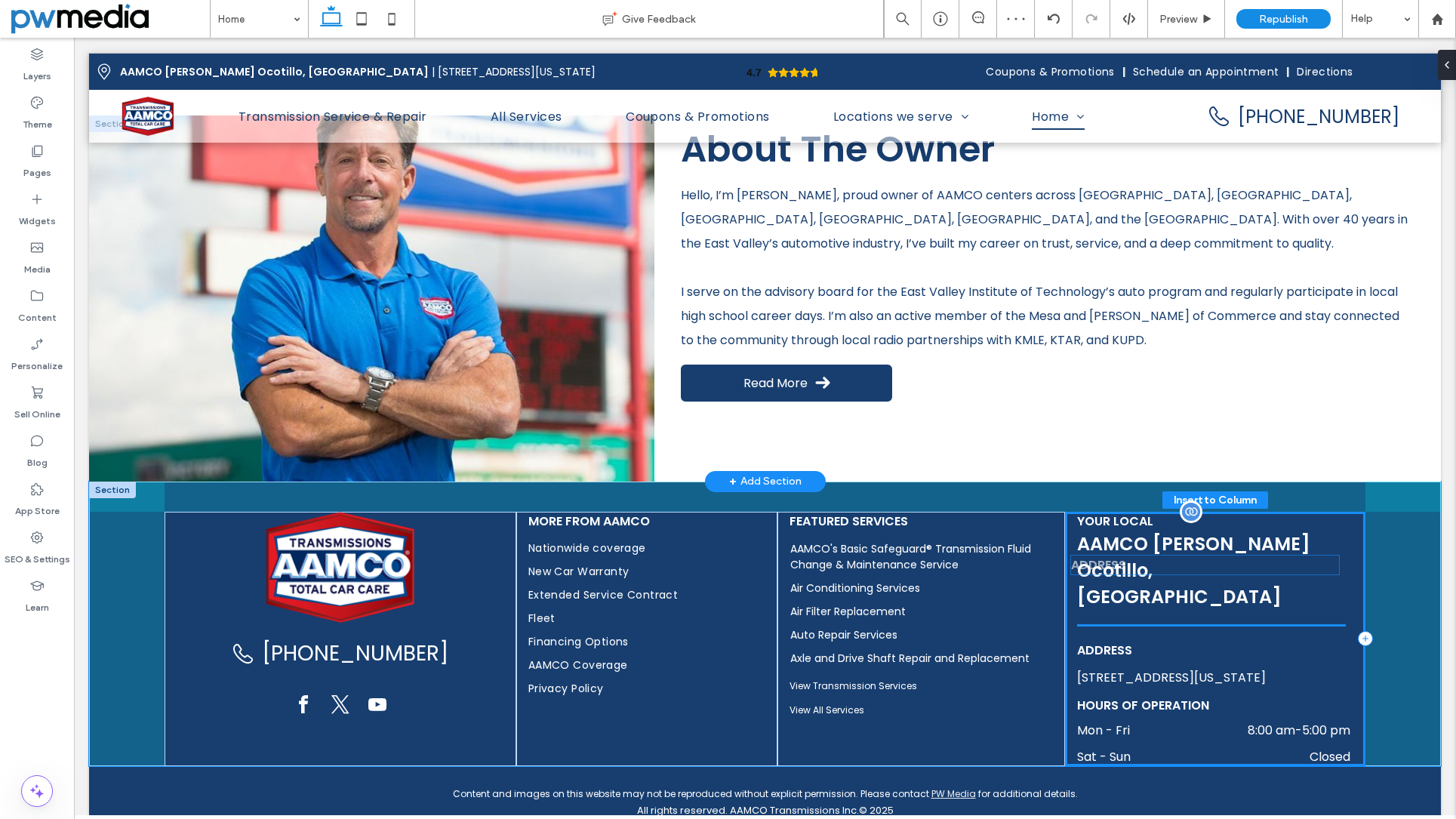
scroll to position [130, 0]
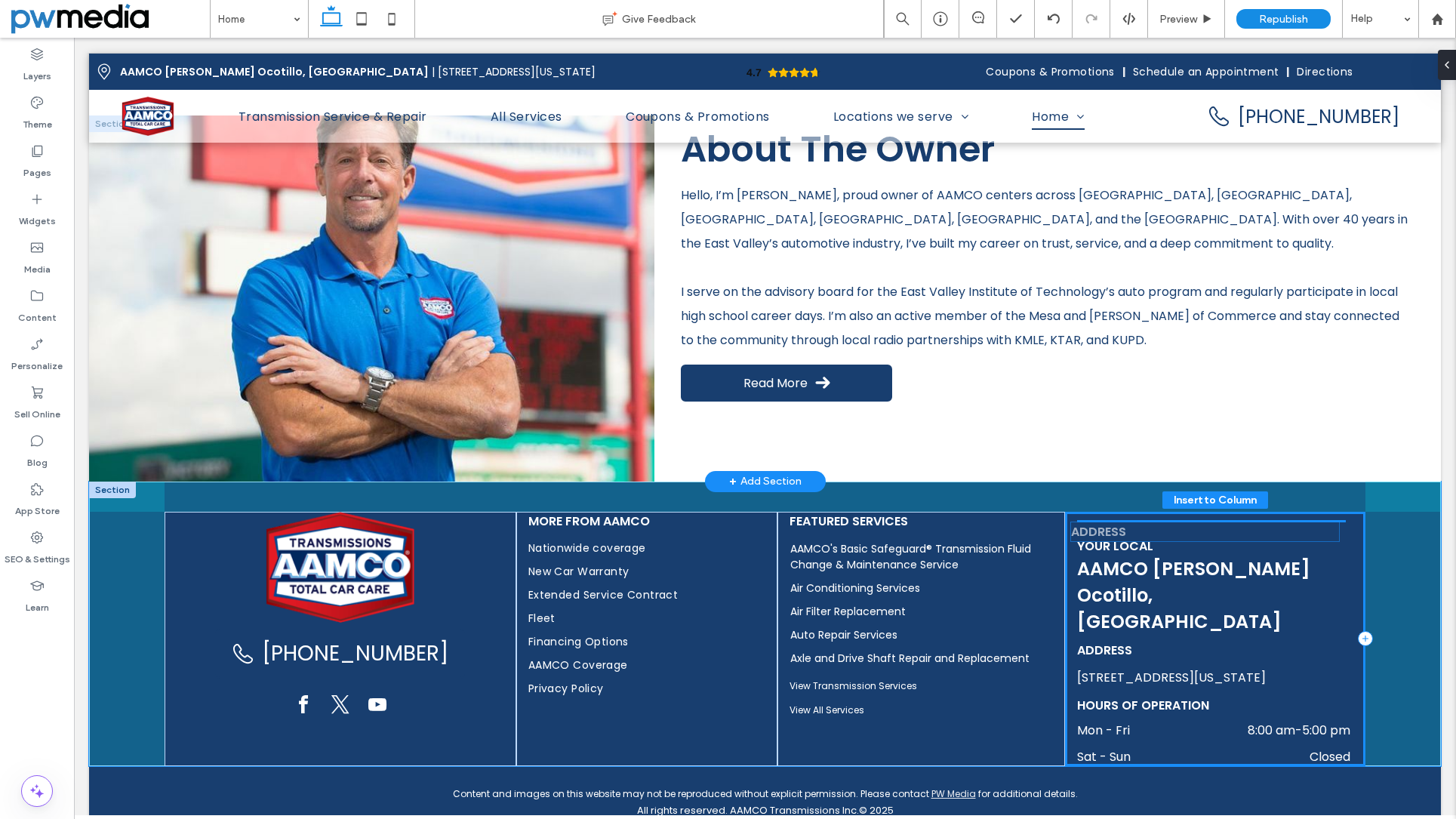
drag, startPoint x: 1101, startPoint y: 583, endPoint x: 1103, endPoint y: 536, distance: 47.0
type input "****"
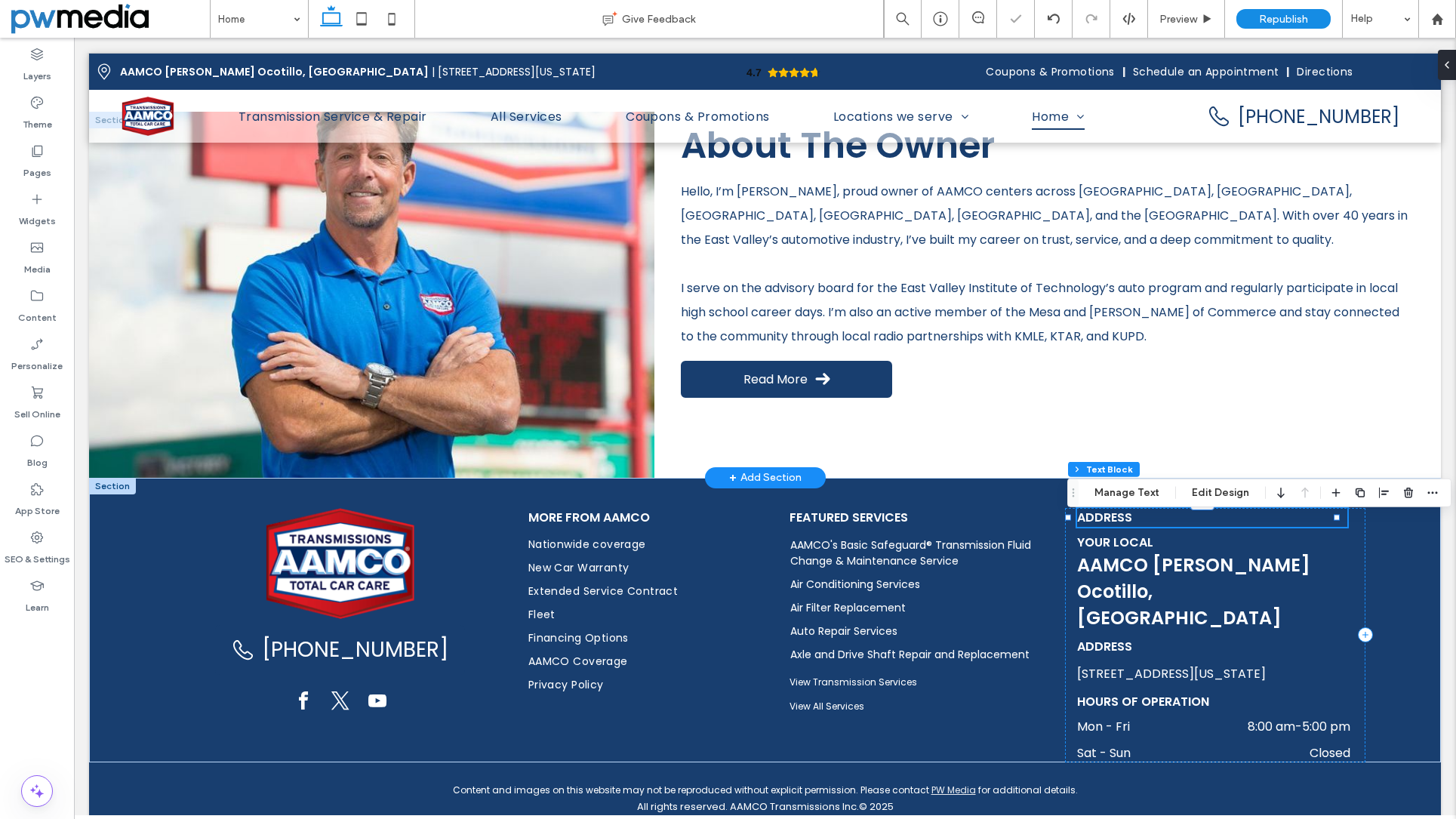
click at [1123, 526] on span "Address" at bounding box center [1105, 518] width 55 height 17
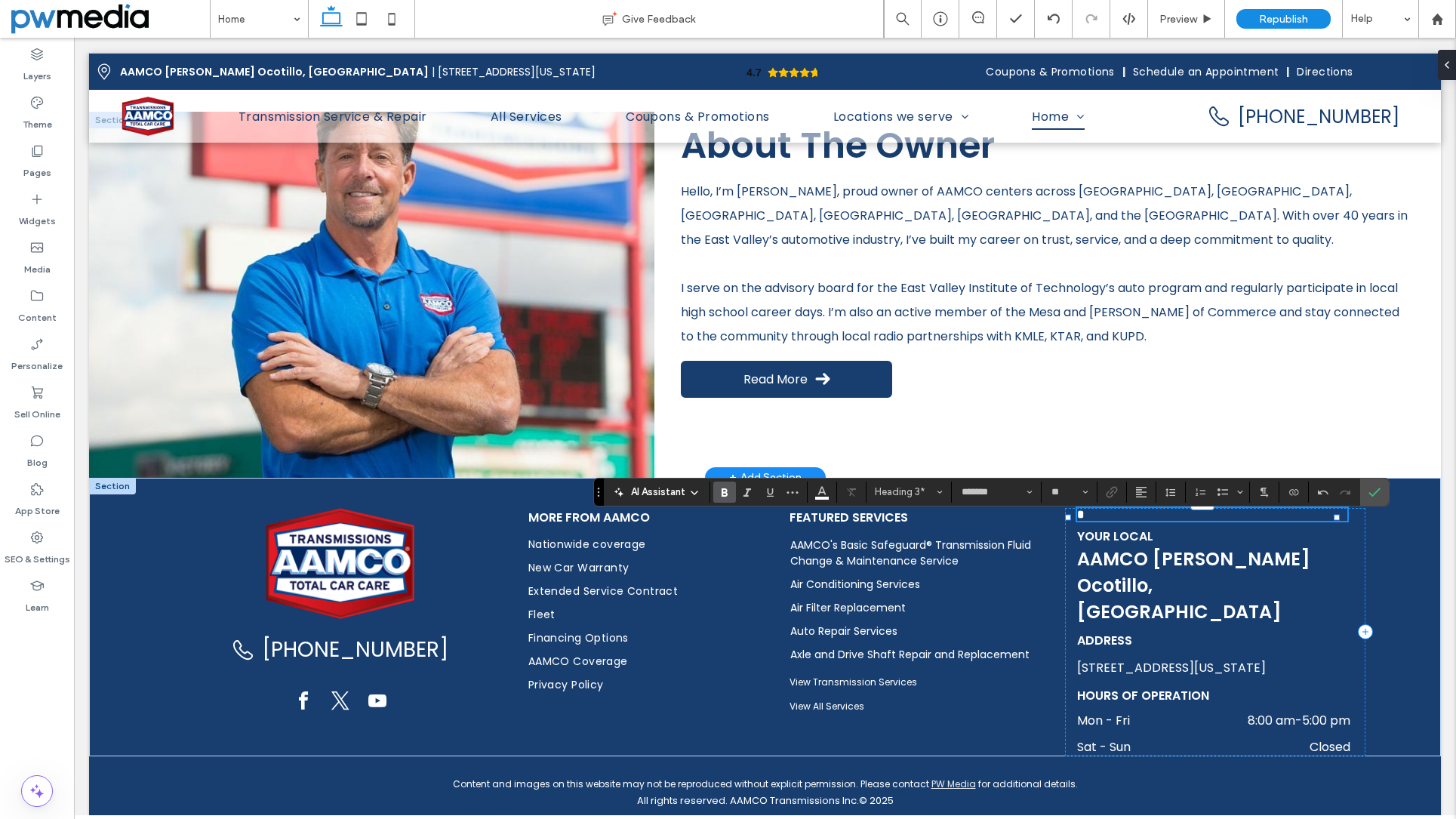
type input "**"
click at [1123, 523] on h3 "****" at bounding box center [1212, 516] width 270 height 15
click at [822, 494] on icon "Color" at bounding box center [822, 491] width 12 height 12
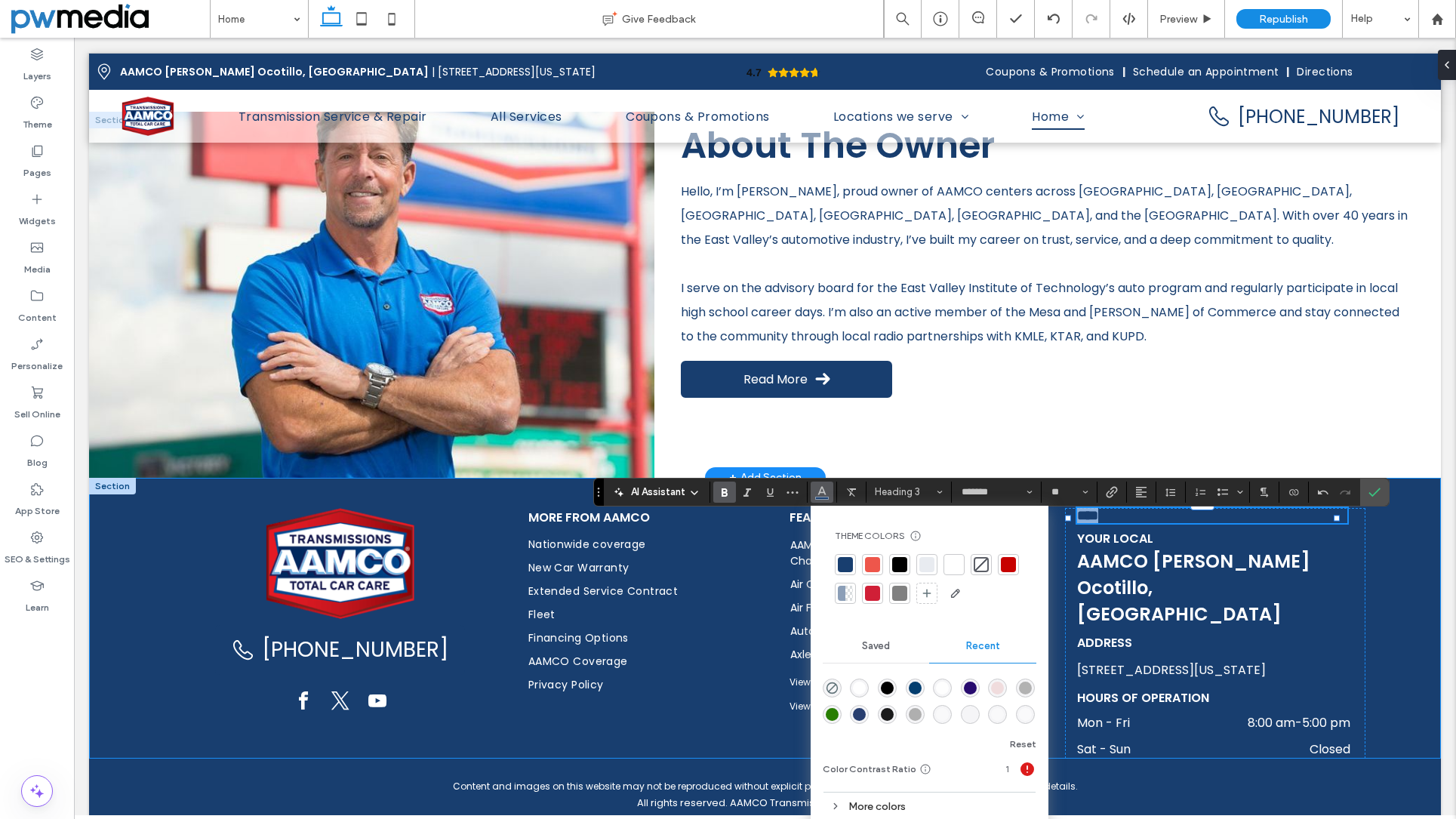
click at [1398, 519] on div "(480) 531-9582 More from AAMCO Nationwide coverage New Car Warranty Extended Se…" at bounding box center [765, 618] width 1352 height 281
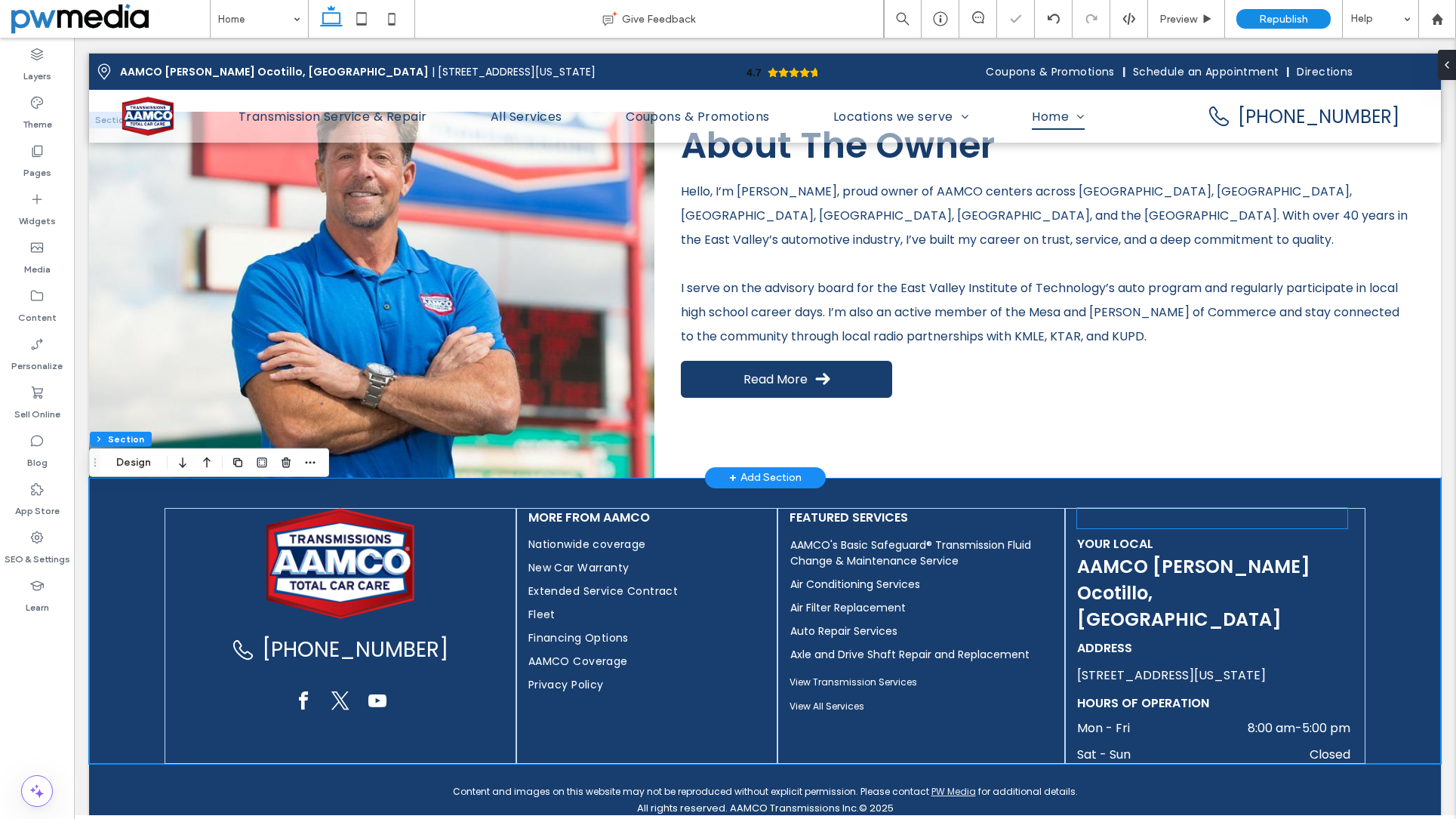
click at [1185, 529] on h3 "Tour" at bounding box center [1212, 519] width 270 height 21
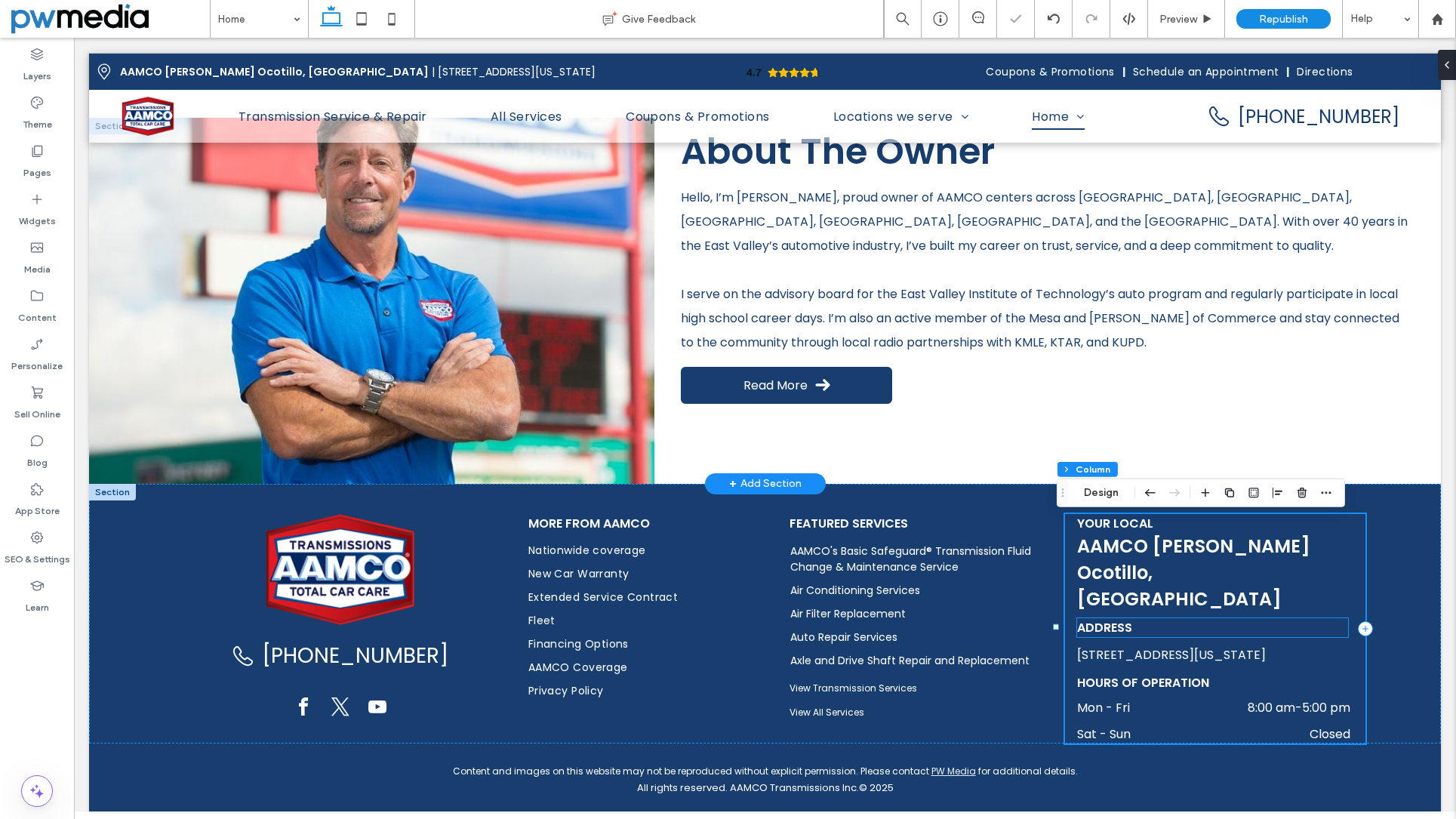
click at [1177, 618] on h3 "Address" at bounding box center [1213, 628] width 271 height 19
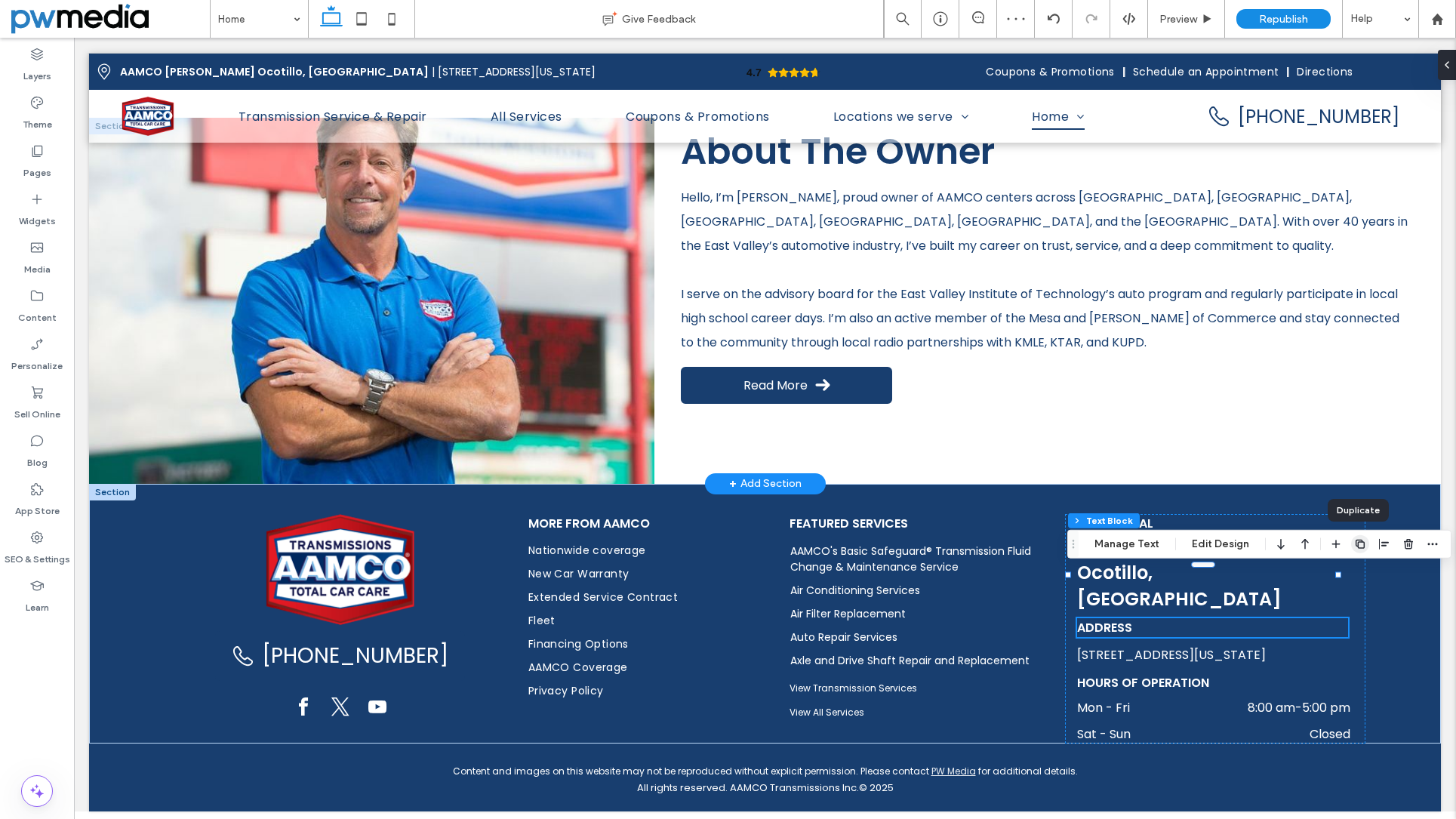
click at [1360, 549] on icon "button" at bounding box center [1361, 544] width 12 height 12
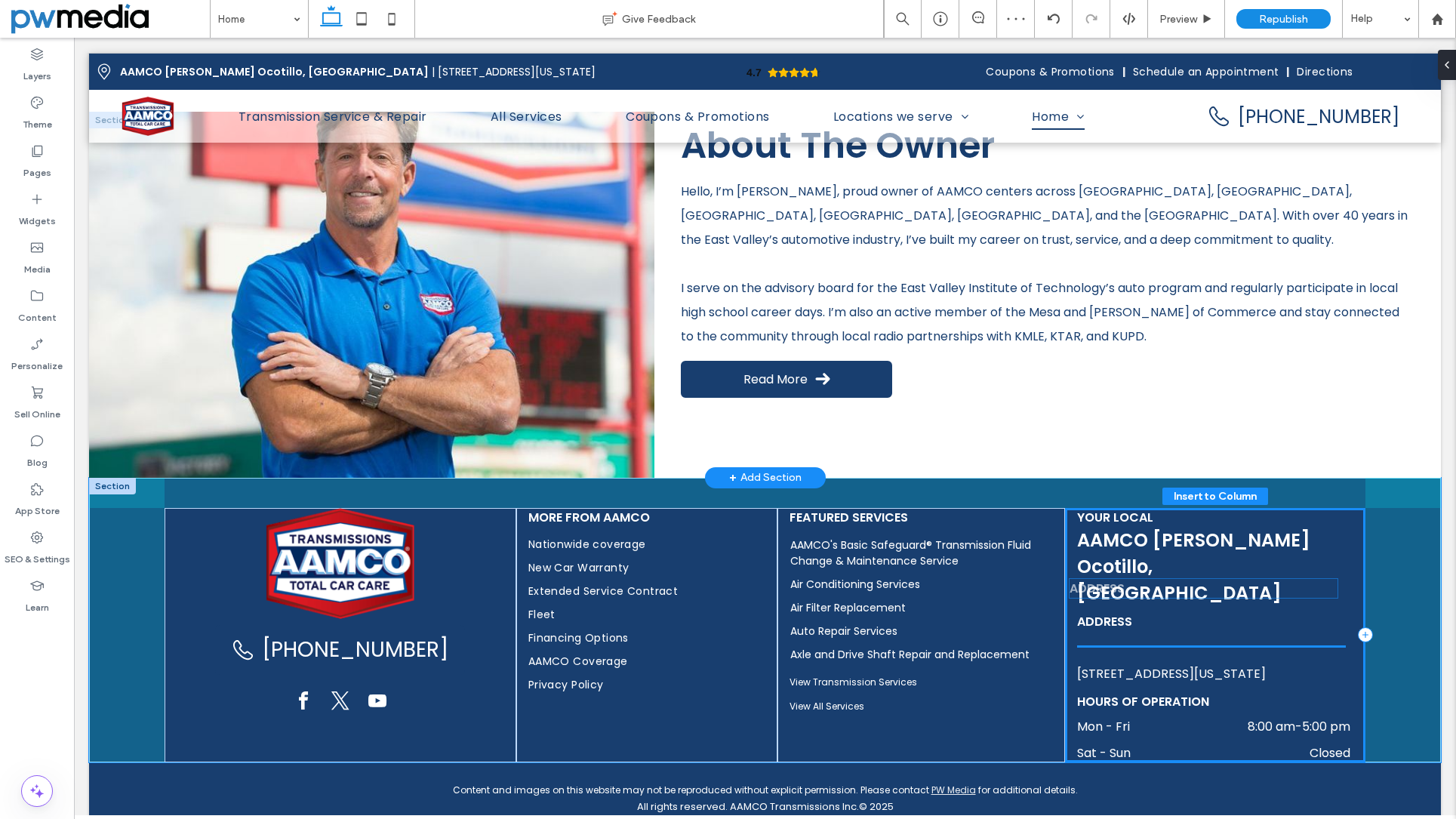
scroll to position [3222, 0]
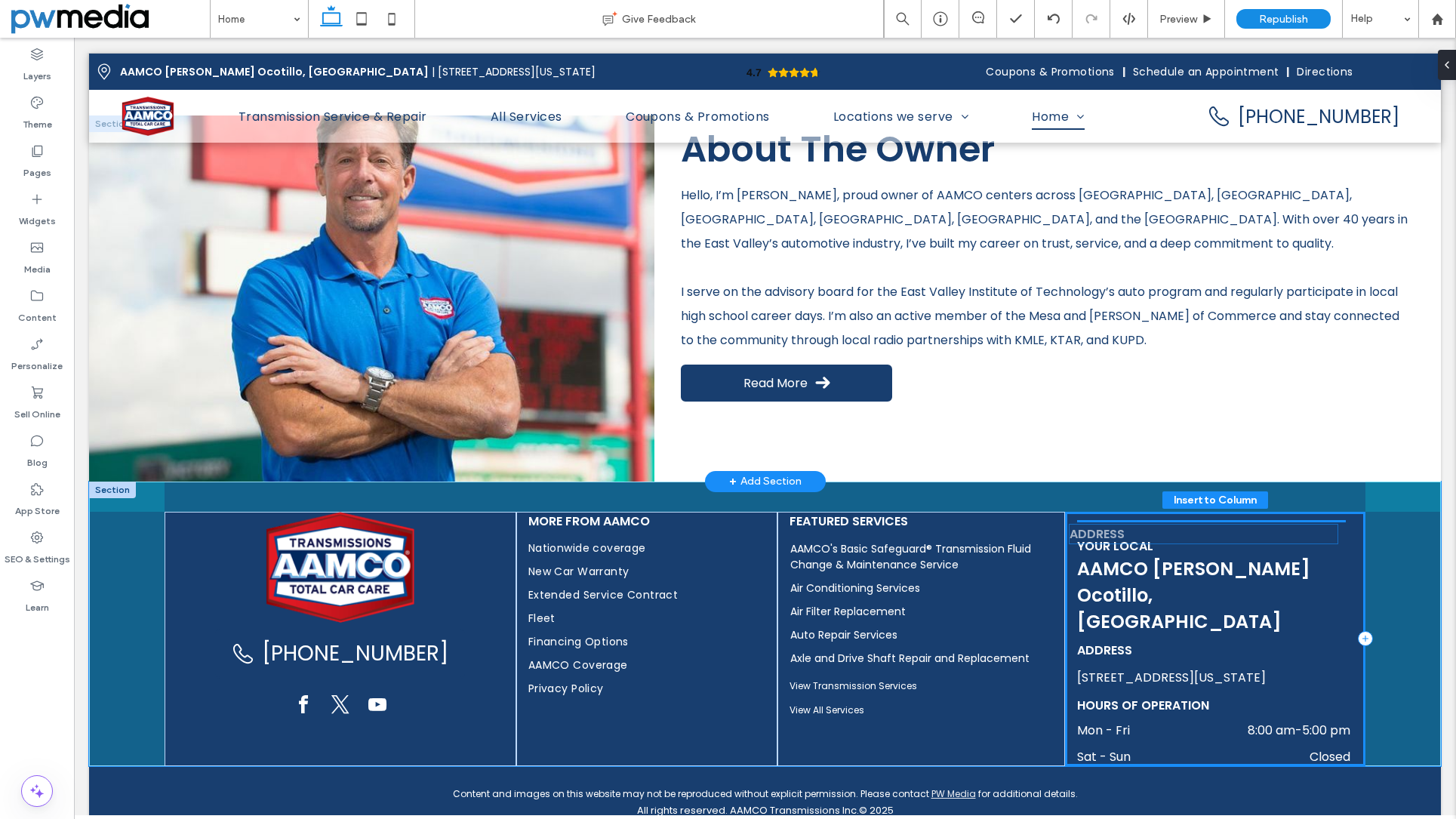
drag, startPoint x: 1171, startPoint y: 608, endPoint x: 1172, endPoint y: 538, distance: 70.0
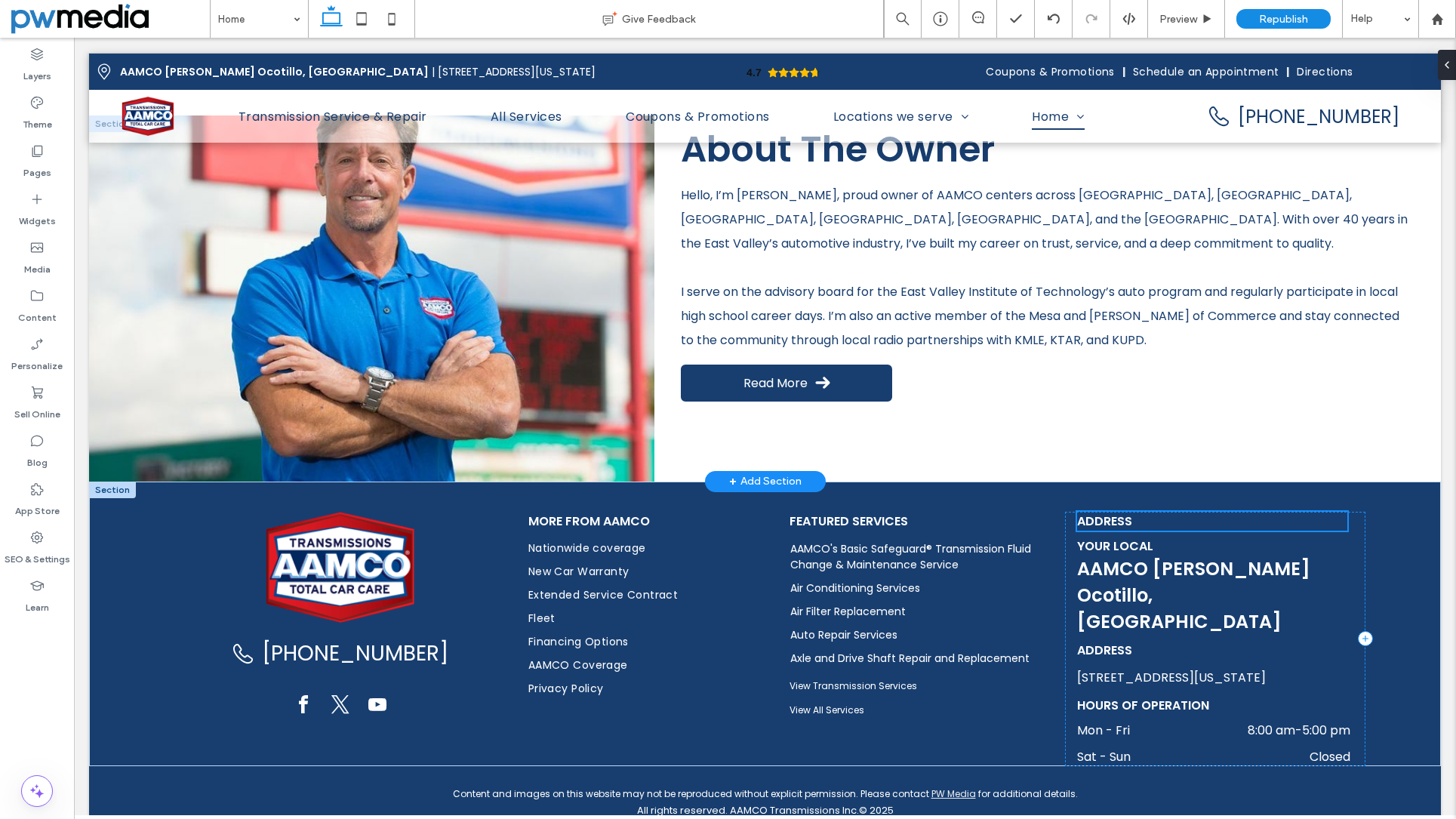
type input "****"
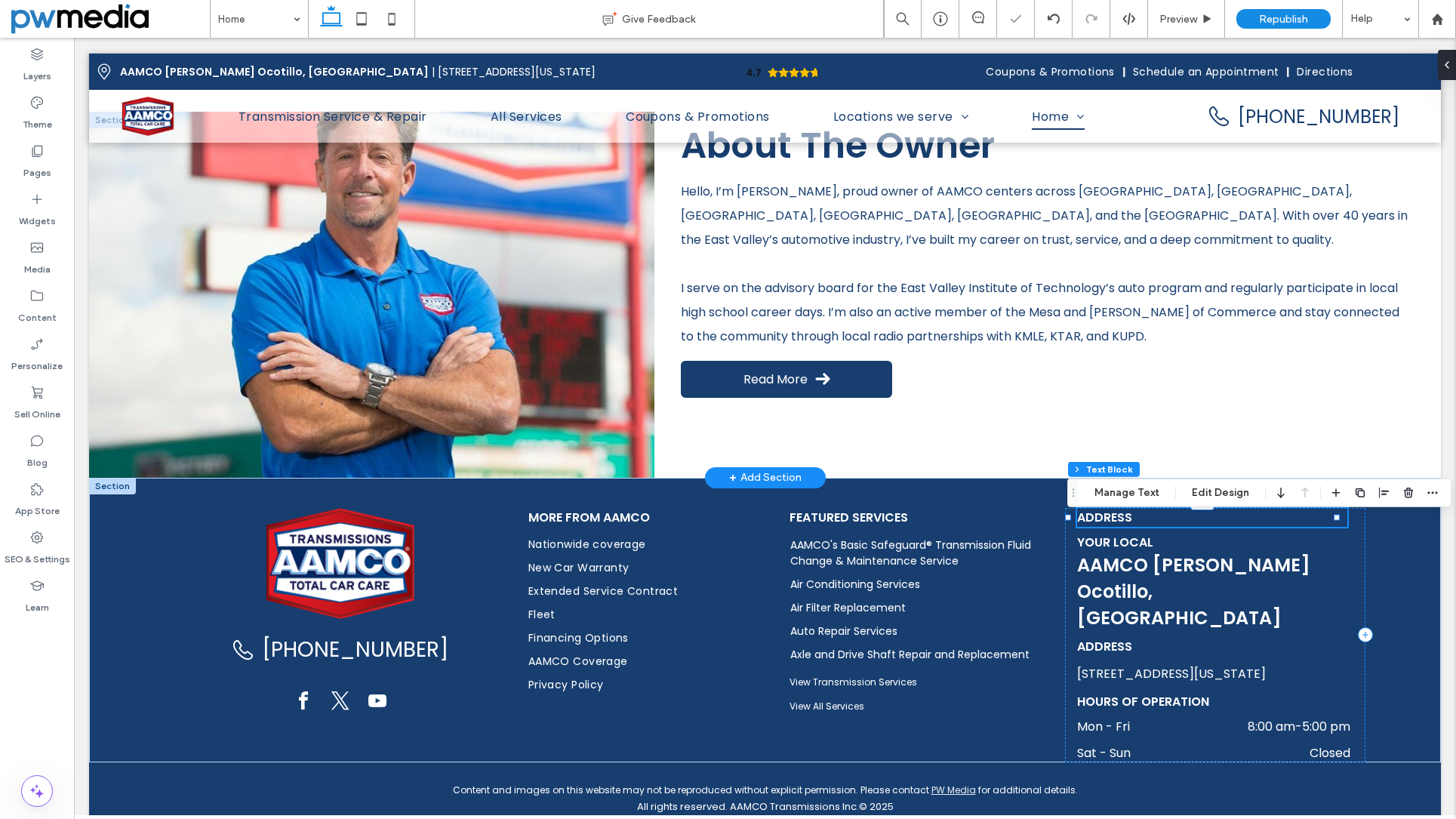
click at [1131, 527] on h3 "Address" at bounding box center [1212, 518] width 270 height 19
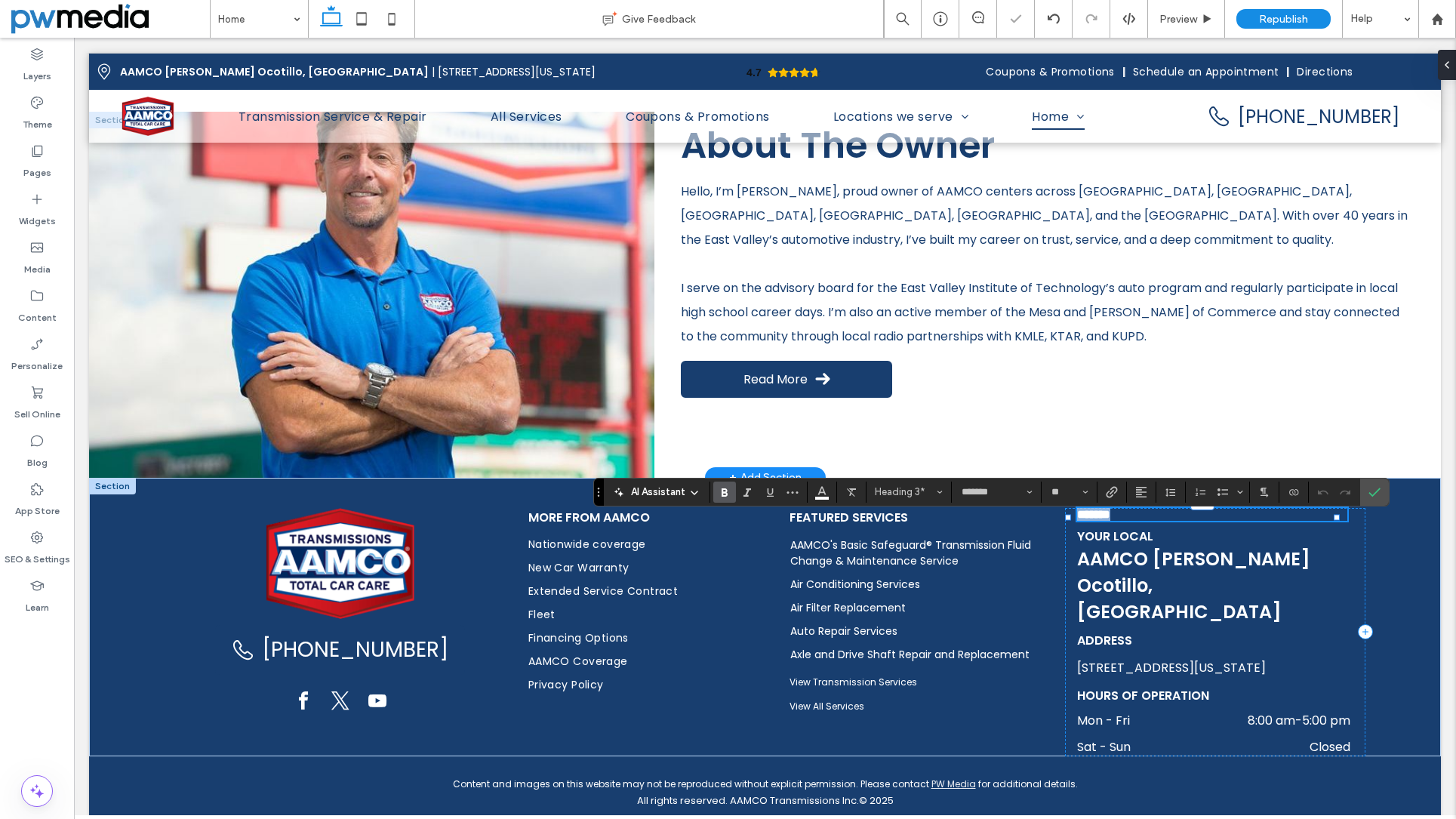
click at [1167, 521] on h3 "*******" at bounding box center [1212, 514] width 270 height 13
click at [1127, 520] on span "**********" at bounding box center [1119, 514] width 83 height 11
click at [1379, 494] on icon "Confirm" at bounding box center [1374, 492] width 12 height 12
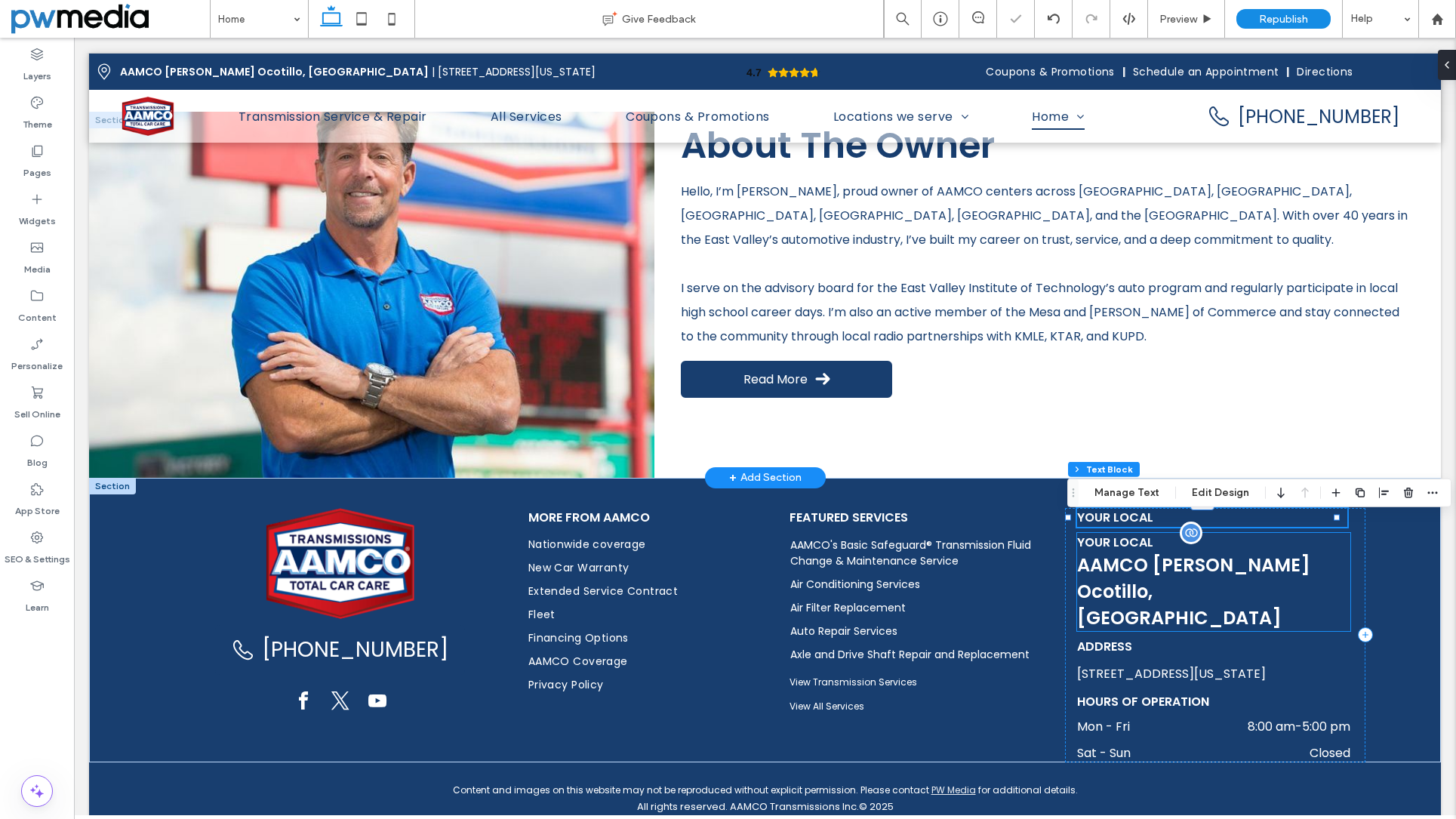
click at [1134, 551] on span "Your Local" at bounding box center [1115, 543] width 76 height 17
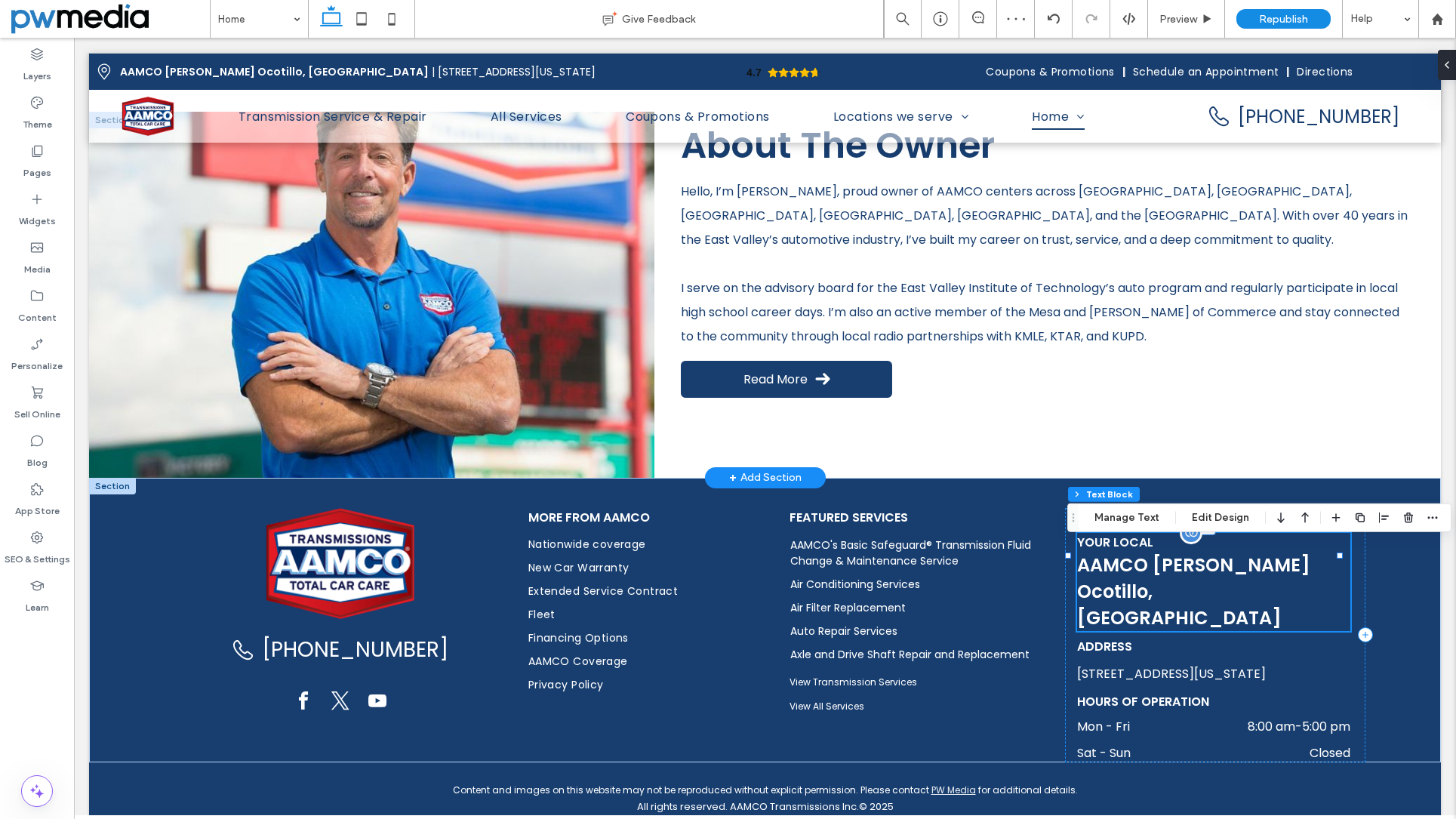
click at [1134, 551] on span "Your Local" at bounding box center [1115, 543] width 76 height 17
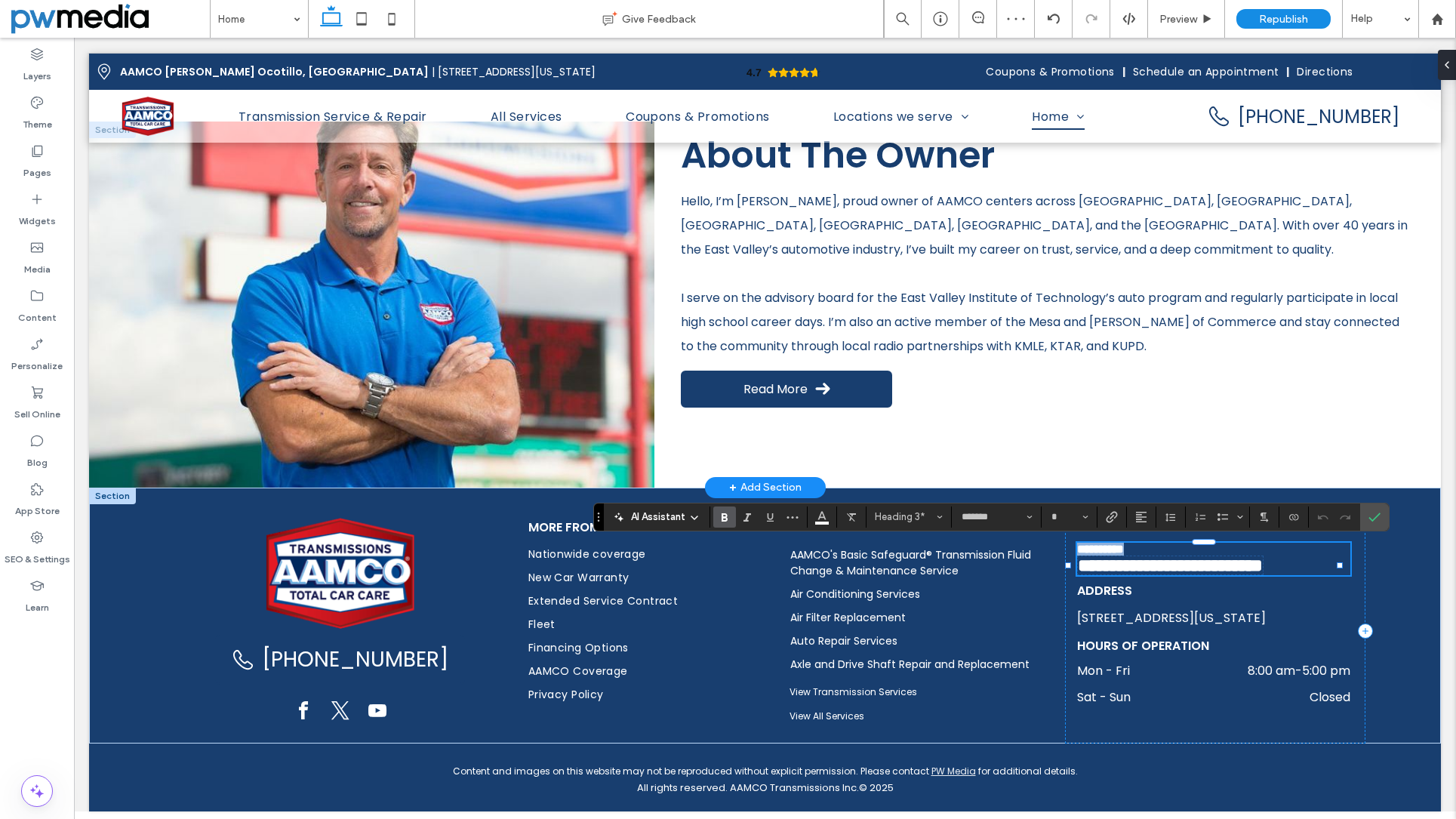
click at [1124, 555] on span "**********" at bounding box center [1101, 549] width 47 height 11
type input "**"
click at [1384, 590] on div "(480) 531-9582 More from AAMCO Nationwide coverage New Car Warranty Extended Se…" at bounding box center [765, 616] width 1352 height 256
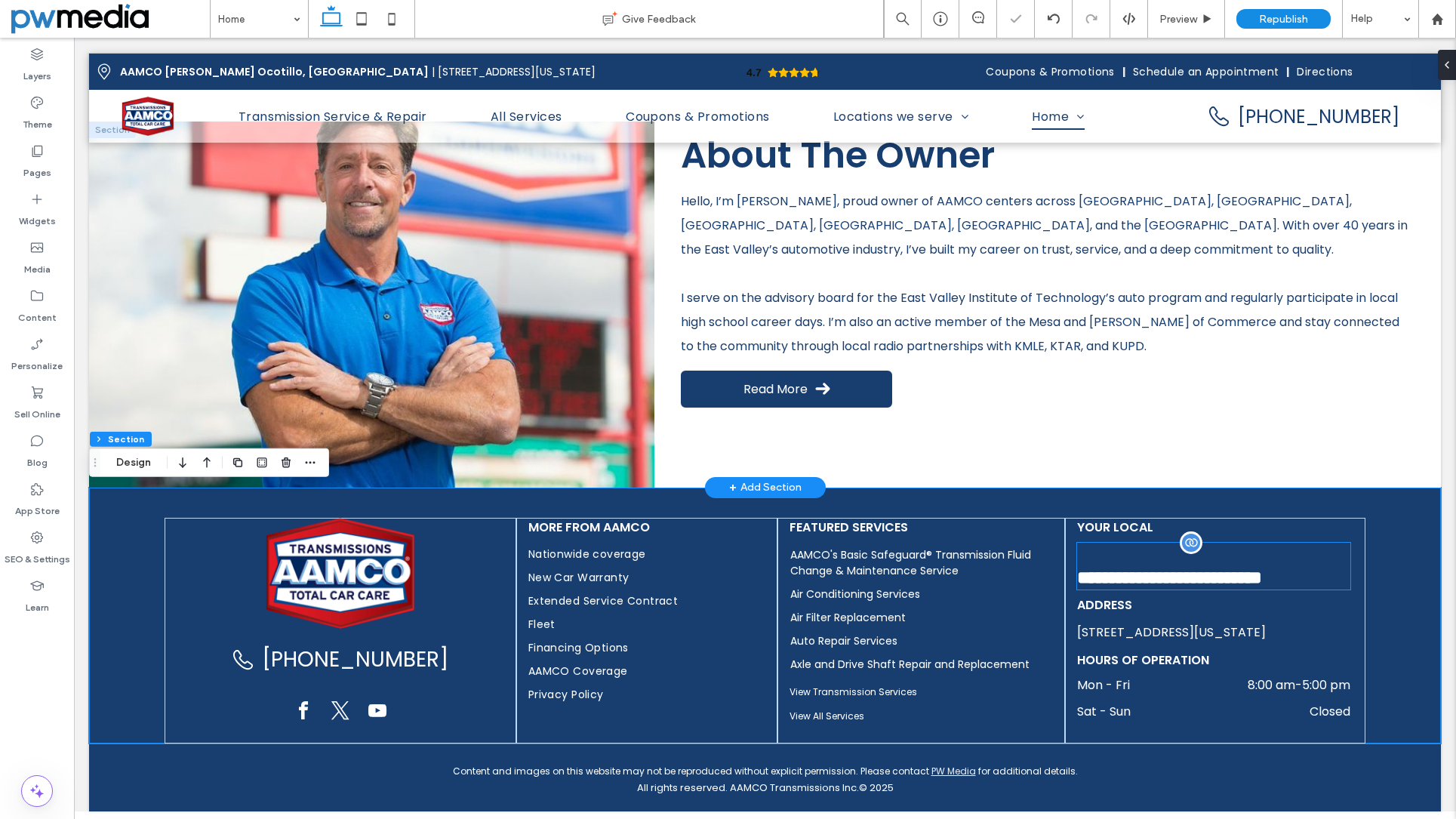
click at [1284, 561] on h3 at bounding box center [1214, 553] width 273 height 21
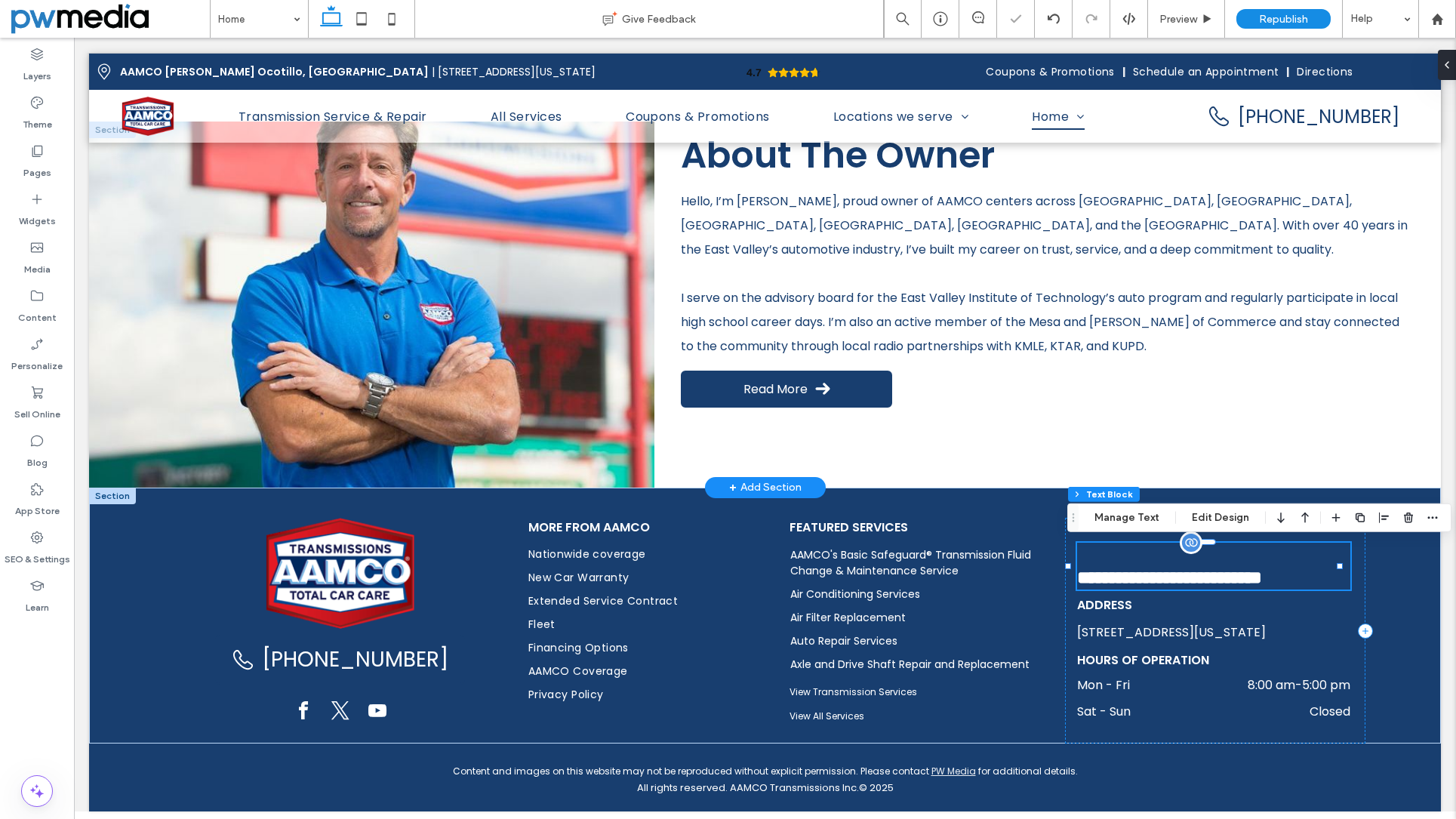
click at [1284, 561] on h3 at bounding box center [1214, 553] width 273 height 21
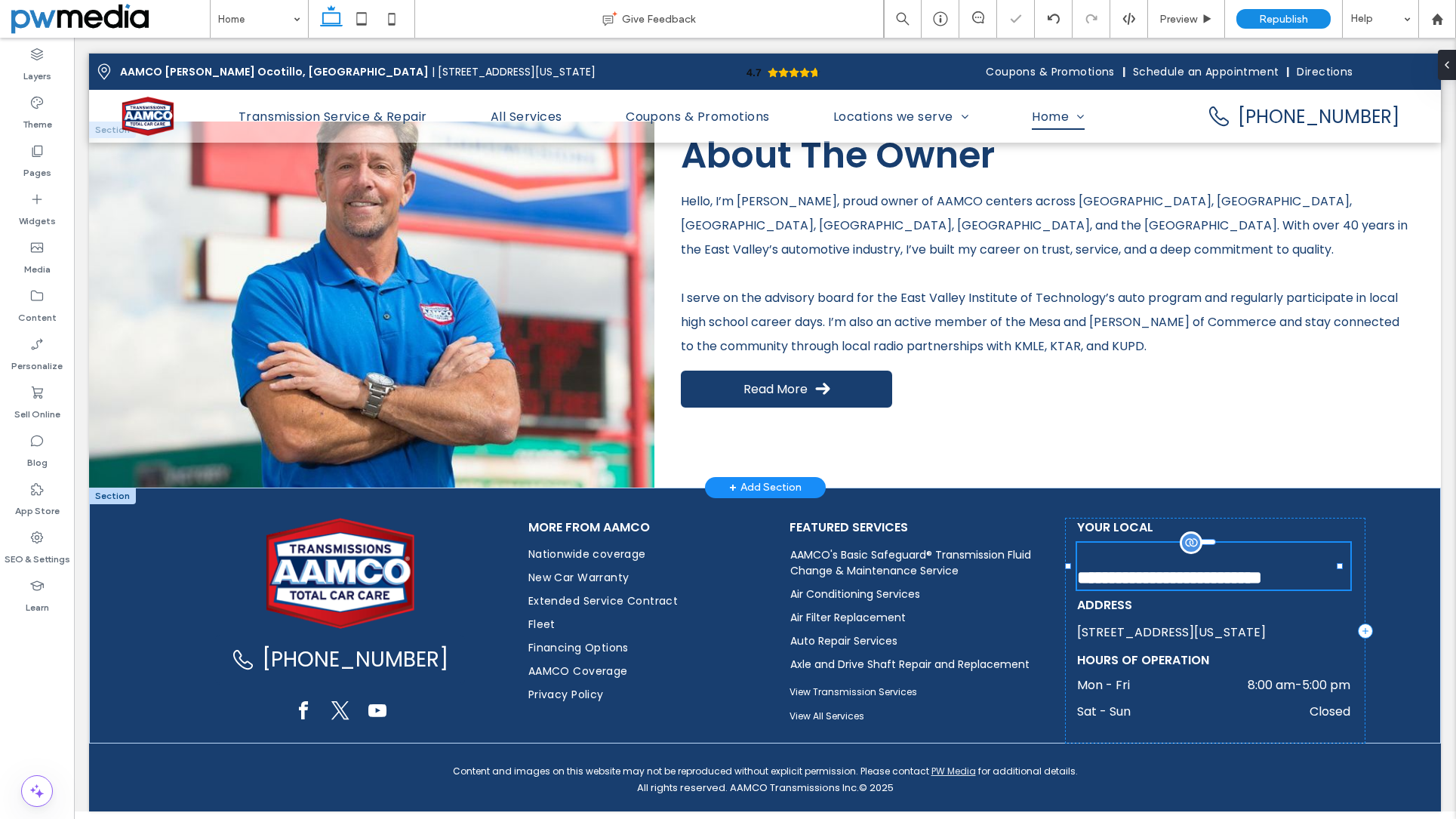
type input "*******"
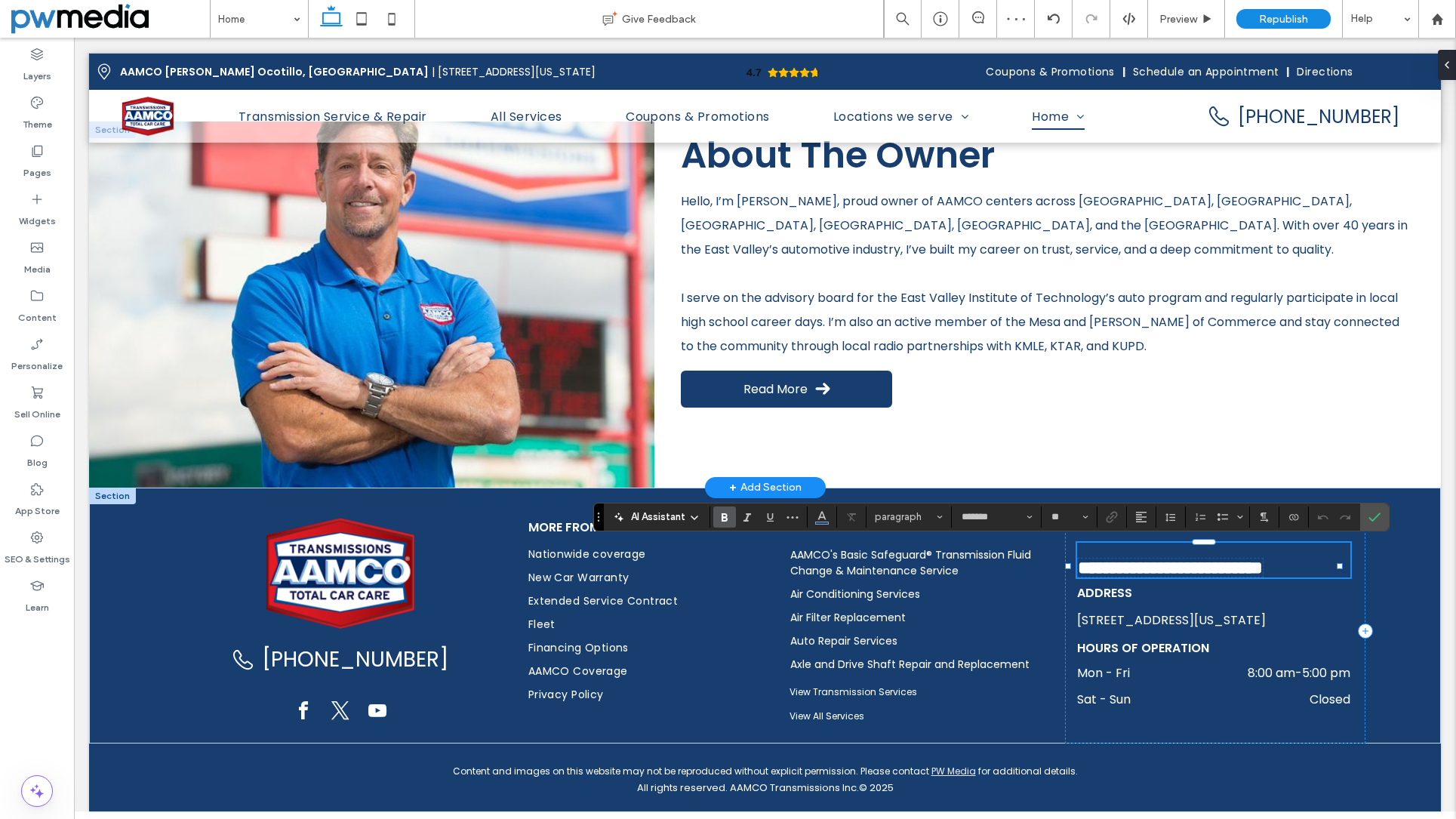
click at [1279, 556] on h3 at bounding box center [1214, 550] width 273 height 15
click at [1274, 549] on h3 "﻿" at bounding box center [1214, 550] width 273 height 15
type input "**"
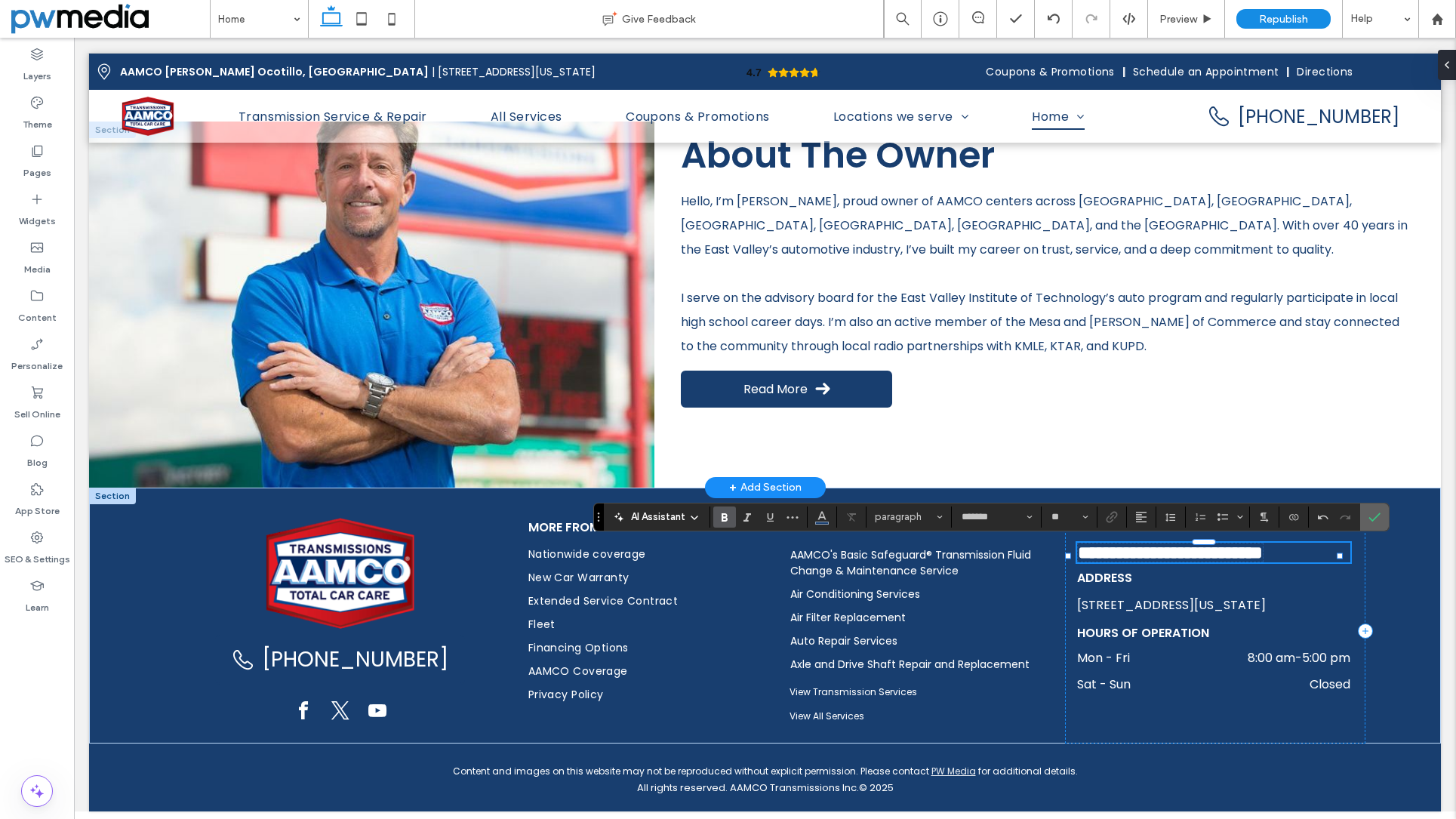
click at [1380, 515] on use "Confirm" at bounding box center [1374, 517] width 12 height 9
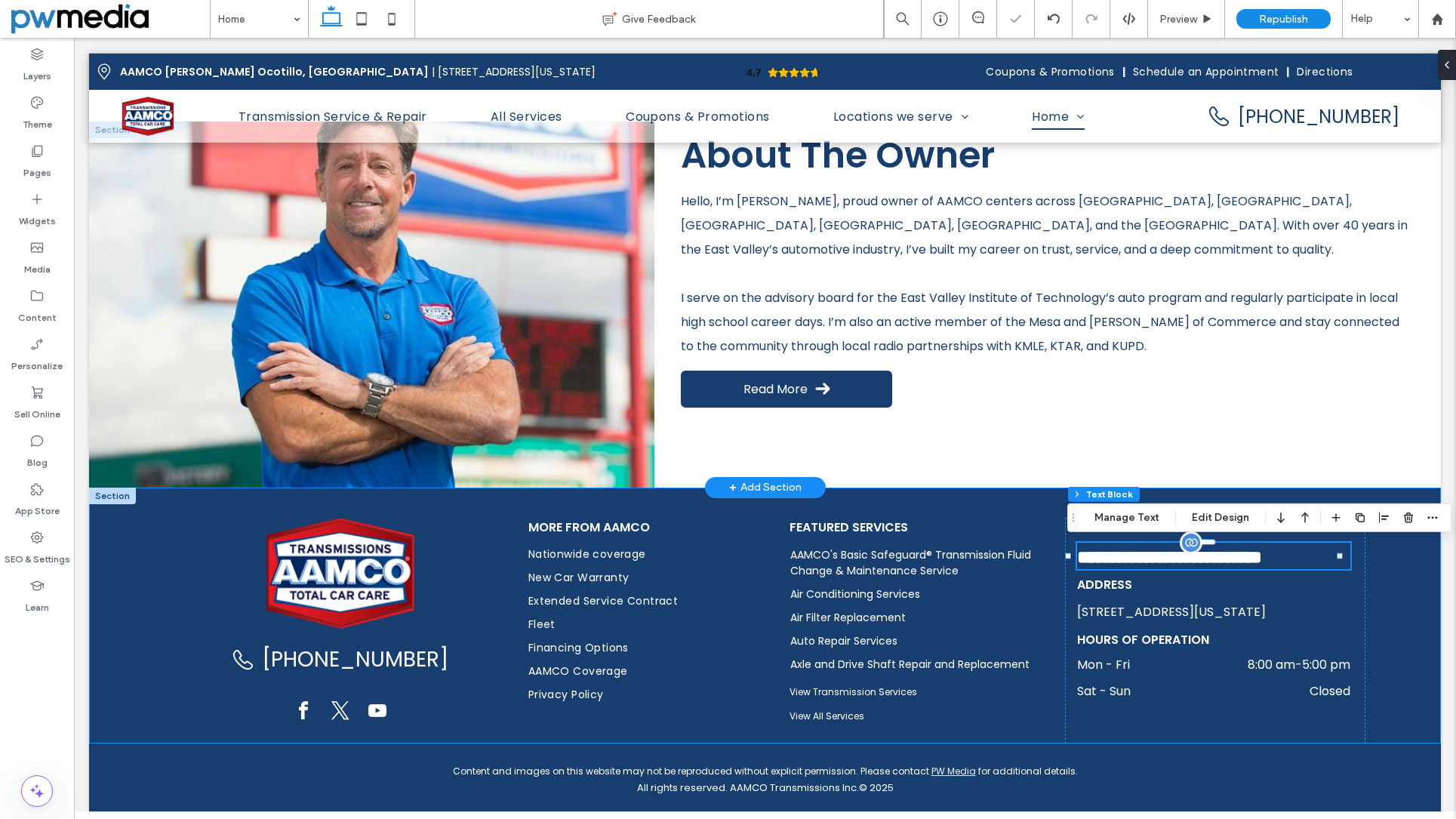
click at [980, 501] on div "(480) 531-9582 More from AAMCO Nationwide coverage New Car Warranty Extended Se…" at bounding box center [765, 616] width 1352 height 256
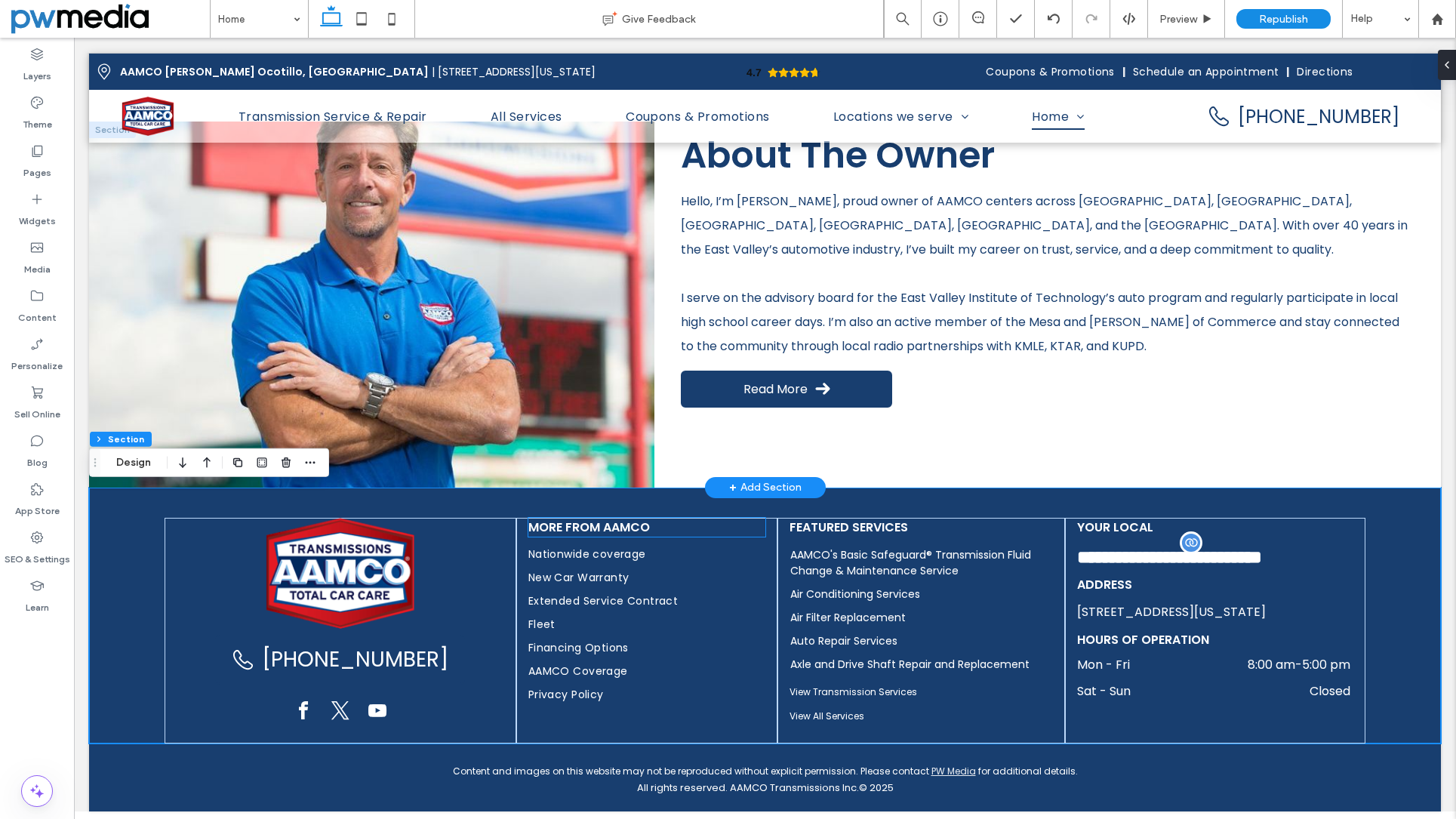
click at [649, 529] on h3 "More from AAMCO" at bounding box center [647, 527] width 237 height 19
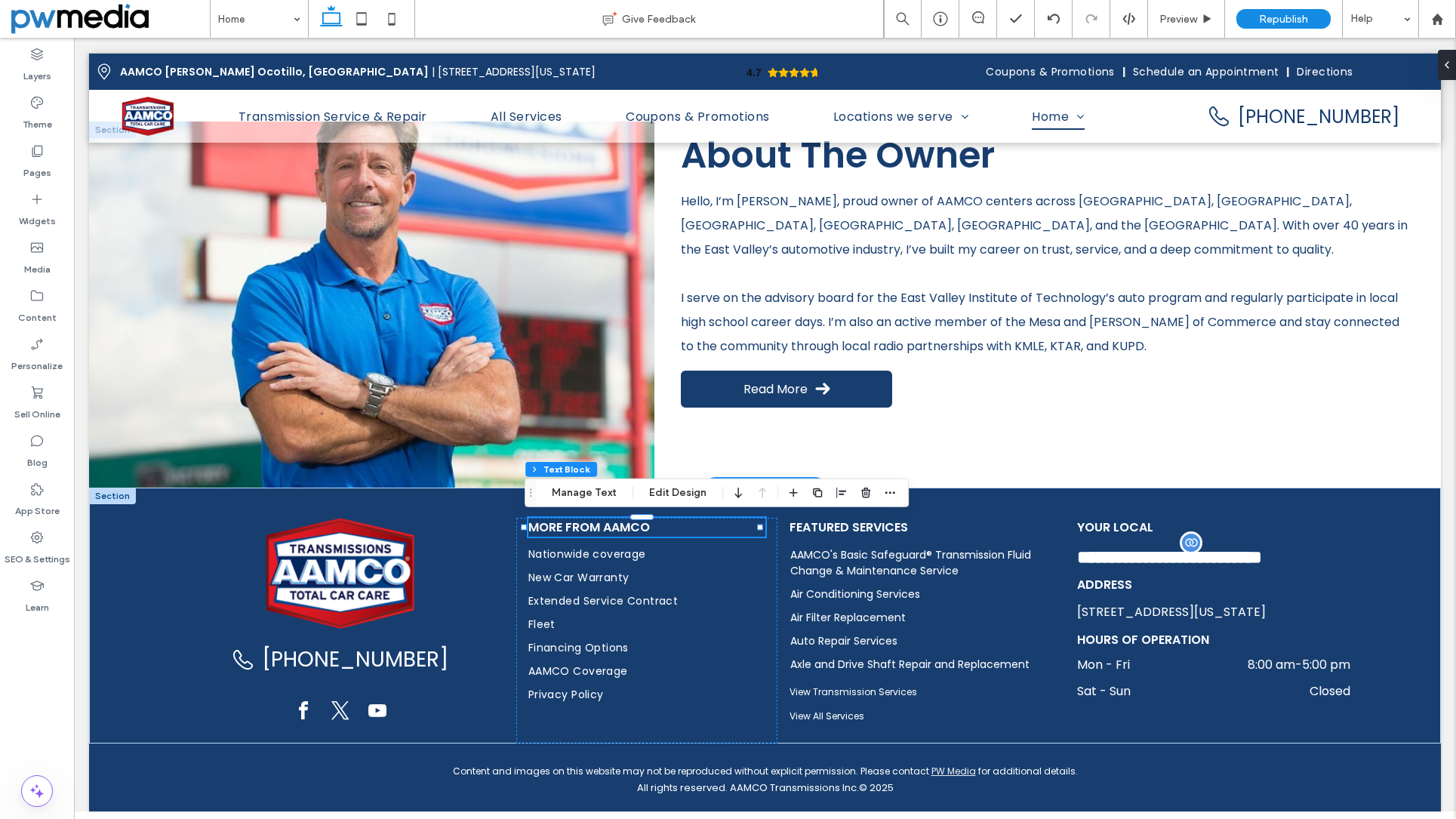
click at [622, 531] on span "More from AAMCO" at bounding box center [590, 527] width 122 height 17
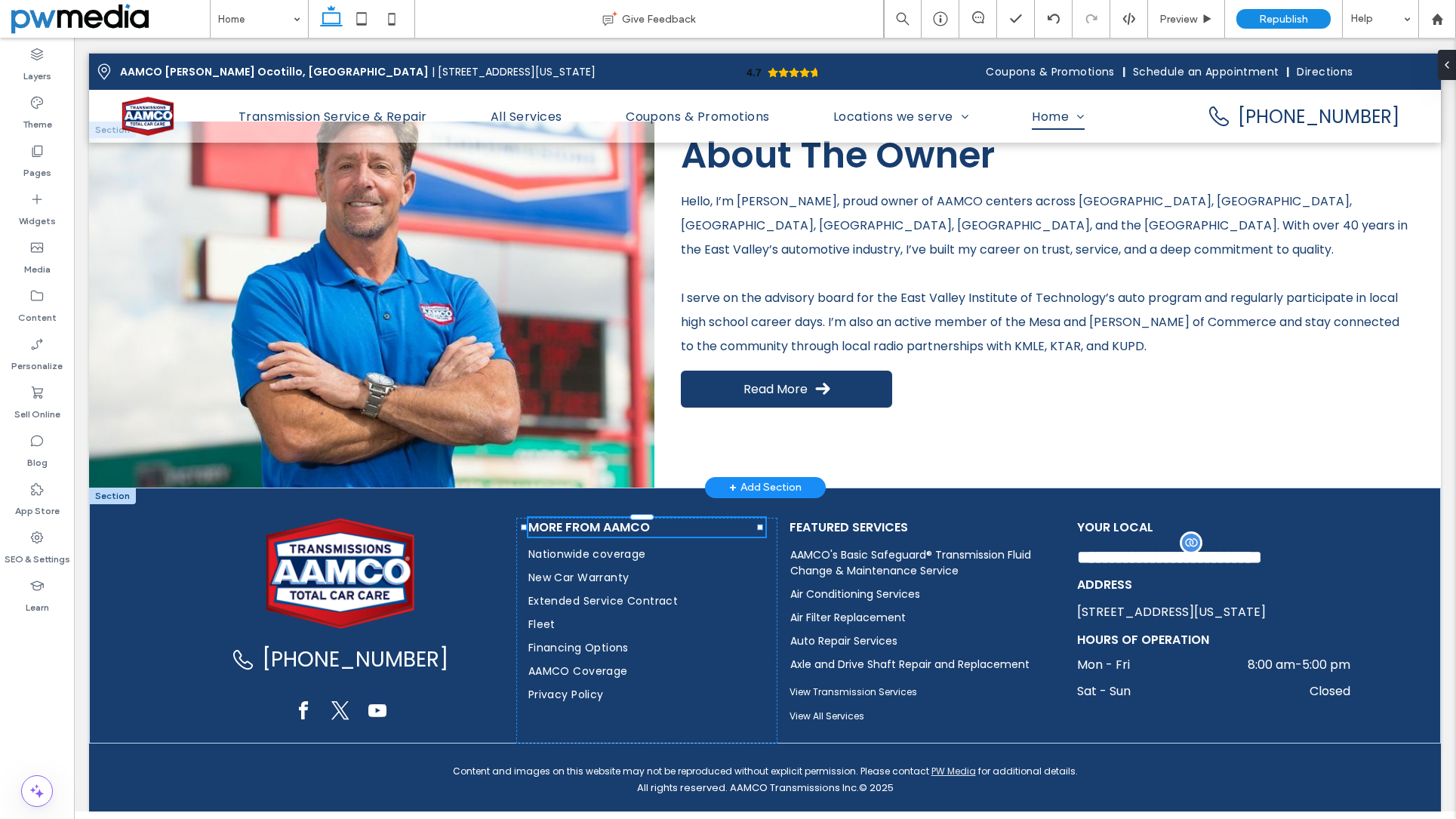
type input "*******"
type input "**"
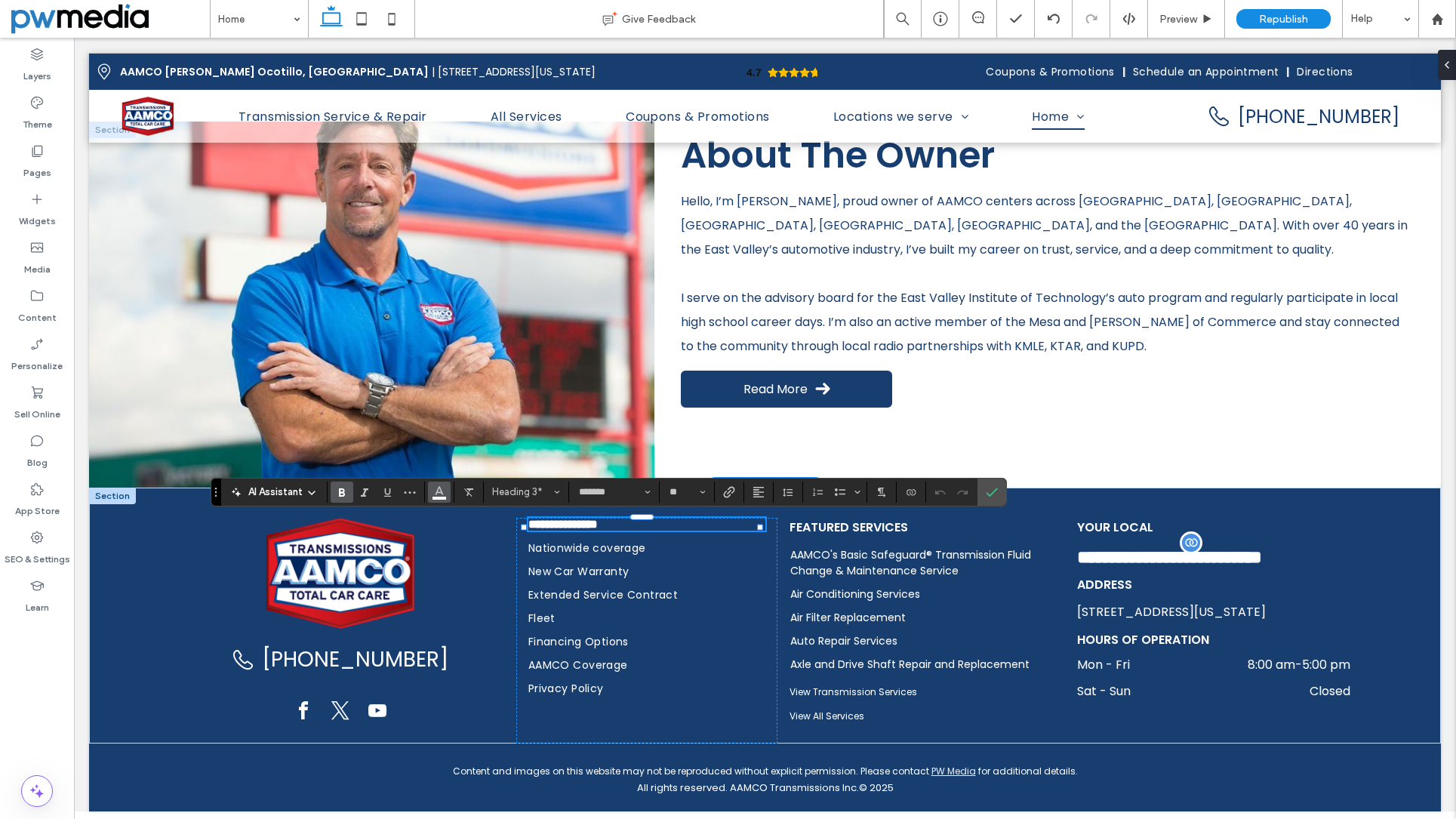
click at [446, 491] on button "Color" at bounding box center [440, 492] width 22 height 21
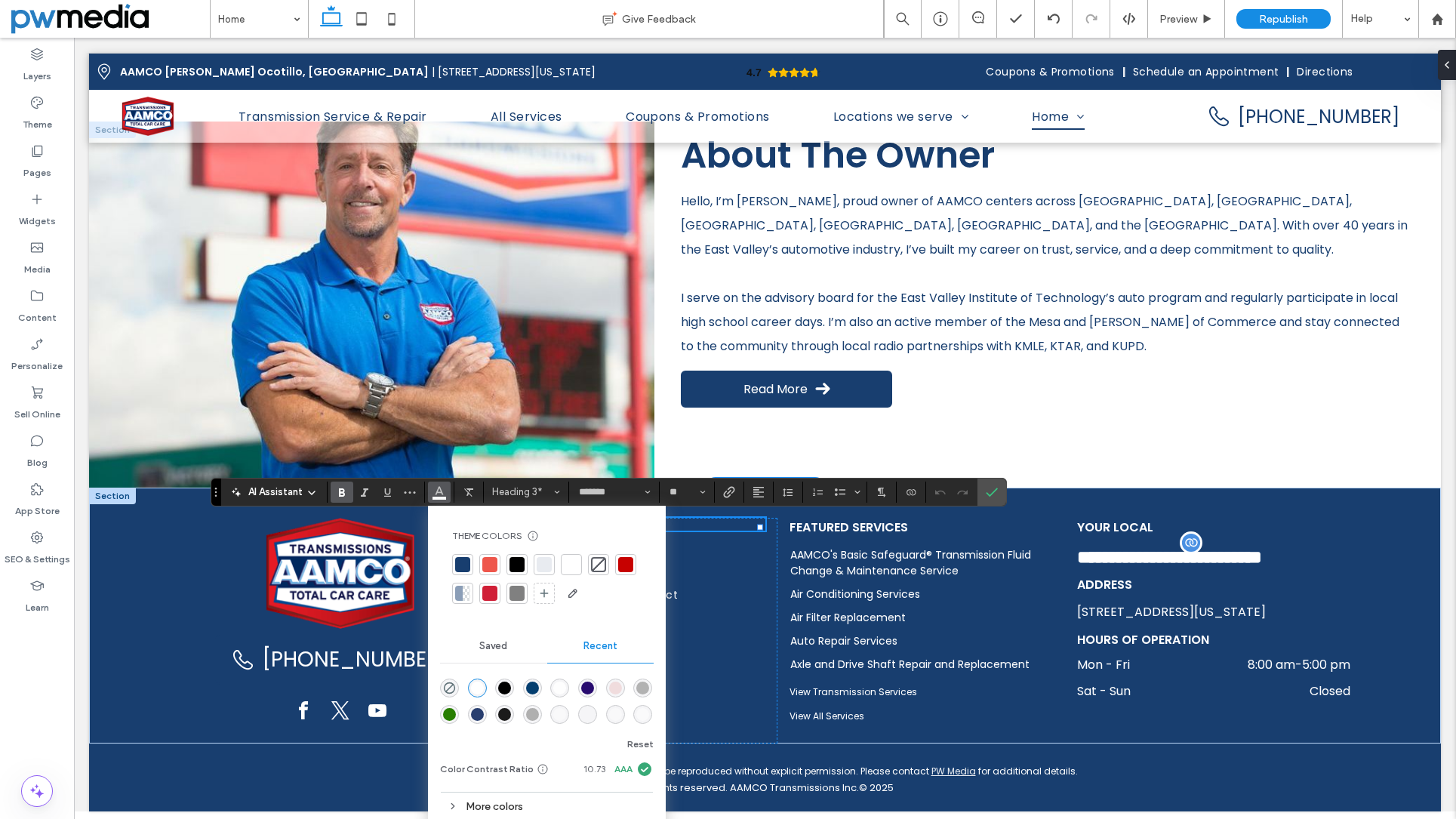
click at [538, 561] on div at bounding box center [544, 565] width 15 height 15
click at [546, 563] on div at bounding box center [544, 565] width 15 height 15
click at [994, 493] on icon "Confirm" at bounding box center [992, 492] width 12 height 12
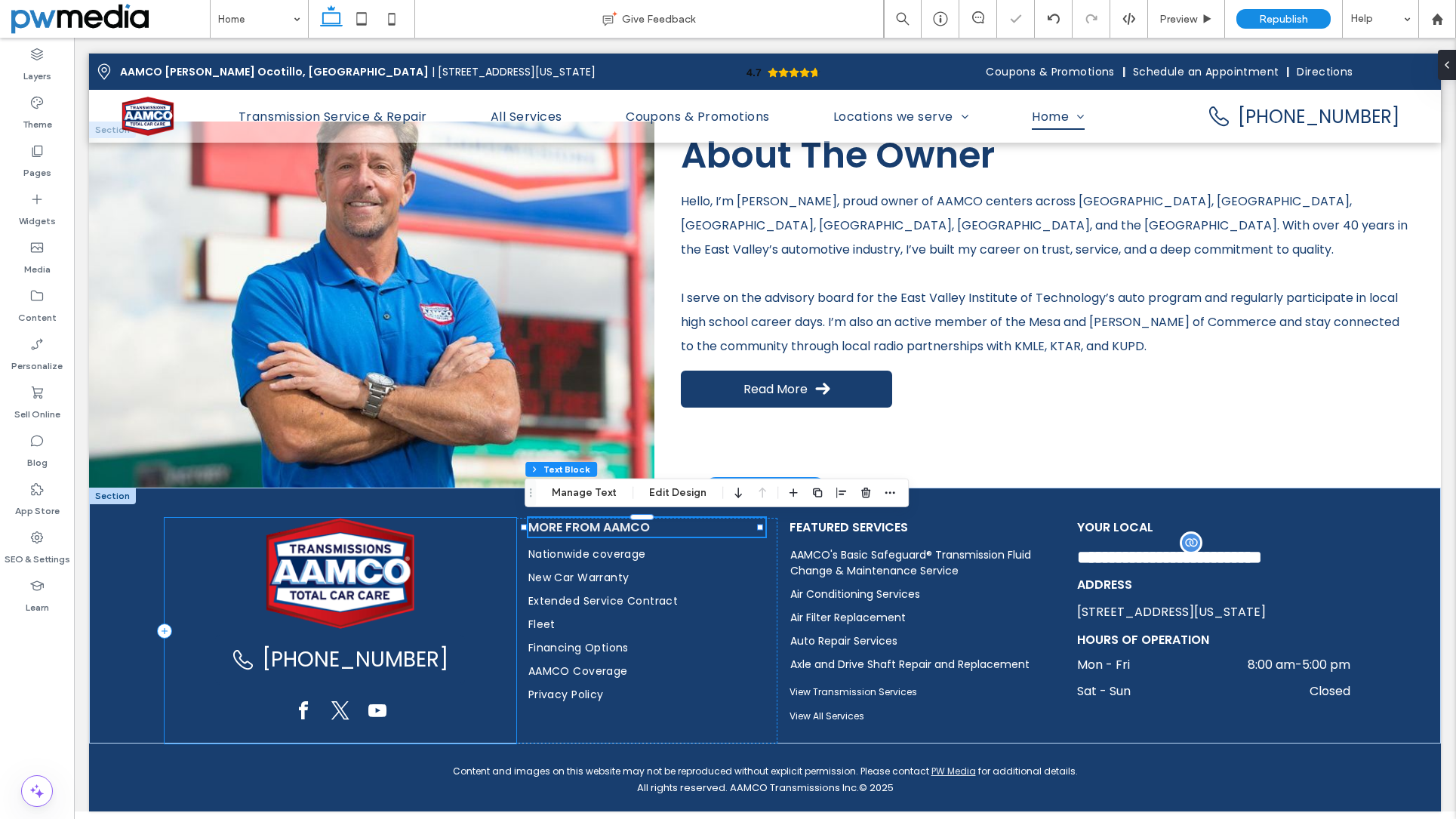
click at [480, 529] on div "[PHONE_NUMBER]" at bounding box center [341, 630] width 352 height 226
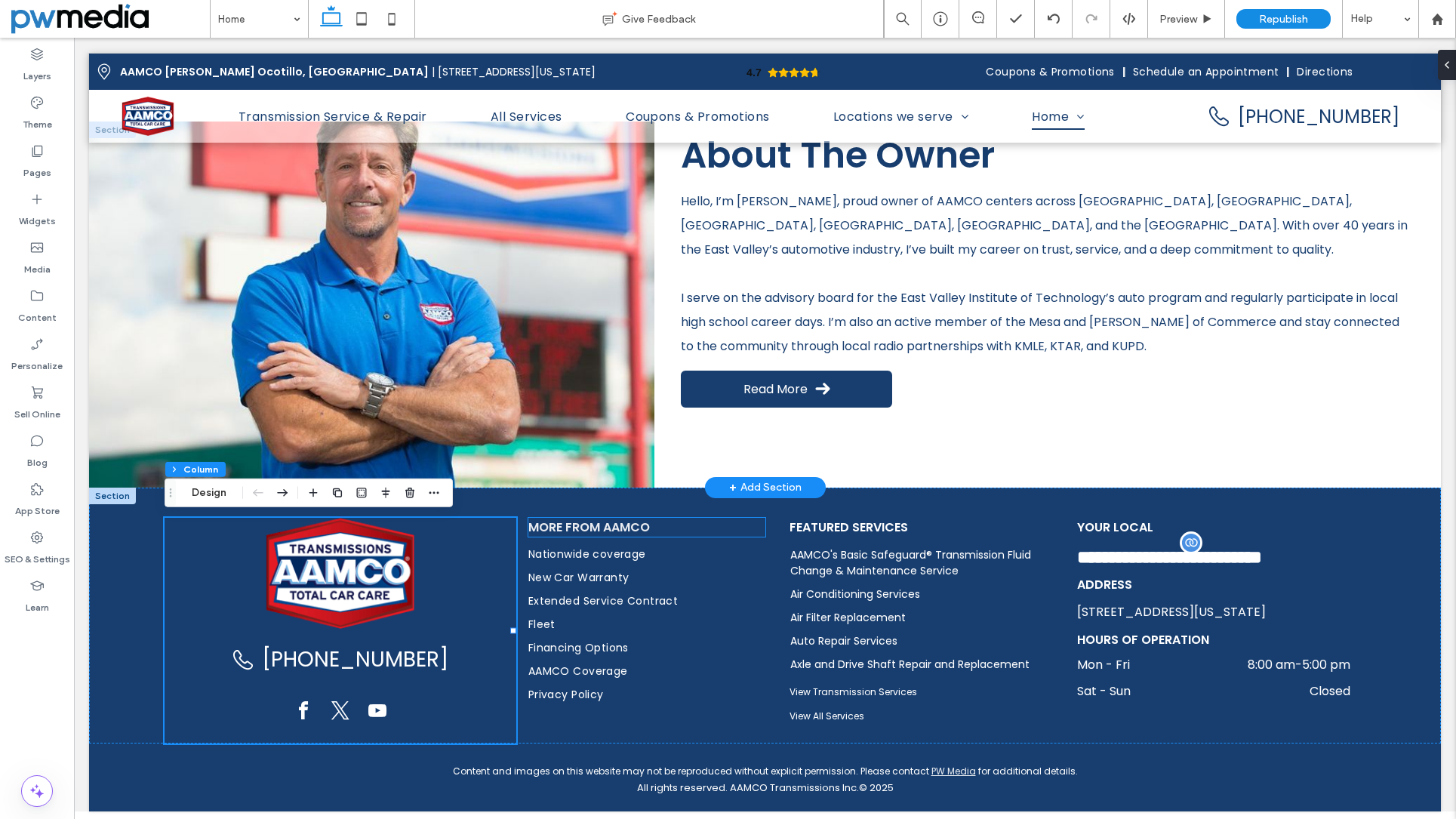
click at [601, 531] on span "More from AAMCO" at bounding box center [590, 527] width 122 height 17
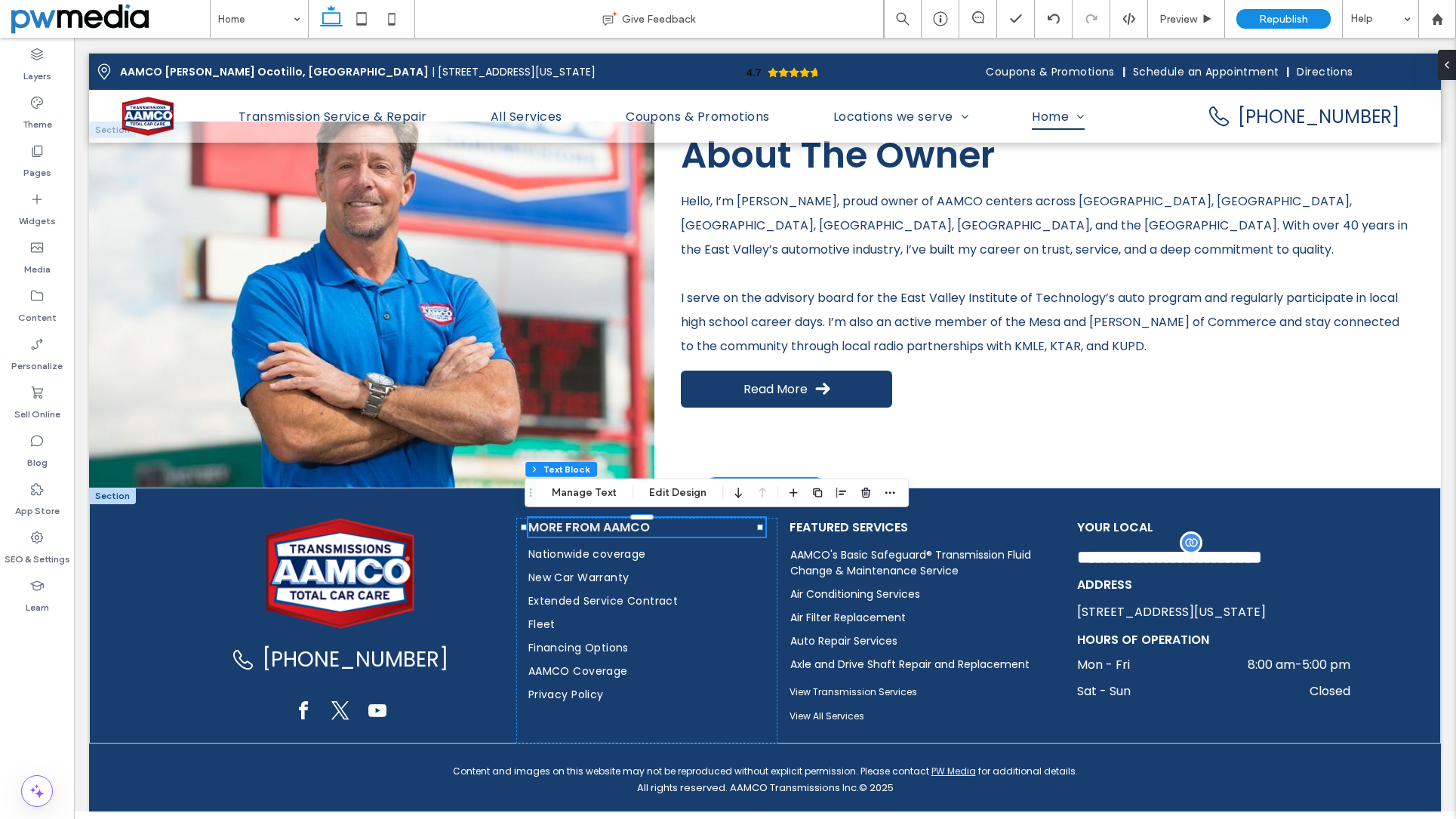
click at [601, 531] on span "More from AAMCO" at bounding box center [590, 527] width 122 height 17
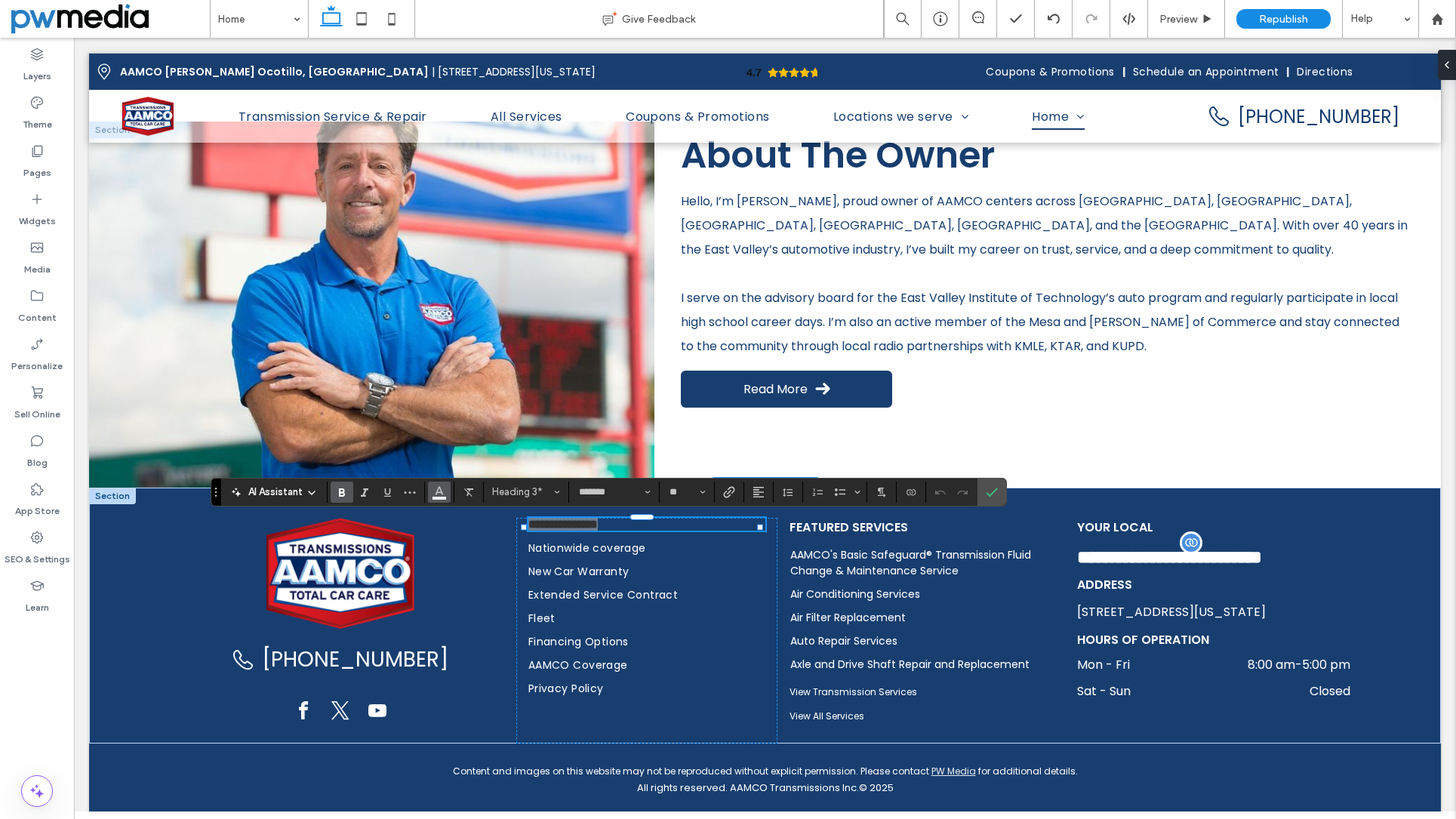
click at [446, 494] on icon "Color" at bounding box center [440, 491] width 12 height 12
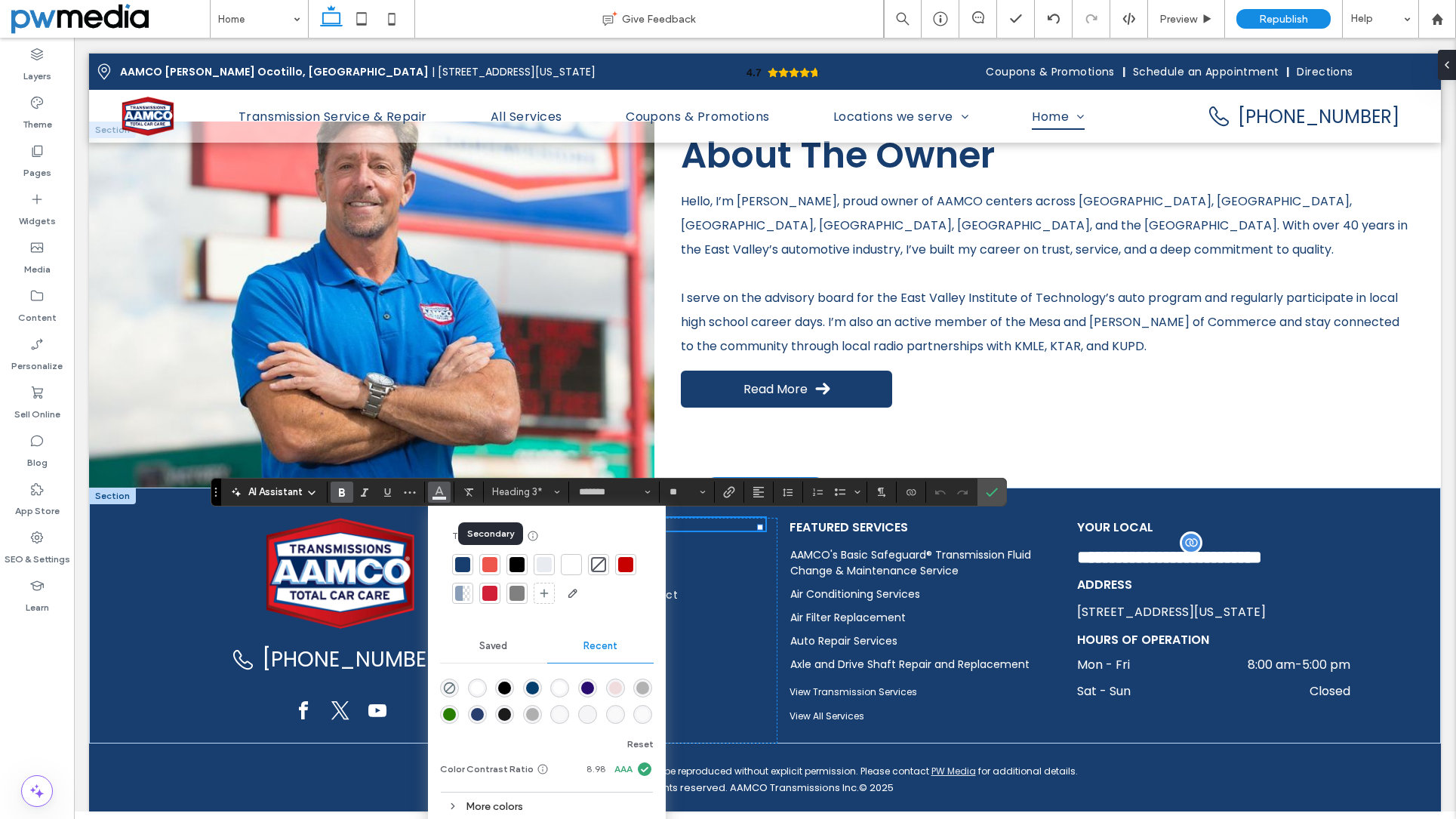
click at [489, 563] on div at bounding box center [490, 565] width 15 height 15
click at [496, 563] on div at bounding box center [490, 565] width 15 height 15
click at [999, 493] on label "Confirm" at bounding box center [992, 493] width 22 height 27
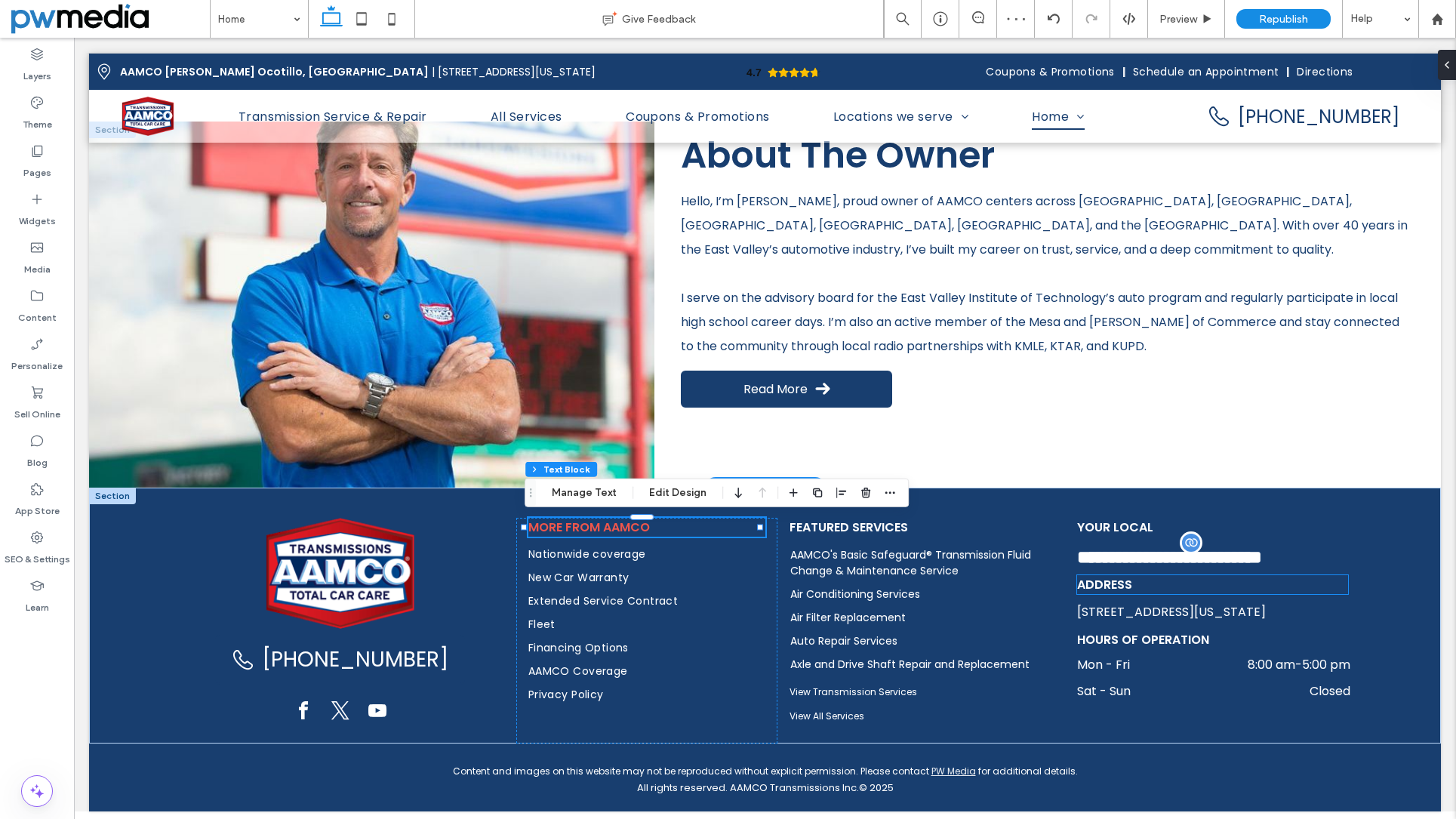
click at [1098, 583] on span "Address" at bounding box center [1105, 585] width 55 height 17
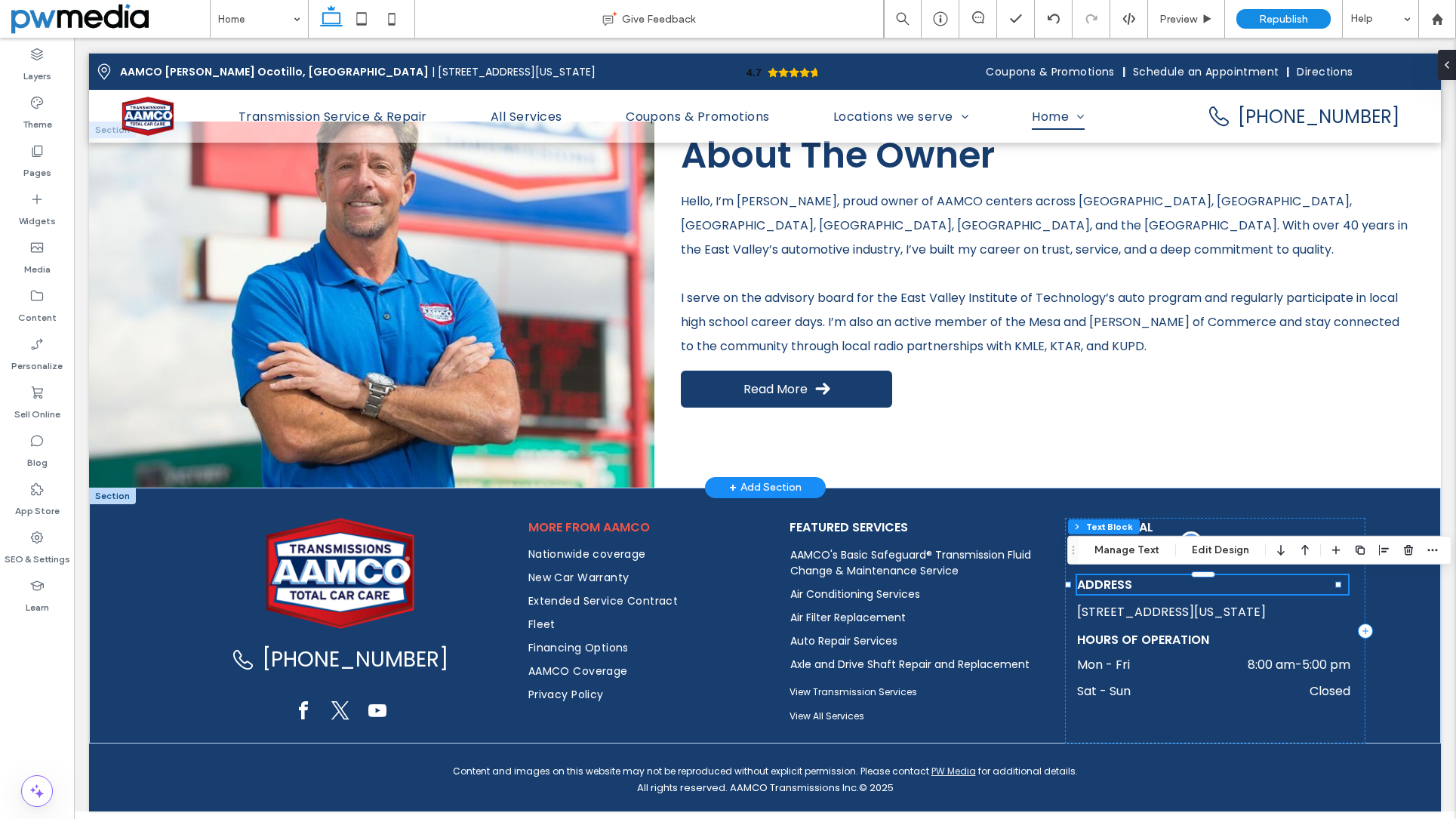
click at [1098, 583] on span "Address" at bounding box center [1105, 585] width 55 height 17
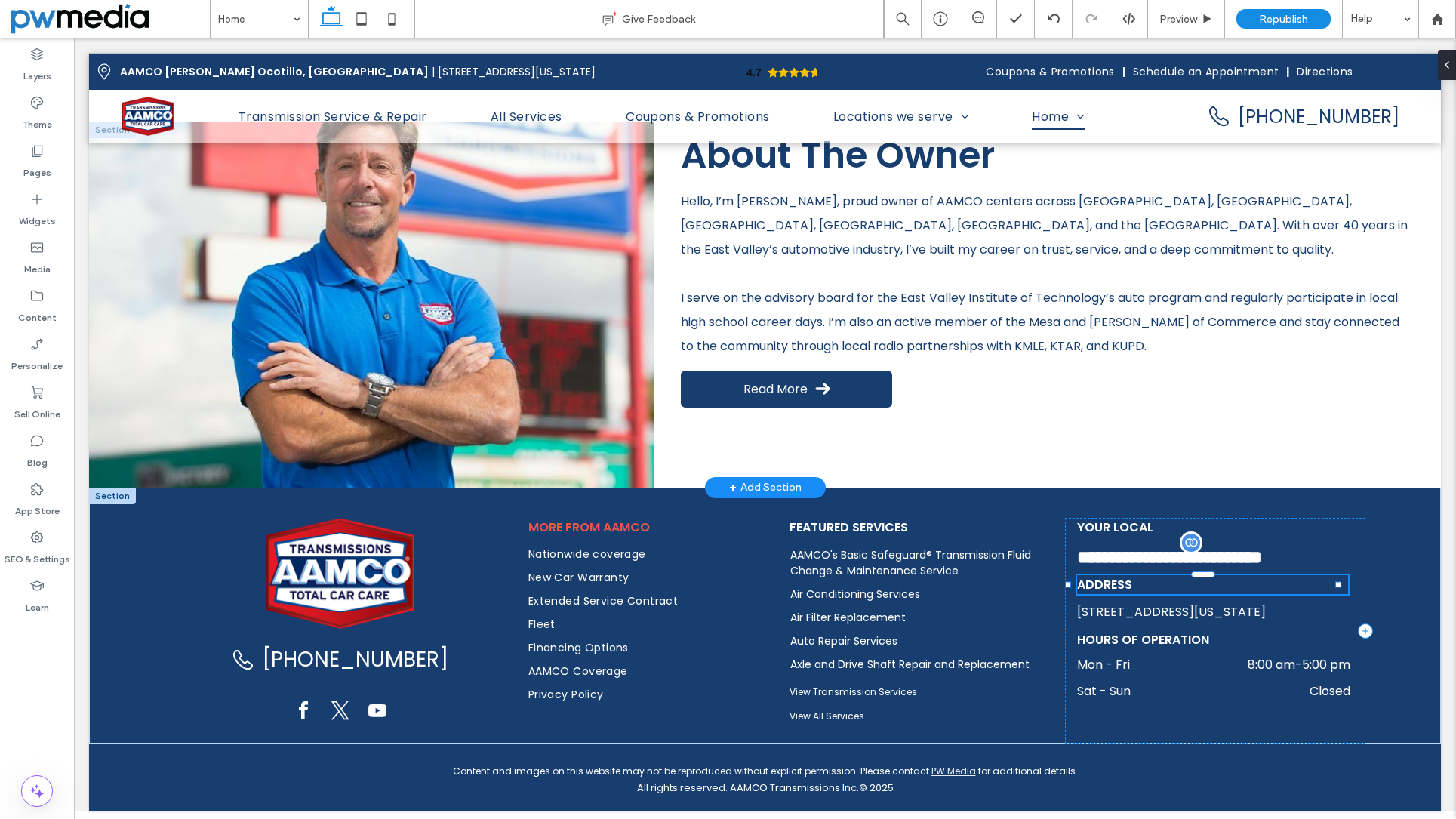
type input "*******"
type input "**"
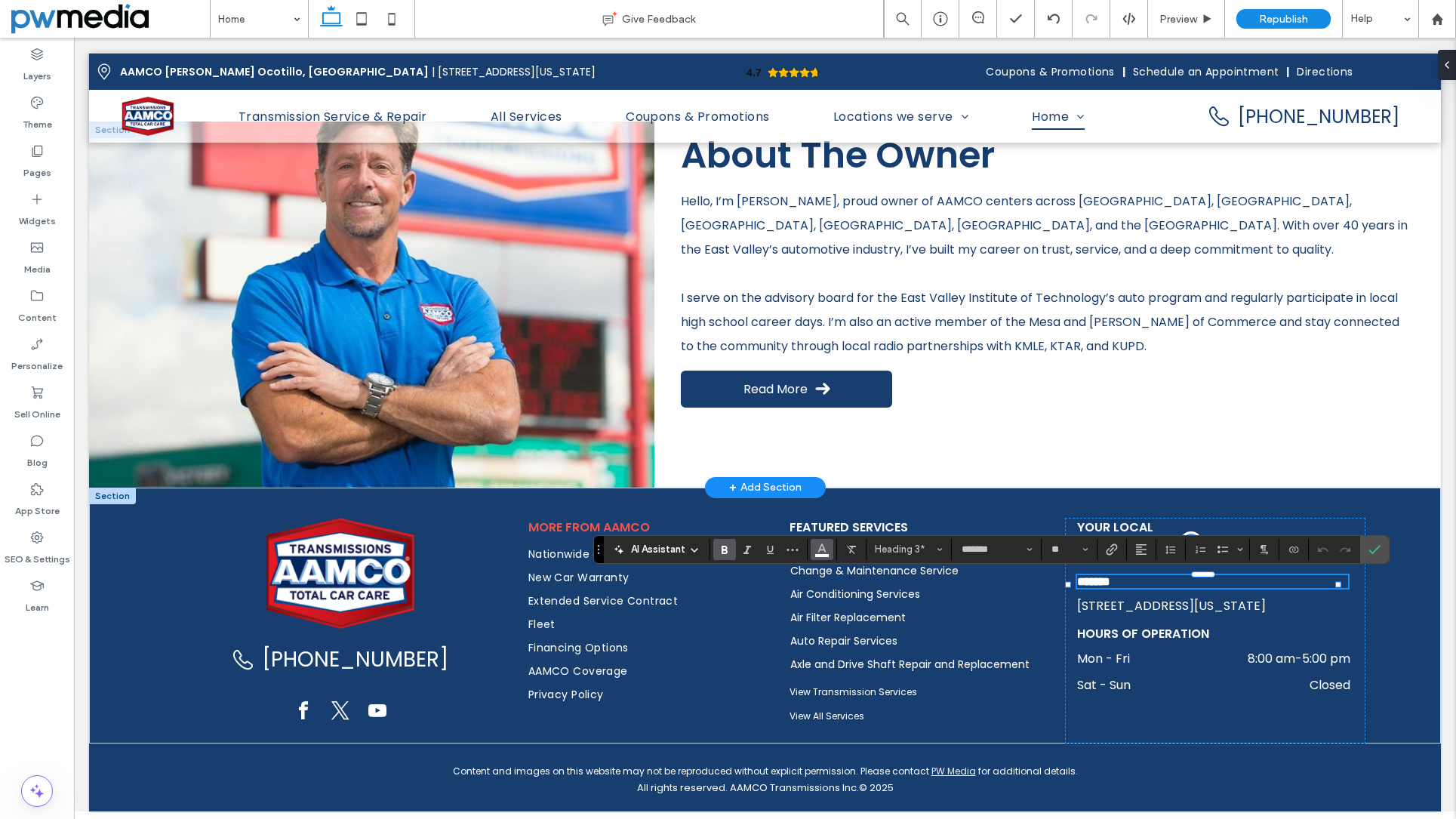
click at [815, 547] on button "Color" at bounding box center [822, 549] width 22 height 21
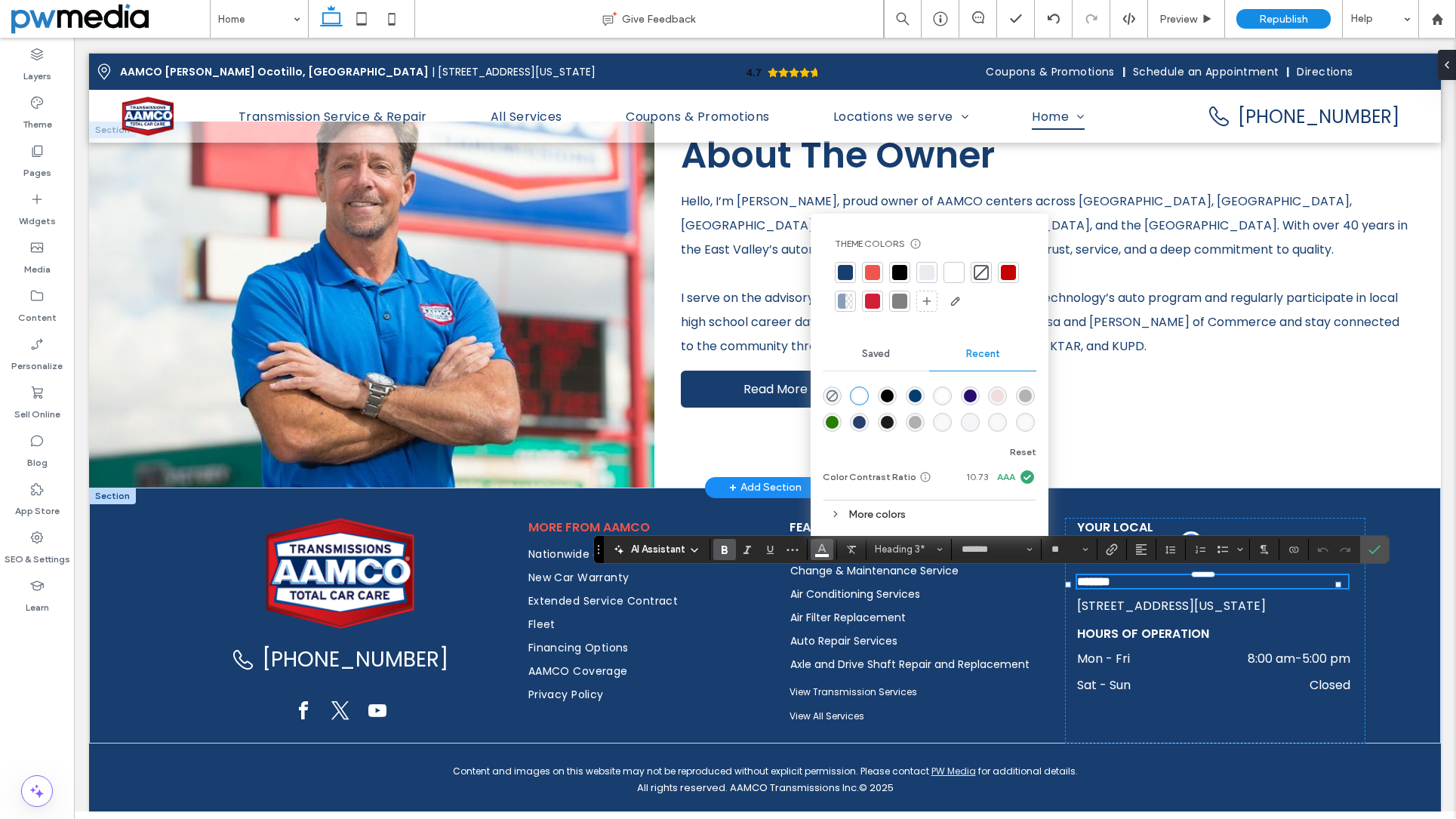
click at [868, 272] on div at bounding box center [873, 273] width 15 height 15
click at [873, 272] on div at bounding box center [873, 273] width 15 height 15
click at [136, 626] on div "(480) 531-9582 More from AAMCO Nationwide coverage New Car Warranty Extended Se…" at bounding box center [765, 616] width 1352 height 256
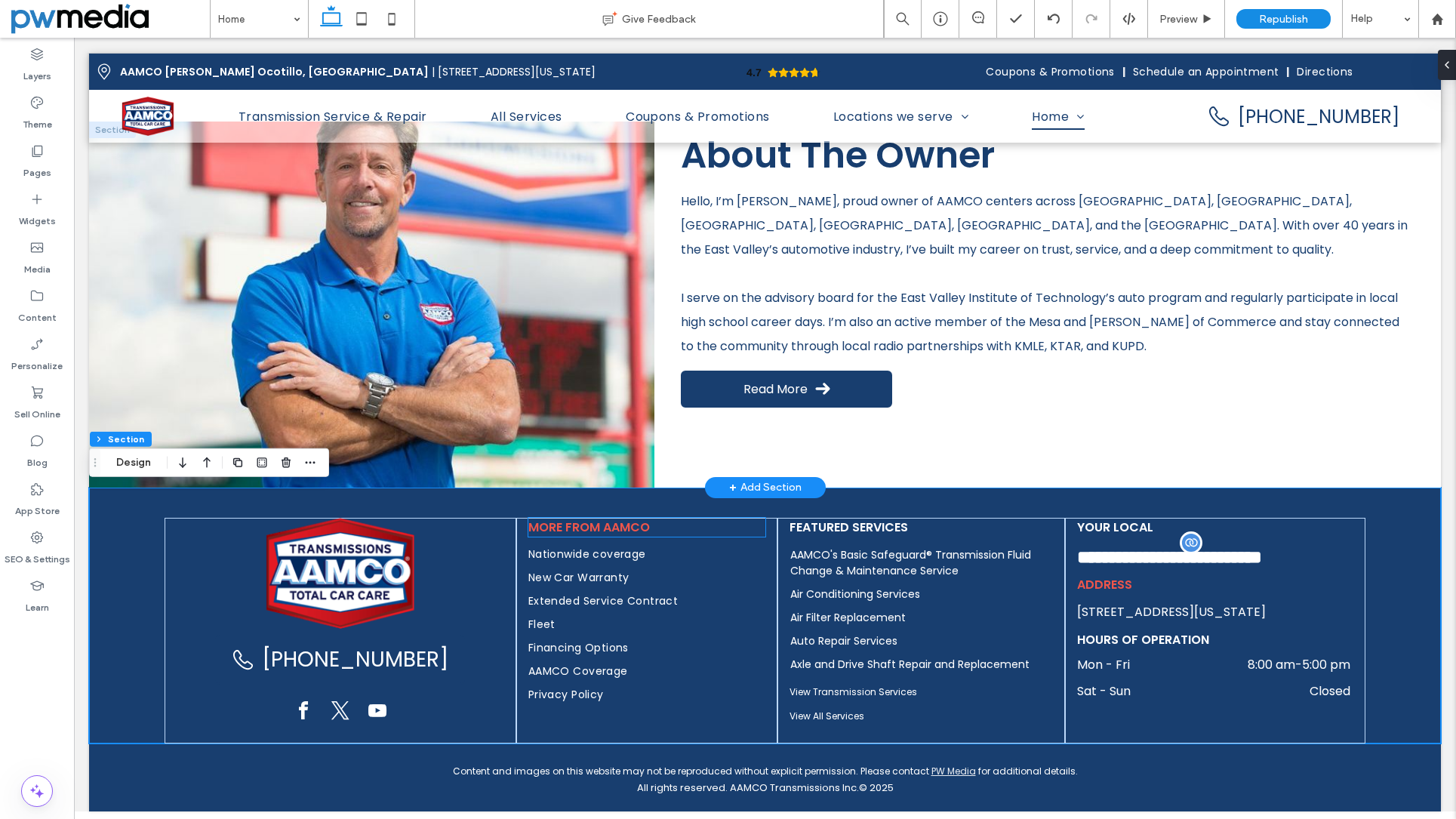
click at [630, 525] on span "More from AAMCO" at bounding box center [590, 527] width 122 height 17
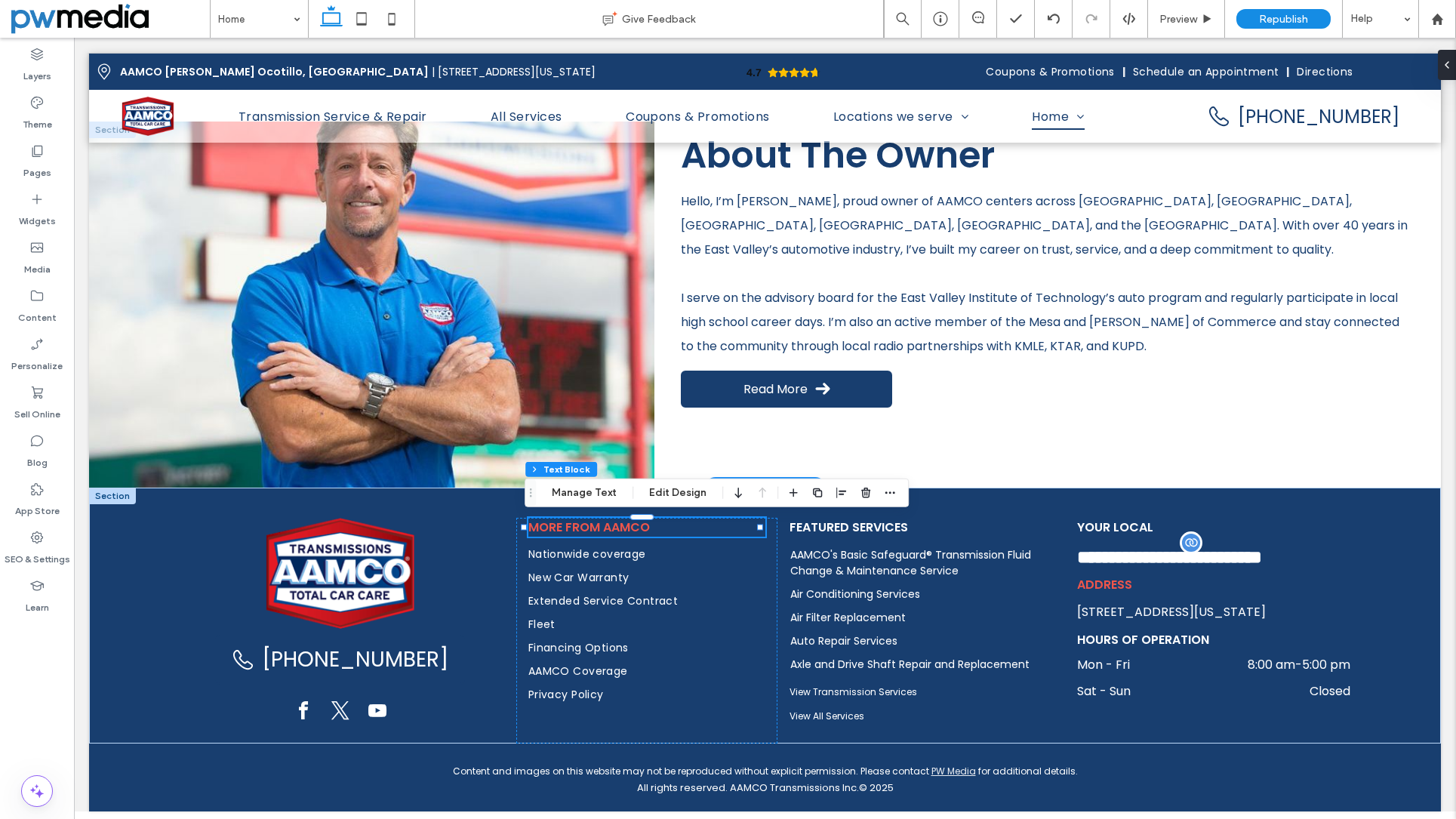
click at [628, 530] on span "More from AAMCO" at bounding box center [590, 527] width 122 height 17
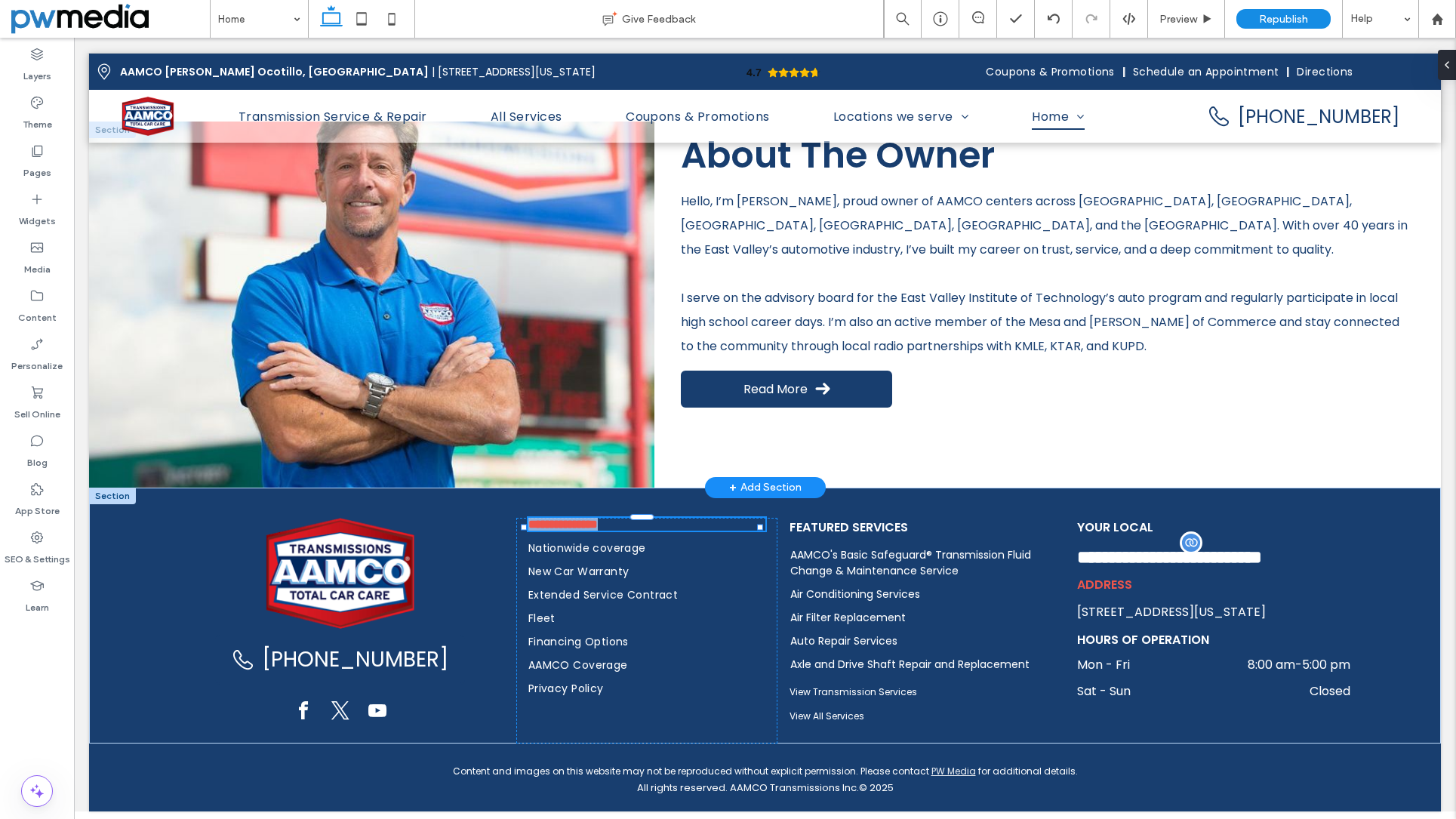
type input "*******"
type input "**"
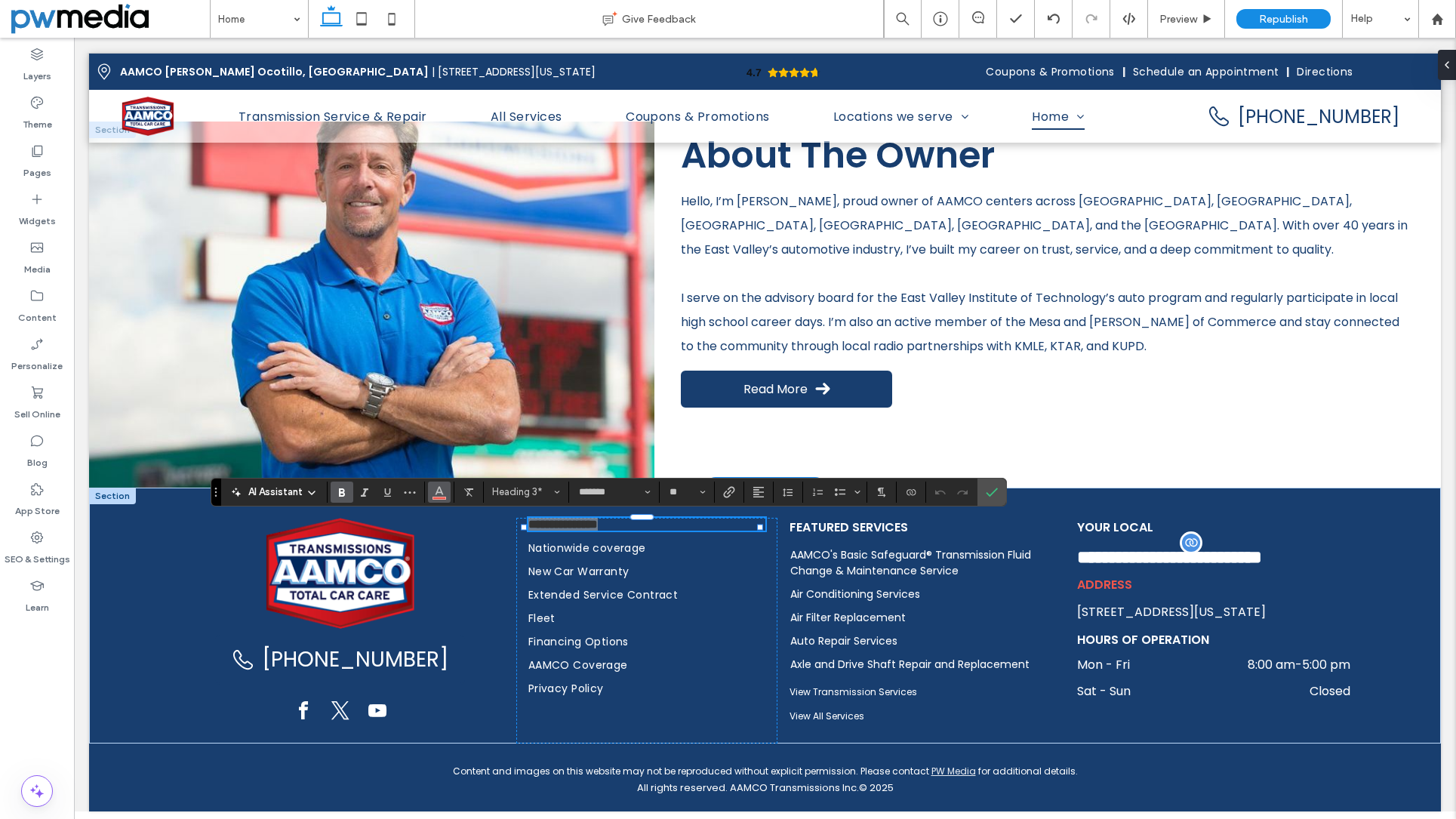
click at [441, 494] on icon "Color" at bounding box center [440, 491] width 12 height 12
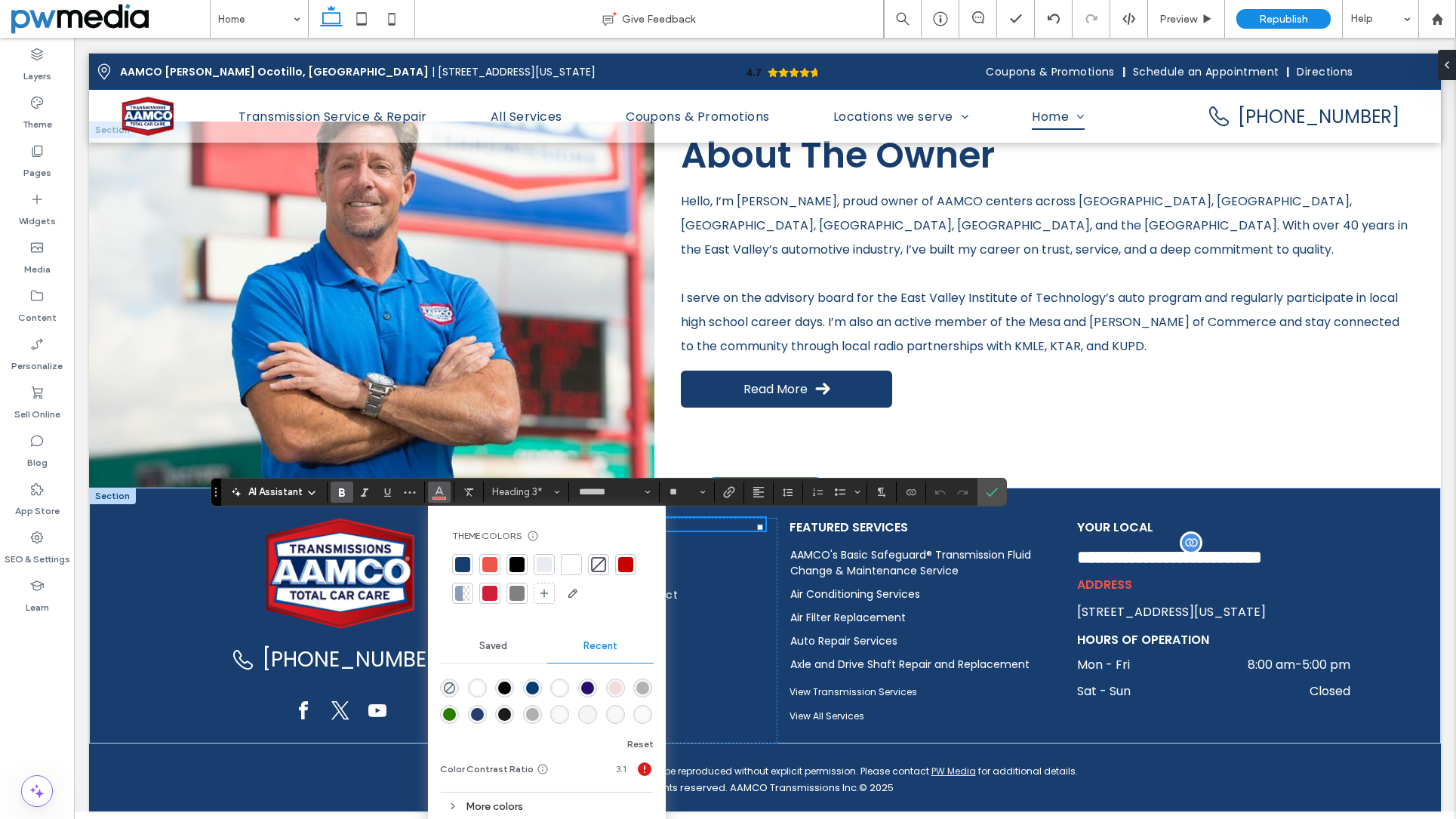
click at [570, 567] on div at bounding box center [572, 565] width 15 height 15
click at [574, 565] on div at bounding box center [572, 565] width 15 height 15
click at [998, 490] on icon "Confirm" at bounding box center [992, 492] width 12 height 12
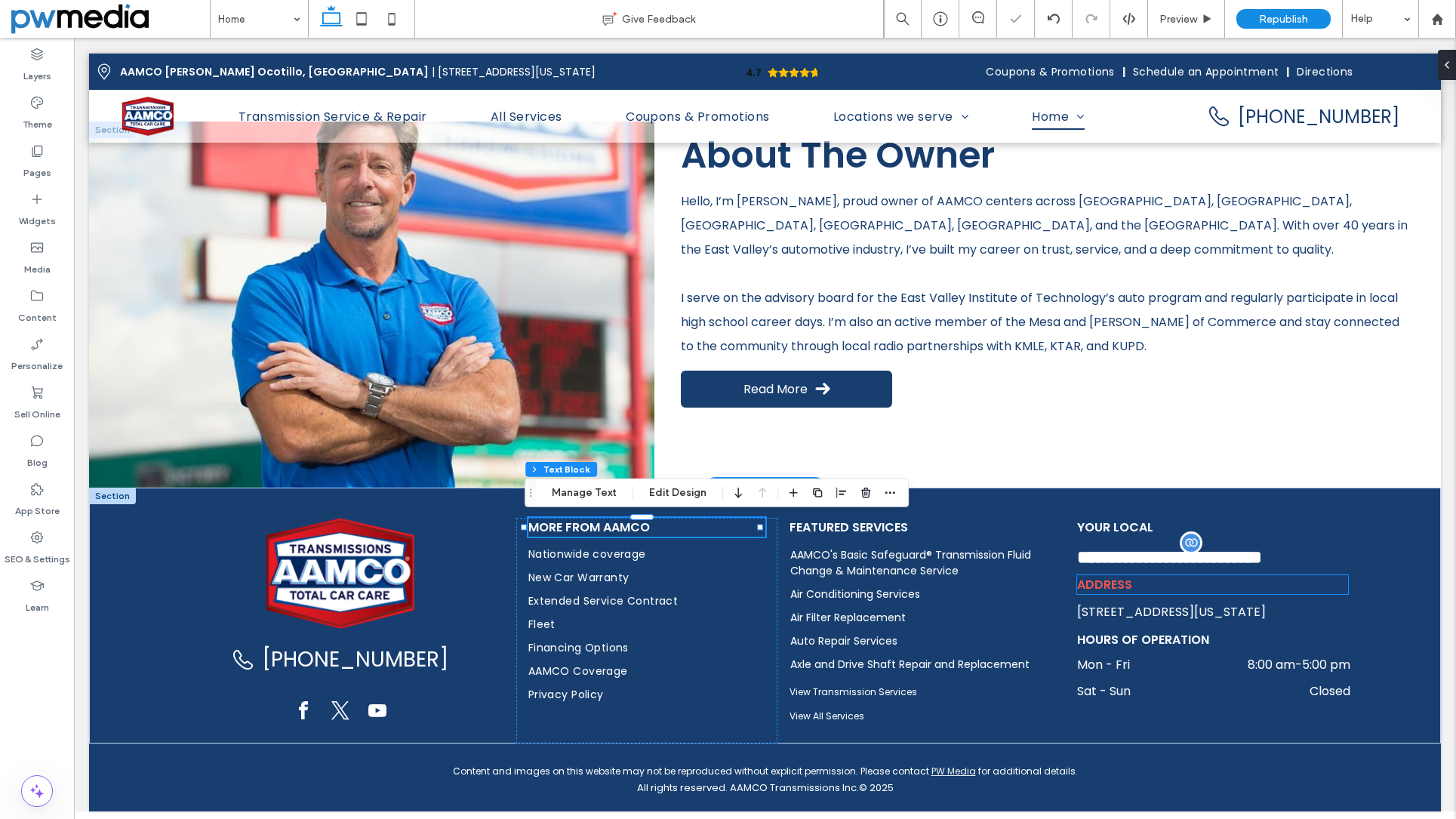
click at [1089, 585] on span "Address" at bounding box center [1105, 585] width 55 height 17
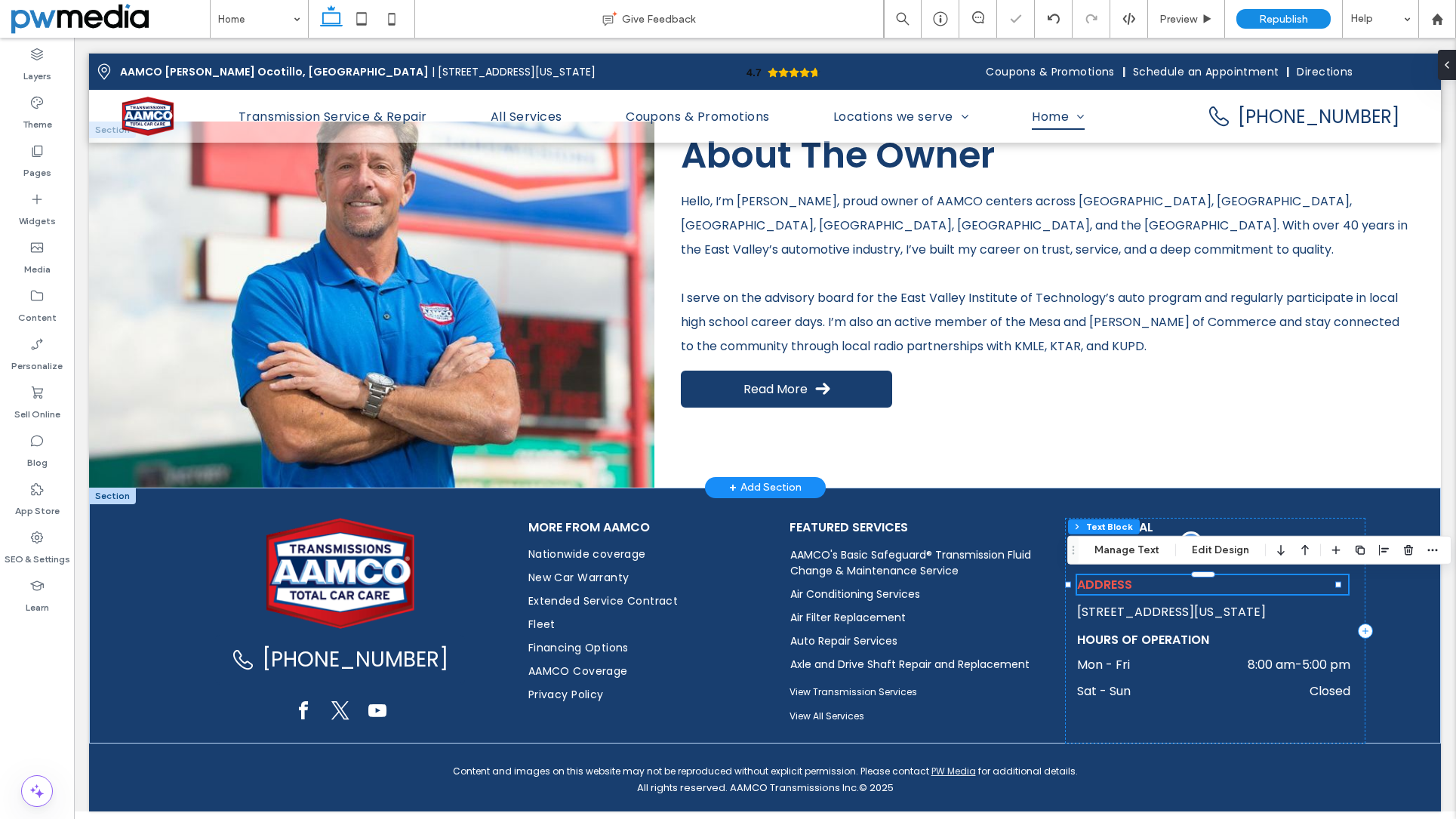
click at [1089, 585] on span "Address" at bounding box center [1105, 585] width 55 height 17
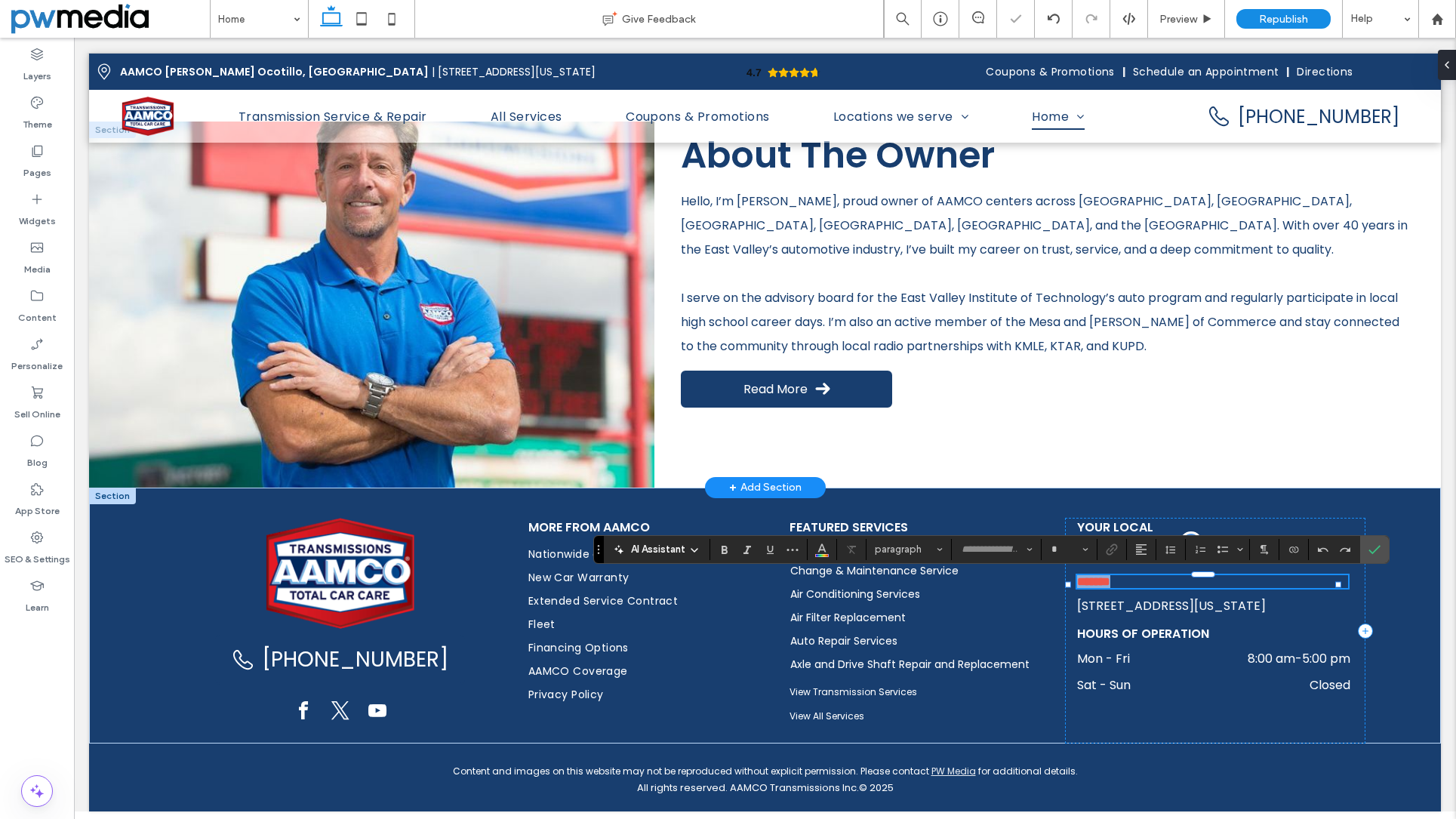
type input "*******"
type input "**"
click at [819, 553] on icon "Color" at bounding box center [822, 548] width 12 height 12
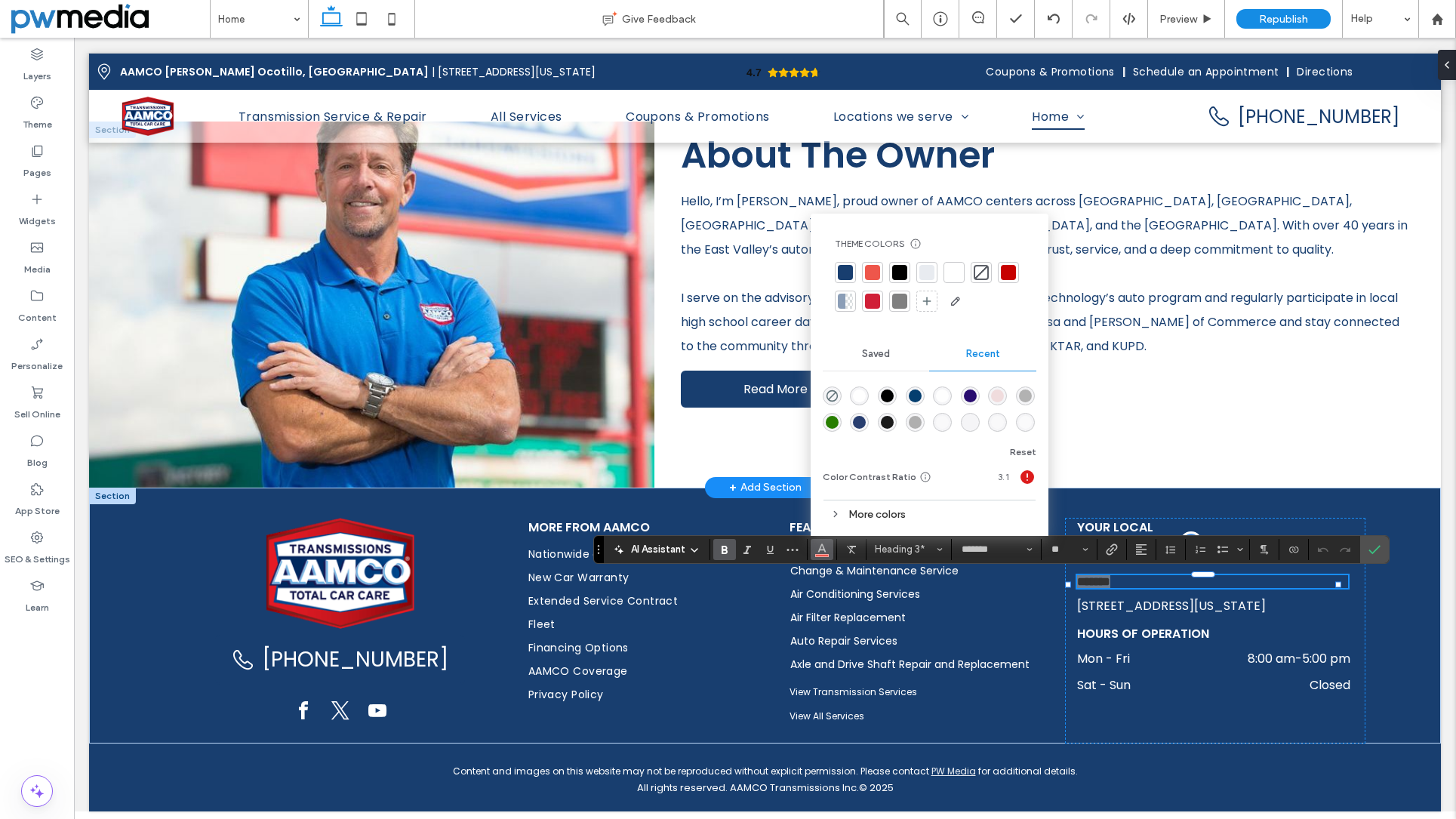
click at [960, 274] on div at bounding box center [955, 273] width 15 height 15
click at [173, 595] on div "[PHONE_NUMBER]" at bounding box center [341, 630] width 352 height 226
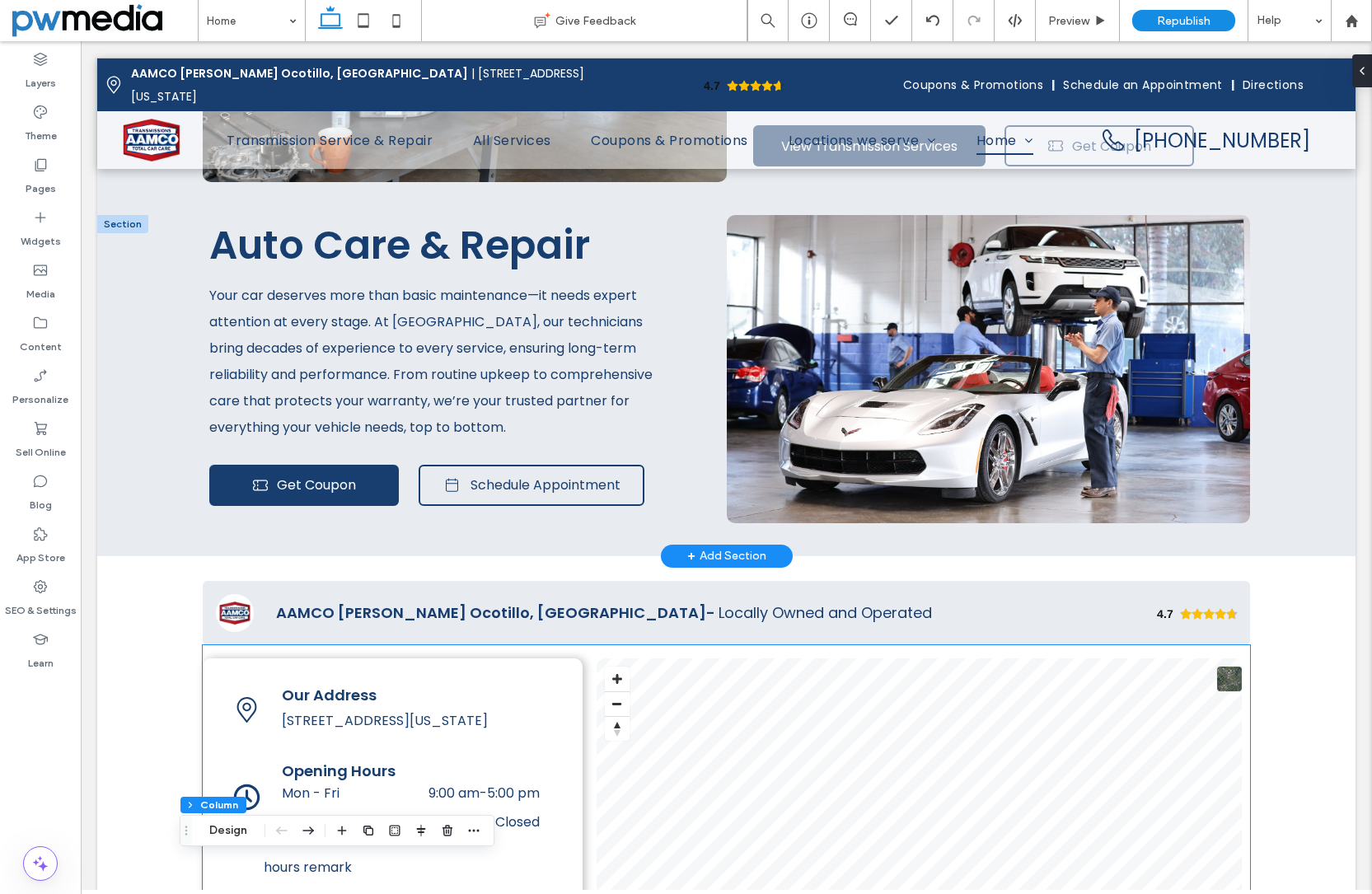
scroll to position [2884, 0]
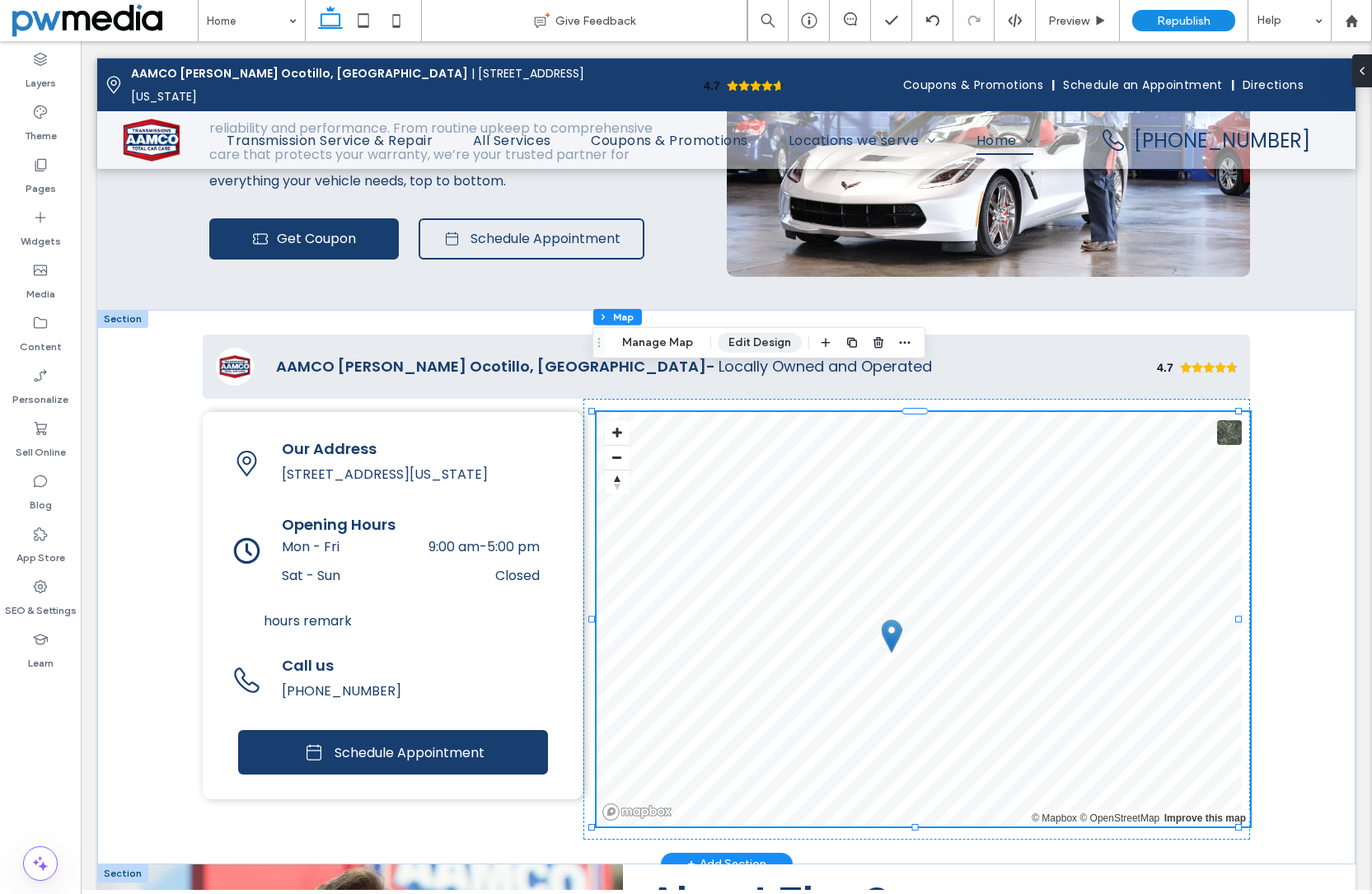
click at [748, 338] on button "Edit Design" at bounding box center [760, 342] width 84 height 20
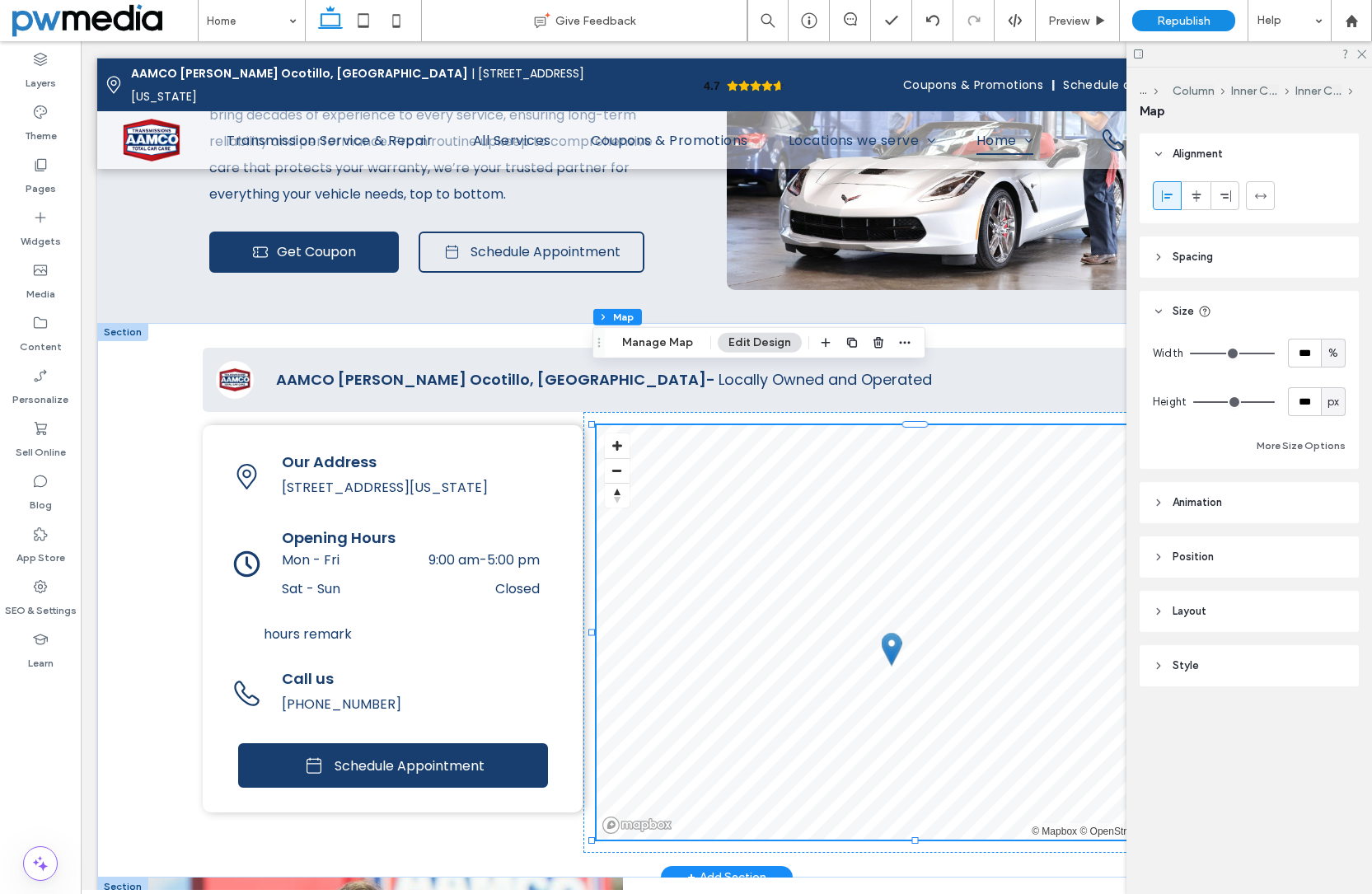
click at [1196, 256] on span "Spacing" at bounding box center [1192, 258] width 40 height 17
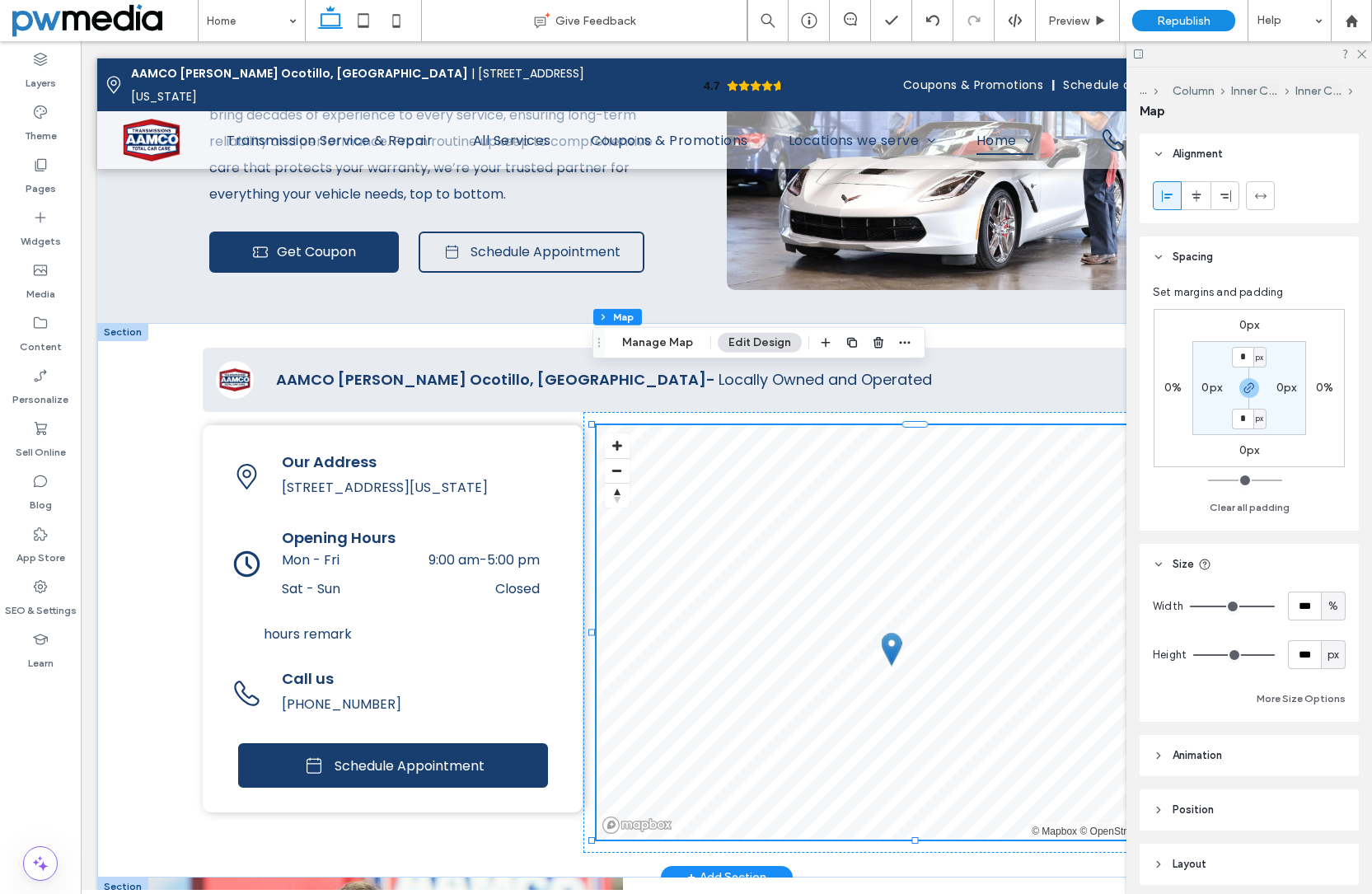
click at [1196, 256] on span "Spacing" at bounding box center [1192, 258] width 40 height 17
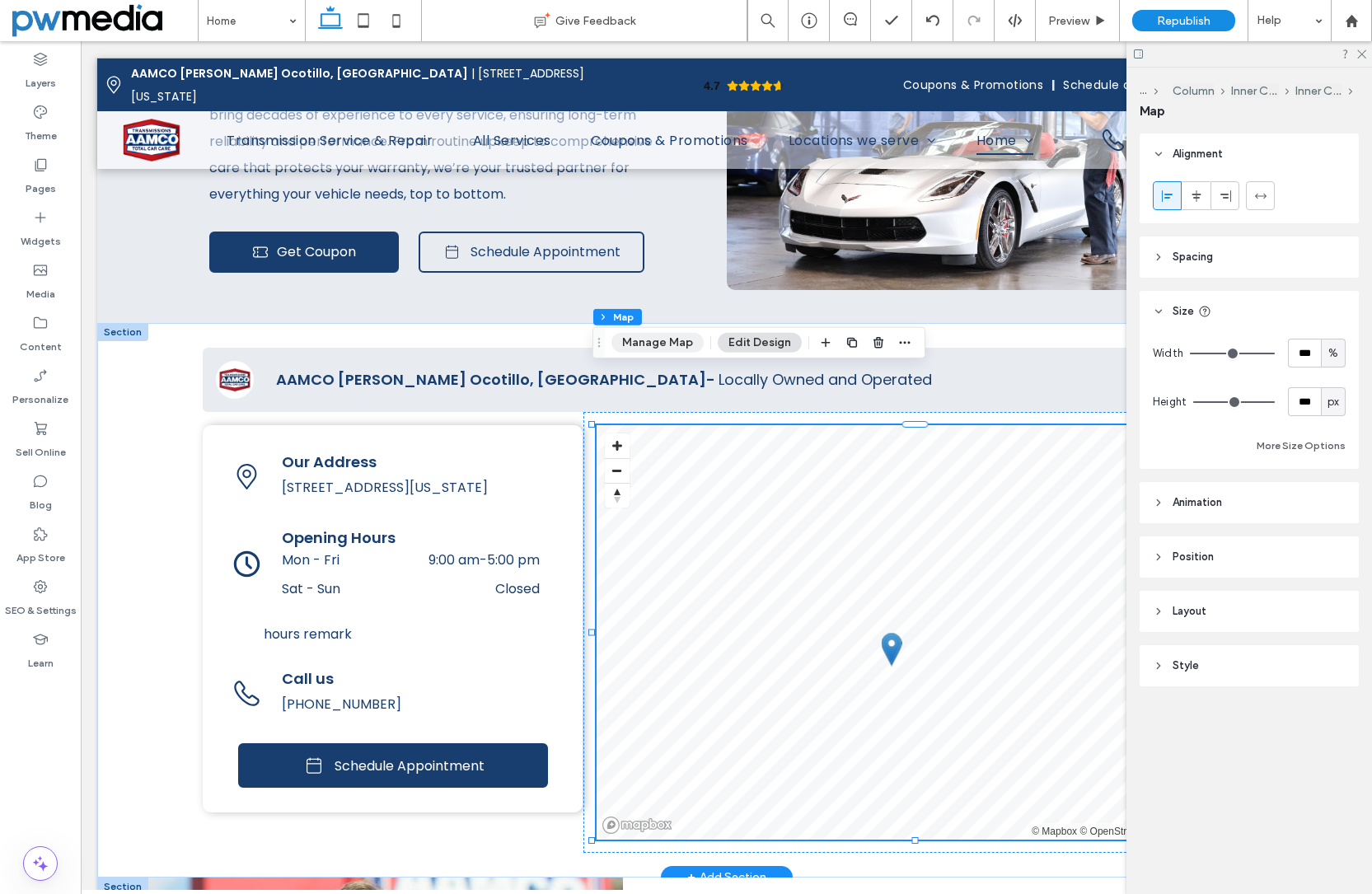
click at [666, 345] on button "Manage Map" at bounding box center [657, 342] width 92 height 20
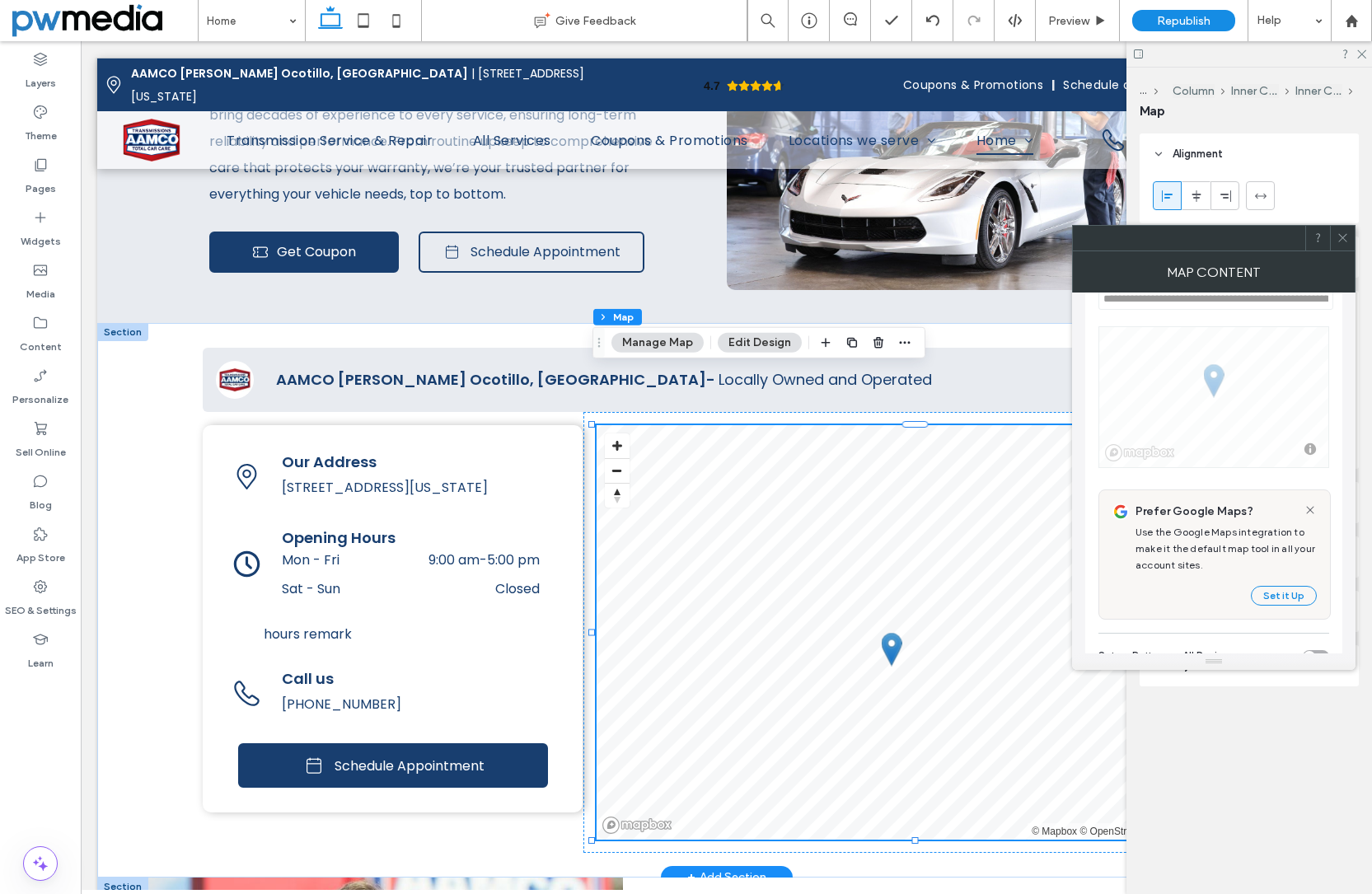
scroll to position [247, 0]
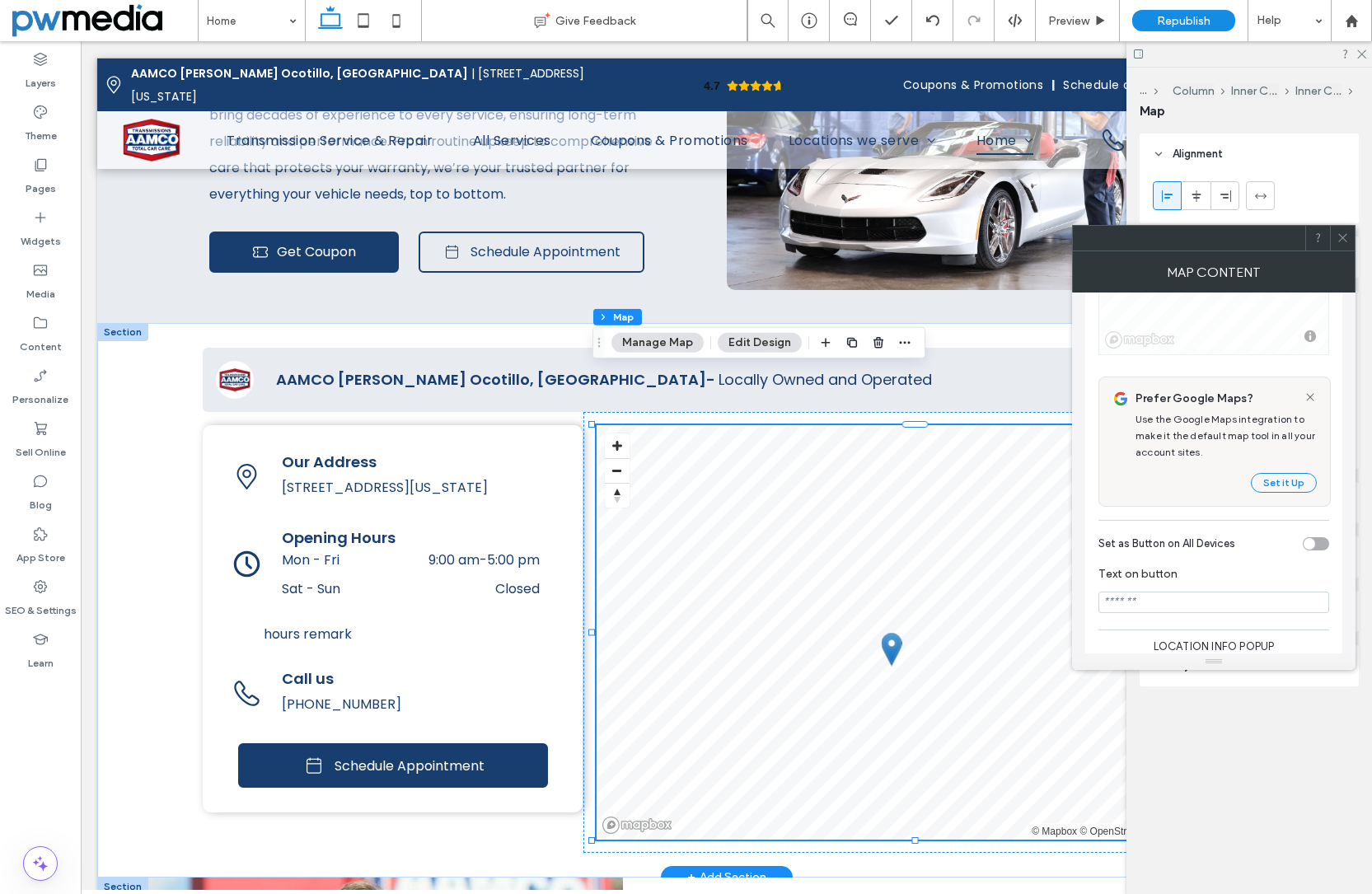
click at [1308, 395] on use at bounding box center [1310, 396] width 7 height 7
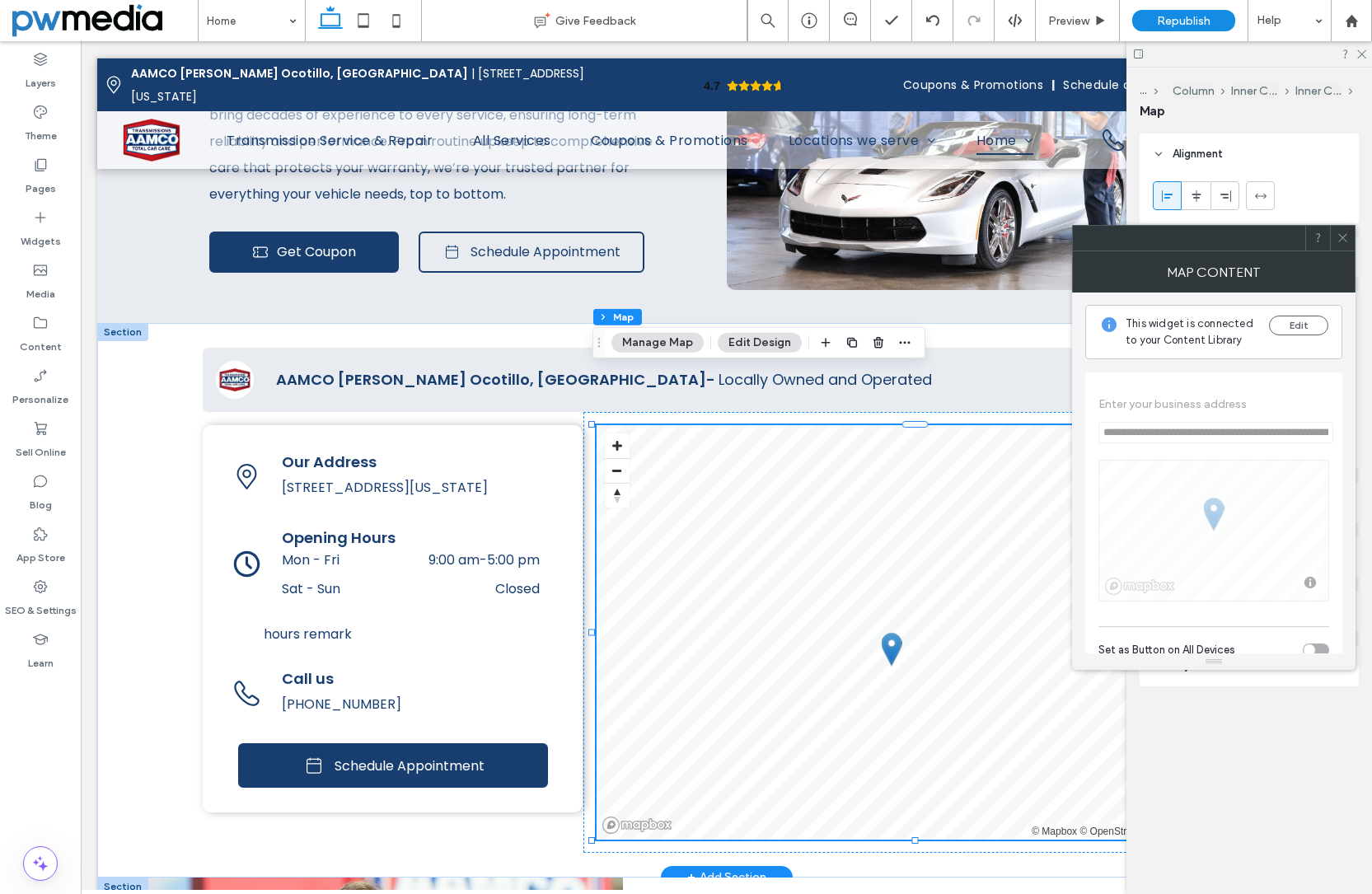
scroll to position [0, 0]
click at [891, 632] on div at bounding box center [892, 648] width 21 height 34
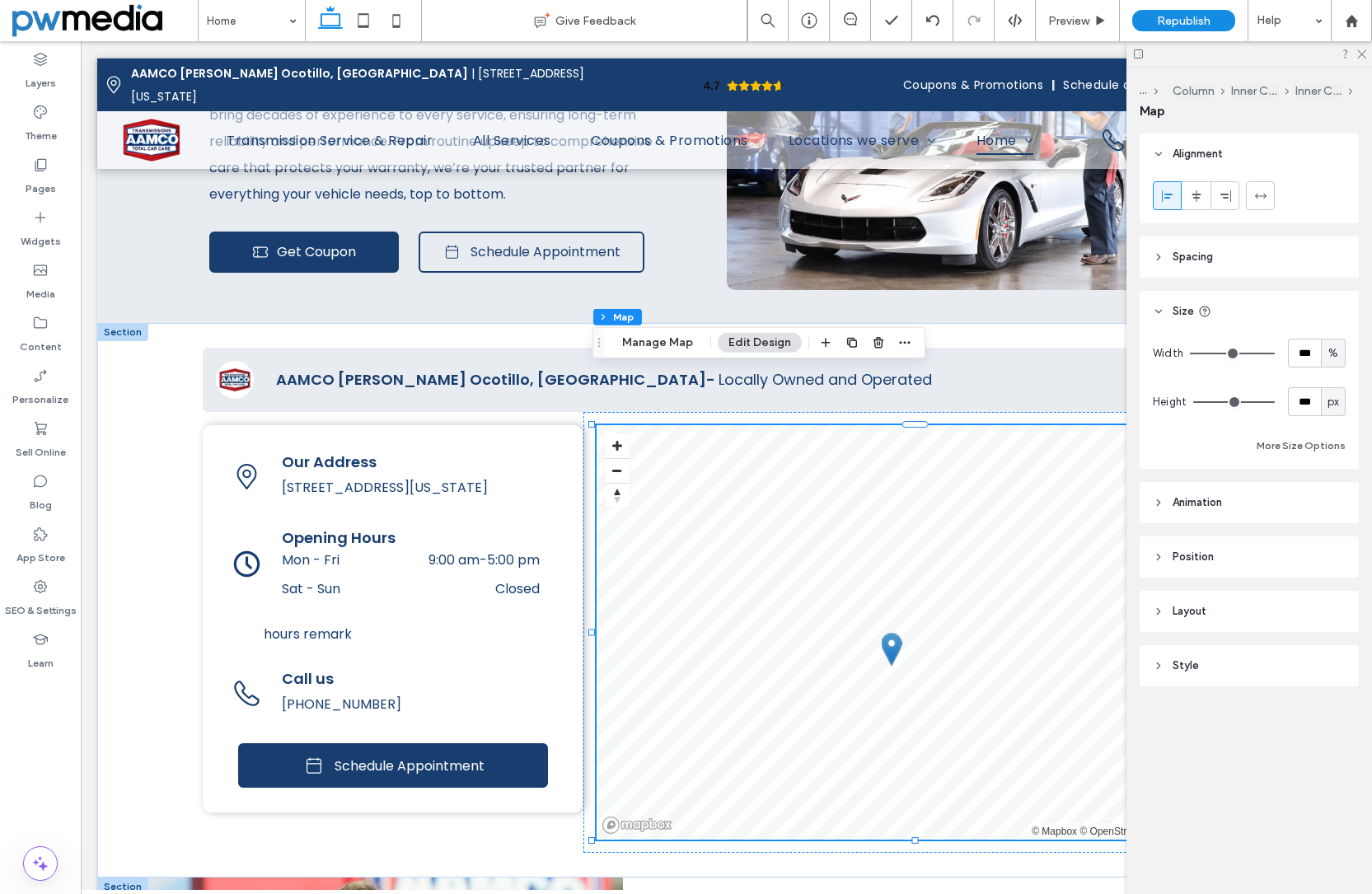
click at [1200, 601] on header "Layout" at bounding box center [1249, 611] width 219 height 41
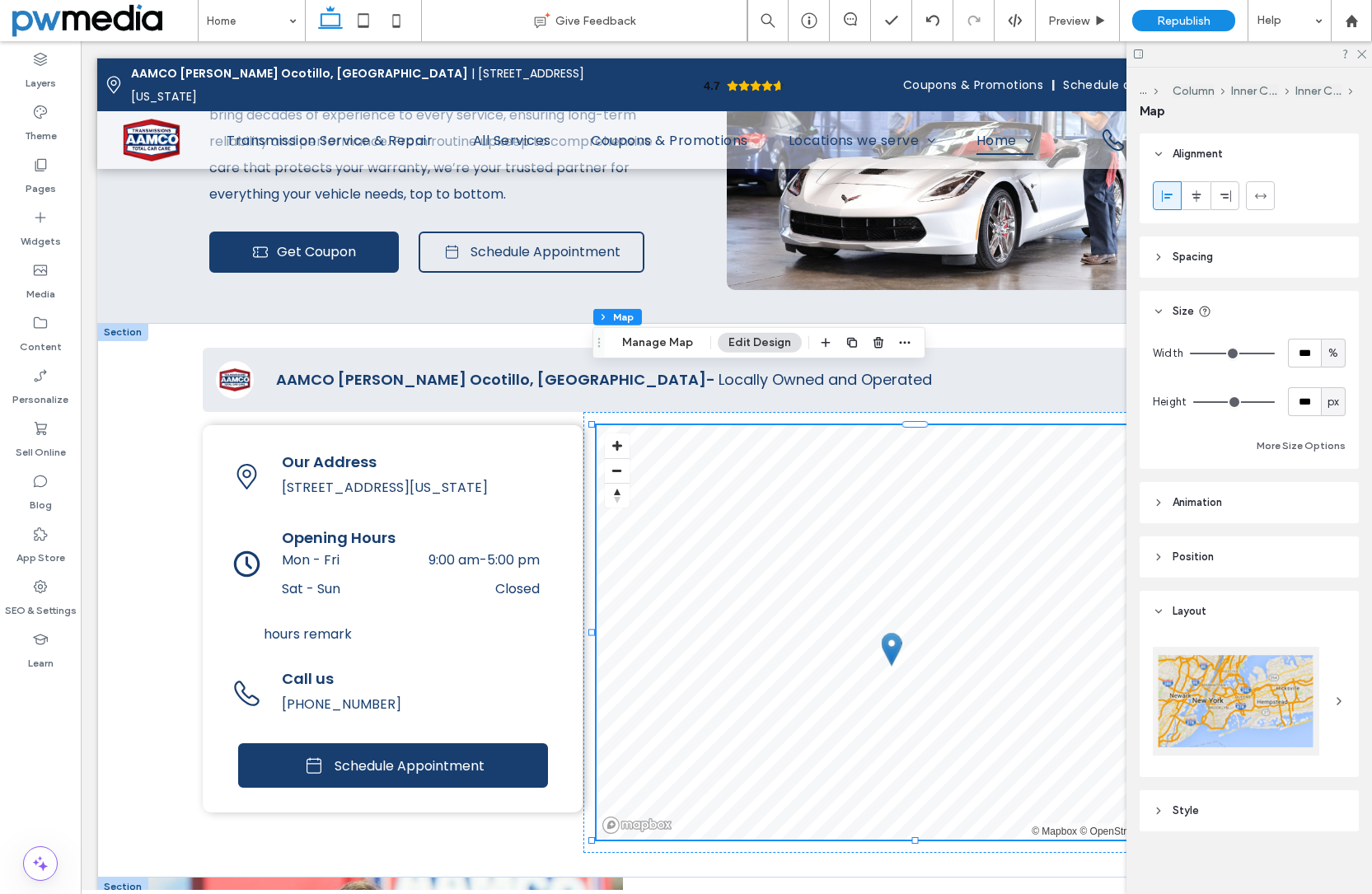
scroll to position [10, 0]
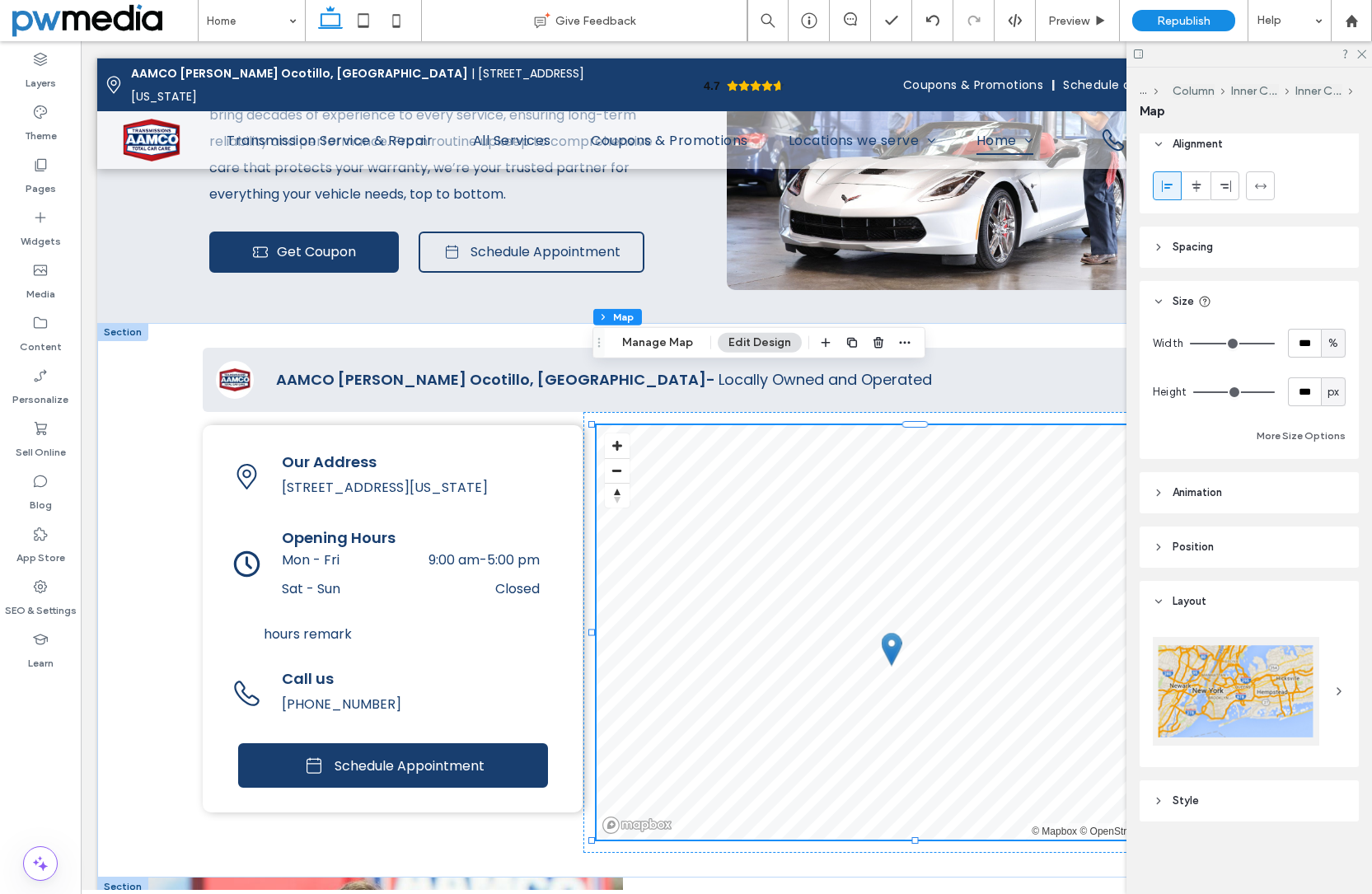
click at [1276, 690] on div at bounding box center [1236, 692] width 167 height 109
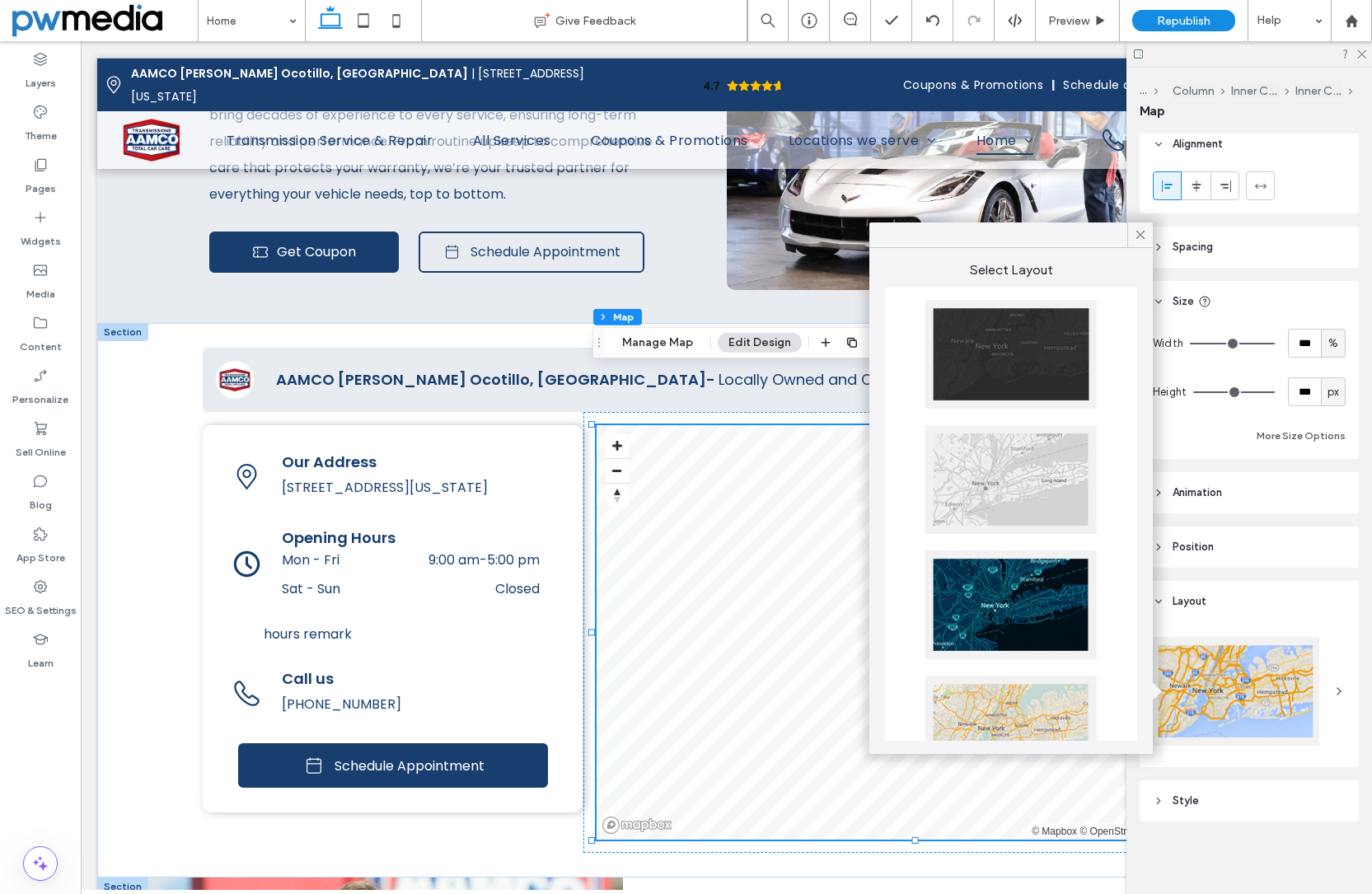
scroll to position [0, 0]
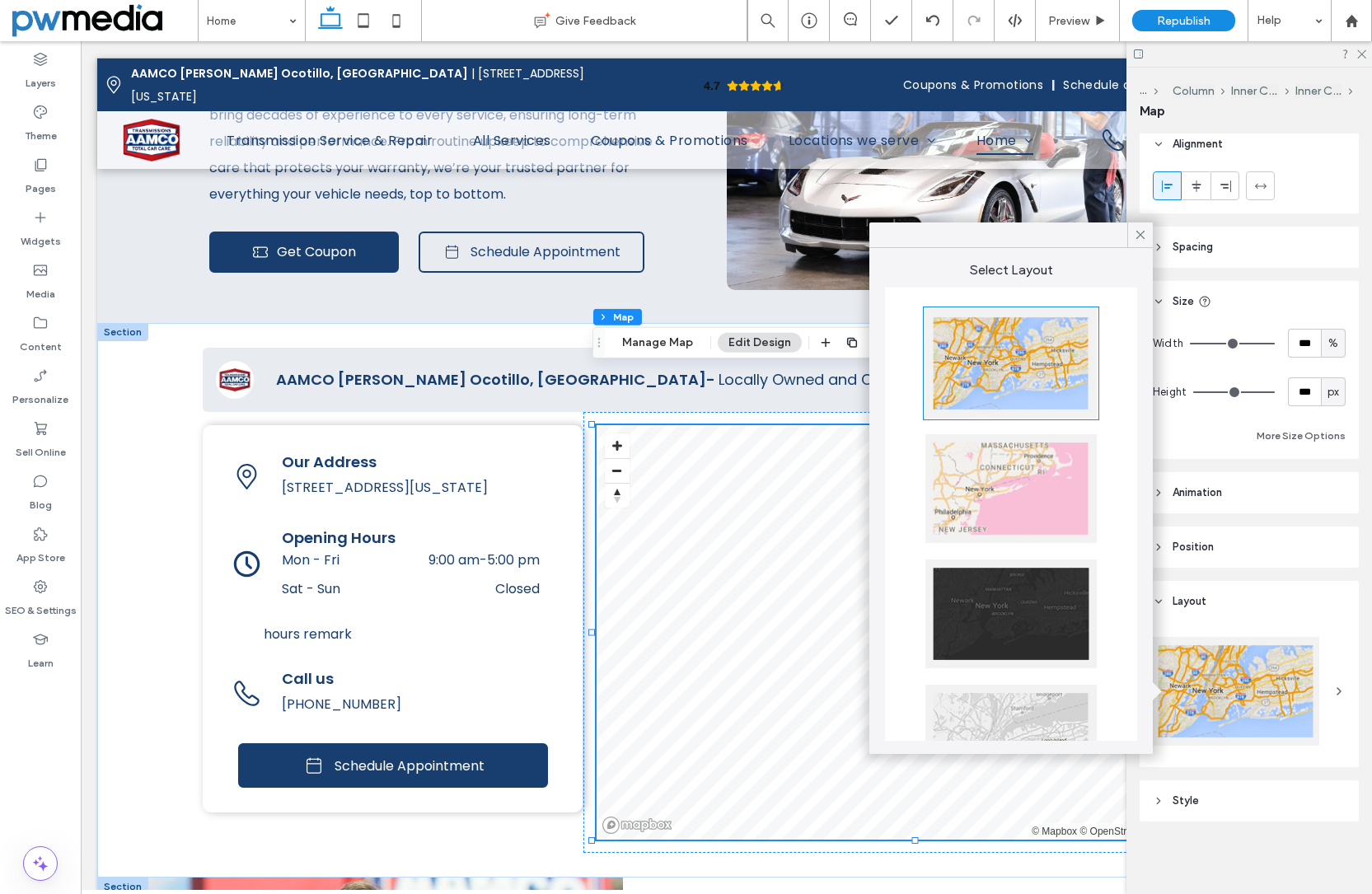
click at [998, 473] on div at bounding box center [1011, 488] width 172 height 109
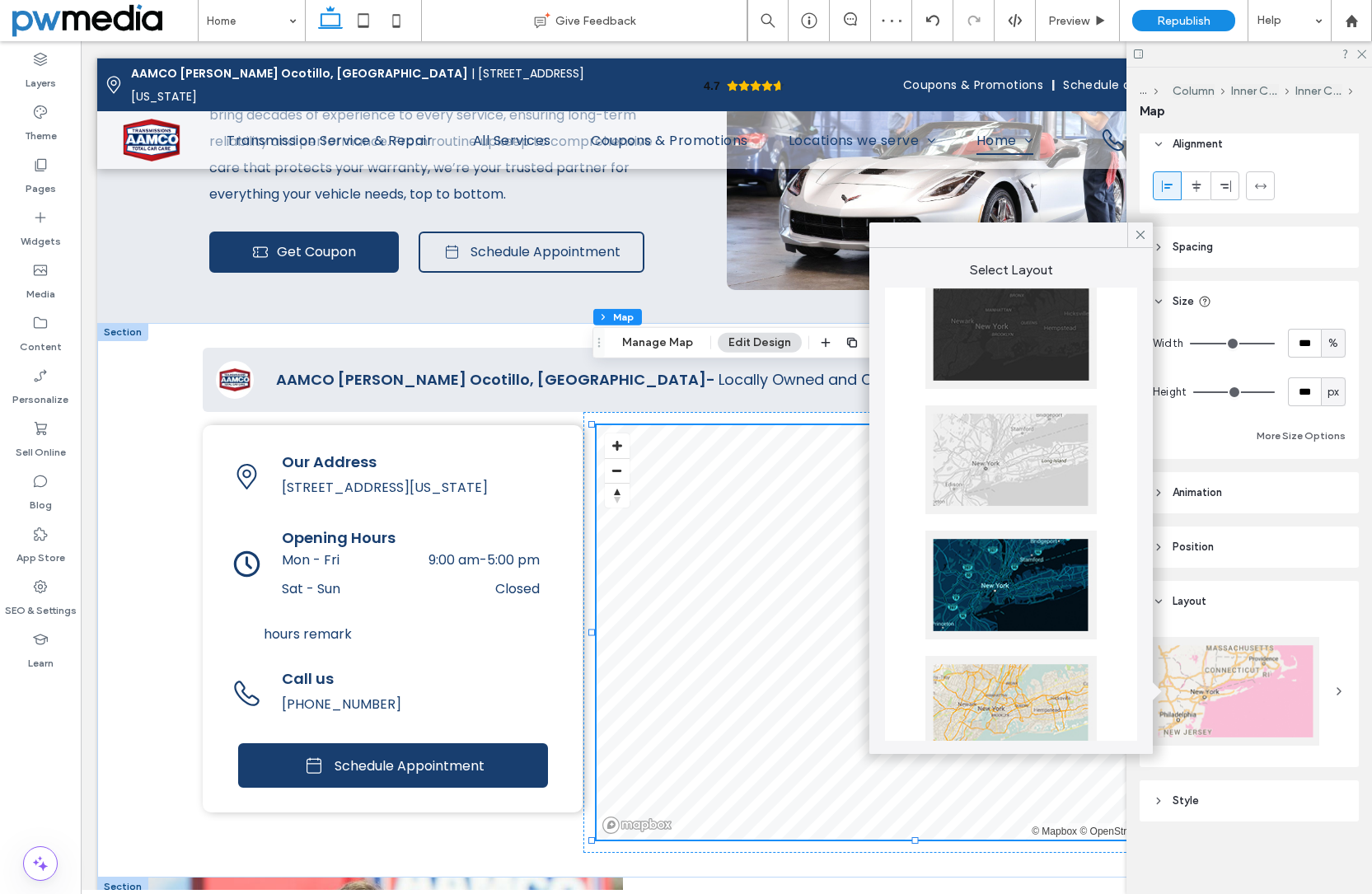
scroll to position [324, 0]
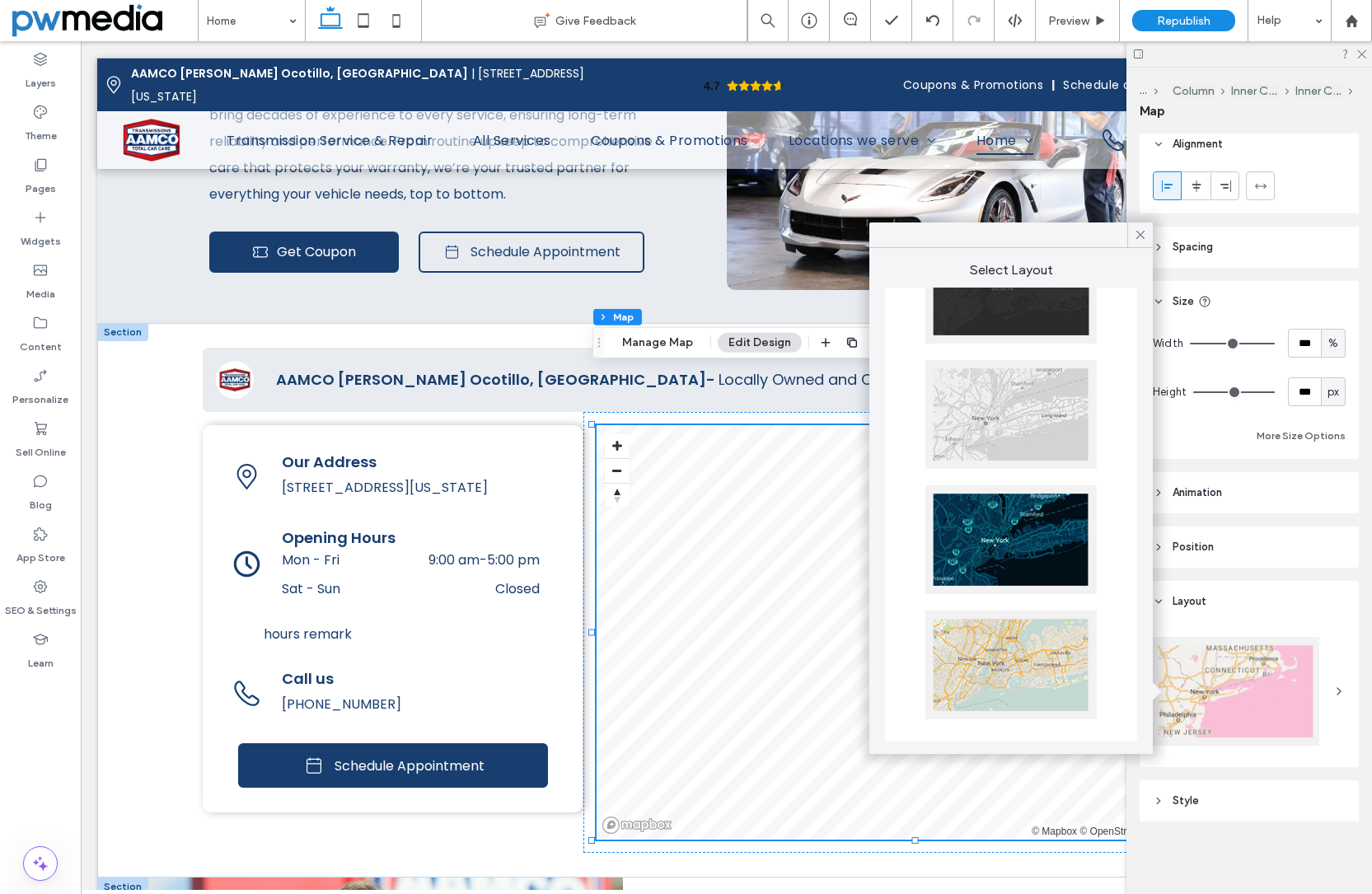
click at [995, 662] on div at bounding box center [1011, 665] width 172 height 109
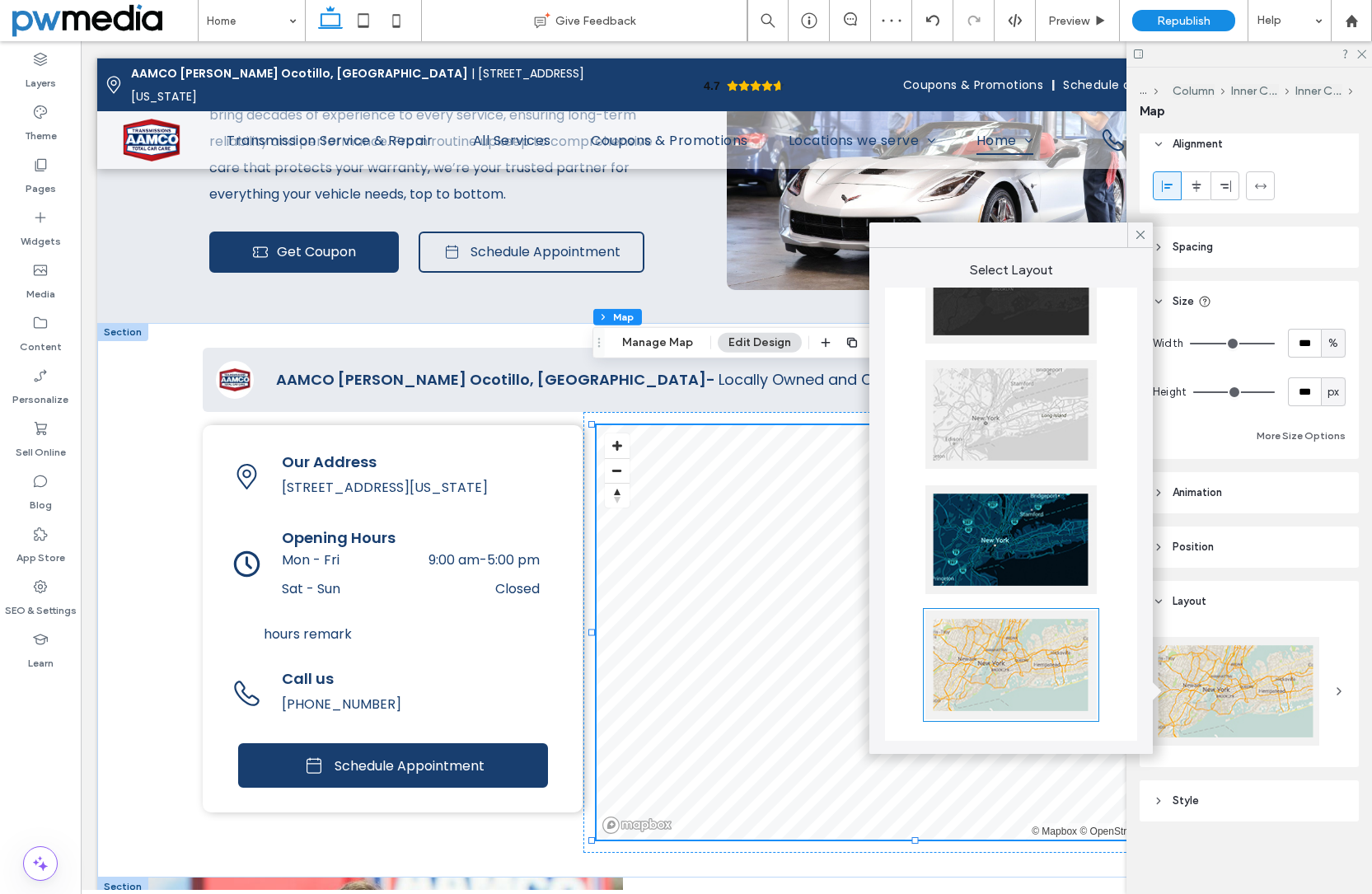
click at [980, 524] on div at bounding box center [1011, 540] width 172 height 109
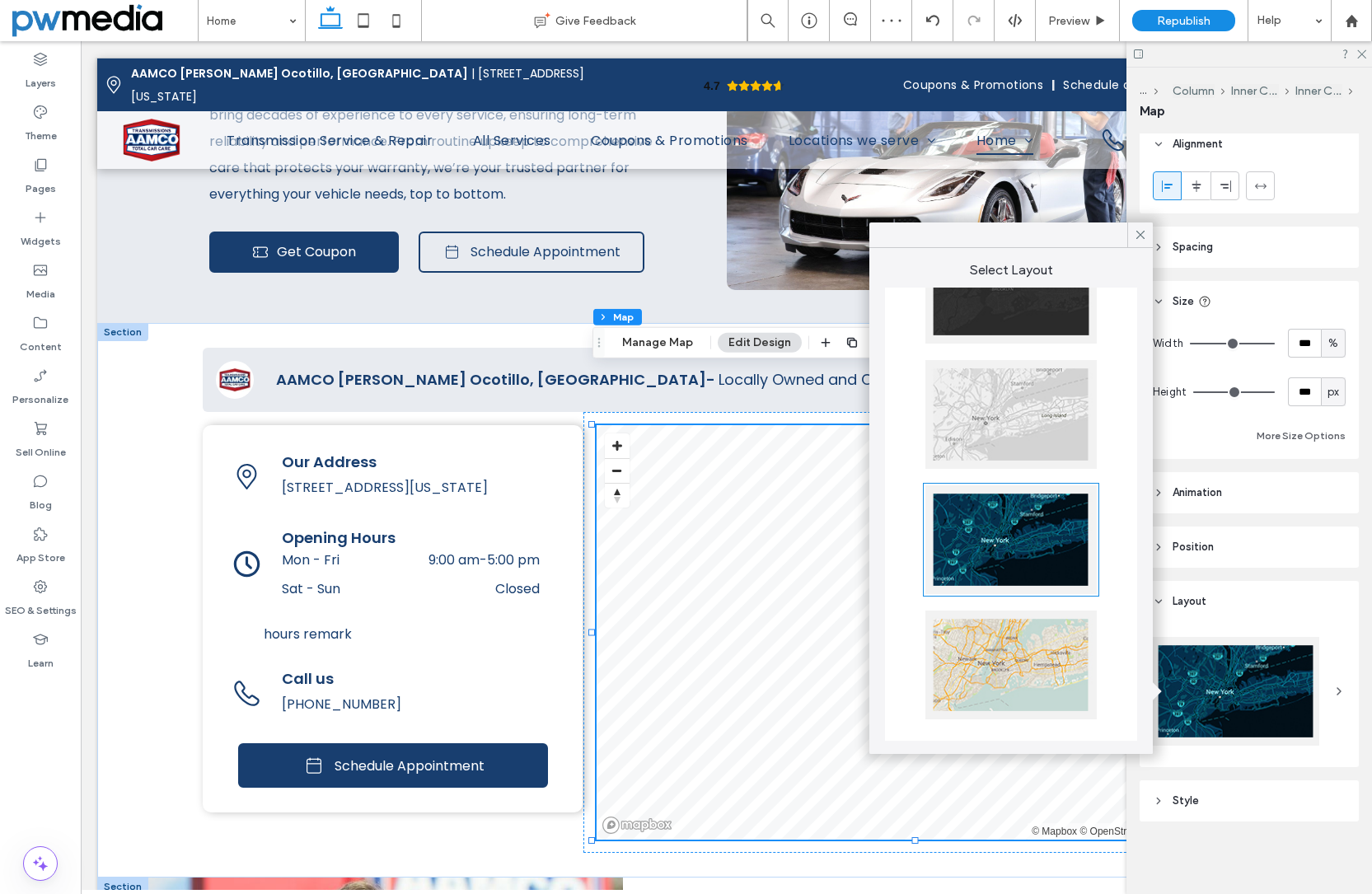
click at [1005, 410] on div at bounding box center [1011, 414] width 172 height 109
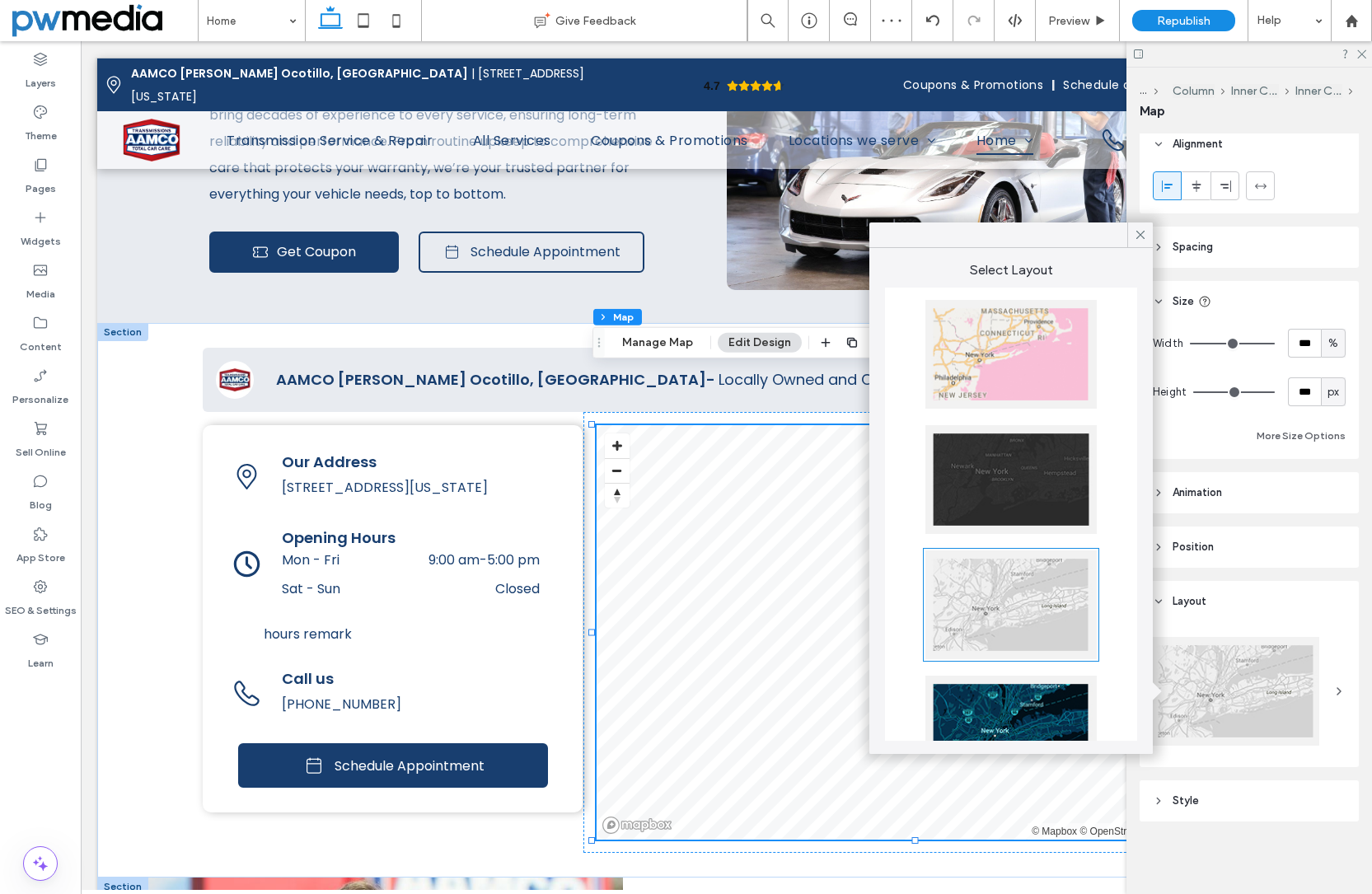
scroll to position [0, 0]
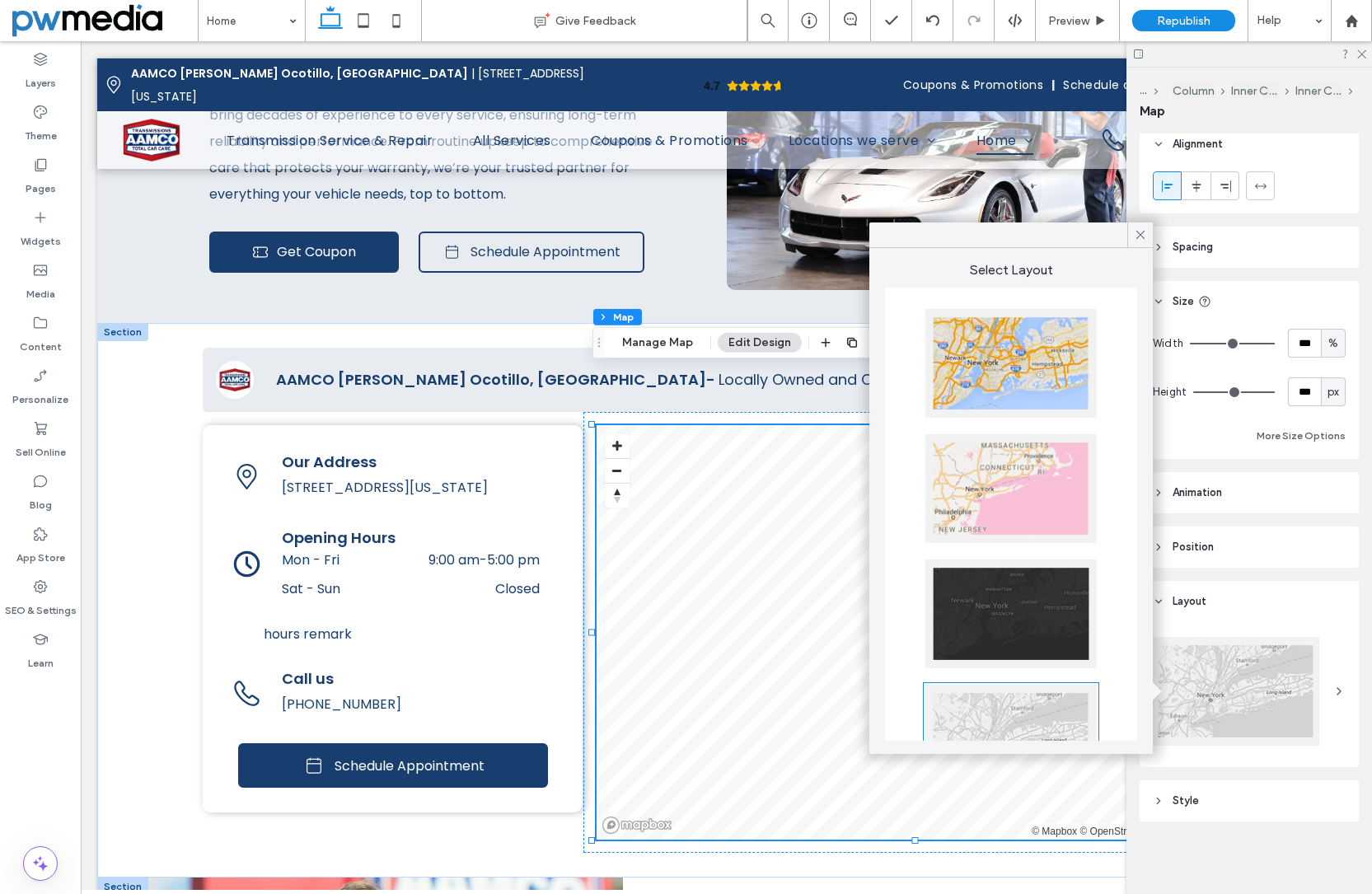
click at [1001, 361] on div at bounding box center [1011, 364] width 172 height 109
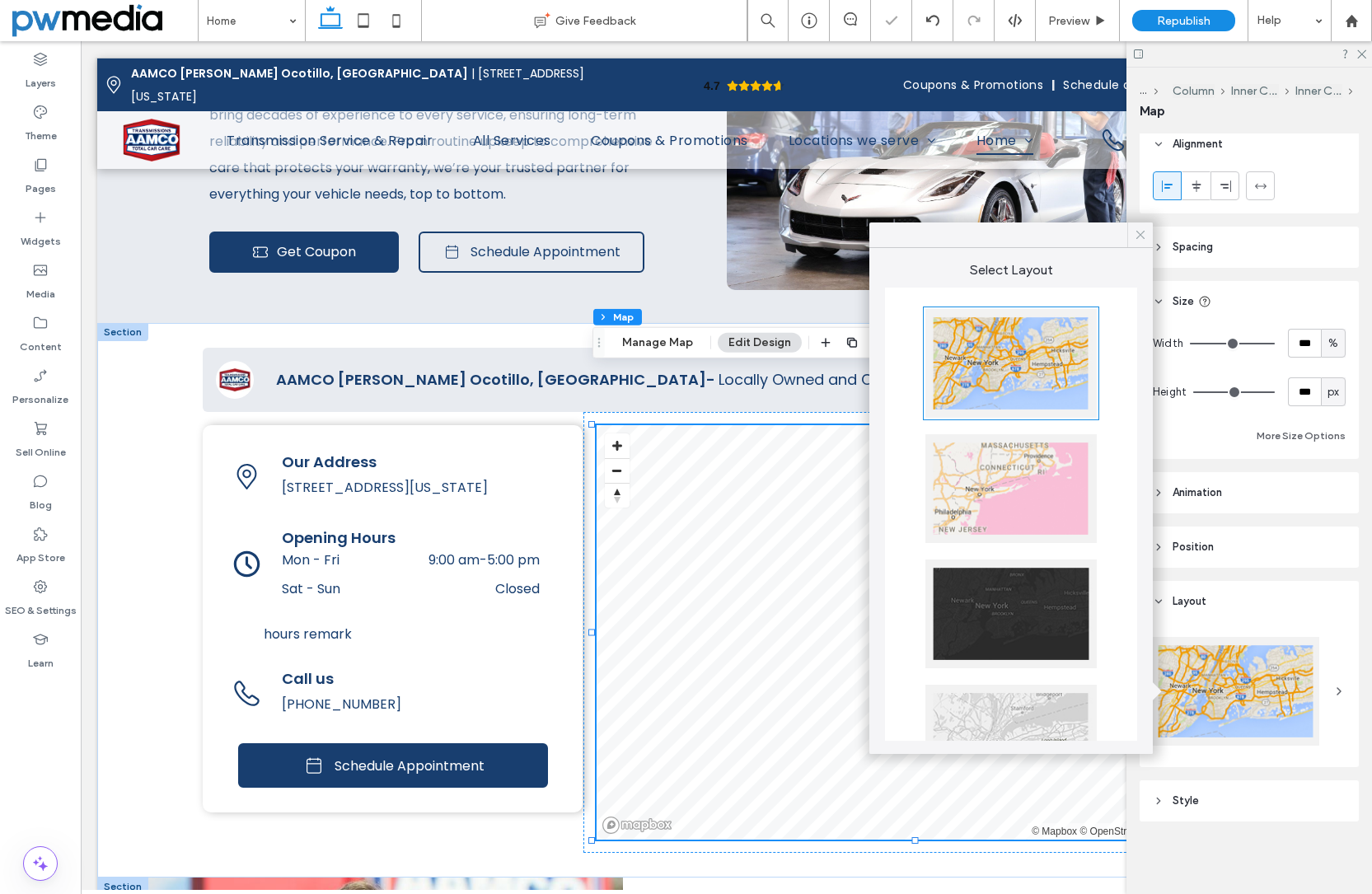
click at [1140, 236] on icon at bounding box center [1141, 235] width 15 height 15
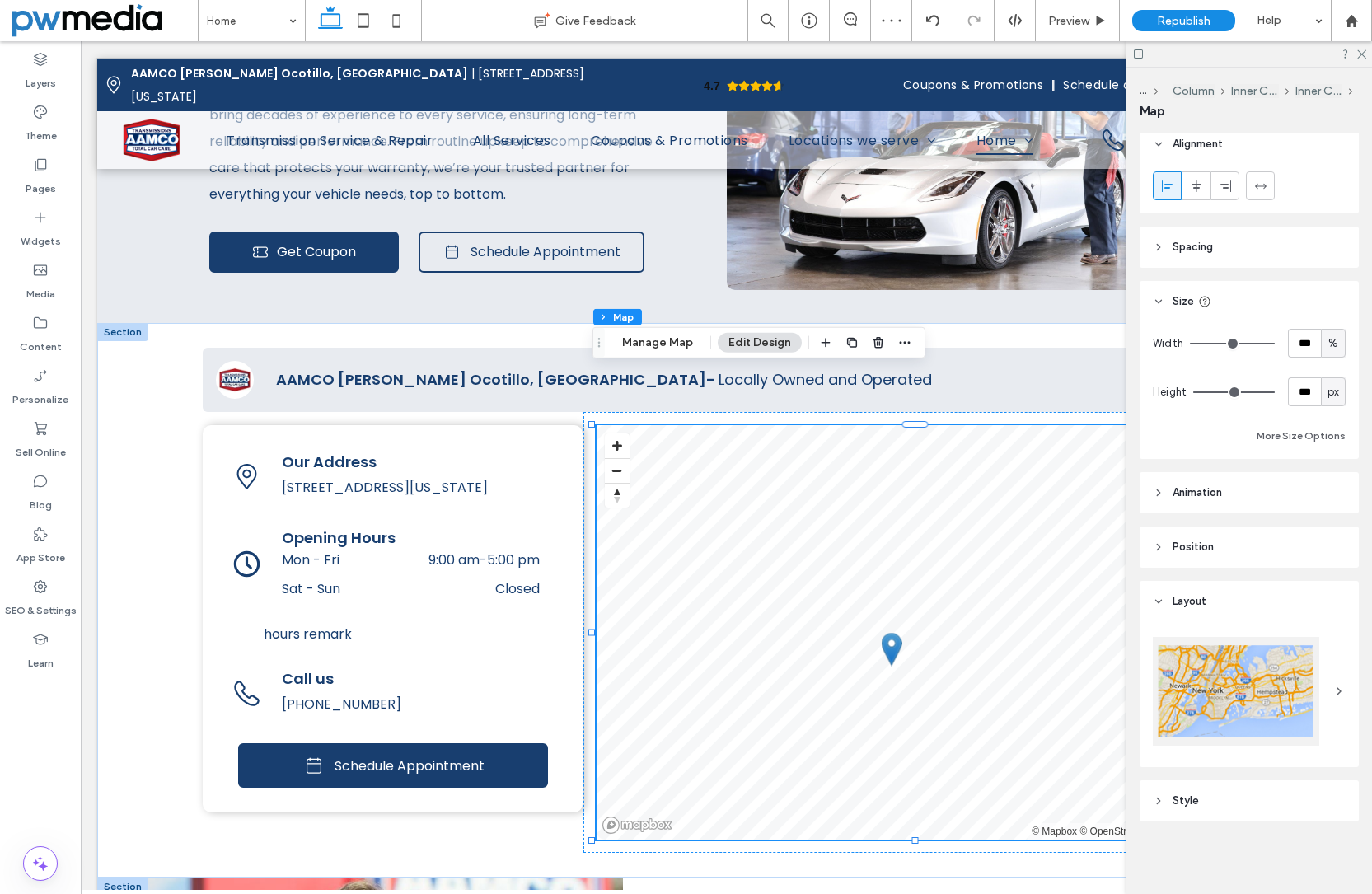
click at [1186, 548] on span "Position" at bounding box center [1193, 547] width 41 height 17
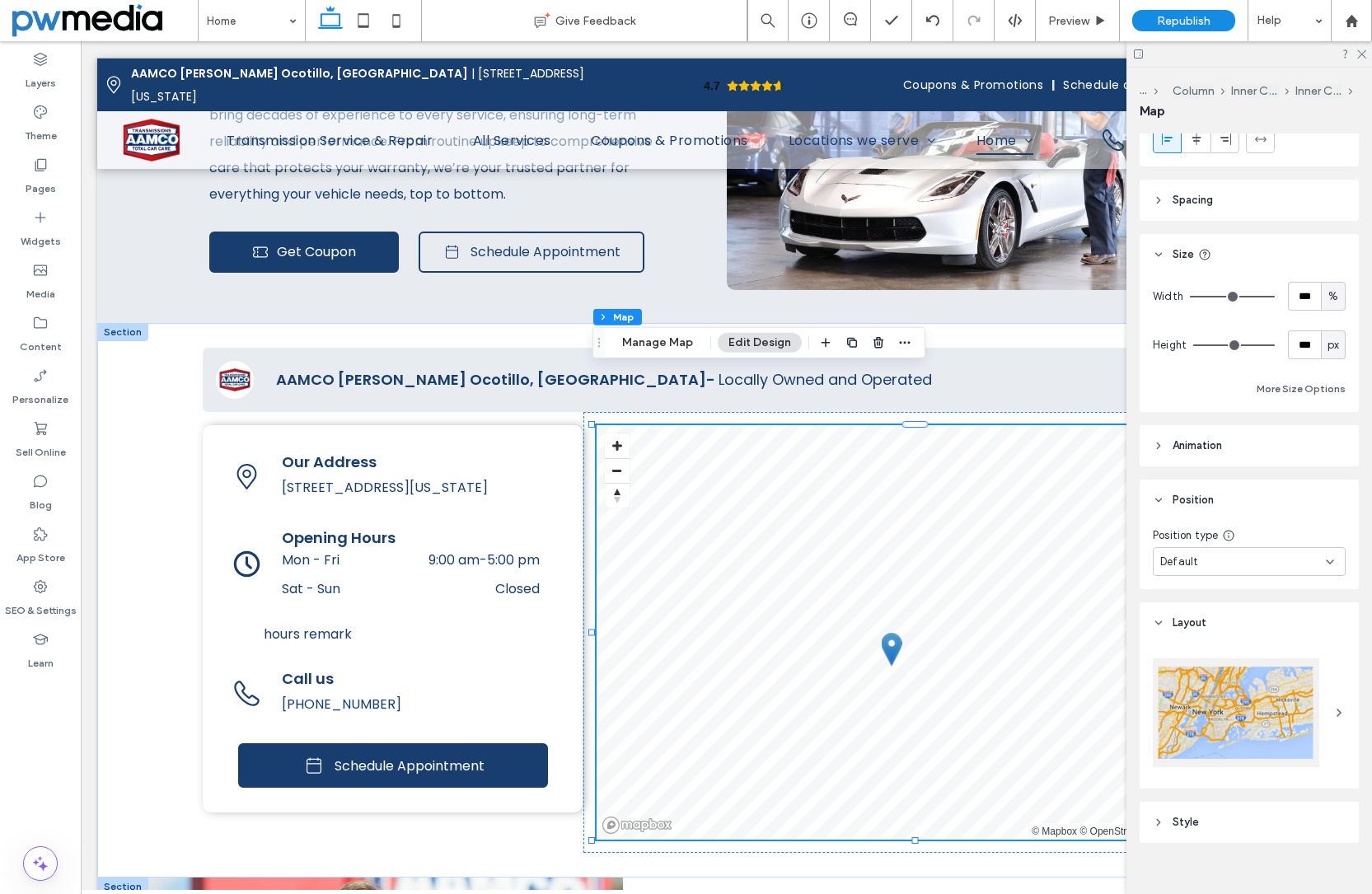
scroll to position [79, 0]
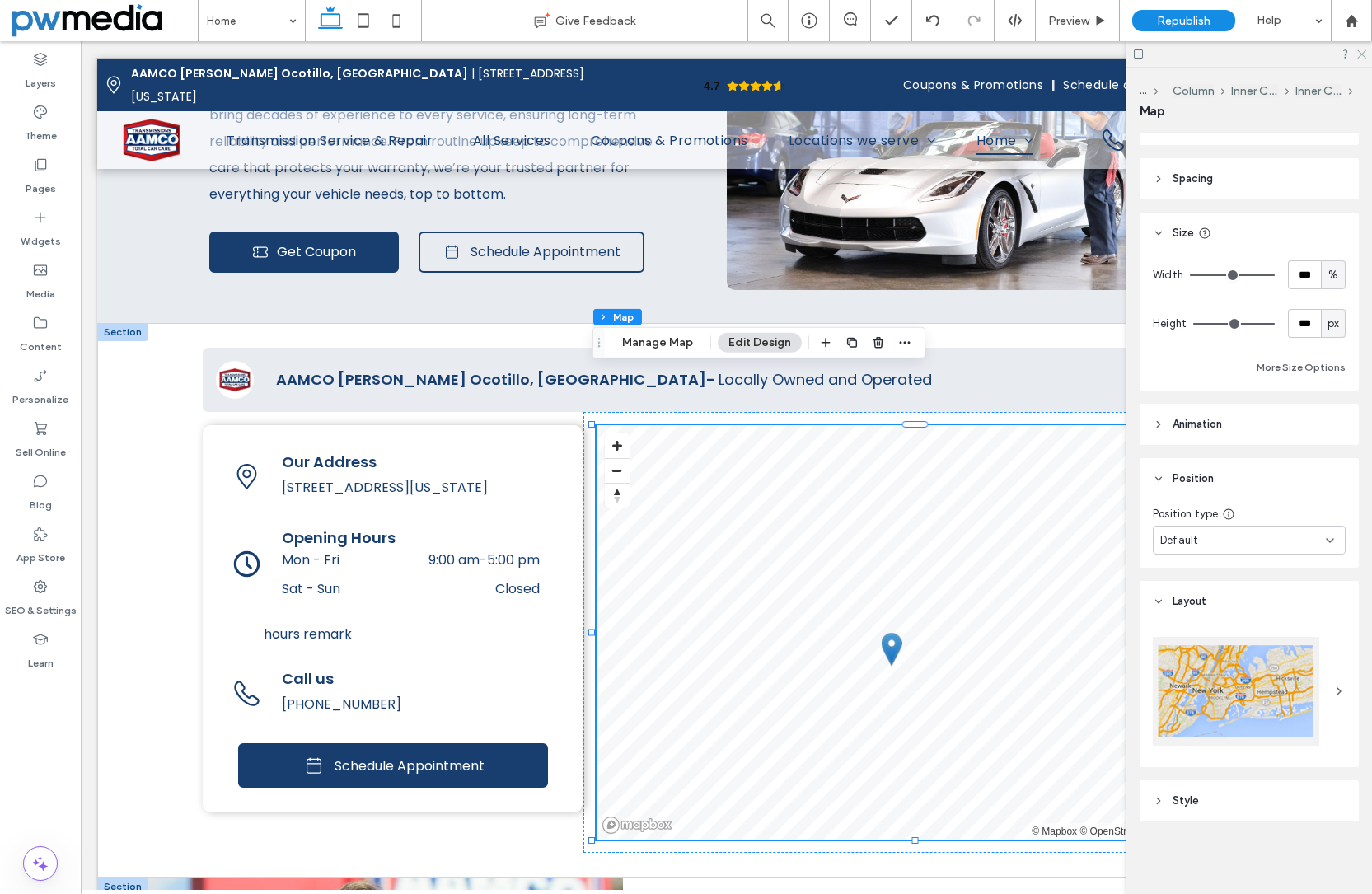
click at [1363, 54] on icon at bounding box center [1361, 52] width 10 height 10
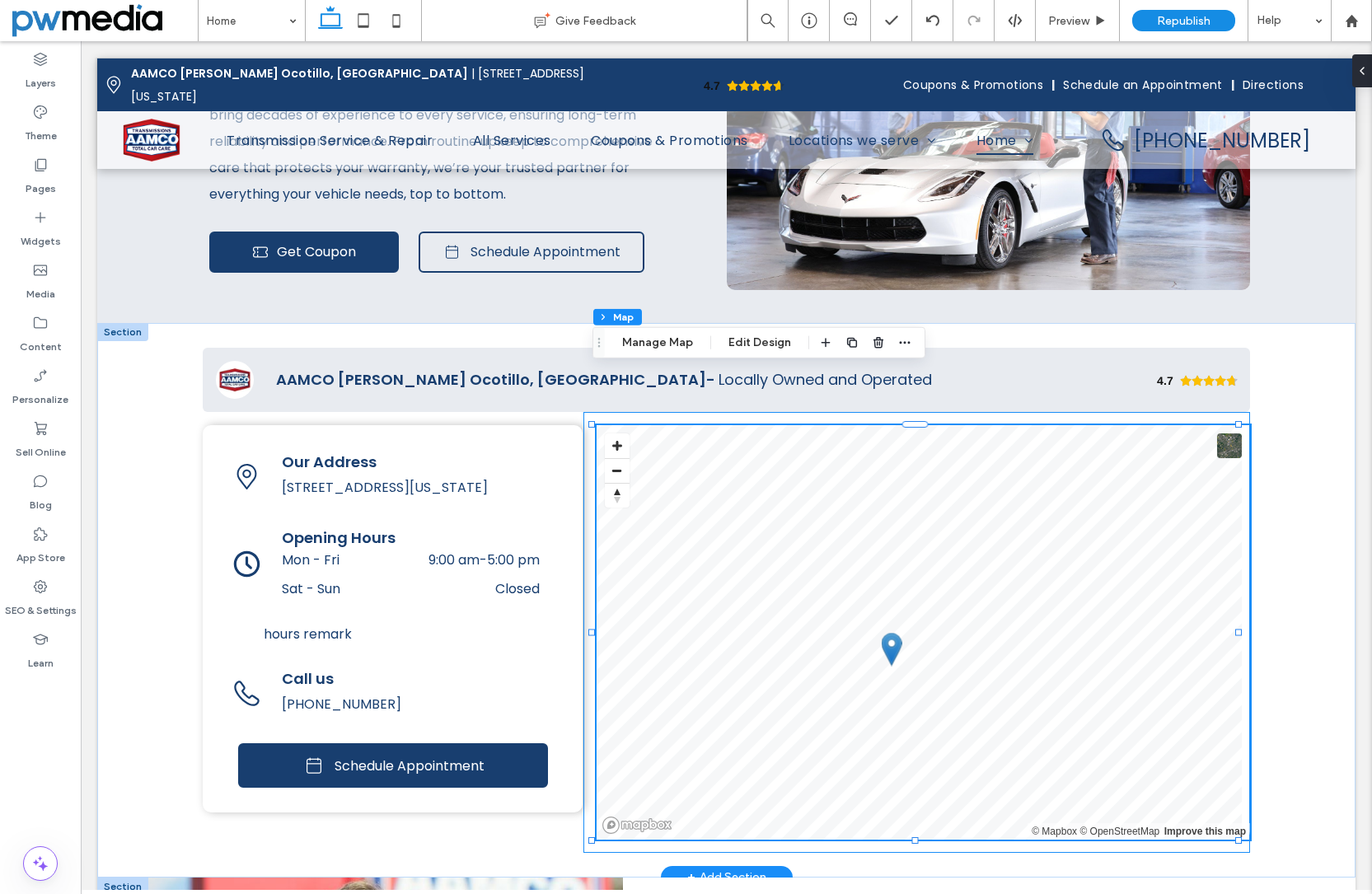
click at [584, 412] on div "© Mapbox © OpenStreetMap Improve this map" at bounding box center [917, 633] width 666 height 440
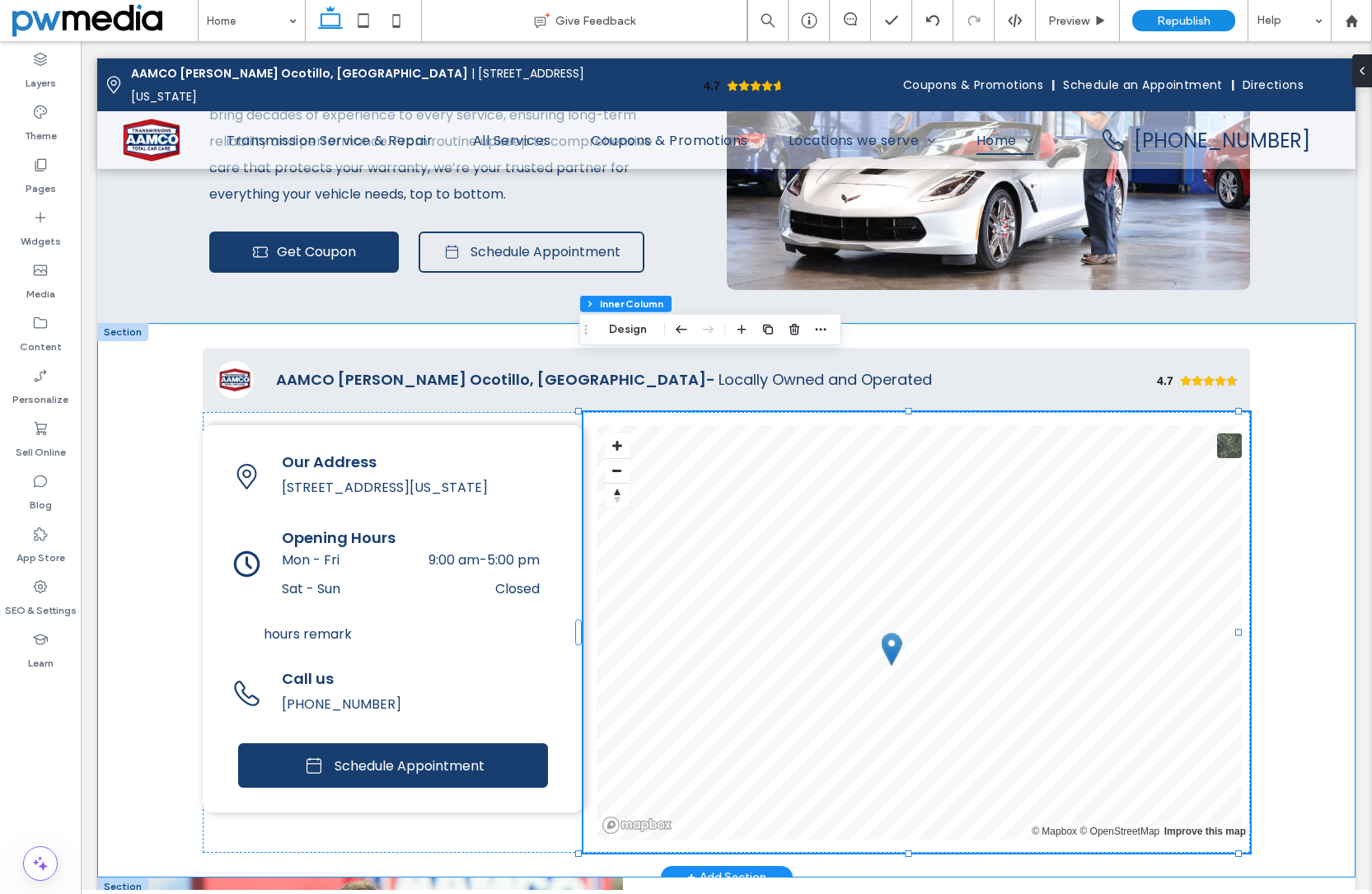
click at [158, 349] on div "4.7 Panel only seen by widget owner Edit widget Views 2%" at bounding box center [726, 601] width 1259 height 555
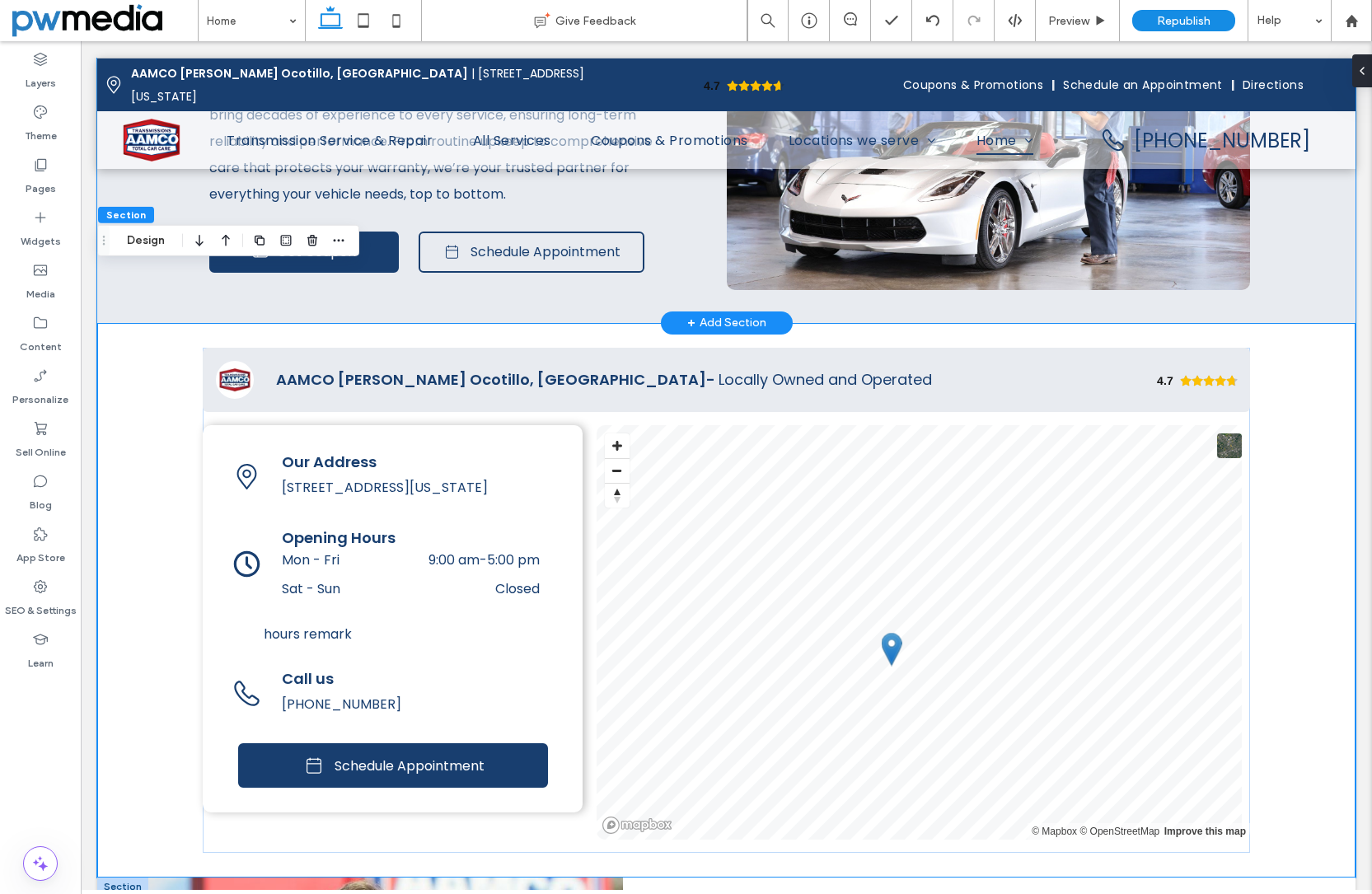
click at [1258, 230] on div "Auto Care & Repair Your car deserves more than basic maintenance—it needs exper…" at bounding box center [726, 153] width 1259 height 341
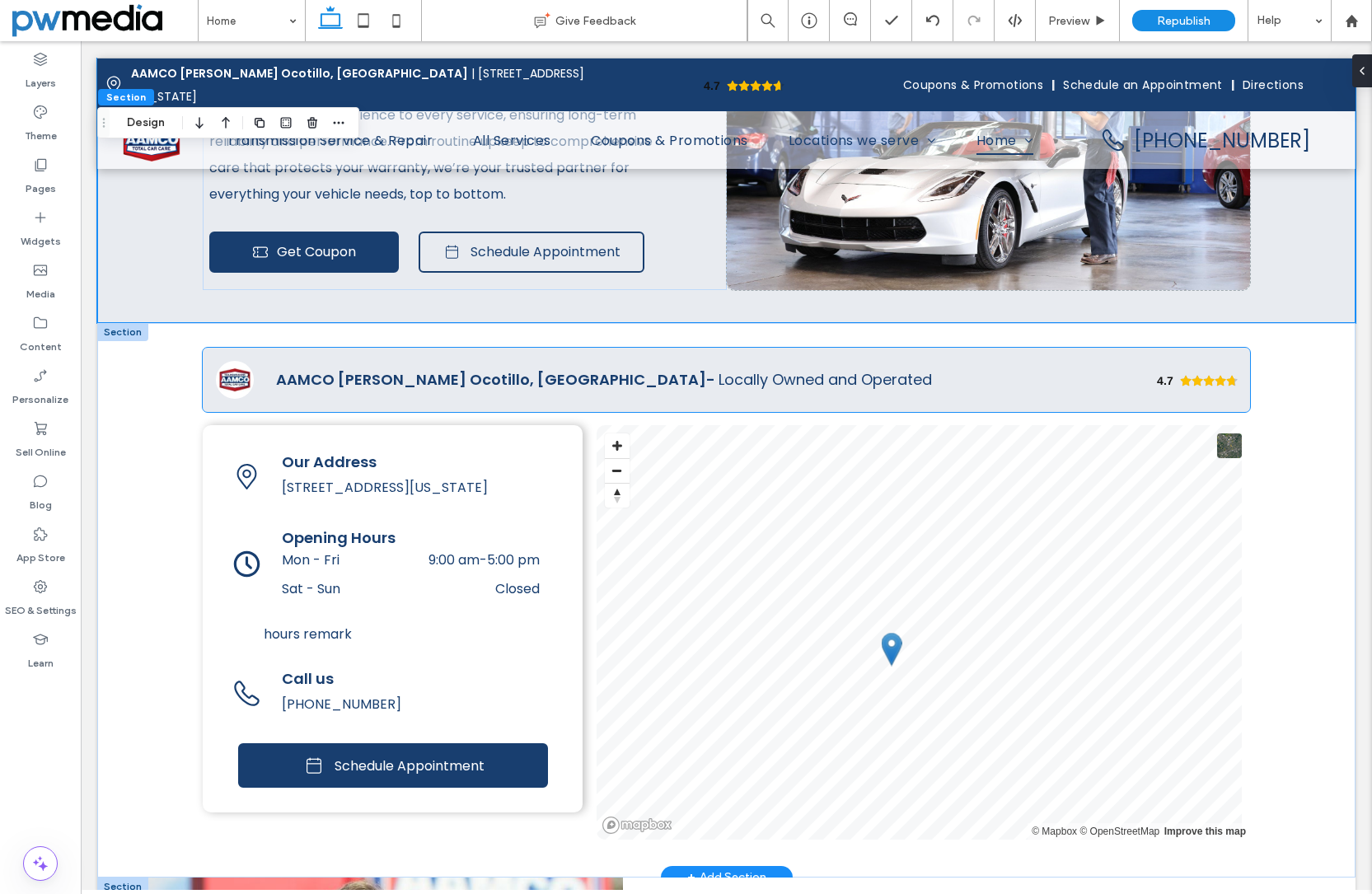
click at [1041, 348] on div "AAMCO Chandler Ocotillo, AZ - Locally Owned and Operated" at bounding box center [711, 380] width 870 height 64
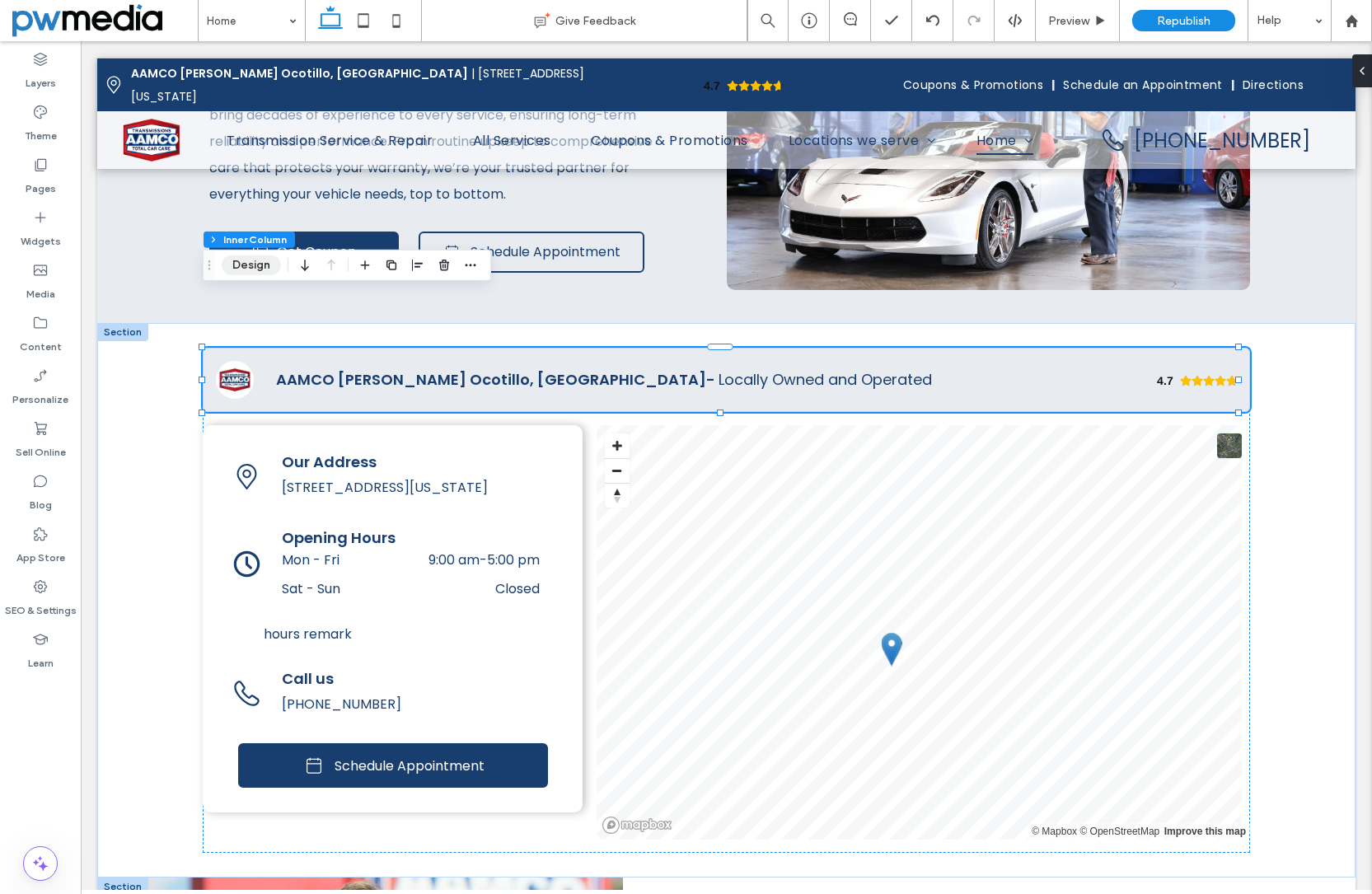
click at [253, 267] on button "Design" at bounding box center [251, 265] width 59 height 20
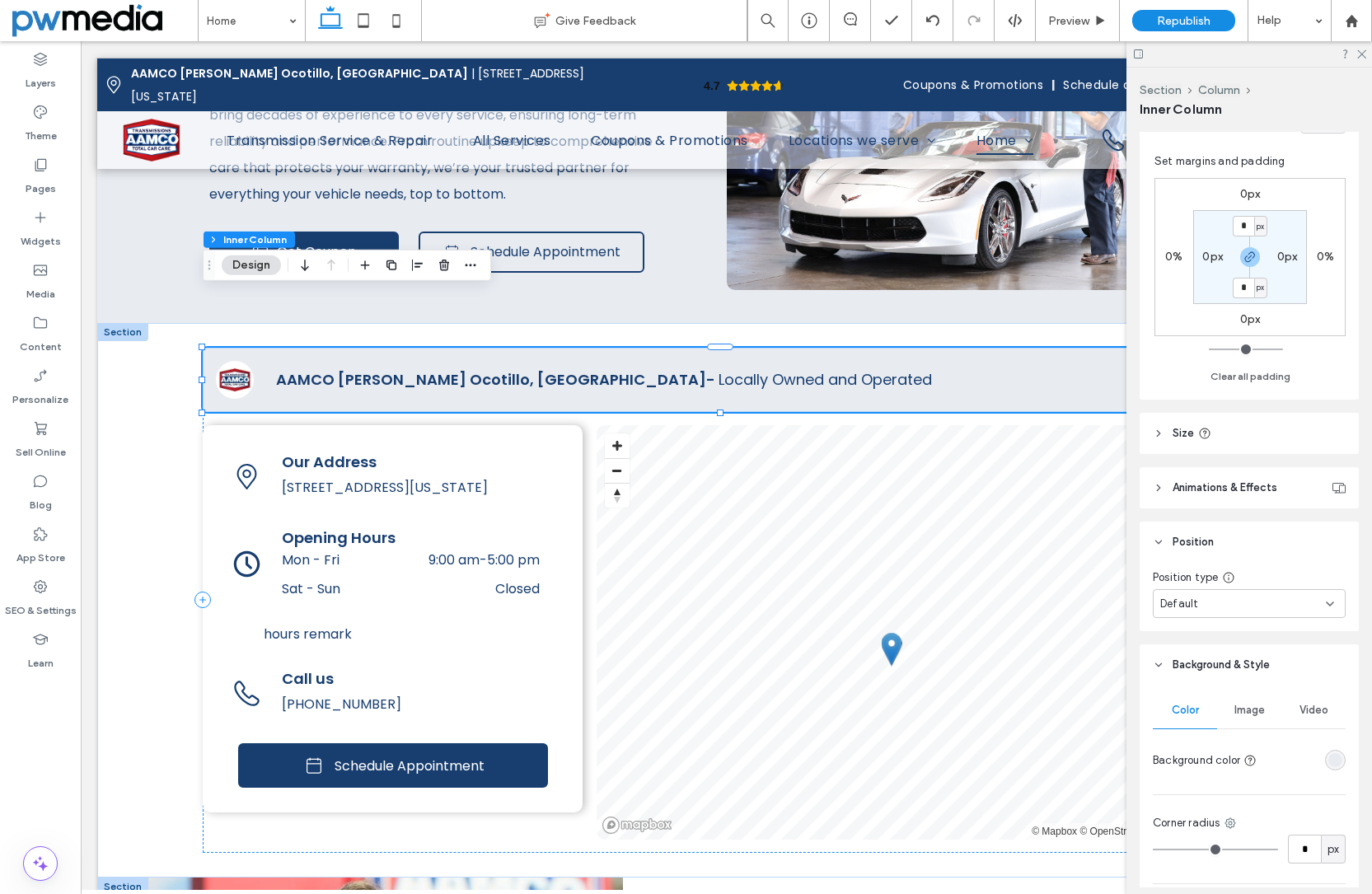
scroll to position [659, 0]
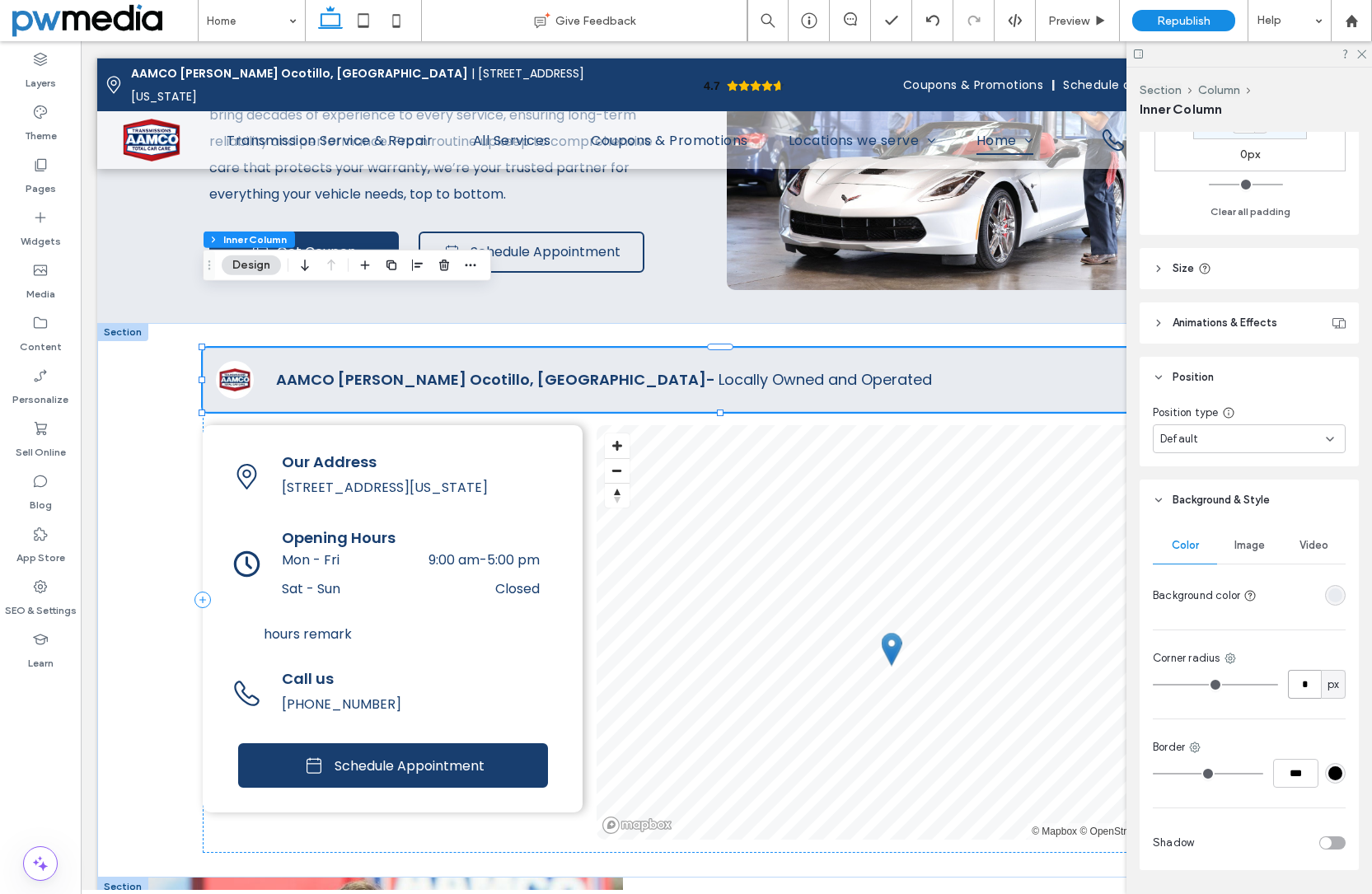
click at [1292, 687] on input "*" at bounding box center [1304, 684] width 33 height 29
type input "**"
click at [1312, 714] on div "Color Image Video Background color Corner radius ** px Border *** Shadow" at bounding box center [1249, 695] width 219 height 350
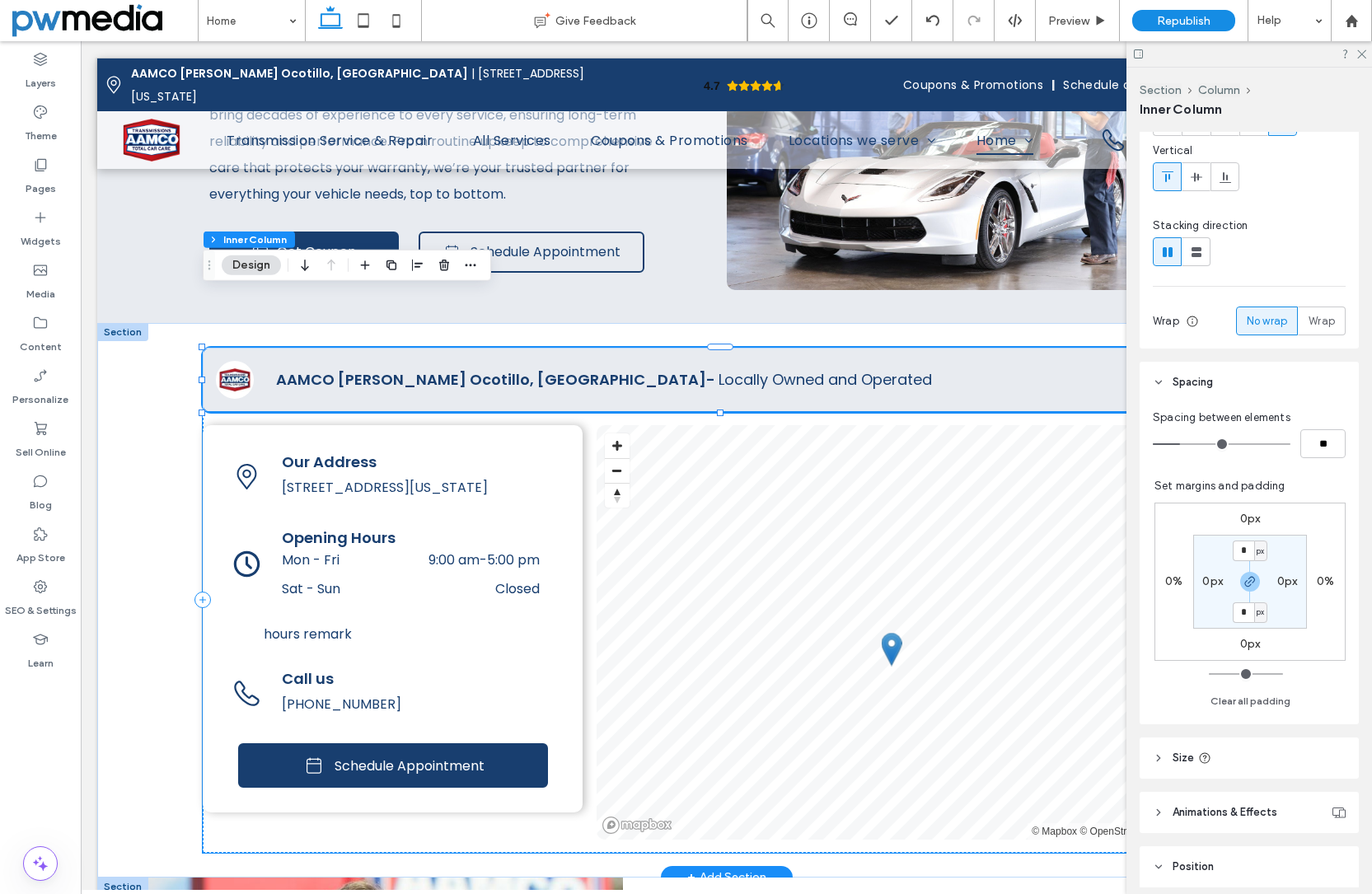
scroll to position [165, 0]
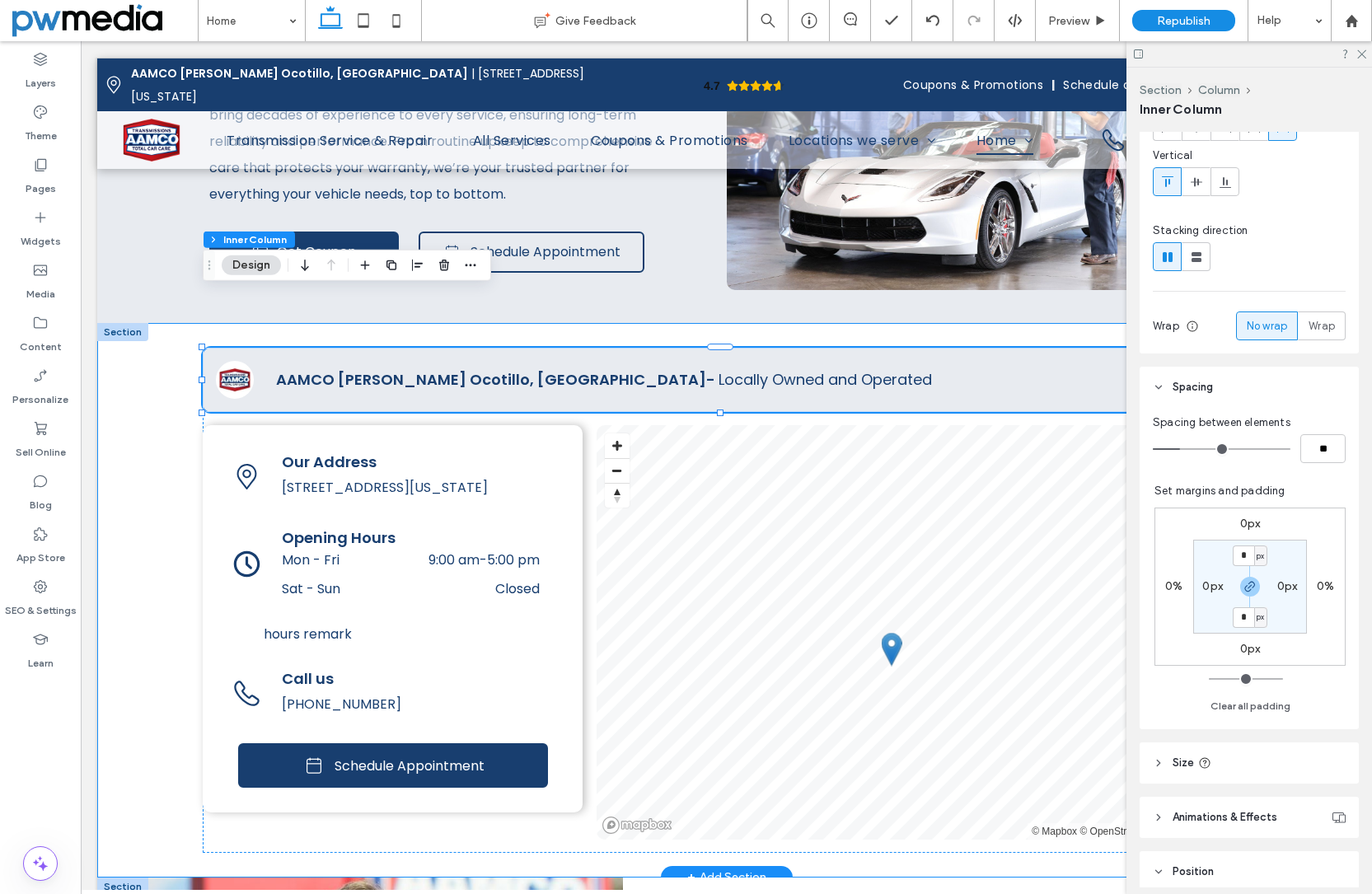
click at [155, 456] on div "4.7 Panel only seen by widget owner Edit widget Views 2%" at bounding box center [726, 601] width 1259 height 555
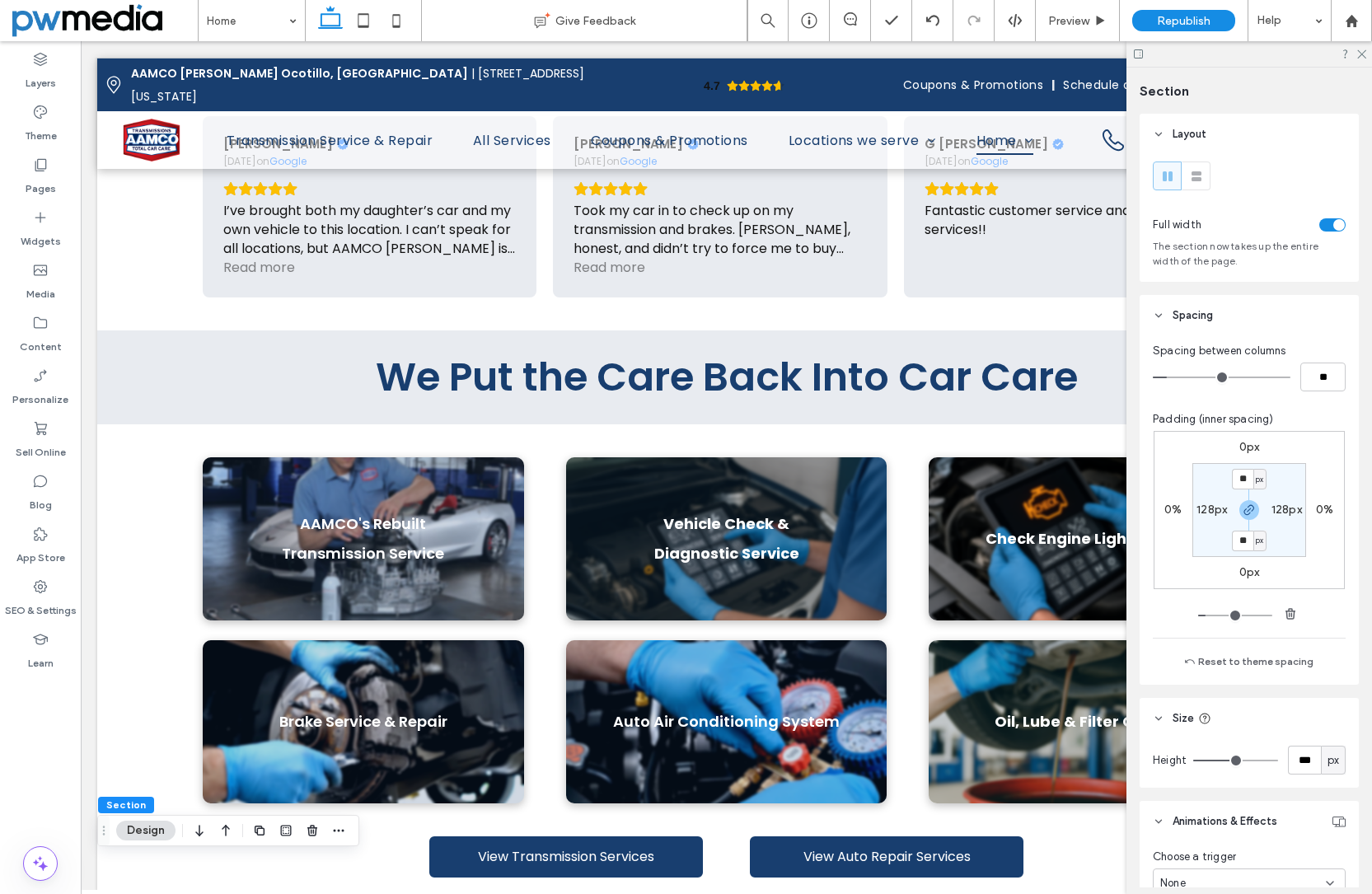
scroll to position [659, 0]
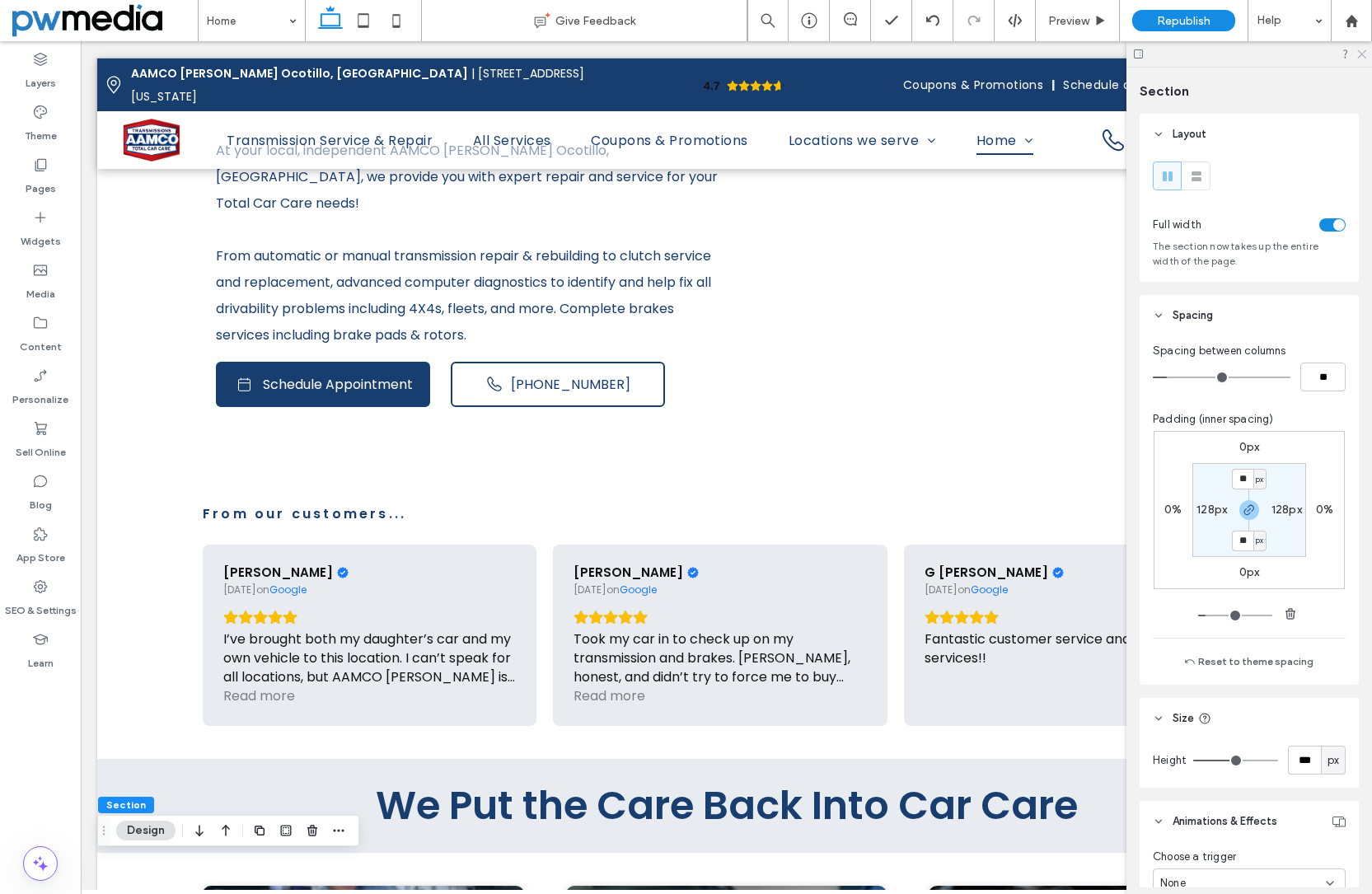
click at [1364, 53] on icon at bounding box center [1361, 52] width 10 height 10
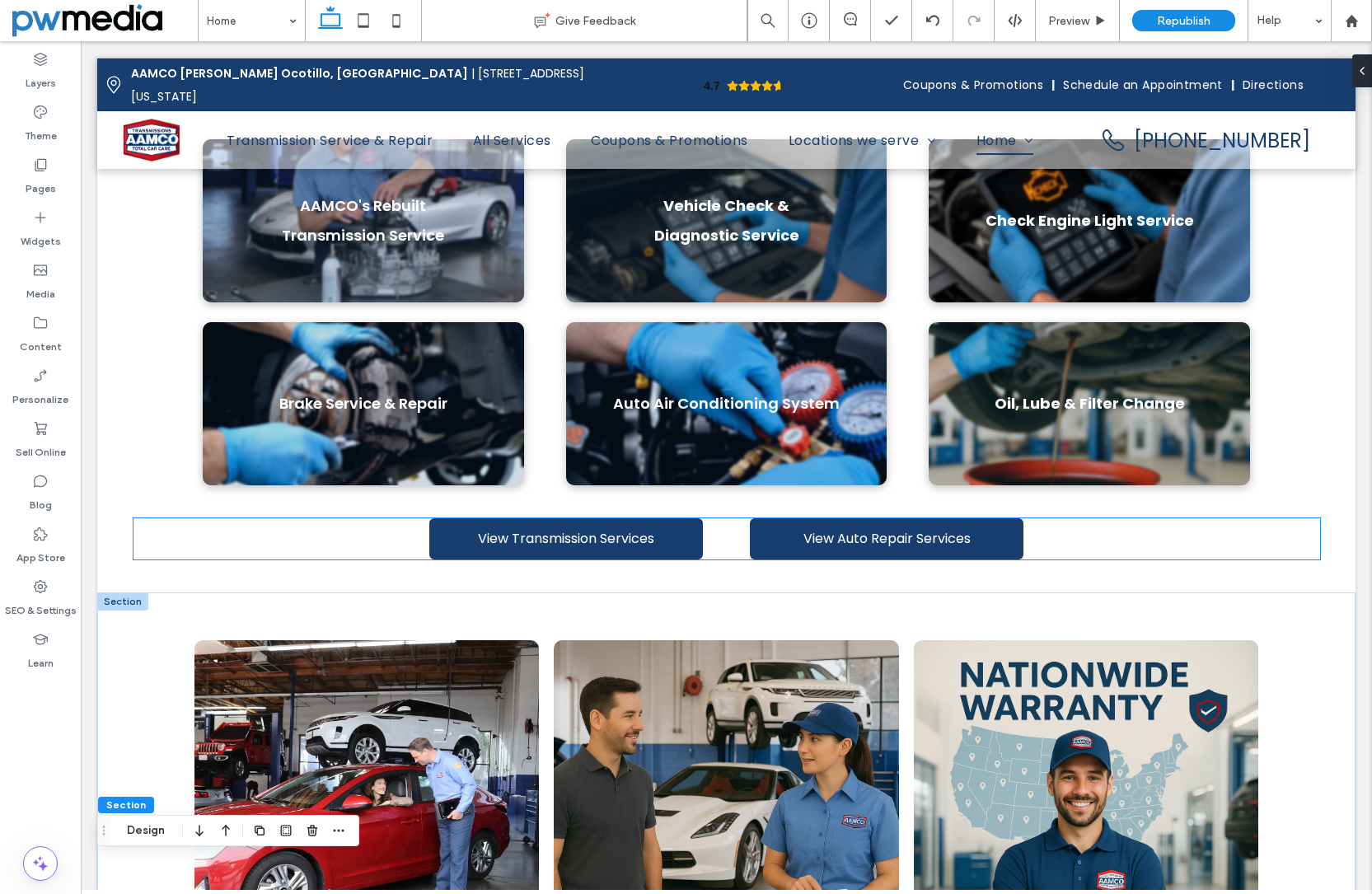
scroll to position [1401, 0]
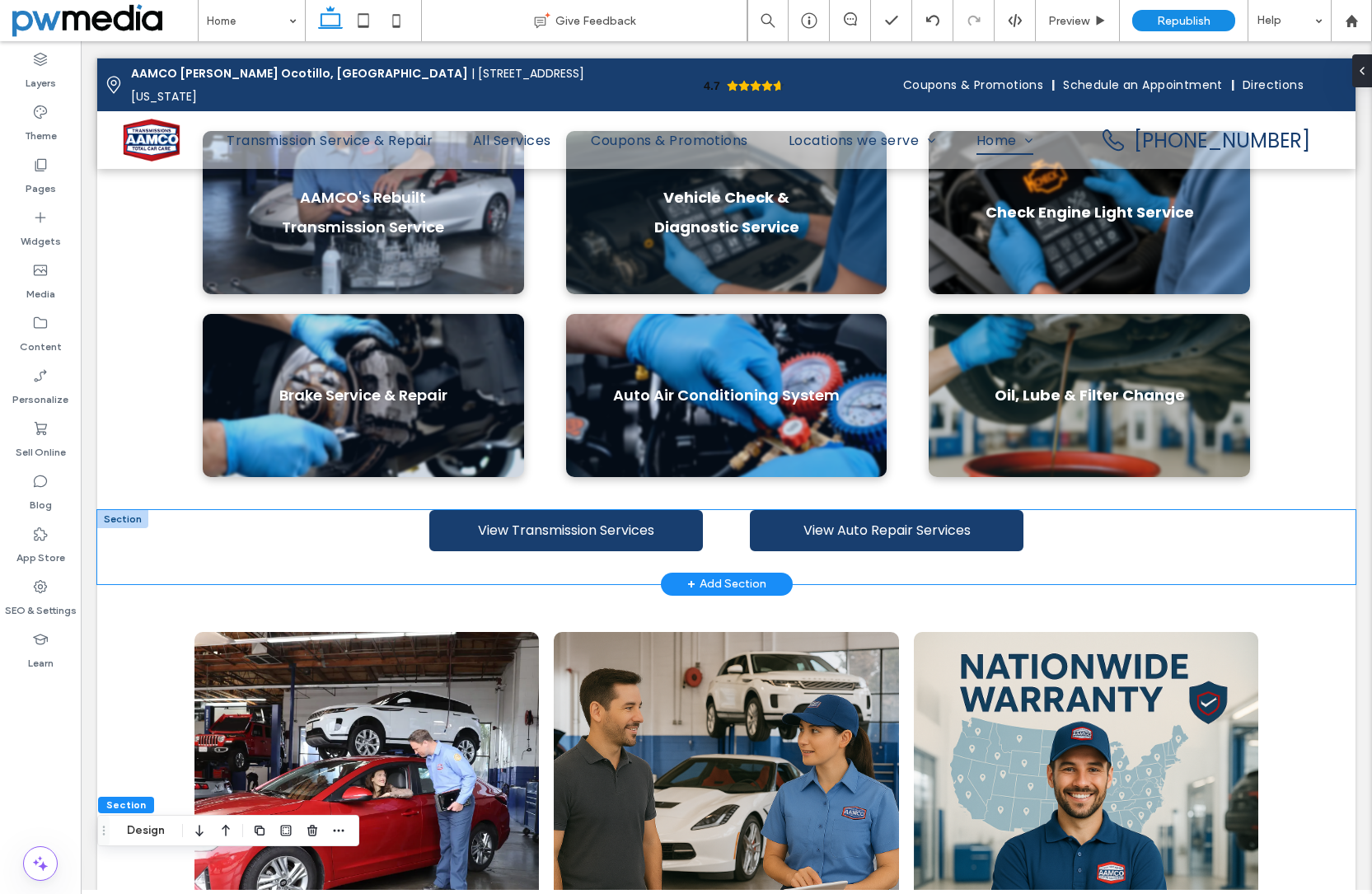
click at [298, 530] on div "View Transmission Services View Auto Repair Services" at bounding box center [726, 546] width 1186 height 74
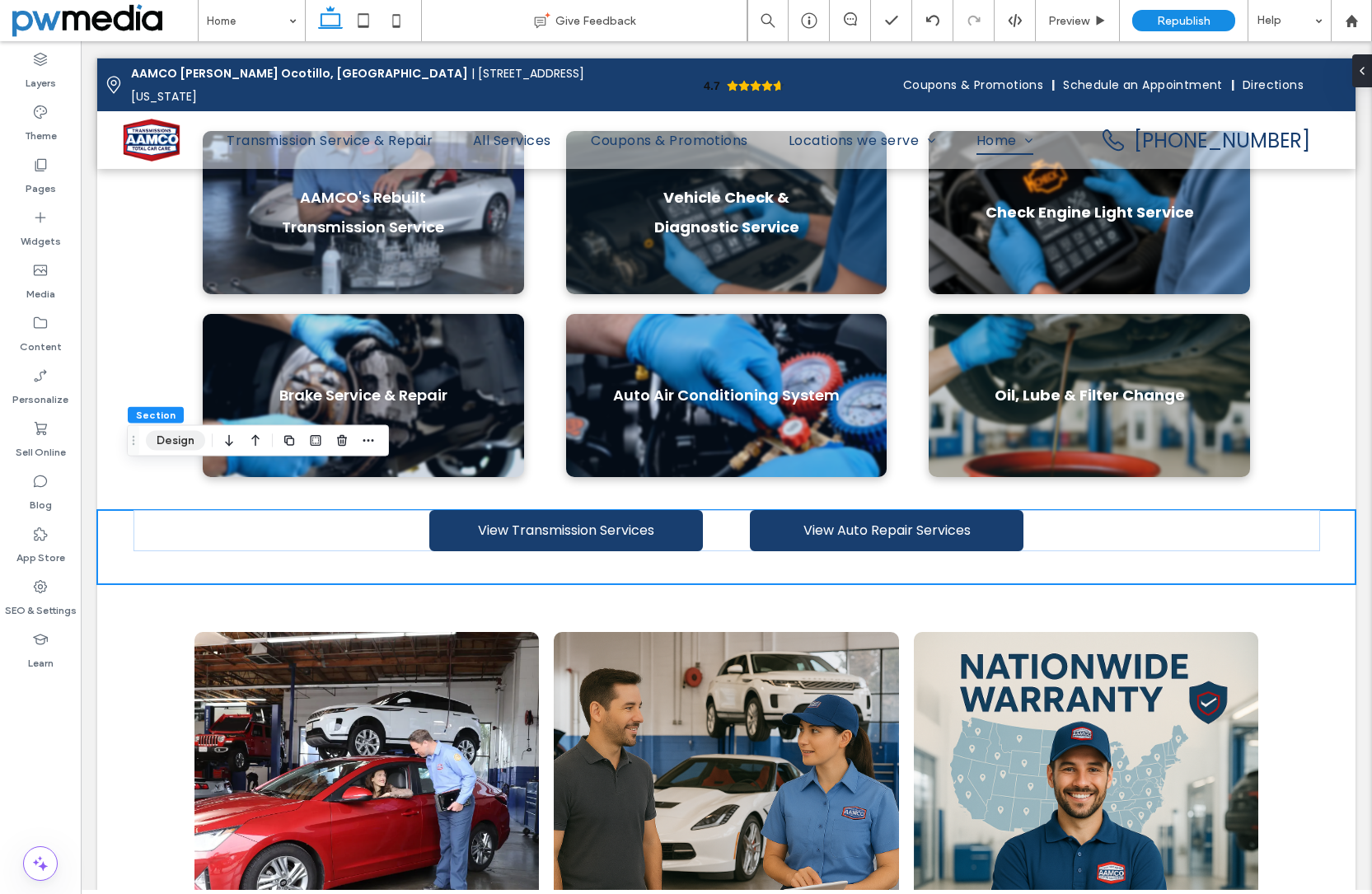
click at [170, 440] on button "Design" at bounding box center [175, 440] width 59 height 20
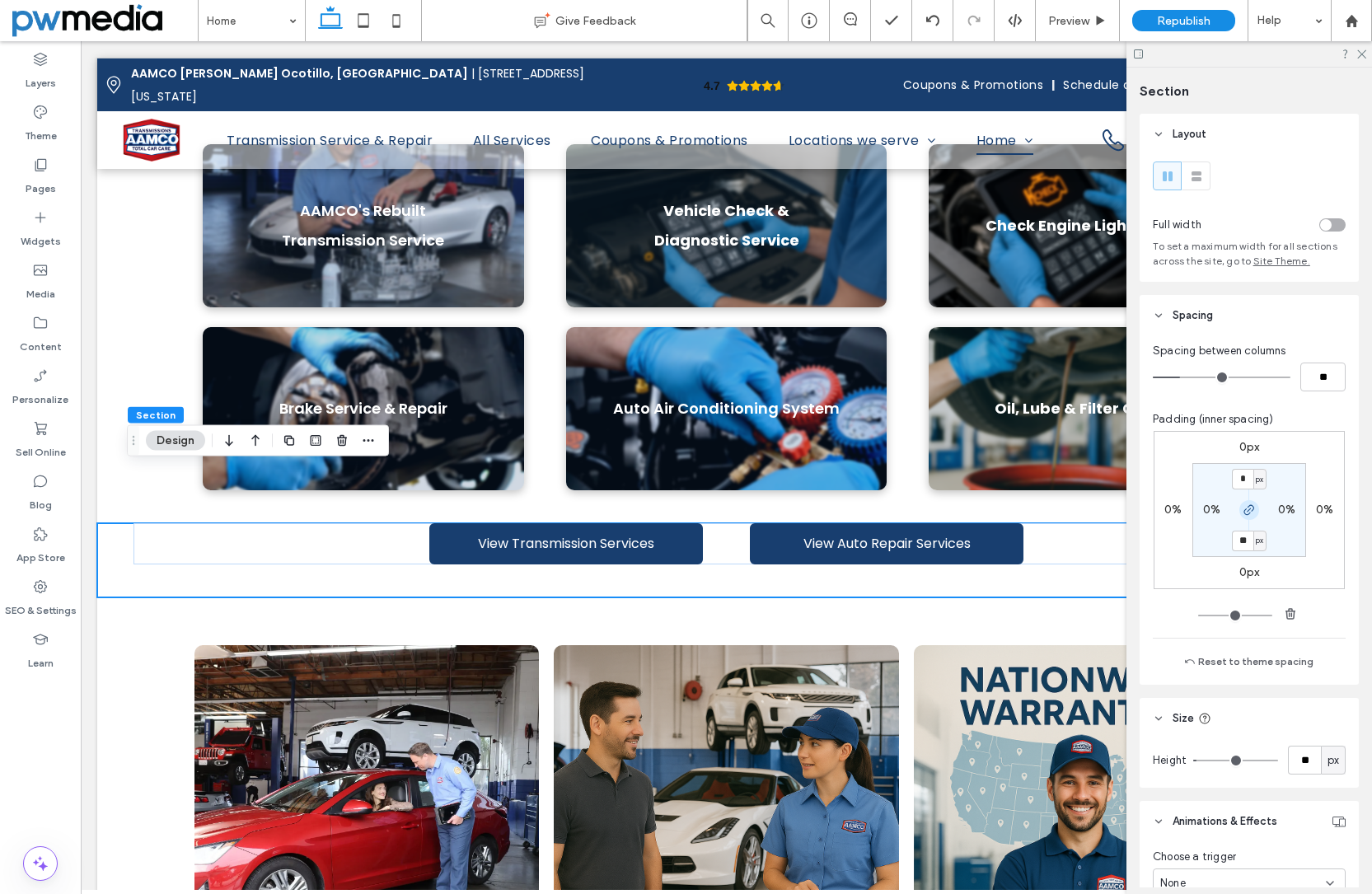
click at [1243, 512] on icon "button" at bounding box center [1249, 510] width 13 height 13
click at [1239, 543] on label "40px" at bounding box center [1249, 540] width 28 height 14
type input "**"
type input "*"
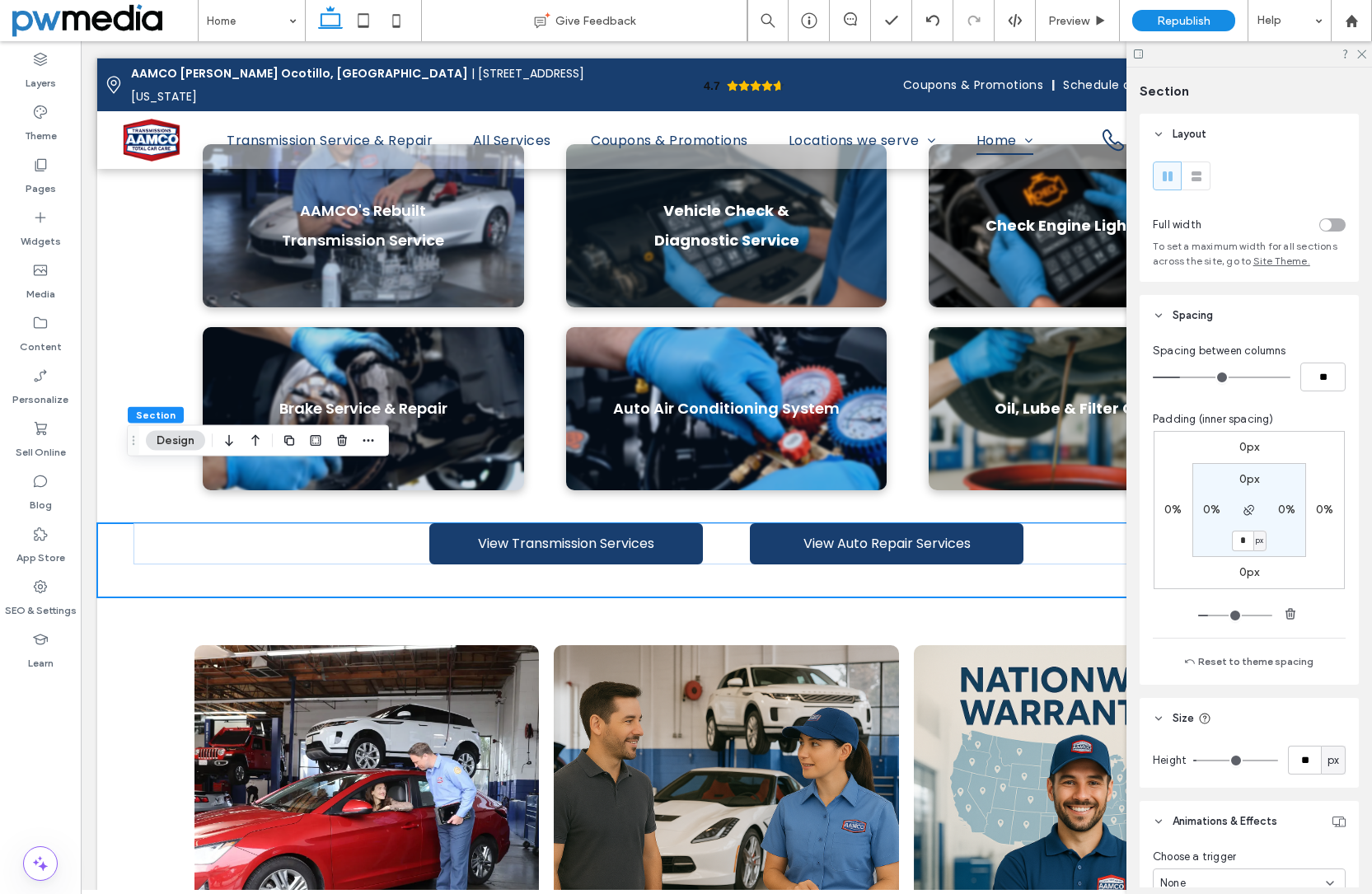
click at [1222, 550] on section "0px 0% * px 0%" at bounding box center [1248, 510] width 113 height 94
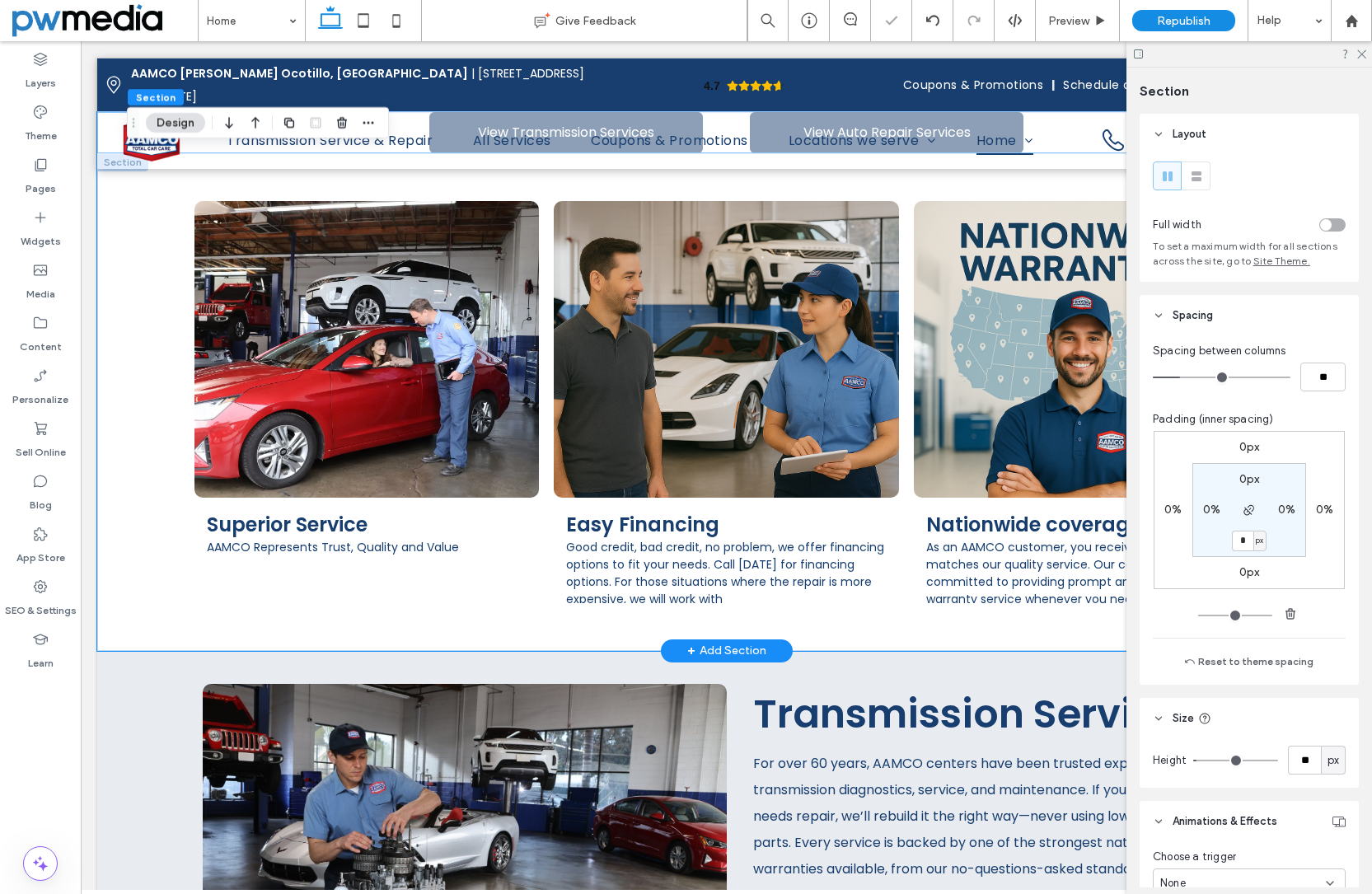
scroll to position [1813, 0]
